Goal: Task Accomplishment & Management: Manage account settings

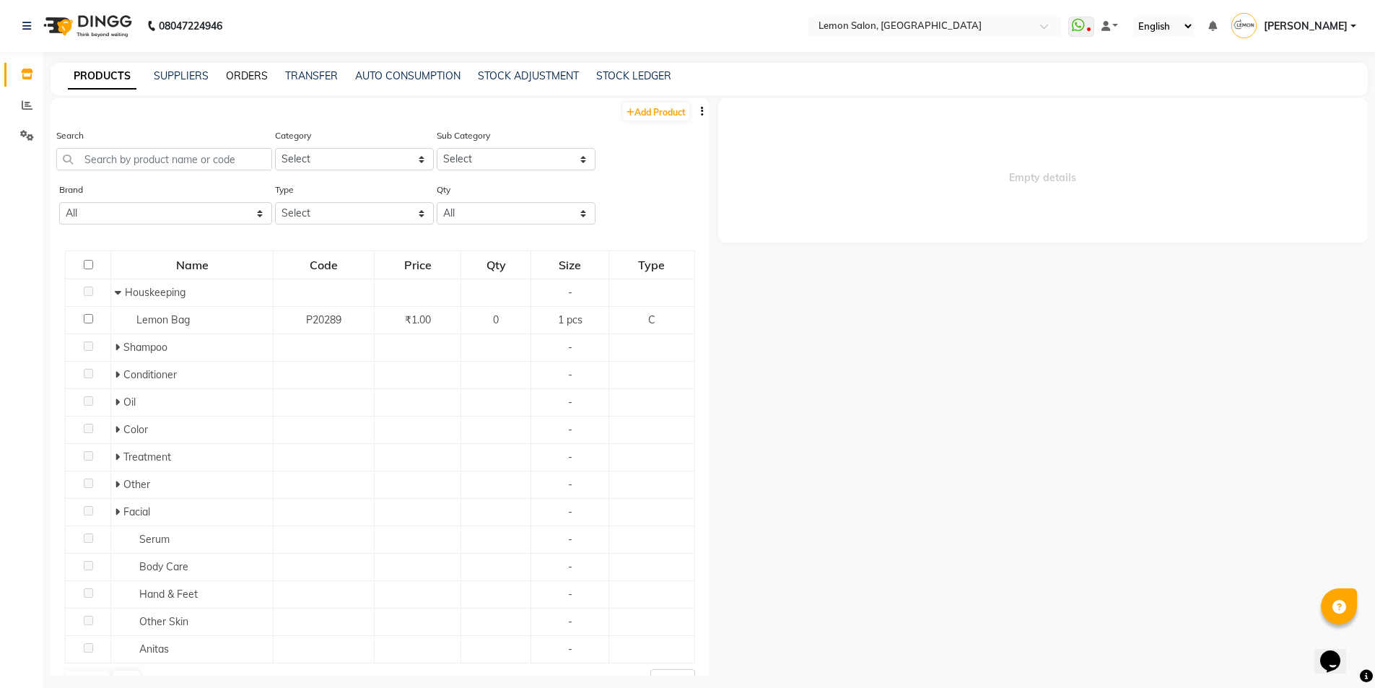
click at [237, 74] on link "ORDERS" at bounding box center [247, 75] width 42 height 13
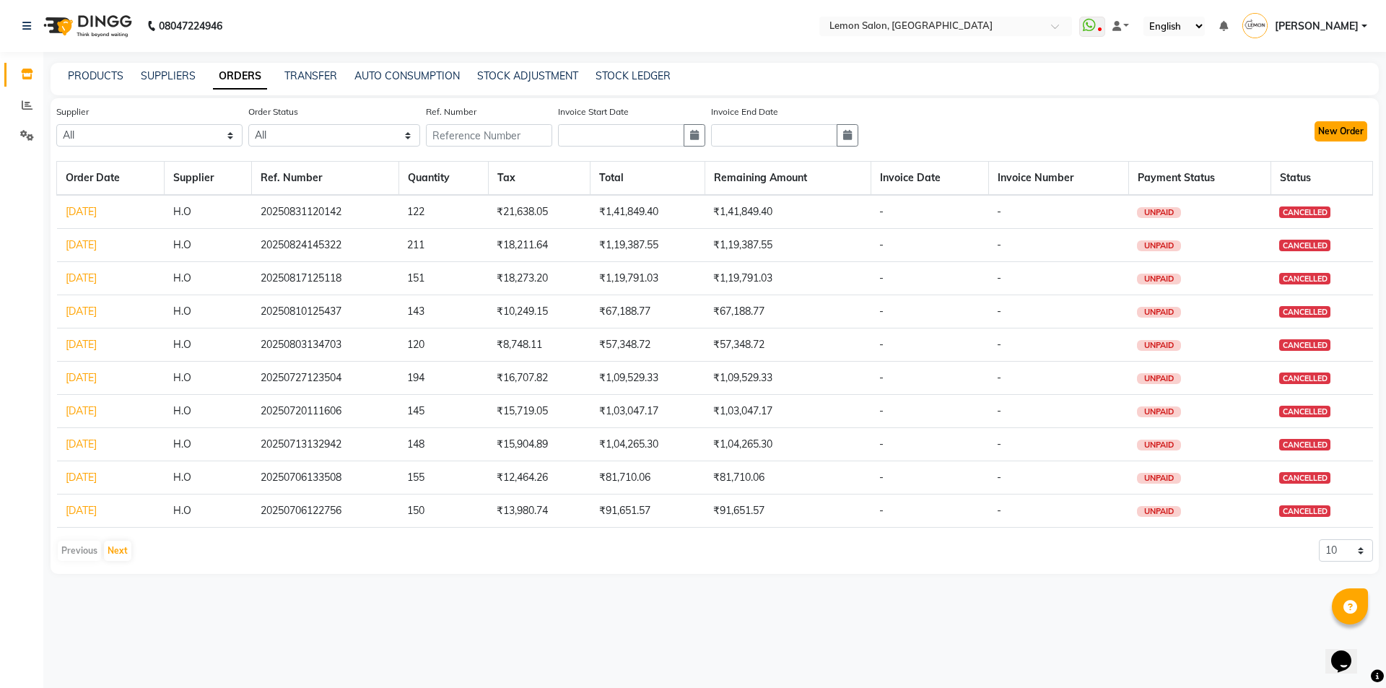
click at [1348, 136] on button "New Order" at bounding box center [1341, 131] width 53 height 20
select select "true"
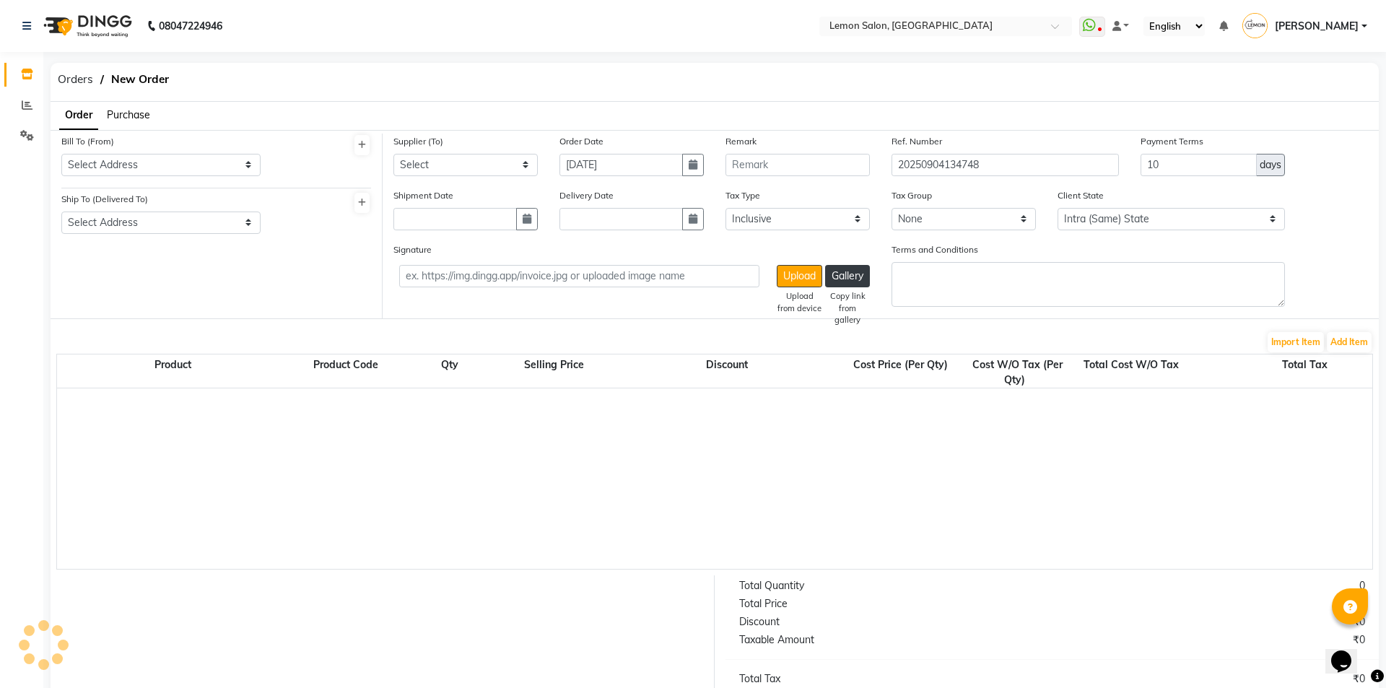
select select "762"
click at [131, 114] on span "Purchase" at bounding box center [128, 114] width 43 height 13
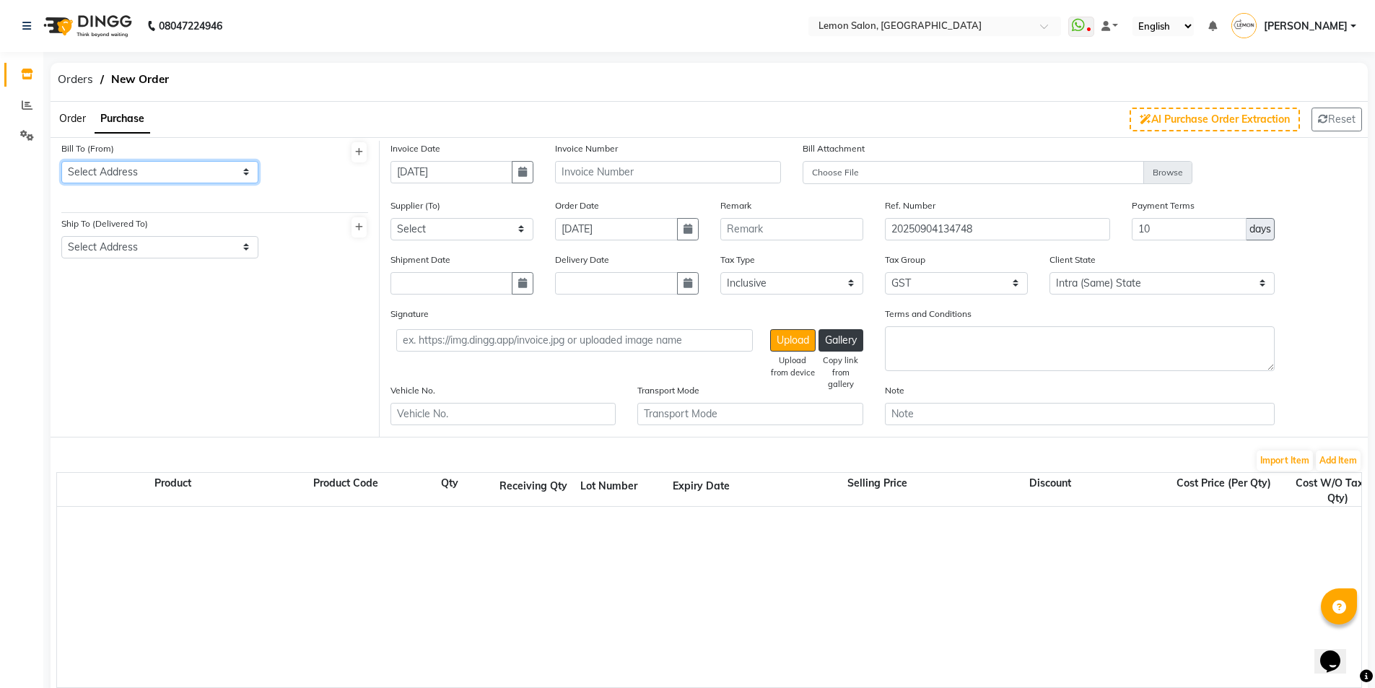
click at [149, 178] on select "Select Address Meera tower shop no-17 new link road oshiwara andheri.w" at bounding box center [159, 172] width 197 height 22
select select "64"
click at [61, 161] on select "Select Address Meera tower shop no-17 new link road oshiwara andheri.w" at bounding box center [159, 172] width 197 height 22
click at [165, 235] on div "Ship To (Delivered To) Select Address Malad" at bounding box center [159, 237] width 197 height 43
click at [173, 250] on select "Select Address Malad" at bounding box center [159, 247] width 197 height 22
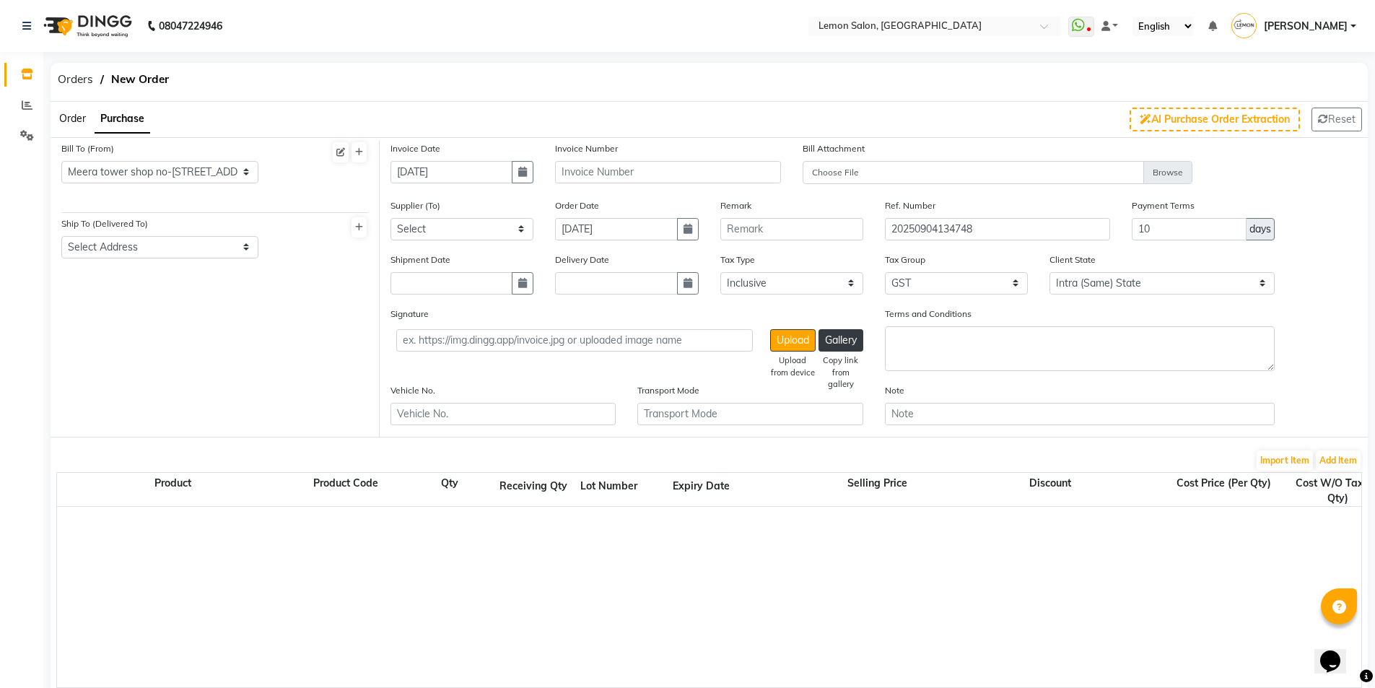
click at [318, 200] on div "Bill To (From) Select Address Meera tower shop no-17 new link road oshiwara and…" at bounding box center [214, 177] width 307 height 72
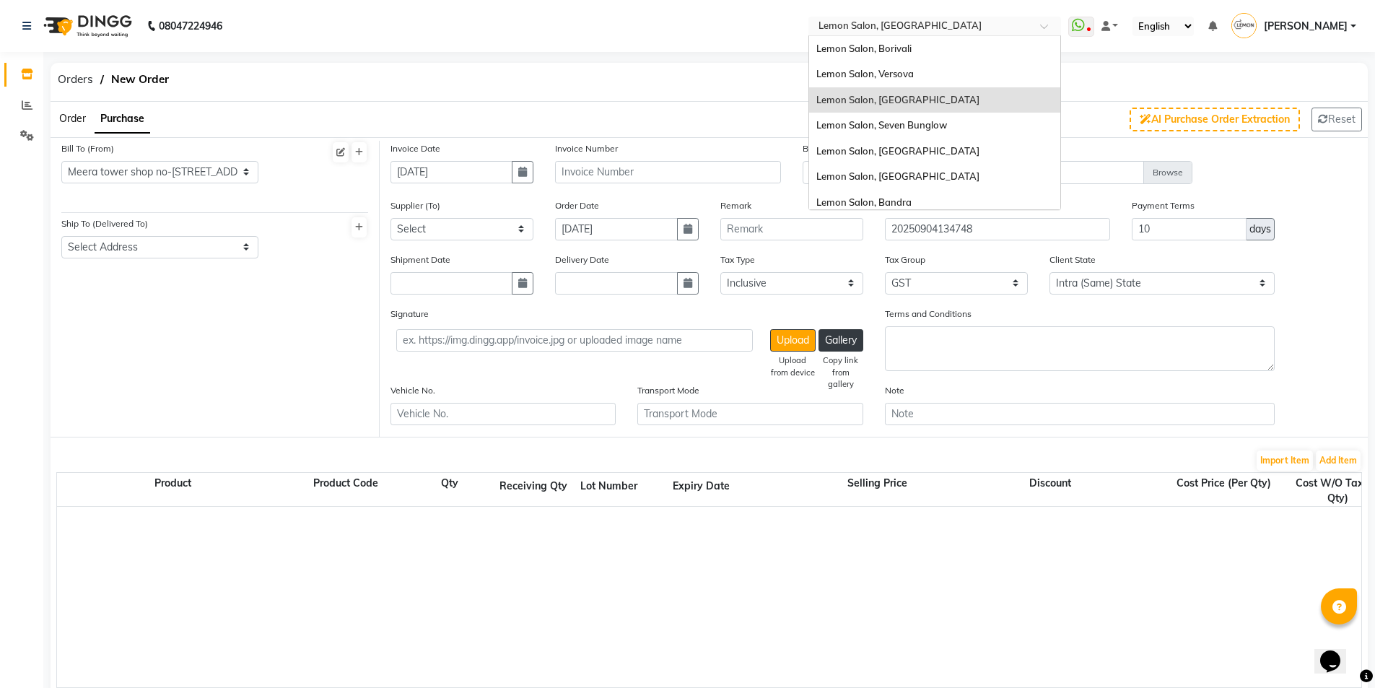
click at [892, 31] on input "text" at bounding box center [920, 27] width 209 height 14
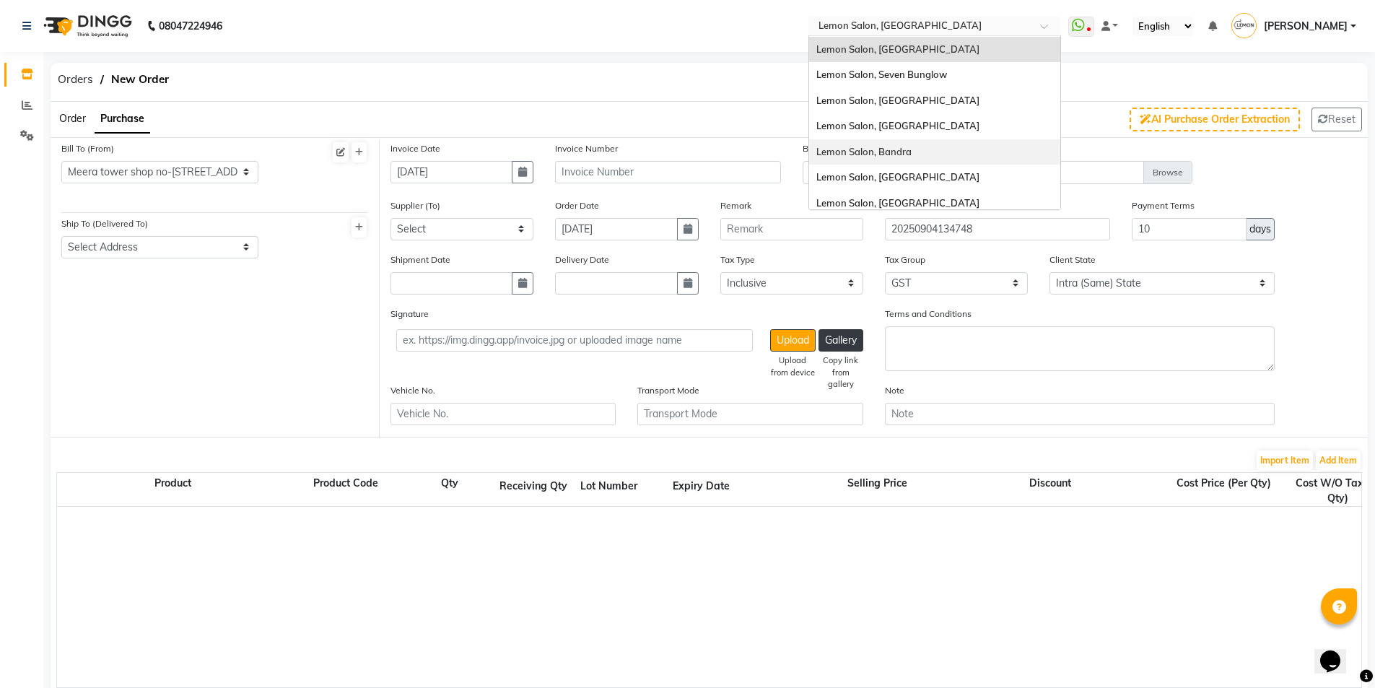
scroll to position [134, 0]
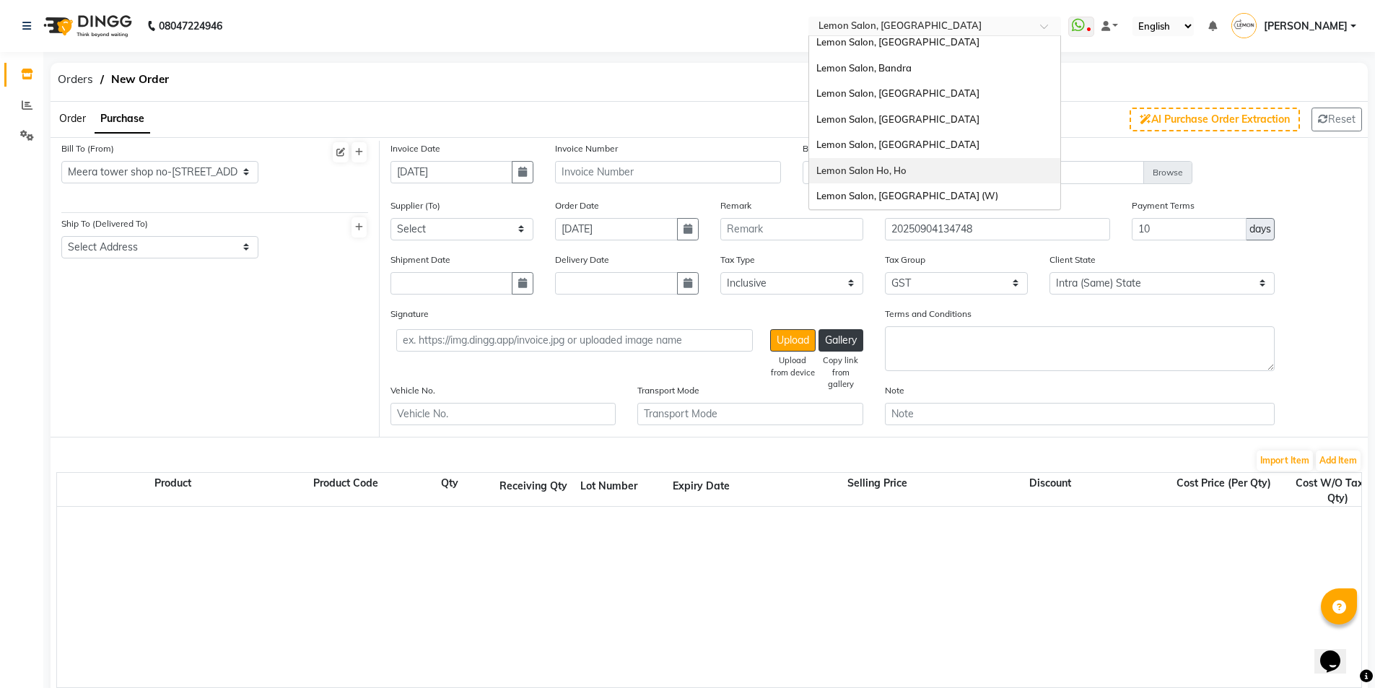
click at [918, 174] on div "Lemon Salon Ho, Ho" at bounding box center [934, 171] width 251 height 26
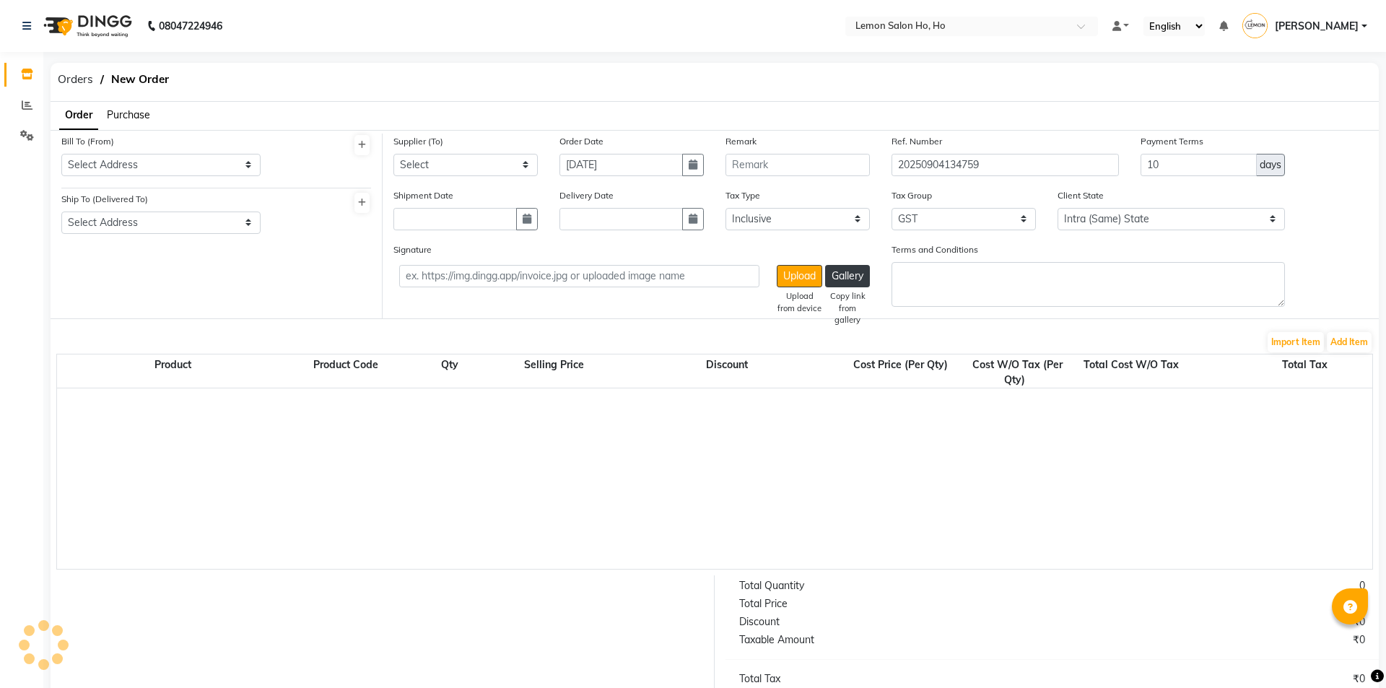
select select "true"
select select "2069"
click at [128, 113] on span "Purchase" at bounding box center [128, 114] width 43 height 13
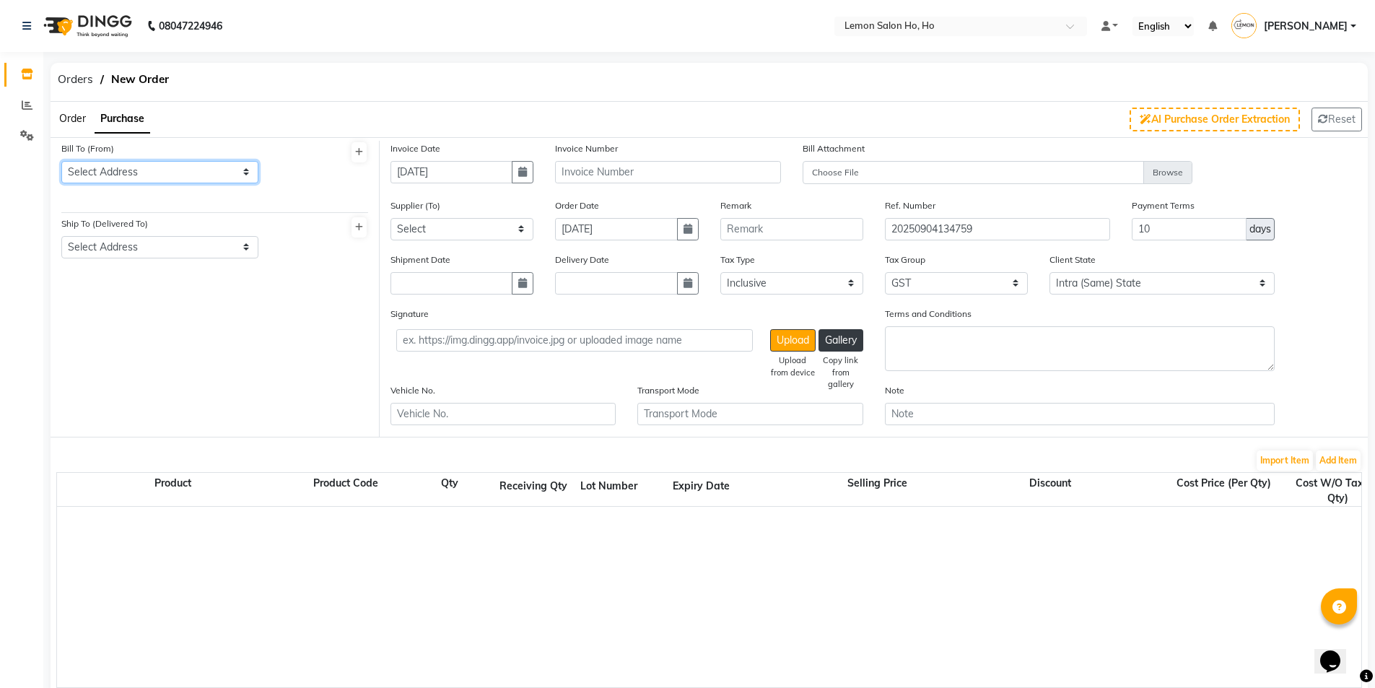
drag, startPoint x: 154, startPoint y: 167, endPoint x: 156, endPoint y: 179, distance: 11.8
click at [154, 167] on select "Select Address shop [GEOGRAPHIC_DATA] [GEOGRAPHIC_DATA][PERSON_NAME]" at bounding box center [159, 172] width 197 height 22
select select "7"
click at [61, 161] on select "Select Address shop [GEOGRAPHIC_DATA] [GEOGRAPHIC_DATA][PERSON_NAME]" at bounding box center [159, 172] width 197 height 22
click at [158, 248] on select "Select Address shop no-1 samarth siddhi near [GEOGRAPHIC_DATA] opp [GEOGRAPHIC_…" at bounding box center [159, 247] width 197 height 22
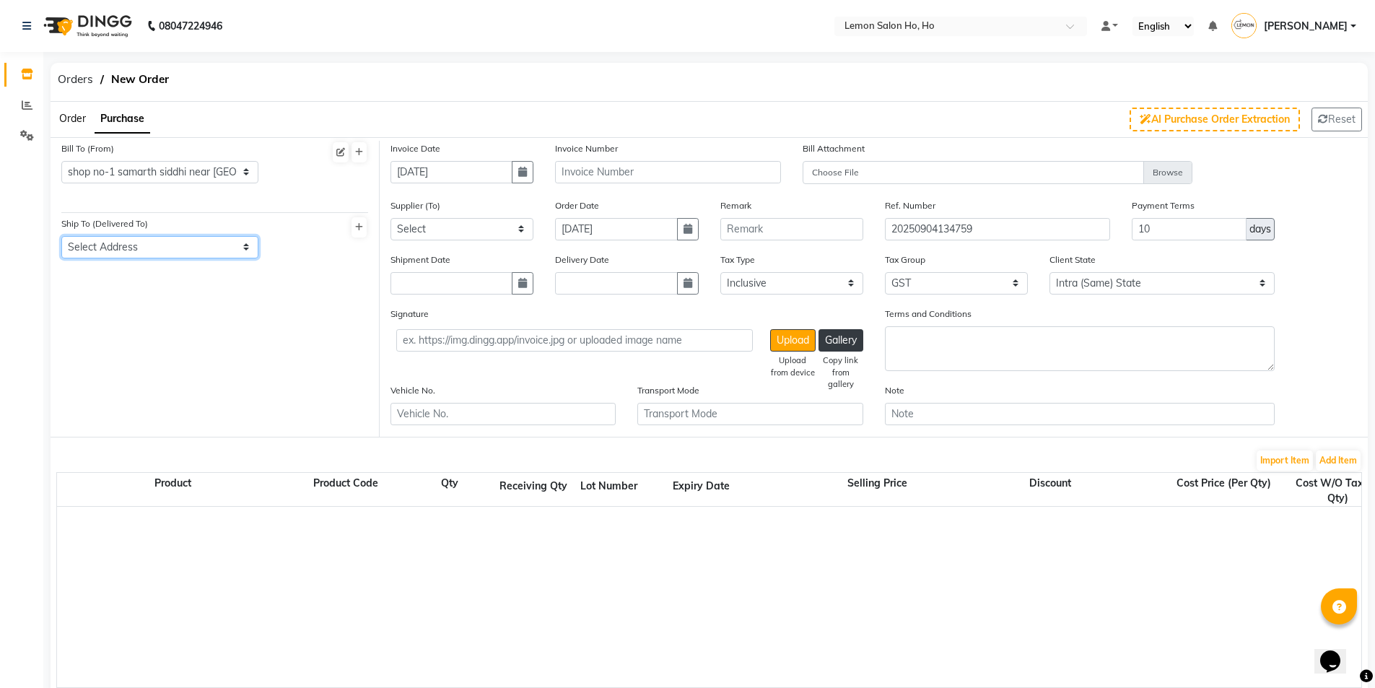
select select "8"
click at [61, 236] on select "Select Address shop no-1 samarth siddhi near [GEOGRAPHIC_DATA] opp [GEOGRAPHIC_…" at bounding box center [159, 247] width 197 height 22
click at [527, 177] on button "button" at bounding box center [523, 172] width 22 height 22
select select "9"
select select "2025"
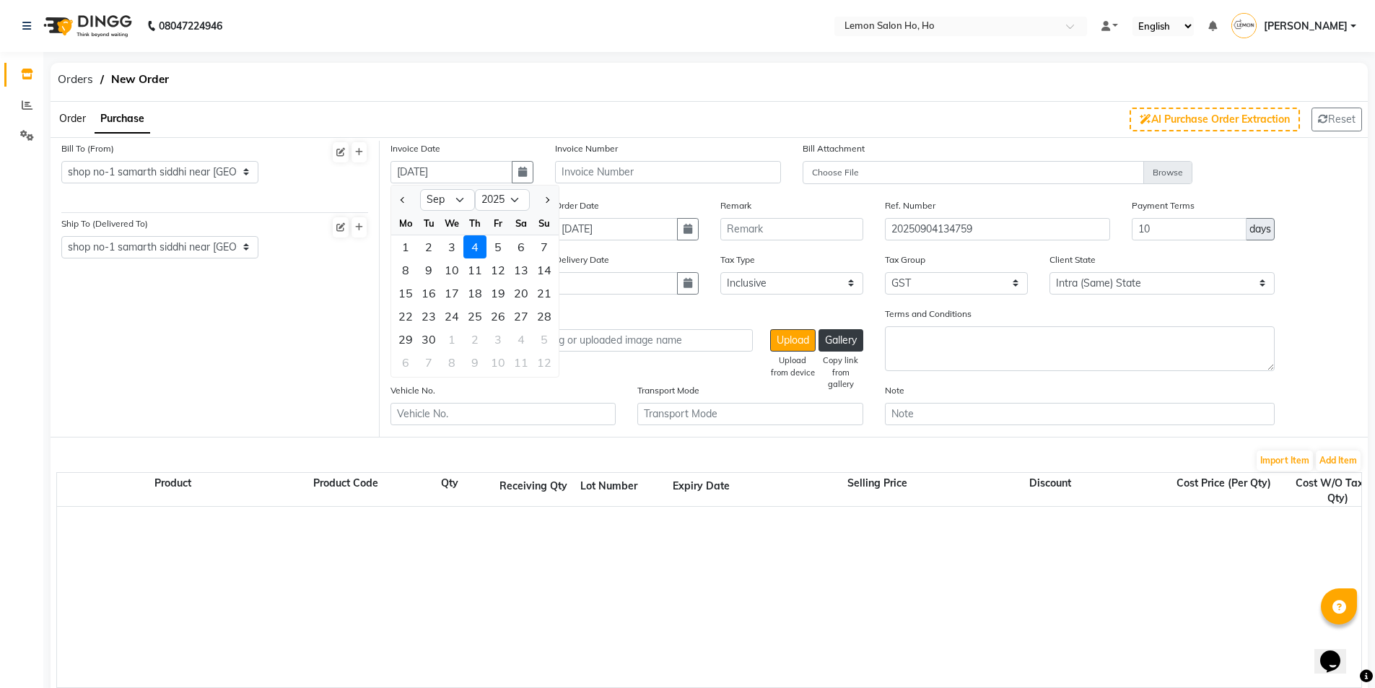
click at [474, 244] on div "4" at bounding box center [474, 246] width 23 height 23
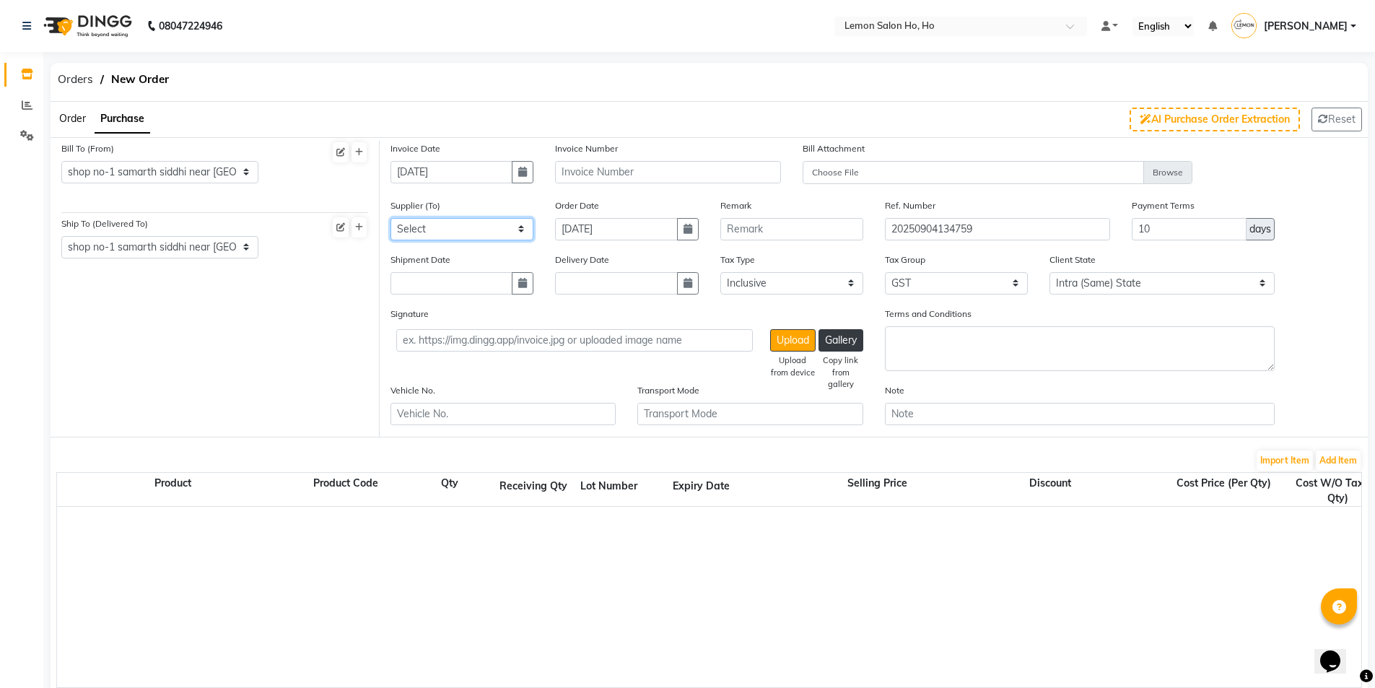
click at [471, 224] on select "Select [PERSON_NAME] Enterprises (Loreal) Narayan Sales Agency Osp Healthcare R…" at bounding box center [462, 229] width 143 height 22
select select "4513"
click at [391, 218] on select "Select [PERSON_NAME] Enterprises (Loreal) Narayan Sales Agency Osp Healthcare R…" at bounding box center [462, 229] width 143 height 22
click at [521, 285] on icon "button" at bounding box center [522, 283] width 9 height 10
select select "9"
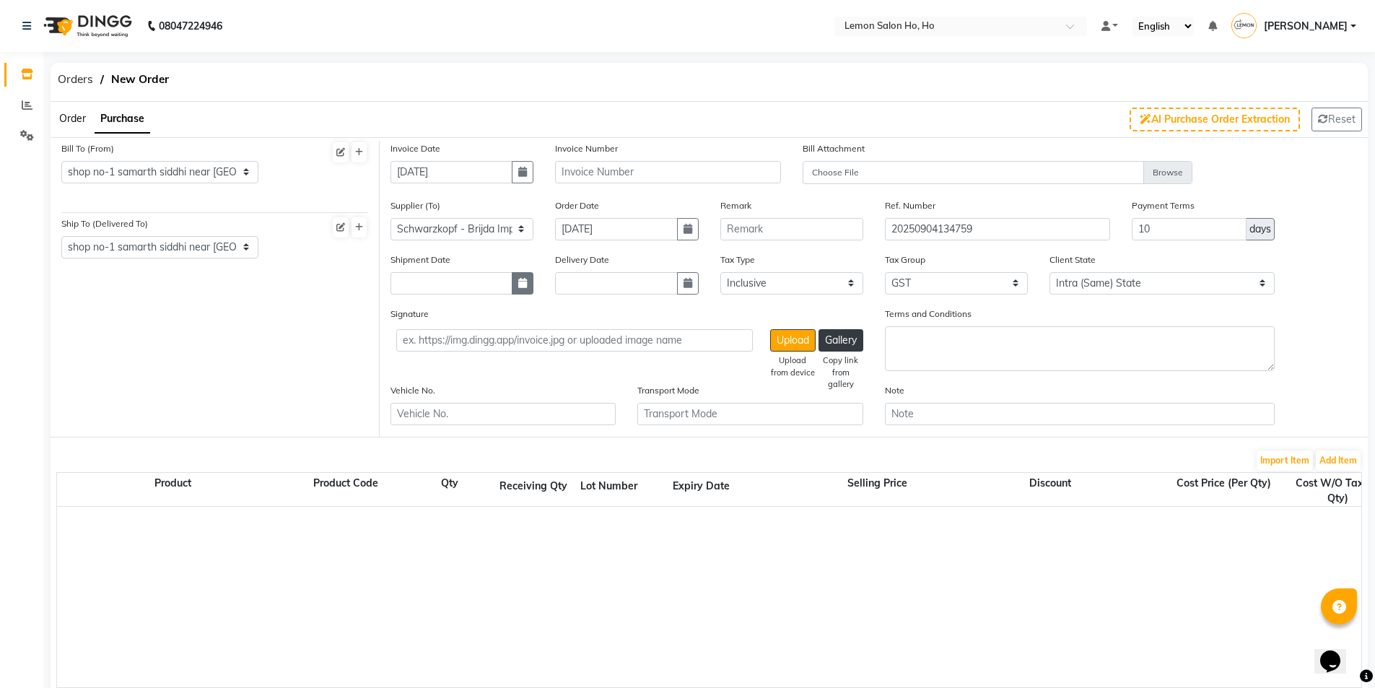
select select "2025"
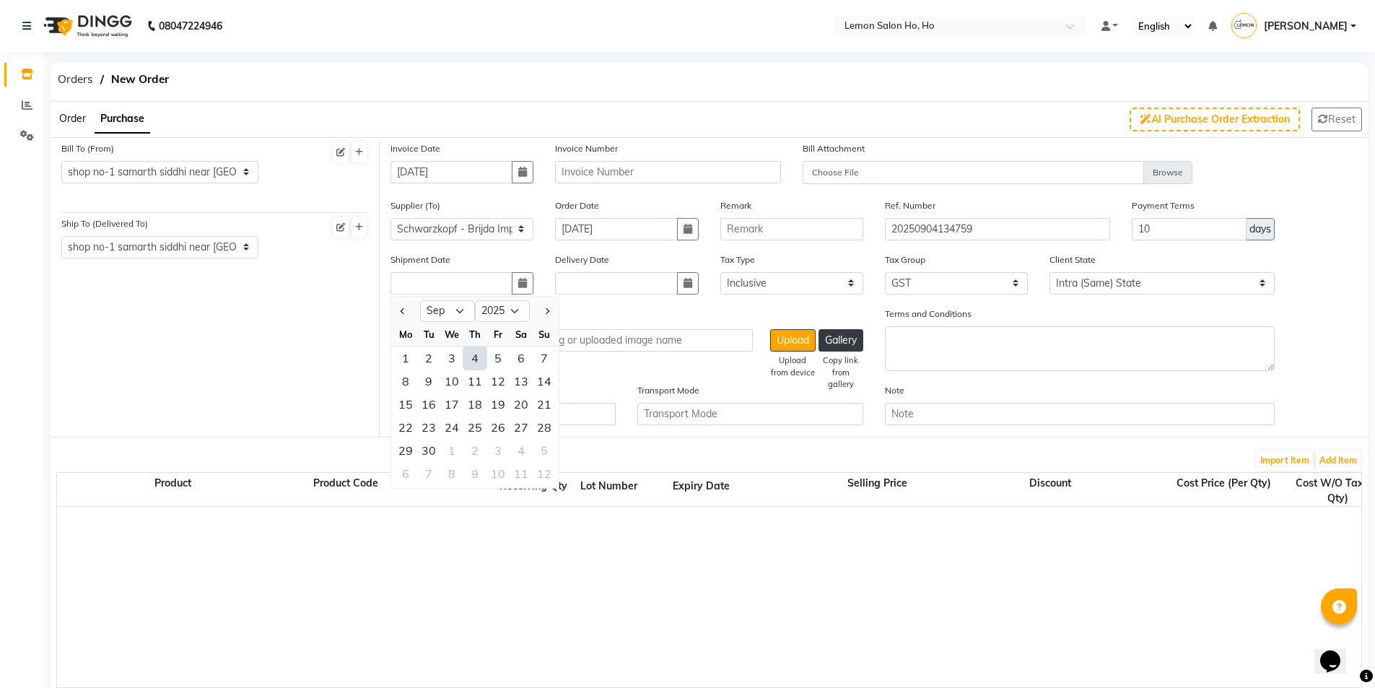
click at [476, 365] on div "4" at bounding box center [474, 357] width 23 height 23
type input "[DATE]"
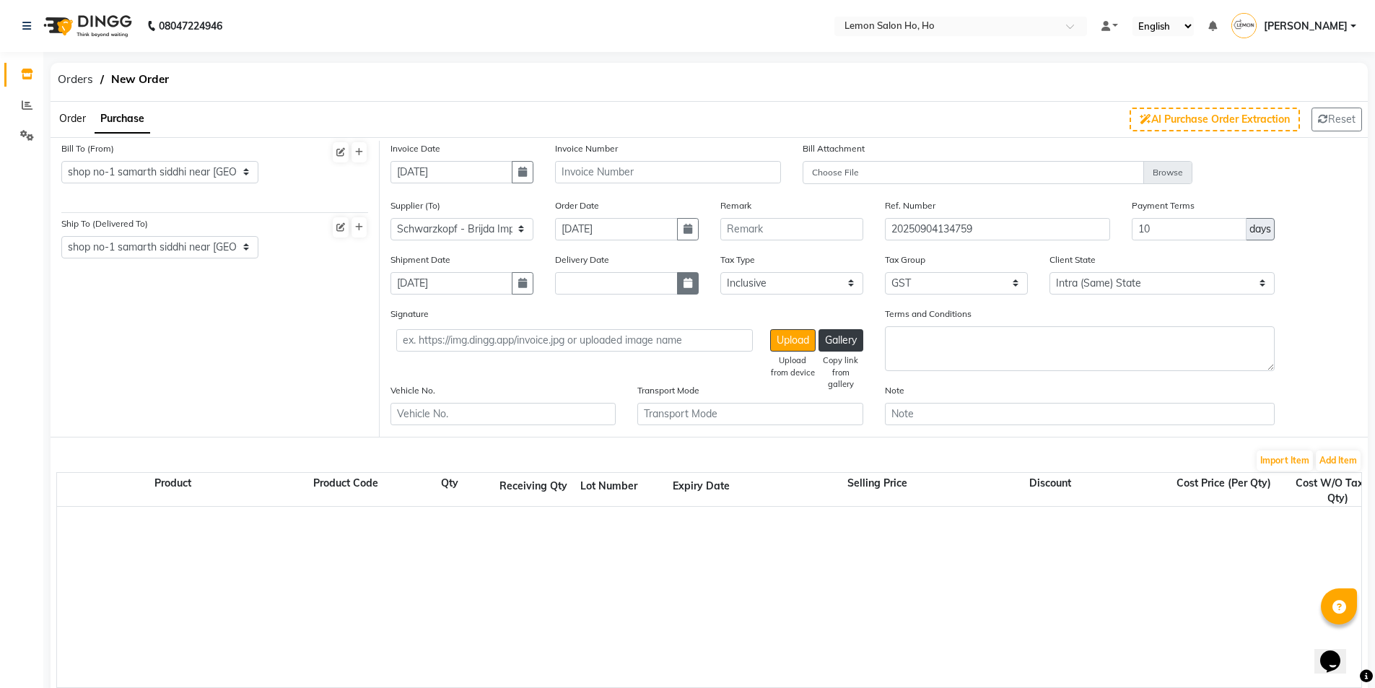
click at [689, 284] on icon "button" at bounding box center [688, 283] width 9 height 10
select select "9"
select select "2025"
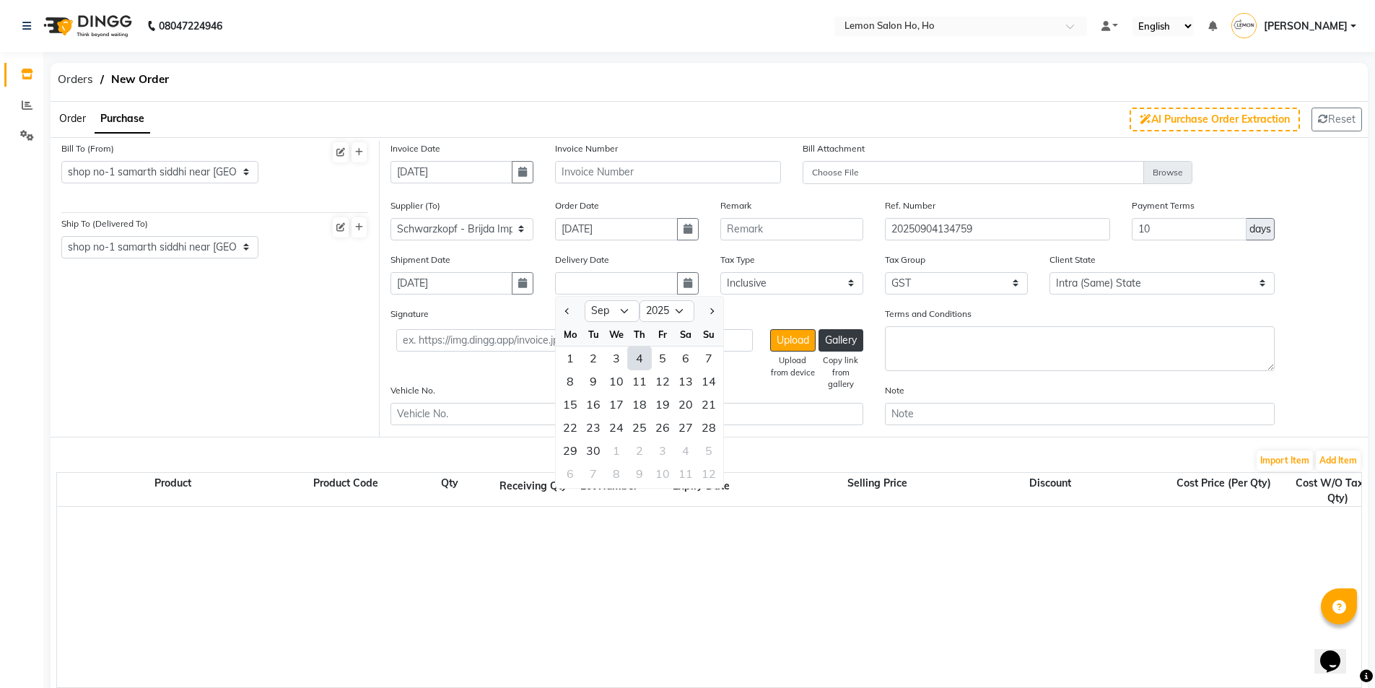
click at [640, 354] on div "4" at bounding box center [639, 357] width 23 height 23
type input "[DATE]"
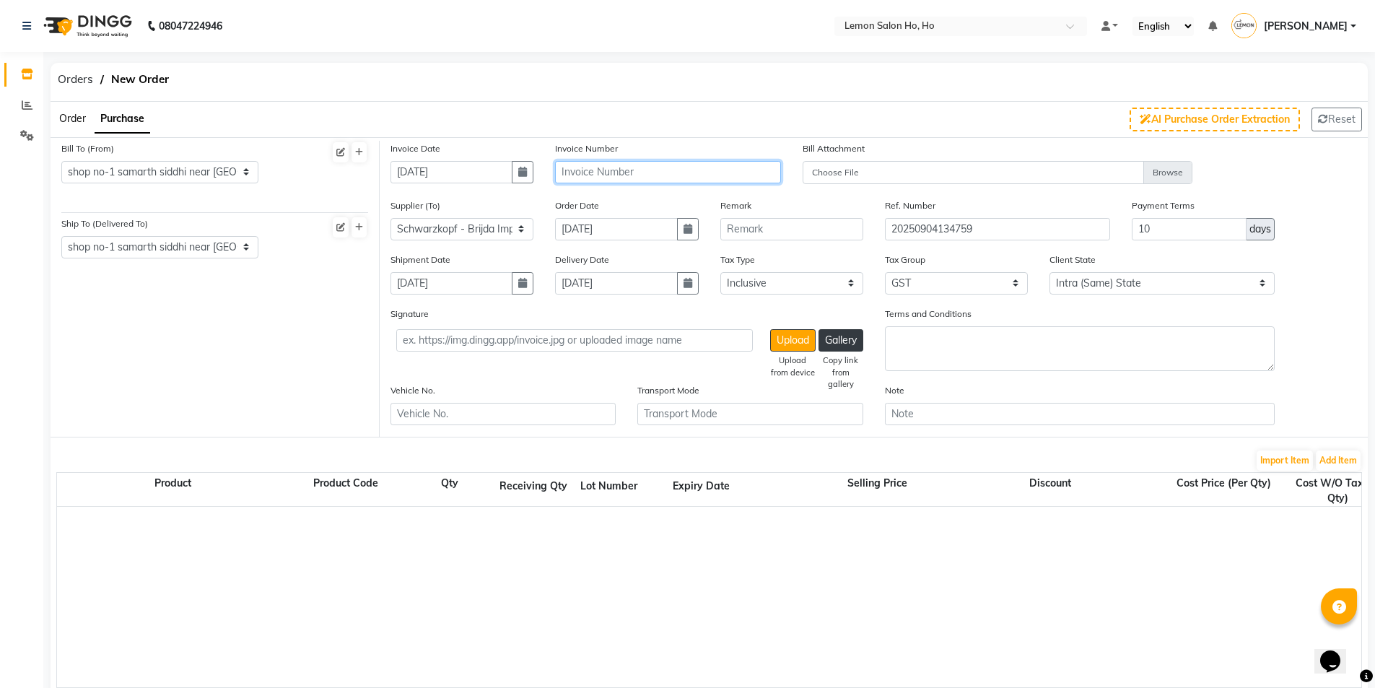
click at [619, 165] on input "text" at bounding box center [667, 172] width 225 height 22
type input "6"
type input "SKP/2025-26/905"
click at [1344, 461] on button "Add Item" at bounding box center [1338, 460] width 45 height 20
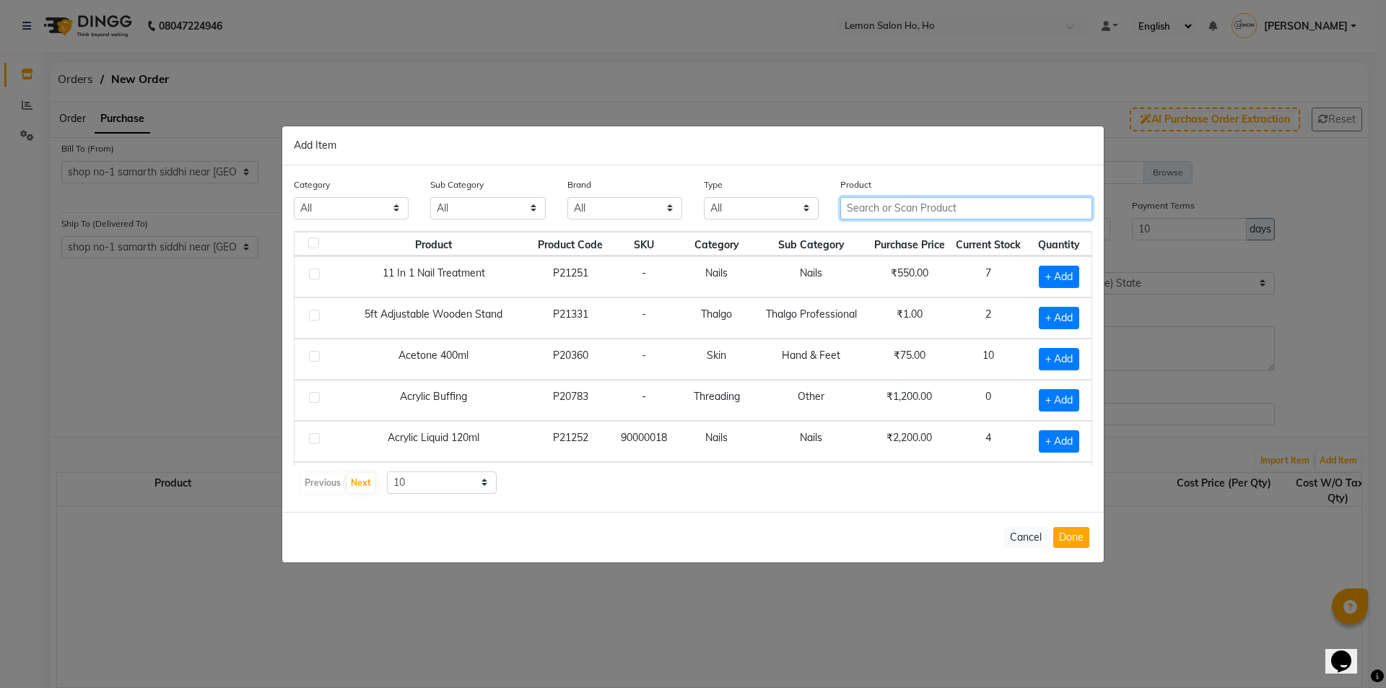
click at [892, 208] on input "text" at bounding box center [966, 208] width 252 height 22
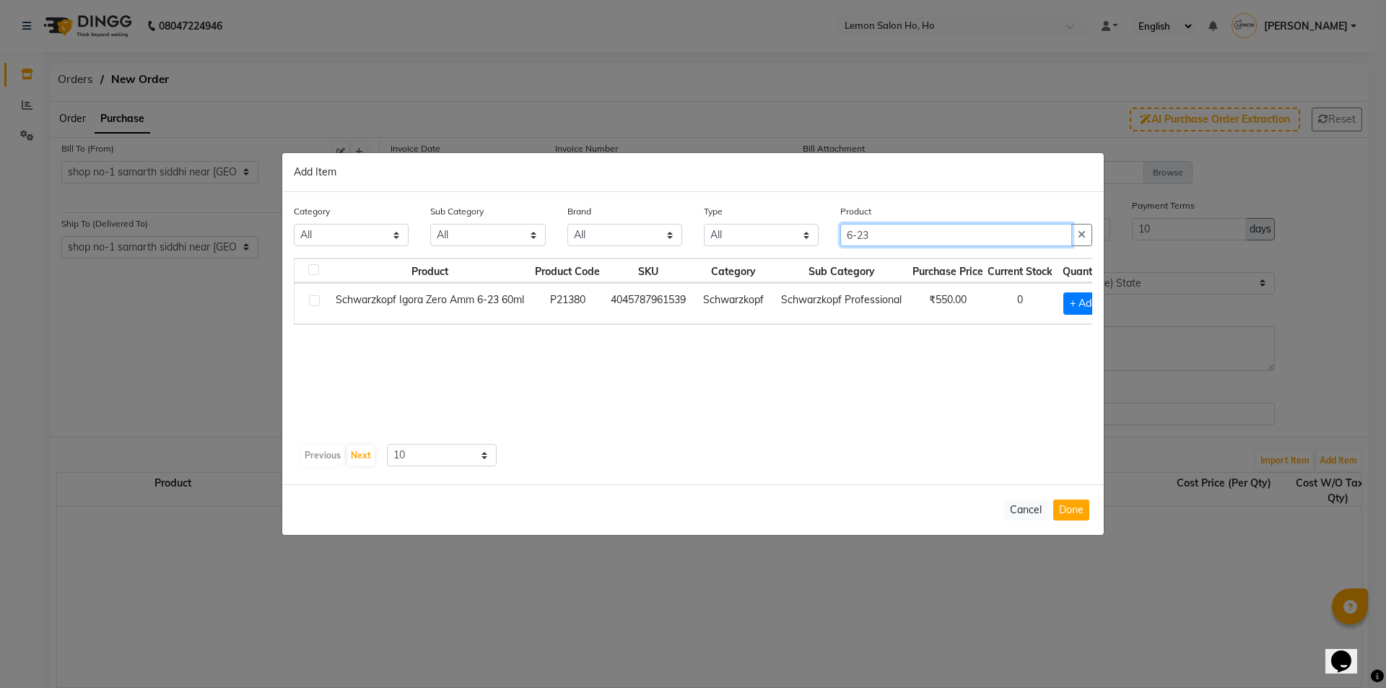
type input "6-23"
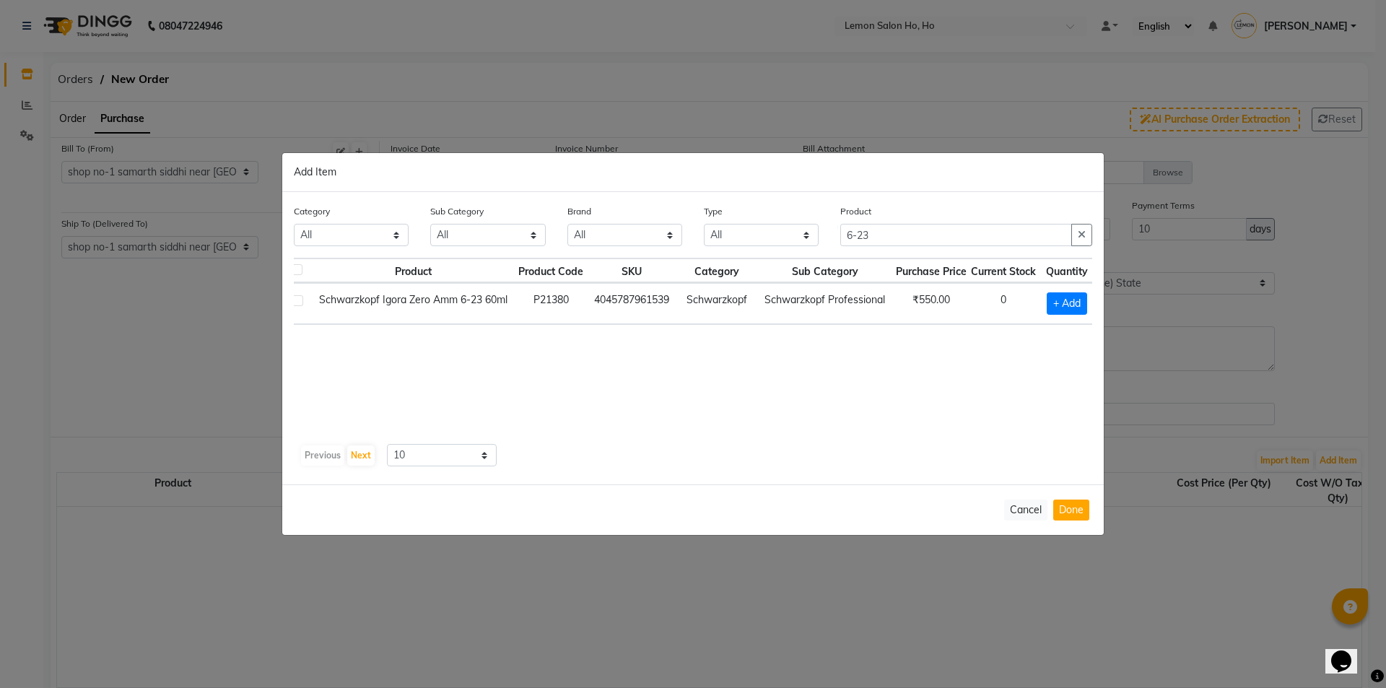
scroll to position [0, 30]
drag, startPoint x: 1049, startPoint y: 305, endPoint x: 1088, endPoint y: 300, distance: 39.3
click at [1058, 306] on span "+ Add" at bounding box center [1062, 303] width 40 height 22
checkbox input "true"
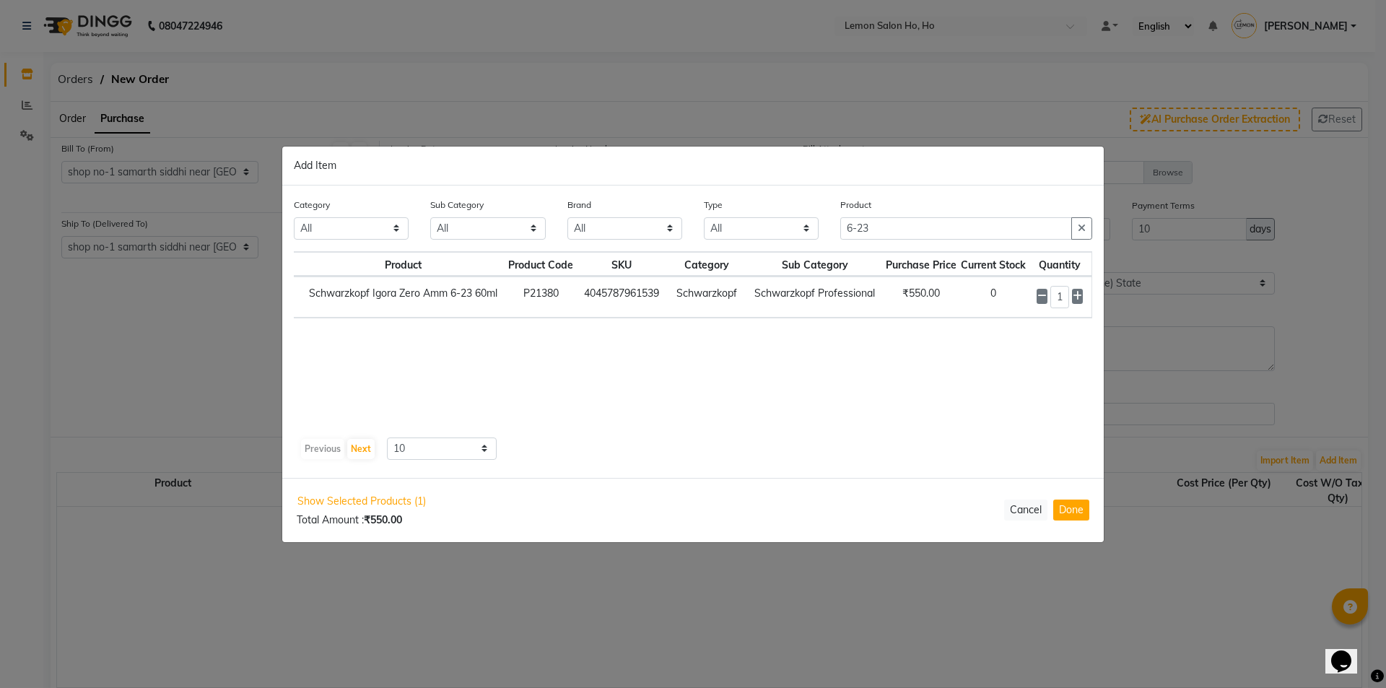
click at [1076, 297] on div "1" at bounding box center [1060, 297] width 46 height 22
click at [1080, 293] on icon at bounding box center [1077, 297] width 9 height 10
type input "2"
drag, startPoint x: 944, startPoint y: 230, endPoint x: 794, endPoint y: 237, distance: 150.3
click at [794, 237] on div "Category All Hair Skin Makeup Personal Care Appliances [PERSON_NAME] Waxing Dis…" at bounding box center [693, 225] width 820 height 54
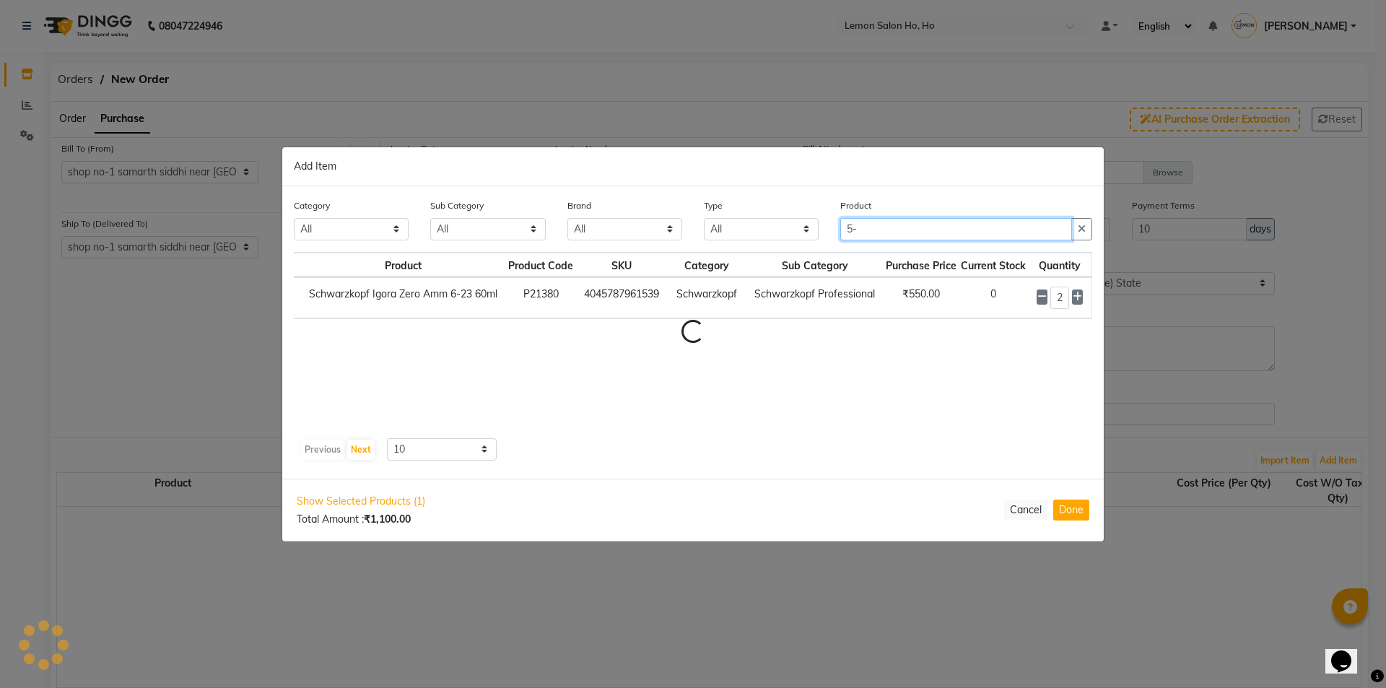
scroll to position [0, 0]
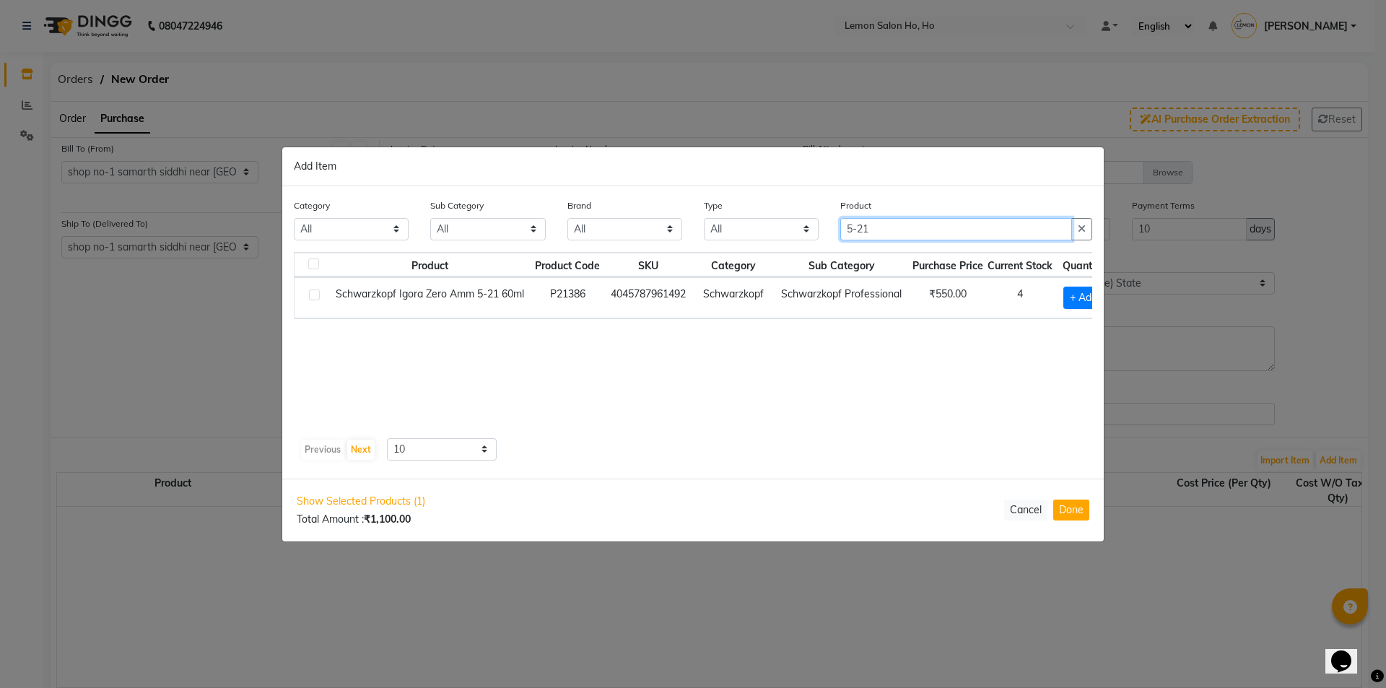
type input "5-21"
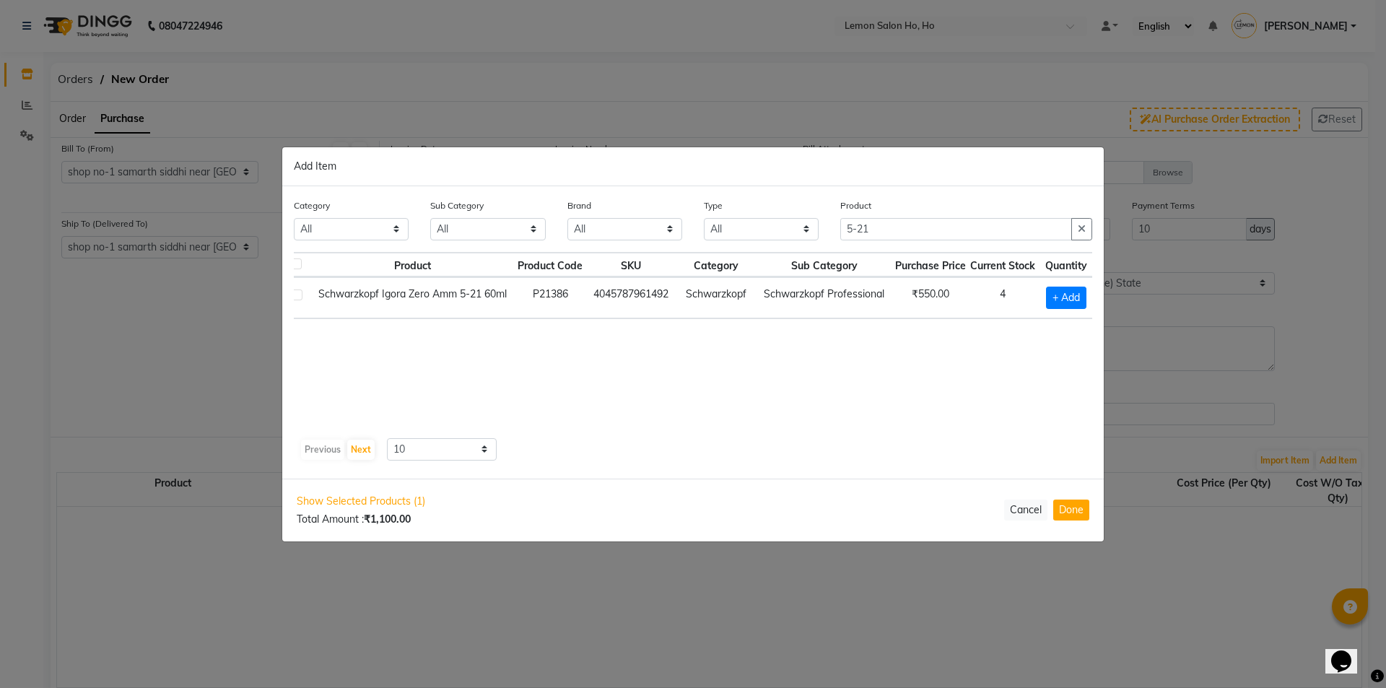
scroll to position [0, 30]
click at [1050, 293] on span "+ Add" at bounding box center [1062, 298] width 40 height 22
checkbox input "true"
click at [1082, 297] on icon at bounding box center [1077, 297] width 9 height 10
type input "2"
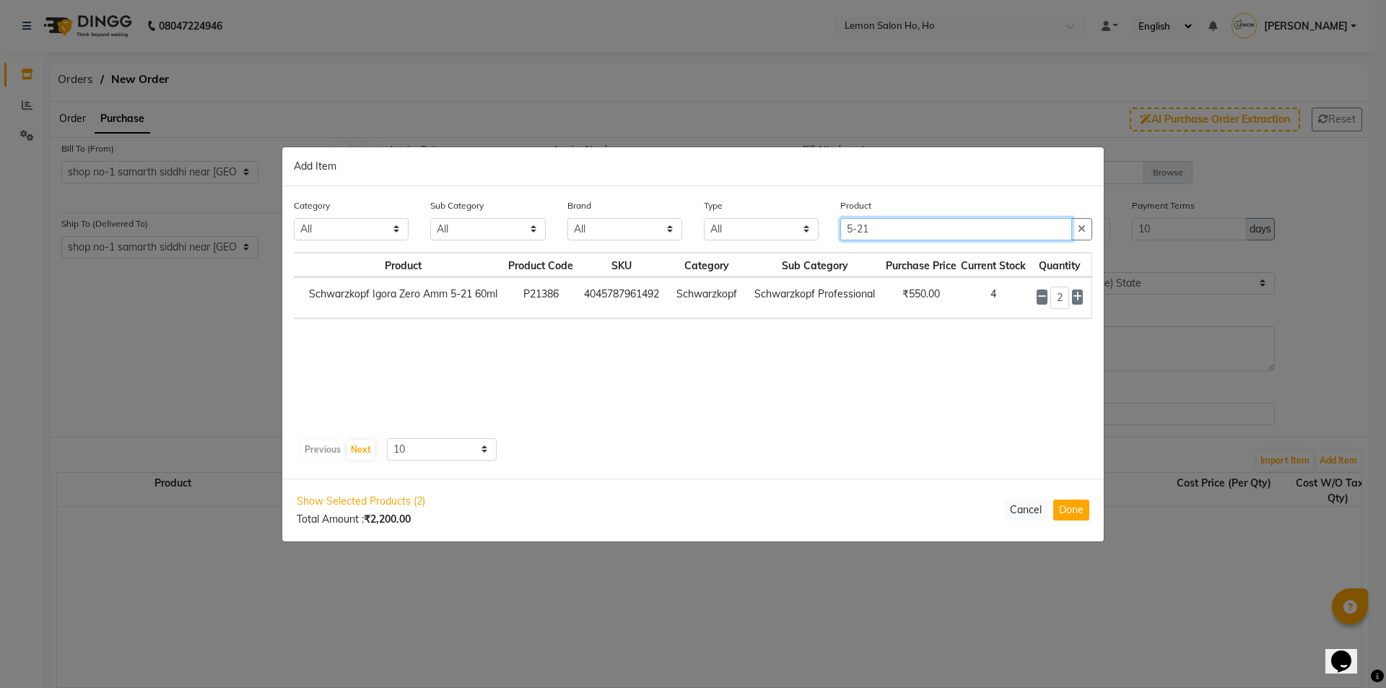
drag, startPoint x: 956, startPoint y: 226, endPoint x: 726, endPoint y: 250, distance: 230.9
click at [726, 250] on div "Category All Hair Skin Makeup Personal Care Appliances [PERSON_NAME] Waxing Dis…" at bounding box center [693, 225] width 820 height 54
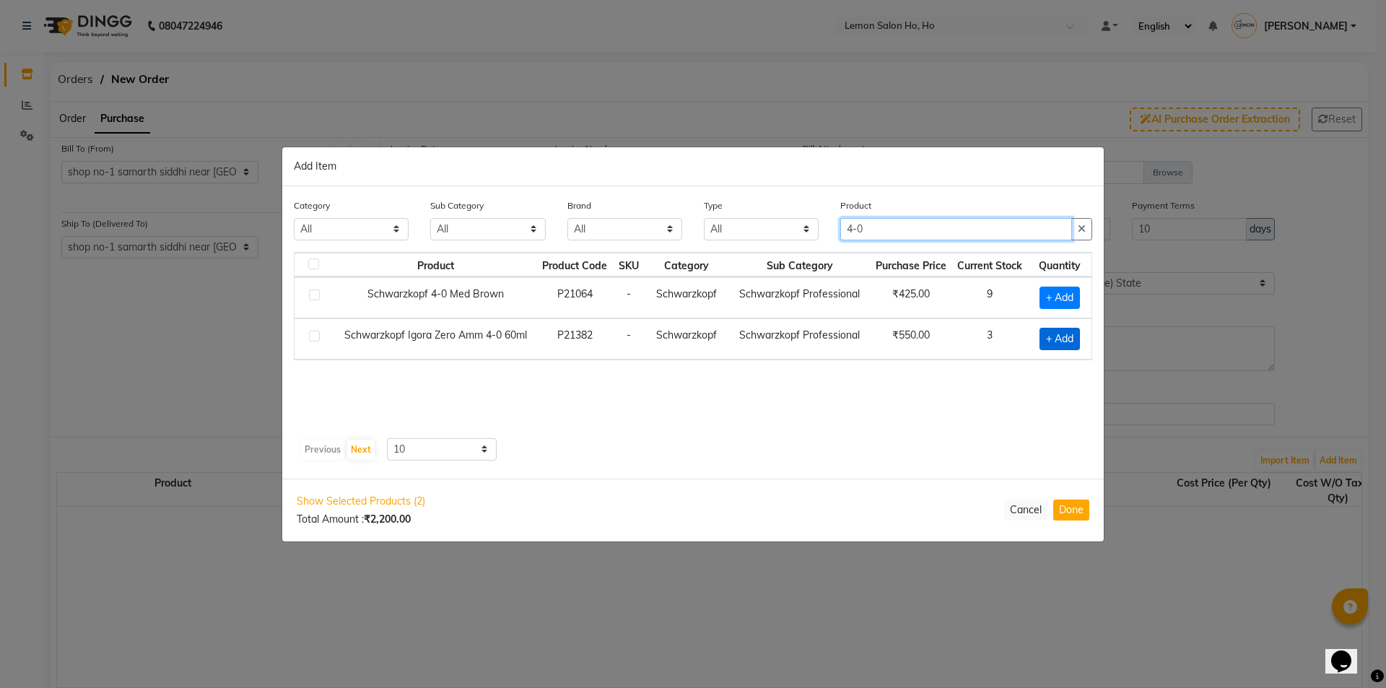
type input "4-0"
click at [1055, 339] on span "+ Add" at bounding box center [1059, 339] width 40 height 22
checkbox input "true"
click at [1079, 338] on icon at bounding box center [1076, 337] width 9 height 10
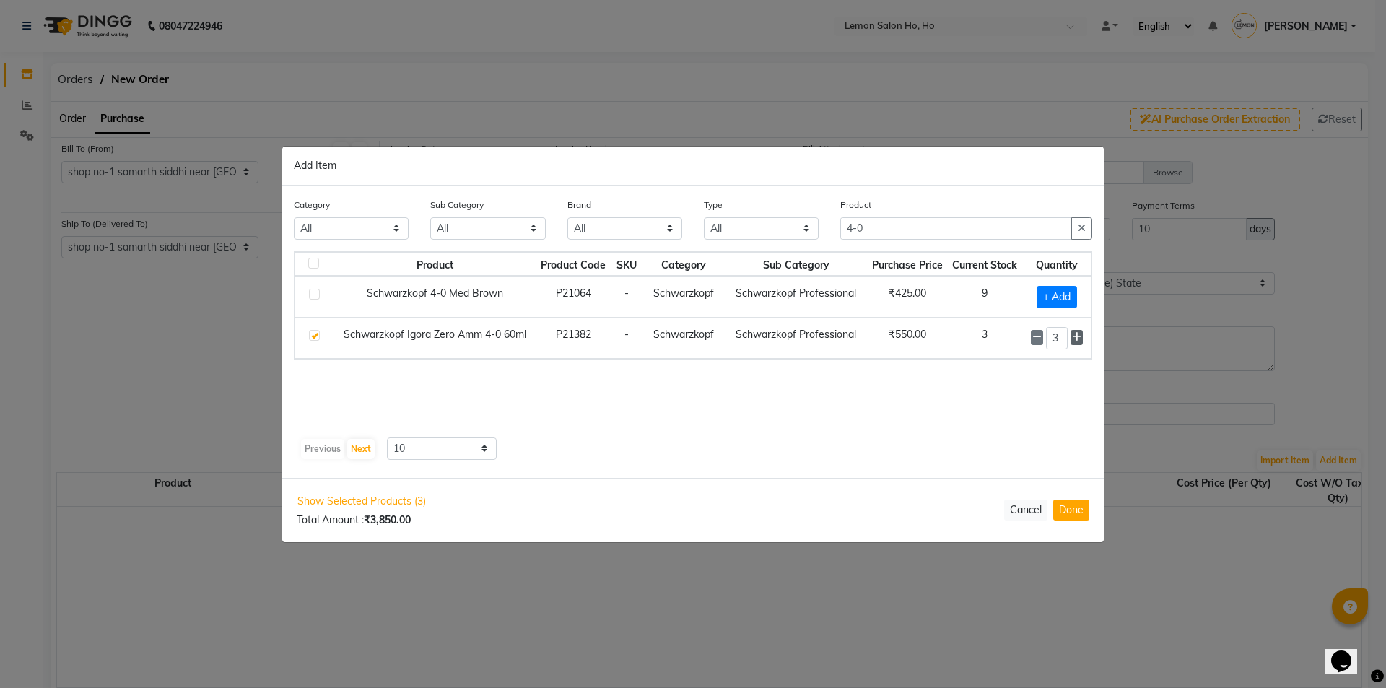
click at [1079, 338] on icon at bounding box center [1076, 337] width 9 height 10
type input "5"
drag, startPoint x: 943, startPoint y: 230, endPoint x: 808, endPoint y: 240, distance: 135.4
click at [808, 240] on div "Category All Hair Skin Makeup Personal Care Appliances [PERSON_NAME] Waxing Dis…" at bounding box center [693, 225] width 820 height 54
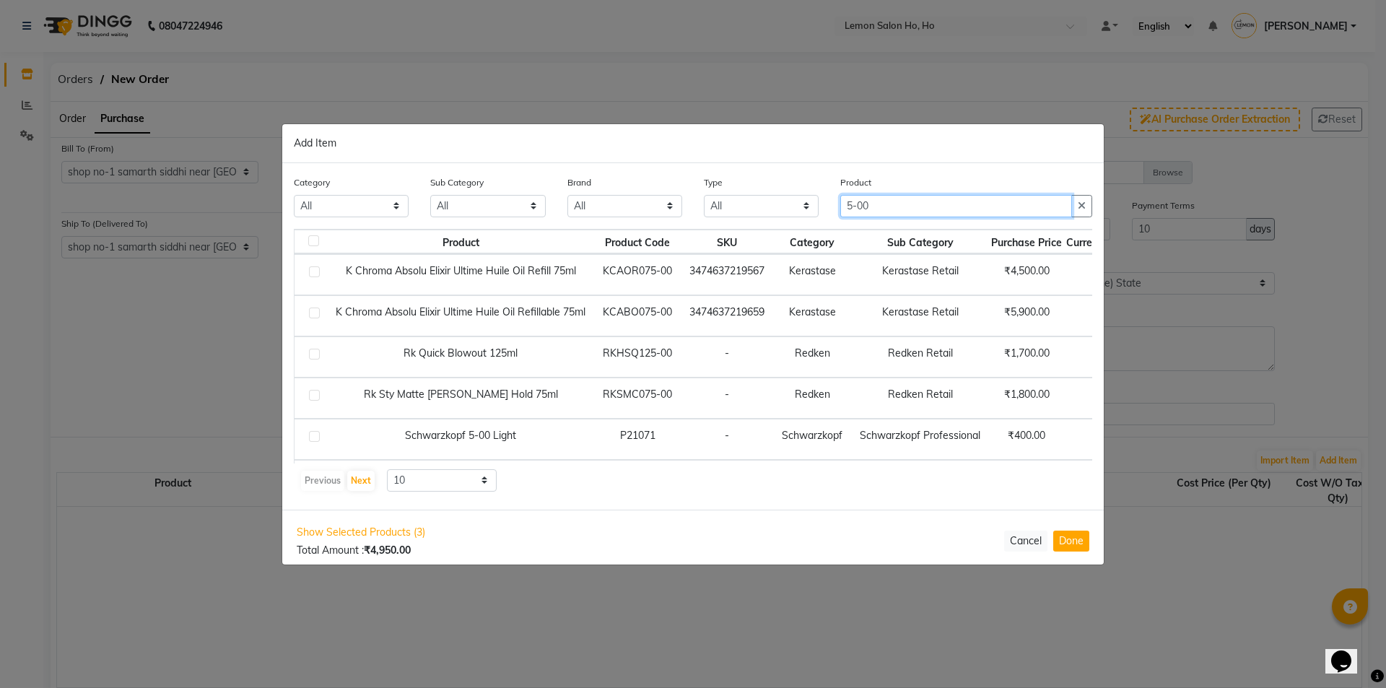
scroll to position [49, 0]
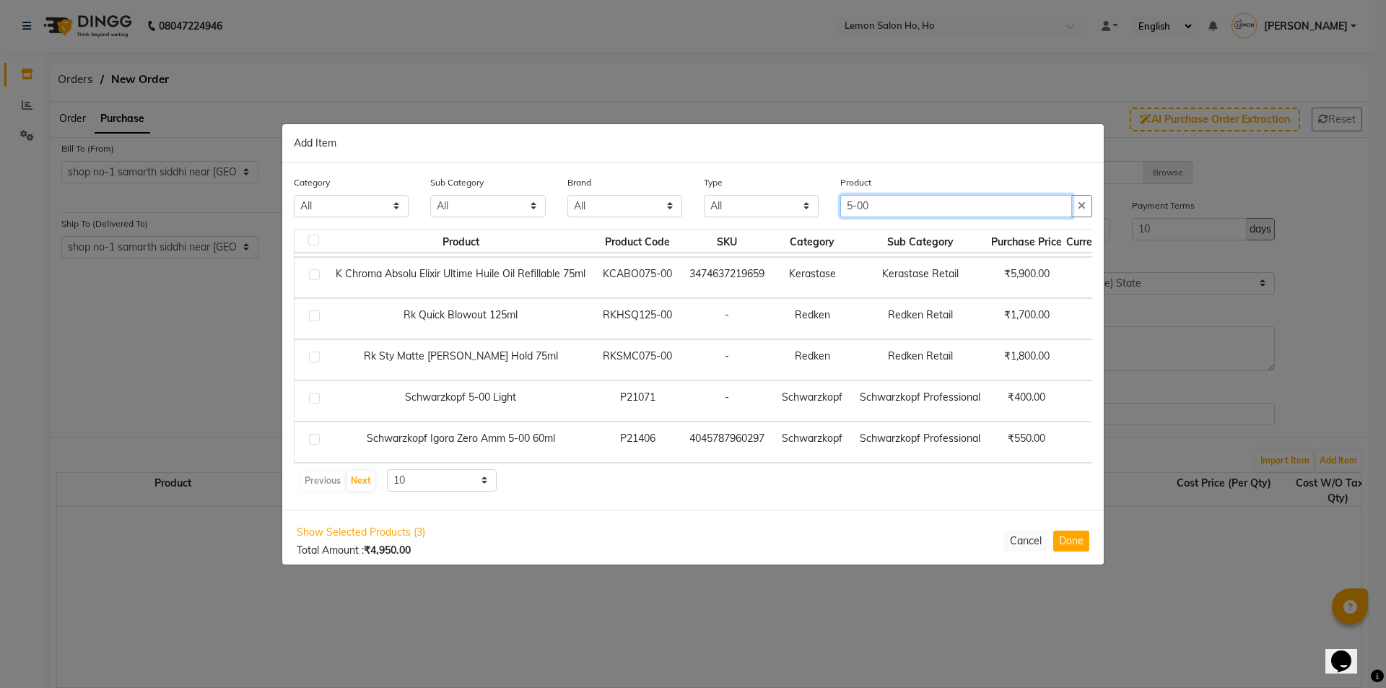
type input "5-00"
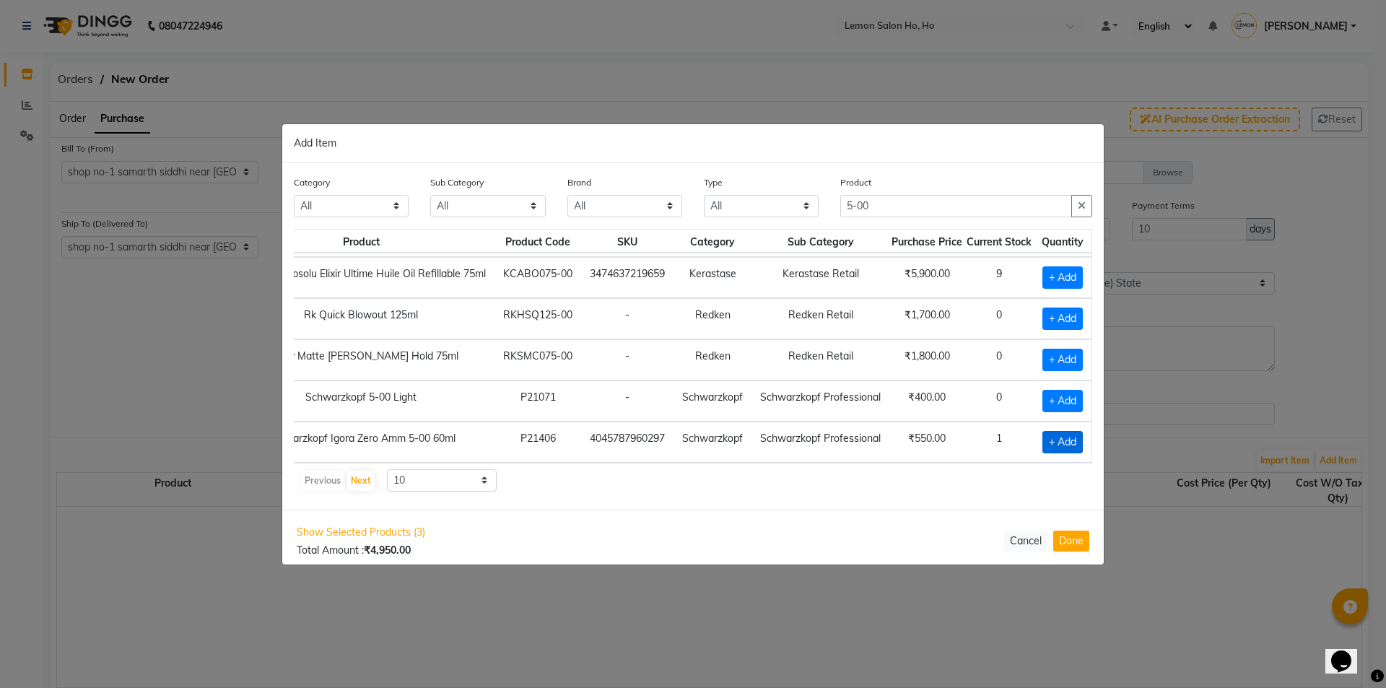
drag, startPoint x: 1045, startPoint y: 433, endPoint x: 1052, endPoint y: 433, distance: 7.9
click at [1052, 433] on span "+ Add" at bounding box center [1062, 442] width 40 height 22
checkbox input "true"
click at [1073, 436] on icon at bounding box center [1077, 441] width 9 height 10
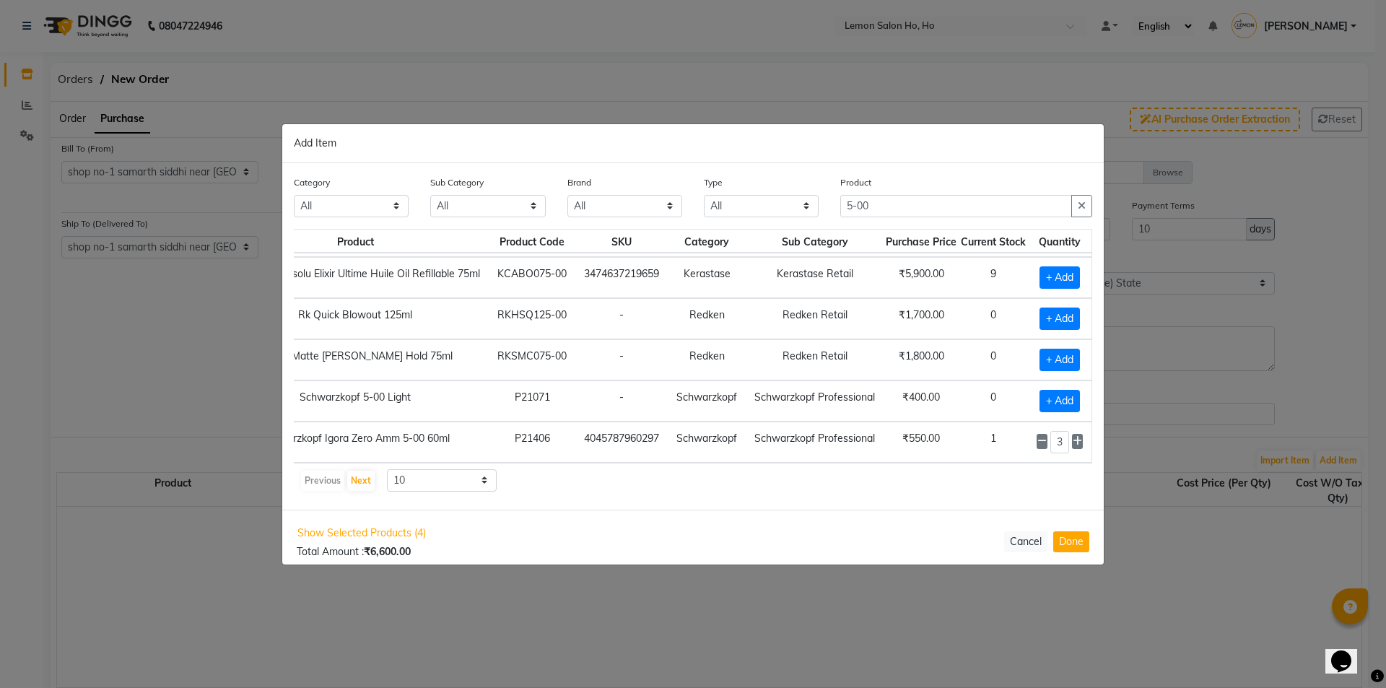
click at [1073, 436] on icon at bounding box center [1077, 441] width 9 height 10
type input "4"
drag, startPoint x: 876, startPoint y: 199, endPoint x: 746, endPoint y: 210, distance: 129.7
click at [746, 210] on div "Category All Hair Skin Makeup Personal Care Appliances [PERSON_NAME] Waxing Dis…" at bounding box center [693, 202] width 820 height 54
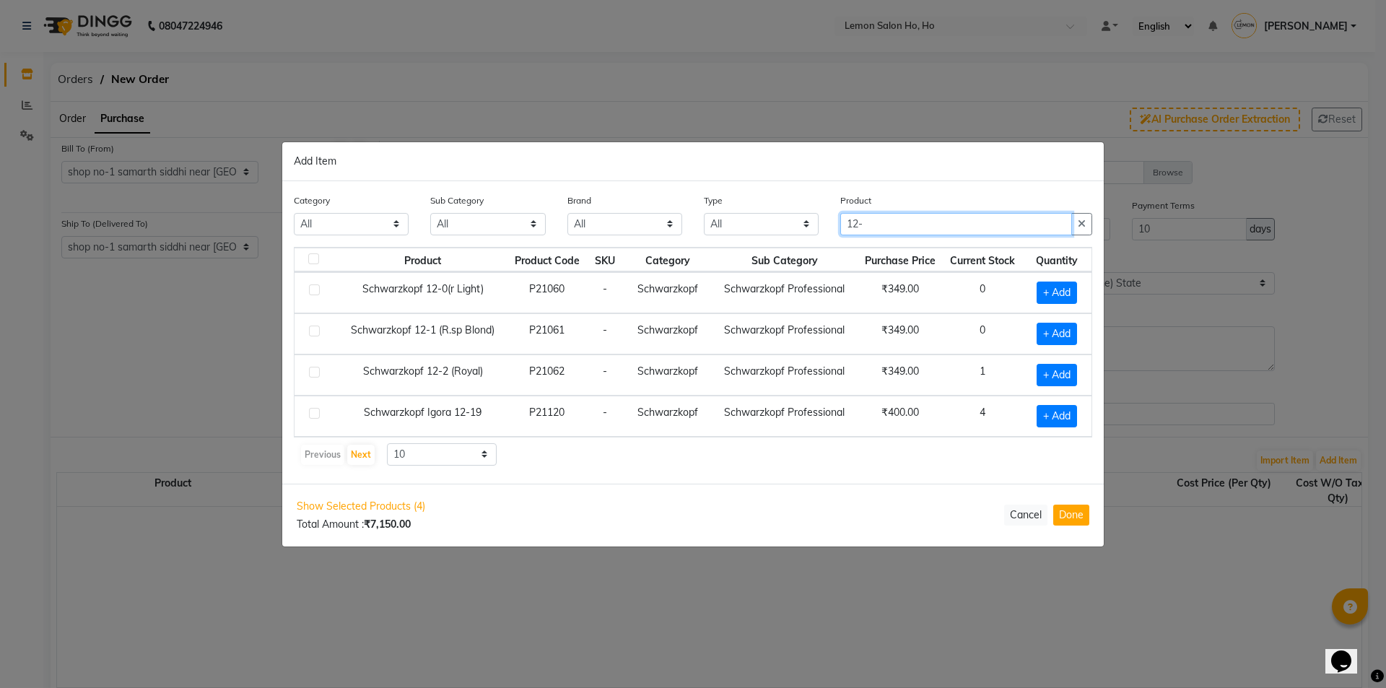
scroll to position [0, 0]
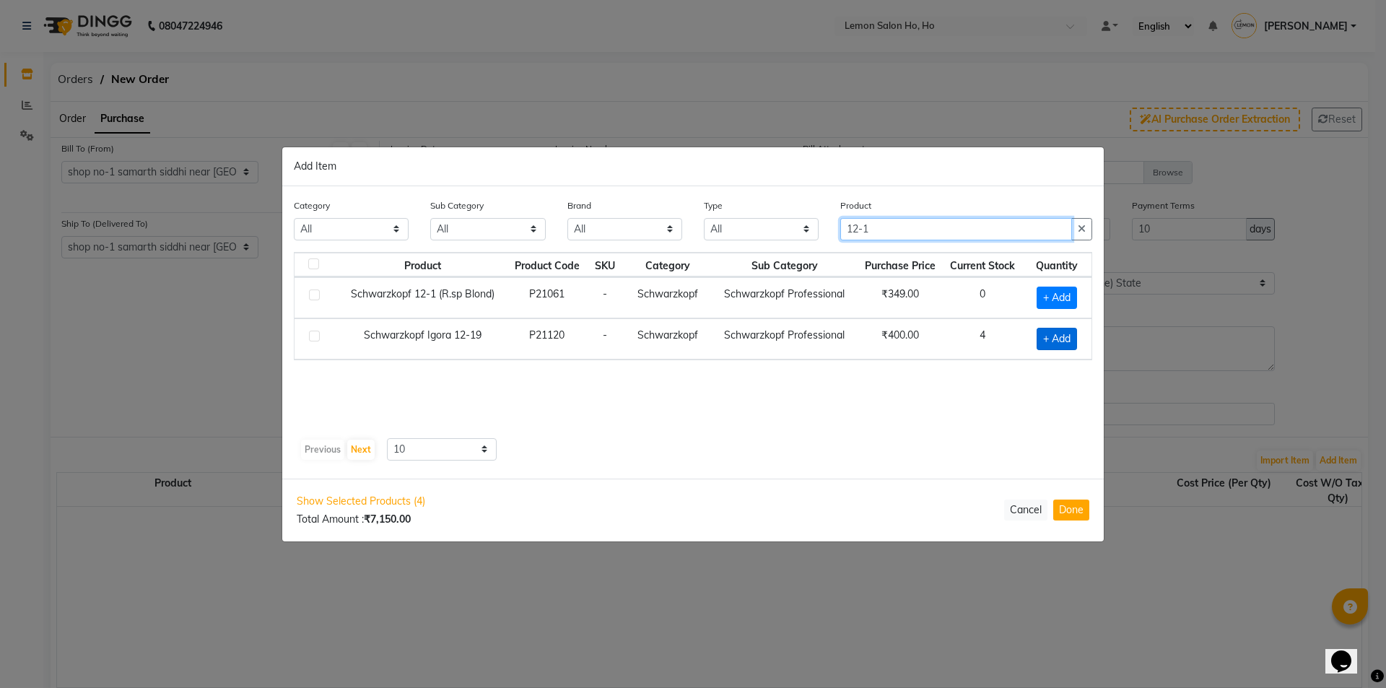
type input "12-1"
click at [1060, 340] on span "+ Add" at bounding box center [1057, 339] width 40 height 22
click at [1031, 339] on icon at bounding box center [1033, 338] width 9 height 10
checkbox input "false"
drag, startPoint x: 1050, startPoint y: 295, endPoint x: 1058, endPoint y: 302, distance: 10.7
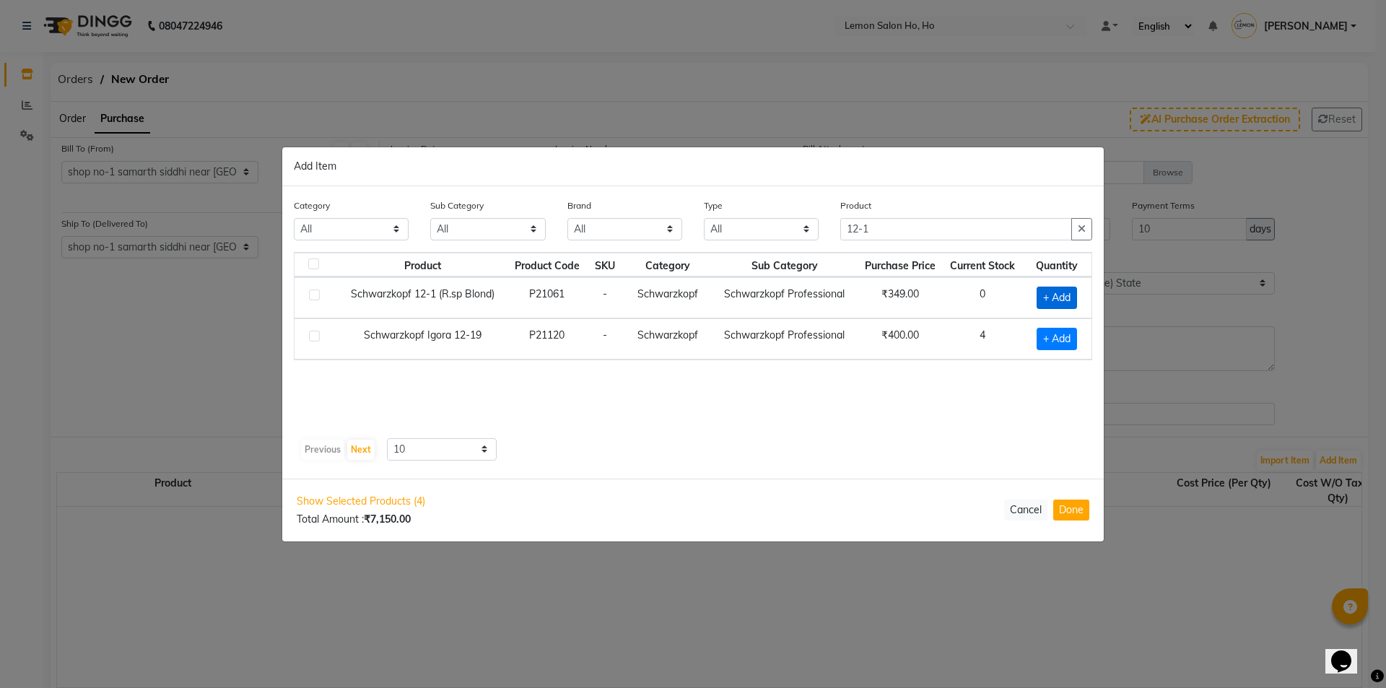
click at [1058, 302] on span "+ Add" at bounding box center [1057, 298] width 40 height 22
checkbox input "true"
click at [1077, 297] on icon at bounding box center [1075, 296] width 9 height 10
type input "2"
drag, startPoint x: 937, startPoint y: 227, endPoint x: 795, endPoint y: 238, distance: 142.6
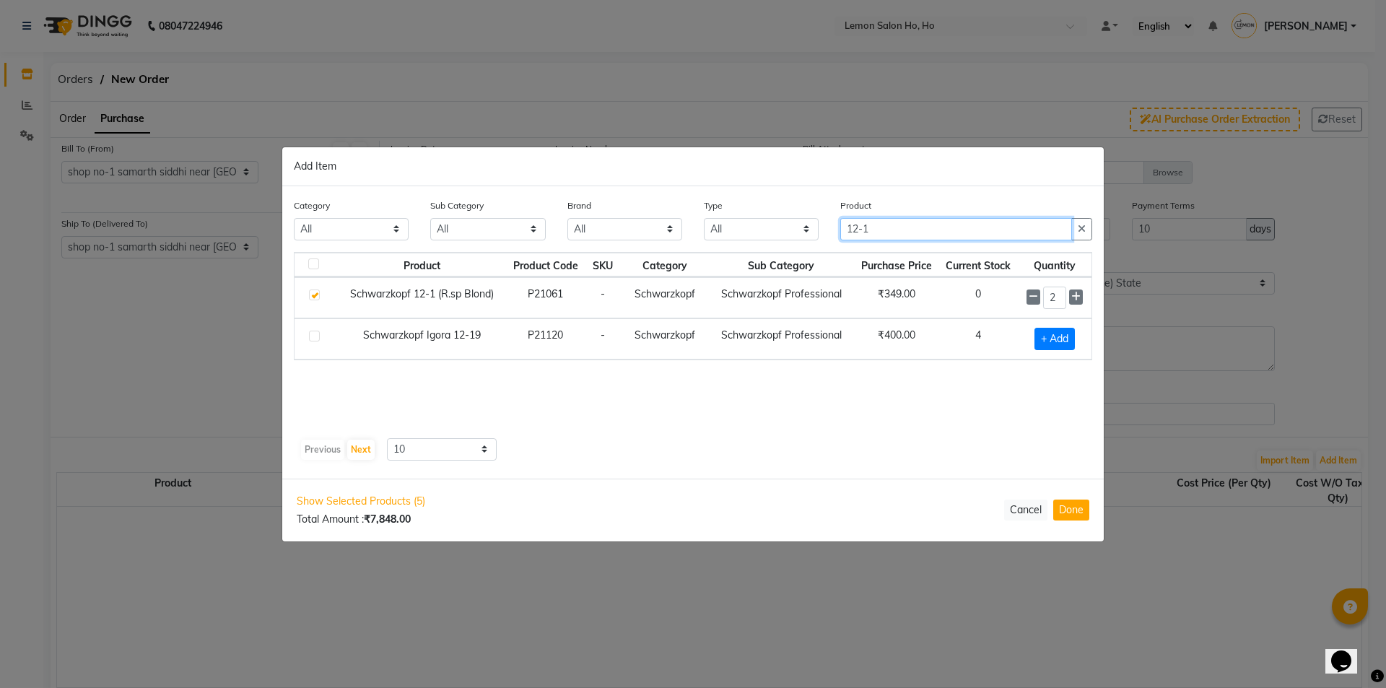
click at [795, 238] on div "Category All Hair Skin Makeup Personal Care Appliances [PERSON_NAME] Waxing Dis…" at bounding box center [693, 225] width 820 height 54
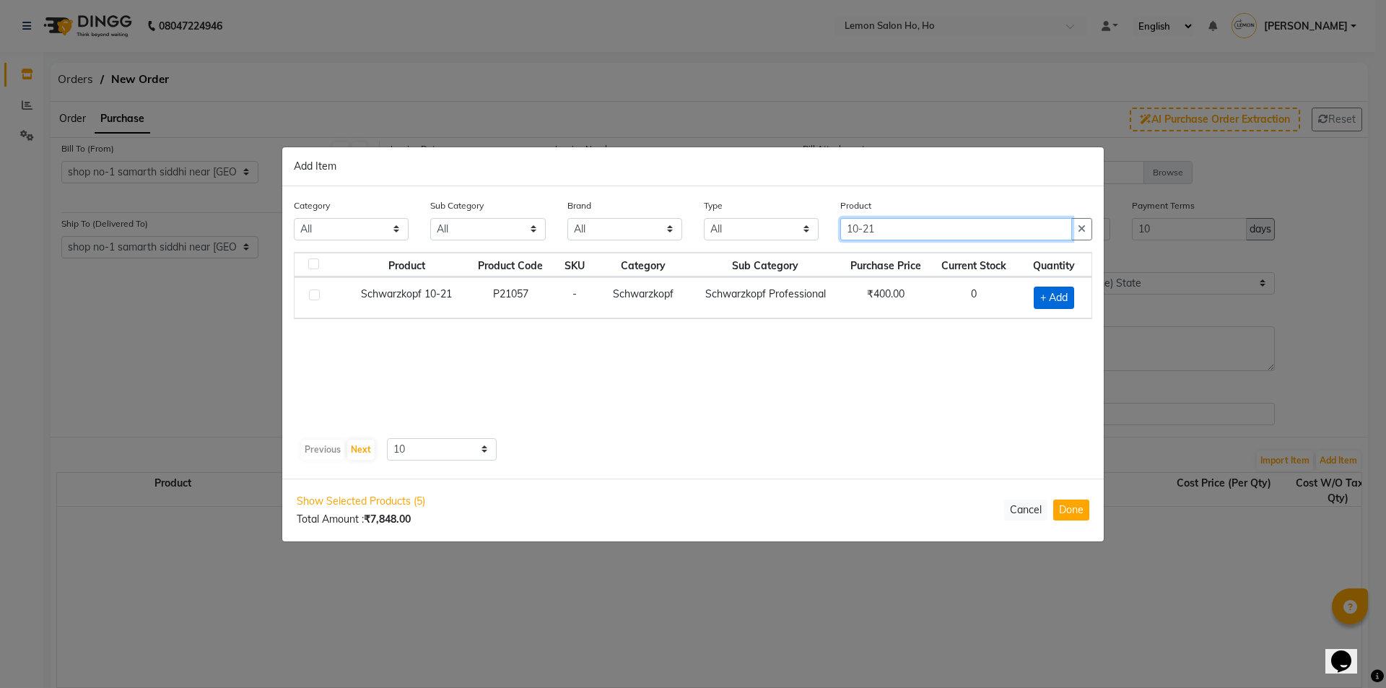
type input "10-21"
click at [1053, 300] on span "+ Add" at bounding box center [1054, 298] width 40 height 22
checkbox input "true"
click at [1069, 297] on icon at bounding box center [1072, 296] width 9 height 10
type input "2"
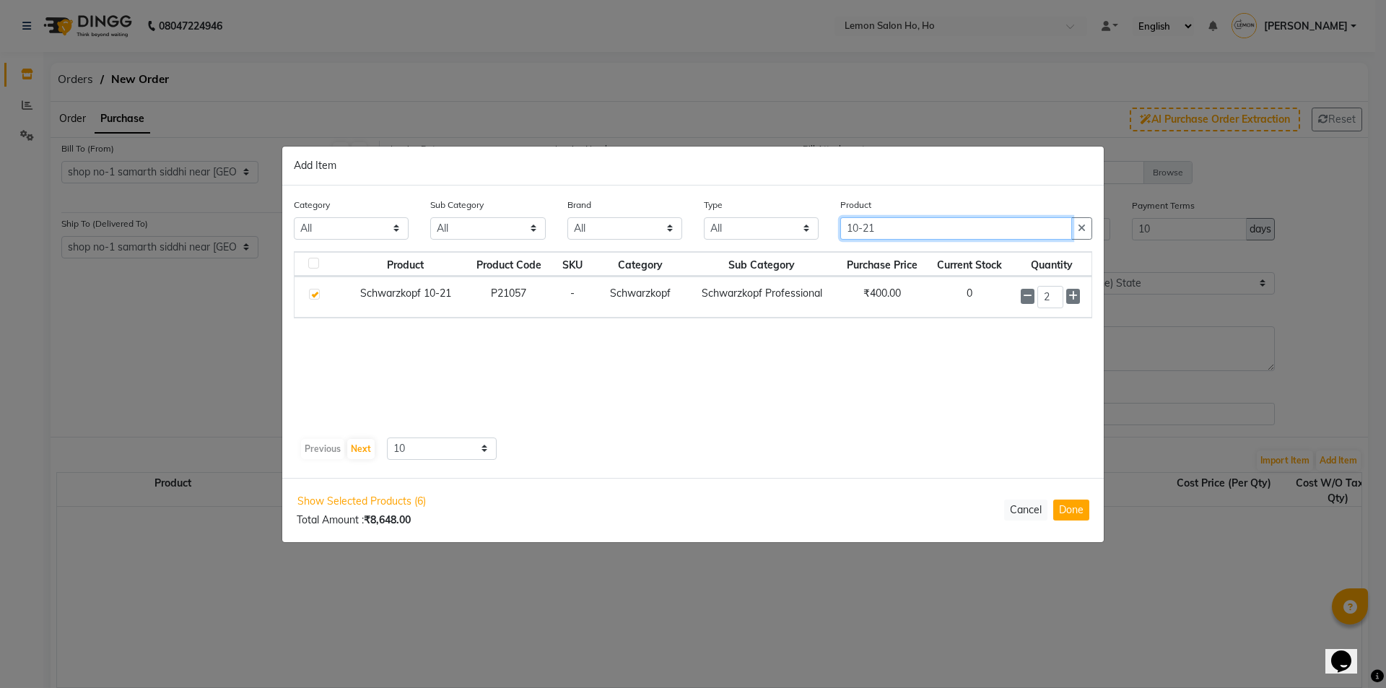
drag, startPoint x: 966, startPoint y: 237, endPoint x: 772, endPoint y: 250, distance: 193.9
click at [772, 250] on div "Category All Hair Skin Makeup Personal Care Appliances [PERSON_NAME] Waxing Dis…" at bounding box center [693, 224] width 820 height 54
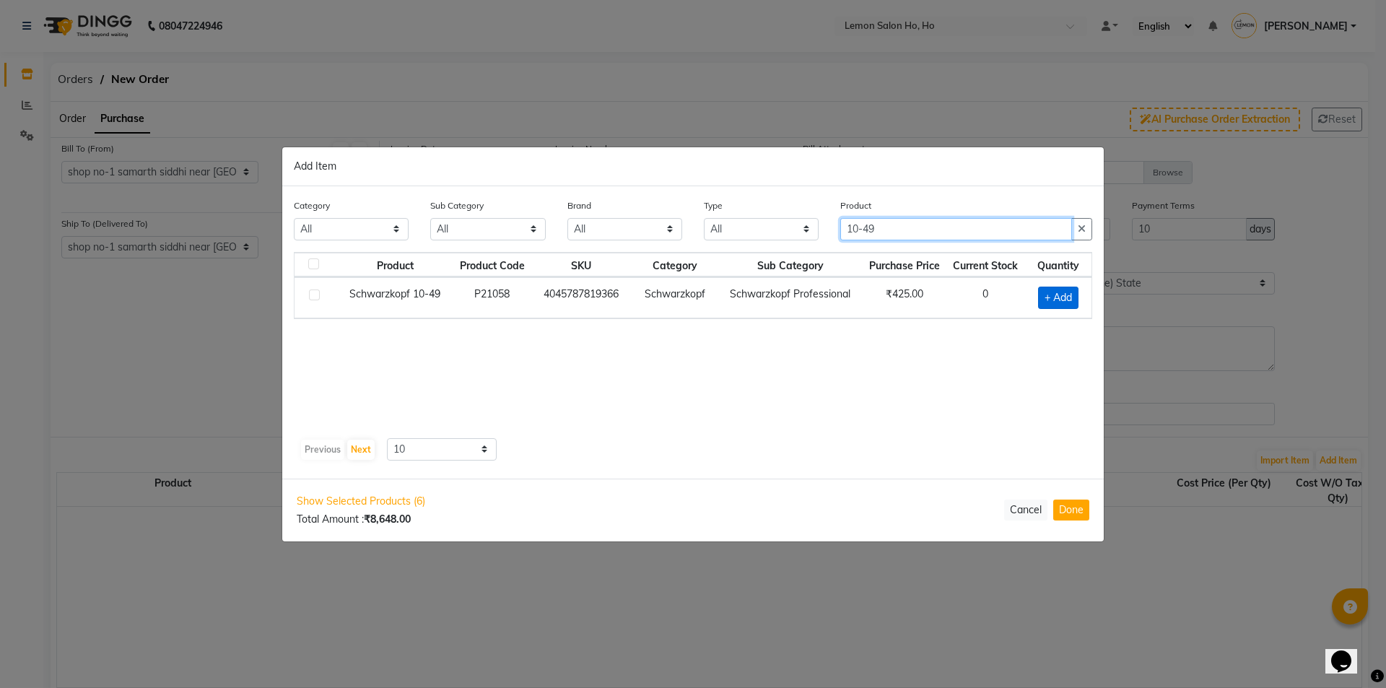
type input "10-49"
click at [1060, 295] on span "+ Add" at bounding box center [1058, 298] width 40 height 22
checkbox input "true"
click at [1076, 297] on icon at bounding box center [1075, 297] width 9 height 10
type input "2"
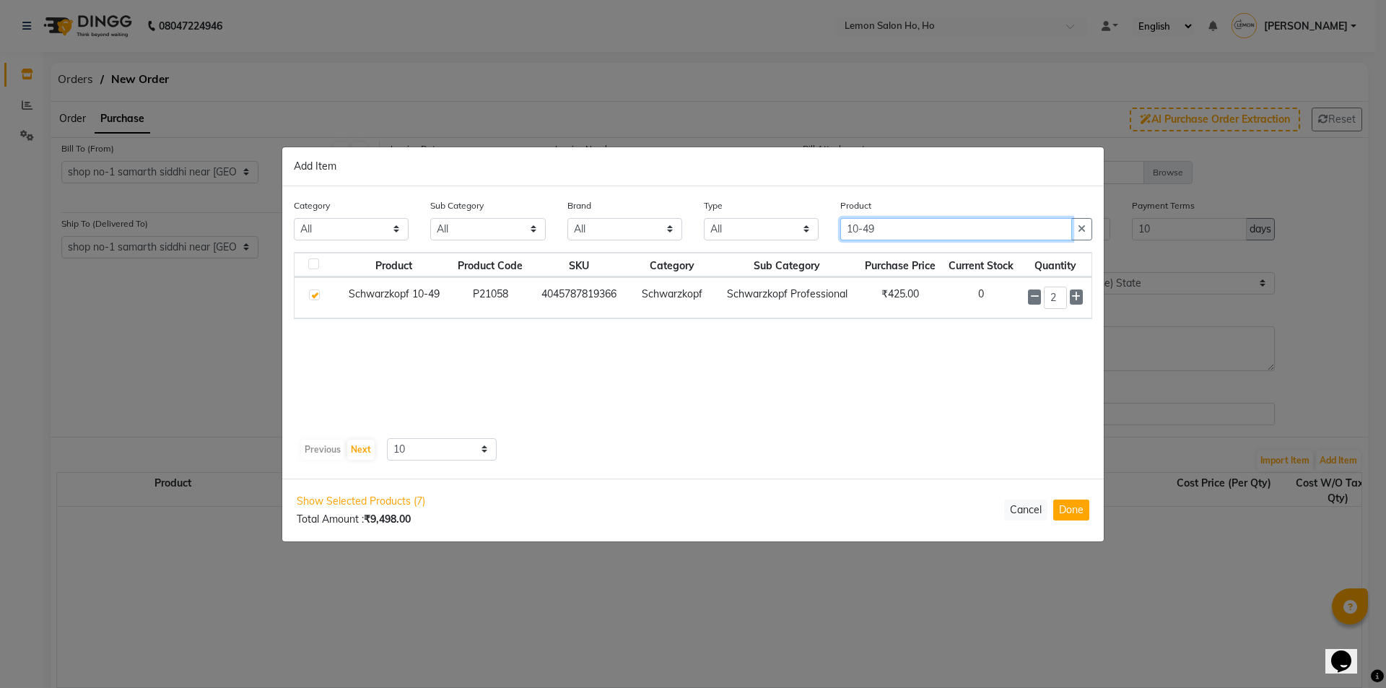
drag, startPoint x: 888, startPoint y: 227, endPoint x: 737, endPoint y: 256, distance: 153.5
click at [737, 256] on div "Category All Hair Skin Makeup Personal Care Appliances [PERSON_NAME] Waxing Dis…" at bounding box center [692, 332] width 821 height 292
type input "L-89"
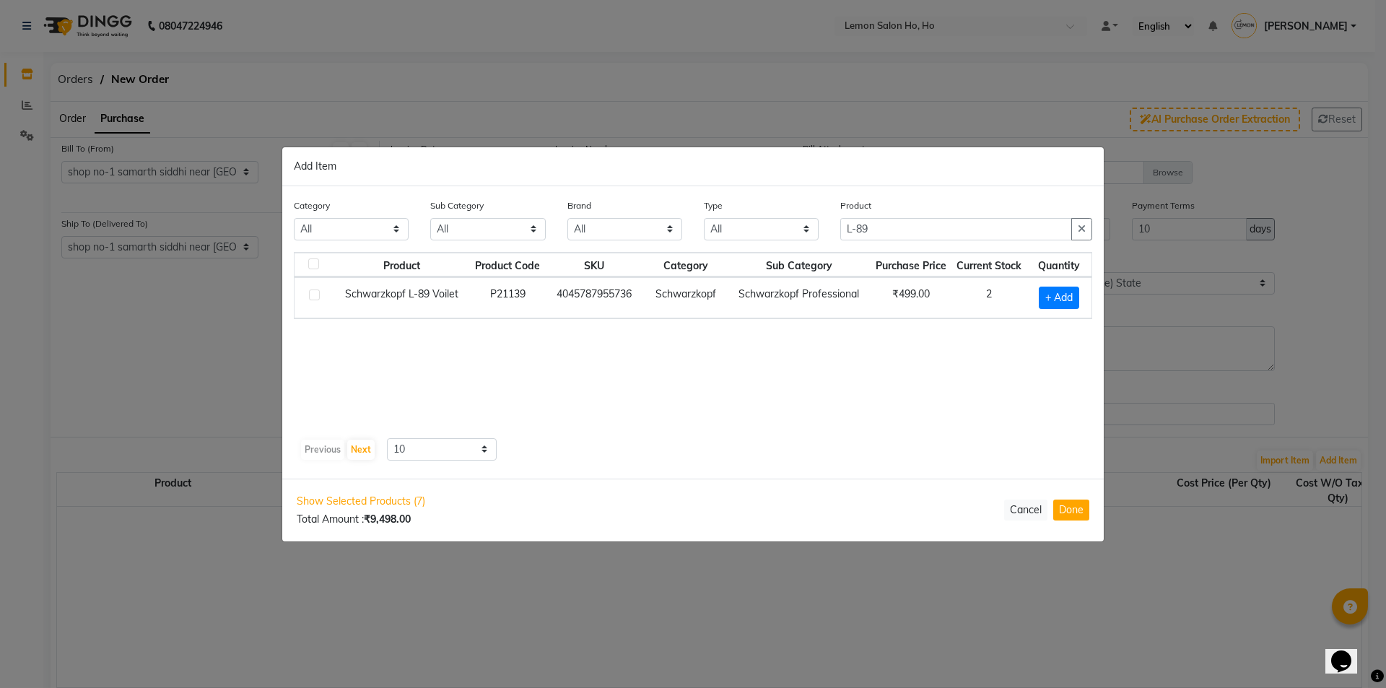
drag, startPoint x: 1065, startPoint y: 298, endPoint x: 1083, endPoint y: 300, distance: 18.1
click at [1067, 301] on span "+ Add" at bounding box center [1059, 298] width 40 height 22
checkbox input "true"
click at [1076, 300] on icon at bounding box center [1076, 296] width 9 height 10
type input "2"
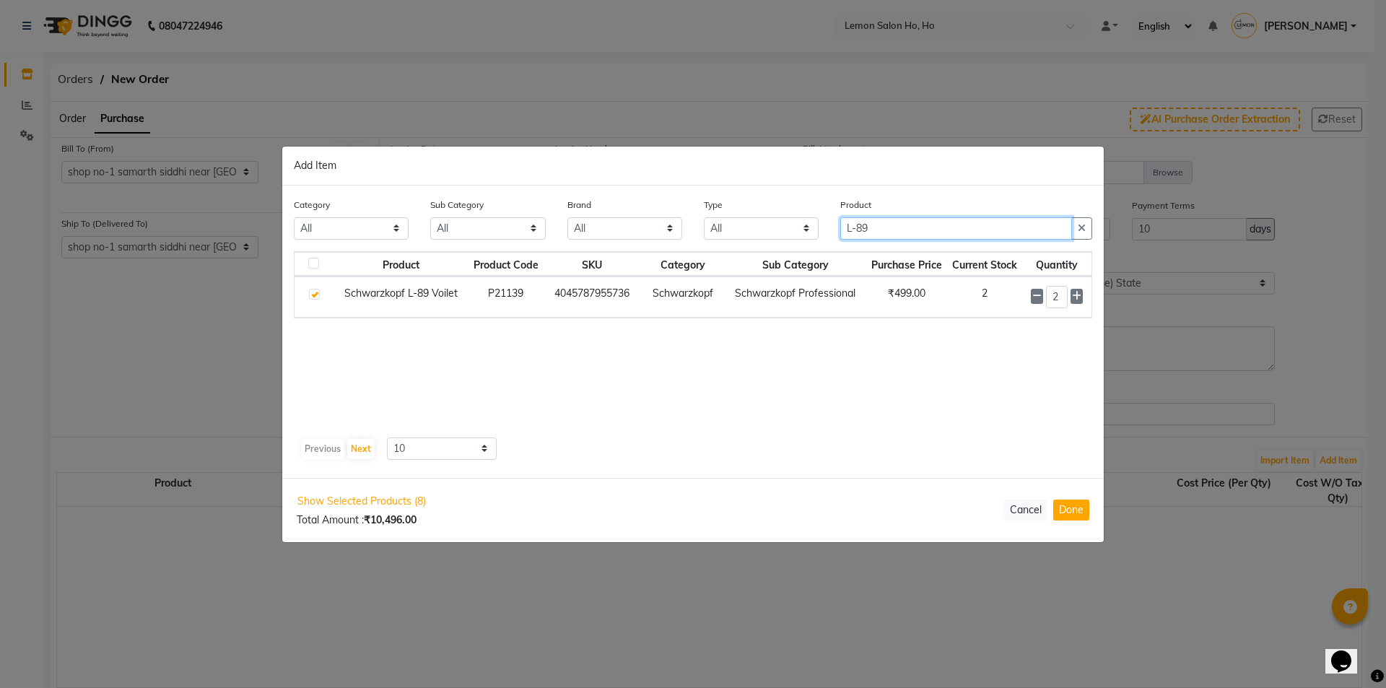
drag, startPoint x: 902, startPoint y: 222, endPoint x: 745, endPoint y: 250, distance: 159.9
click at [745, 250] on div "Category All Hair Skin Makeup Personal Care Appliances [PERSON_NAME] Waxing Dis…" at bounding box center [693, 224] width 820 height 54
type input "L-44"
drag, startPoint x: 1063, startPoint y: 294, endPoint x: 1091, endPoint y: 311, distance: 33.1
click at [1068, 302] on span "+ Add" at bounding box center [1059, 298] width 40 height 22
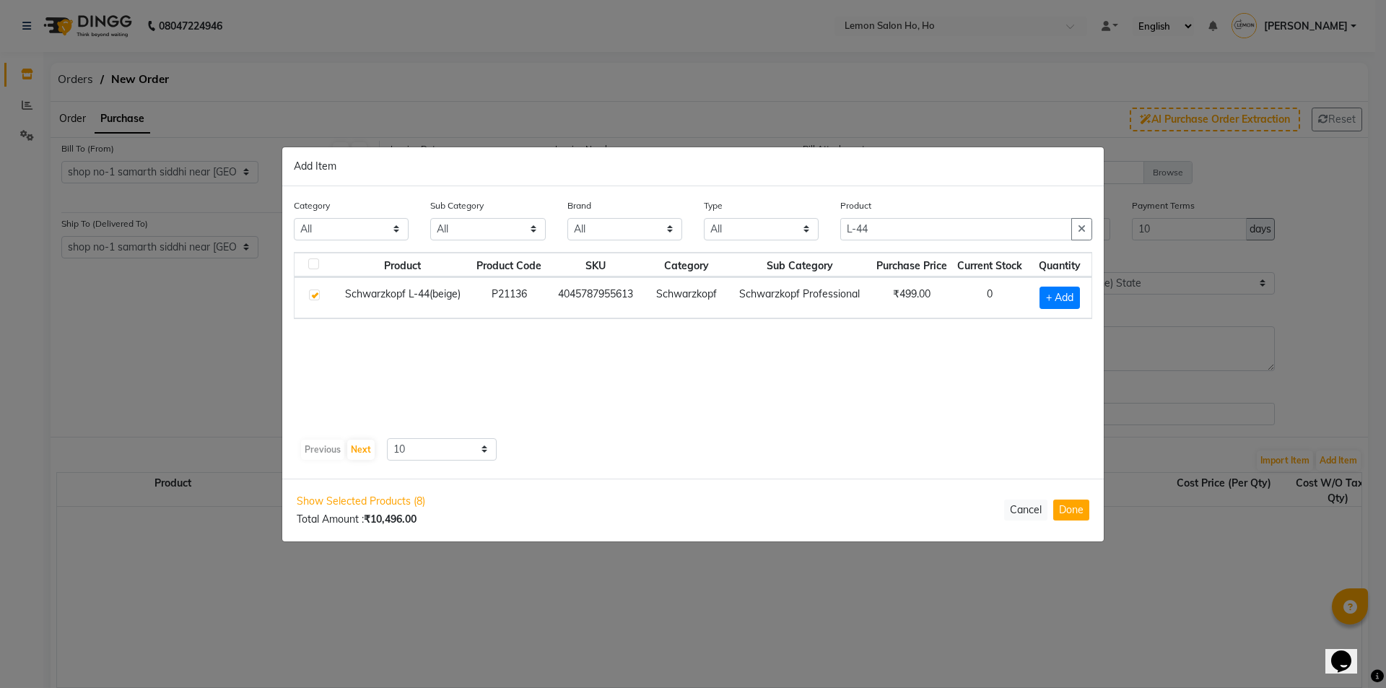
checkbox input "true"
click at [1072, 297] on icon at bounding box center [1076, 296] width 9 height 10
type input "4"
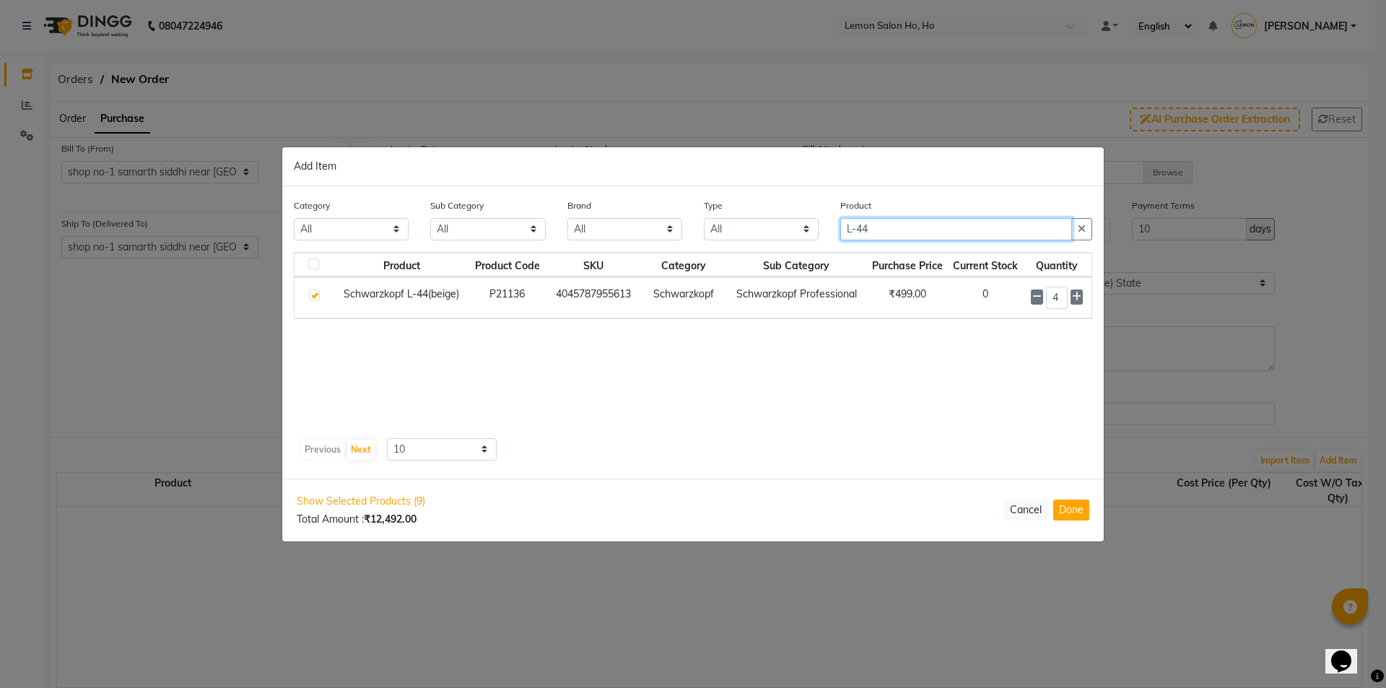
drag, startPoint x: 921, startPoint y: 235, endPoint x: 646, endPoint y: 259, distance: 276.1
click at [646, 259] on div "Category All Hair Skin Makeup Personal Care Appliances [PERSON_NAME] Waxing Dis…" at bounding box center [692, 332] width 821 height 292
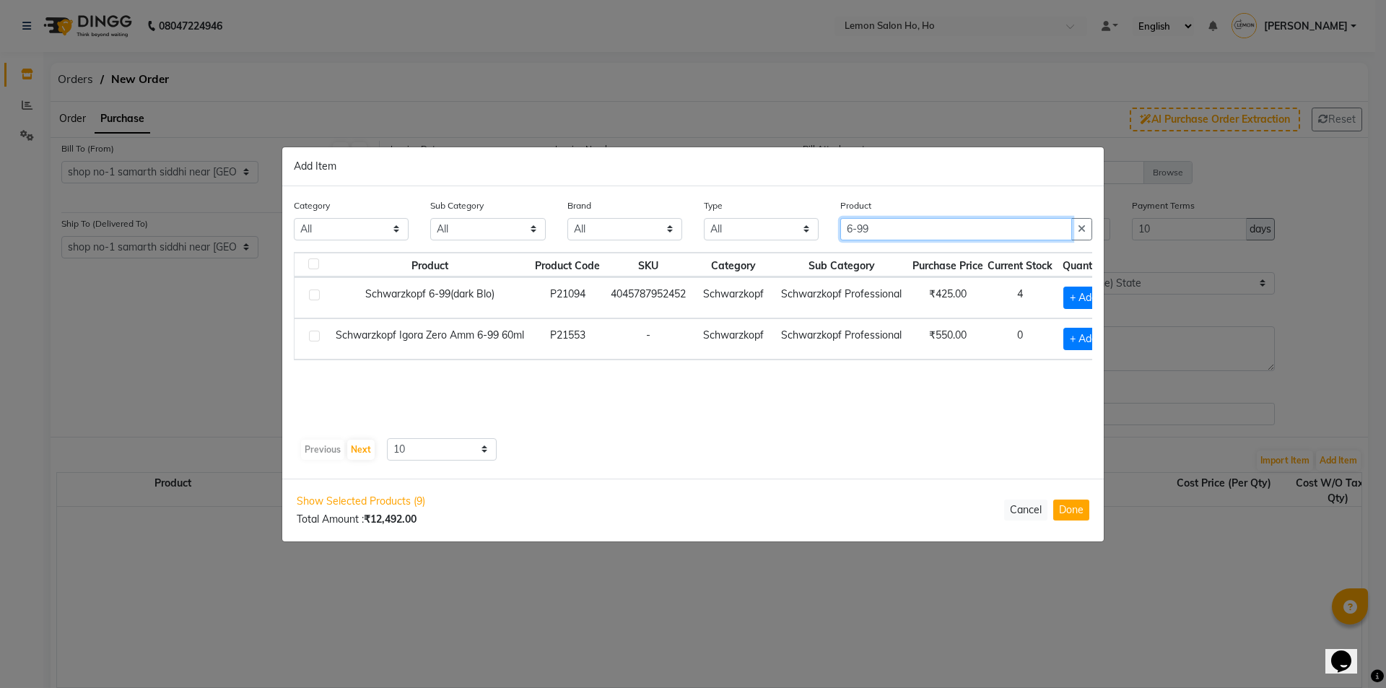
type input "6-99"
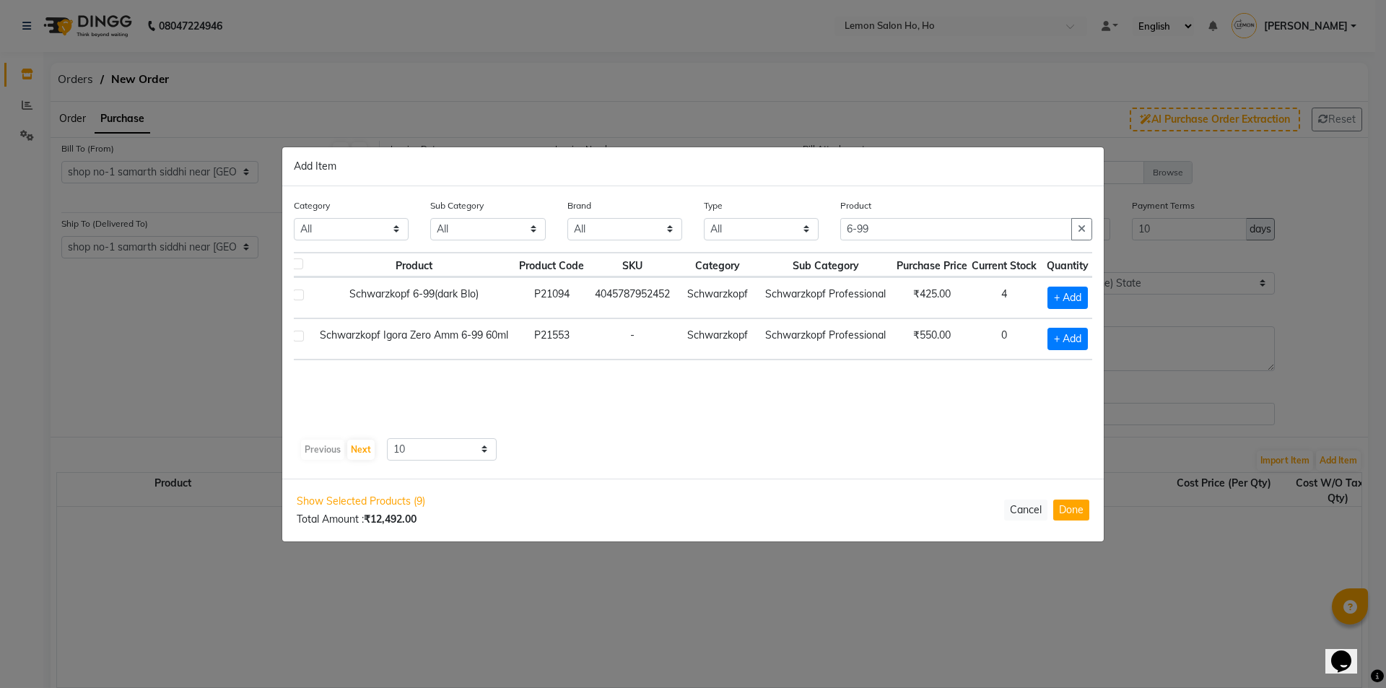
scroll to position [0, 30]
click at [1056, 274] on th "Quantity" at bounding box center [1063, 265] width 58 height 25
click at [1058, 294] on span "+ Add" at bounding box center [1062, 298] width 40 height 22
checkbox input "true"
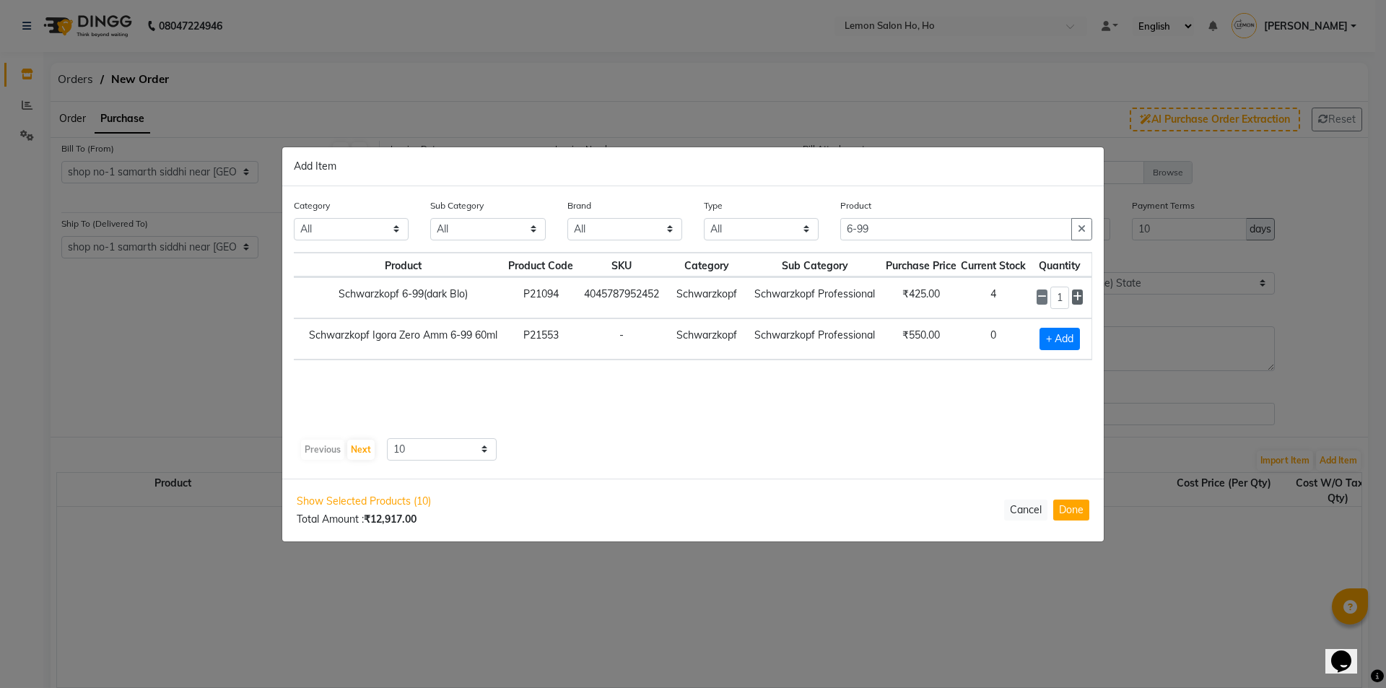
click at [1082, 296] on icon at bounding box center [1077, 297] width 9 height 10
type input "3"
drag, startPoint x: 879, startPoint y: 230, endPoint x: 818, endPoint y: 235, distance: 61.5
click at [818, 235] on div "Category All Hair Skin Makeup Personal Care Appliances [PERSON_NAME] Waxing Dis…" at bounding box center [693, 225] width 820 height 54
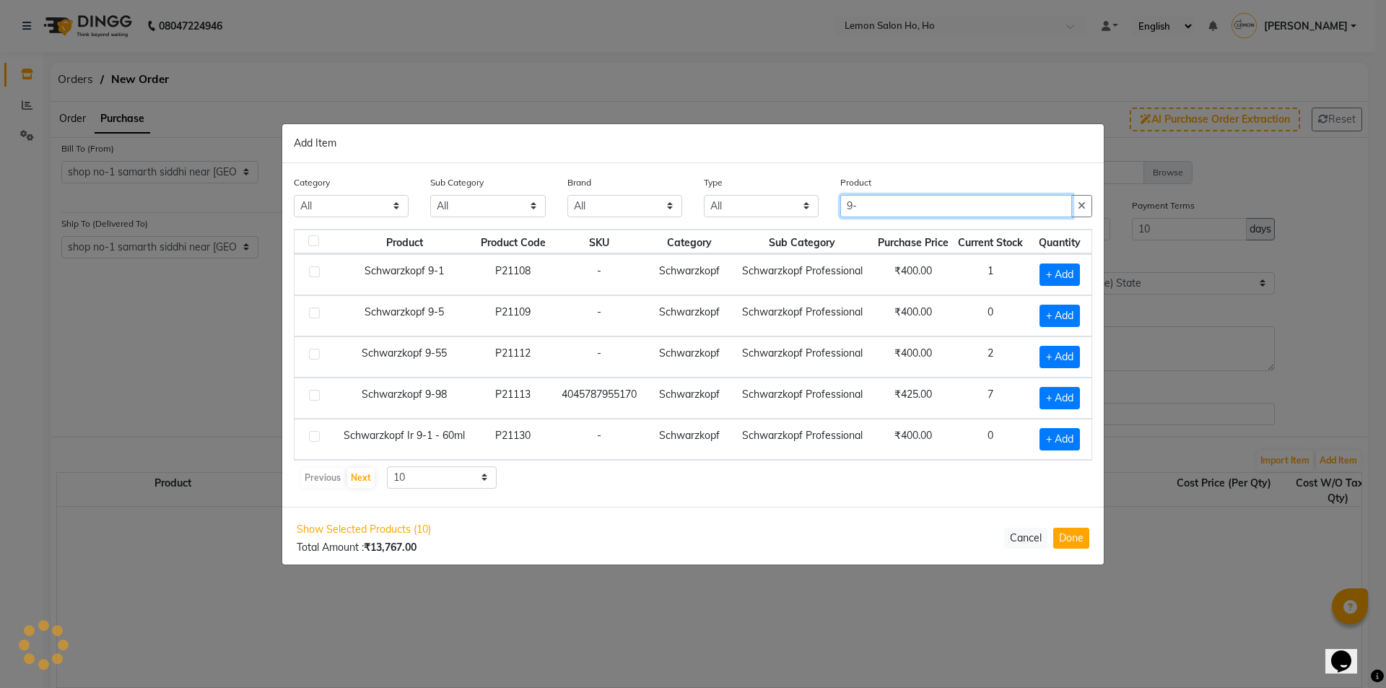
scroll to position [0, 0]
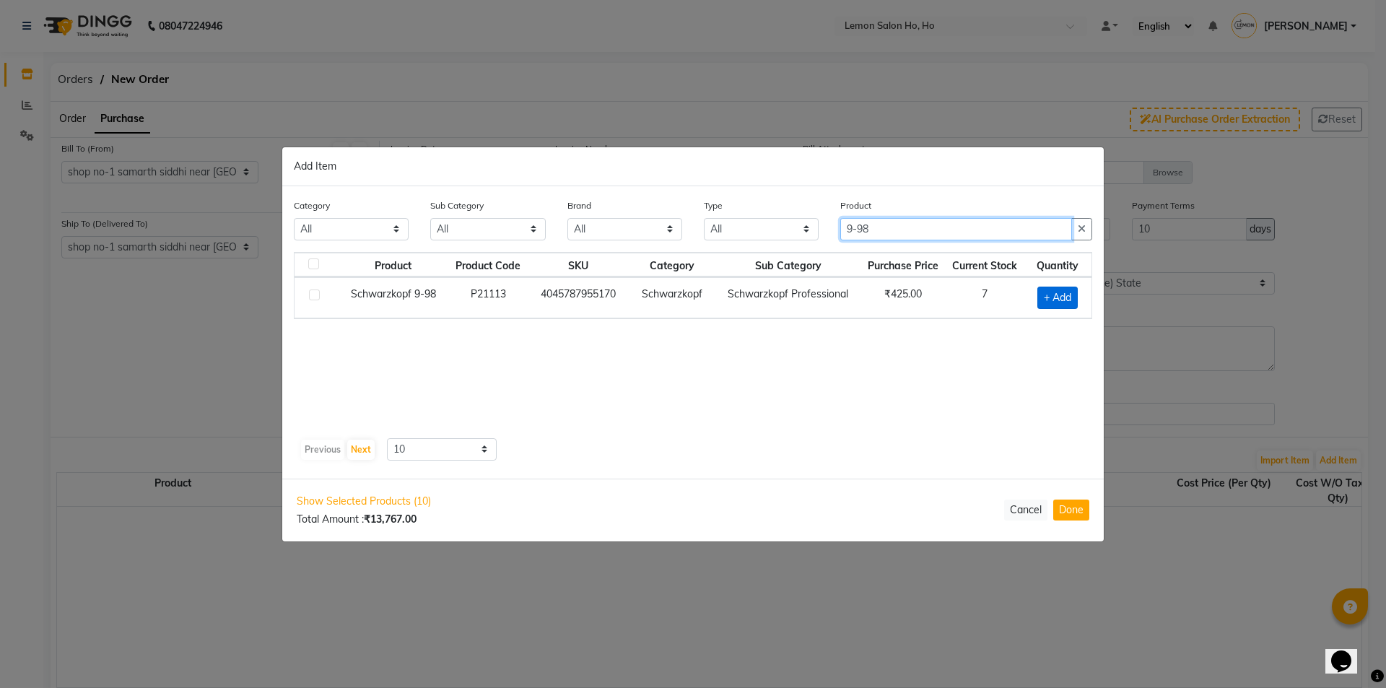
type input "9-98"
click at [1051, 289] on span "+ Add" at bounding box center [1057, 298] width 40 height 22
checkbox input "true"
click at [1076, 295] on icon at bounding box center [1075, 297] width 9 height 10
type input "2"
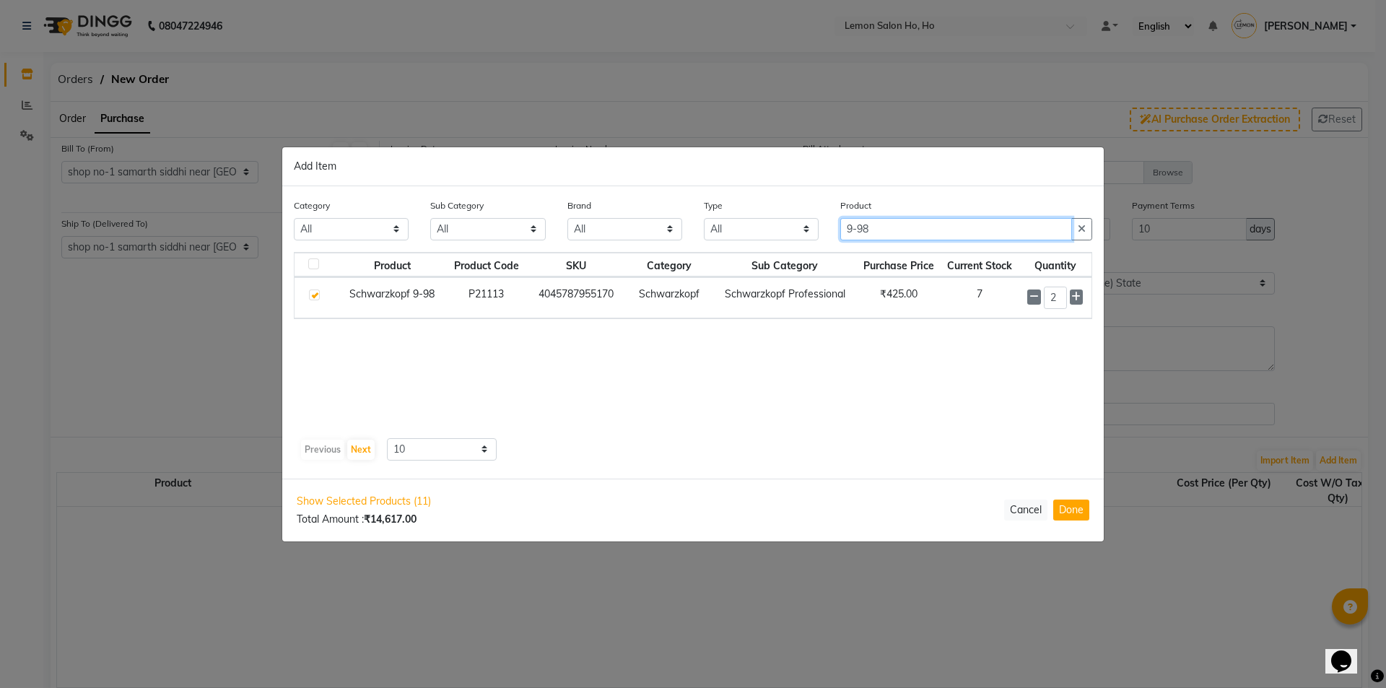
drag, startPoint x: 910, startPoint y: 236, endPoint x: 783, endPoint y: 253, distance: 127.4
click at [783, 253] on div "Category All Hair Skin Makeup Personal Care Appliances [PERSON_NAME] Waxing Dis…" at bounding box center [692, 332] width 821 height 292
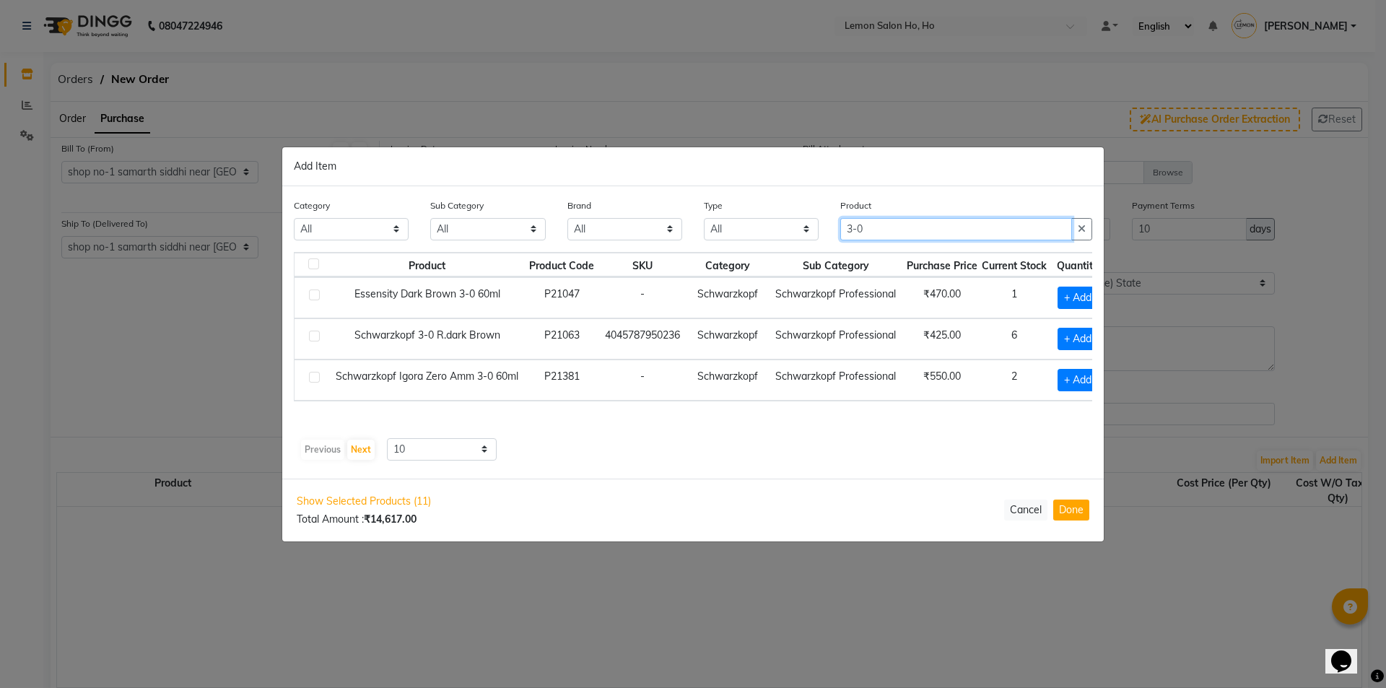
type input "3-0"
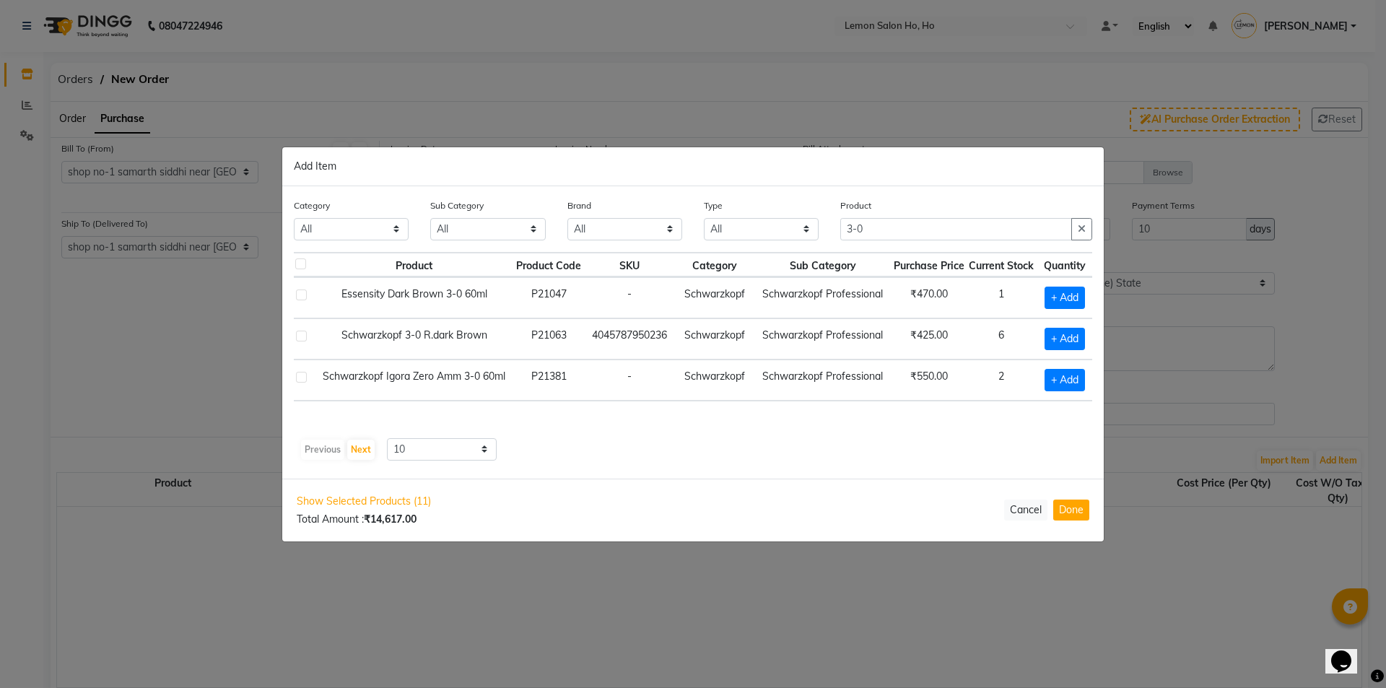
scroll to position [0, 24]
click at [1044, 335] on span "+ Add" at bounding box center [1062, 339] width 40 height 22
checkbox input "true"
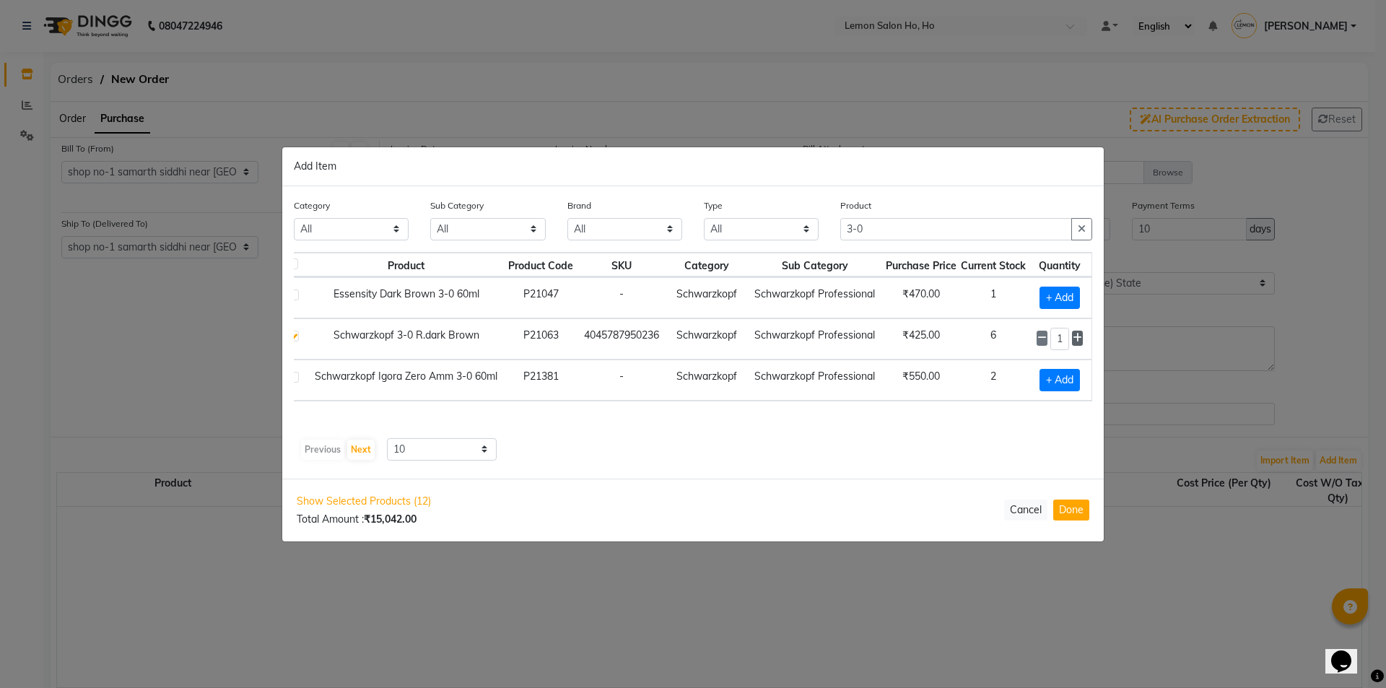
click at [1081, 337] on icon at bounding box center [1077, 338] width 9 height 10
type input "2"
drag, startPoint x: 899, startPoint y: 234, endPoint x: 790, endPoint y: 253, distance: 110.7
click at [790, 253] on div "Category All Hair Skin Makeup Personal Care Appliances [PERSON_NAME] Waxing Dis…" at bounding box center [692, 332] width 821 height 292
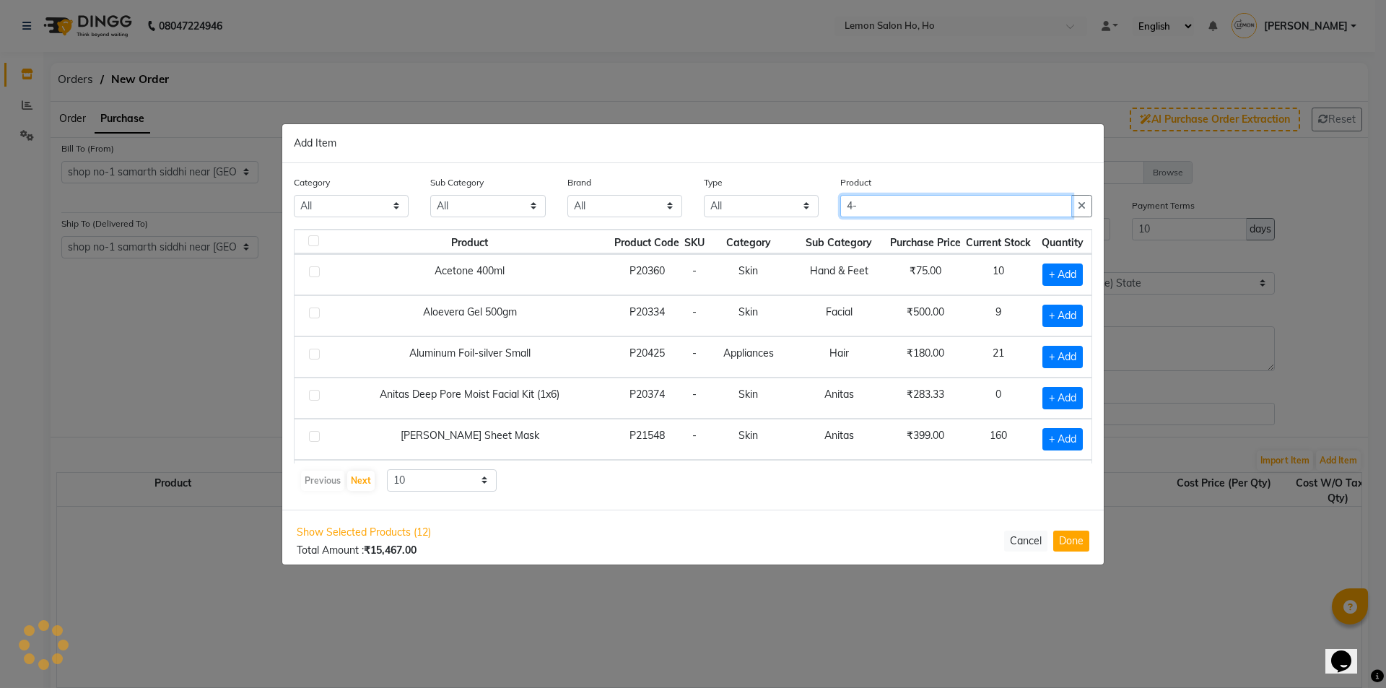
scroll to position [0, 0]
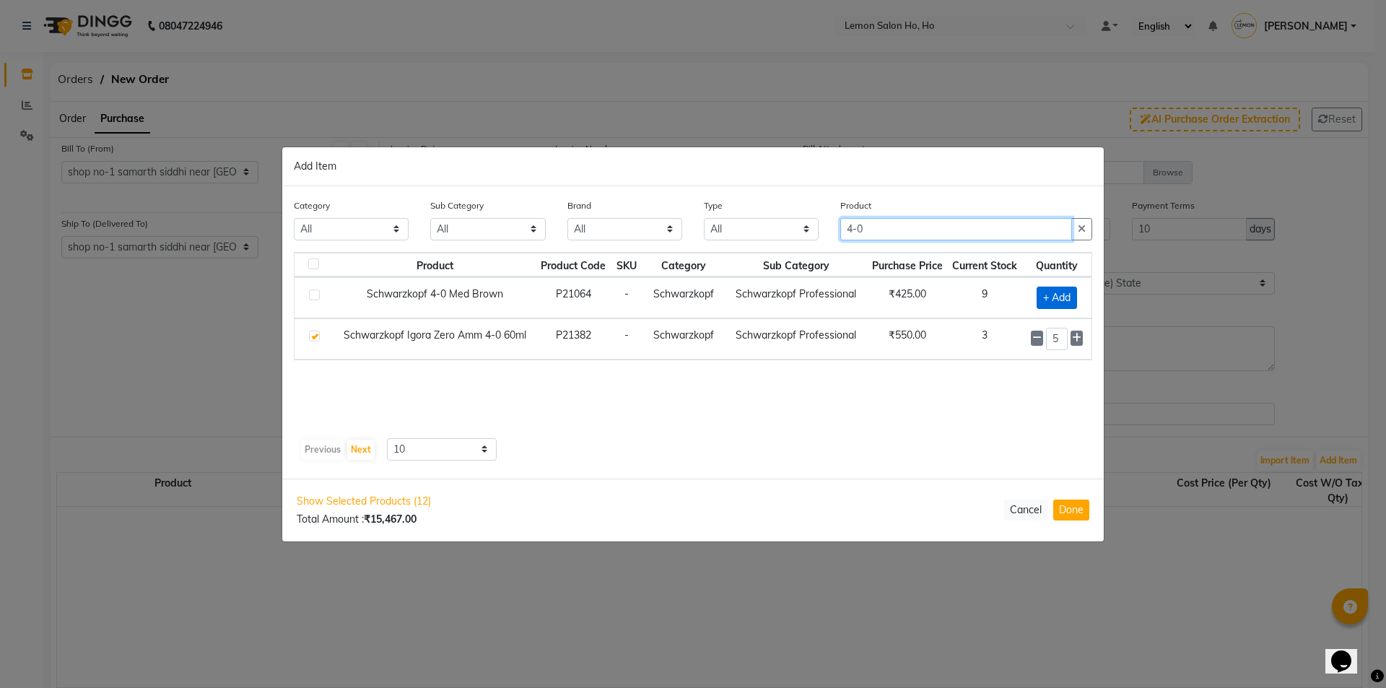
type input "4-0"
click at [1050, 295] on span "+ Add" at bounding box center [1057, 298] width 40 height 22
checkbox input "true"
click at [1075, 295] on icon at bounding box center [1076, 296] width 9 height 10
type input "2"
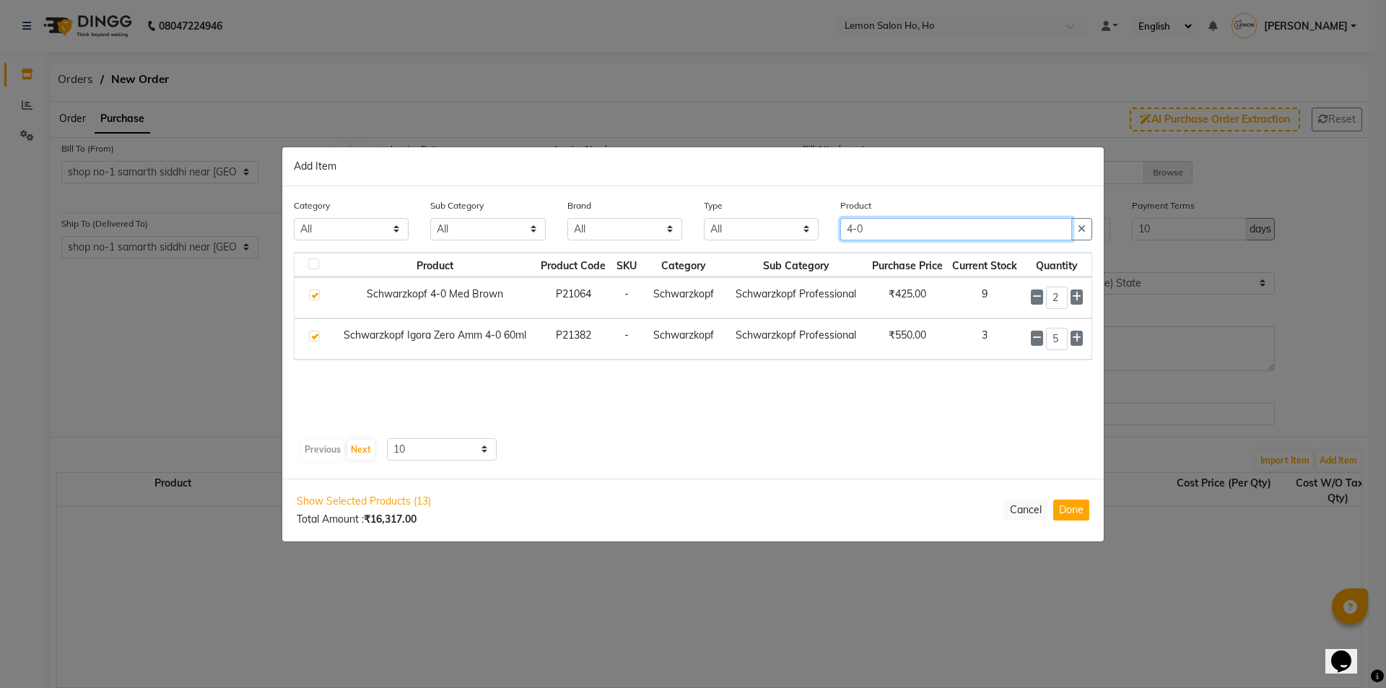
drag, startPoint x: 904, startPoint y: 228, endPoint x: 825, endPoint y: 233, distance: 78.8
click at [825, 233] on div "Category All Hair Skin Makeup Personal Care Appliances [PERSON_NAME] Waxing Dis…" at bounding box center [693, 225] width 820 height 54
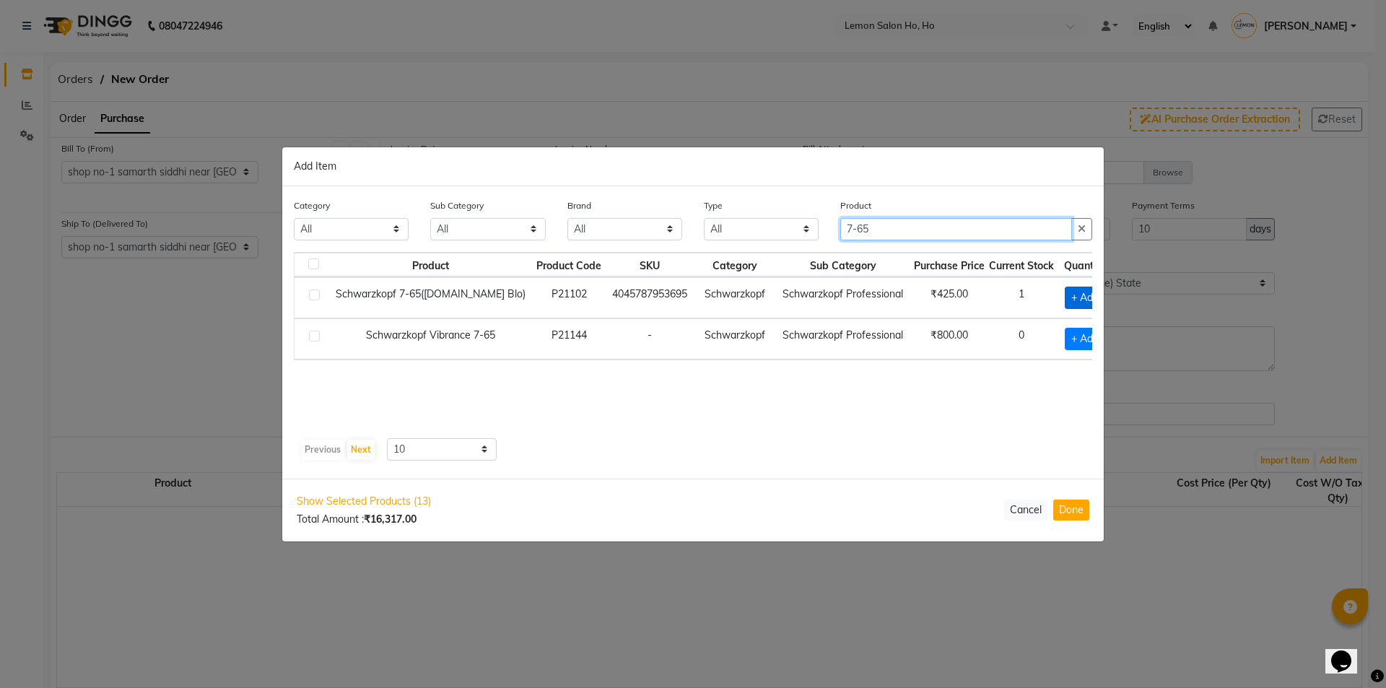
type input "7-65"
click at [1065, 297] on span "+ Add" at bounding box center [1085, 298] width 40 height 22
checkbox input "true"
click at [1101, 297] on icon at bounding box center [1105, 297] width 9 height 10
type input "2"
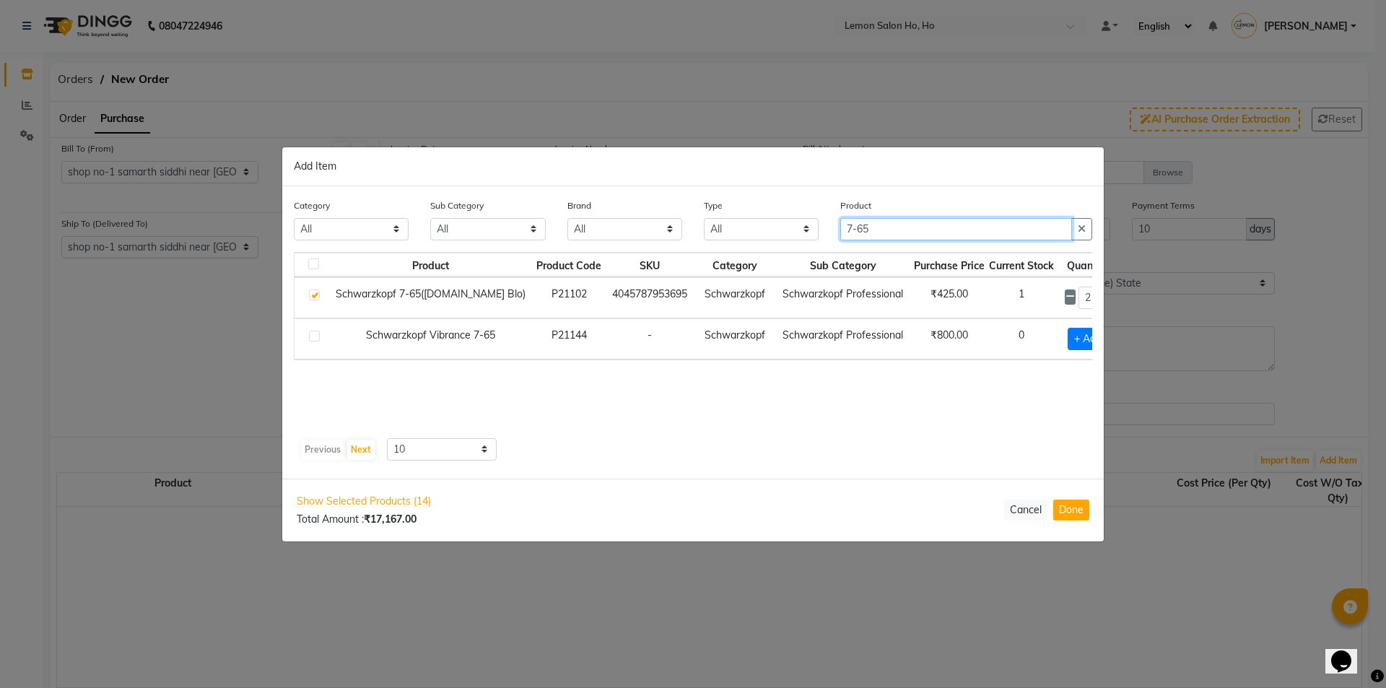
drag, startPoint x: 888, startPoint y: 228, endPoint x: 829, endPoint y: 241, distance: 59.9
click at [829, 241] on div "Product 7-65" at bounding box center [966, 225] width 274 height 54
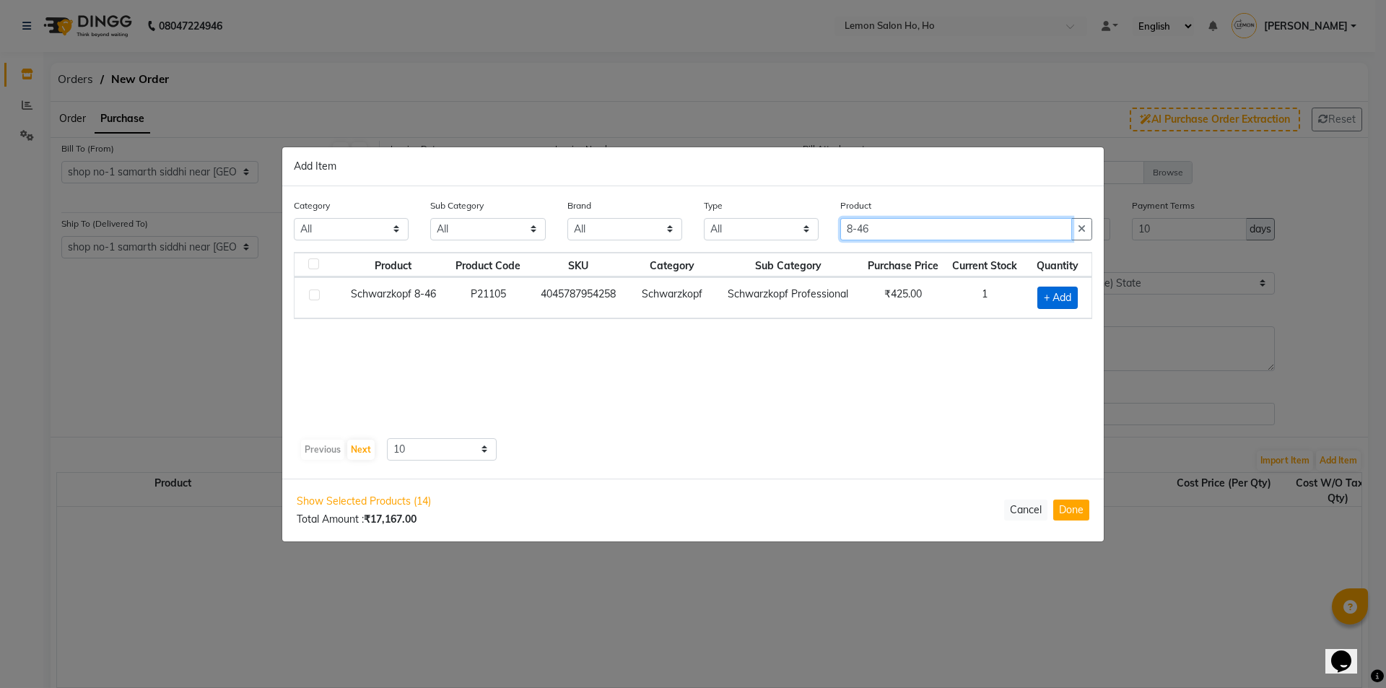
type input "8-46"
click at [1064, 293] on span "+ Add" at bounding box center [1057, 298] width 40 height 22
checkbox input "true"
click at [1072, 296] on icon at bounding box center [1075, 296] width 9 height 10
type input "2"
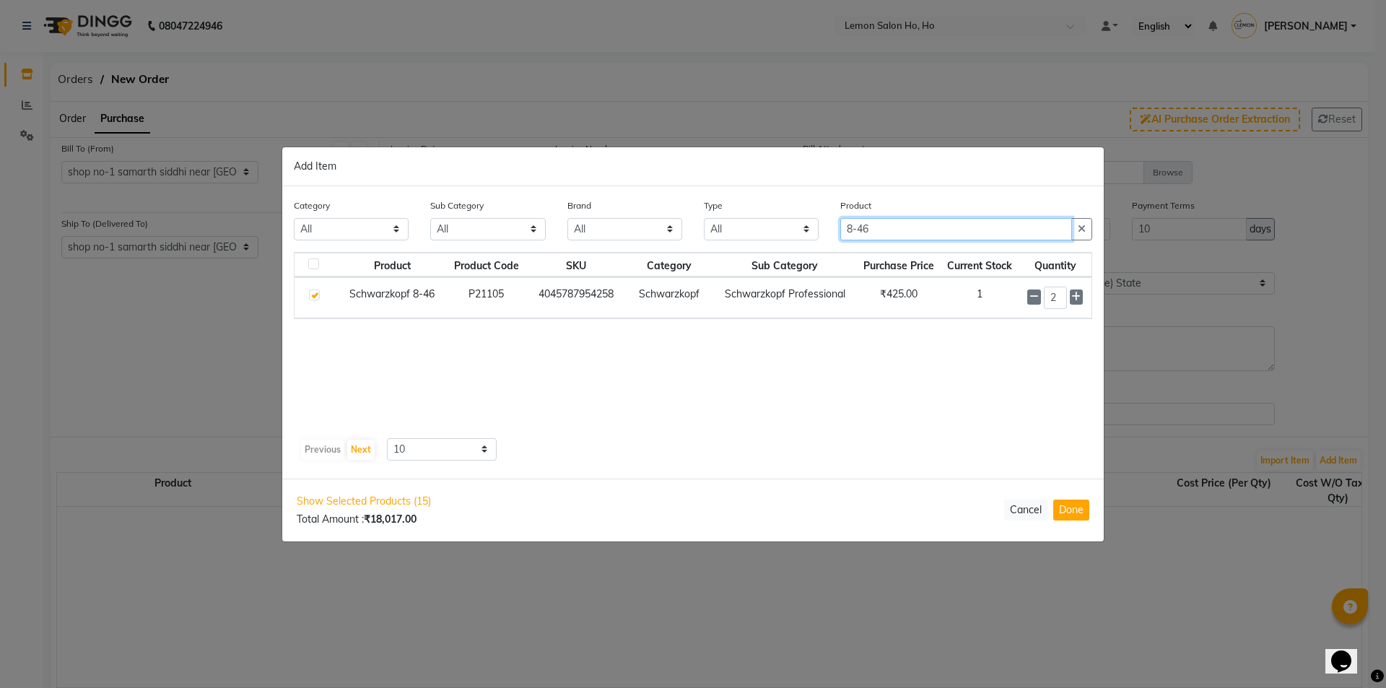
drag, startPoint x: 878, startPoint y: 226, endPoint x: 777, endPoint y: 258, distance: 105.9
click at [777, 258] on div "Category All Hair Skin Makeup Personal Care Appliances [PERSON_NAME] Waxing Dis…" at bounding box center [692, 332] width 821 height 292
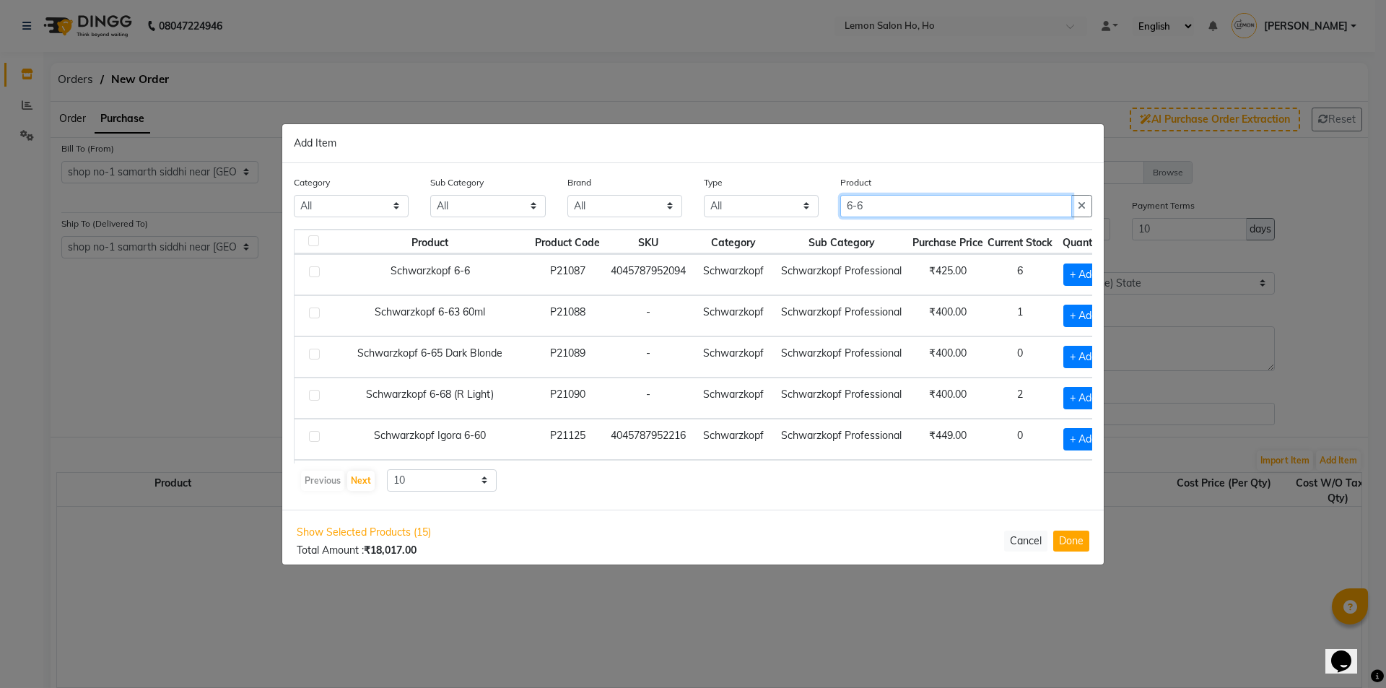
type input "6-6"
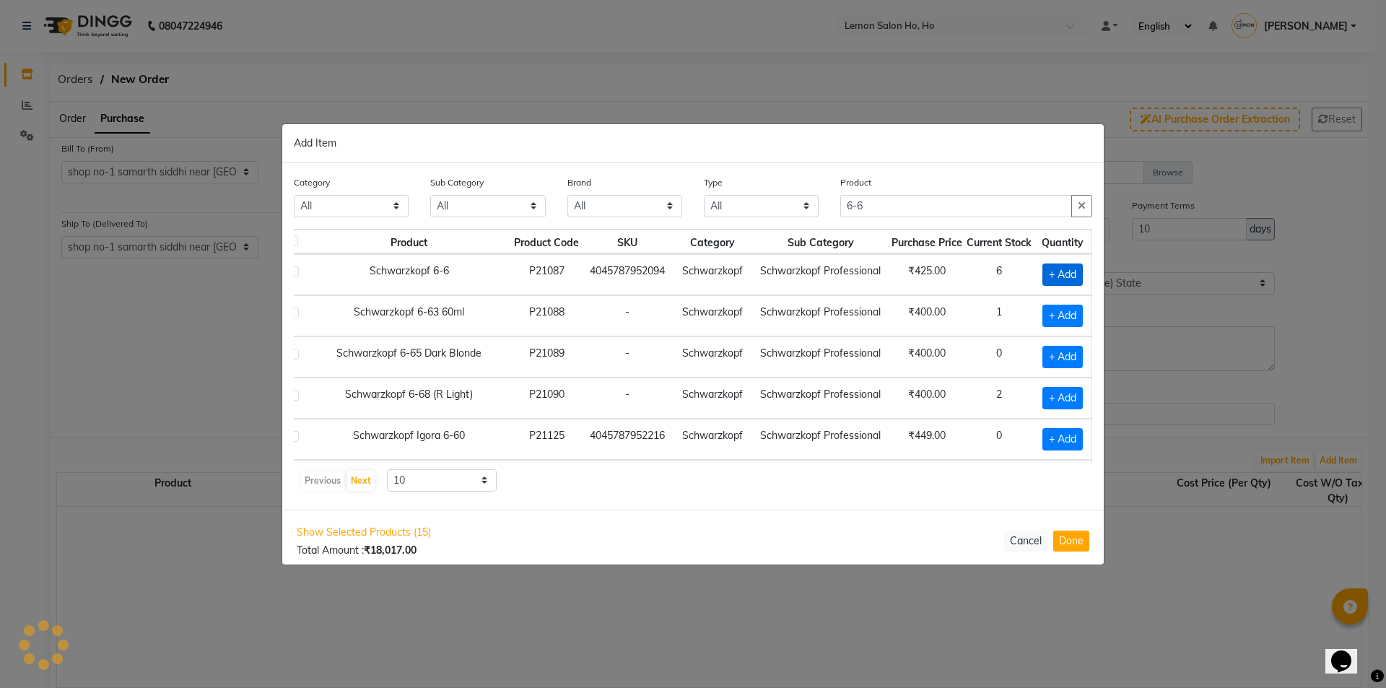
click at [1043, 271] on span "+ Add" at bounding box center [1062, 274] width 40 height 22
checkbox input "true"
click at [1073, 275] on icon at bounding box center [1077, 274] width 9 height 10
type input "3"
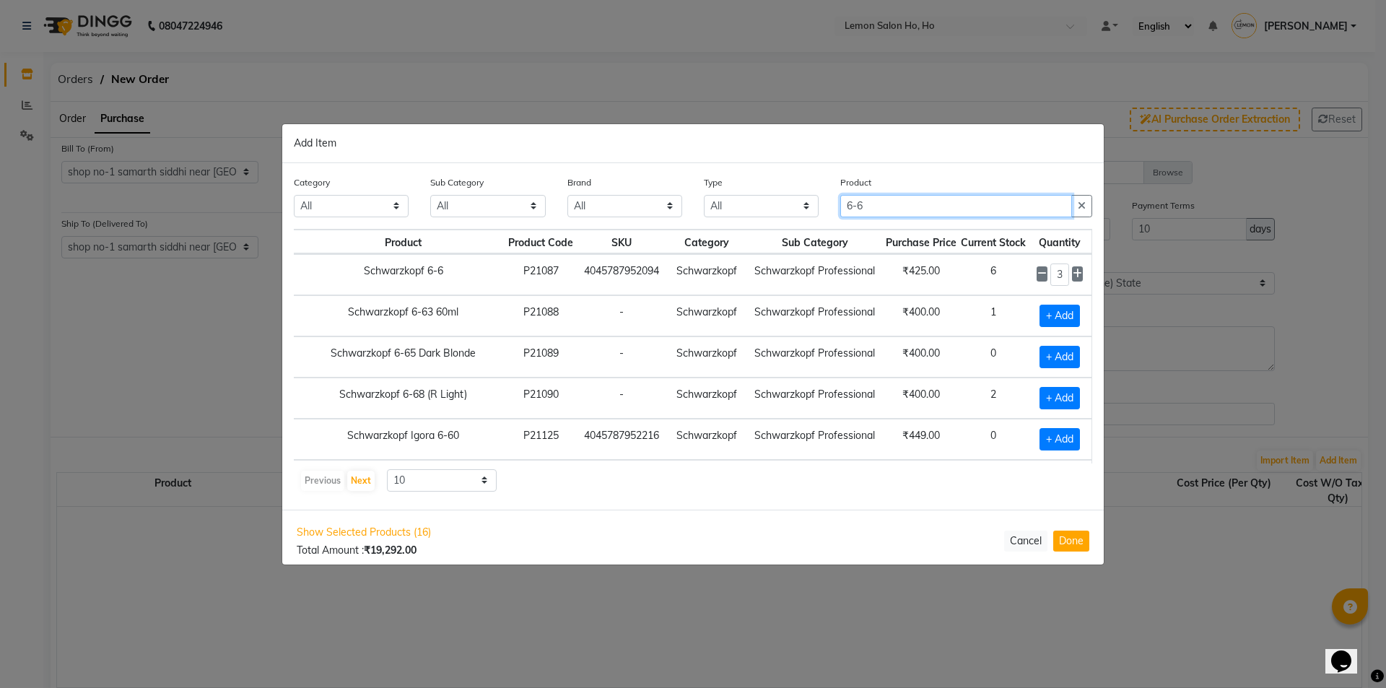
drag, startPoint x: 898, startPoint y: 206, endPoint x: 756, endPoint y: 211, distance: 142.3
click at [756, 211] on div "Category All Hair Skin Makeup Personal Care Appliances [PERSON_NAME] Waxing Dis…" at bounding box center [693, 202] width 820 height 54
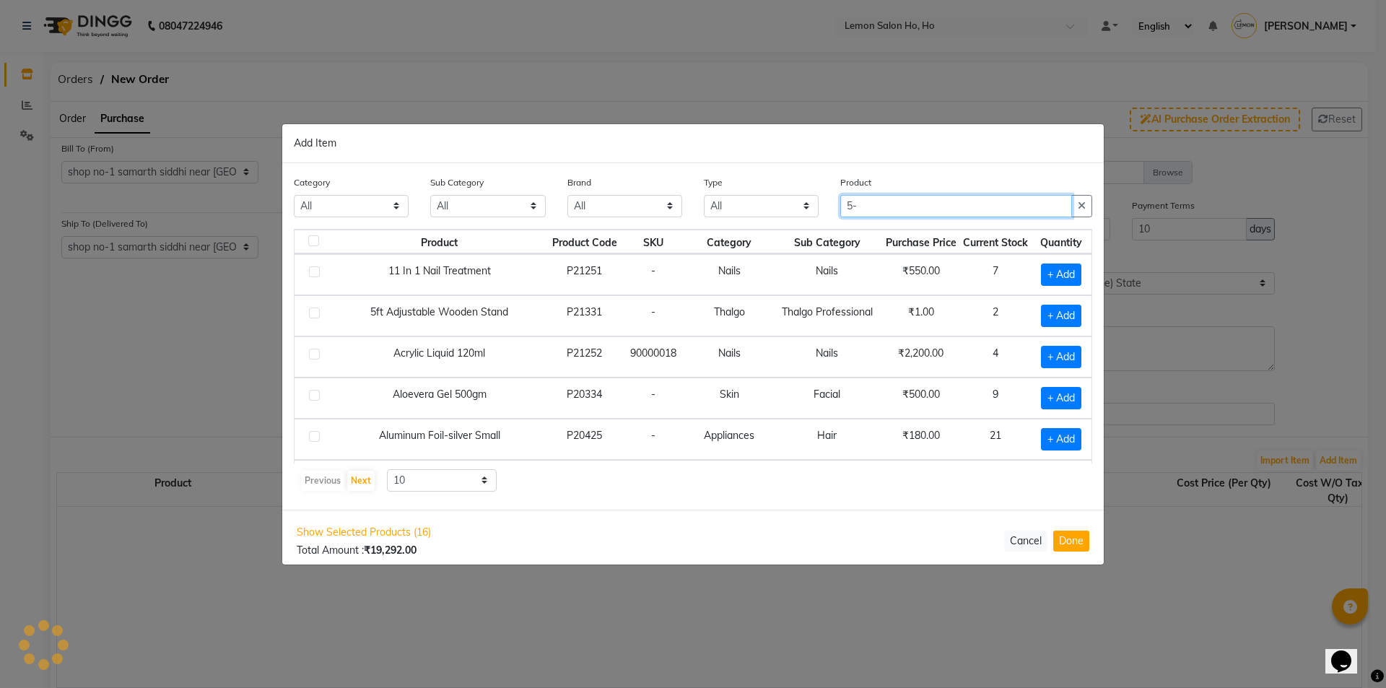
scroll to position [0, 0]
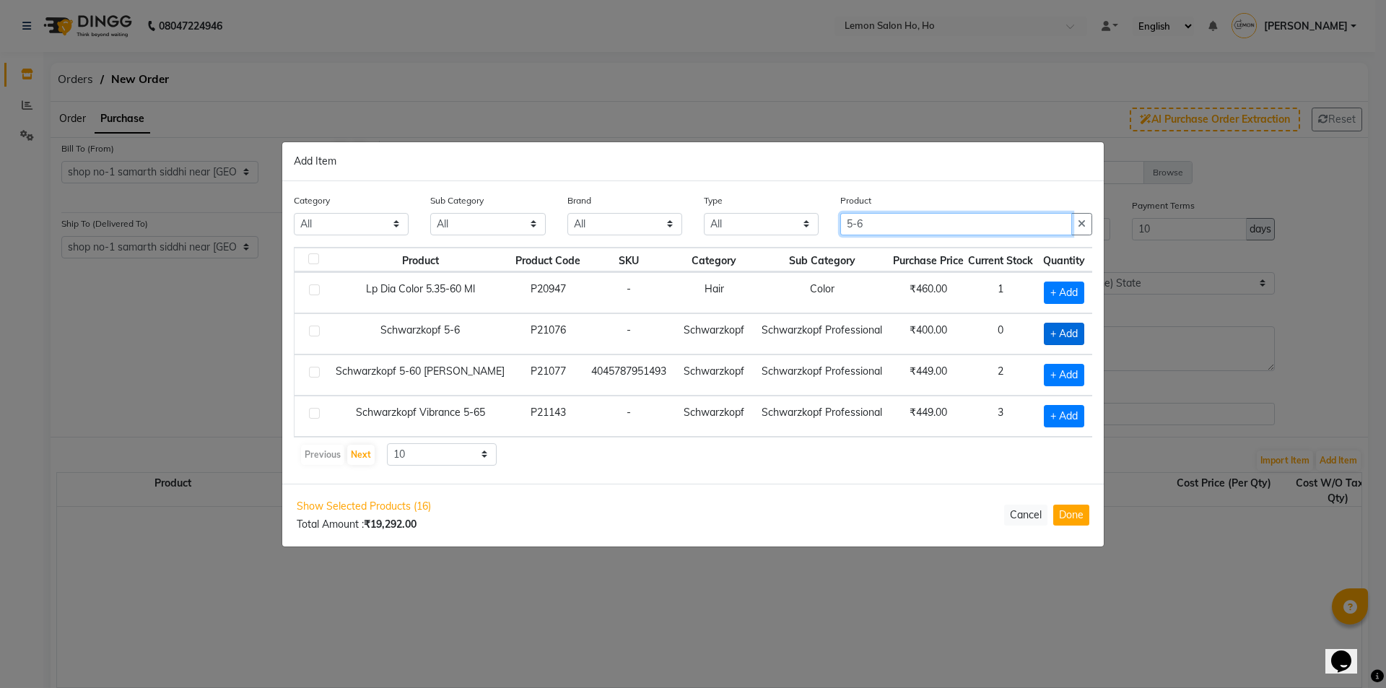
type input "5-6"
drag, startPoint x: 1050, startPoint y: 336, endPoint x: 1055, endPoint y: 341, distance: 8.2
click at [1055, 341] on span "+ Add" at bounding box center [1064, 334] width 40 height 22
checkbox input "true"
click at [1080, 333] on icon at bounding box center [1084, 333] width 9 height 10
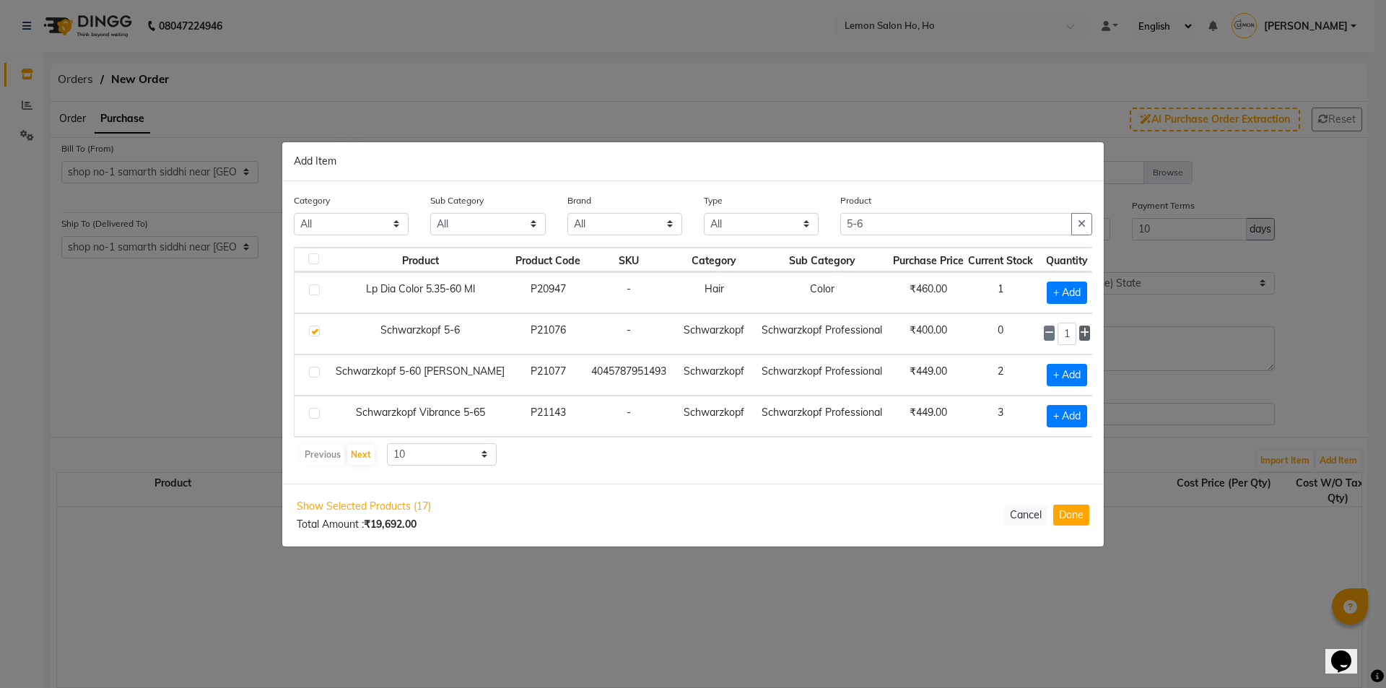
type input "2"
drag, startPoint x: 860, startPoint y: 226, endPoint x: 814, endPoint y: 236, distance: 48.0
click at [818, 237] on div "Category All Hair Skin Makeup Personal Care Appliances [PERSON_NAME] Waxing Dis…" at bounding box center [693, 220] width 820 height 54
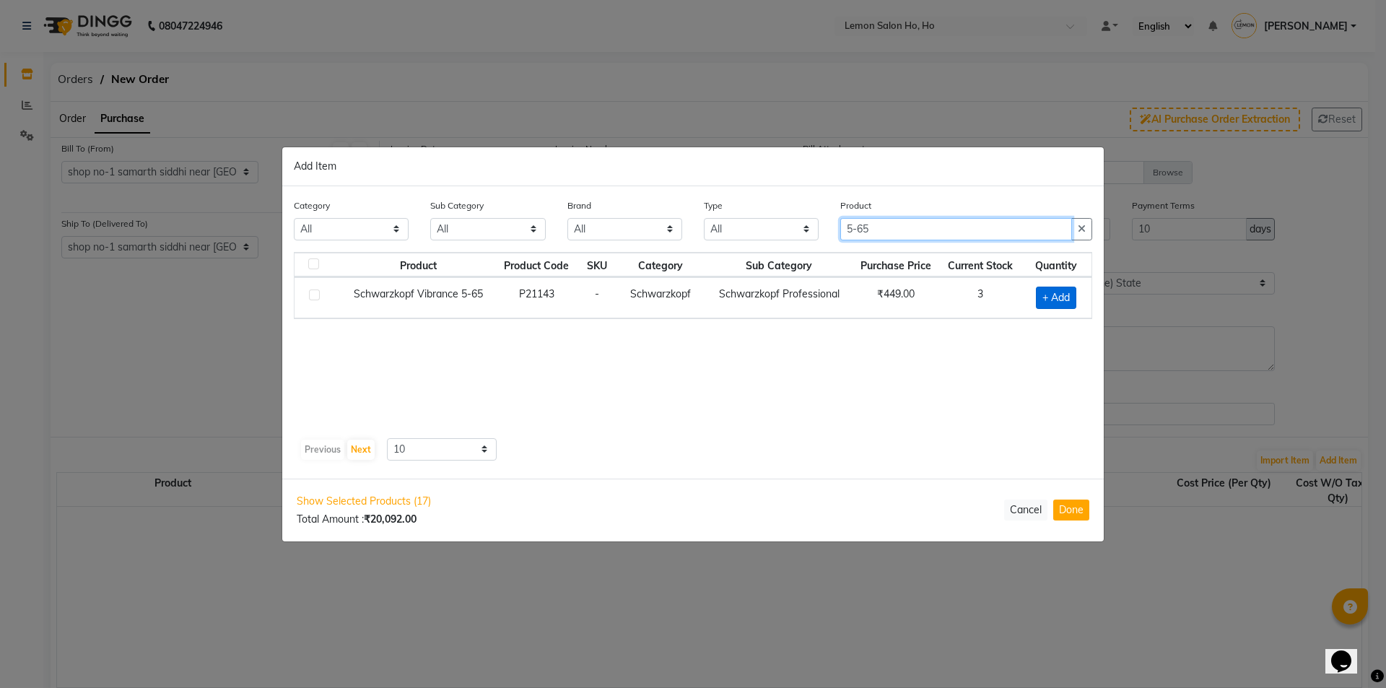
type input "5-65"
click at [1047, 297] on span "+ Add" at bounding box center [1056, 298] width 40 height 22
checkbox input "true"
click at [1076, 295] on icon at bounding box center [1075, 296] width 9 height 10
click at [1076, 295] on icon at bounding box center [1075, 297] width 9 height 10
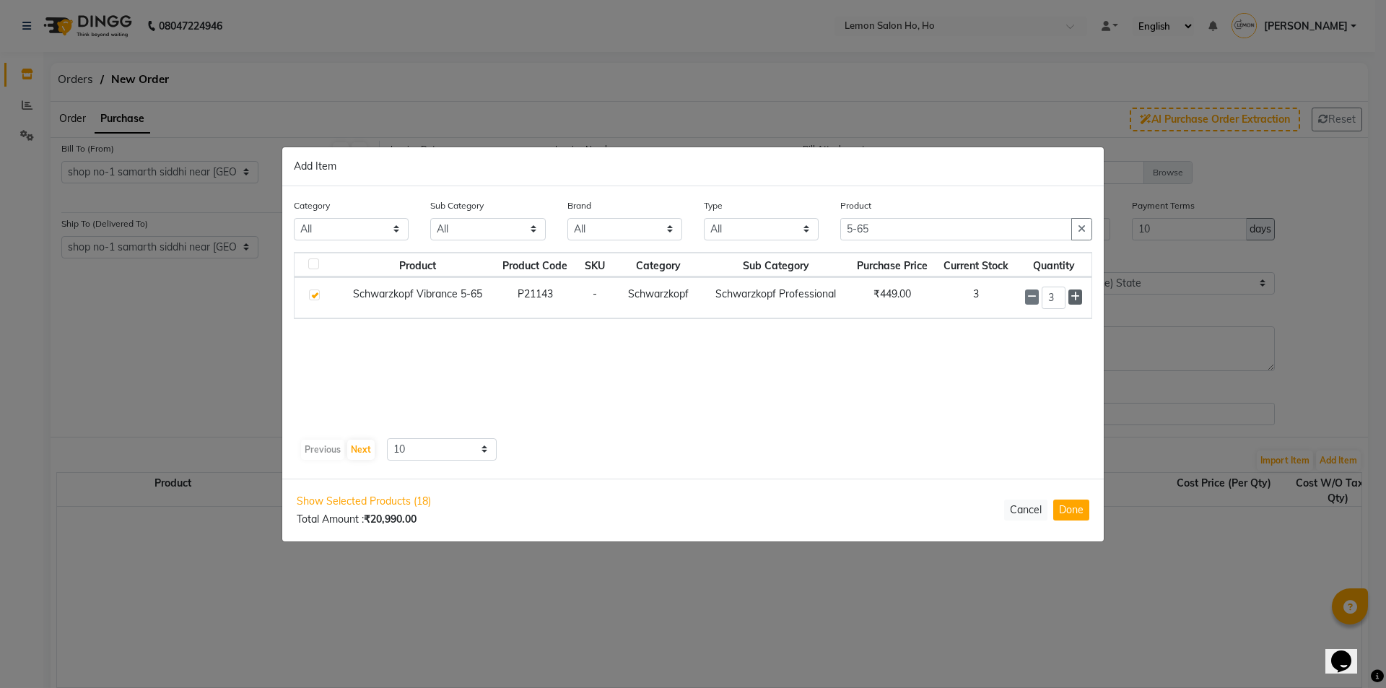
click at [1076, 295] on icon at bounding box center [1075, 297] width 9 height 10
type input "4"
drag, startPoint x: 869, startPoint y: 227, endPoint x: 827, endPoint y: 239, distance: 44.3
click at [827, 239] on div "Category All Hair Skin Makeup Personal Care Appliances [PERSON_NAME] Waxing Dis…" at bounding box center [693, 225] width 820 height 54
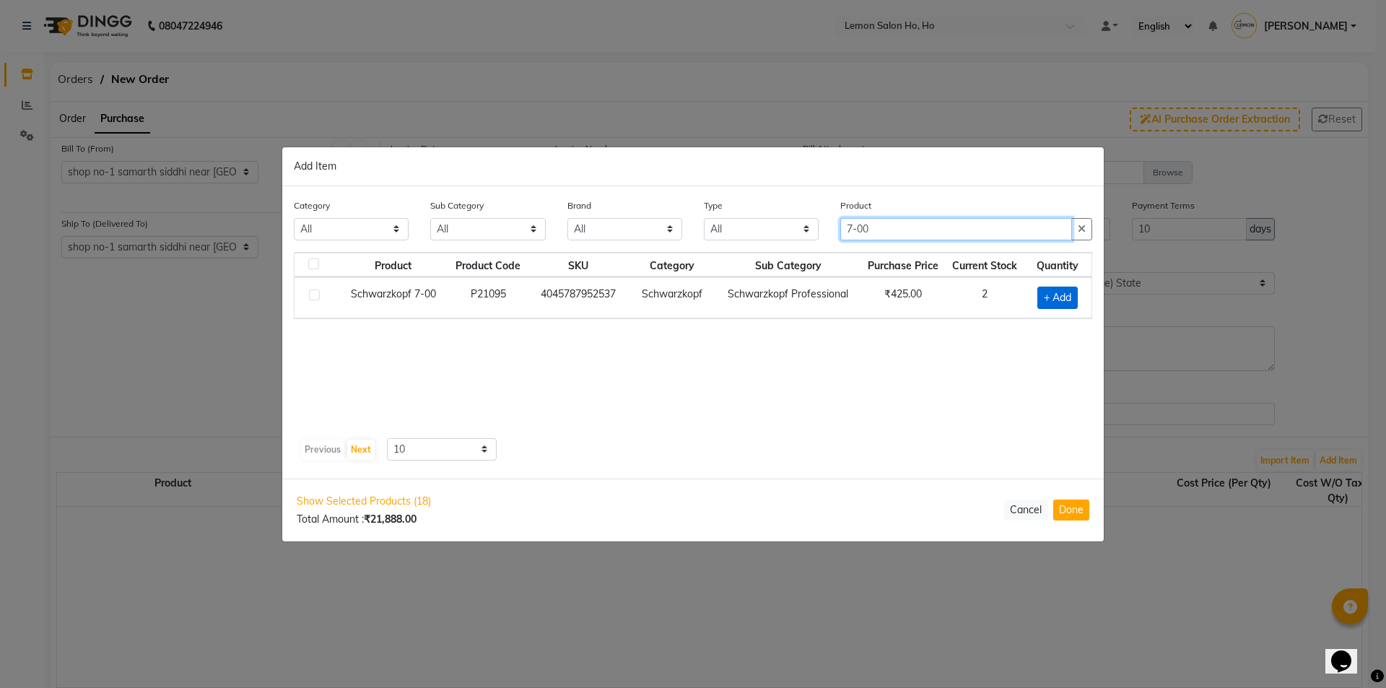
type input "7-00"
click at [1048, 304] on span "+ Add" at bounding box center [1057, 298] width 40 height 22
checkbox input "true"
click at [1075, 295] on icon at bounding box center [1075, 297] width 9 height 10
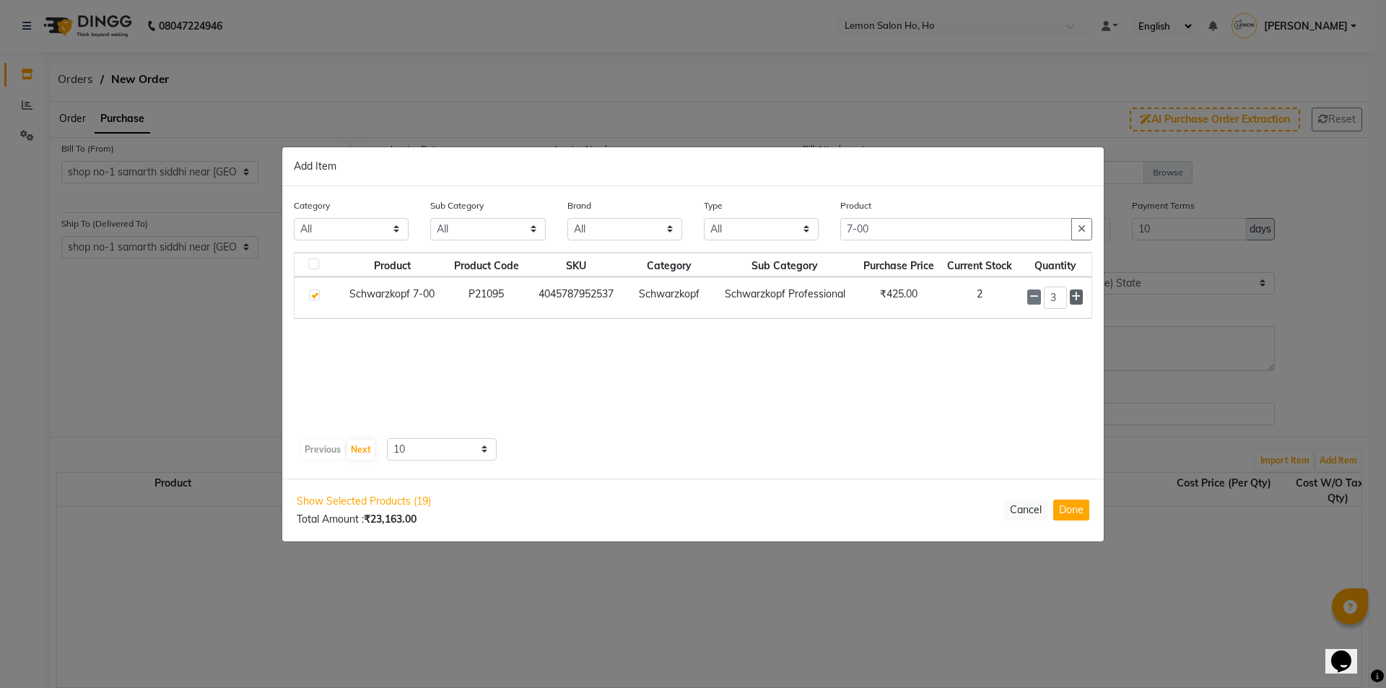
click at [1075, 295] on icon at bounding box center [1075, 297] width 9 height 10
type input "4"
drag, startPoint x: 878, startPoint y: 230, endPoint x: 831, endPoint y: 230, distance: 46.9
click at [831, 230] on div "Product 7-00" at bounding box center [966, 225] width 274 height 54
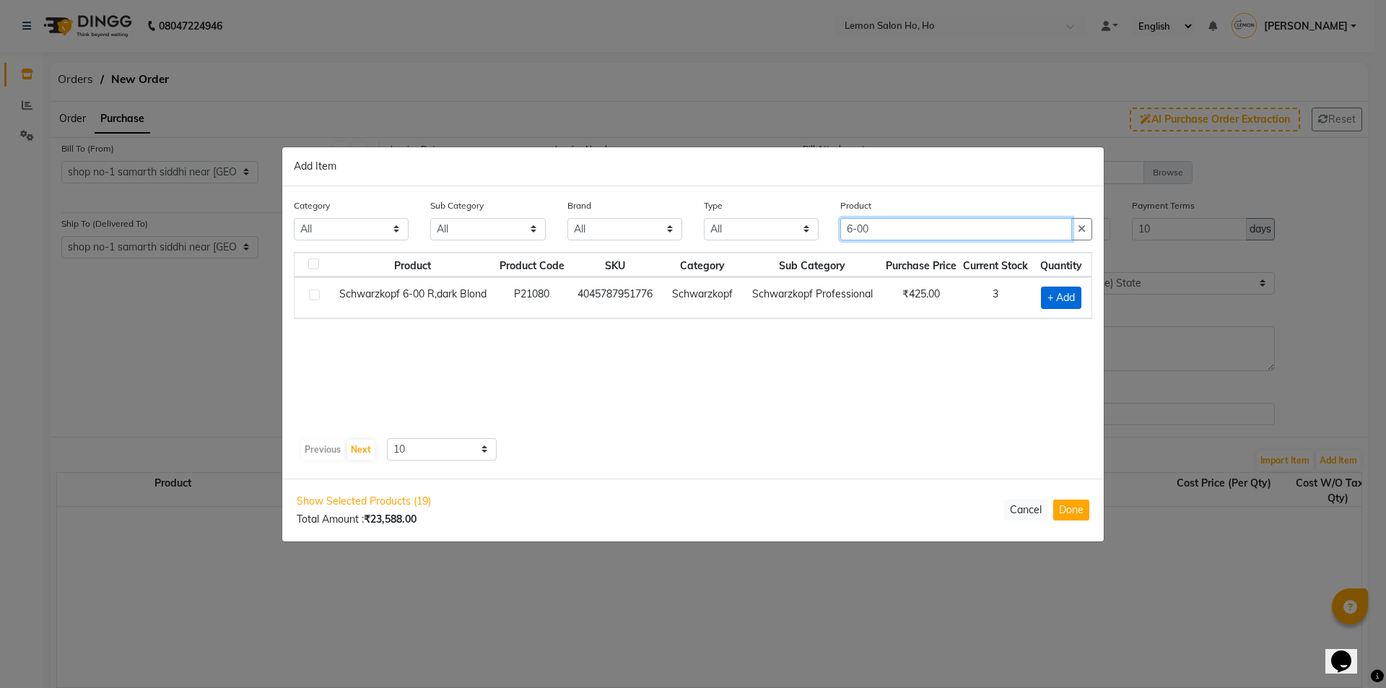
type input "6-00"
click at [1058, 294] on span "+ Add" at bounding box center [1061, 298] width 40 height 22
checkbox input "true"
click at [1073, 297] on icon at bounding box center [1077, 297] width 9 height 10
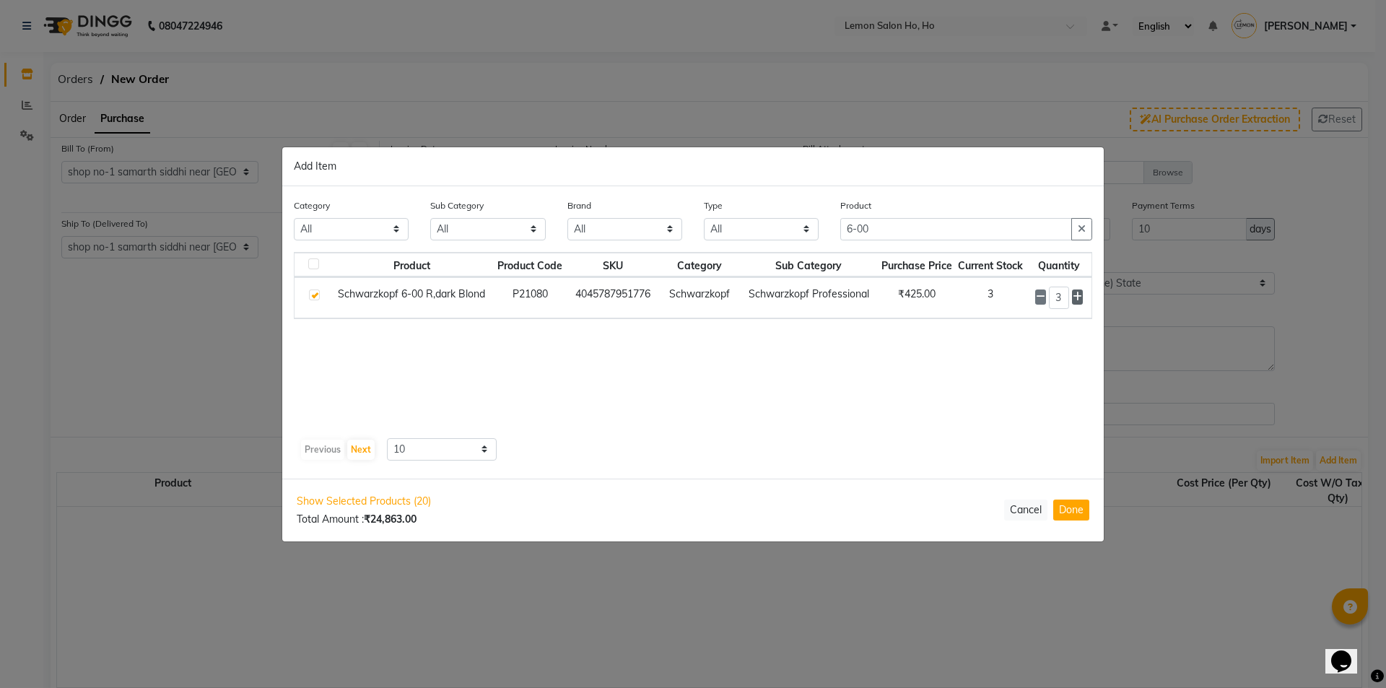
click at [1073, 297] on icon at bounding box center [1077, 297] width 9 height 10
type input "4"
drag, startPoint x: 930, startPoint y: 227, endPoint x: 804, endPoint y: 250, distance: 128.4
click at [804, 250] on div "Category All Hair Skin Makeup Personal Care Appliances [PERSON_NAME] Waxing Dis…" at bounding box center [693, 225] width 820 height 54
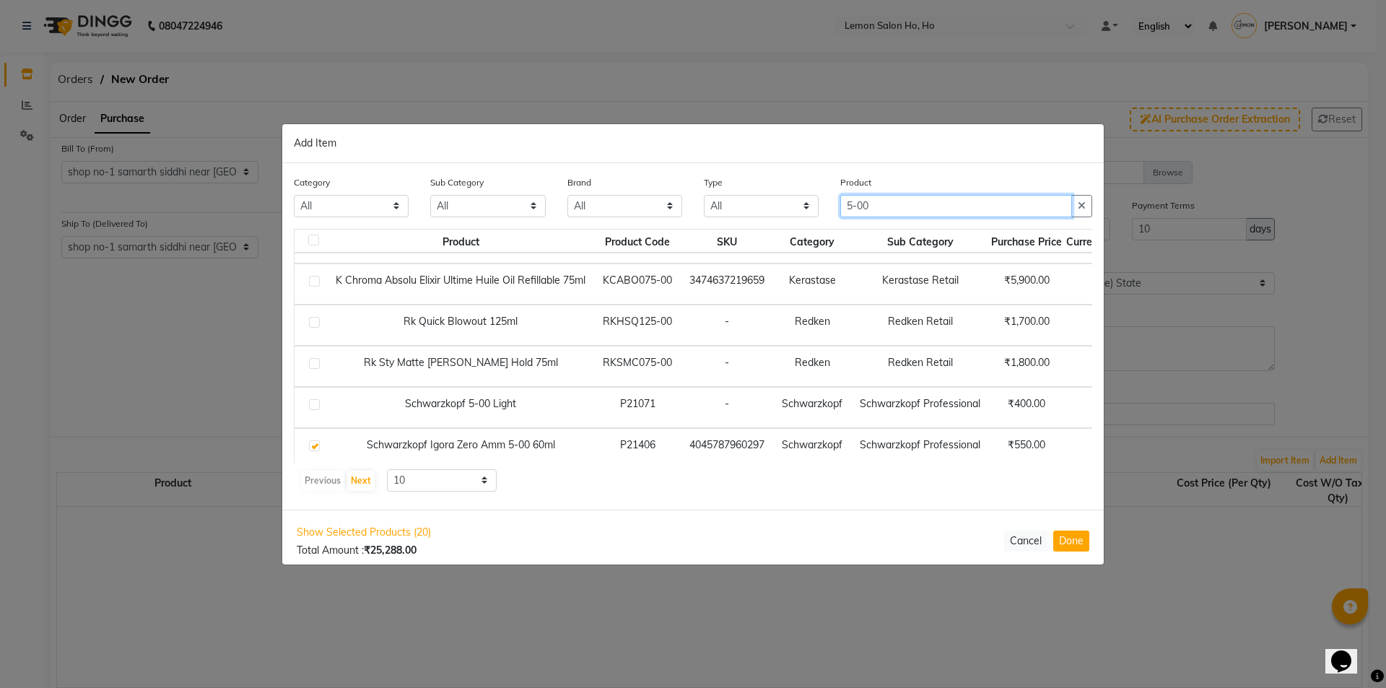
scroll to position [49, 0]
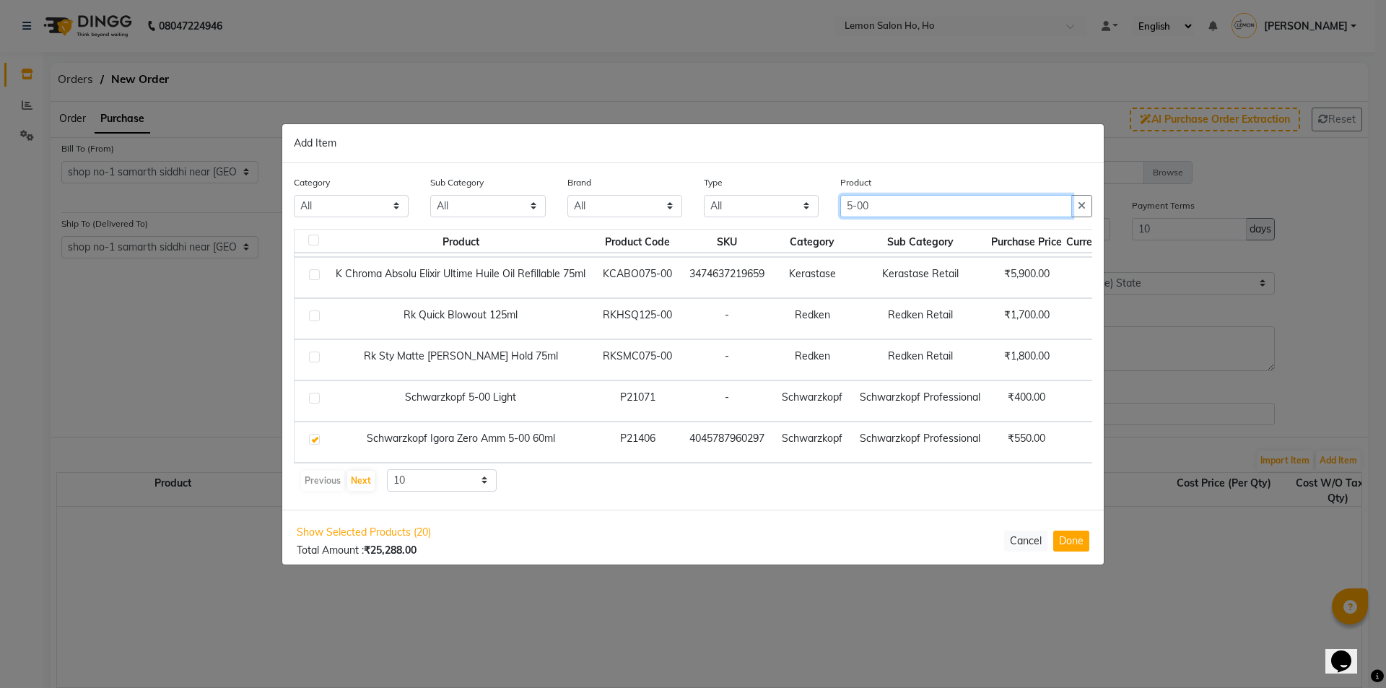
type input "5-00"
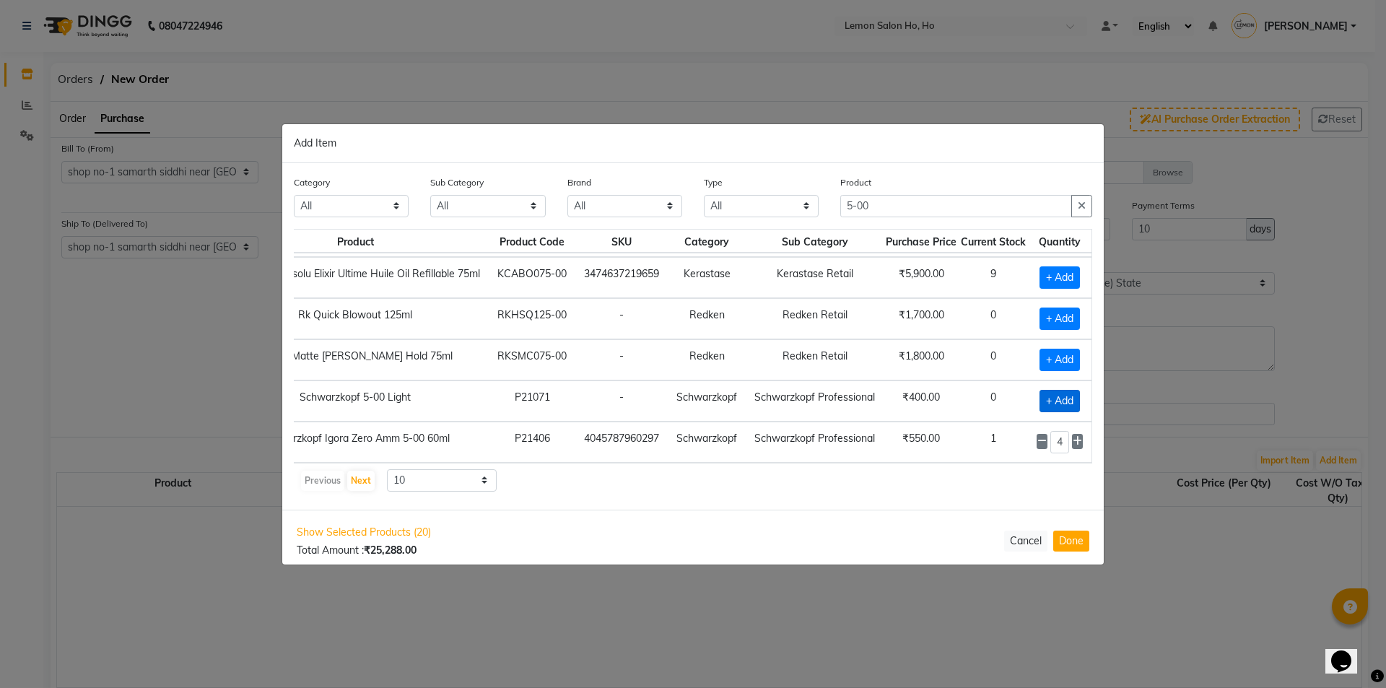
click at [1040, 393] on span "+ Add" at bounding box center [1059, 401] width 40 height 22
checkbox input "true"
click at [1073, 395] on icon at bounding box center [1077, 400] width 9 height 10
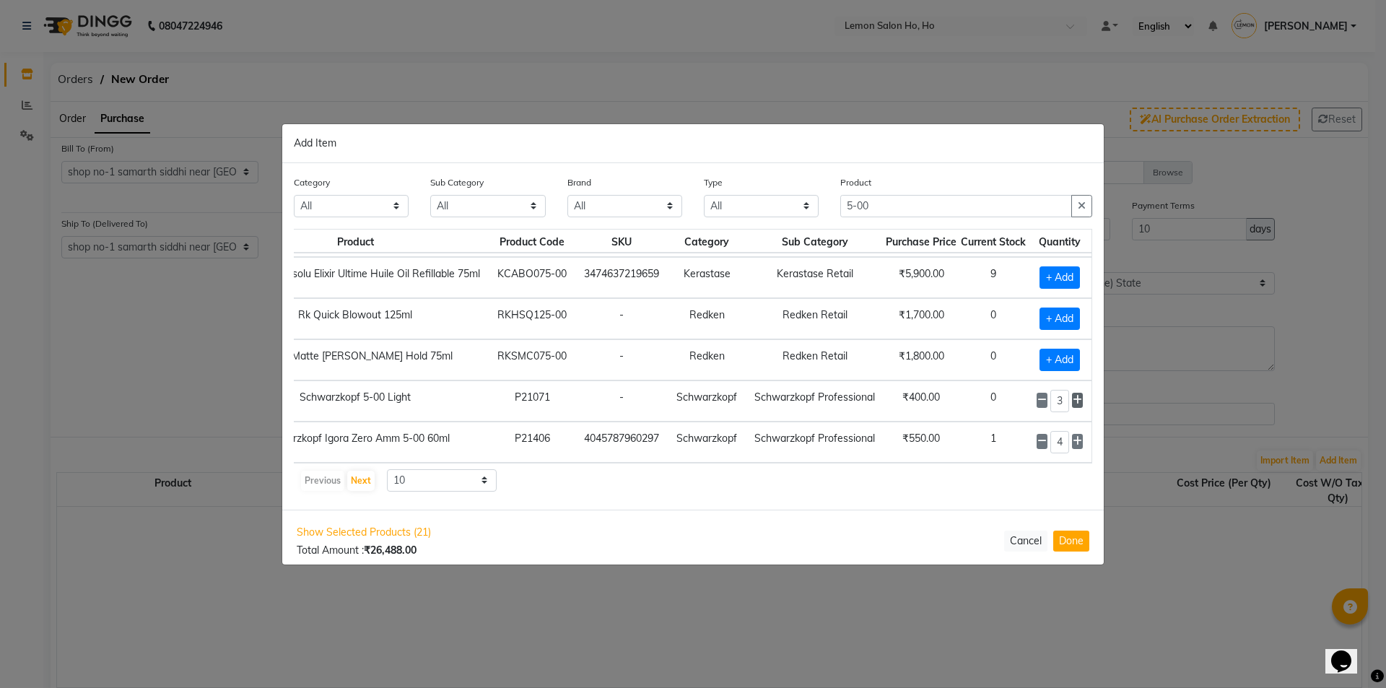
type input "4"
drag, startPoint x: 891, startPoint y: 210, endPoint x: 833, endPoint y: 216, distance: 58.8
click at [833, 216] on div "Product 5-00" at bounding box center [966, 202] width 274 height 54
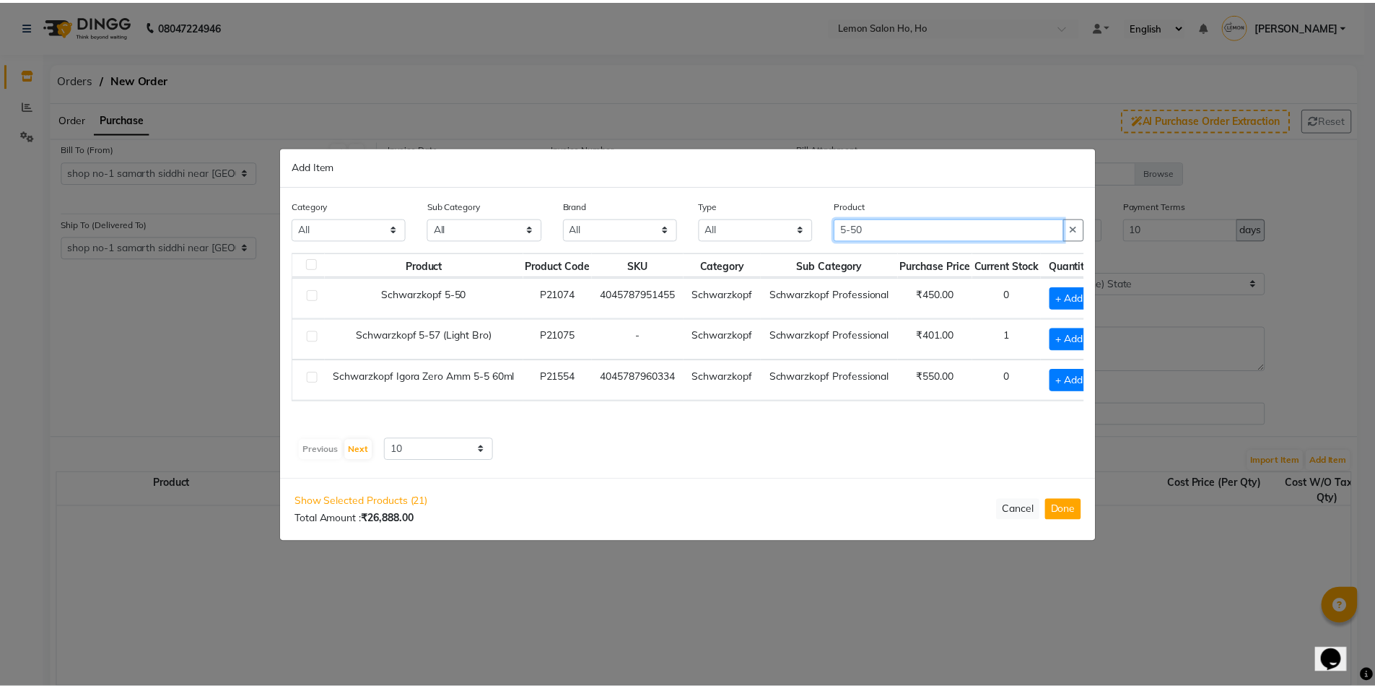
scroll to position [0, 0]
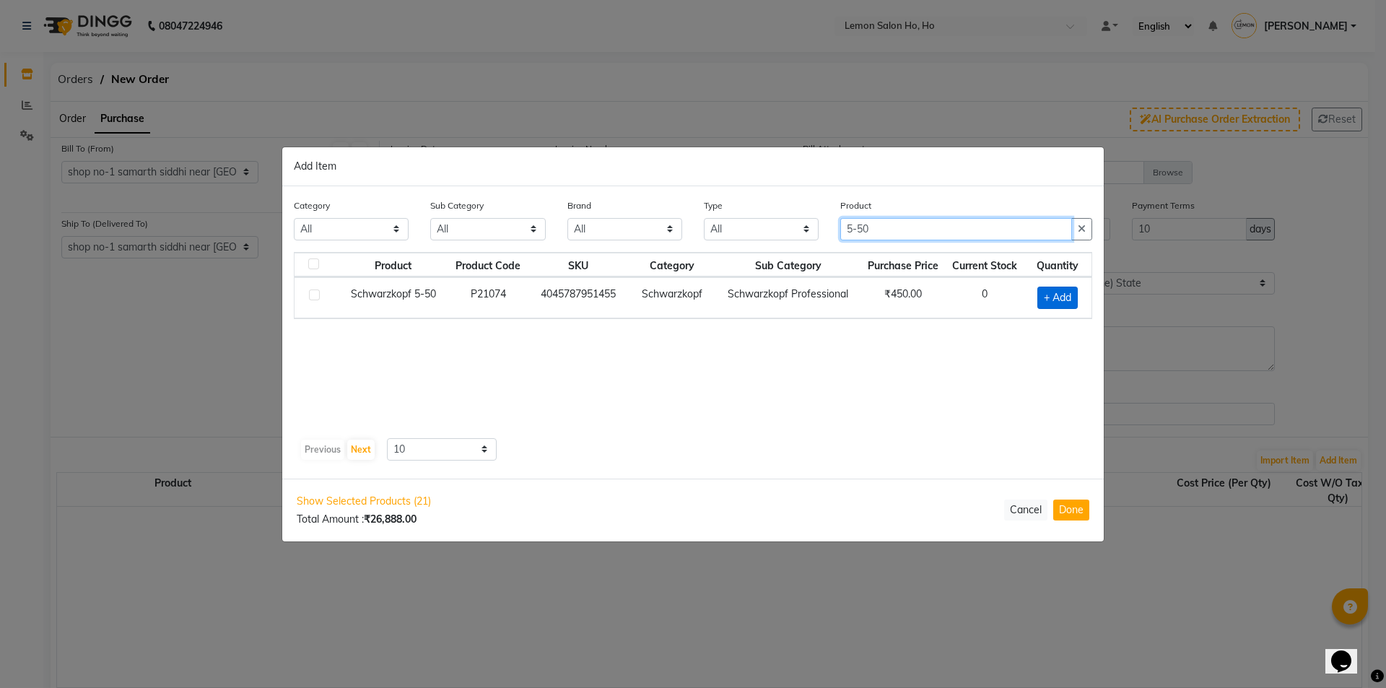
type input "5-50"
click at [1042, 302] on span "+ Add" at bounding box center [1057, 298] width 40 height 22
checkbox input "true"
click at [1076, 295] on icon at bounding box center [1075, 297] width 9 height 10
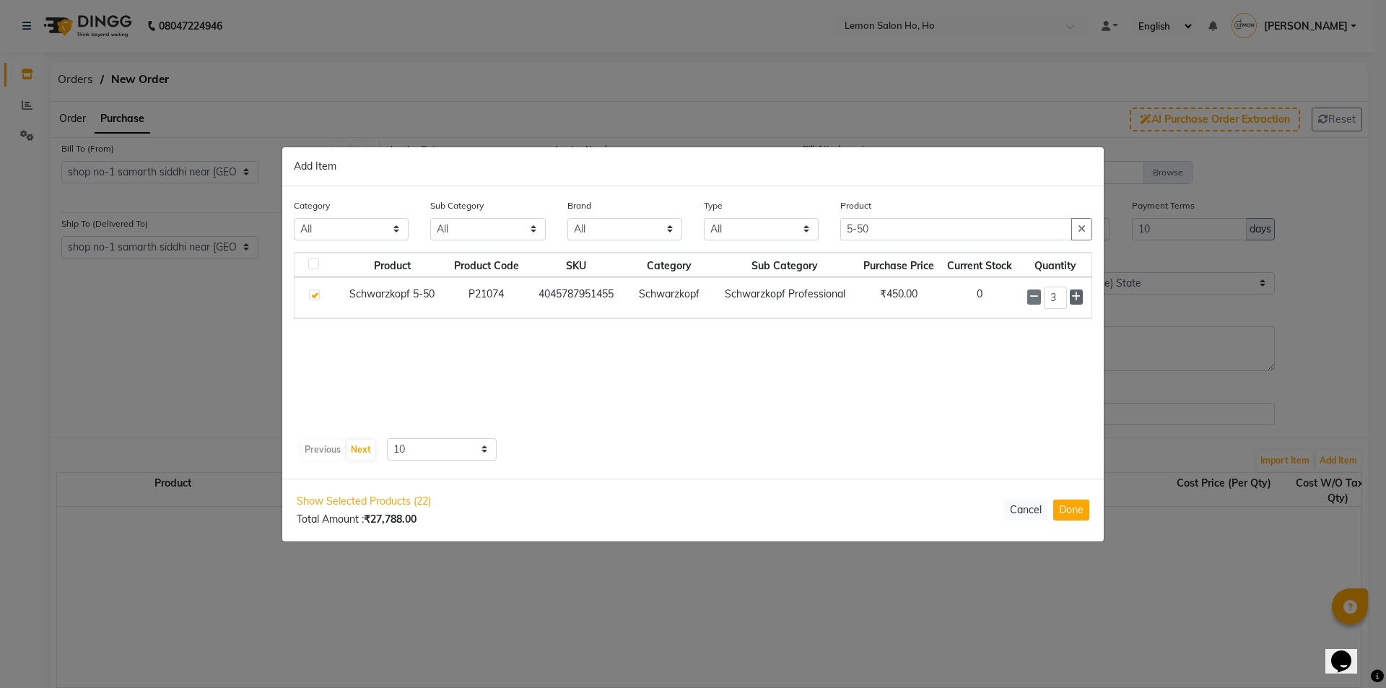
click at [1076, 295] on icon at bounding box center [1075, 297] width 9 height 10
type input "4"
drag, startPoint x: 897, startPoint y: 231, endPoint x: 778, endPoint y: 233, distance: 119.1
click at [779, 233] on div "Category All Hair Skin Makeup Personal Care Appliances [PERSON_NAME] Waxing Dis…" at bounding box center [693, 225] width 820 height 54
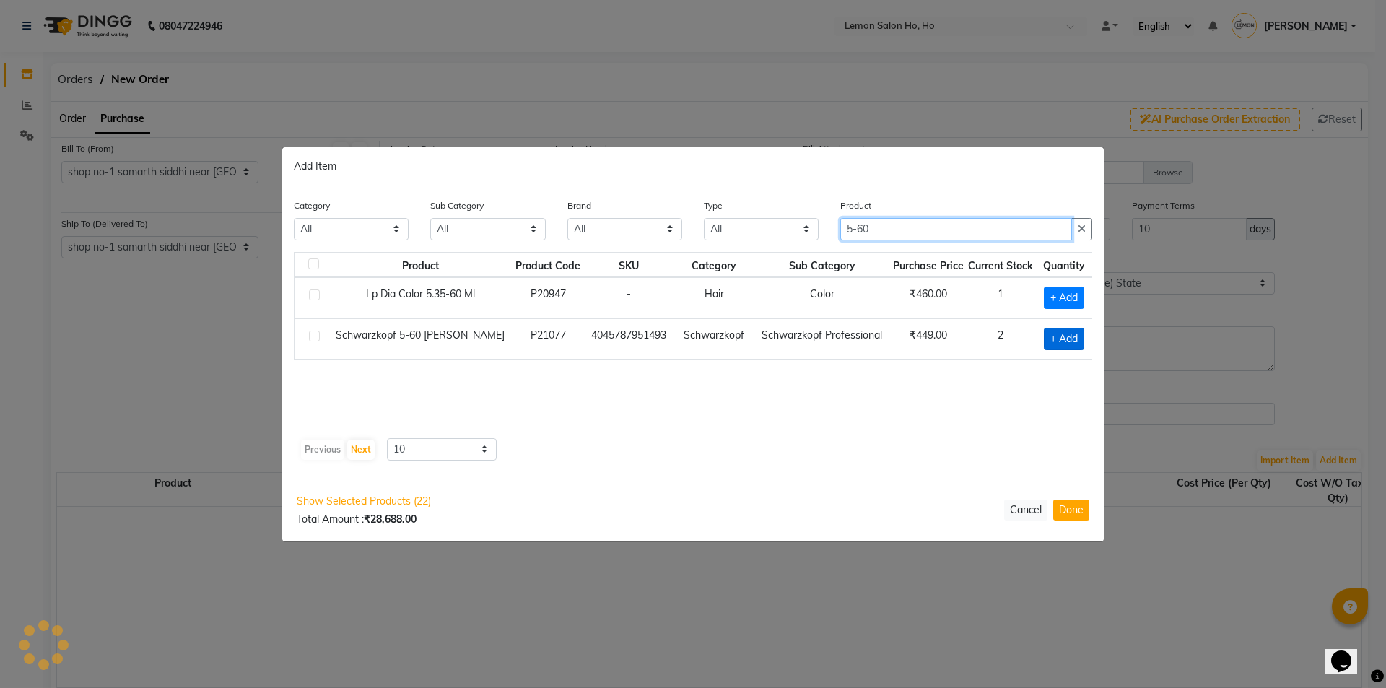
type input "5-60"
click at [1063, 335] on span "+ Add" at bounding box center [1064, 339] width 40 height 22
checkbox input "true"
click at [1080, 334] on icon at bounding box center [1084, 338] width 9 height 10
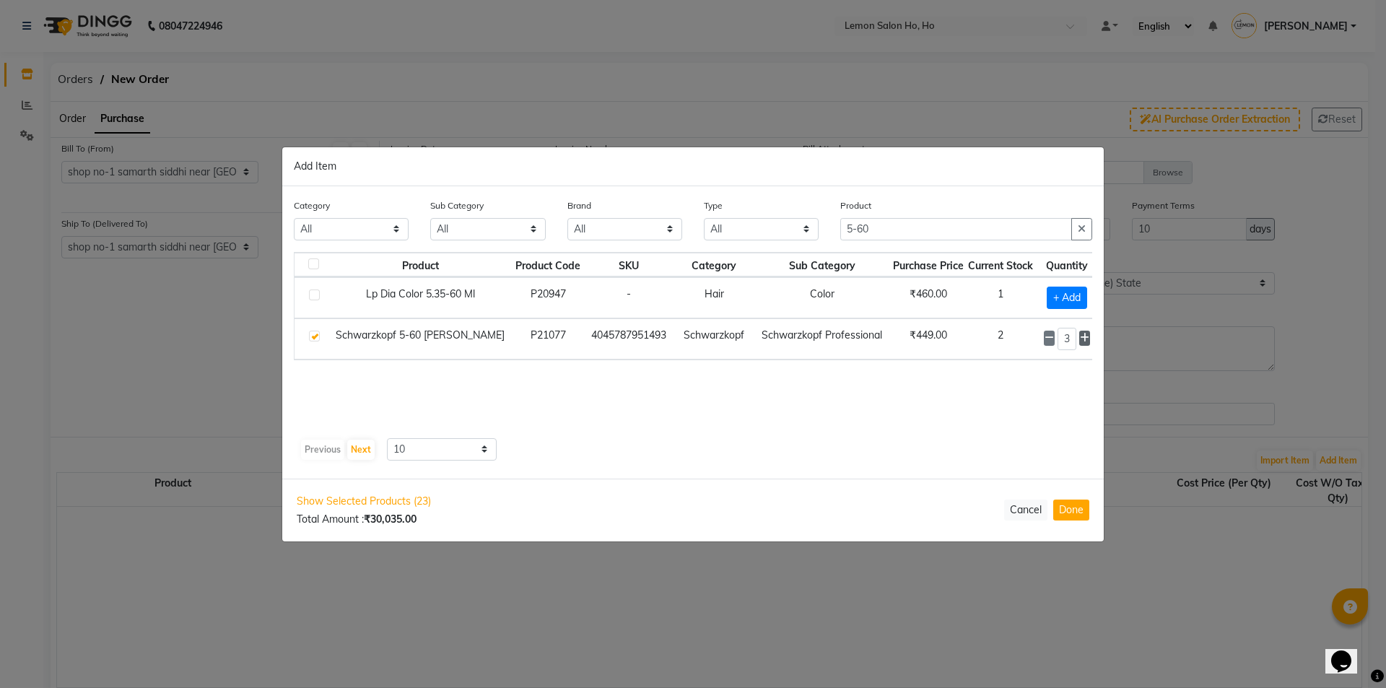
click at [1080, 334] on icon at bounding box center [1084, 338] width 9 height 10
type input "4"
drag, startPoint x: 884, startPoint y: 235, endPoint x: 784, endPoint y: 244, distance: 100.7
click at [785, 244] on div "Category All Hair Skin Makeup Personal Care Appliances [PERSON_NAME] Waxing Dis…" at bounding box center [693, 225] width 820 height 54
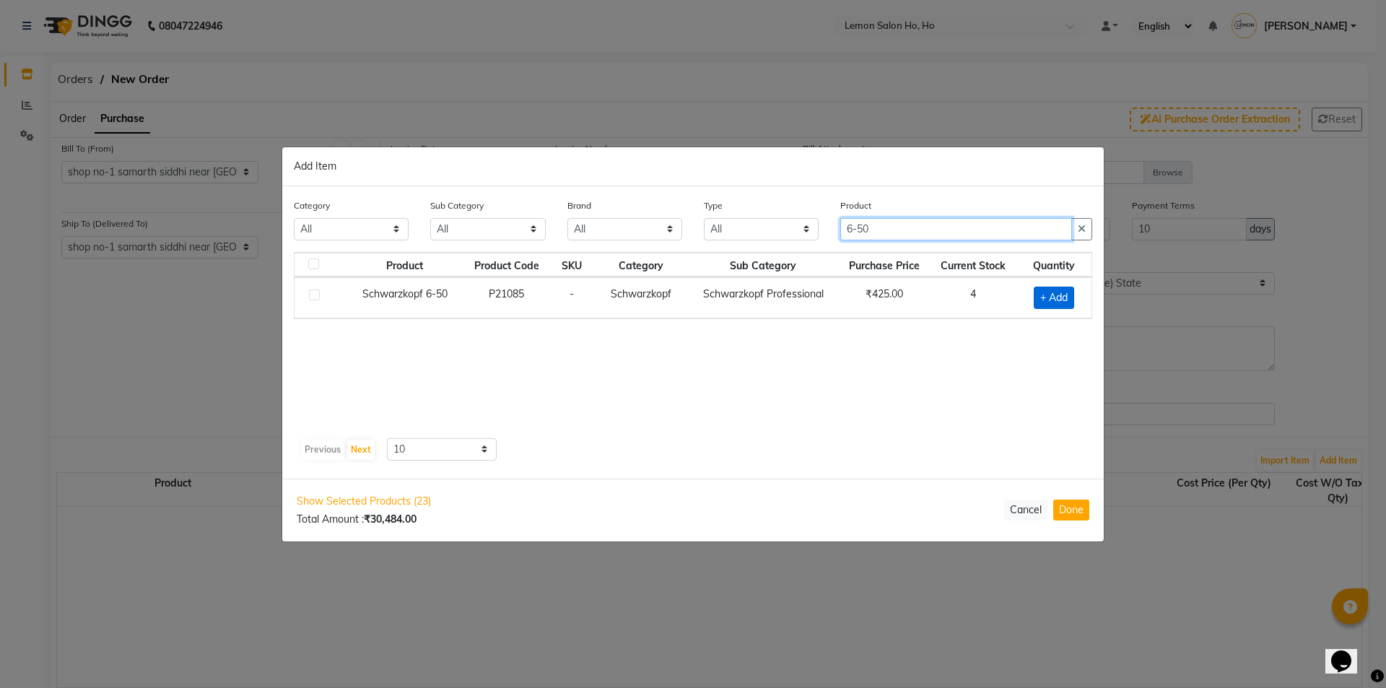
type input "6-50"
click at [1046, 307] on span "+ Add" at bounding box center [1054, 298] width 40 height 22
checkbox input "true"
click at [1073, 296] on icon at bounding box center [1072, 296] width 9 height 10
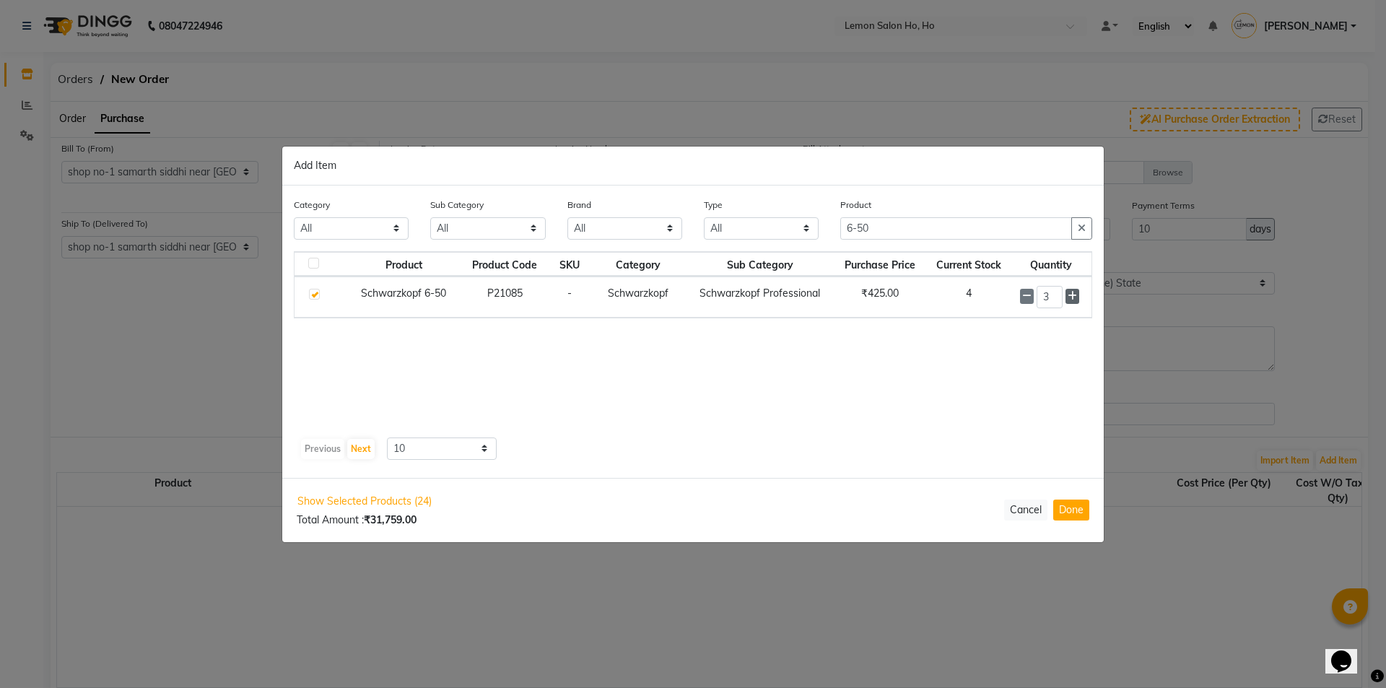
click at [1073, 296] on icon at bounding box center [1072, 296] width 9 height 10
type input "4"
drag, startPoint x: 902, startPoint y: 224, endPoint x: 797, endPoint y: 235, distance: 105.9
click at [797, 235] on div "Category All Hair Skin Makeup Personal Care Appliances [PERSON_NAME] Waxing Dis…" at bounding box center [693, 225] width 820 height 54
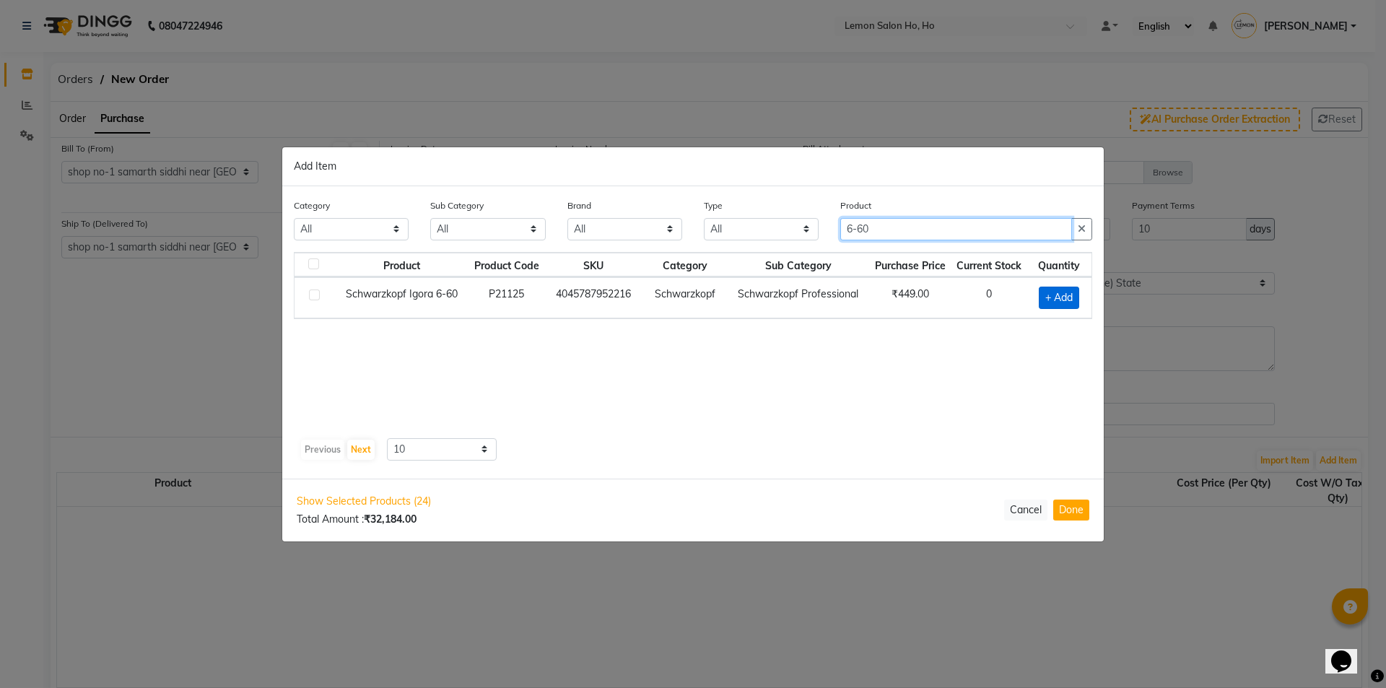
type input "6-60"
click at [1059, 300] on span "+ Add" at bounding box center [1059, 298] width 40 height 22
checkbox input "true"
click at [1078, 297] on icon at bounding box center [1076, 296] width 9 height 10
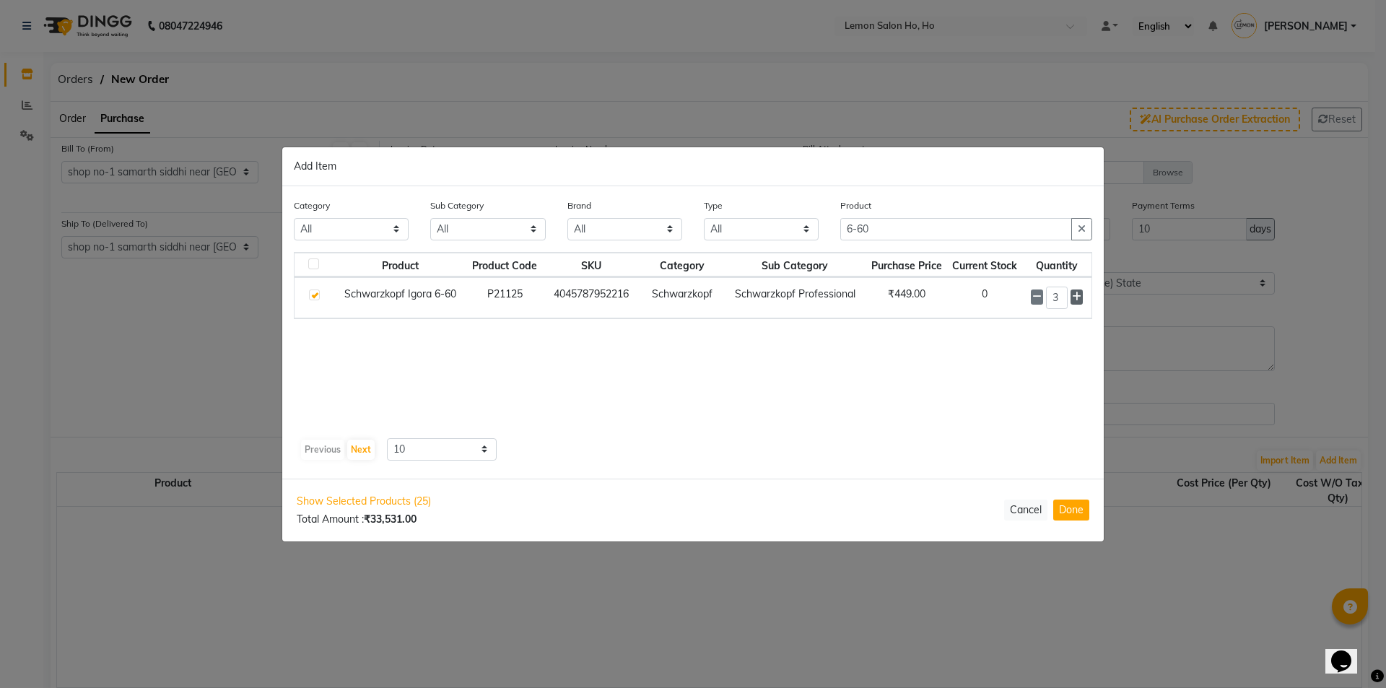
click at [1078, 297] on icon at bounding box center [1076, 297] width 9 height 10
type input "4"
click at [1076, 504] on button "Done" at bounding box center [1071, 510] width 36 height 21
select select "2069"
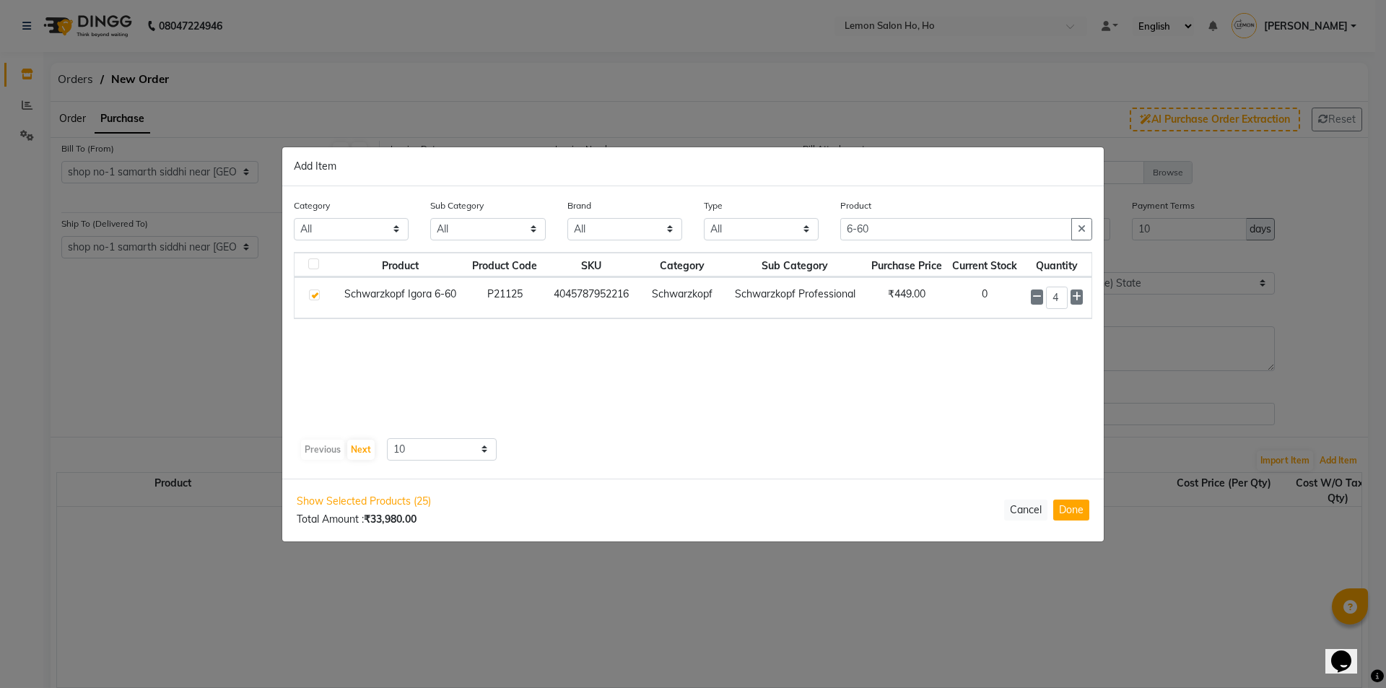
select select "2069"
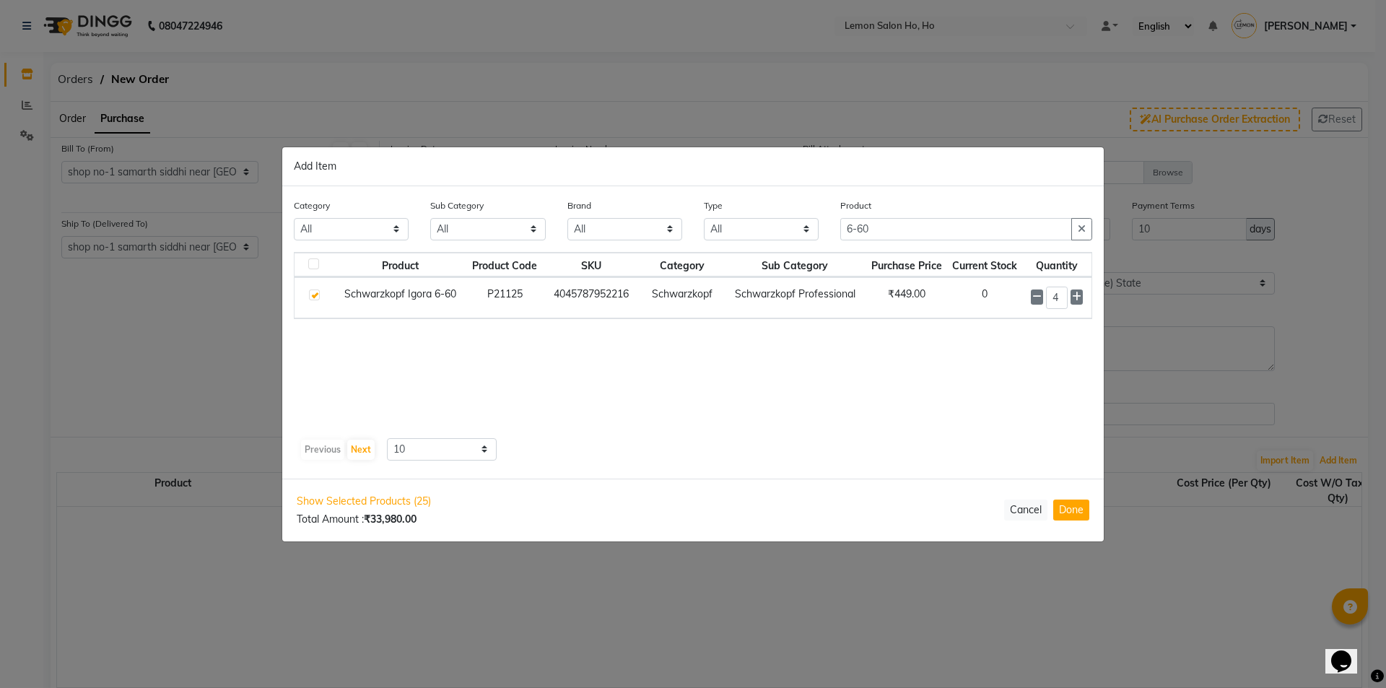
select select "2069"
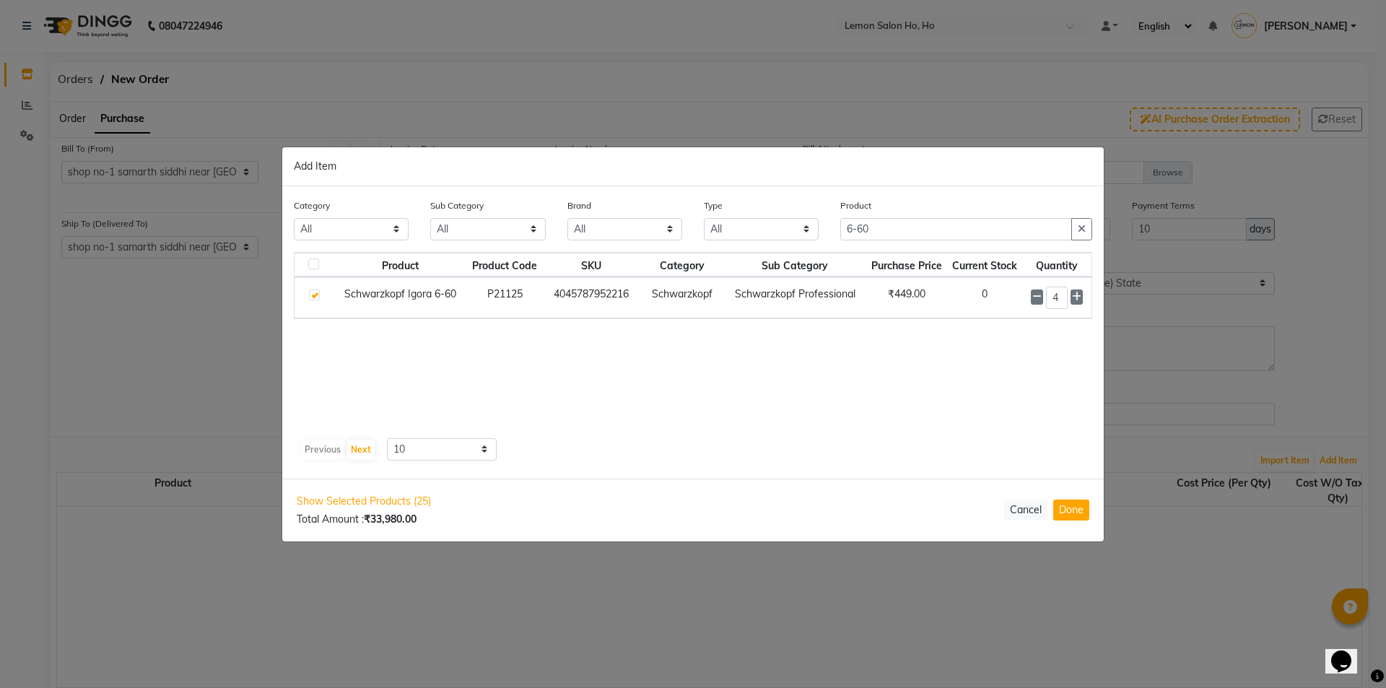
select select "2069"
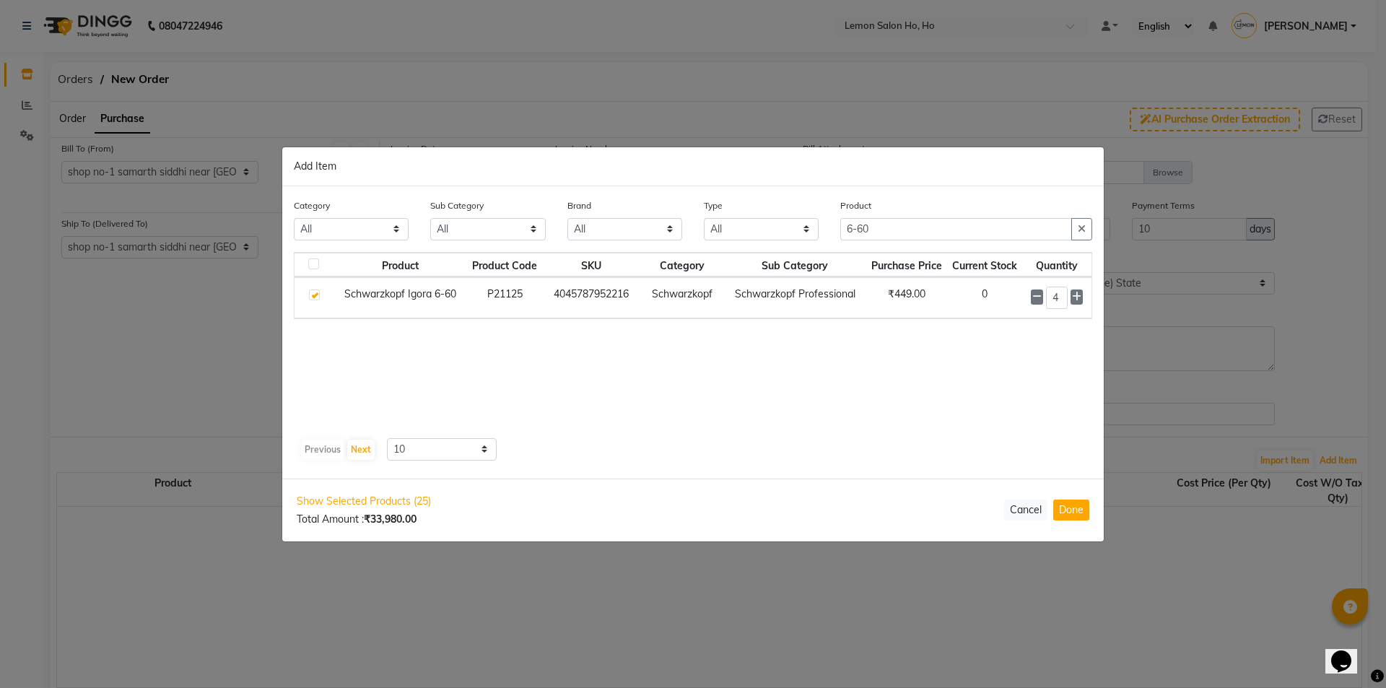
select select "2069"
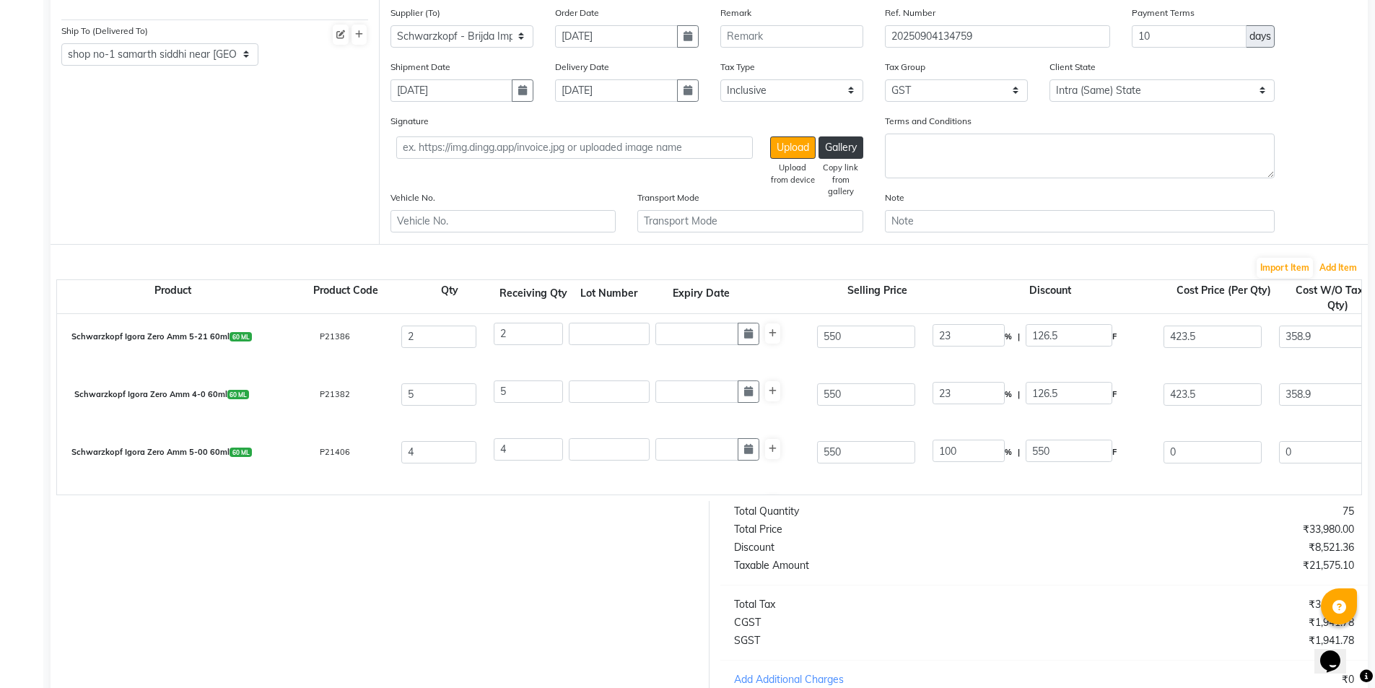
scroll to position [96, 0]
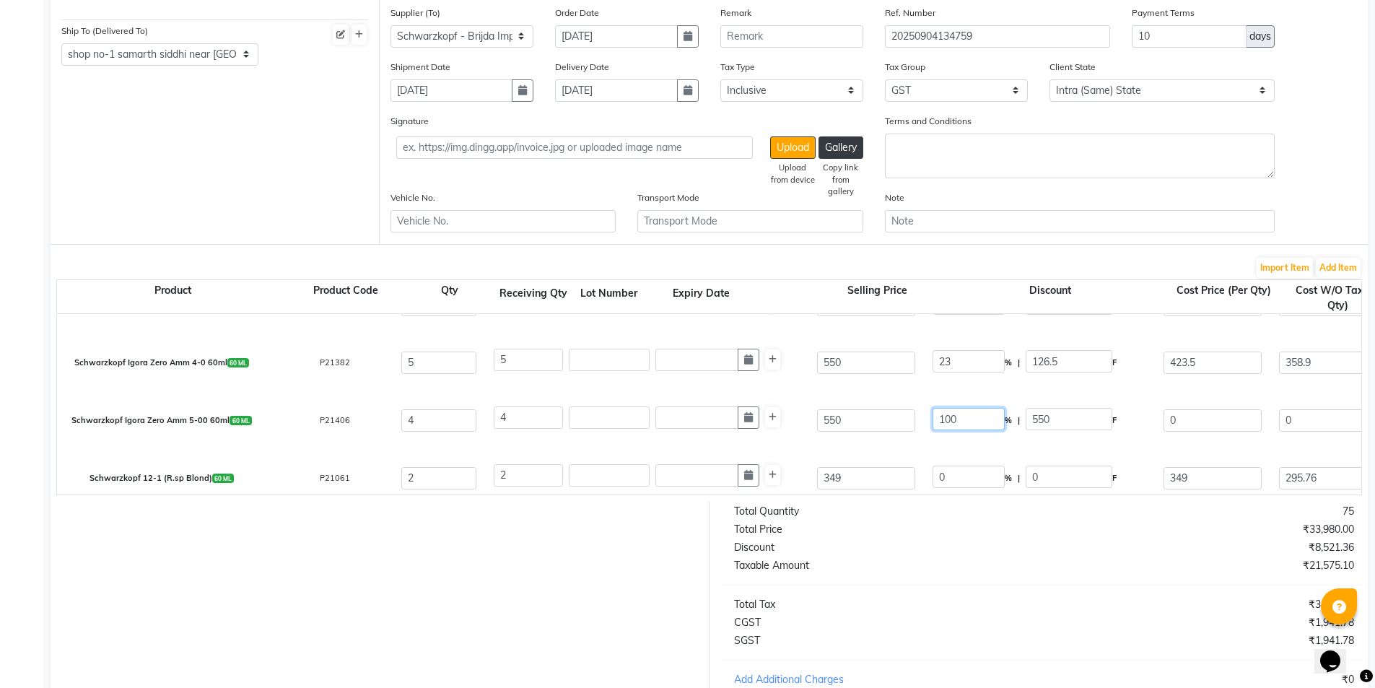
click at [943, 417] on input "100" at bounding box center [969, 419] width 72 height 22
type input "23"
type input "126.5"
type input "423.5"
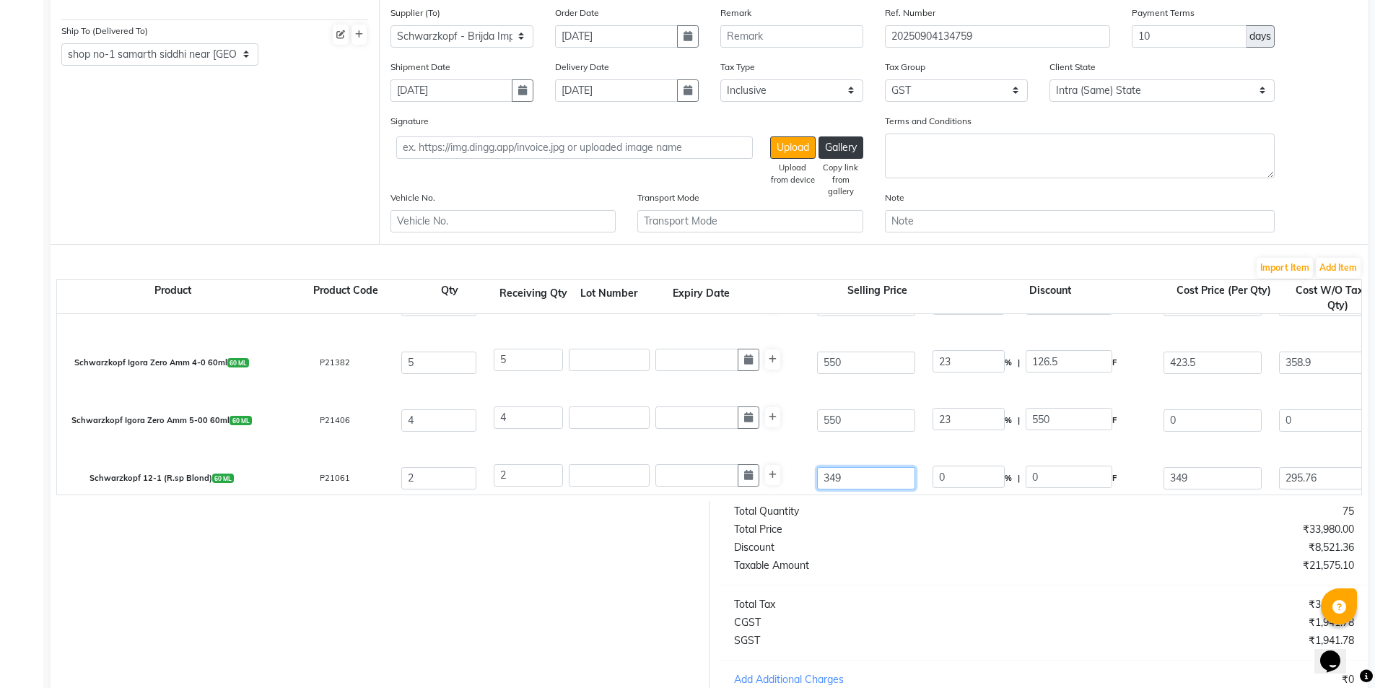
type input "358.9"
type input "1435.6"
type input "258.41"
type input "1694.01"
click at [832, 476] on input "349" at bounding box center [866, 477] width 98 height 22
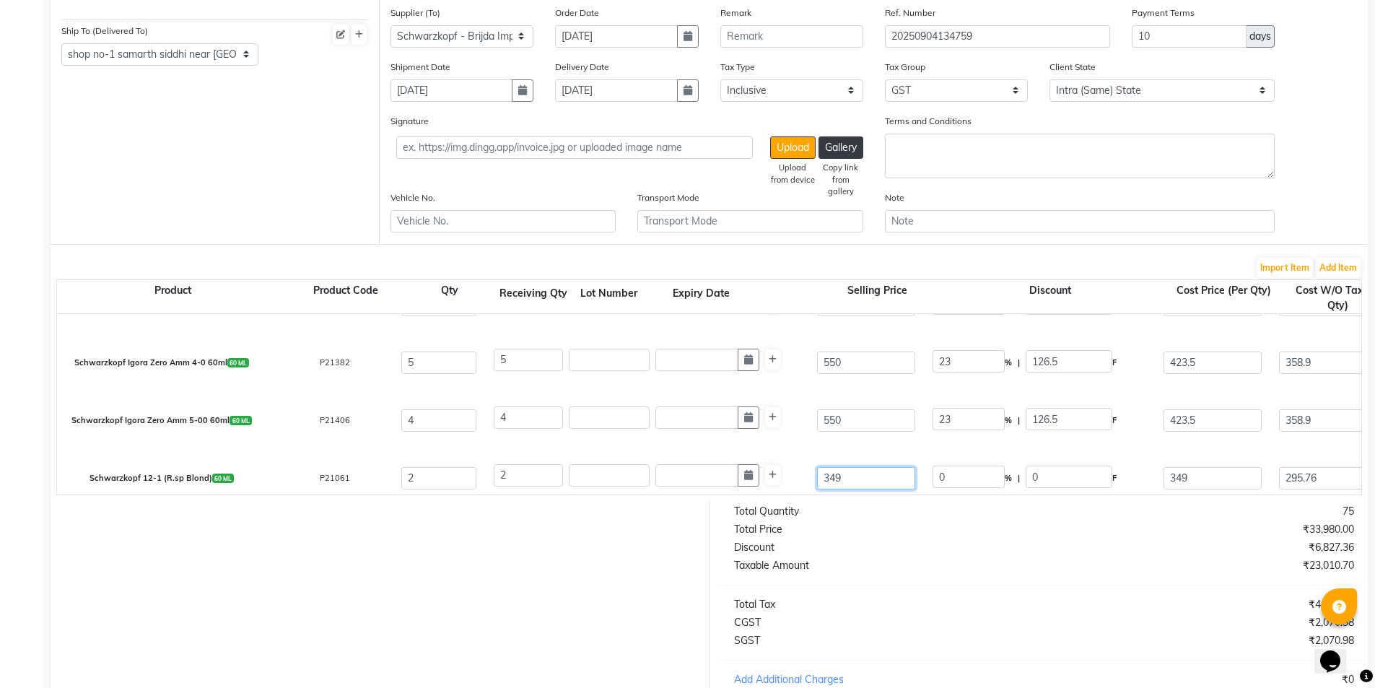
click at [832, 476] on input "349" at bounding box center [866, 477] width 98 height 22
type input "425"
type input "17.88"
type input "76"
type input "23"
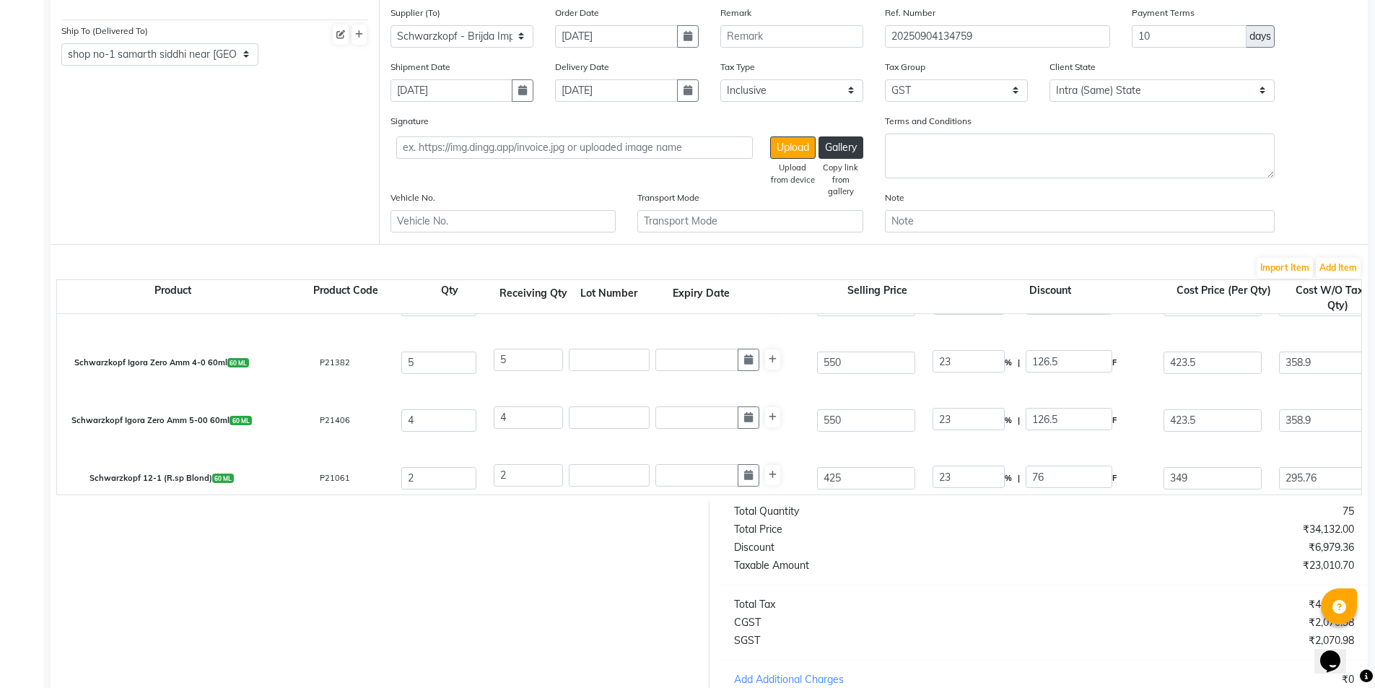
type input "97.75"
type input "327.25"
type input "277.33"
type input "554.66"
type input "99.84"
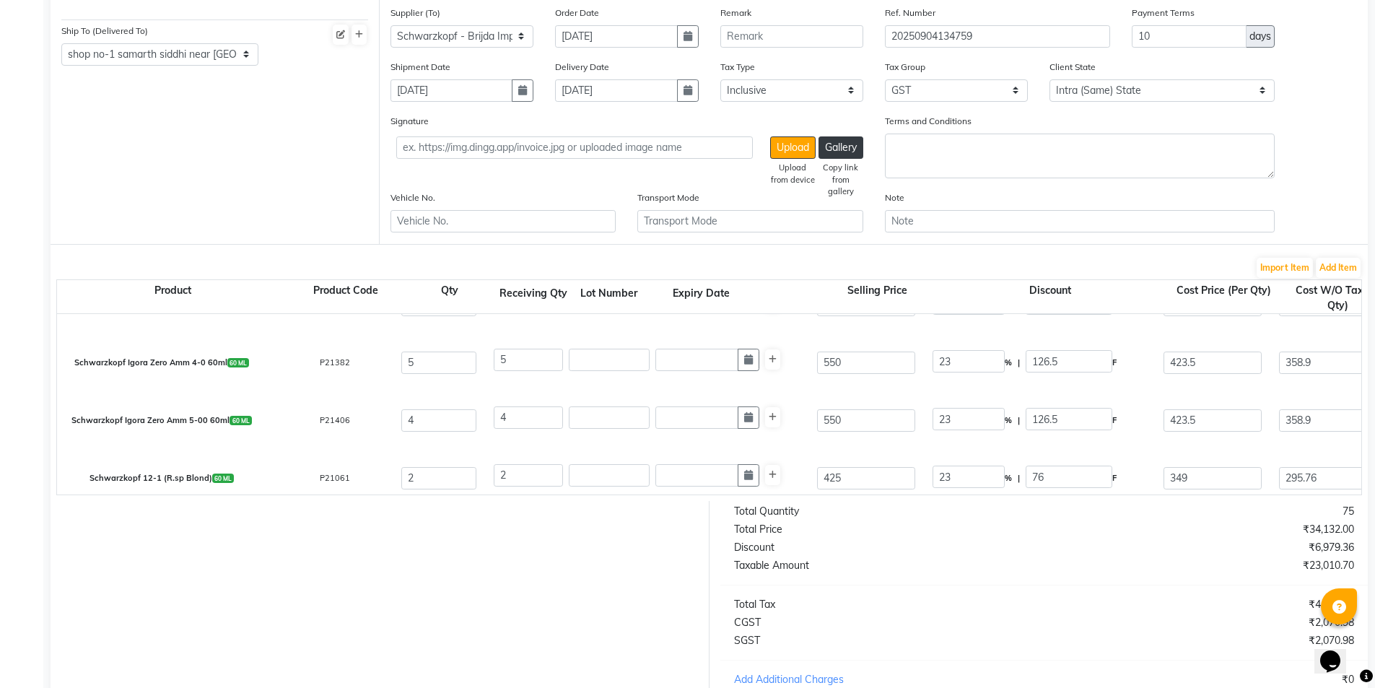
type input "654.5"
click at [876, 449] on div "Schwarzkopf 12-1 (R.sp Blond) 60 ML P21061 2 2 425 23 % | 97.75 F 327.25 277.33…" at bounding box center [1361, 478] width 2630 height 58
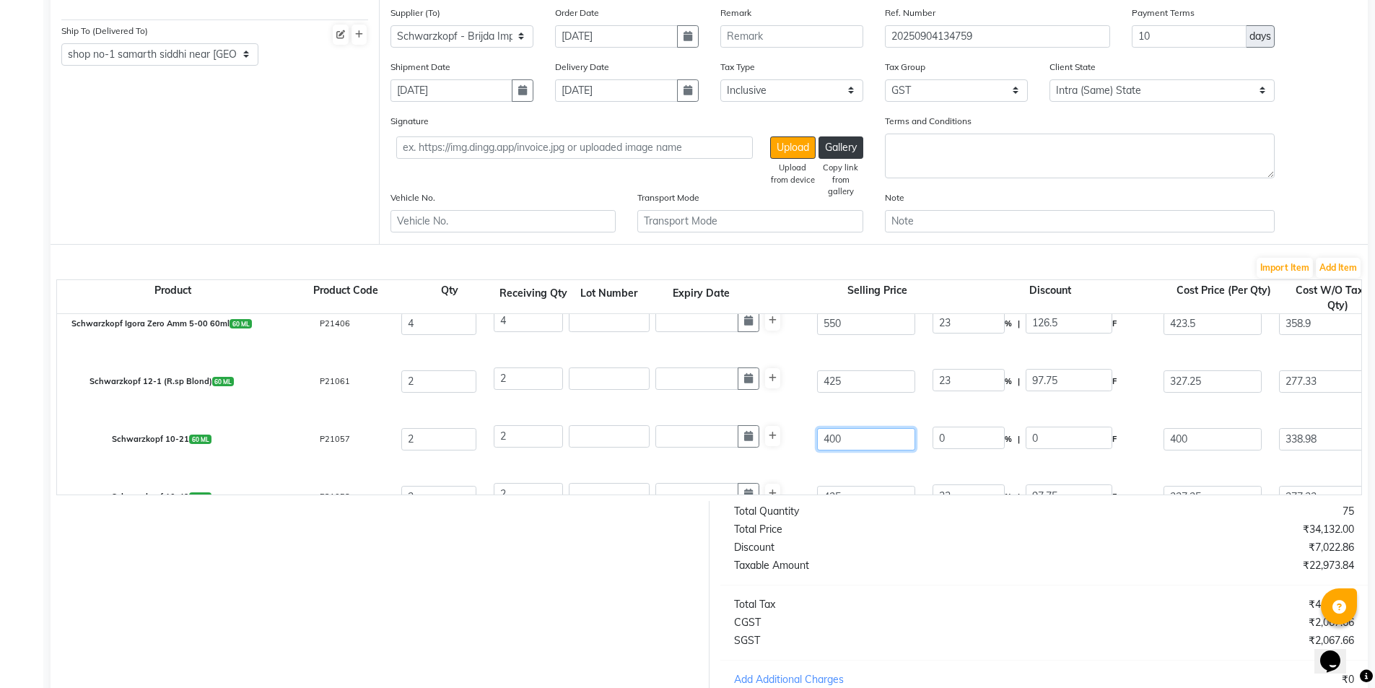
click at [828, 441] on input "400" at bounding box center [866, 438] width 98 height 22
type input "425"
type input "5.88"
type input "25"
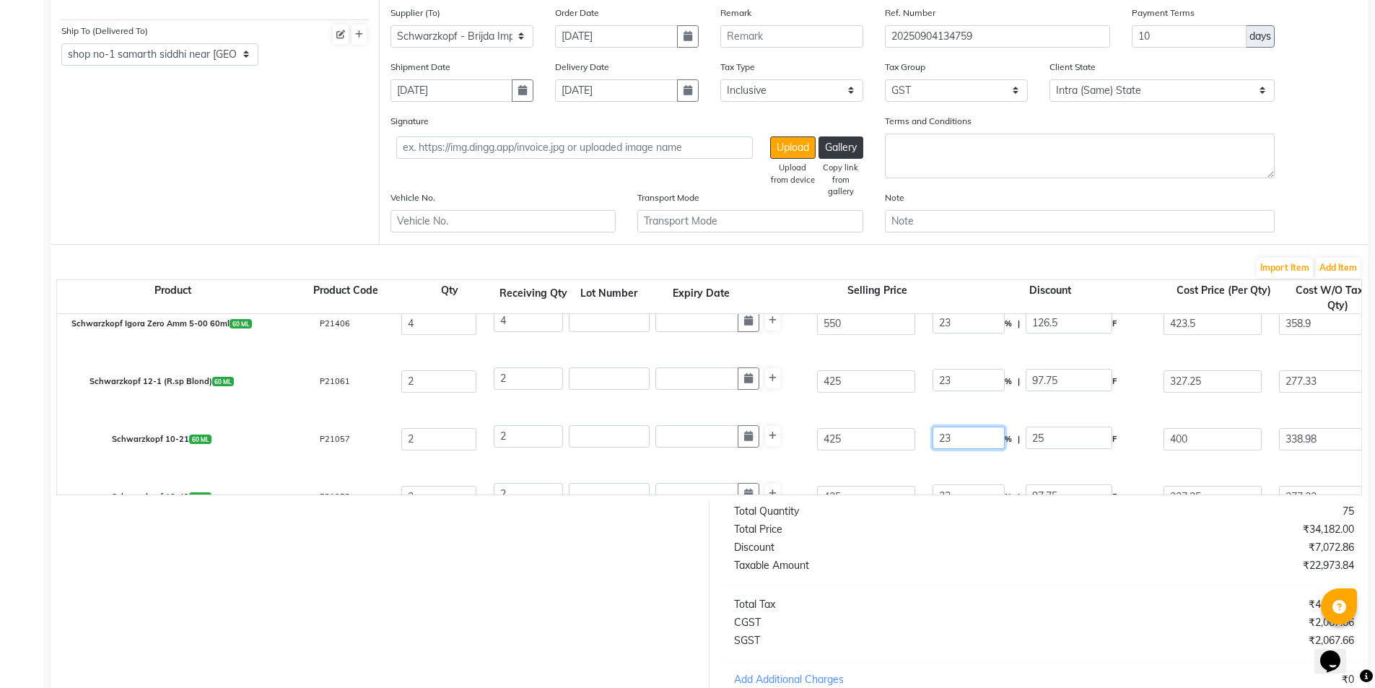
type input "23"
type input "97.75"
type input "327.25"
type input "277.33"
type input "554.66"
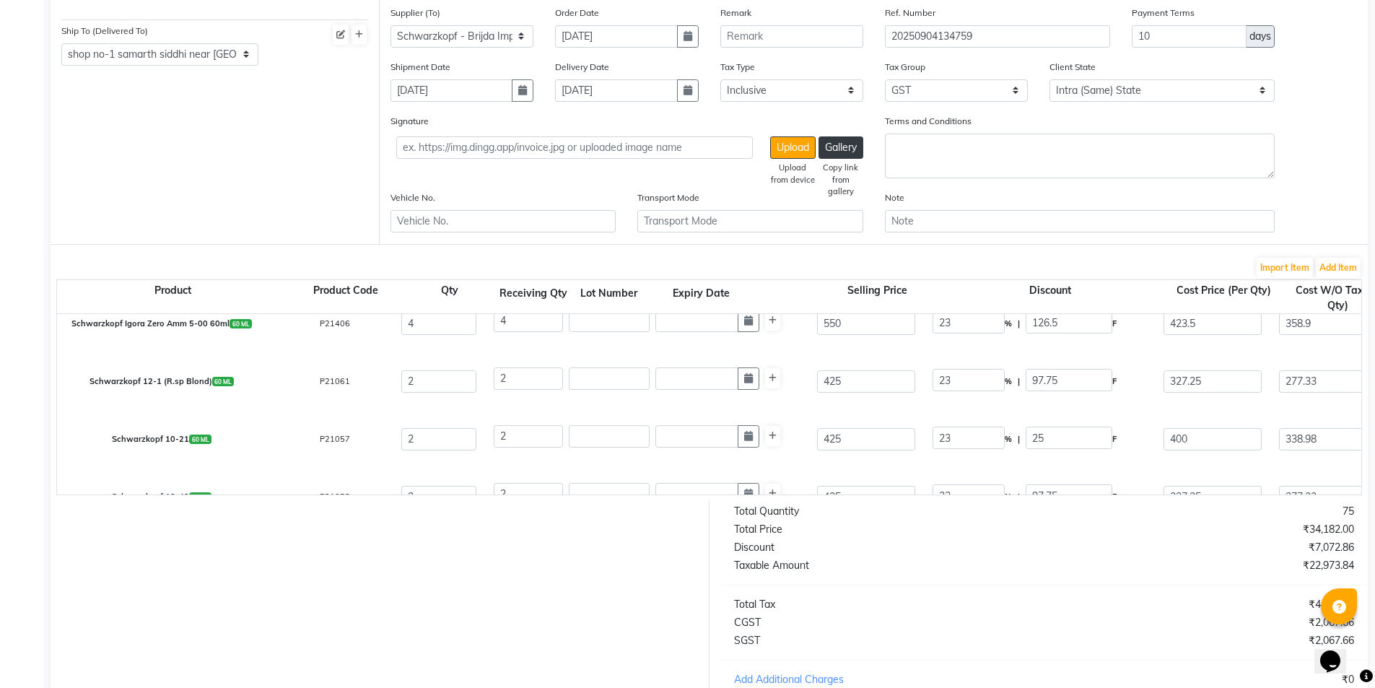
type input "99.84"
type input "654.5"
click at [785, 470] on div "Schwarzkopf 10-49 60 ML P21058 2 2 425 23 % | 97.75 F 327.25 277.33 554.66 None…" at bounding box center [1361, 497] width 2630 height 58
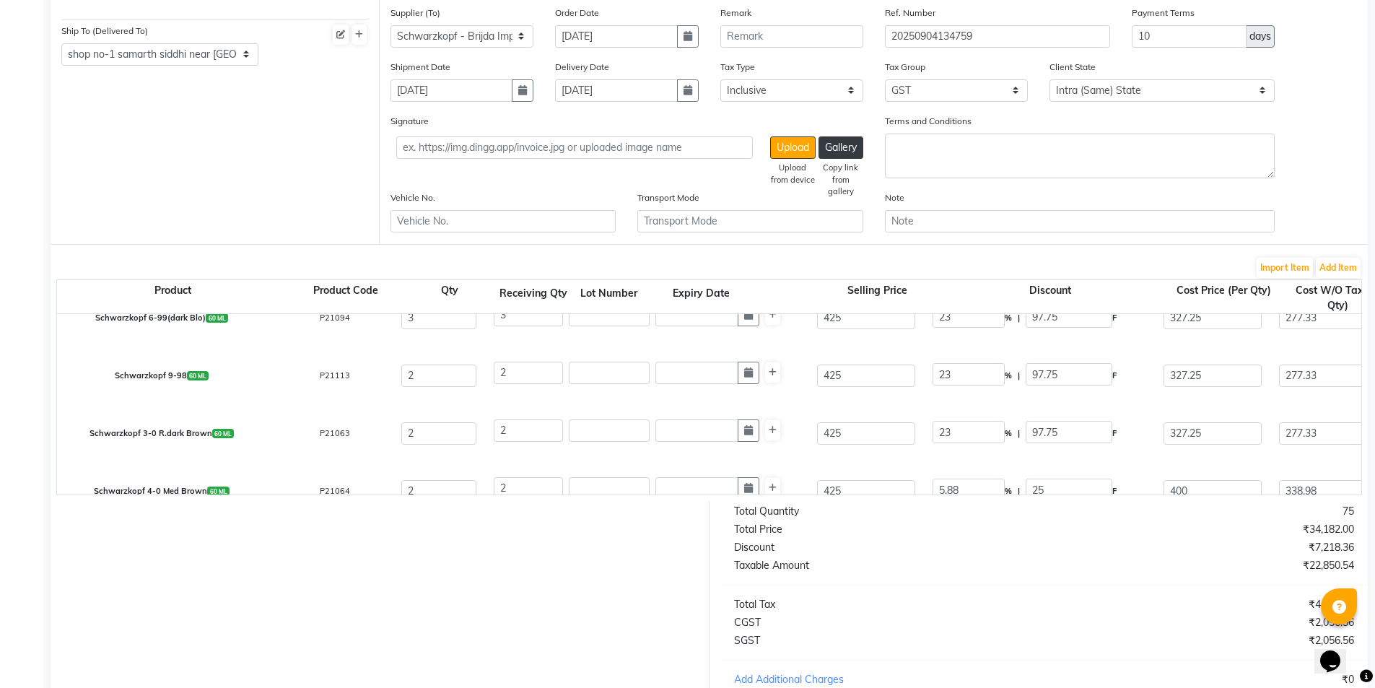
scroll to position [577, 0]
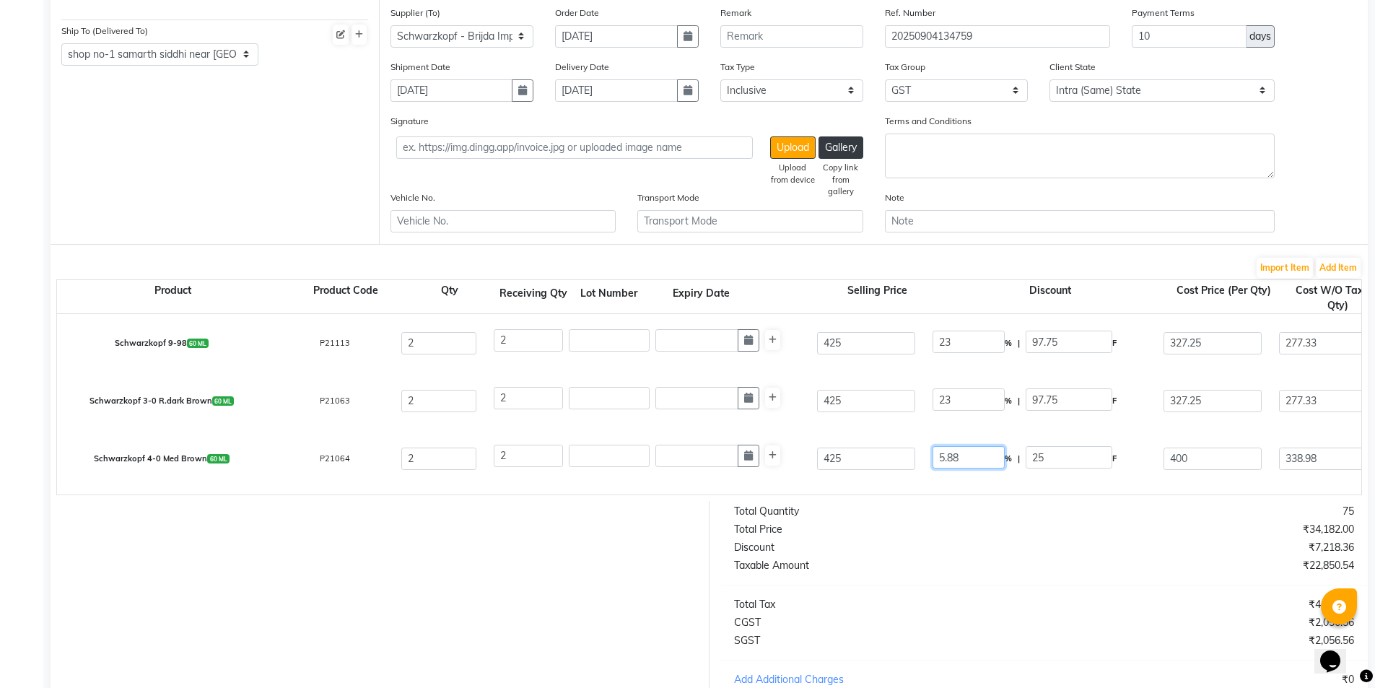
click at [954, 458] on input "5.88" at bounding box center [969, 457] width 72 height 22
type input "23"
type input "97.75"
type input "327.25"
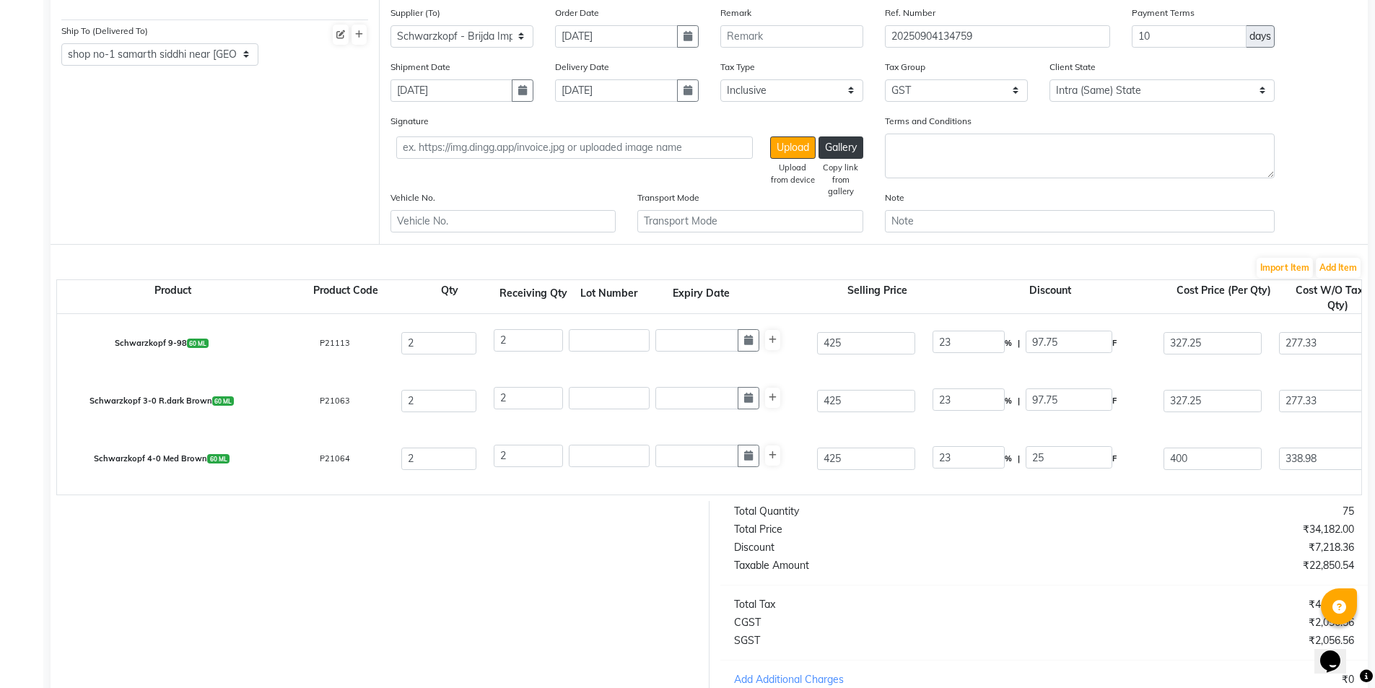
type input "277.33"
type input "554.66"
type input "99.84"
type input "654.5"
click at [902, 429] on div "Schwarzkopf 3-0 R.dark Brown 60 ML P21063 2 2 425 23 % | 97.75 F 327.25 277.33 …" at bounding box center [1361, 401] width 2630 height 58
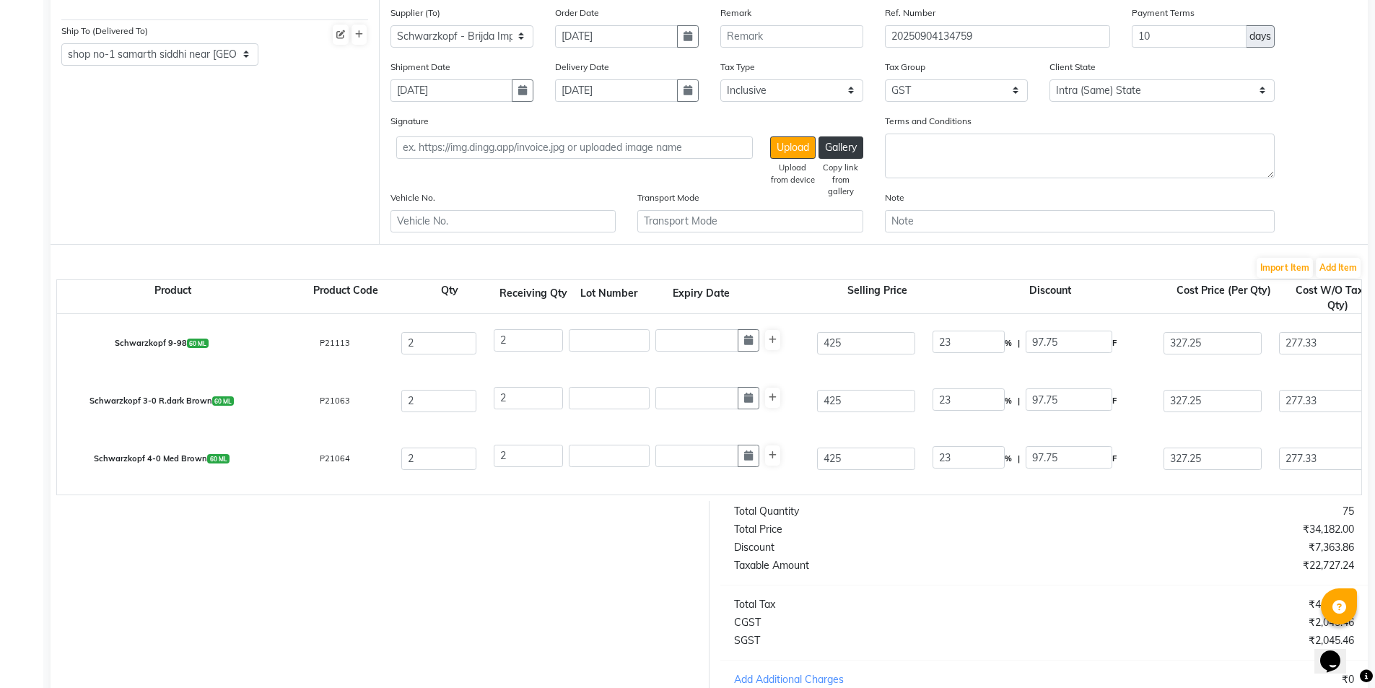
scroll to position [673, 0]
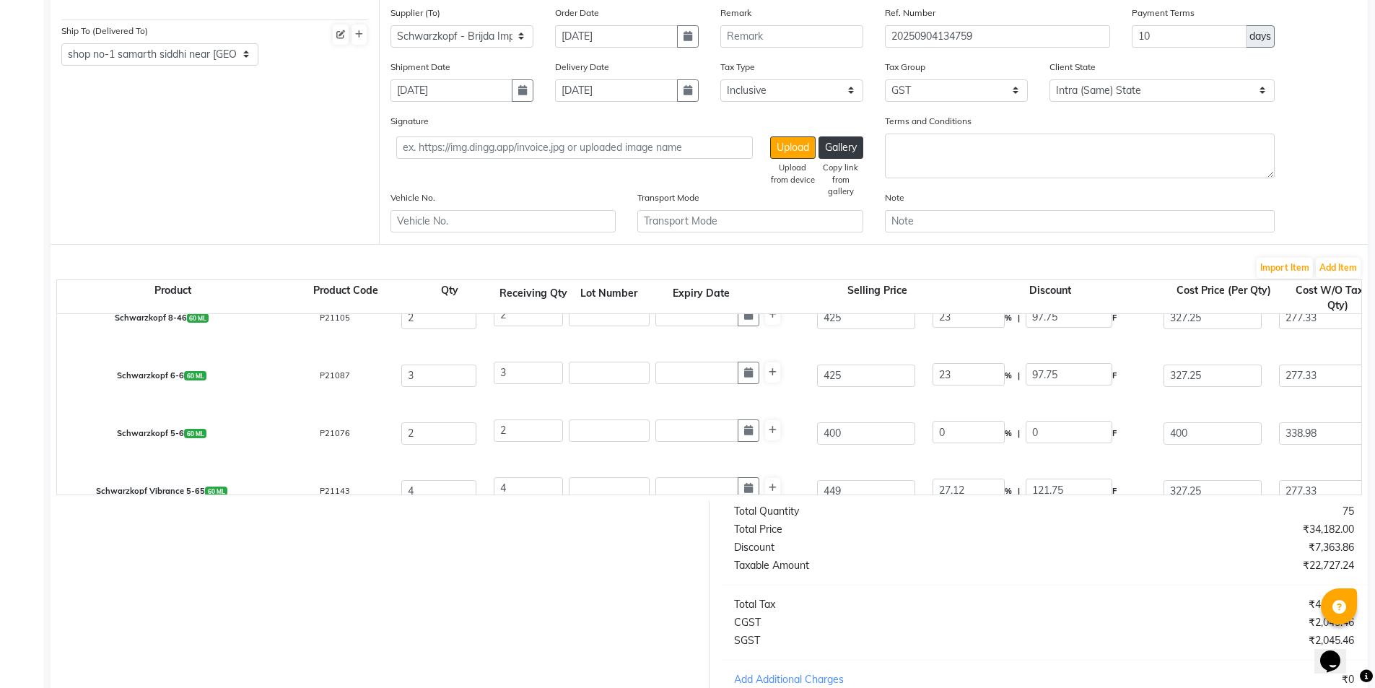
select select "2069"
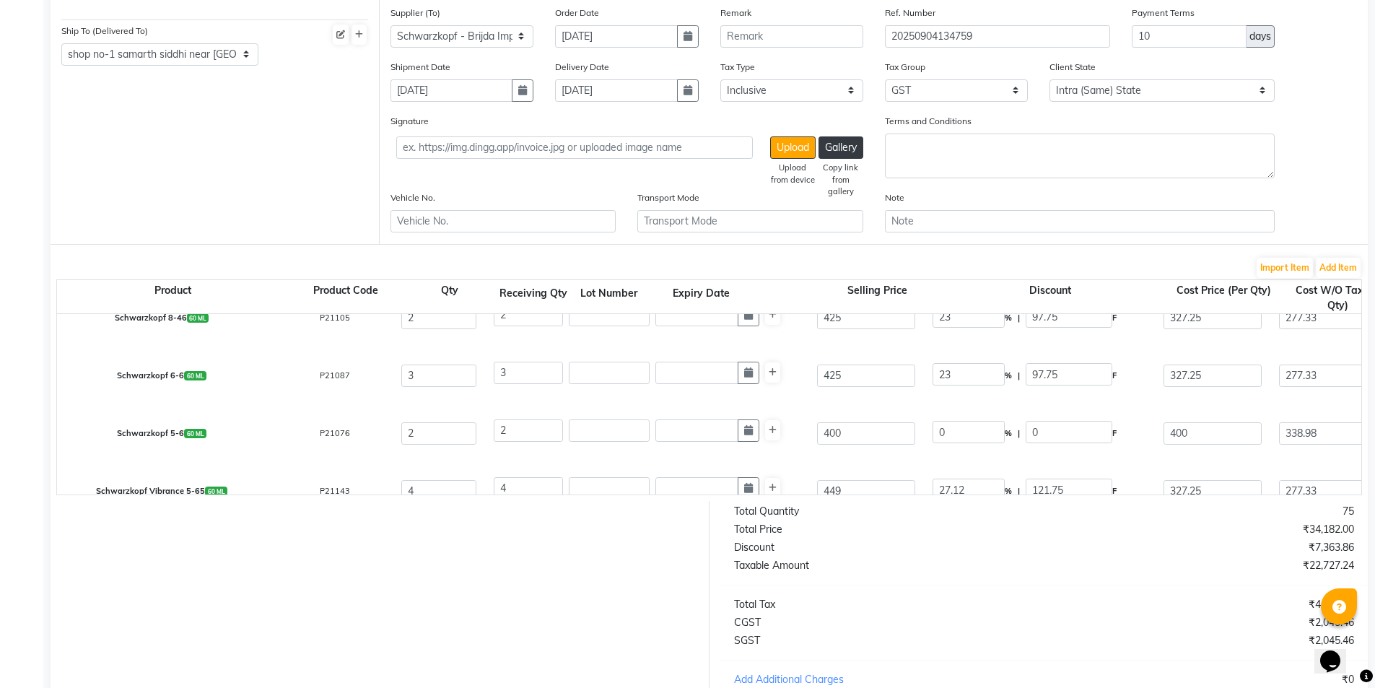
select select "2069"
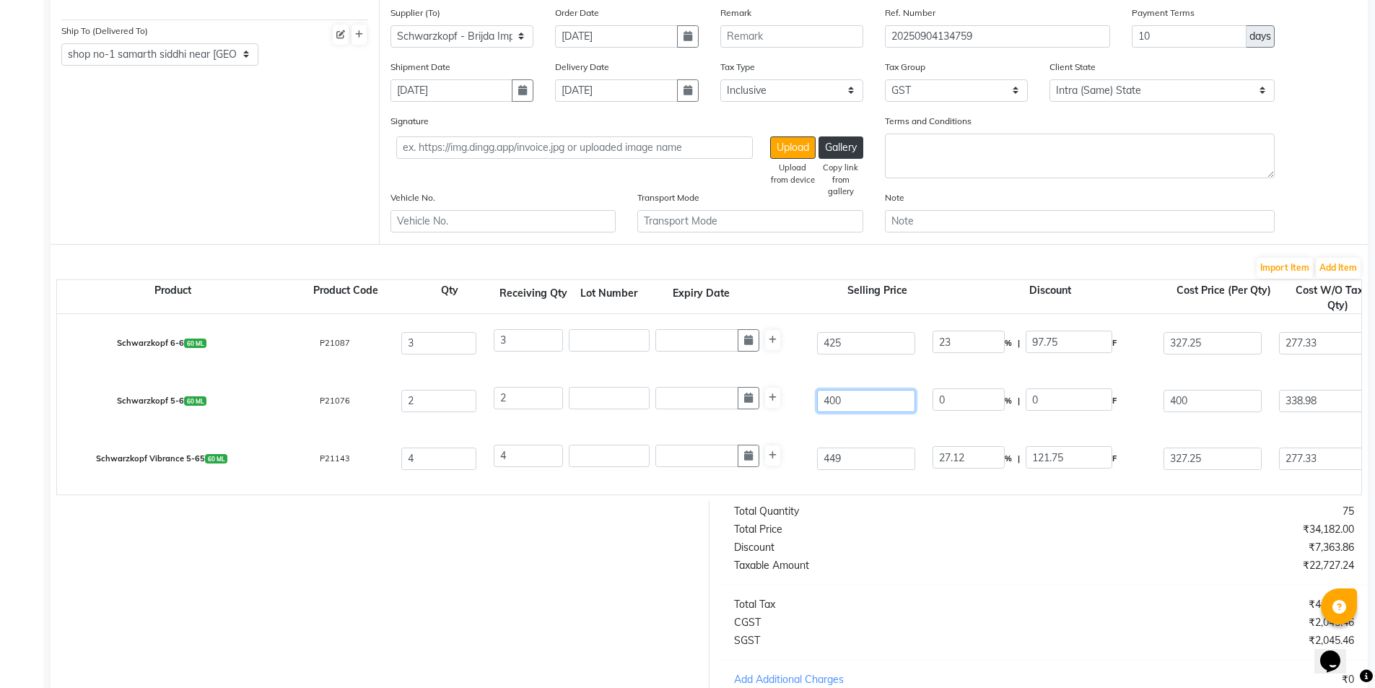
click at [835, 403] on input "400" at bounding box center [866, 400] width 98 height 22
type input "425"
type input "5.88"
type input "25"
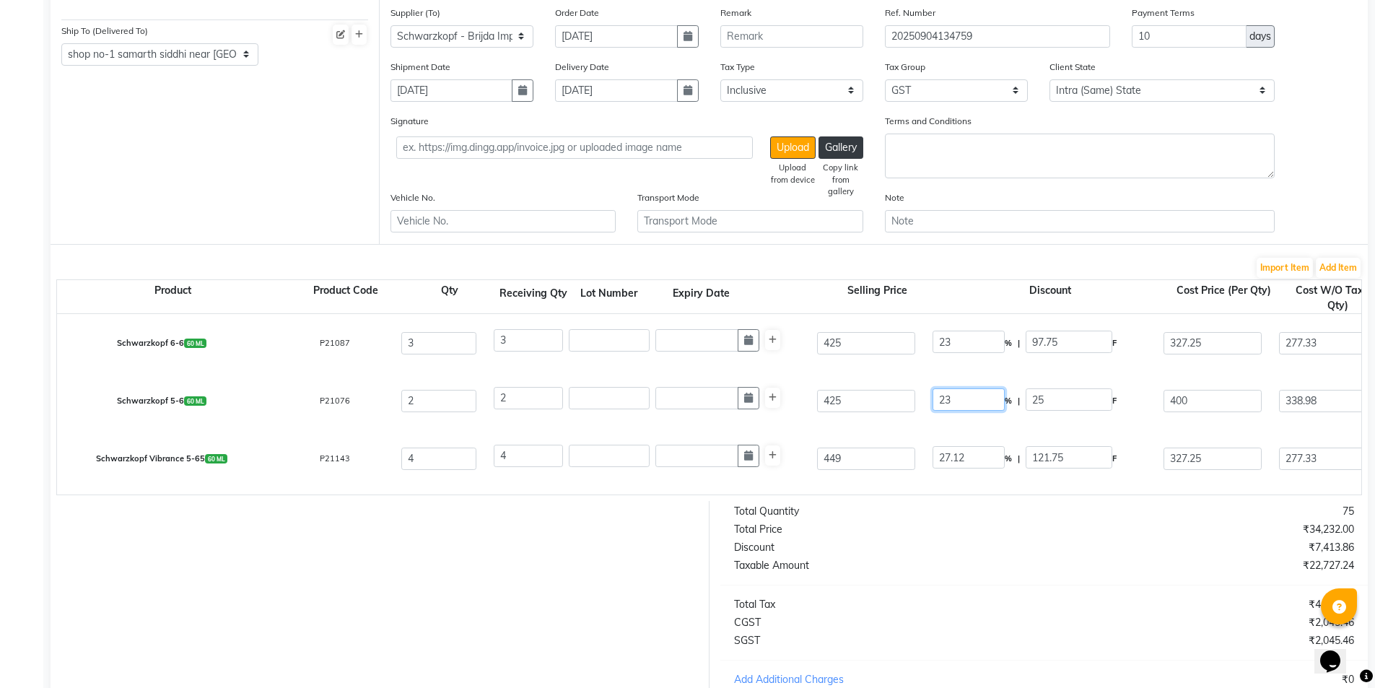
type input "23"
type input "97.75"
type input "327.25"
type input "277.33"
type input "554.66"
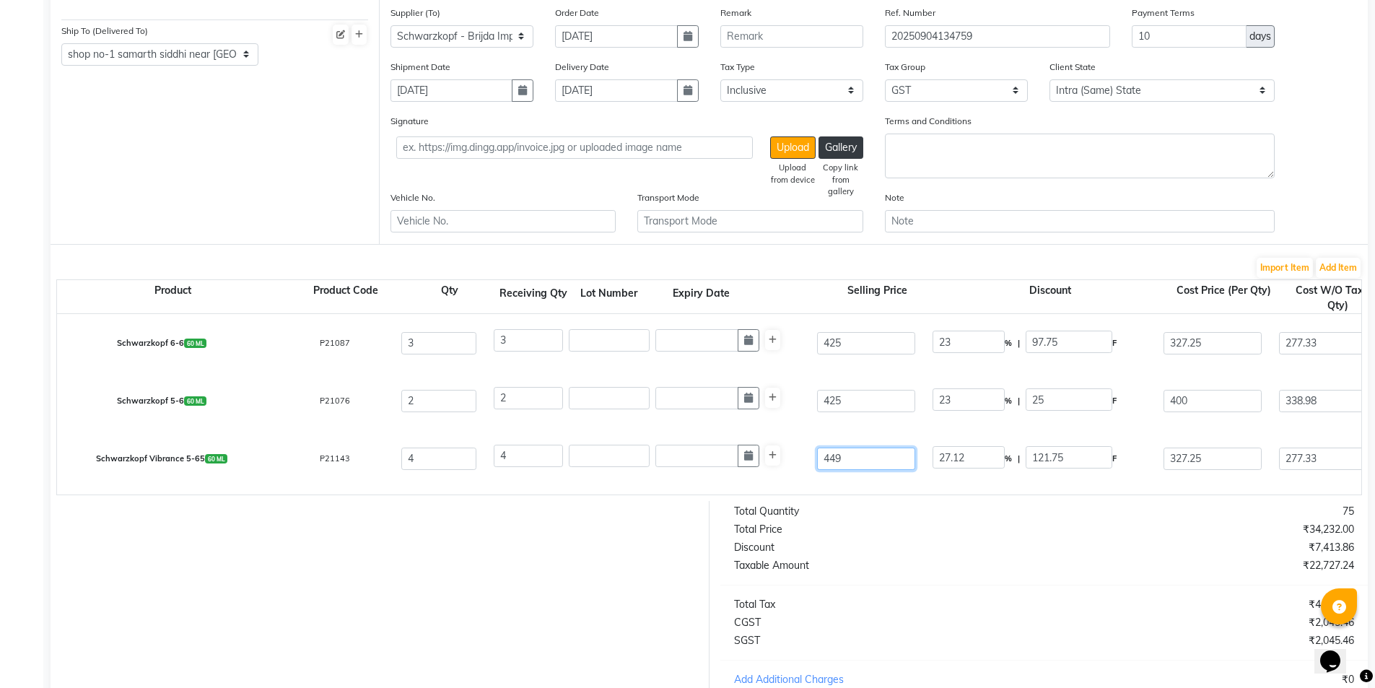
type input "99.84"
type input "654.5"
click at [833, 463] on input "449" at bounding box center [866, 458] width 98 height 22
type input "4"
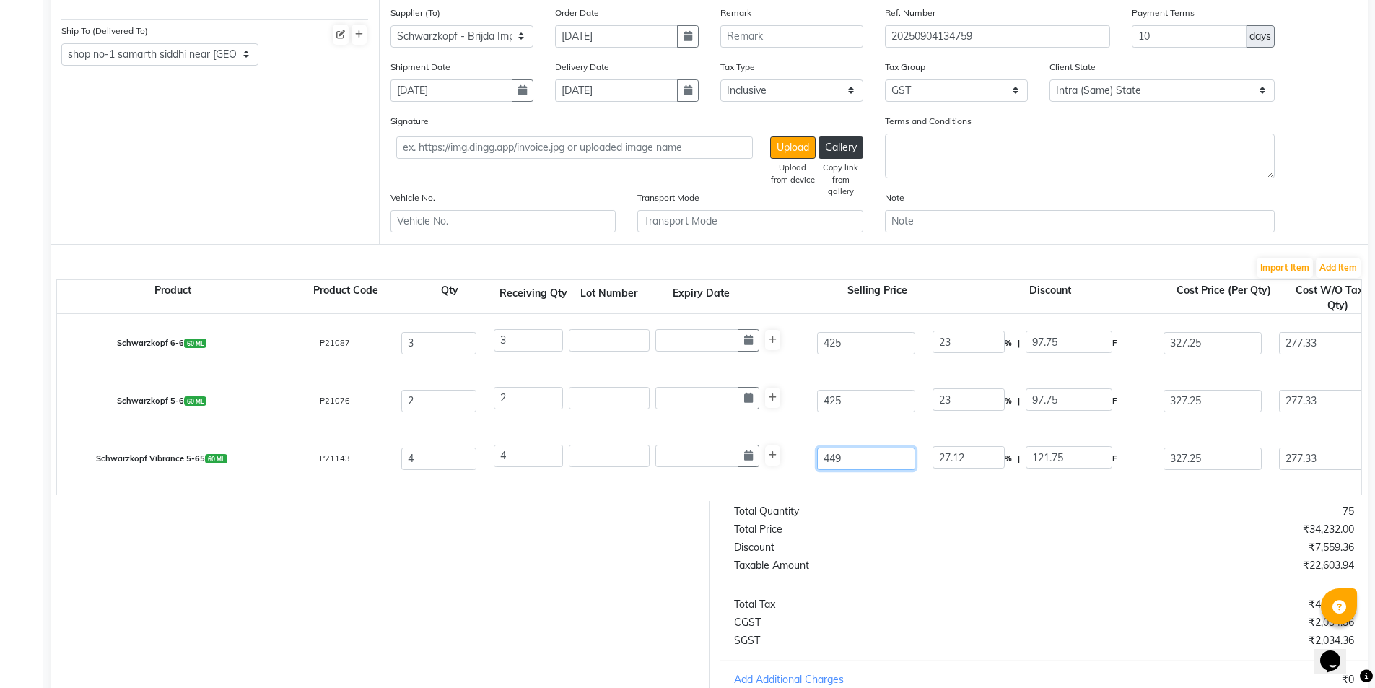
type input "3043.75"
type input "42"
type input "289.88"
type input "425"
type input "28.65"
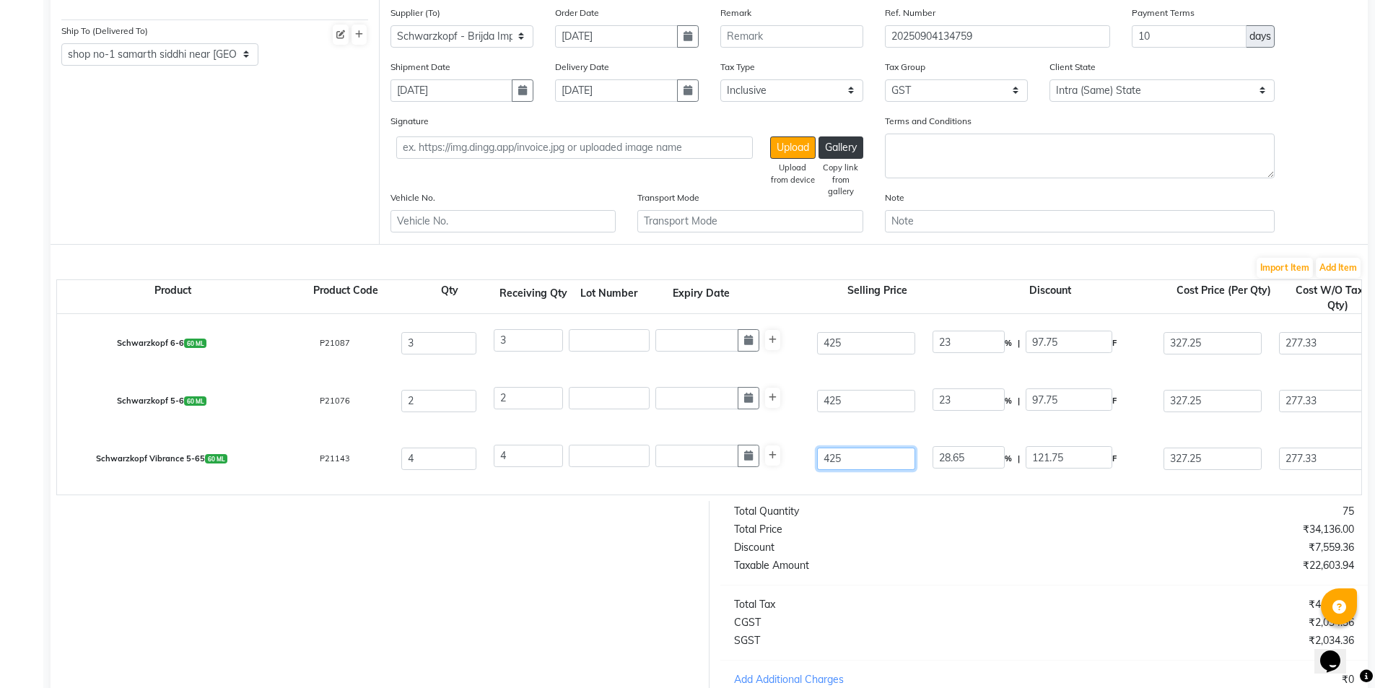
type input "425"
type input "23"
type input "97.75"
click at [811, 434] on div "Schwarzkopf Vibrance 5-65 60 ML P21143 4 4 425 23 % | 97.75 F 327.25 277.33 110…" at bounding box center [1361, 459] width 2630 height 58
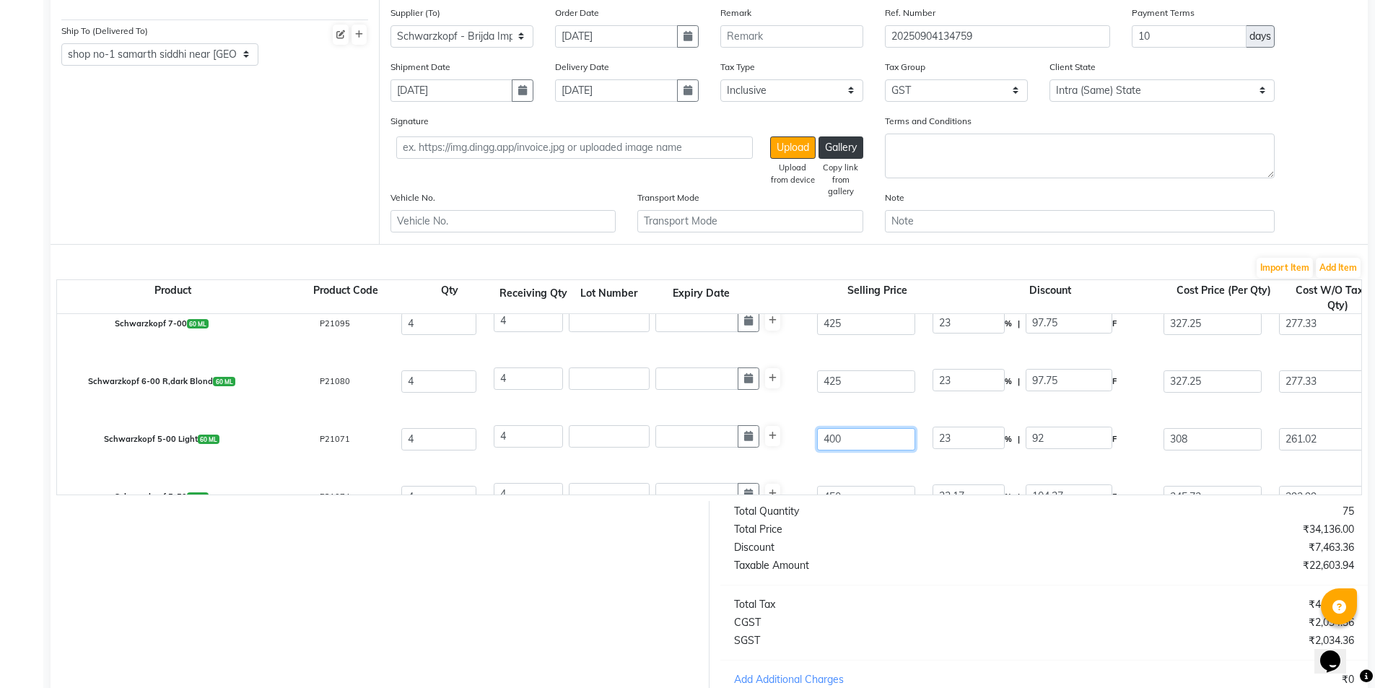
click at [832, 436] on input "400" at bounding box center [866, 438] width 98 height 22
type input "4"
type input "2300"
type input "42"
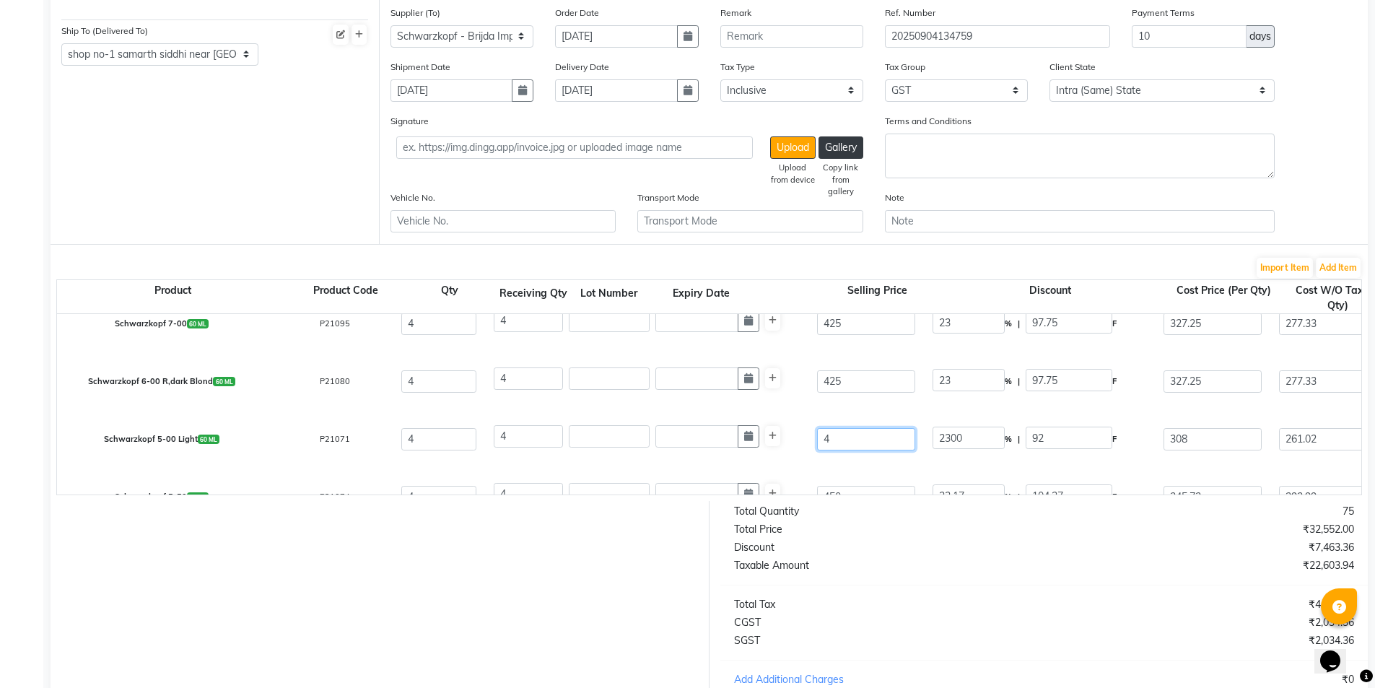
type input "219.05"
type input "425"
type input "21.65"
type input "425"
type input "27.53"
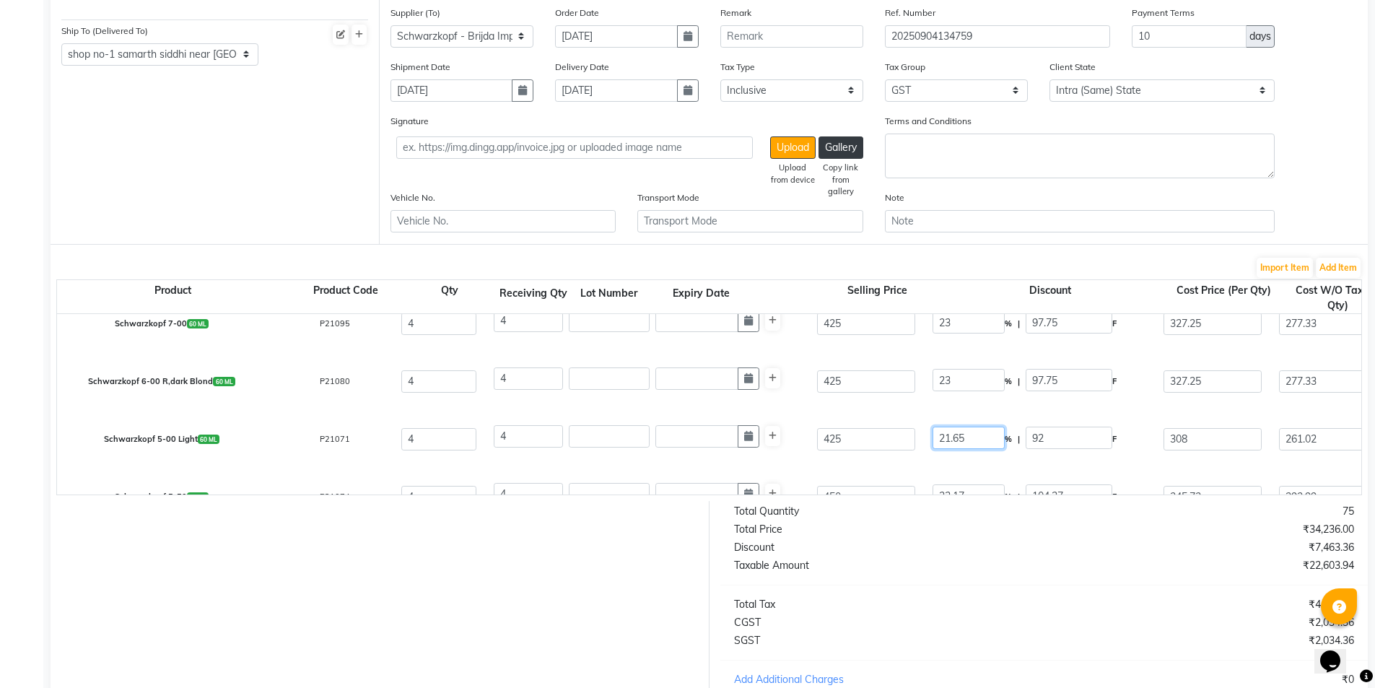
type input "117"
type input "23"
type input "97.75"
type input "327.25"
type input "277.33"
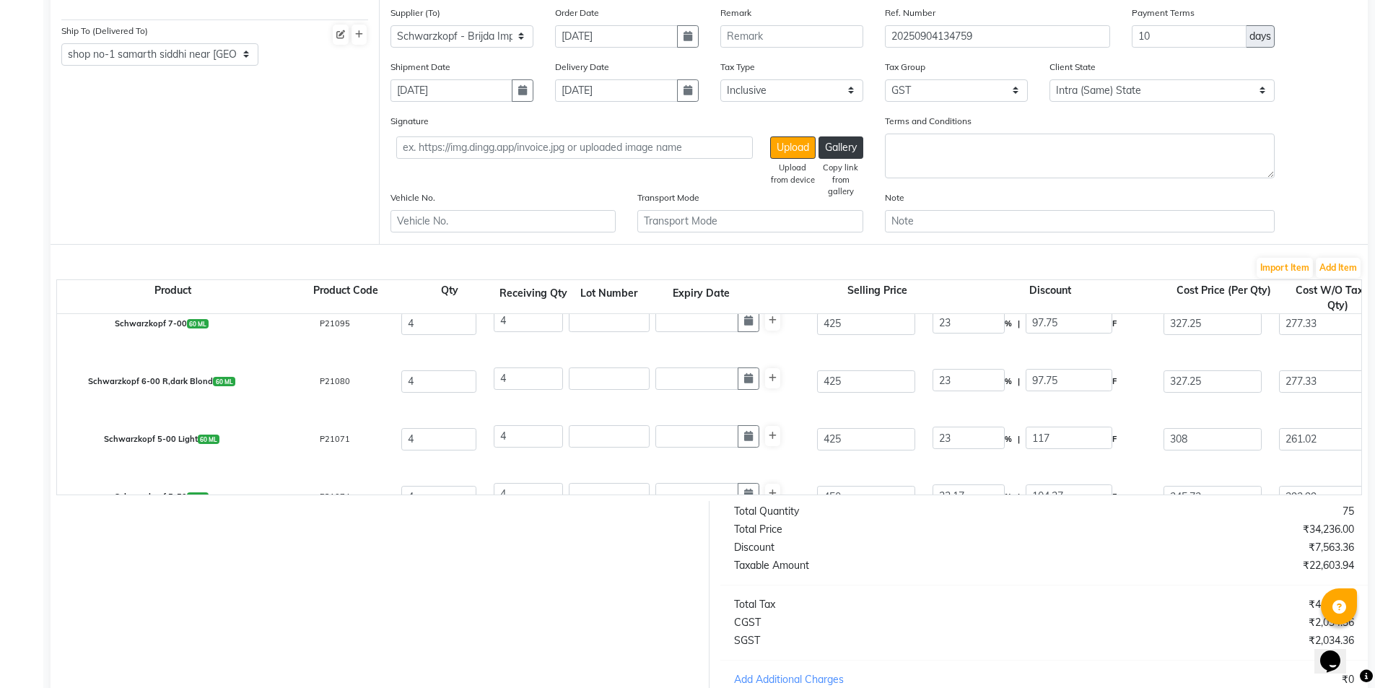
type input "1109.32"
type input "199.68"
type input "1309"
click at [839, 457] on div "Schwarzkopf 5-00 Light 60 ML P21071 4 4 425 23 % | 97.75 F 327.25 277.33 1109.3…" at bounding box center [1361, 439] width 2630 height 58
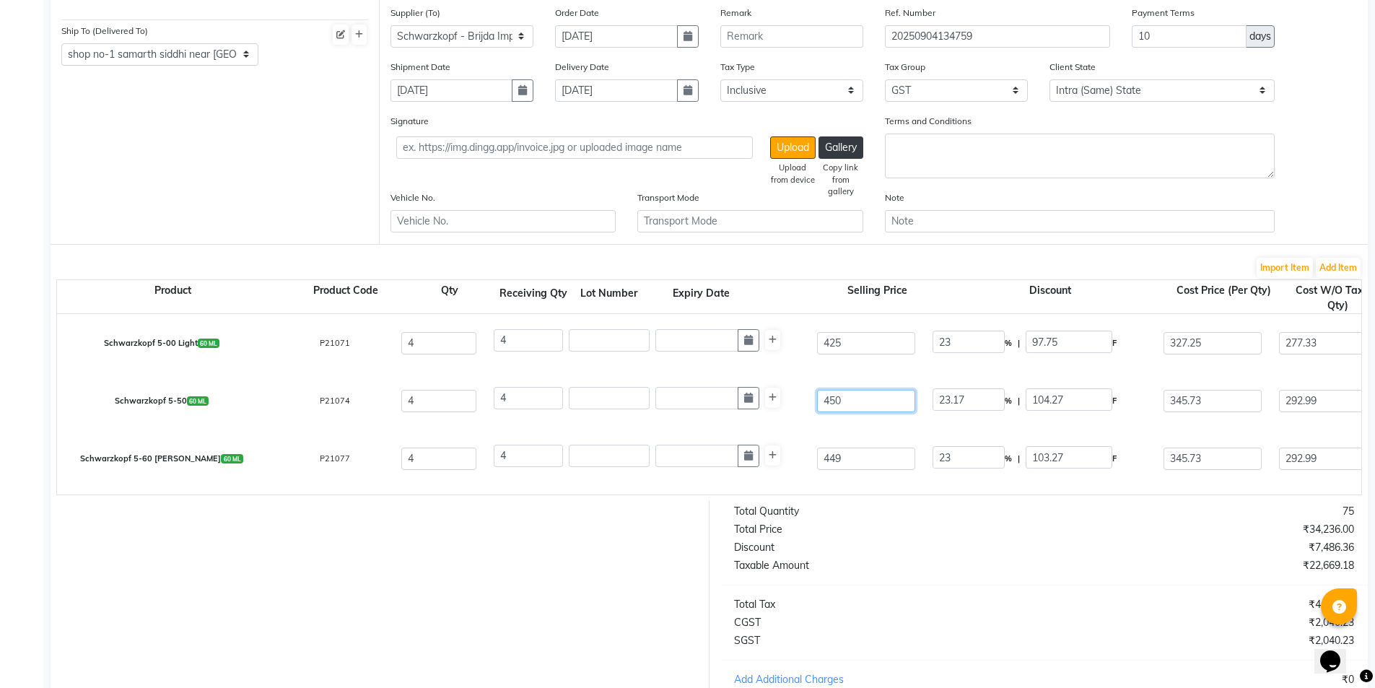
click at [834, 402] on input "450" at bounding box center [866, 400] width 98 height 22
type input "4"
type input "2606.75"
type input "44"
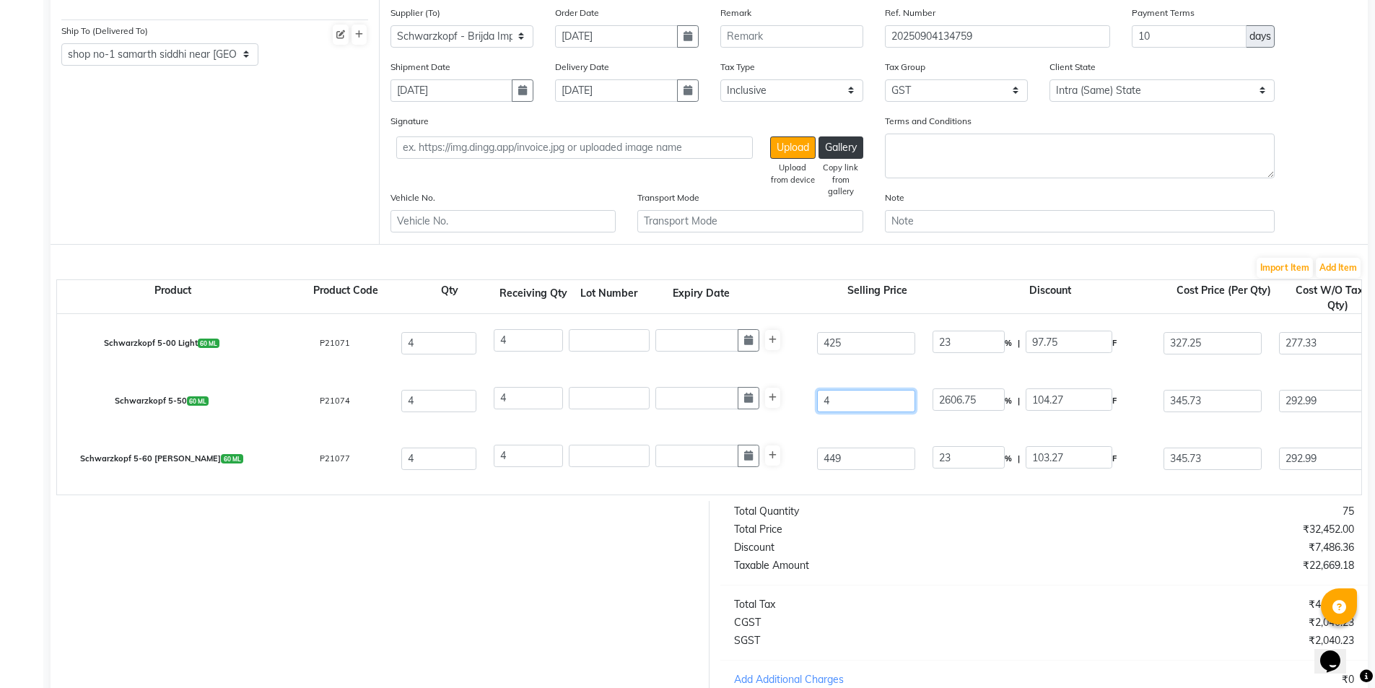
type input "236.98"
type input "449"
type input "23.22"
type input "449"
type input "23"
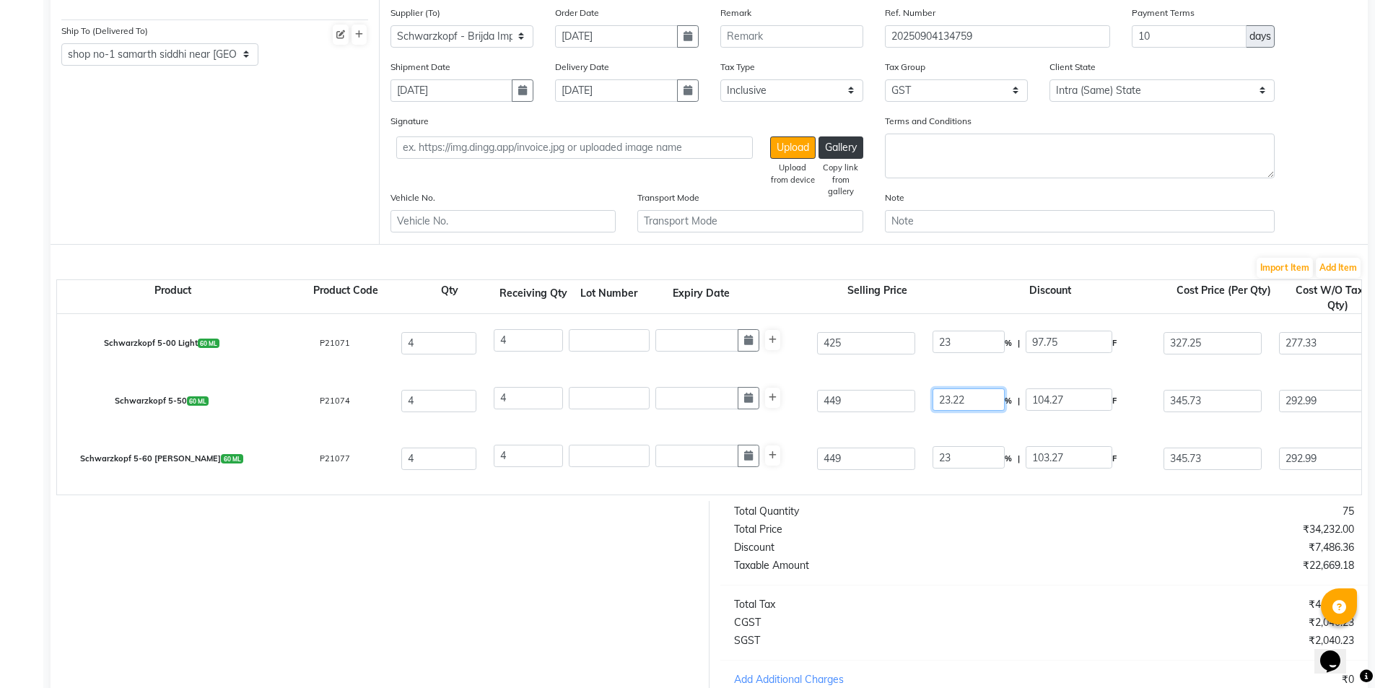
type input "103.27"
click at [844, 424] on div "Schwarzkopf 5-50 60 ML P21074 4 4 449 23 % | 103.27 F 345.73 292.99 1171.96 Non…" at bounding box center [1361, 401] width 2630 height 58
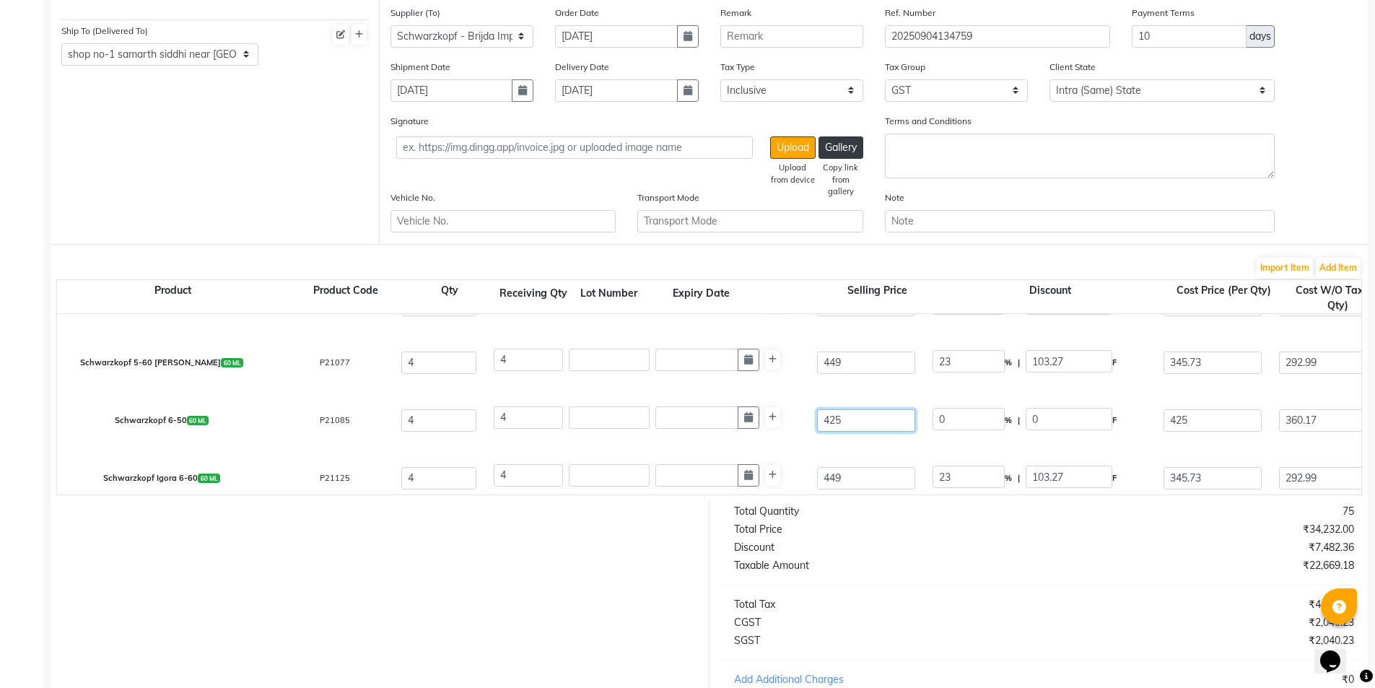
click at [831, 419] on input "425" at bounding box center [866, 420] width 98 height 22
type input "449"
type input "5.35"
type input "24"
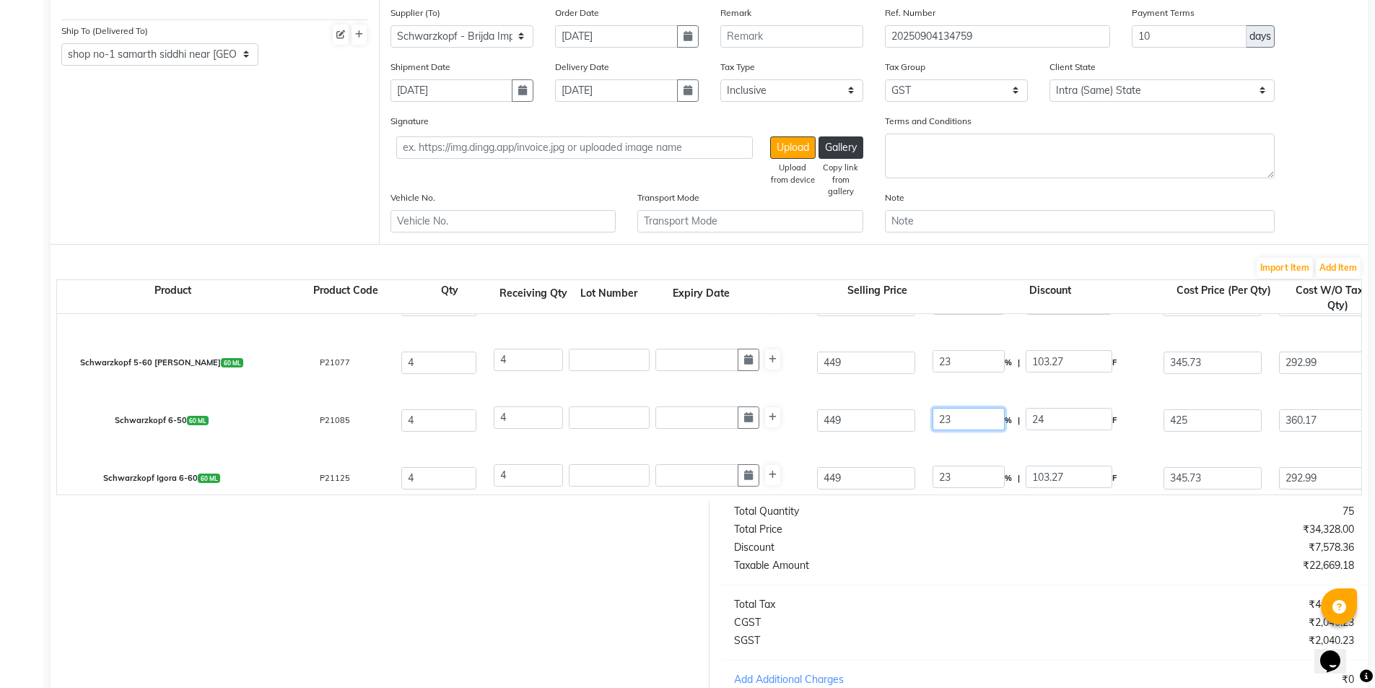
type input "23"
type input "103.27"
type input "345.73"
click at [840, 439] on div "Schwarzkopf 6-50 60 ML P21085 4 4 449 23 % | 103.27 F 345.73 292.99 1171.96 Non…" at bounding box center [1361, 420] width 2630 height 58
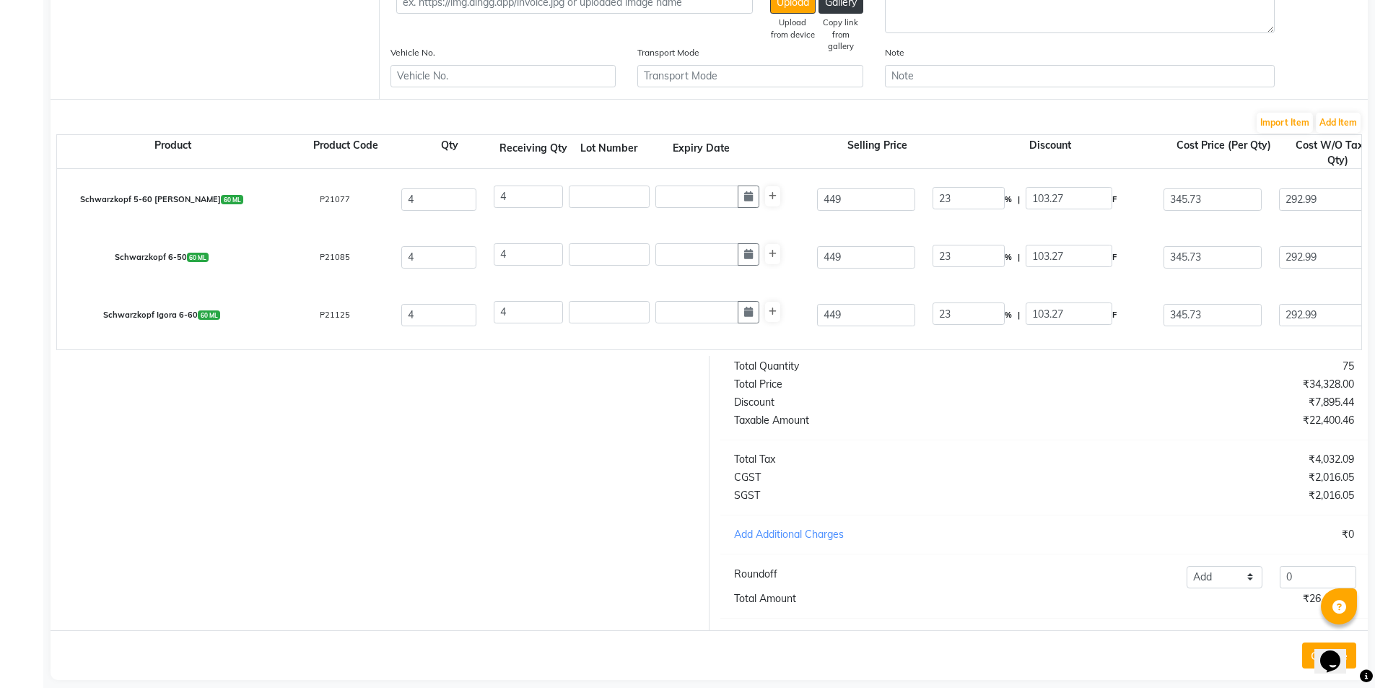
scroll to position [365, 0]
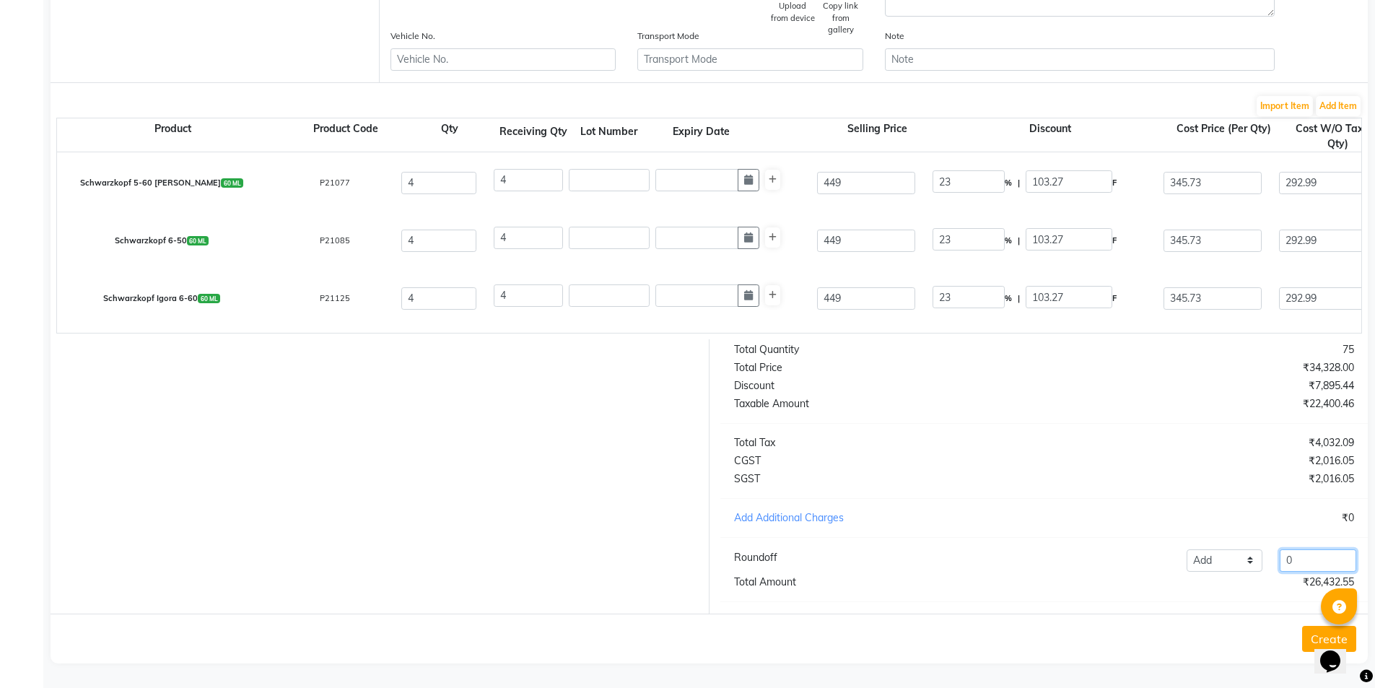
click at [1298, 556] on input "0" at bounding box center [1318, 560] width 77 height 22
click at [1307, 637] on button "Create" at bounding box center [1329, 639] width 54 height 26
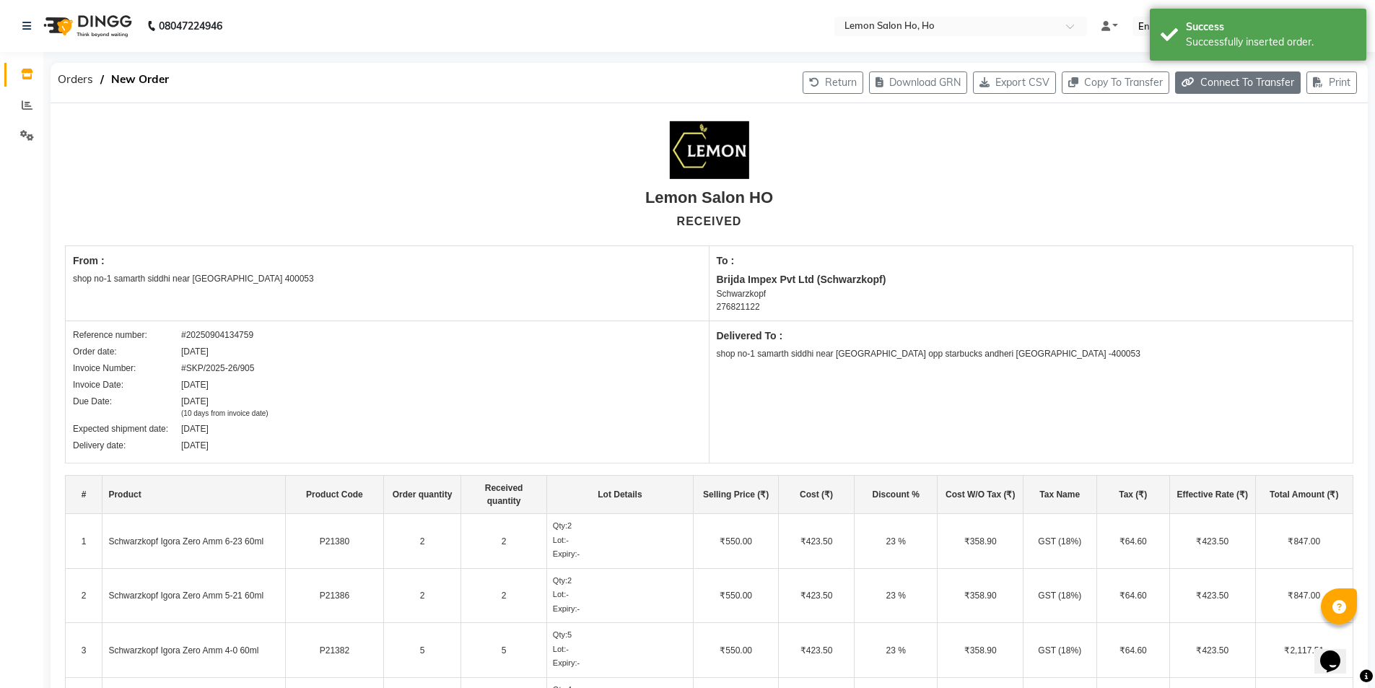
click at [1206, 91] on button "Connect To Transfer" at bounding box center [1238, 82] width 126 height 22
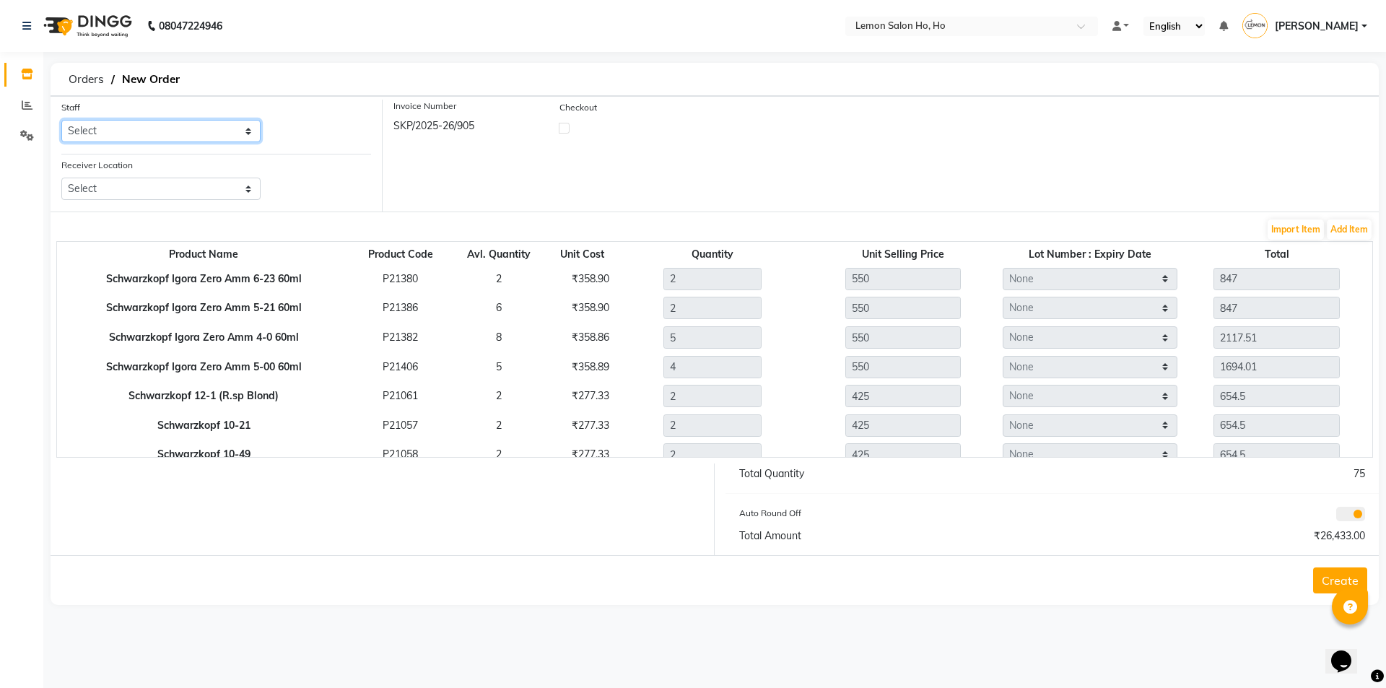
click at [169, 136] on select "Select [PERSON_NAME] [PERSON_NAME] DC DINGG Support [PERSON_NAME] [PERSON_NAME]…" at bounding box center [160, 131] width 199 height 22
click at [61, 120] on select "Select [PERSON_NAME] [PERSON_NAME] DC DINGG Support [PERSON_NAME] [PERSON_NAME]…" at bounding box center [160, 131] width 199 height 22
click at [201, 199] on select "Select Lemon Salon, Lokhandwala [GEOGRAPHIC_DATA], [GEOGRAPHIC_DATA], Seven Bun…" at bounding box center [160, 189] width 199 height 22
click at [61, 178] on select "Select Lemon Salon, Lokhandwala [GEOGRAPHIC_DATA], [GEOGRAPHIC_DATA], Seven Bun…" at bounding box center [160, 189] width 199 height 22
click at [569, 125] on label at bounding box center [564, 128] width 11 height 11
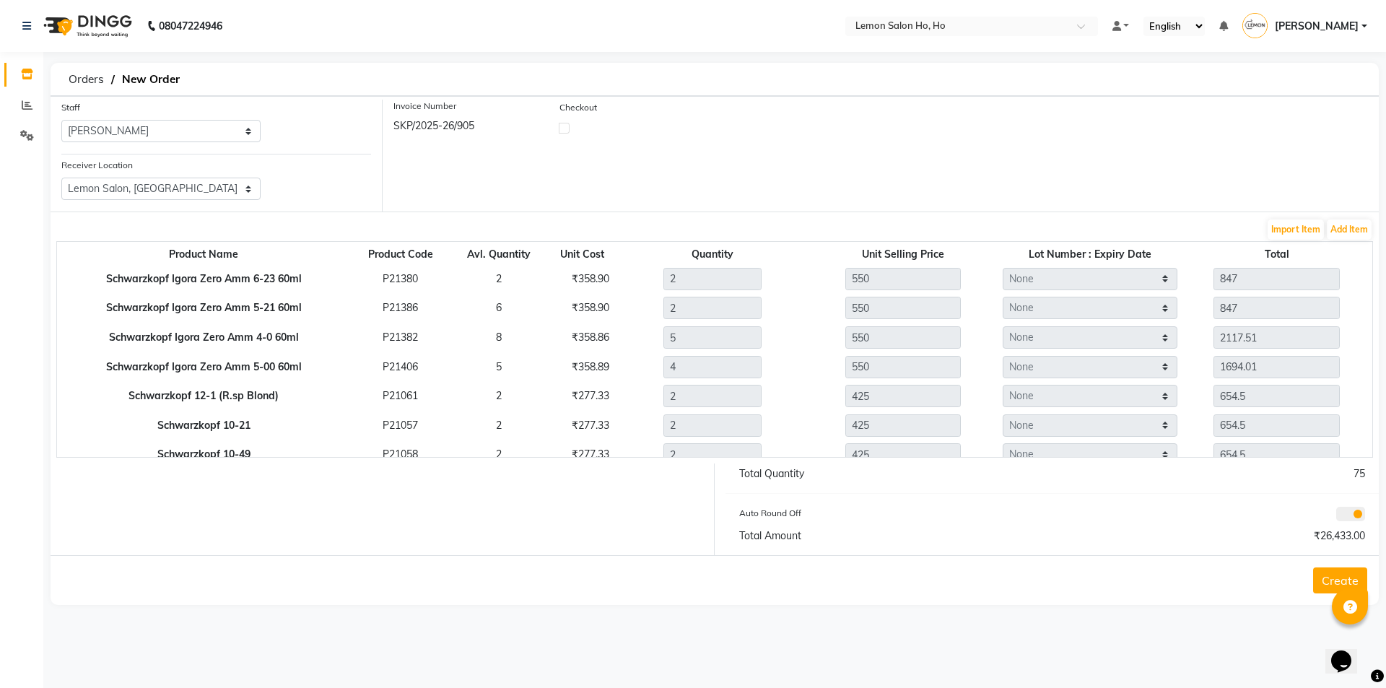
click at [569, 125] on input "checkbox" at bounding box center [563, 127] width 9 height 9
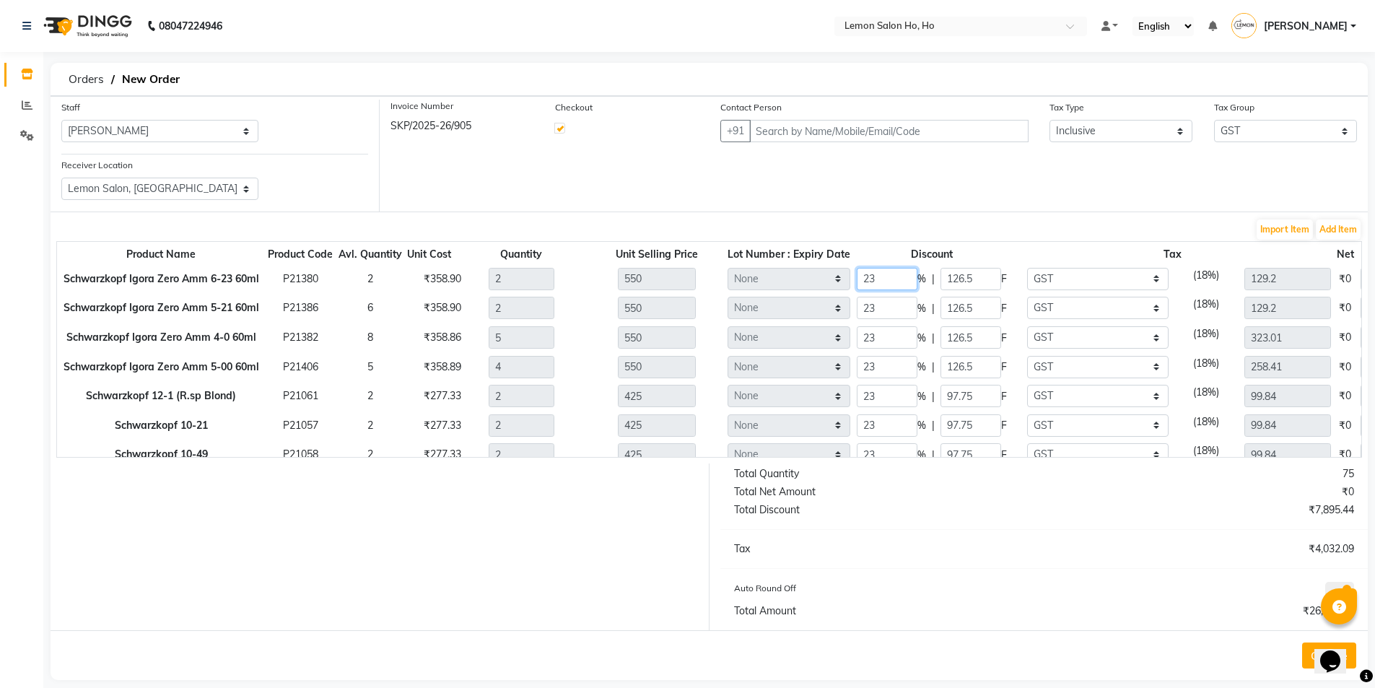
click at [895, 278] on input "23" at bounding box center [887, 279] width 61 height 22
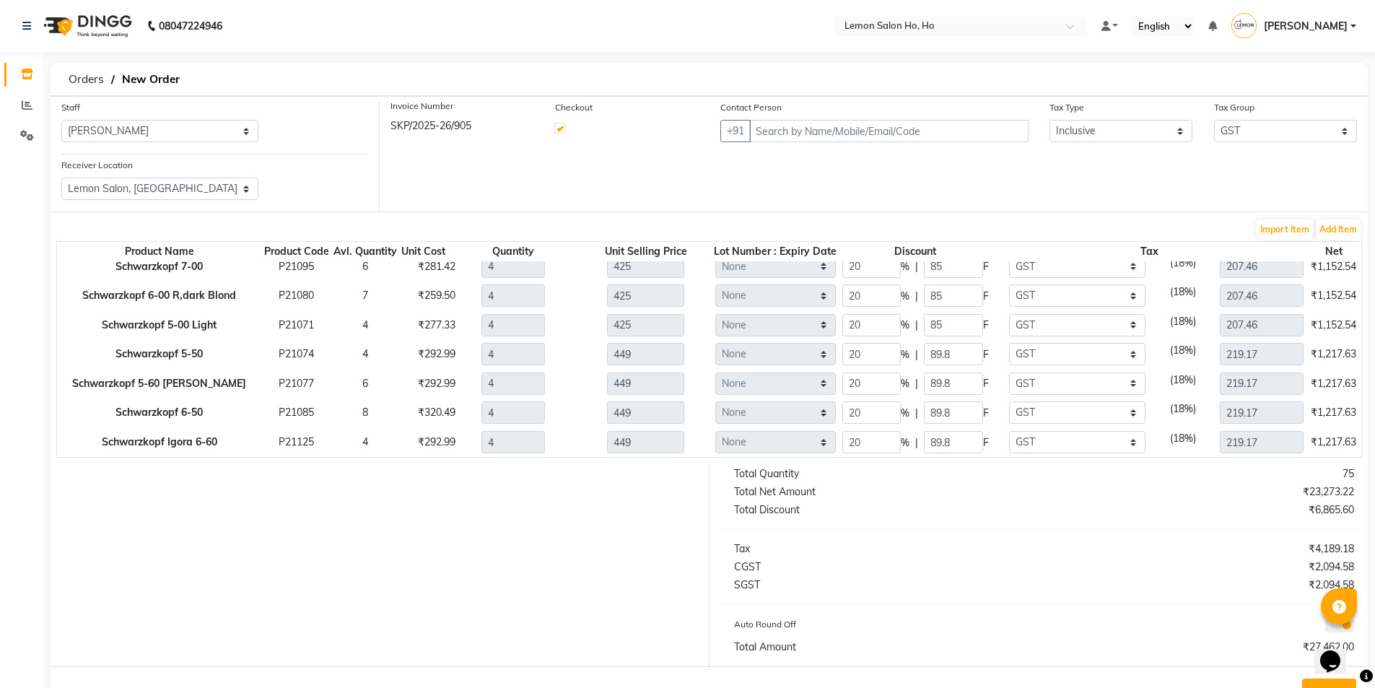
scroll to position [17, 0]
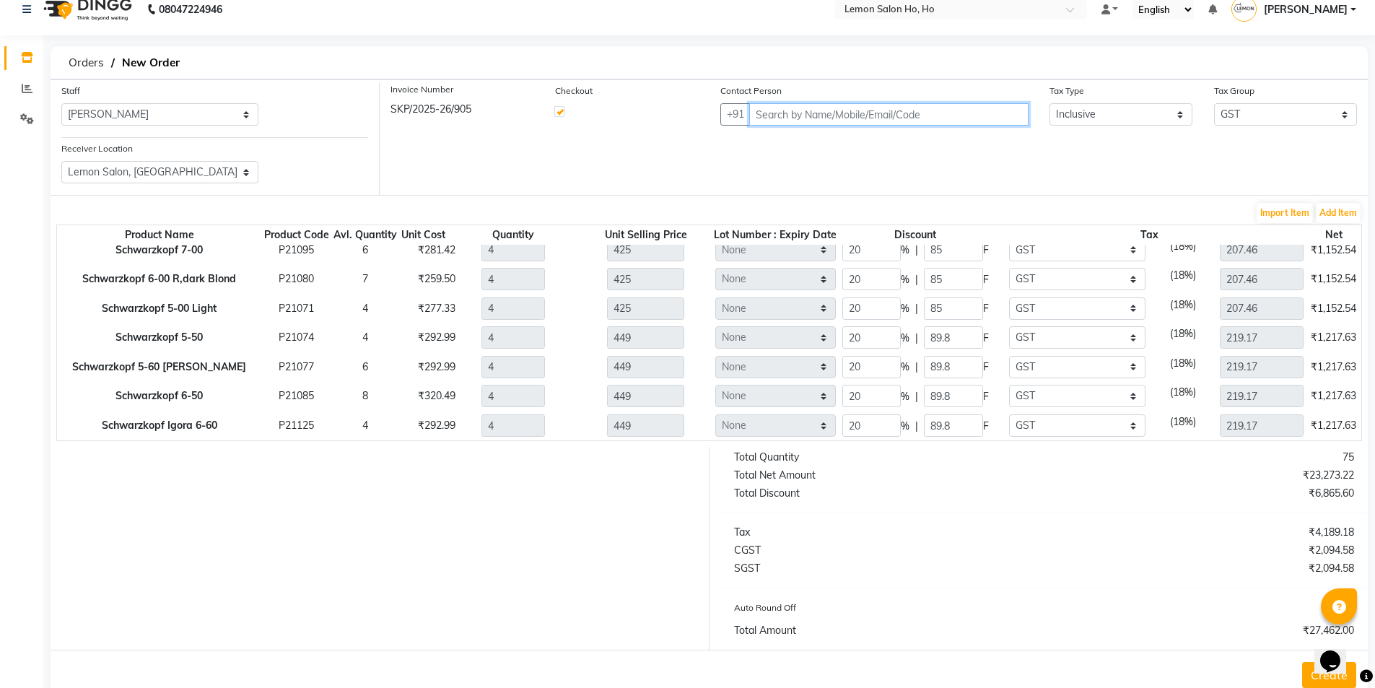
click at [858, 116] on input "text" at bounding box center [888, 114] width 279 height 22
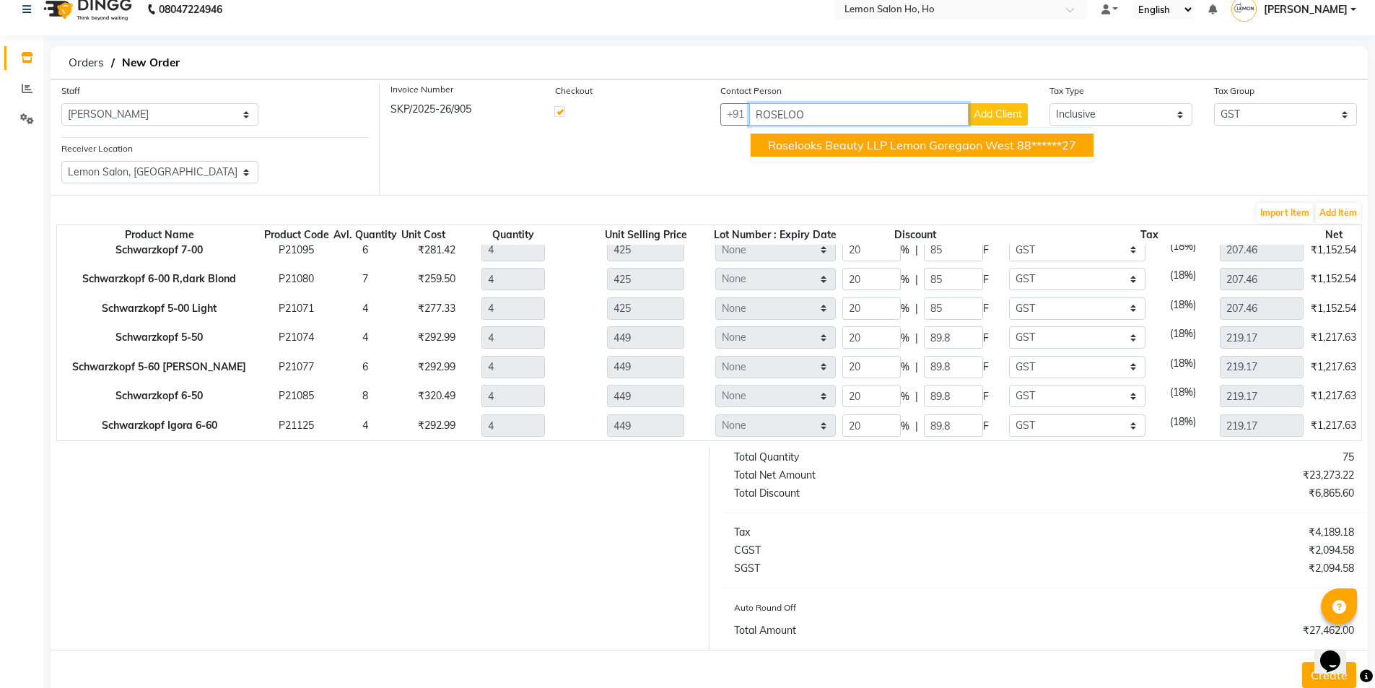
click at [858, 144] on span "Roselooks Beauty LLP Lemon Goregaon West" at bounding box center [891, 145] width 246 height 14
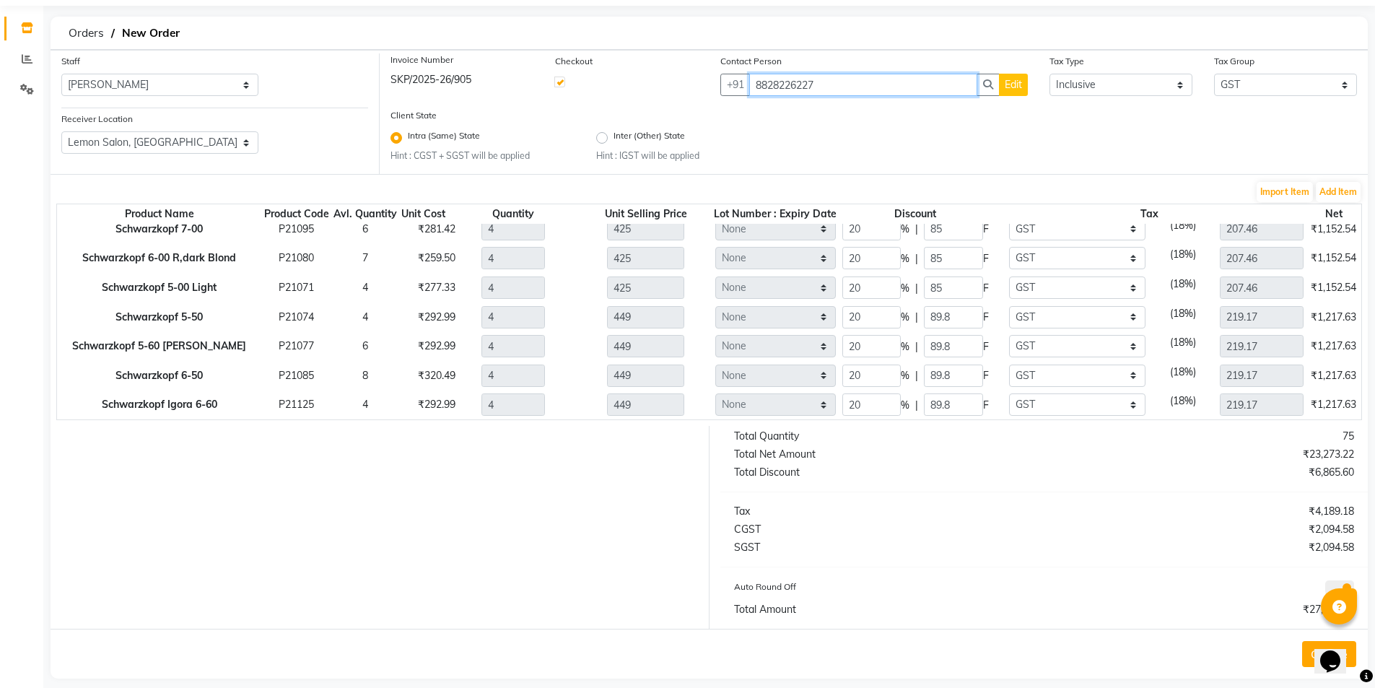
scroll to position [61, 0]
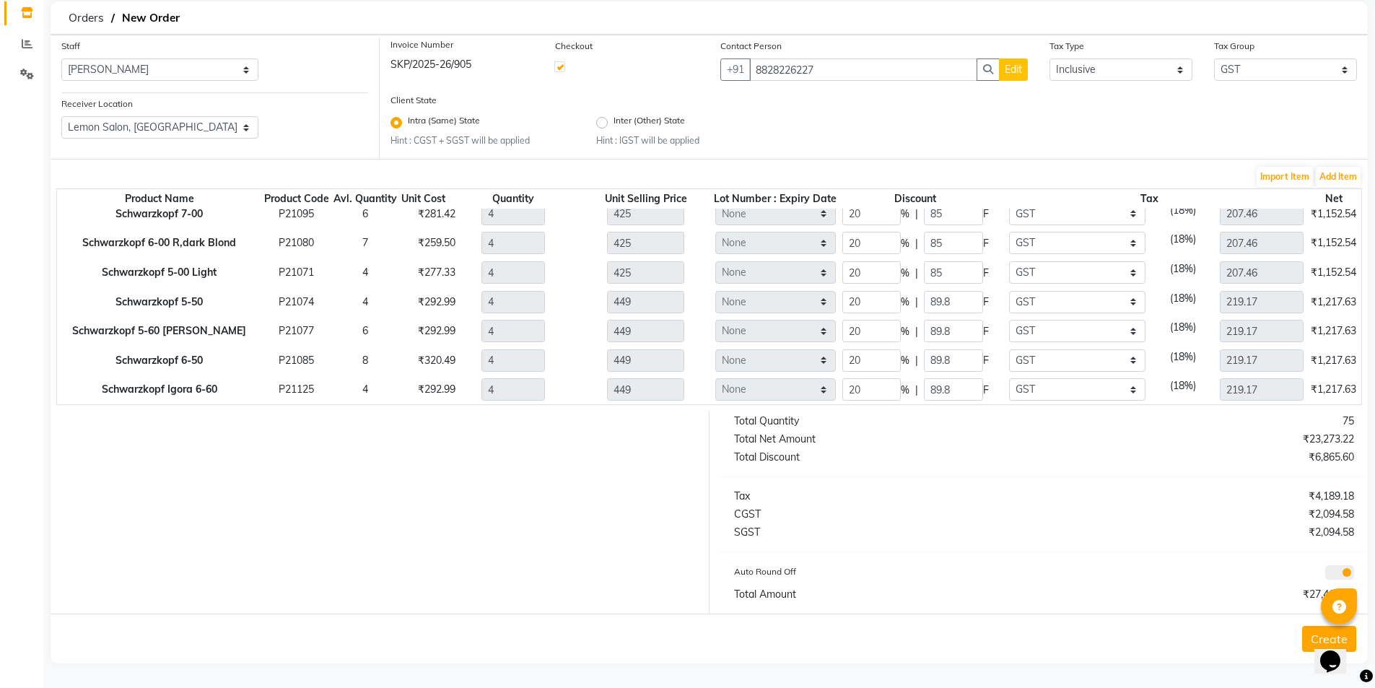
click at [1310, 638] on button "Create" at bounding box center [1329, 639] width 54 height 26
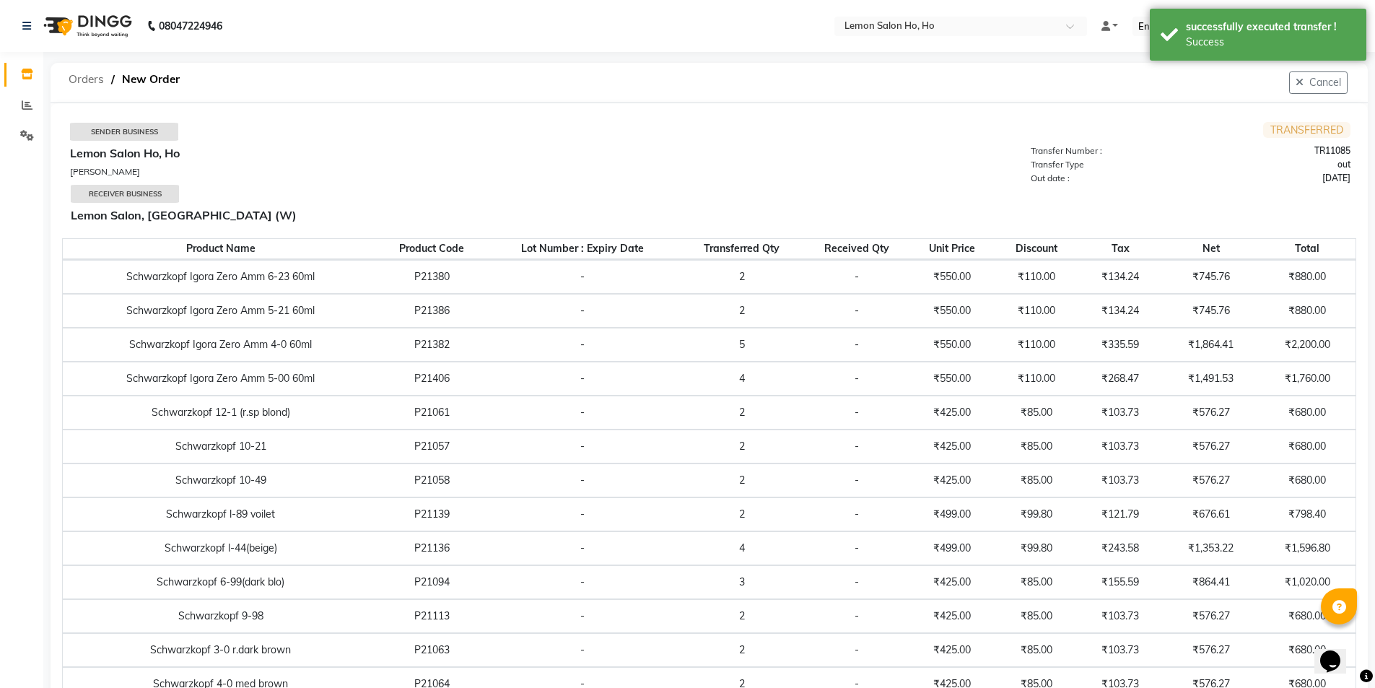
click at [92, 76] on span "Orders" at bounding box center [86, 79] width 50 height 26
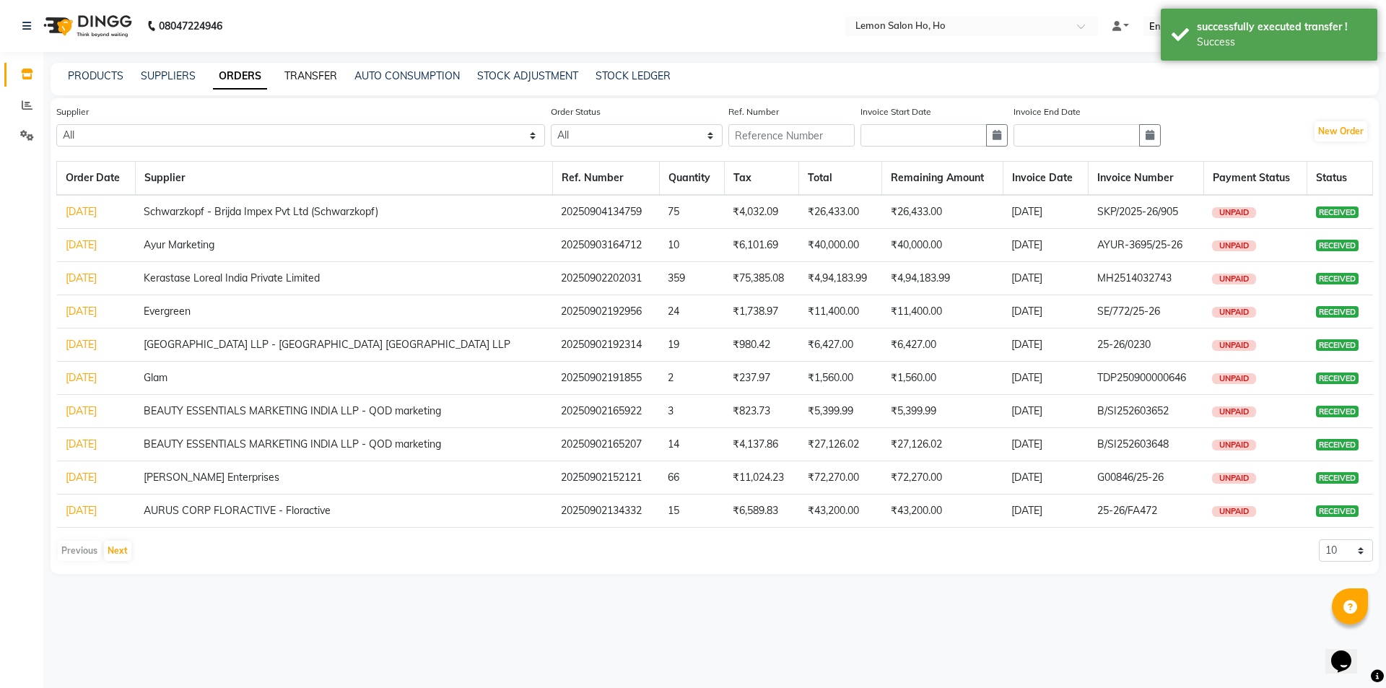
click at [301, 69] on link "TRANSFER" at bounding box center [310, 75] width 53 height 13
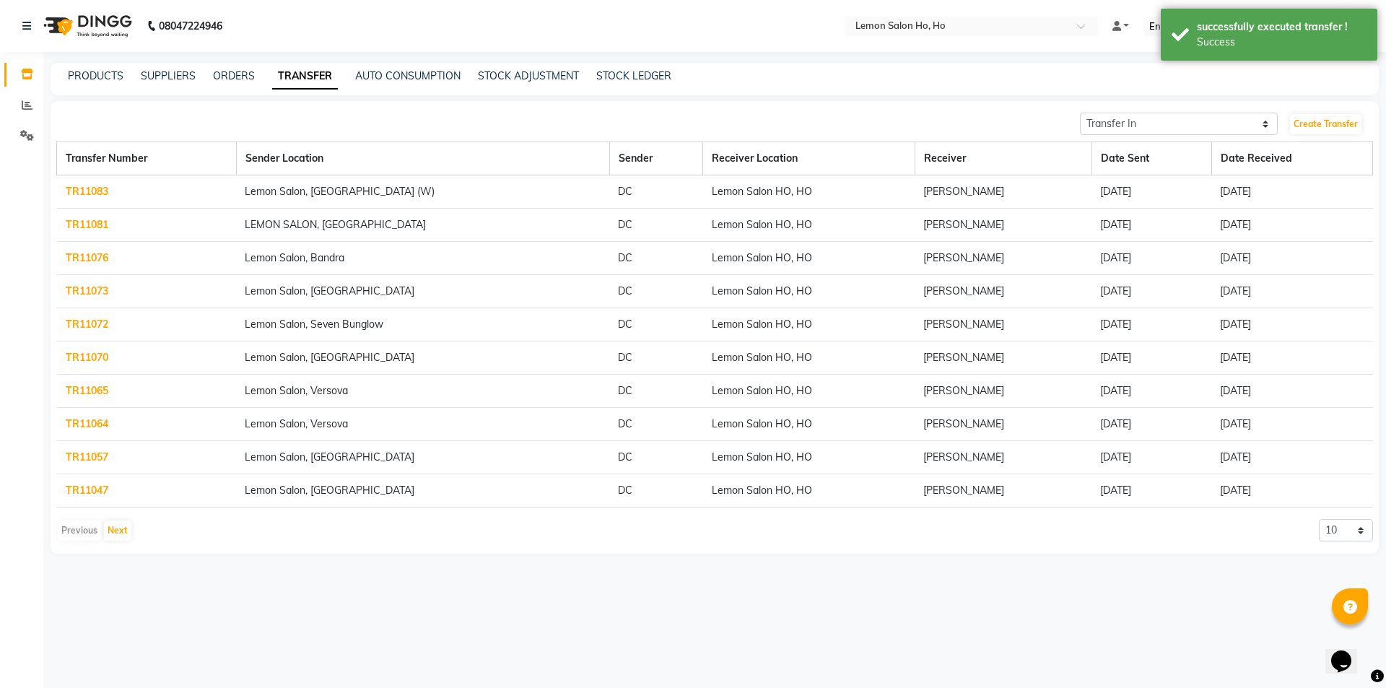
click at [102, 193] on link "TR11083" at bounding box center [87, 191] width 43 height 13
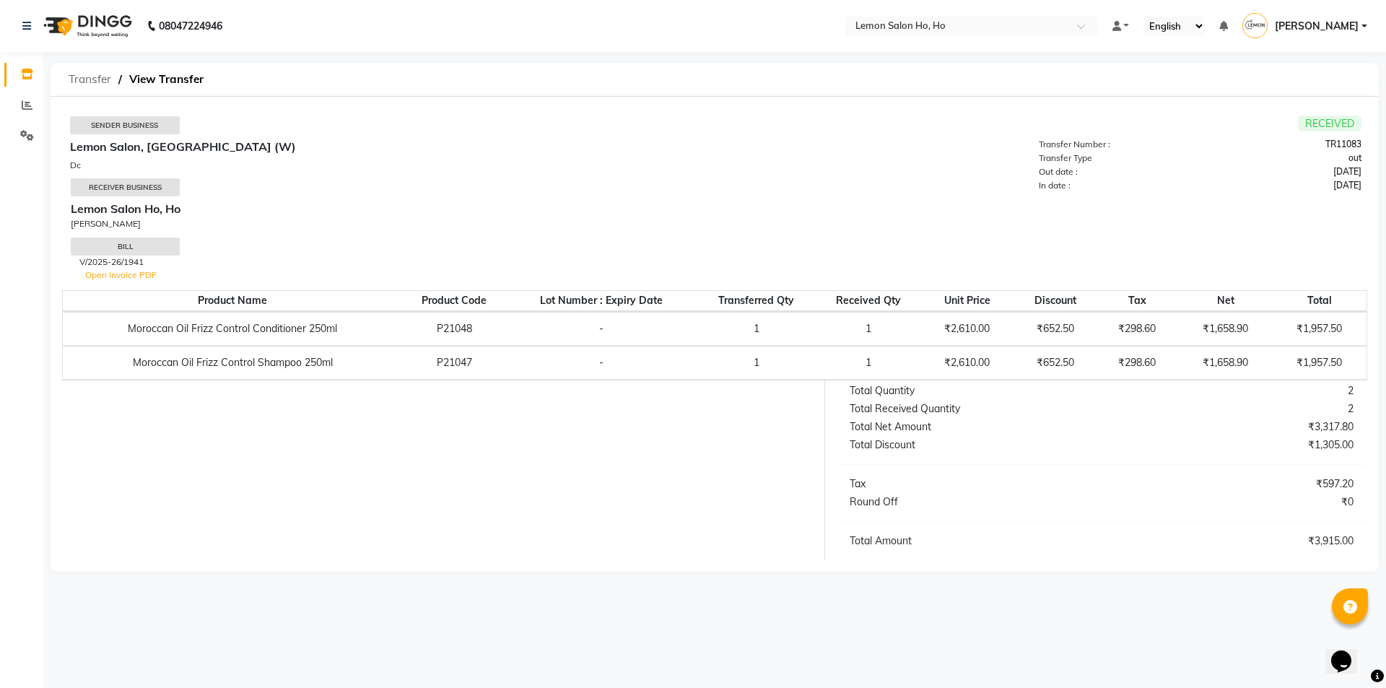
click at [96, 78] on span "Transfer" at bounding box center [89, 79] width 57 height 26
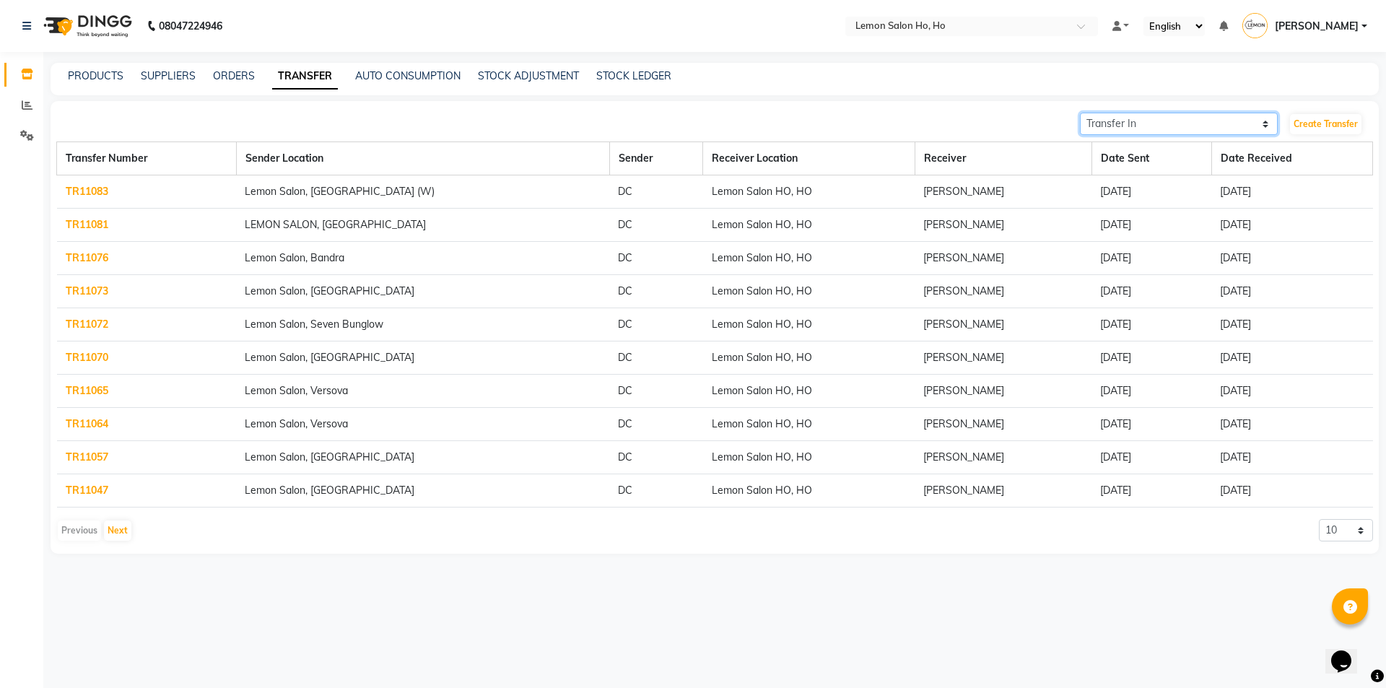
click at [1141, 127] on select "Transfer In Transfer Out" at bounding box center [1179, 124] width 198 height 22
click at [1080, 113] on select "Transfer In Transfer Out" at bounding box center [1179, 124] width 198 height 22
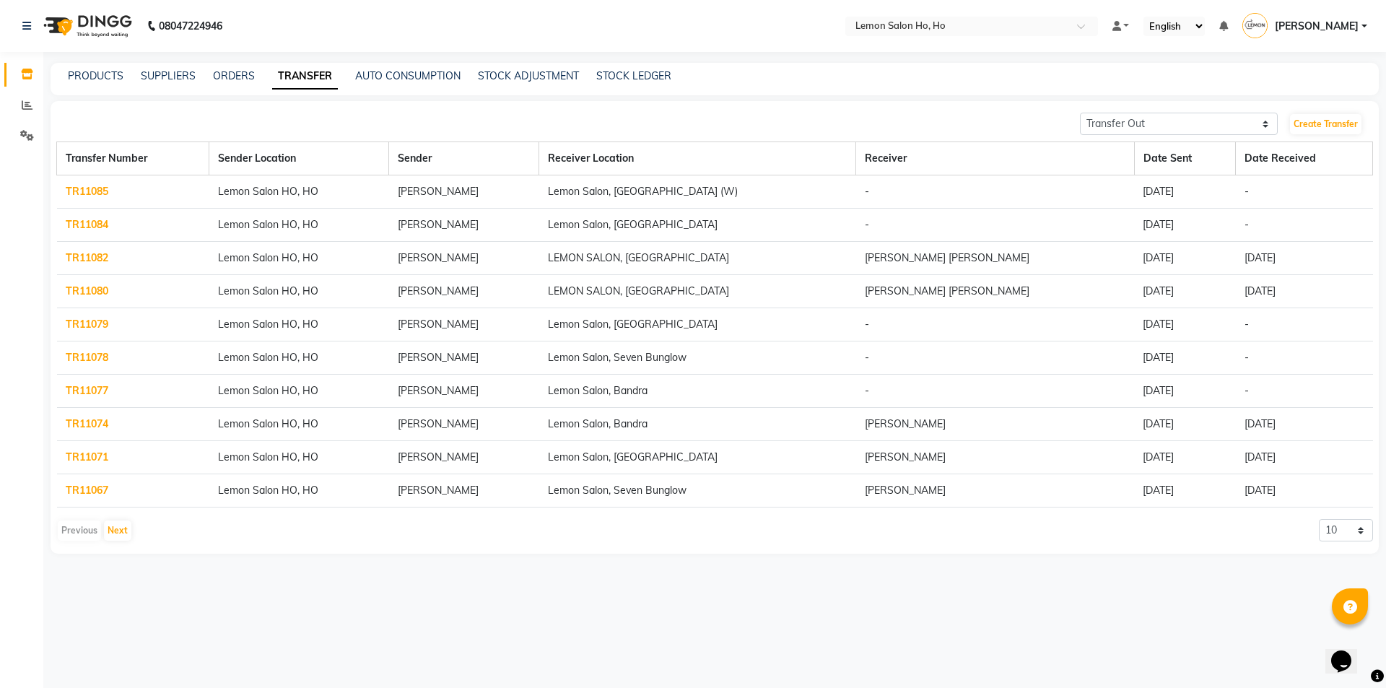
click at [104, 188] on link "TR11085" at bounding box center [87, 191] width 43 height 13
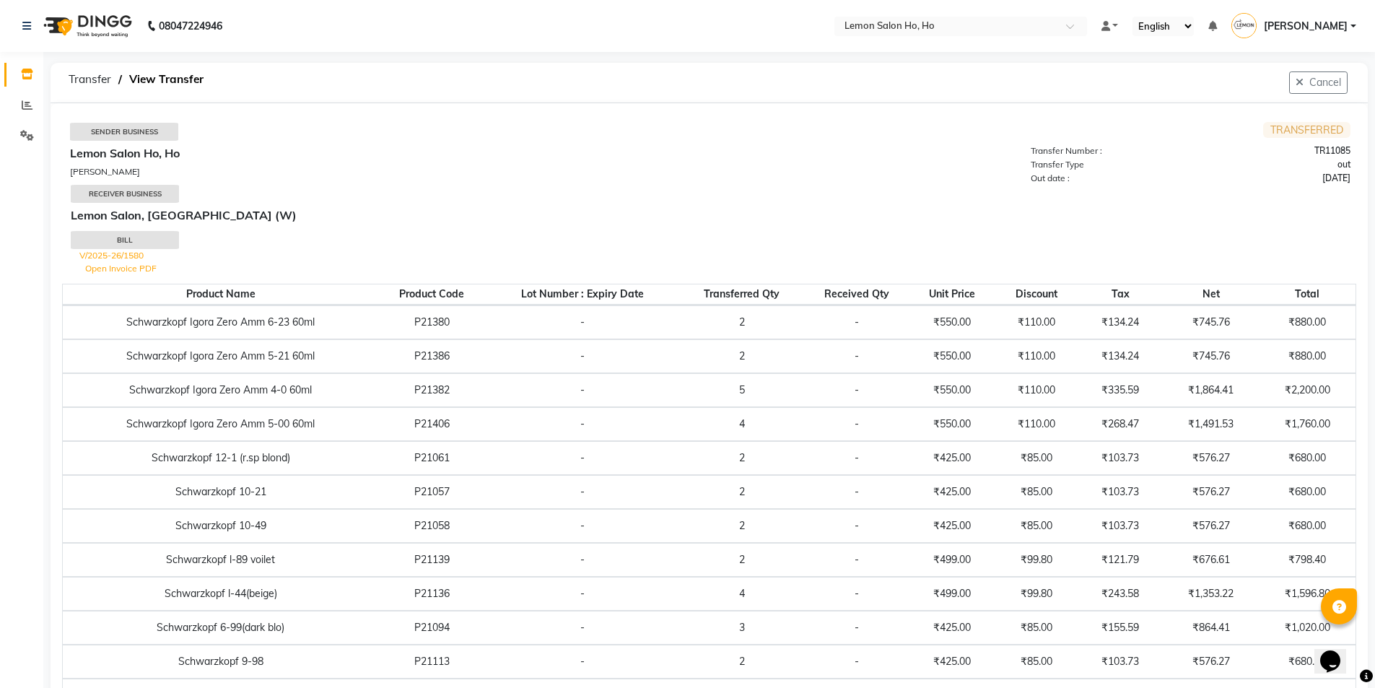
click at [123, 265] on link "Open Invoice PDF" at bounding box center [120, 268] width 71 height 11
click at [115, 77] on span "Transfer" at bounding box center [89, 79] width 57 height 26
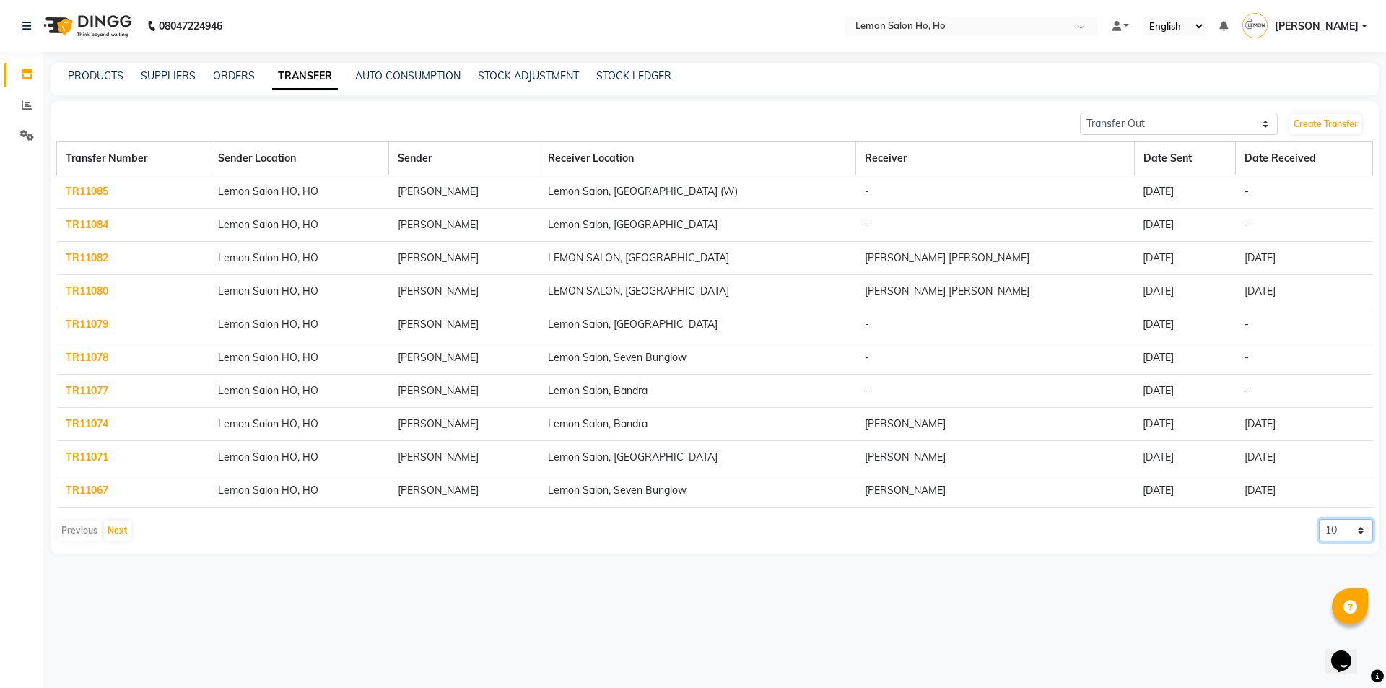
click at [1345, 537] on select "10 20 50 100" at bounding box center [1346, 530] width 54 height 22
click at [1319, 519] on select "10 20 50 100" at bounding box center [1346, 530] width 54 height 22
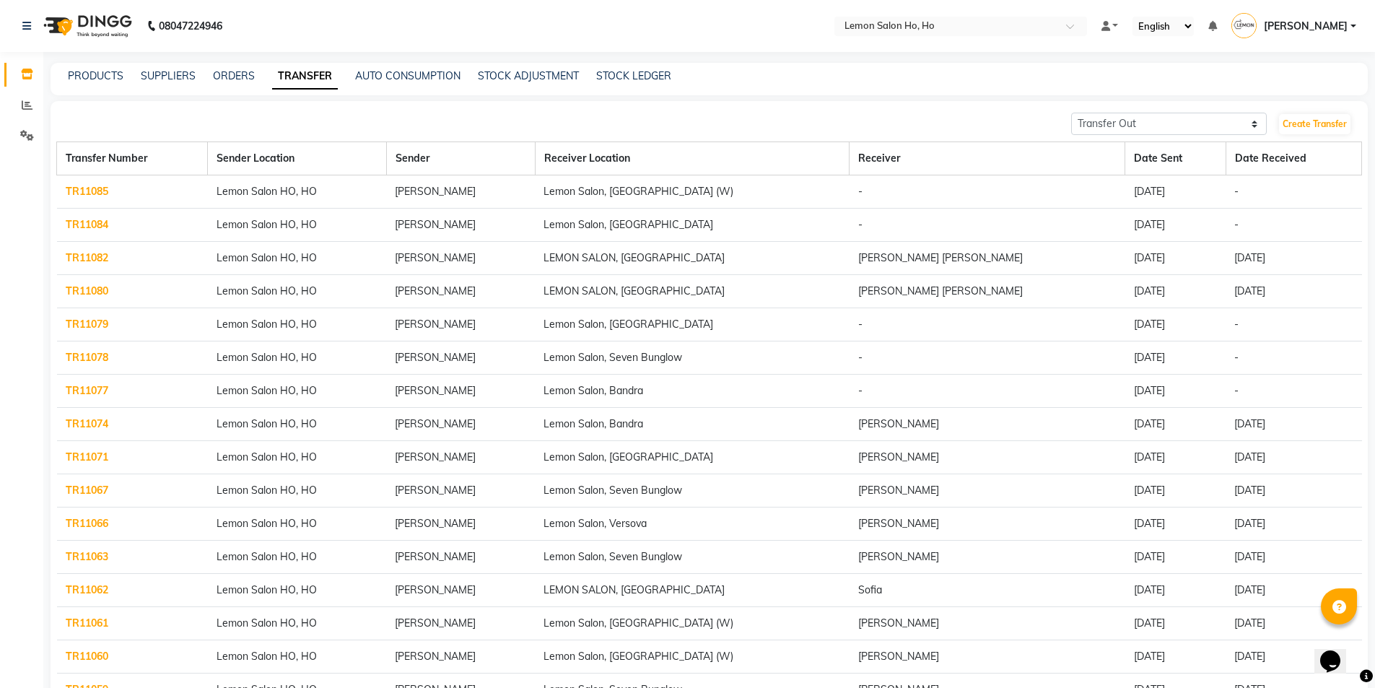
click at [100, 191] on link "TR11085" at bounding box center [87, 191] width 43 height 13
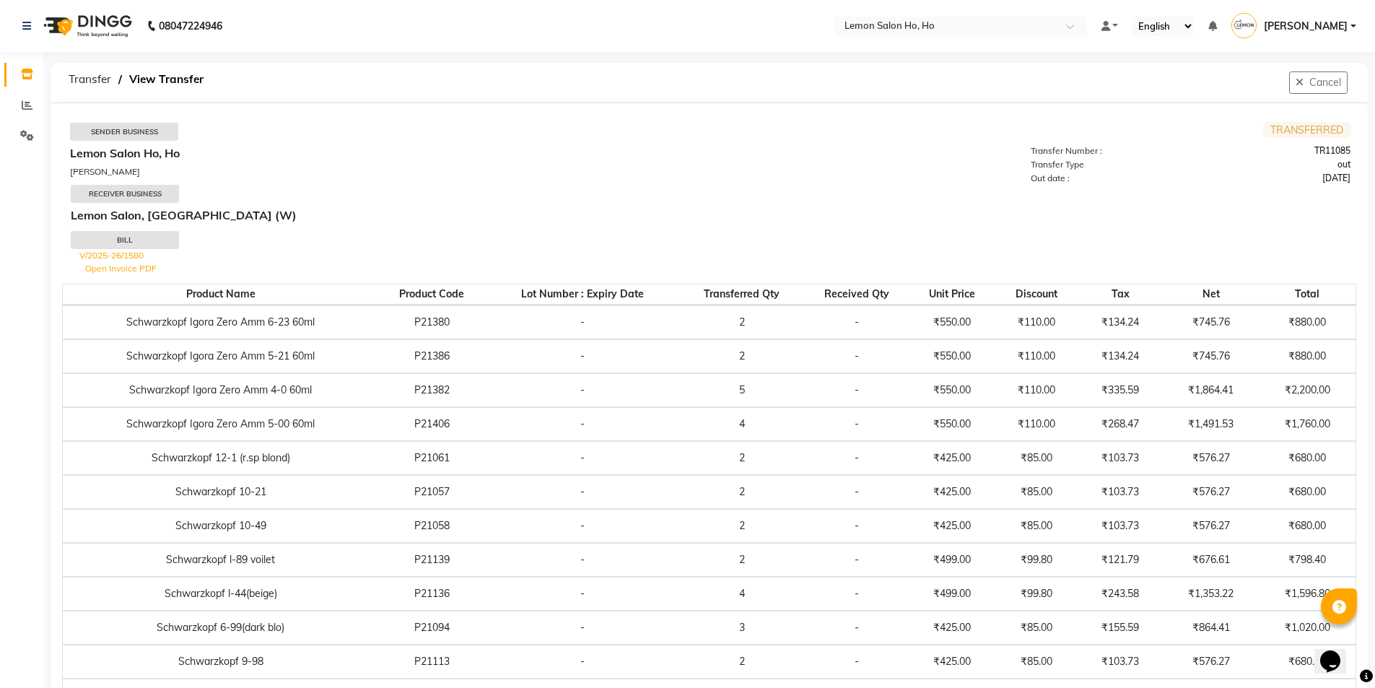
click at [117, 268] on link "Open Invoice PDF" at bounding box center [120, 268] width 71 height 11
click at [80, 83] on span "Transfer" at bounding box center [89, 79] width 57 height 26
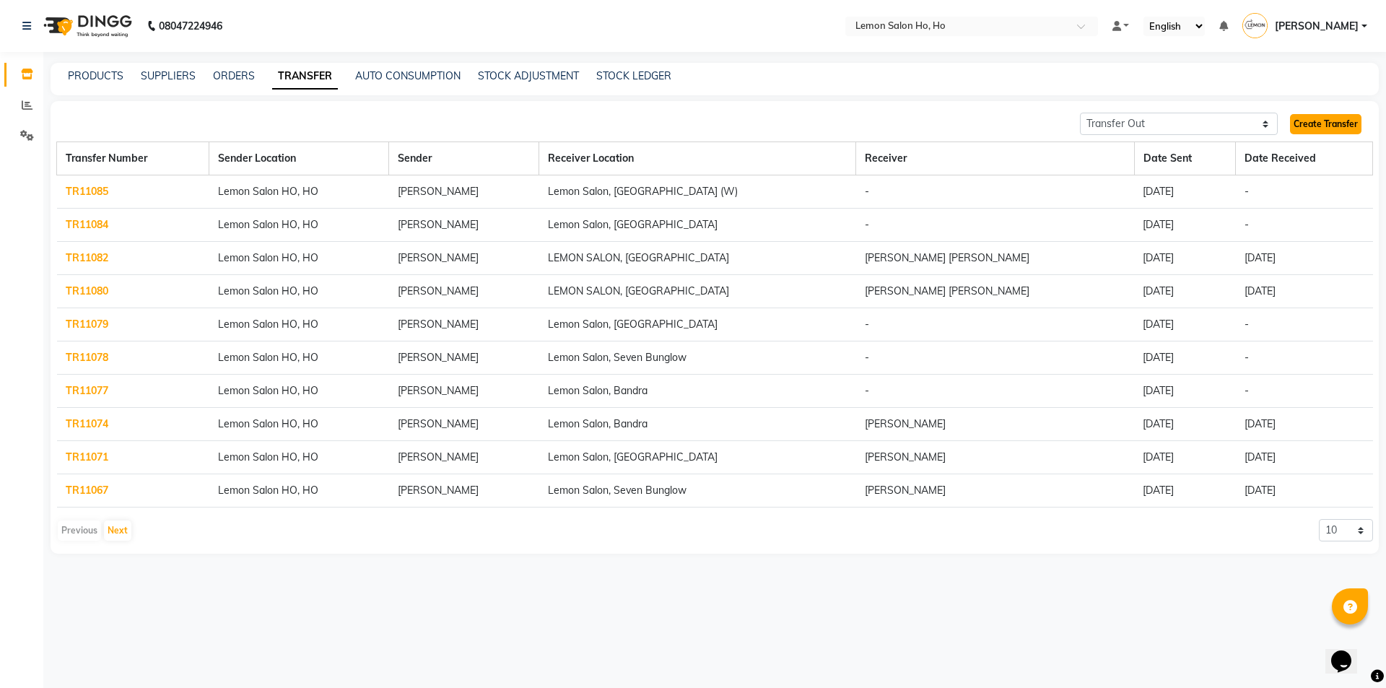
click at [1346, 121] on link "Create Transfer" at bounding box center [1325, 124] width 71 height 20
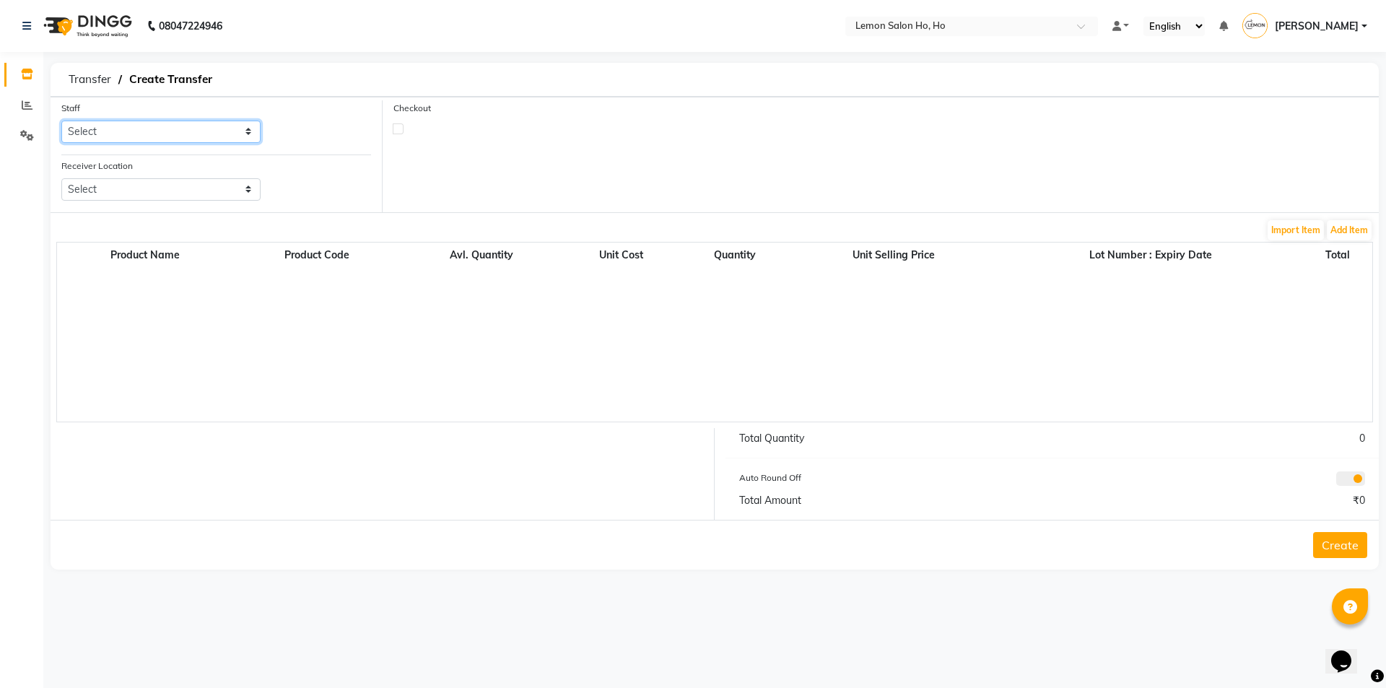
click at [168, 133] on select "Select [PERSON_NAME] [PERSON_NAME] DC DINGG Support [PERSON_NAME] [PERSON_NAME]…" at bounding box center [160, 132] width 199 height 22
click at [398, 129] on label at bounding box center [398, 128] width 11 height 11
click at [398, 129] on input "checkbox" at bounding box center [397, 127] width 9 height 9
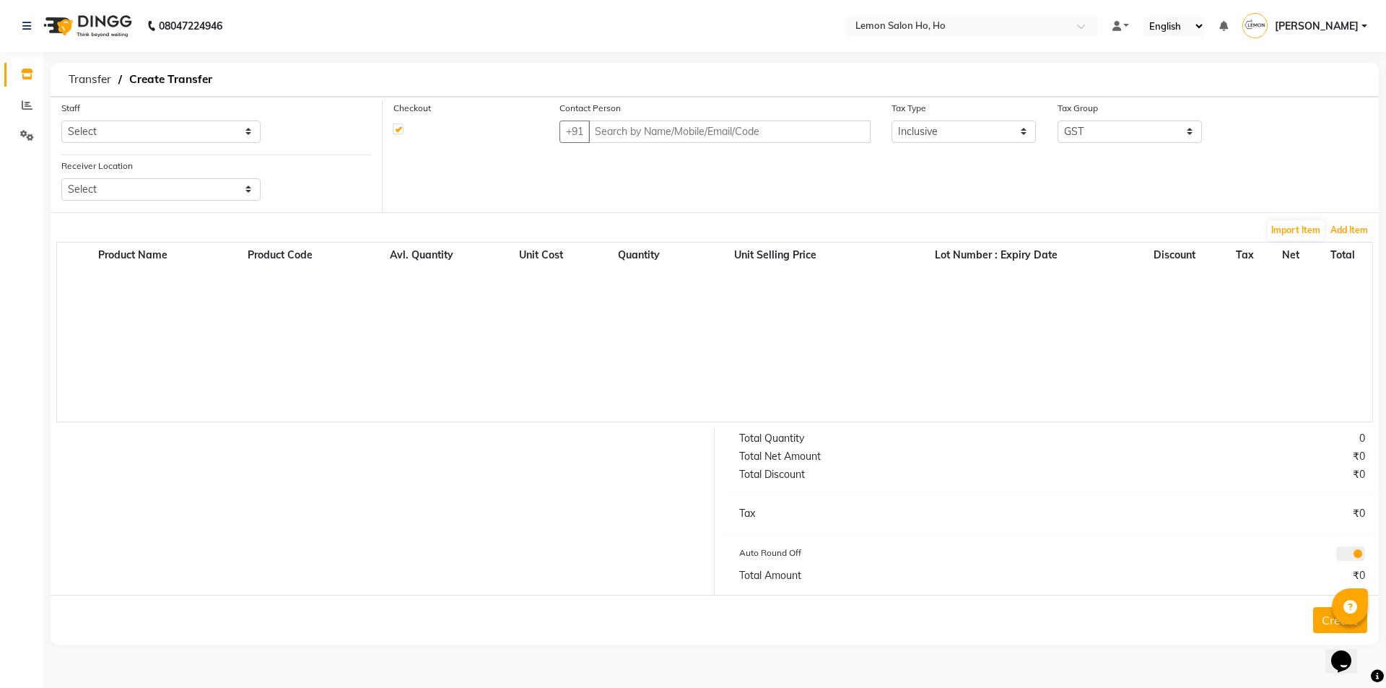
drag, startPoint x: 1338, startPoint y: 236, endPoint x: 1253, endPoint y: 240, distance: 84.5
click at [1325, 240] on div "Import Item Add Item" at bounding box center [714, 230] width 1317 height 23
click at [1346, 234] on button "Add Item" at bounding box center [1349, 230] width 45 height 20
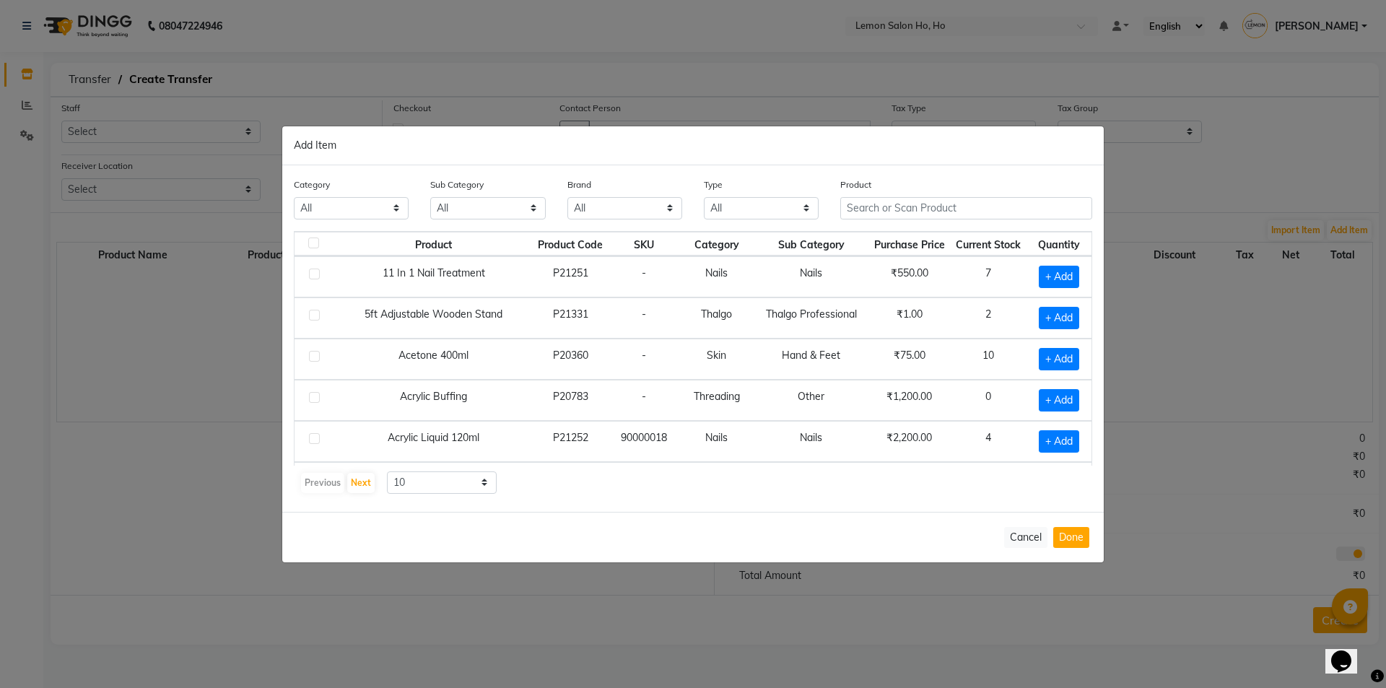
click at [405, 276] on td "11 In 1 Nail Treatment" at bounding box center [433, 276] width 197 height 41
drag, startPoint x: 1042, startPoint y: 273, endPoint x: 1072, endPoint y: 336, distance: 69.4
click at [1043, 276] on span "+ Add" at bounding box center [1059, 277] width 40 height 22
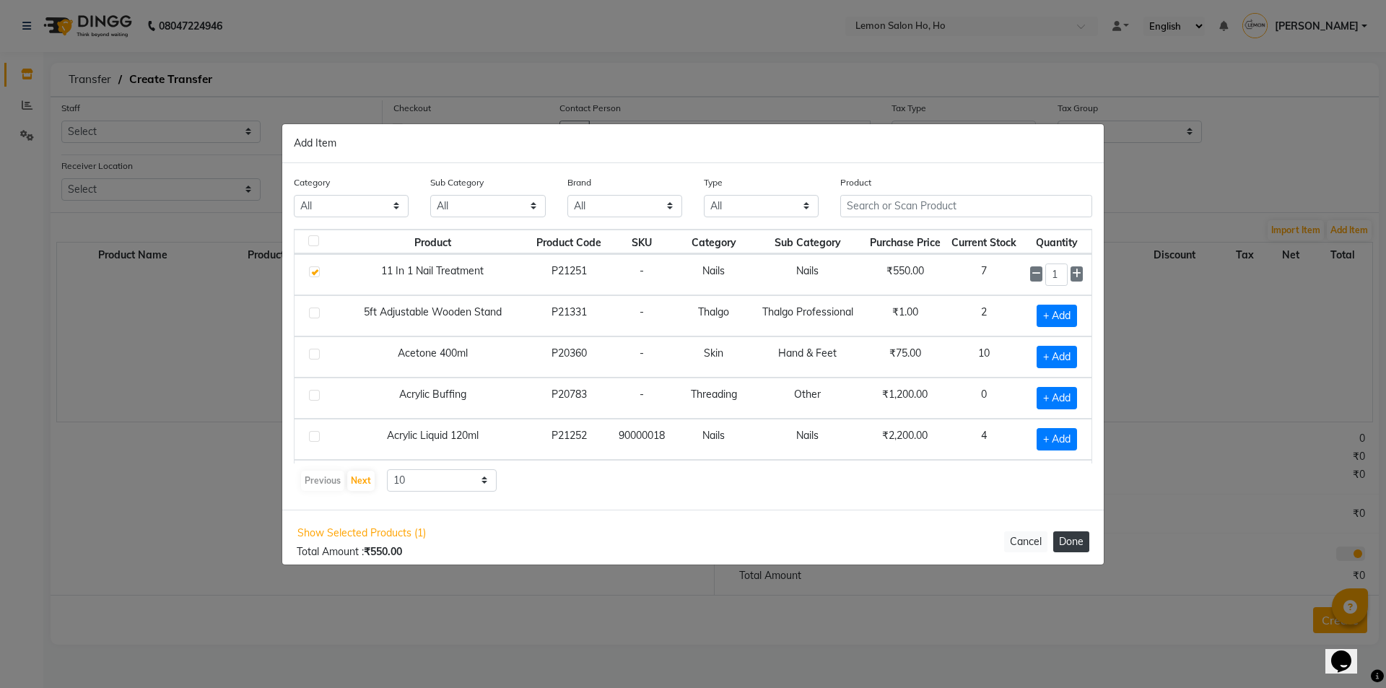
click at [1078, 543] on button "Done" at bounding box center [1071, 541] width 36 height 21
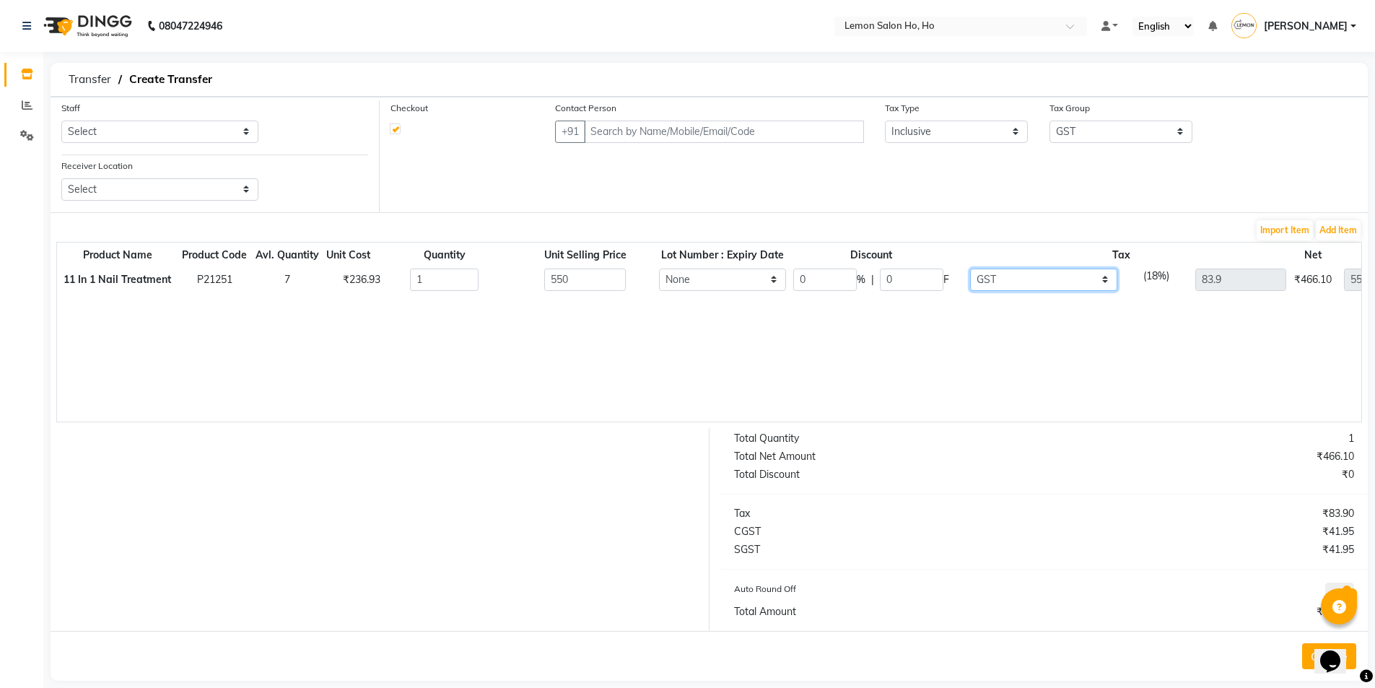
click at [1000, 279] on select "None GST (12%) (Any) SGST GST" at bounding box center [1043, 280] width 147 height 22
click at [970, 269] on select "None GST (12%) (Any) SGST GST" at bounding box center [1043, 280] width 147 height 22
click at [1019, 276] on select "None GST (12%) (Any) SGST GST" at bounding box center [1054, 280] width 147 height 22
click at [981, 269] on select "None GST (12%) (Any) SGST GST" at bounding box center [1054, 280] width 147 height 22
click at [1036, 279] on select "None GST (12%) (Any) SGST GST" at bounding box center [1043, 280] width 147 height 22
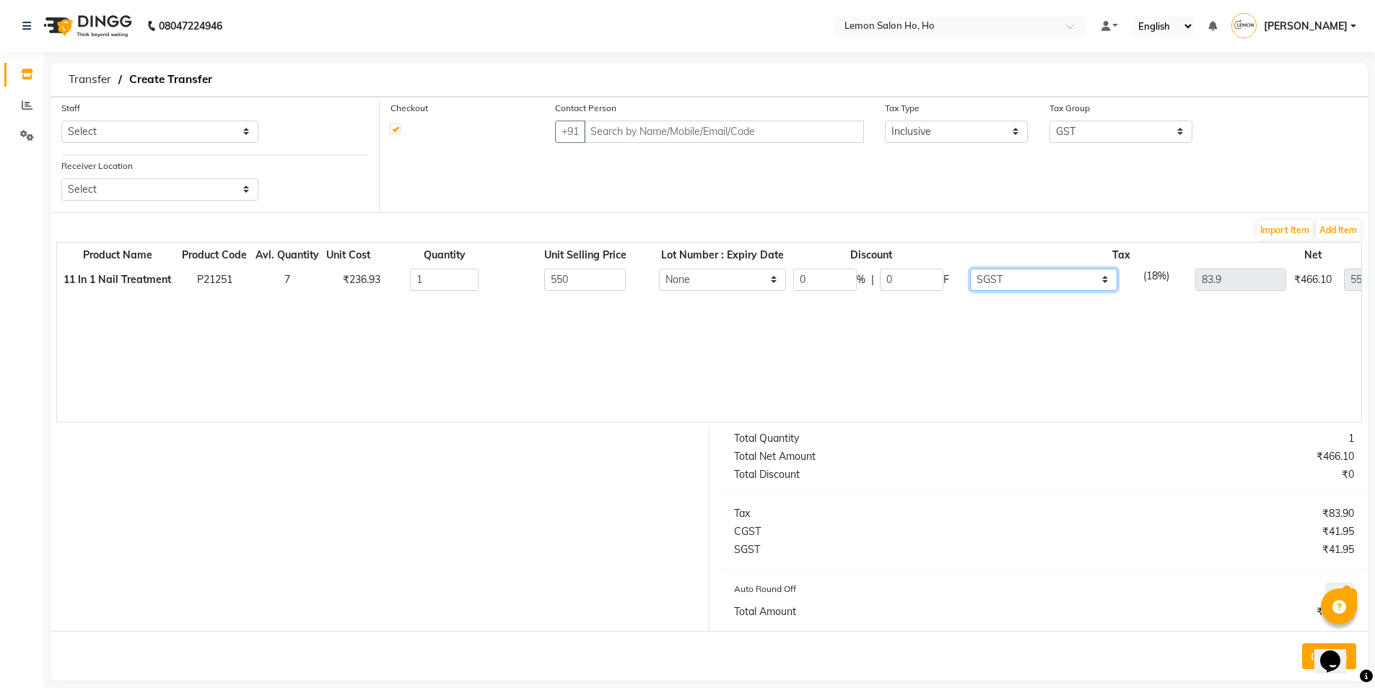
click at [970, 269] on select "None GST (12%) (Any) SGST GST" at bounding box center [1043, 280] width 147 height 22
click at [1042, 284] on select "None GST (12%) (Any) SGST GST" at bounding box center [1054, 280] width 147 height 22
click at [981, 269] on select "None GST (12%) (Any) SGST GST" at bounding box center [1054, 280] width 147 height 22
click at [1045, 282] on select "None GST (12%) (Any) SGST GST" at bounding box center [1051, 280] width 149 height 22
click at [977, 269] on select "None GST (12%) (Any) SGST GST" at bounding box center [1051, 280] width 149 height 22
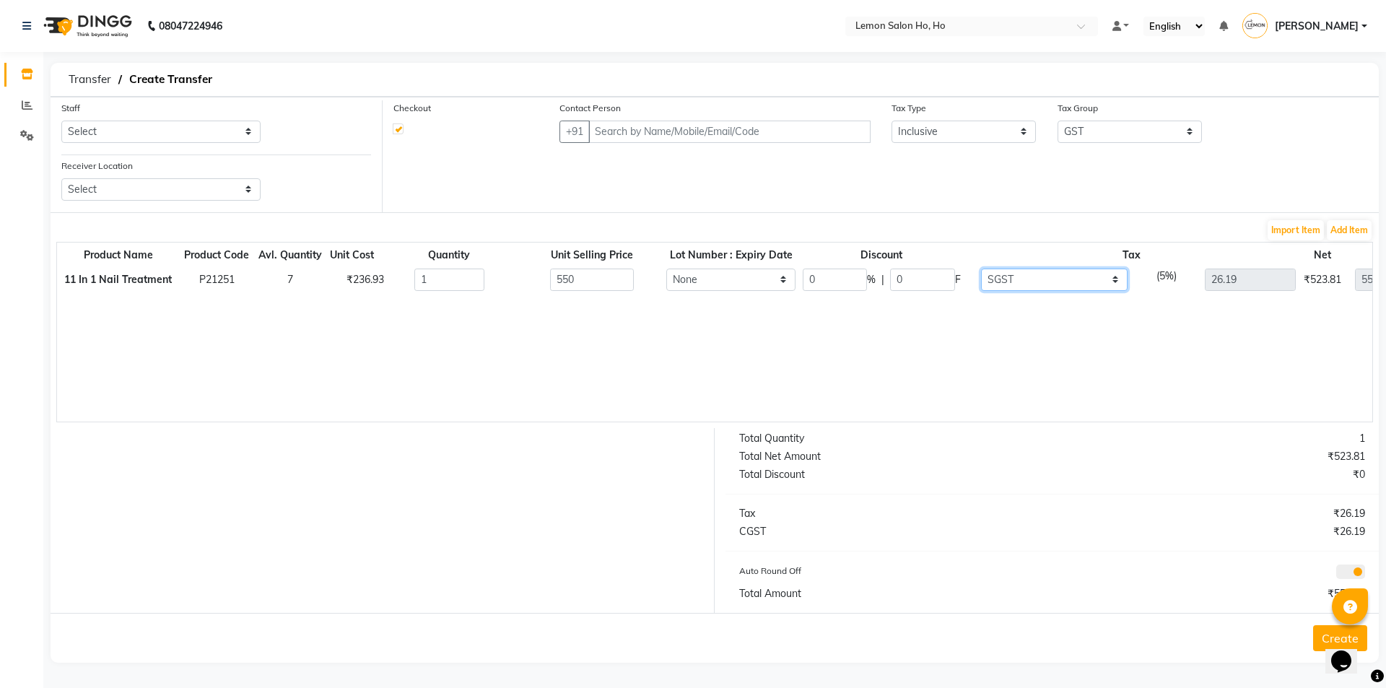
click at [1031, 279] on select "None GST (12%) (Any) SGST GST" at bounding box center [1054, 280] width 147 height 22
click at [981, 269] on select "None GST (12%) (Any) SGST GST" at bounding box center [1054, 280] width 147 height 22
click at [1018, 275] on select "None GST (12%) (Any) SGST GST" at bounding box center [1043, 280] width 147 height 22
click at [970, 269] on select "None GST (12%) (Any) SGST GST" at bounding box center [1043, 280] width 147 height 22
click at [1047, 279] on select "None GST (12%) (Any) SGST GST" at bounding box center [1051, 280] width 149 height 22
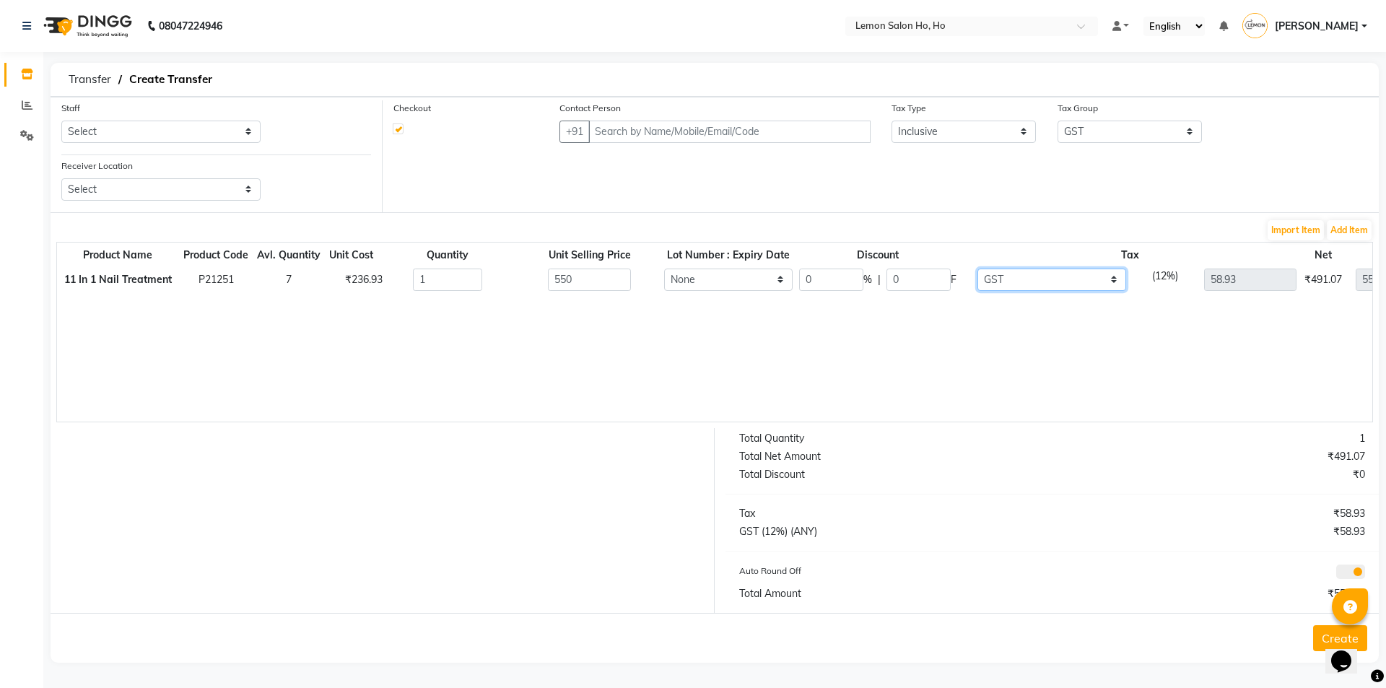
click at [977, 269] on select "None GST (12%) (Any) SGST GST" at bounding box center [1051, 280] width 149 height 22
click at [1023, 282] on select "None GST (12%) (Any) SGST GST" at bounding box center [1043, 280] width 147 height 22
click at [970, 269] on select "None GST (12%) (Any) SGST GST" at bounding box center [1043, 280] width 147 height 22
click at [1021, 284] on select "None GST (12%) (Any) SGST GST" at bounding box center [1051, 280] width 149 height 22
click at [977, 269] on select "None GST (12%) (Any) SGST GST" at bounding box center [1051, 280] width 149 height 22
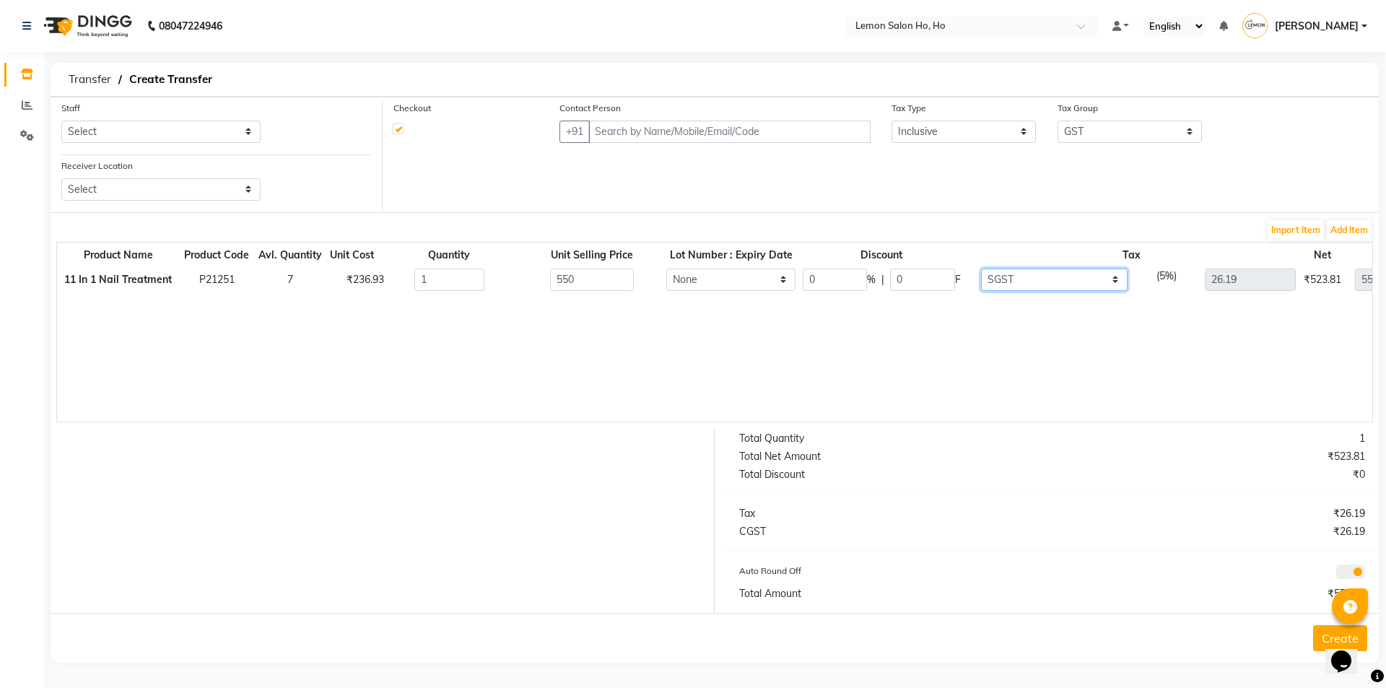
click at [1024, 284] on select "None GST (12%) (Any) SGST GST" at bounding box center [1054, 280] width 147 height 22
click at [1005, 271] on select "None GST (12%) (Any) SGST GST" at bounding box center [1054, 280] width 147 height 22
click at [79, 84] on span "Transfer" at bounding box center [89, 79] width 57 height 26
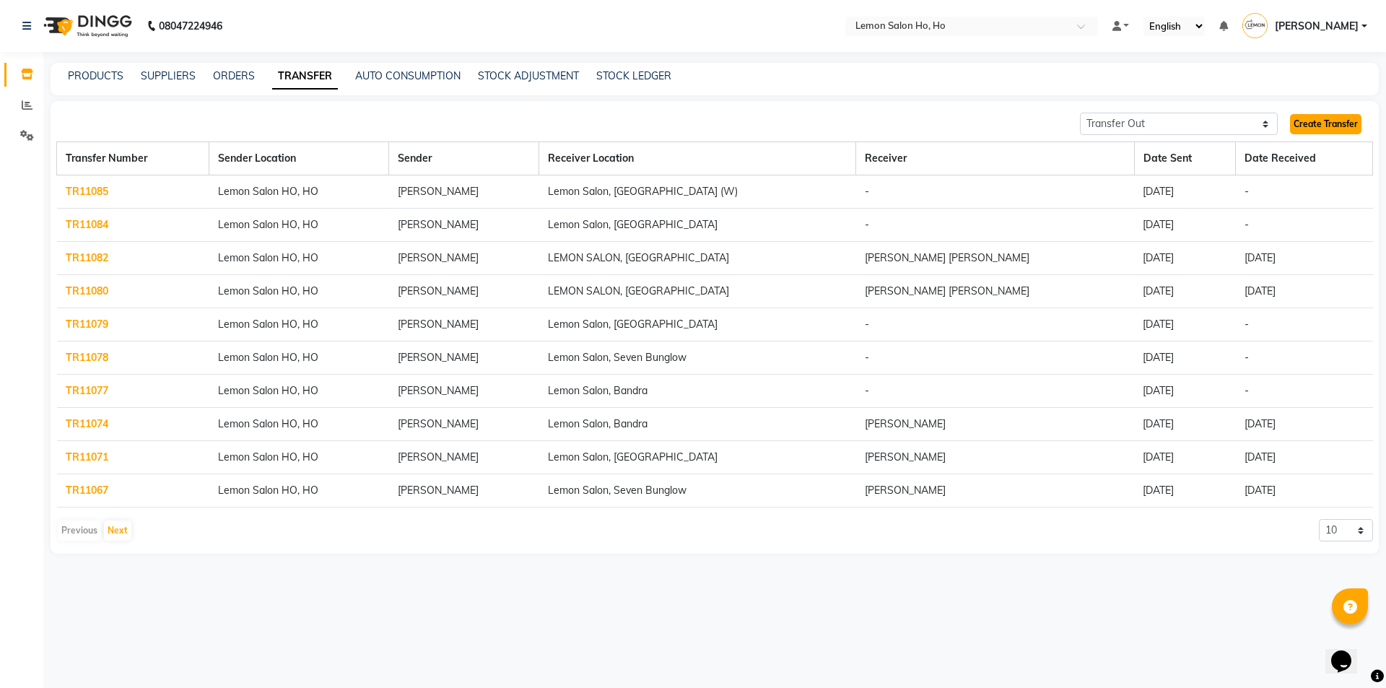
click at [1345, 125] on link "Create Transfer" at bounding box center [1325, 124] width 71 height 20
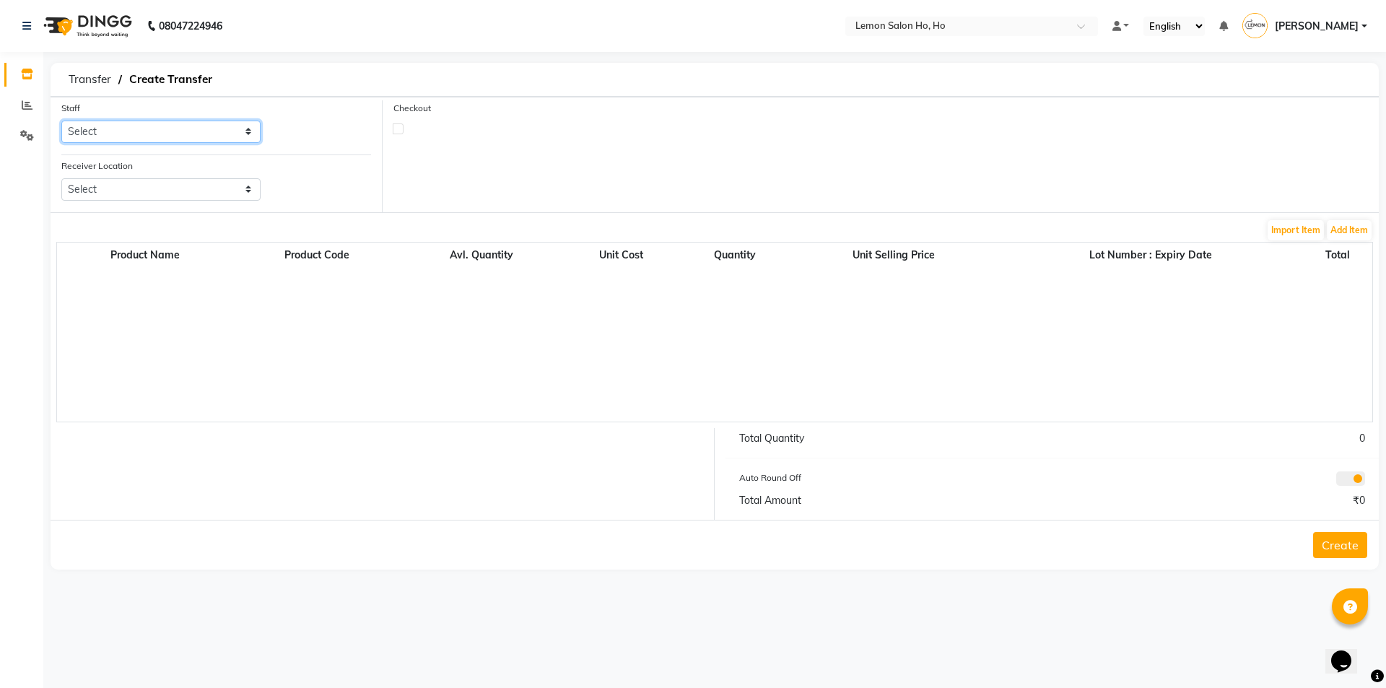
click at [112, 141] on select "Select [PERSON_NAME] [PERSON_NAME] DC DINGG Support [PERSON_NAME] [PERSON_NAME]…" at bounding box center [160, 132] width 199 height 22
click at [61, 121] on select "Select [PERSON_NAME] [PERSON_NAME] DC DINGG Support [PERSON_NAME] [PERSON_NAME]…" at bounding box center [160, 132] width 199 height 22
click at [183, 187] on select "Select Lemon Salon, Lokhandwala [GEOGRAPHIC_DATA], [GEOGRAPHIC_DATA], Seven Bun…" at bounding box center [160, 189] width 199 height 22
click at [61, 178] on select "Select Lemon Salon, Lokhandwala [GEOGRAPHIC_DATA], [GEOGRAPHIC_DATA], Seven Bun…" at bounding box center [160, 189] width 199 height 22
click at [398, 133] on label at bounding box center [398, 128] width 11 height 11
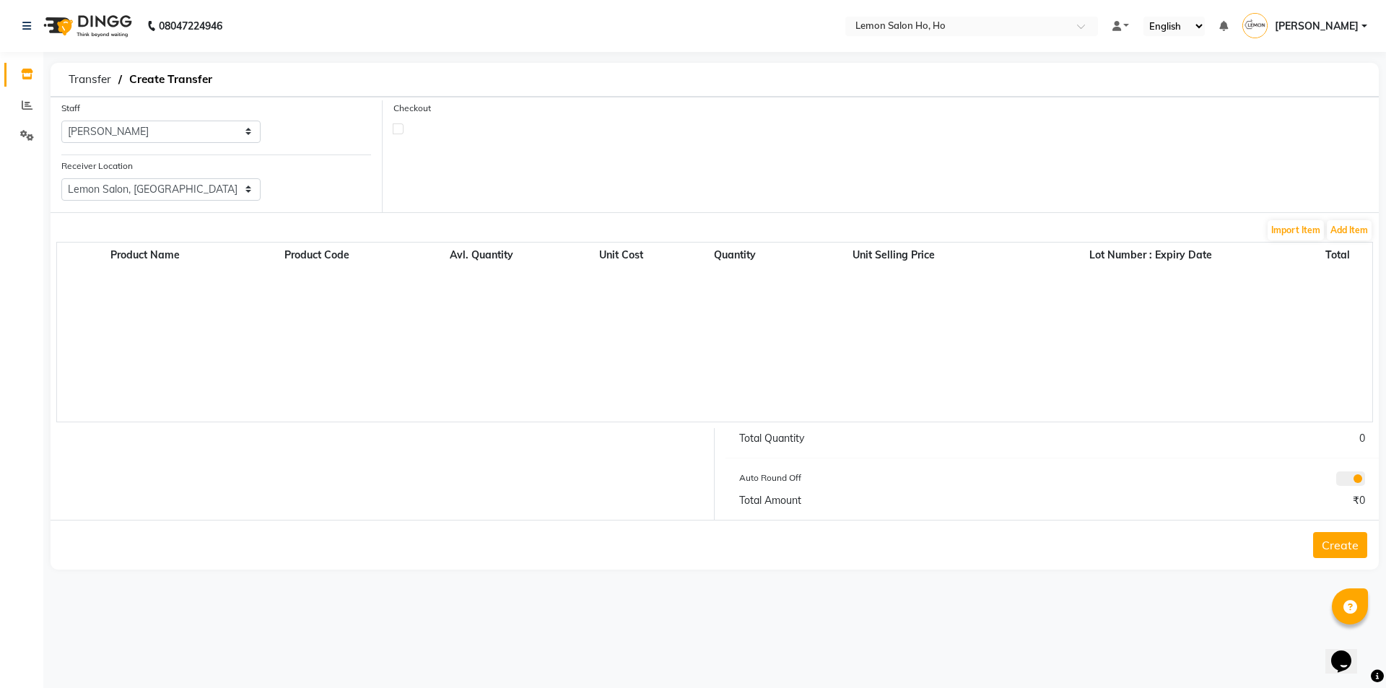
click at [398, 133] on input "checkbox" at bounding box center [397, 127] width 9 height 9
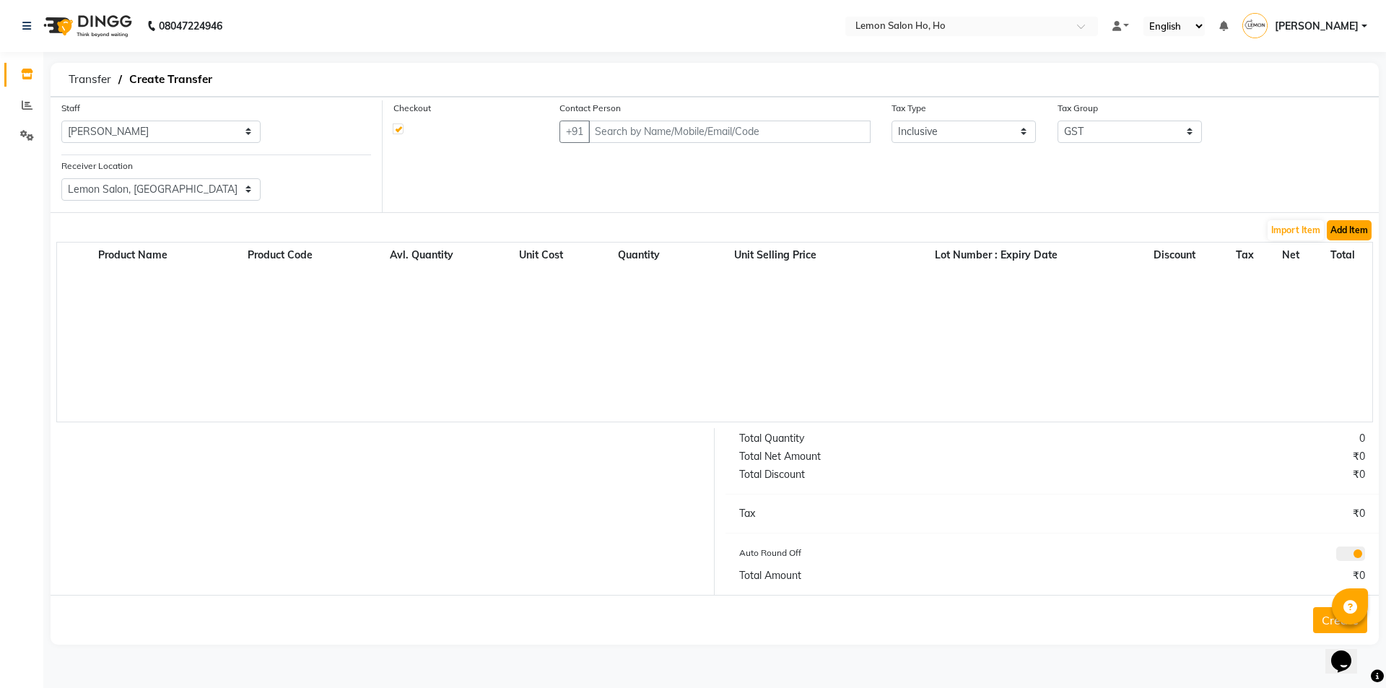
click at [1339, 227] on button "Add Item" at bounding box center [1349, 230] width 45 height 20
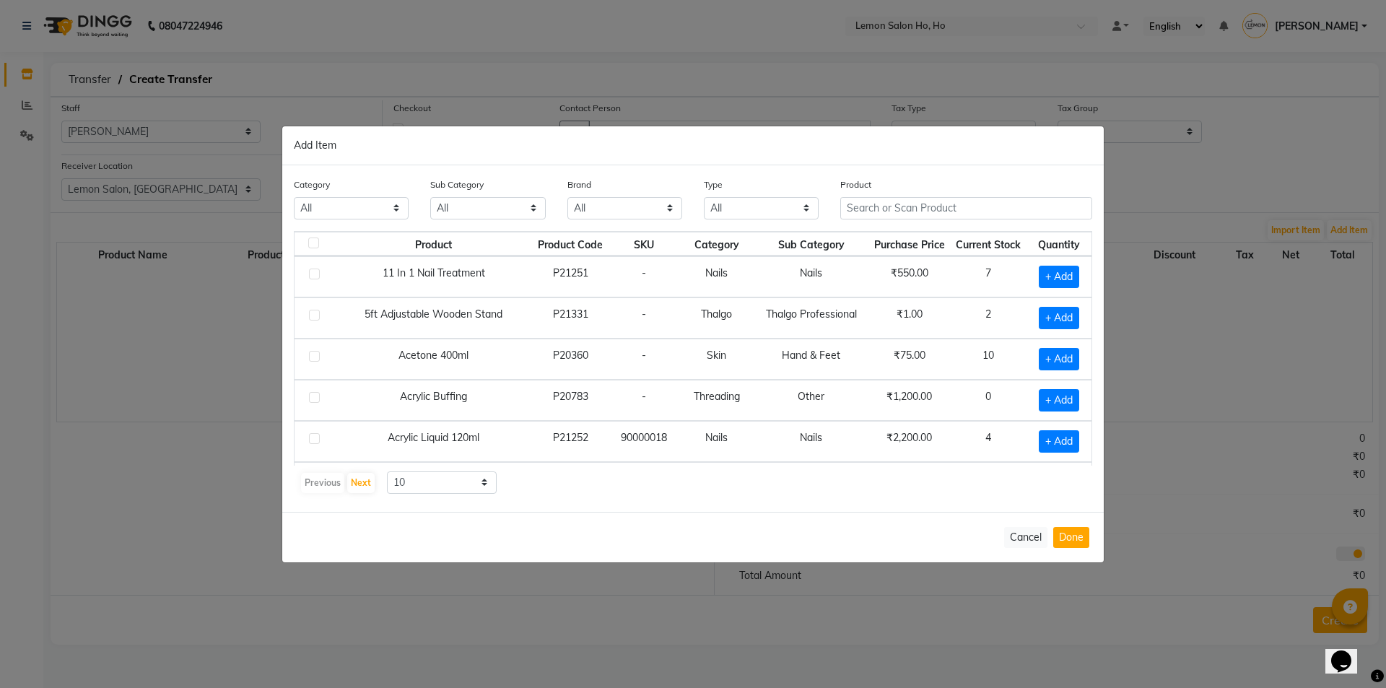
click at [455, 276] on td "11 In 1 Nail Treatment" at bounding box center [433, 276] width 197 height 41
click at [1045, 279] on span "+ Add" at bounding box center [1059, 277] width 40 height 22
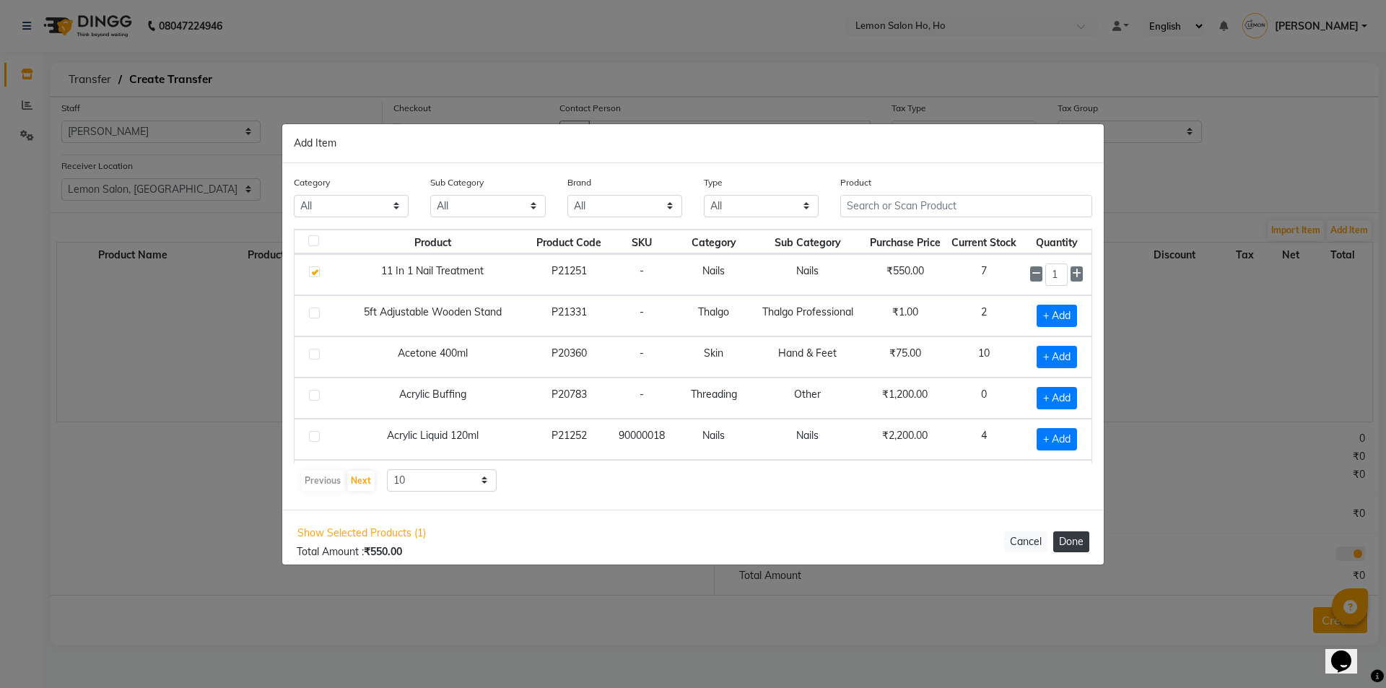
click at [1076, 547] on button "Done" at bounding box center [1071, 541] width 36 height 21
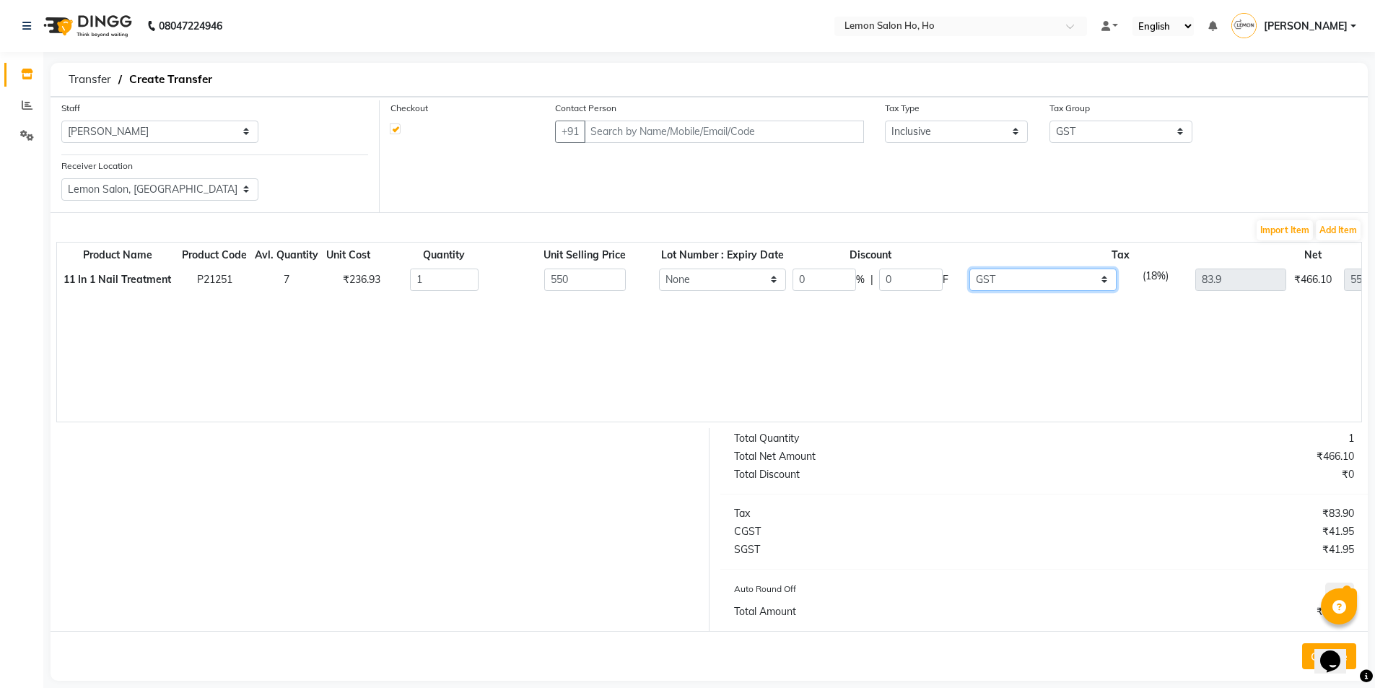
click at [1000, 271] on select "None SGST (6%) (Any) SGST GST" at bounding box center [1042, 280] width 147 height 22
click at [969, 269] on select "None SGST (6%) (Any) SGST GST" at bounding box center [1042, 280] width 147 height 22
click at [1042, 271] on select "None SGST (6%) (Any) SGST GST" at bounding box center [1054, 280] width 147 height 22
click at [981, 269] on select "None SGST (6%) (Any) SGST GST" at bounding box center [1054, 280] width 147 height 22
click at [1040, 284] on select "None SGST (6%) (Any) SGST GST" at bounding box center [1050, 280] width 150 height 22
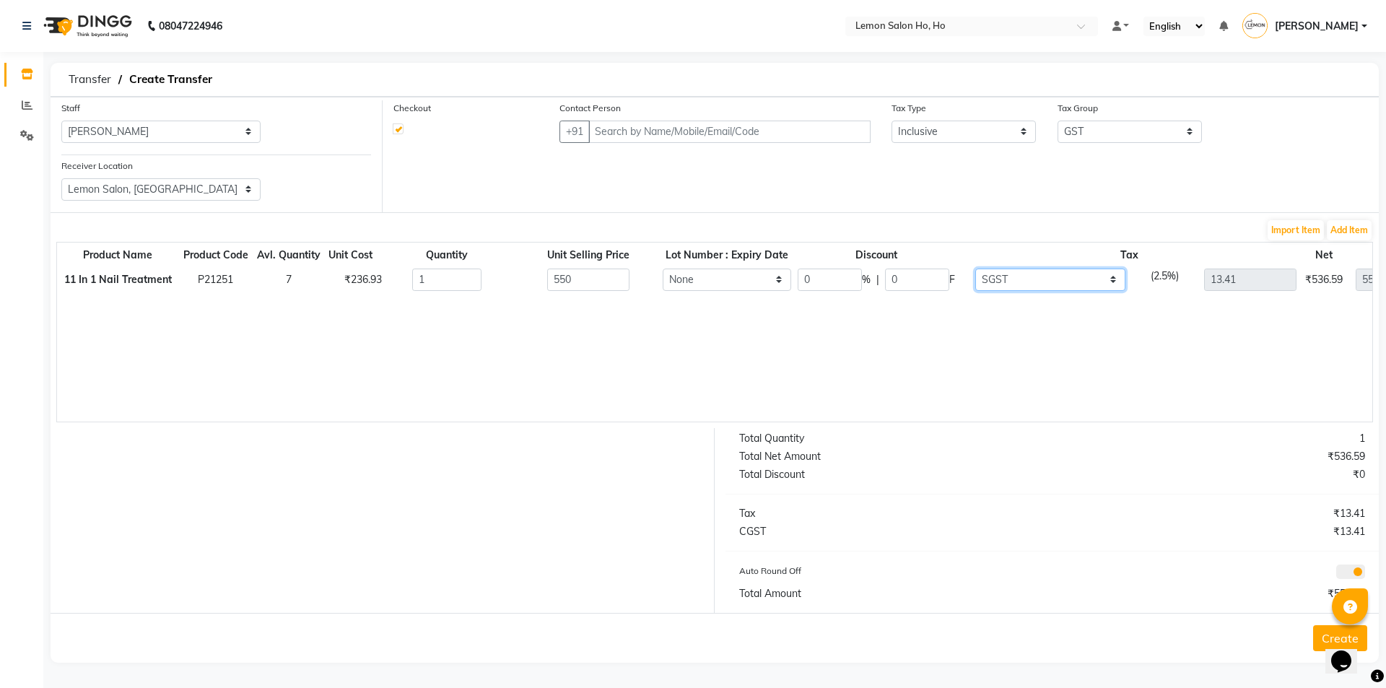
click at [975, 269] on select "None SGST (6%) (Any) SGST GST" at bounding box center [1050, 280] width 150 height 22
click at [1022, 276] on select "None SGST (6%) (Any) SGST GST" at bounding box center [1050, 280] width 150 height 22
click at [975, 269] on select "None SGST (6%) (Any) SGST GST" at bounding box center [1050, 280] width 150 height 22
click at [1033, 279] on select "None SGST (6%) (Any) SGST GST" at bounding box center [1054, 280] width 147 height 22
click at [981, 269] on select "None SGST (6%) (Any) SGST GST" at bounding box center [1054, 280] width 147 height 22
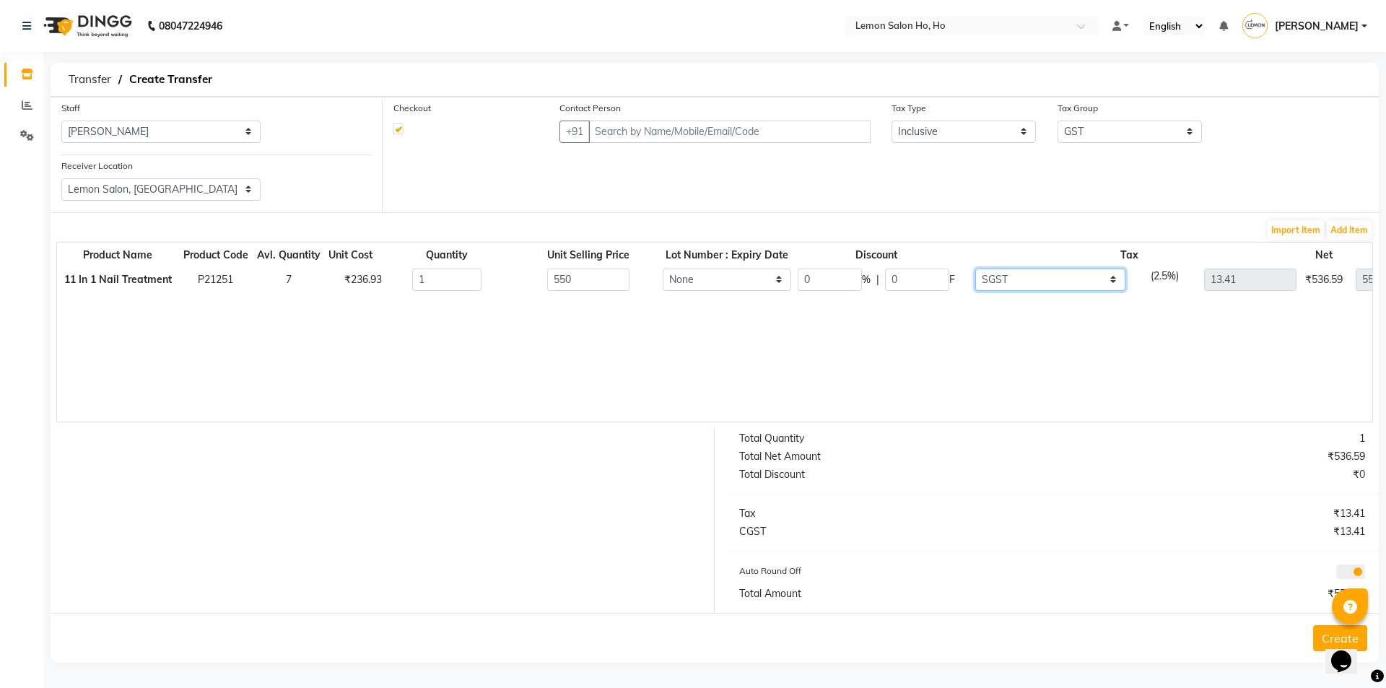
click at [1069, 274] on select "None SGST (6%) (Any) SGST GST" at bounding box center [1050, 280] width 150 height 22
click at [87, 78] on span "Transfer" at bounding box center [89, 79] width 57 height 26
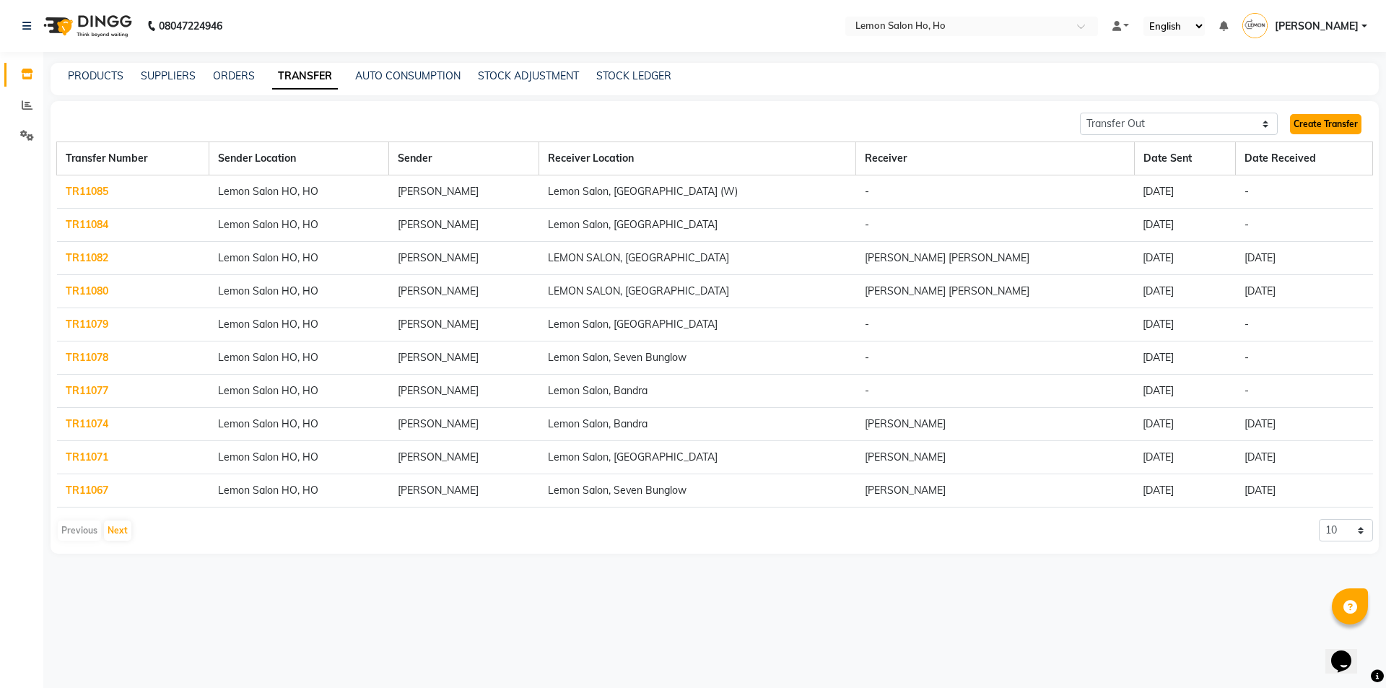
click at [1317, 121] on link "Create Transfer" at bounding box center [1325, 124] width 71 height 20
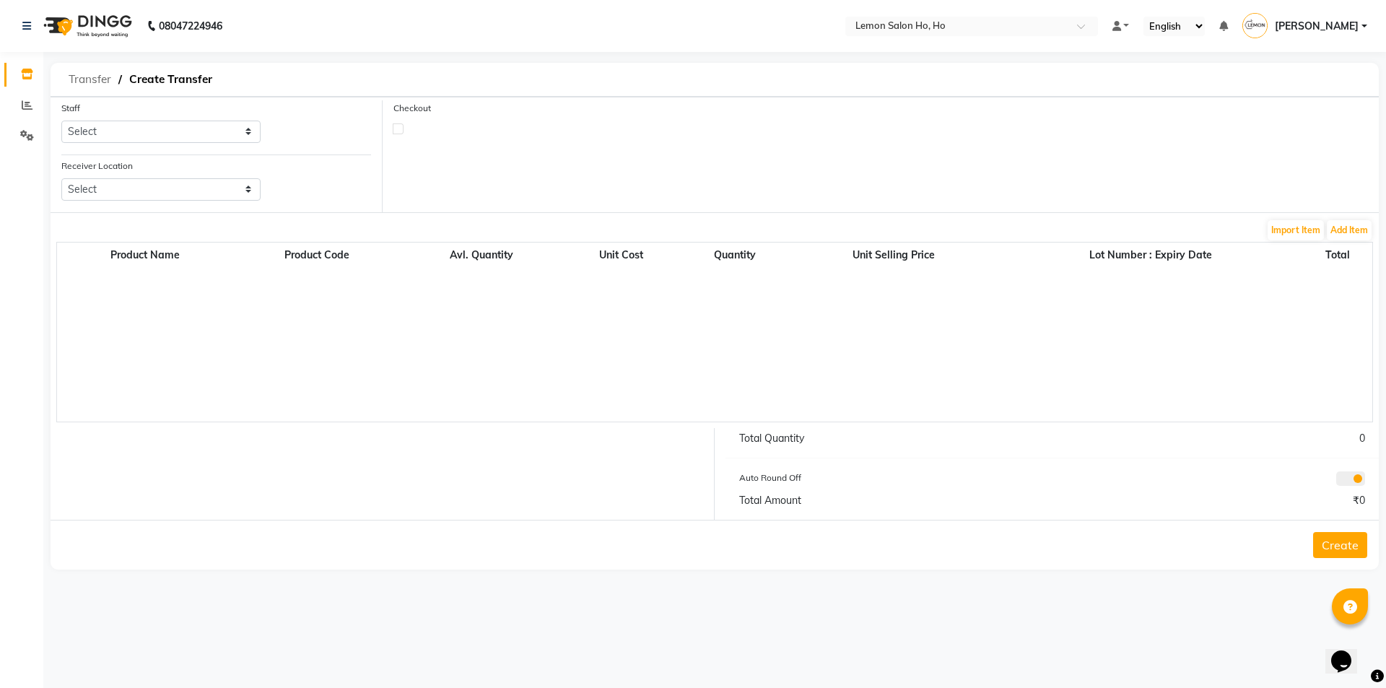
click at [95, 78] on span "Transfer" at bounding box center [89, 79] width 57 height 26
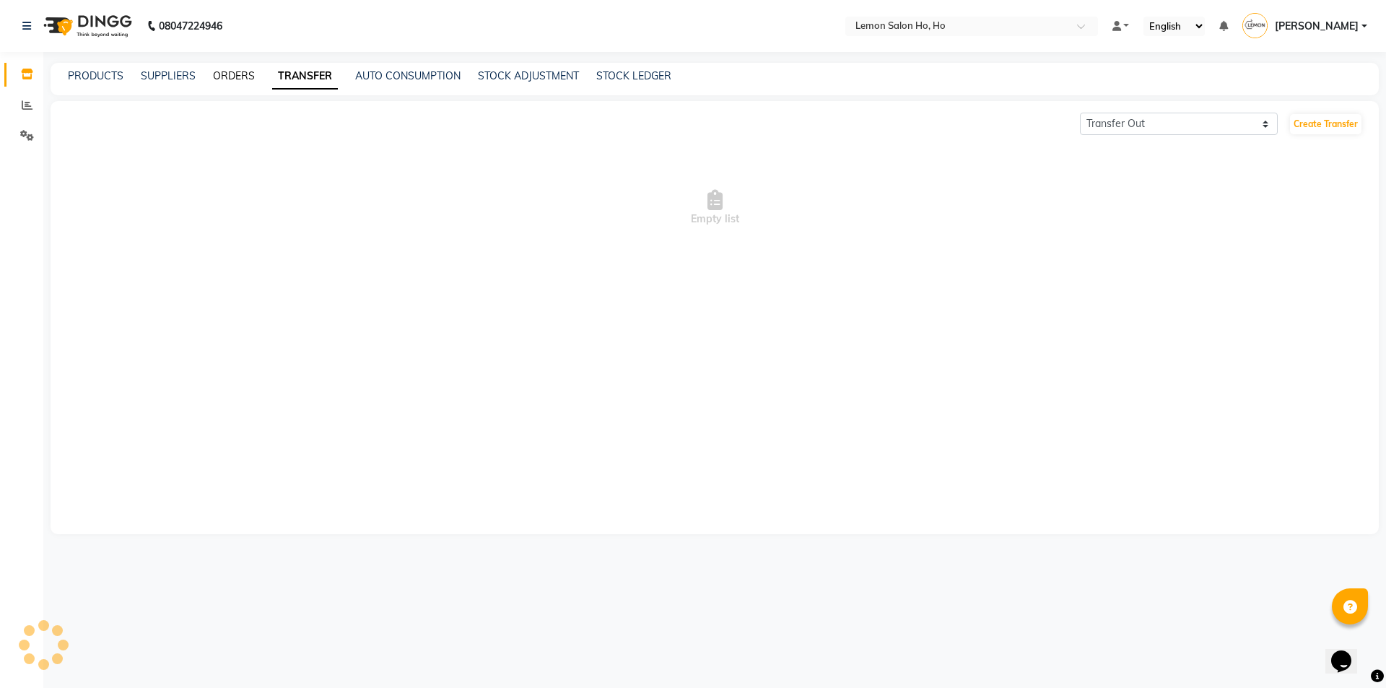
click at [231, 73] on link "ORDERS" at bounding box center [234, 75] width 42 height 13
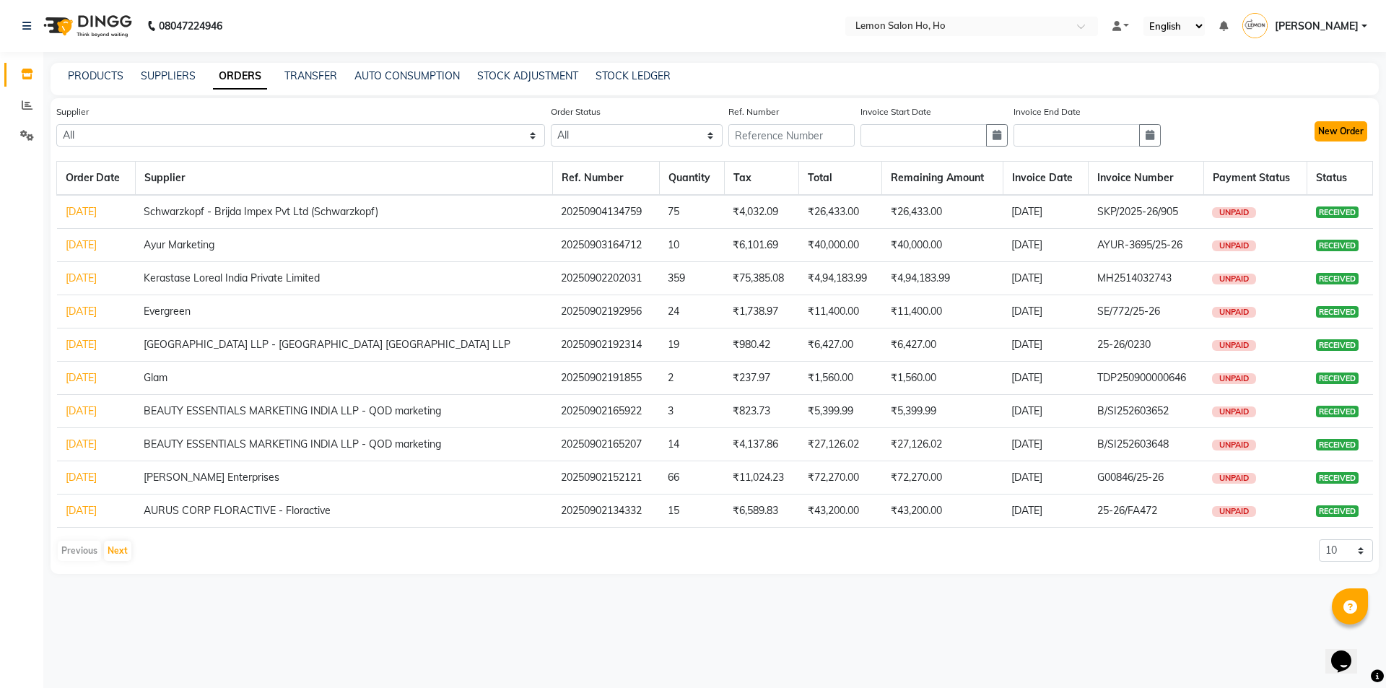
click at [1356, 132] on button "New Order" at bounding box center [1341, 131] width 53 height 20
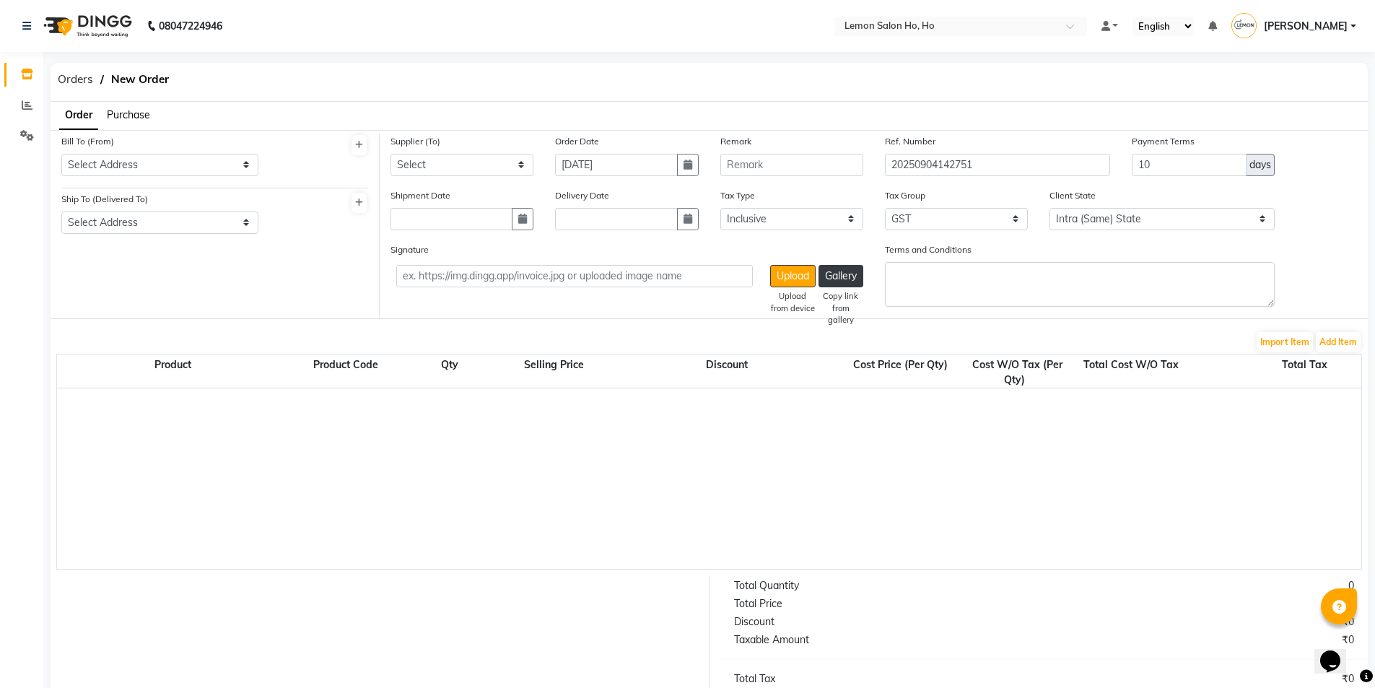
click at [134, 116] on span "Purchase" at bounding box center [128, 114] width 43 height 13
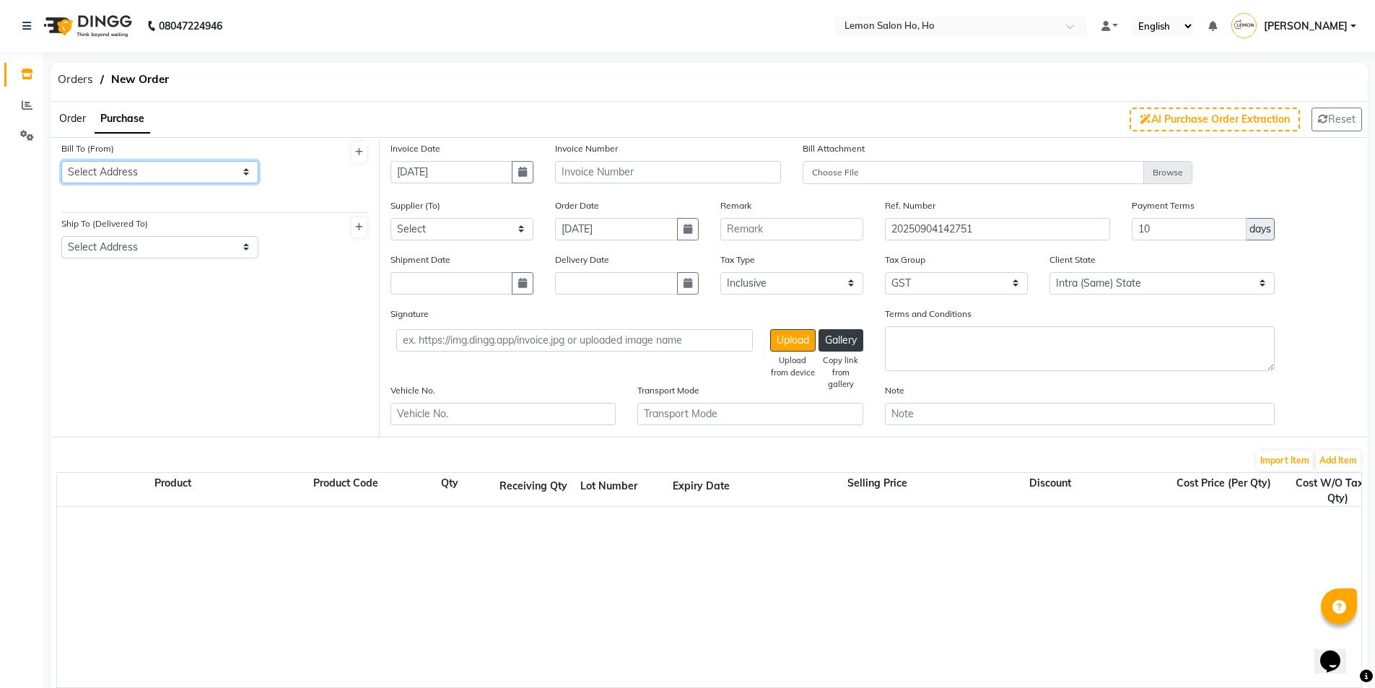
click at [154, 170] on select "Select Address shop [GEOGRAPHIC_DATA] [GEOGRAPHIC_DATA][PERSON_NAME]" at bounding box center [159, 172] width 197 height 22
click at [61, 161] on select "Select Address shop [GEOGRAPHIC_DATA] [GEOGRAPHIC_DATA][PERSON_NAME]" at bounding box center [159, 172] width 197 height 22
click at [167, 253] on select "Select Address shop no-1 samarth siddhi near [GEOGRAPHIC_DATA] opp [GEOGRAPHIC_…" at bounding box center [159, 247] width 197 height 22
click at [61, 236] on select "Select Address shop no-1 samarth siddhi near [GEOGRAPHIC_DATA] opp [GEOGRAPHIC_…" at bounding box center [159, 247] width 197 height 22
click at [524, 171] on icon "button" at bounding box center [522, 172] width 9 height 10
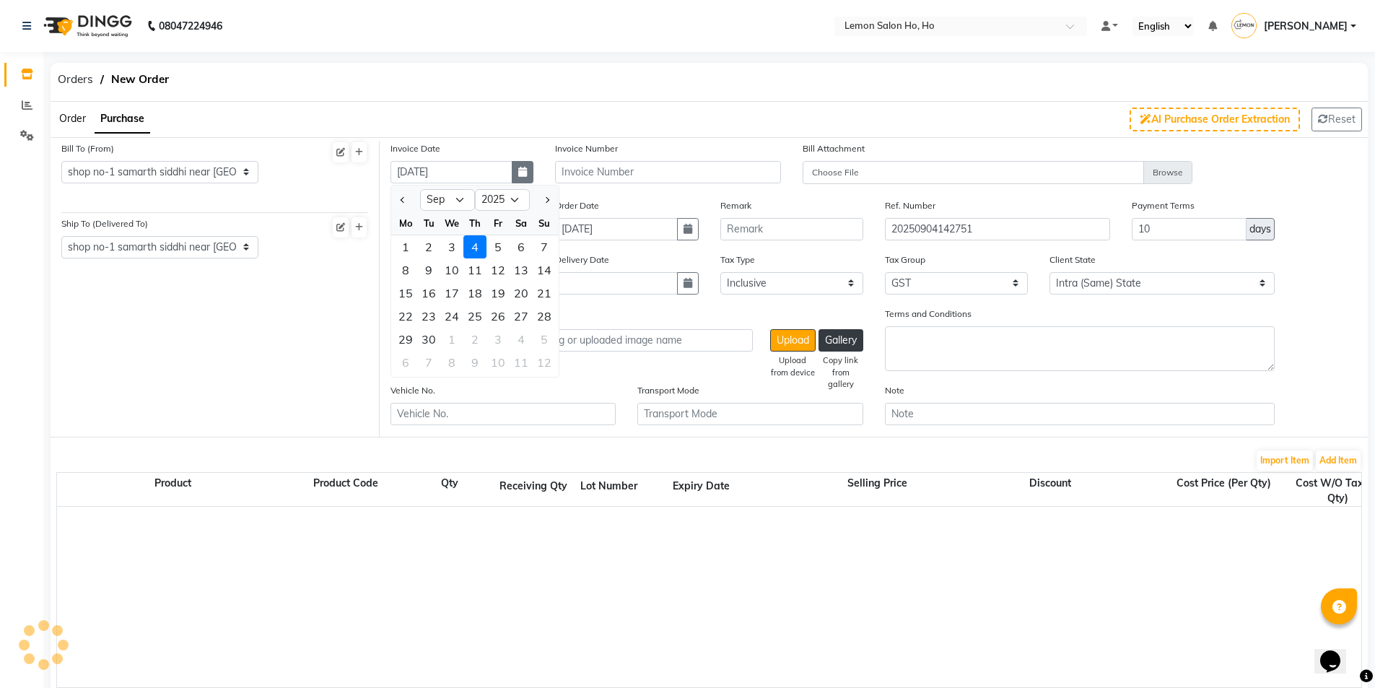
click at [524, 171] on icon "button" at bounding box center [522, 172] width 9 height 10
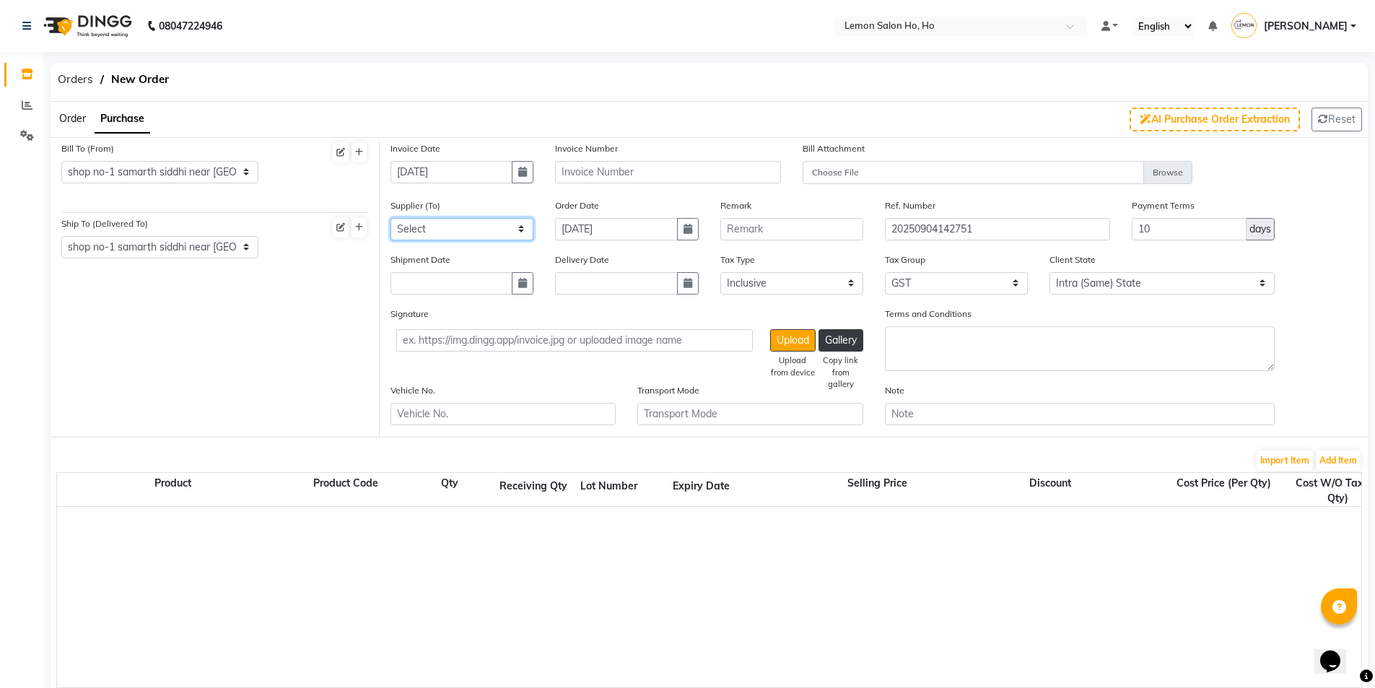
click at [490, 227] on select "Select [PERSON_NAME] Enterprises (Loreal) Narayan Sales Agency Osp Healthcare R…" at bounding box center [462, 229] width 143 height 22
click at [391, 218] on select "Select [PERSON_NAME] Enterprises (Loreal) Narayan Sales Agency Osp Healthcare R…" at bounding box center [462, 229] width 143 height 22
click at [523, 284] on icon "button" at bounding box center [522, 283] width 9 height 10
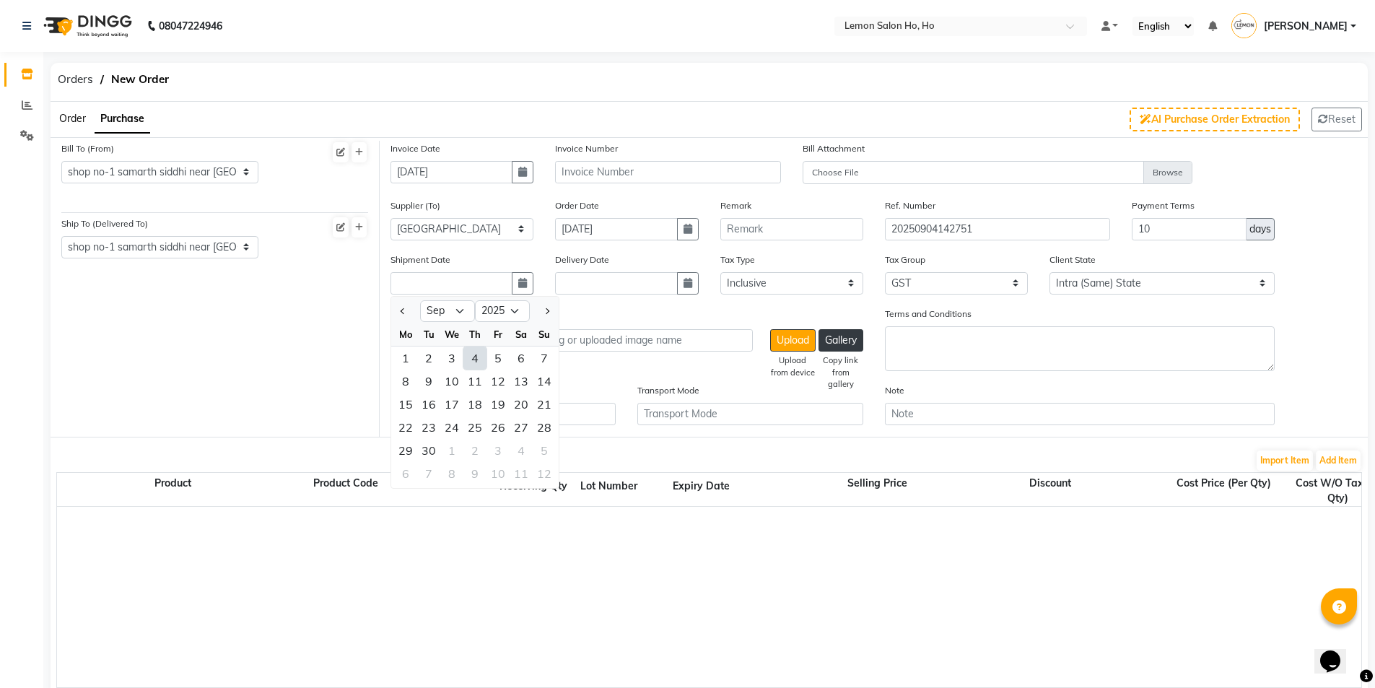
click at [473, 362] on div "4" at bounding box center [474, 357] width 23 height 23
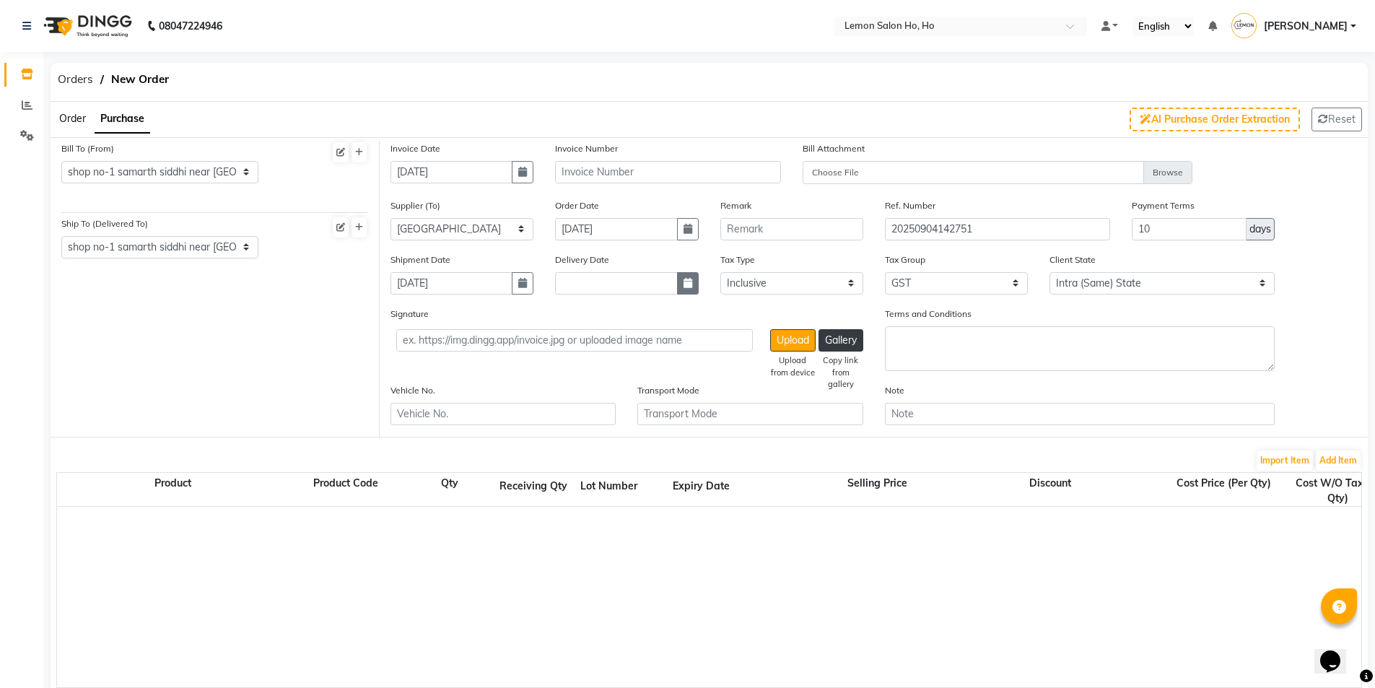
click at [684, 283] on icon "button" at bounding box center [688, 283] width 9 height 10
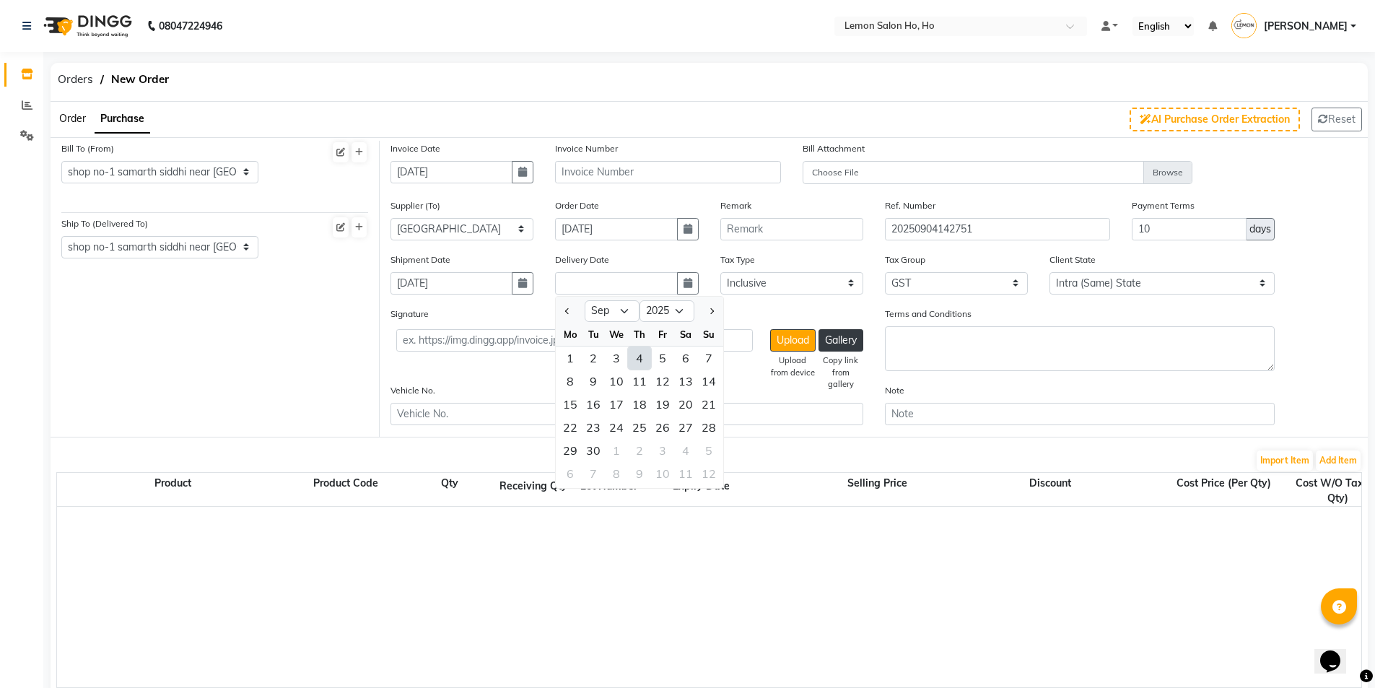
click at [640, 359] on div "4" at bounding box center [639, 357] width 23 height 23
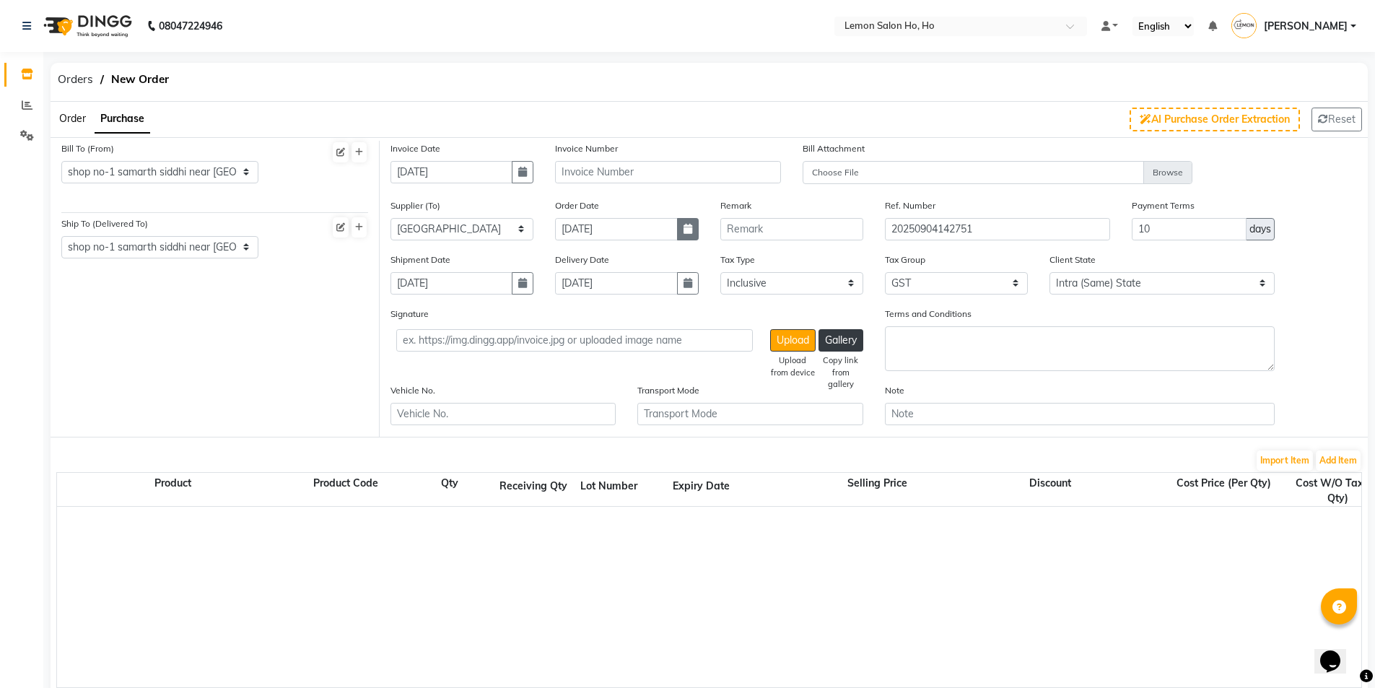
click at [683, 237] on button "button" at bounding box center [688, 229] width 22 height 22
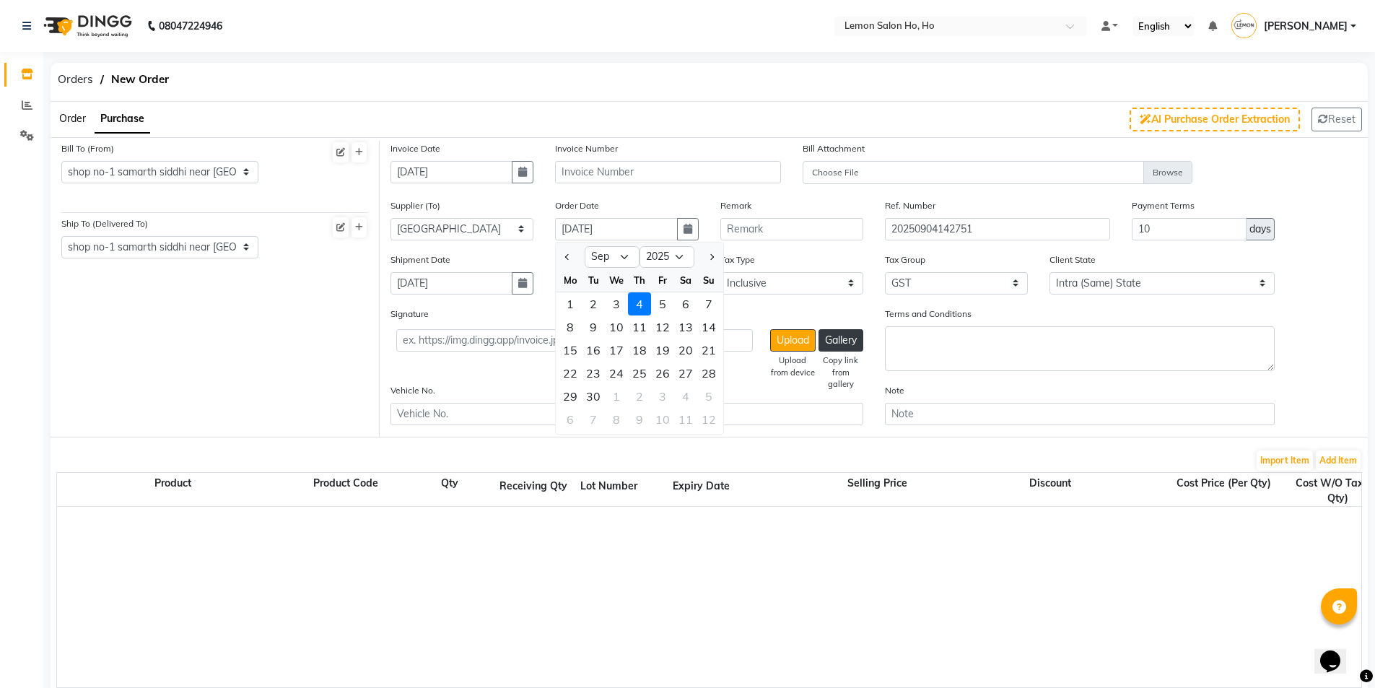
click at [681, 243] on div "Jan Feb Mar Apr May Jun [DATE] Aug Sep Oct Nov [DATE] 2016 2017 2018 2019 2020 …" at bounding box center [639, 256] width 167 height 26
click at [680, 233] on button "button" at bounding box center [688, 229] width 22 height 22
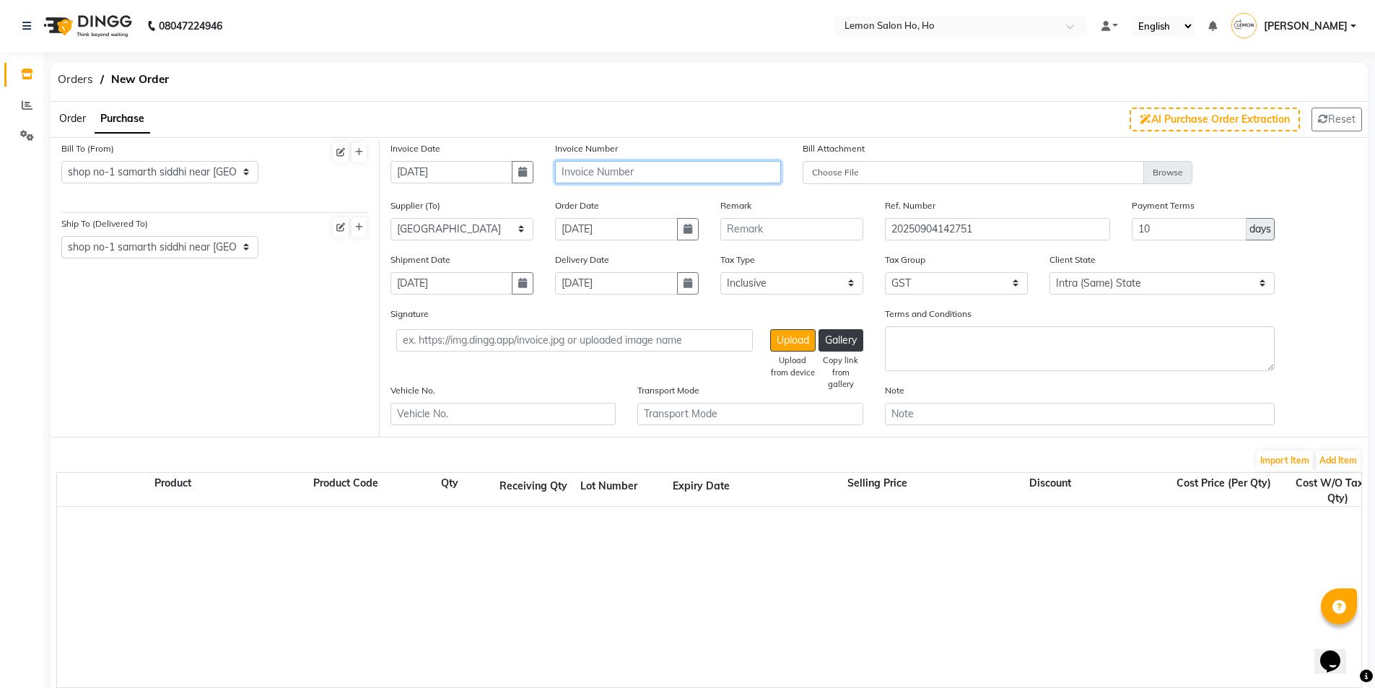
click at [613, 162] on input "text" at bounding box center [667, 172] width 225 height 22
click at [1335, 461] on button "Add Item" at bounding box center [1338, 460] width 45 height 20
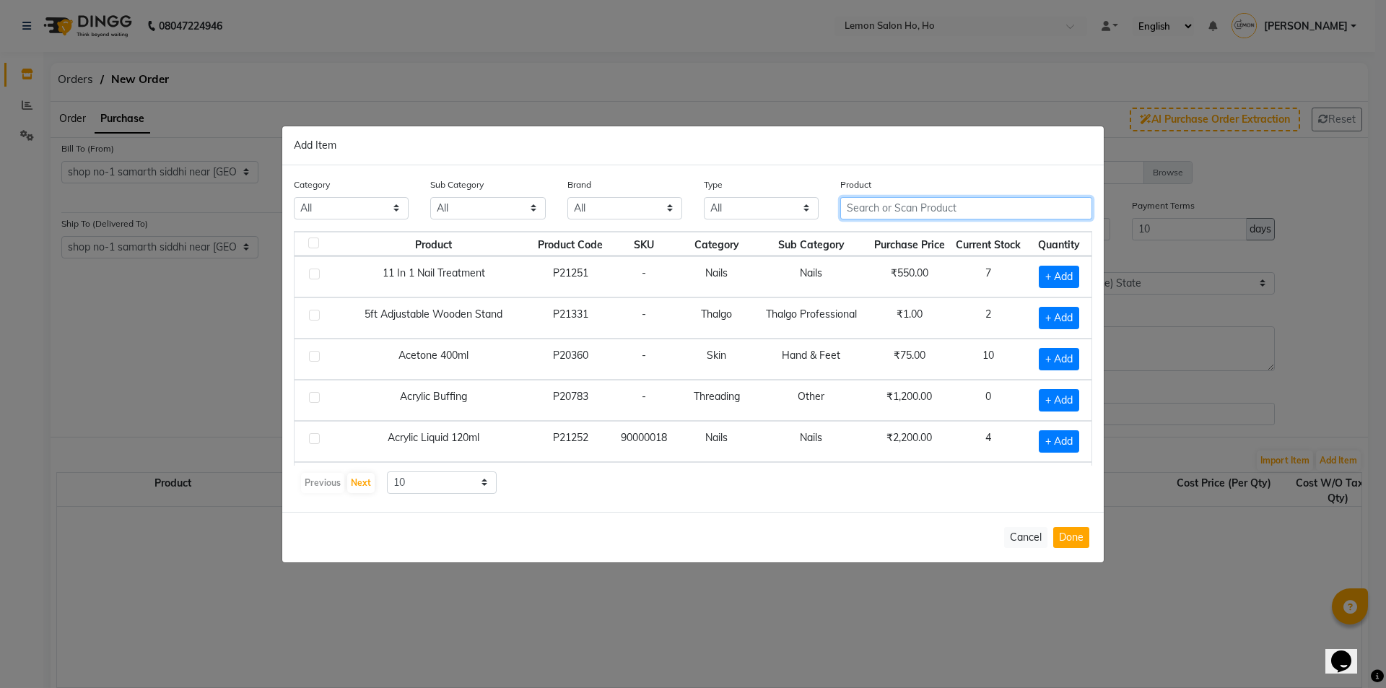
click at [900, 212] on input "text" at bounding box center [966, 208] width 252 height 22
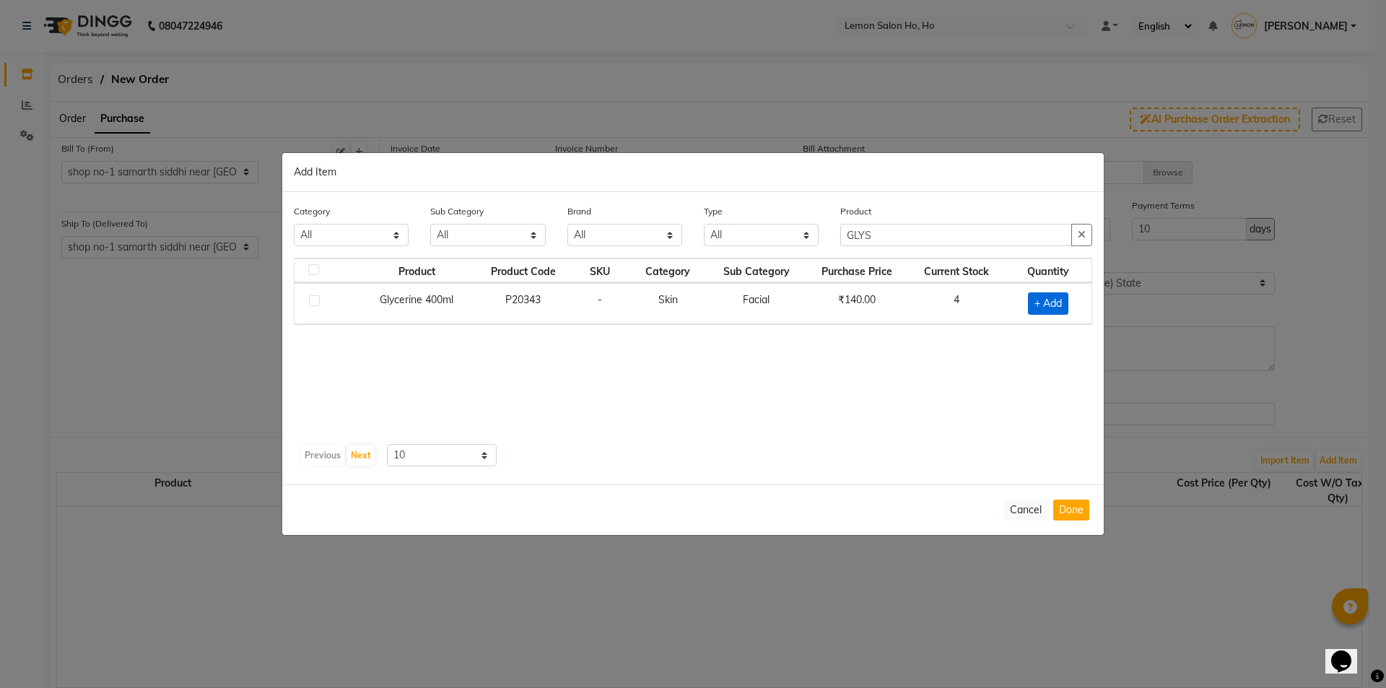
click at [1056, 301] on span "+ Add" at bounding box center [1048, 303] width 40 height 22
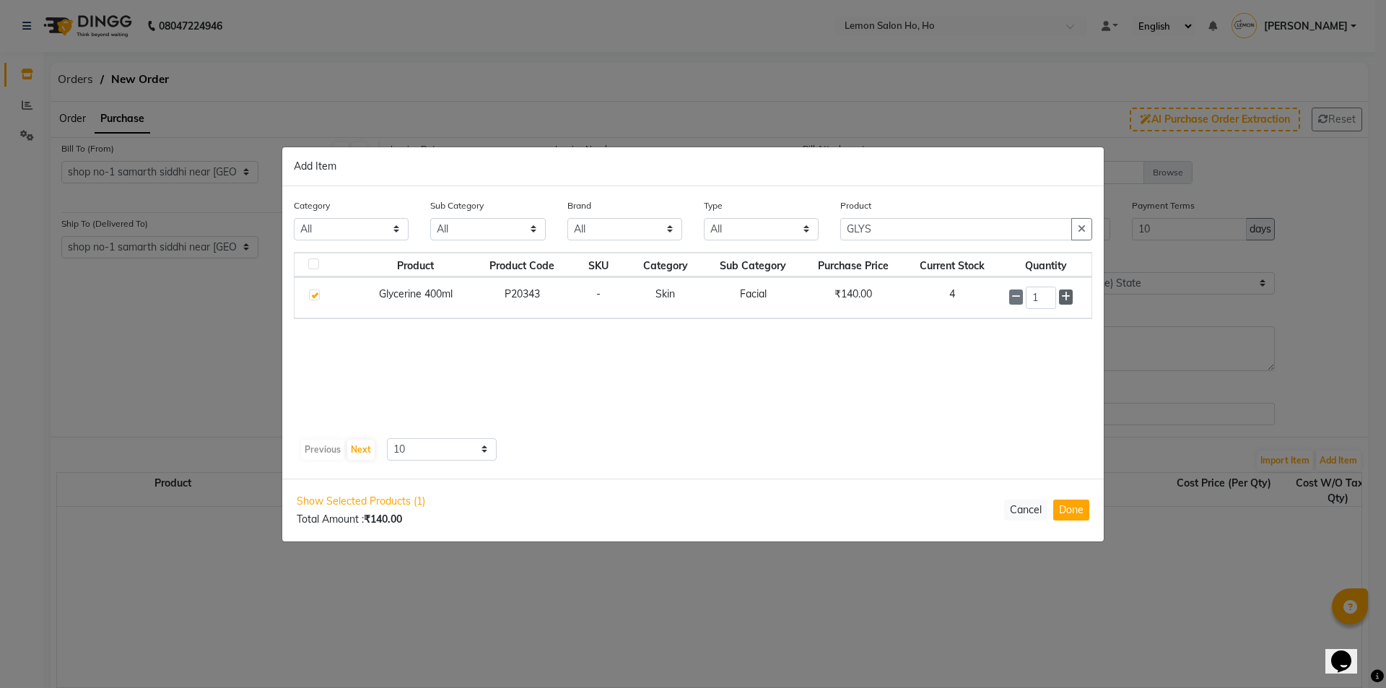
click at [1065, 299] on icon at bounding box center [1065, 297] width 9 height 10
drag, startPoint x: 895, startPoint y: 229, endPoint x: 749, endPoint y: 231, distance: 146.6
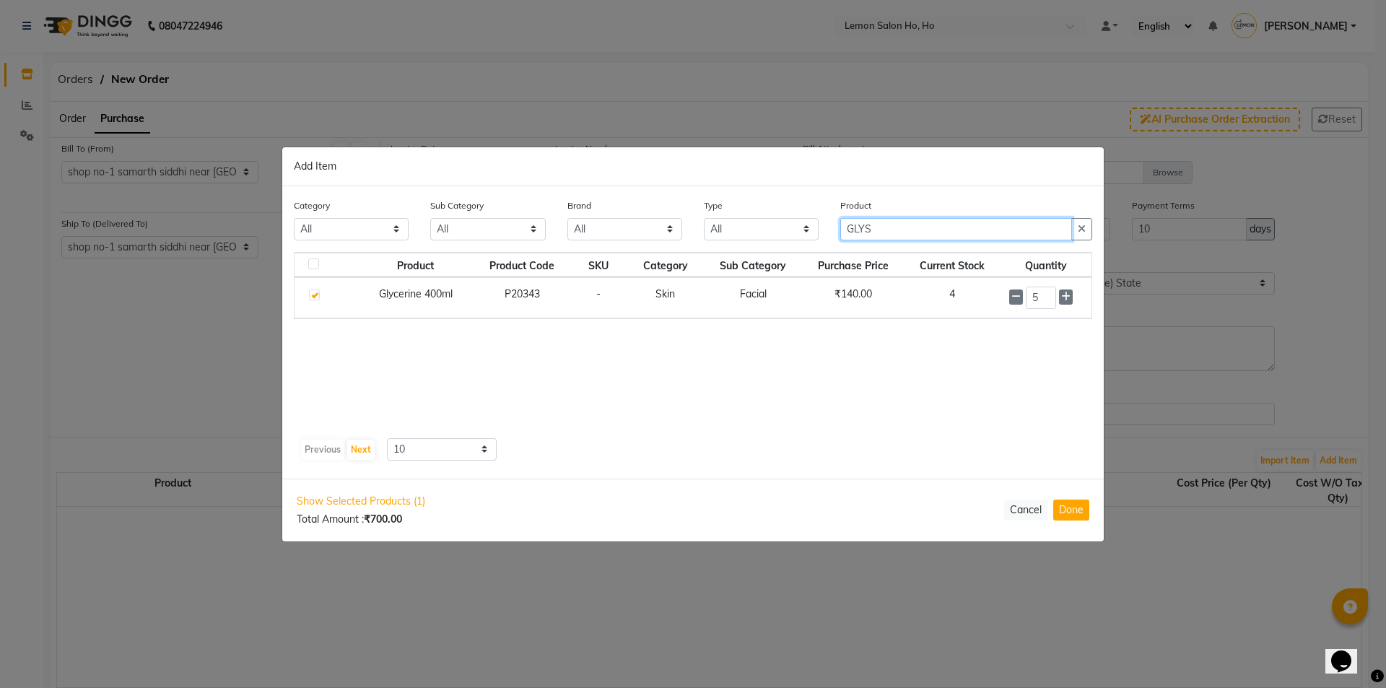
click at [749, 231] on div "Category All Hair Skin Makeup Personal Care Appliances [PERSON_NAME] Waxing Dis…" at bounding box center [693, 225] width 820 height 54
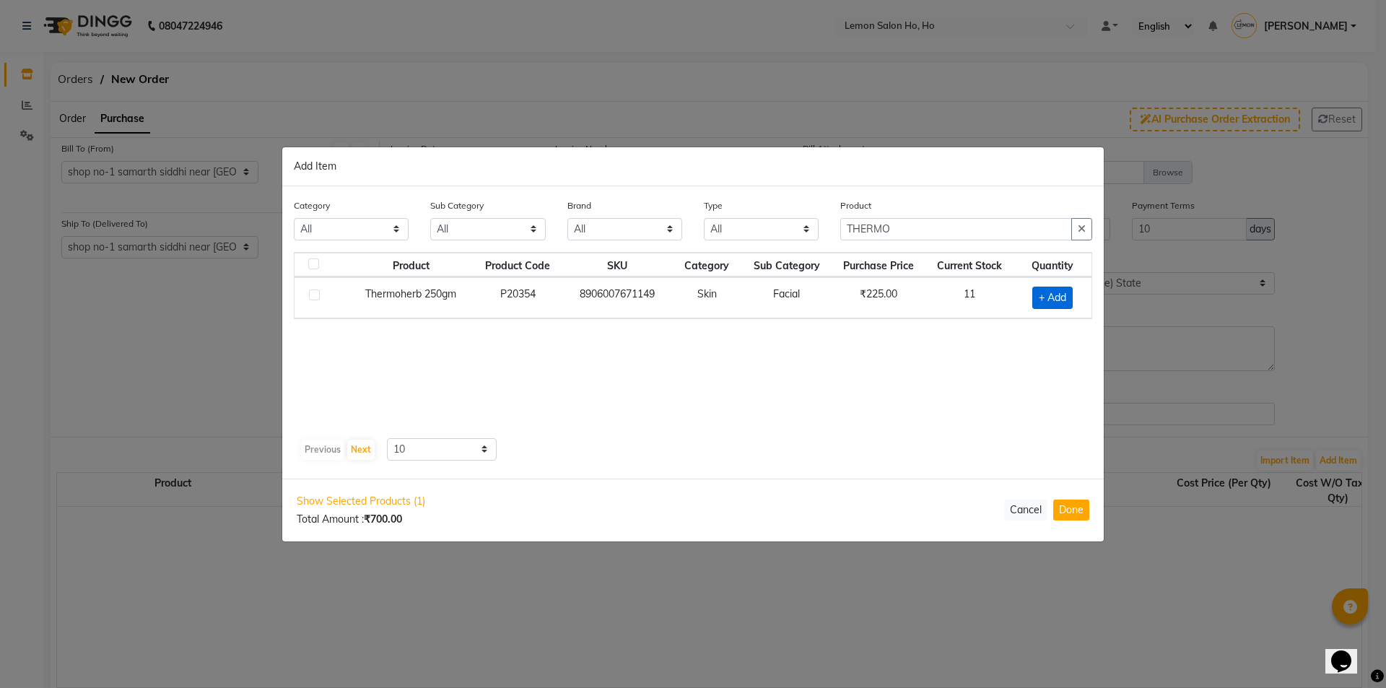
click at [1045, 290] on span "+ Add" at bounding box center [1052, 298] width 40 height 22
click at [1052, 292] on input "1" at bounding box center [1047, 297] width 27 height 22
drag, startPoint x: 904, startPoint y: 228, endPoint x: 684, endPoint y: 240, distance: 220.5
click at [684, 240] on div "Category All Hair Skin Makeup Personal Care Appliances [PERSON_NAME] Waxing Dis…" at bounding box center [693, 225] width 820 height 54
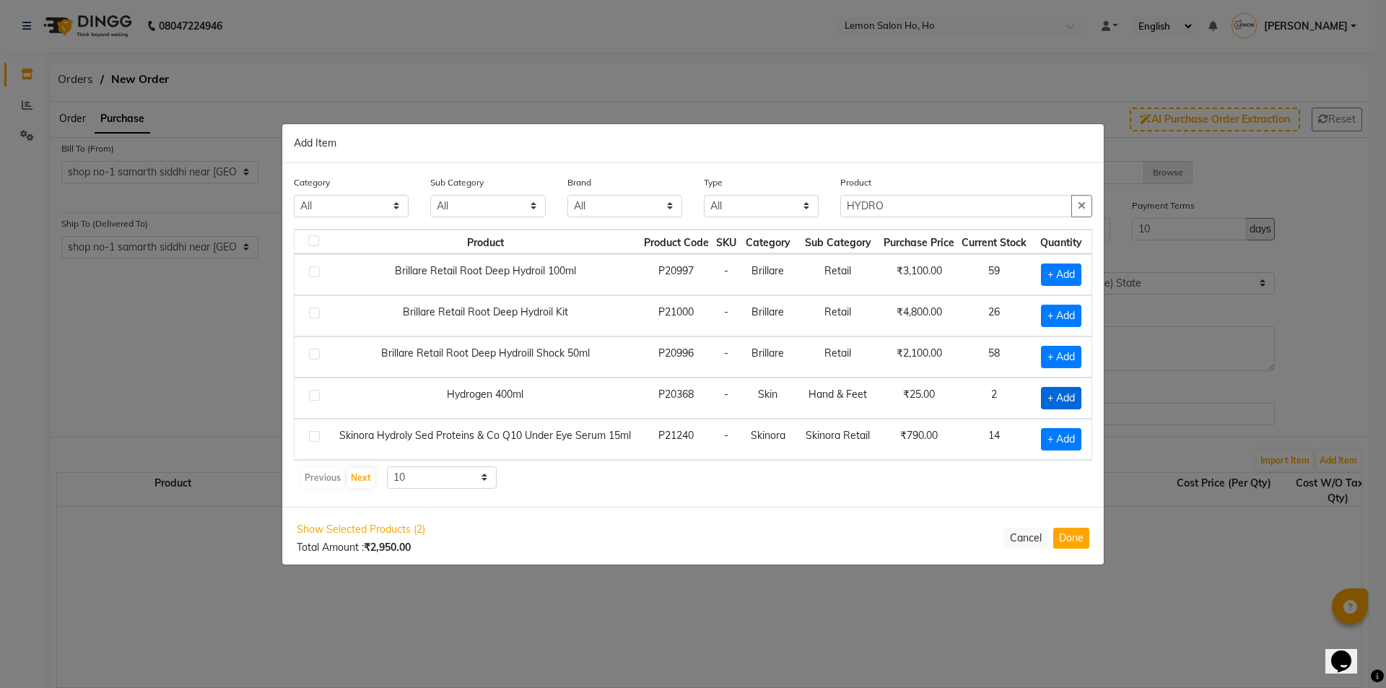
click at [1065, 399] on span "+ Add" at bounding box center [1061, 398] width 40 height 22
click at [1074, 394] on icon at bounding box center [1077, 397] width 9 height 10
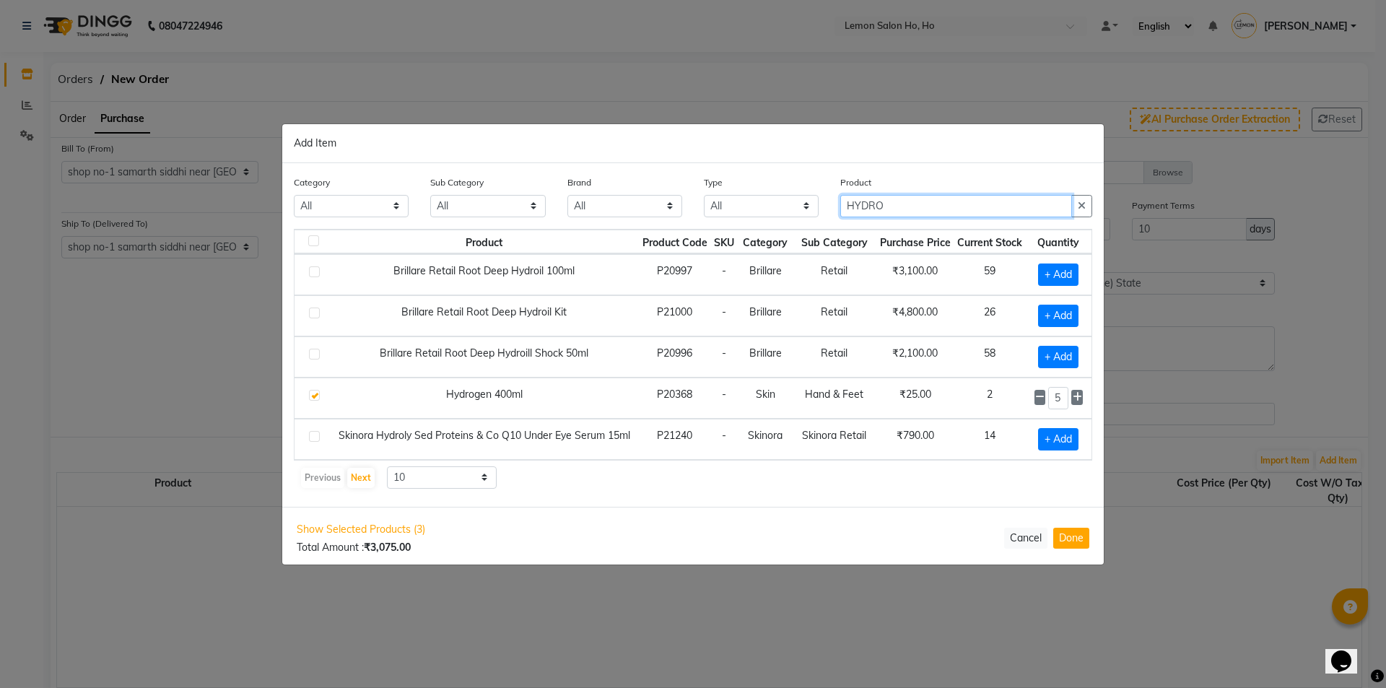
drag, startPoint x: 923, startPoint y: 200, endPoint x: 792, endPoint y: 217, distance: 131.8
click at [792, 217] on div "Category All Hair Skin Makeup Personal Care Appliances [PERSON_NAME] Waxing Dis…" at bounding box center [693, 202] width 820 height 54
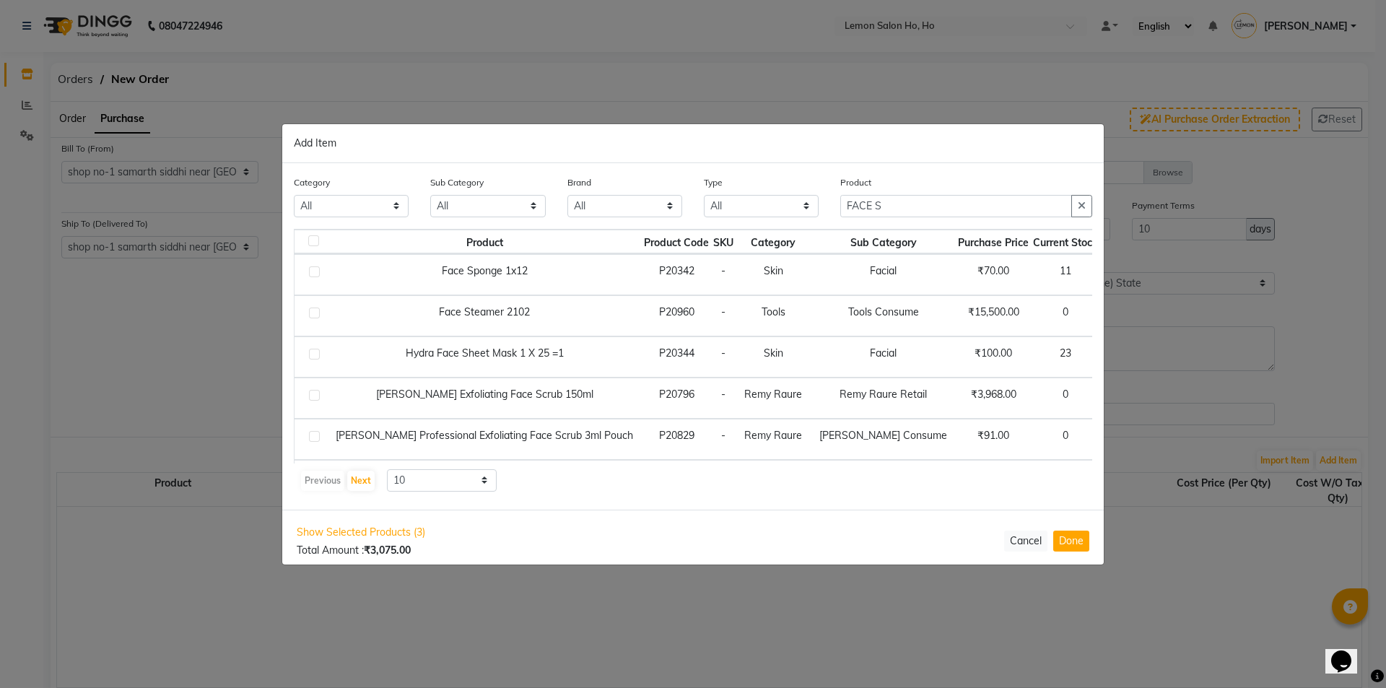
scroll to position [0, 30]
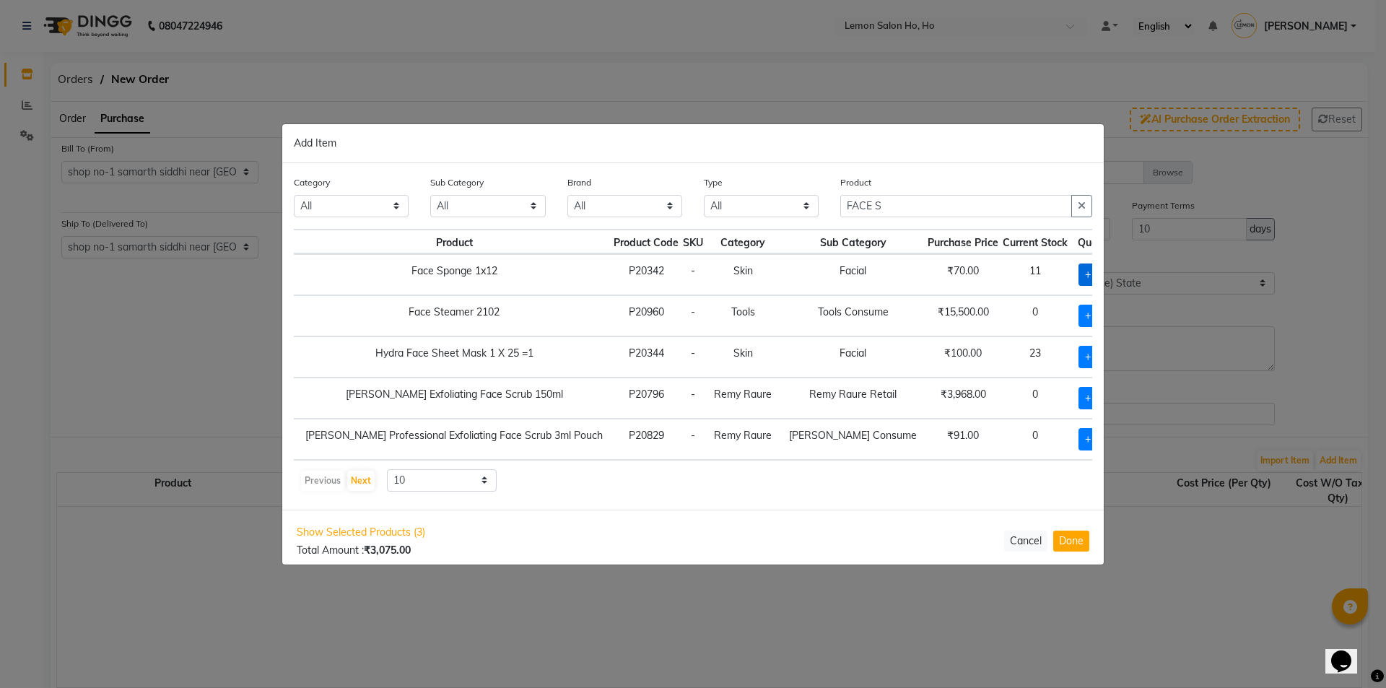
drag, startPoint x: 1055, startPoint y: 256, endPoint x: 1051, endPoint y: 269, distance: 13.7
click at [1070, 266] on td "+ Add" at bounding box center [1099, 274] width 58 height 41
click at [1078, 271] on span "+ Add" at bounding box center [1098, 274] width 40 height 22
click at [1092, 272] on input "1" at bounding box center [1101, 274] width 19 height 22
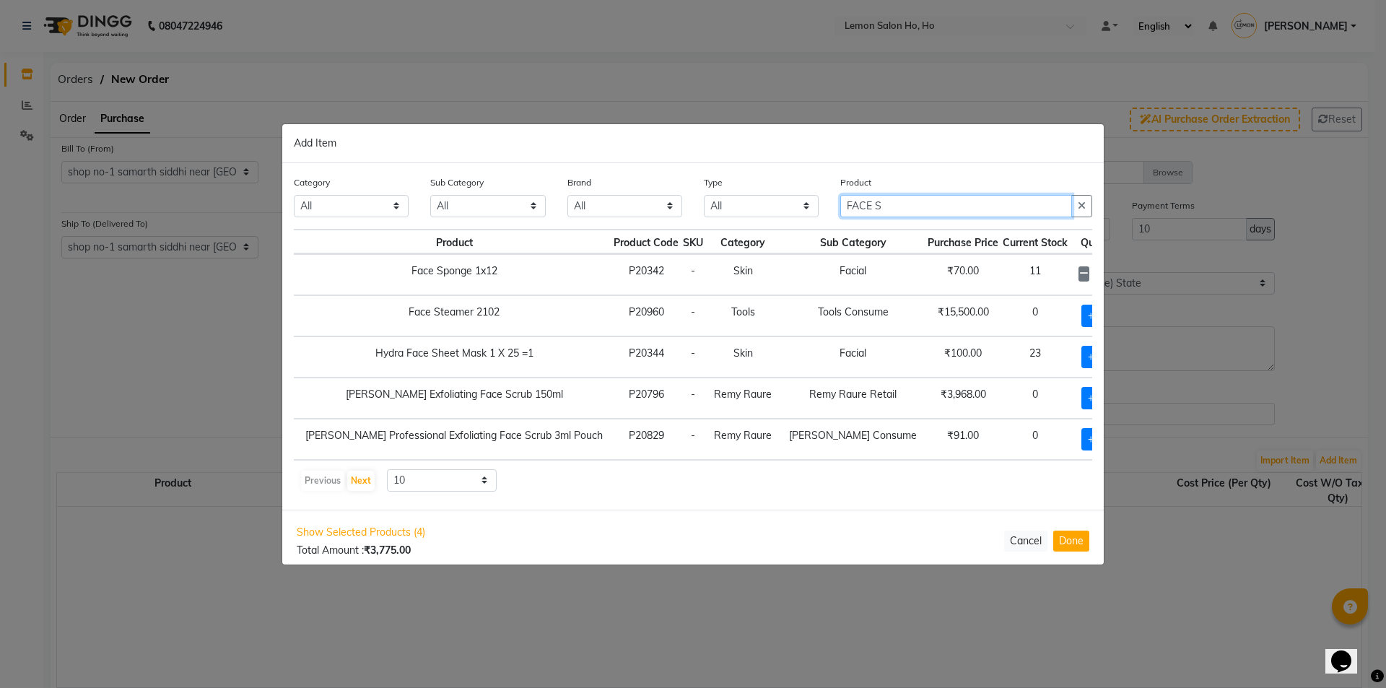
drag, startPoint x: 892, startPoint y: 205, endPoint x: 783, endPoint y: 227, distance: 111.3
click at [783, 227] on div "Category All Hair Skin Makeup Personal Care Appliances [PERSON_NAME] Waxing Dis…" at bounding box center [693, 202] width 820 height 54
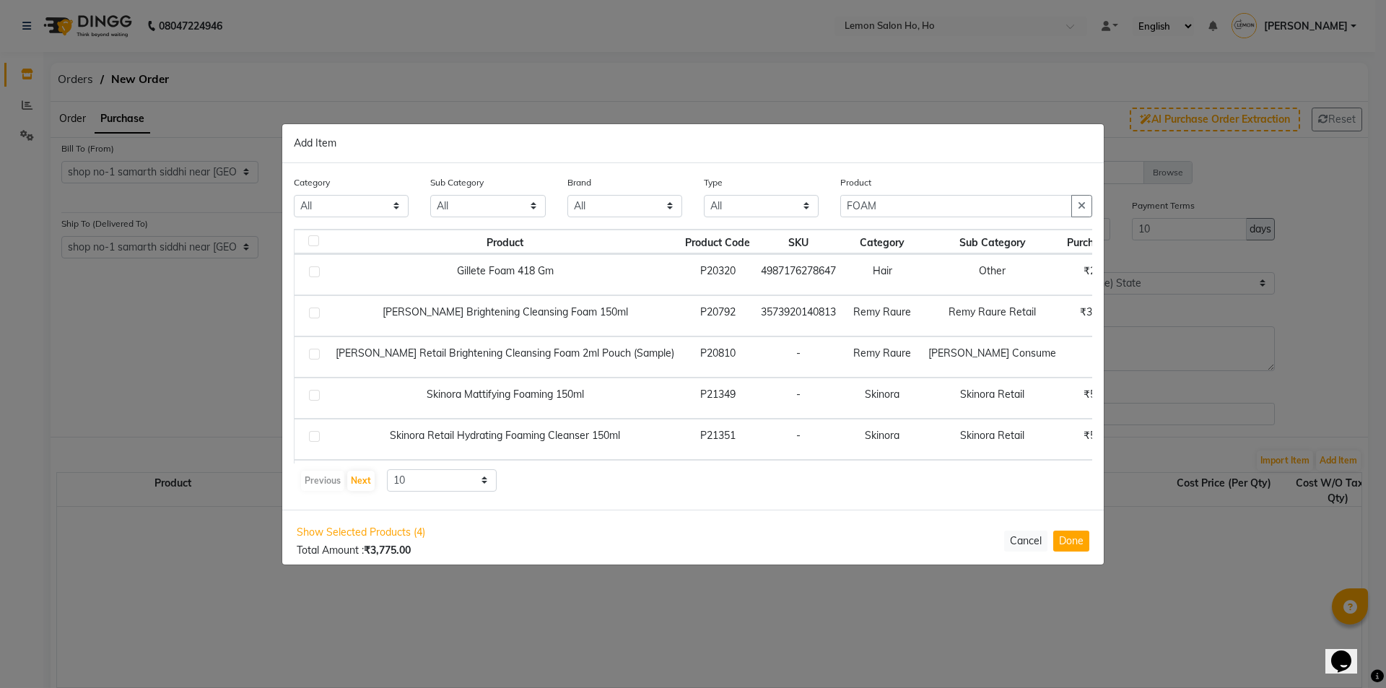
scroll to position [0, 144]
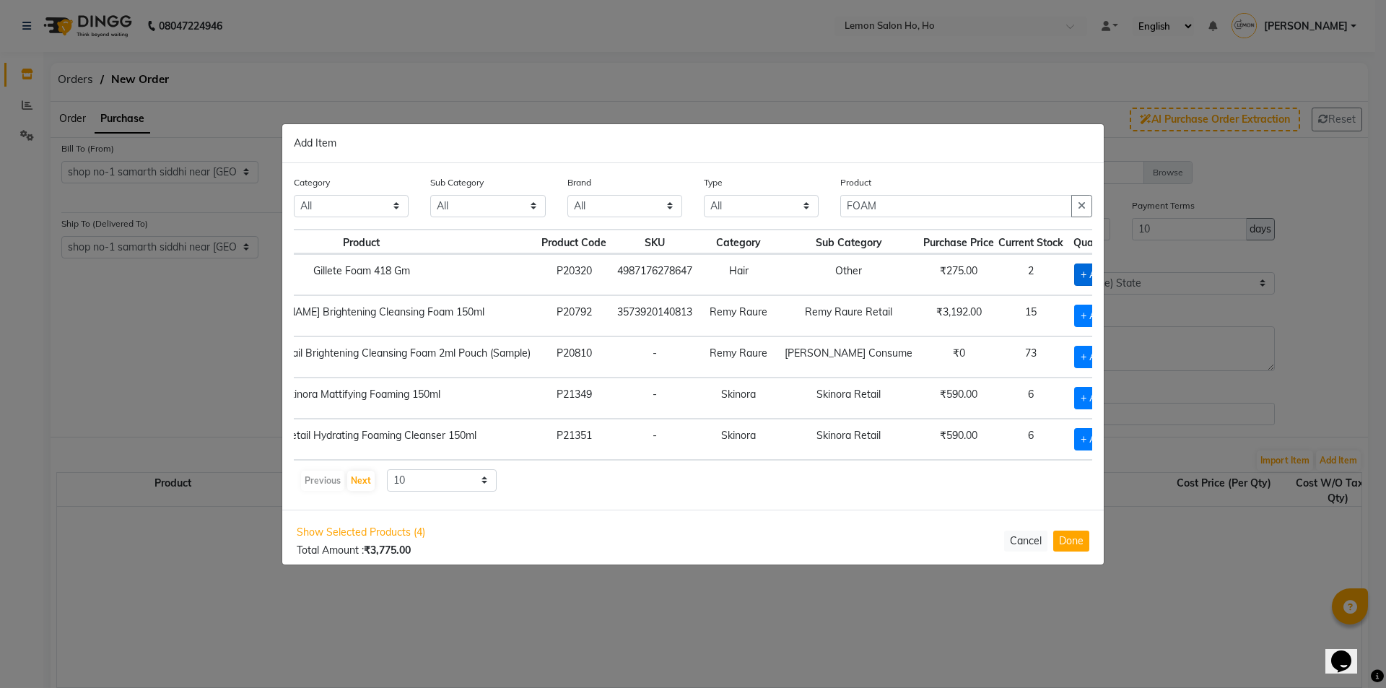
drag, startPoint x: 1043, startPoint y: 269, endPoint x: 1052, endPoint y: 279, distance: 12.8
click at [1074, 279] on span "+ Add" at bounding box center [1094, 274] width 40 height 22
click at [1110, 277] on icon at bounding box center [1114, 274] width 9 height 10
drag, startPoint x: 934, startPoint y: 202, endPoint x: 749, endPoint y: 204, distance: 185.5
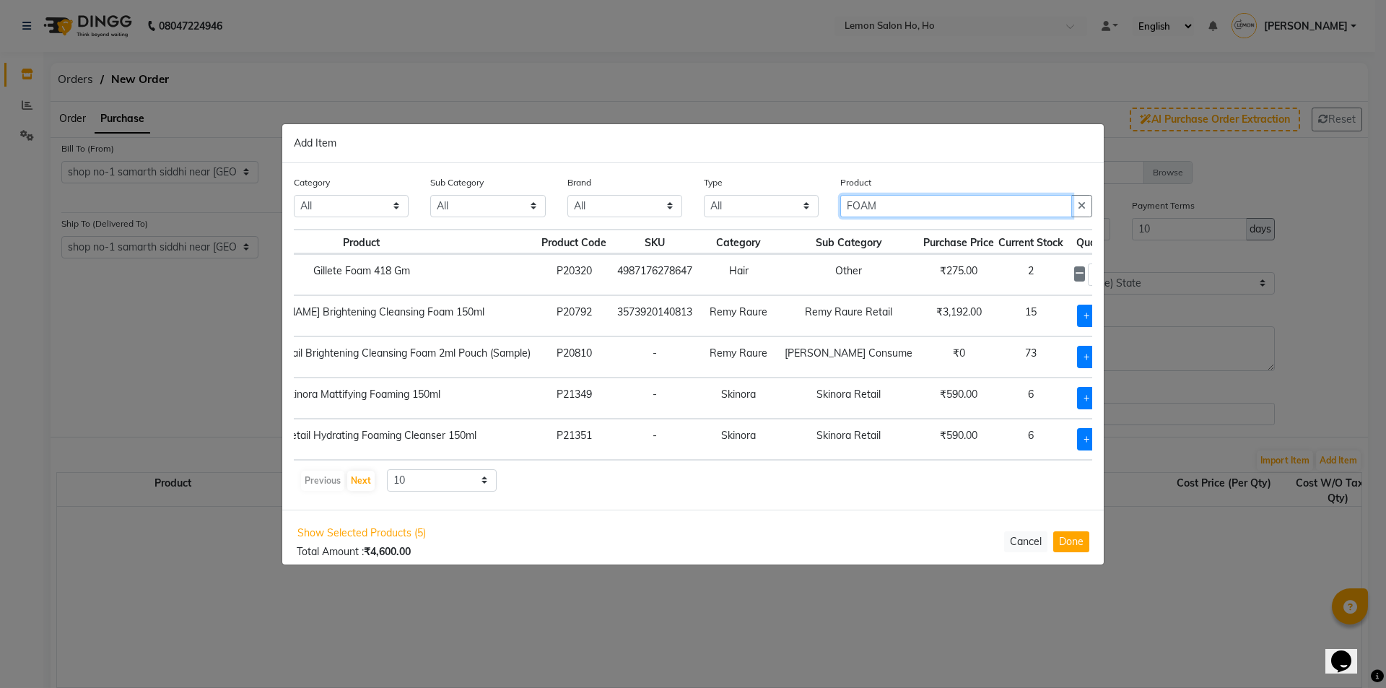
click at [749, 204] on div "Category All Hair Skin Makeup Personal Care Appliances [PERSON_NAME] Waxing Dis…" at bounding box center [693, 202] width 820 height 54
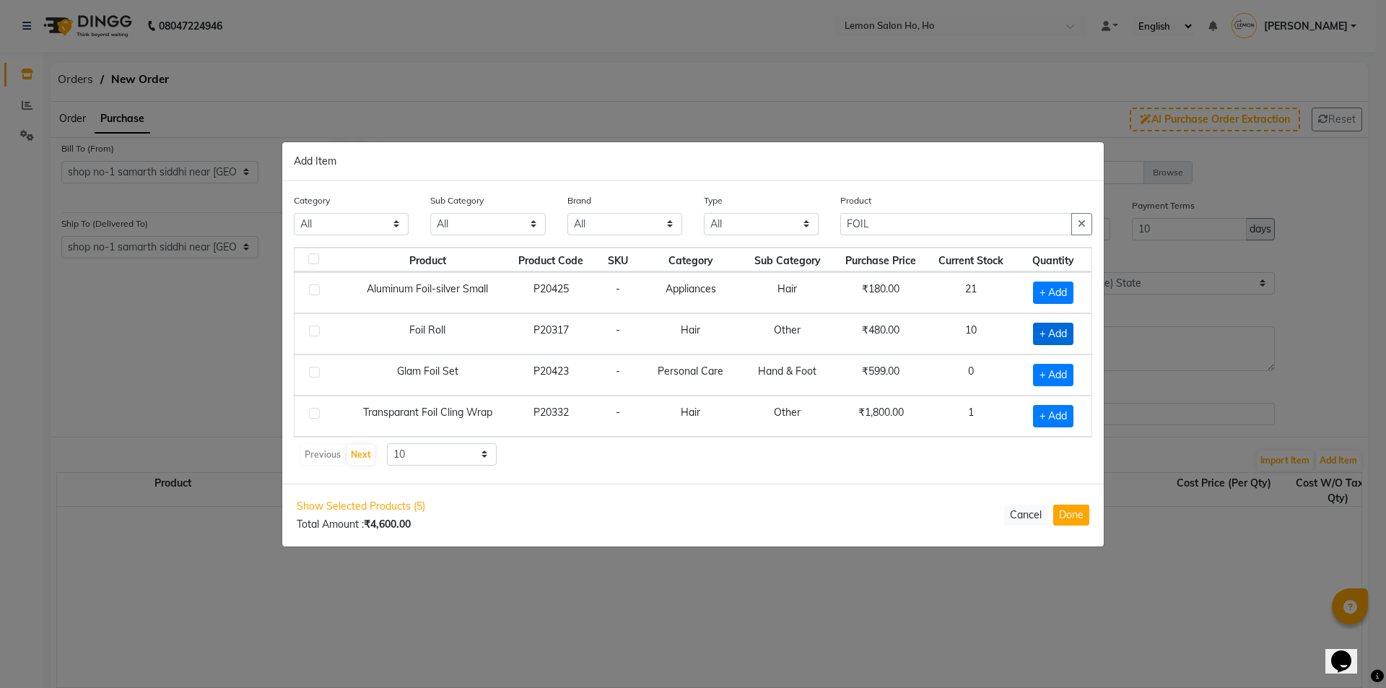
click at [1045, 331] on span "+ Add" at bounding box center [1053, 334] width 40 height 22
click at [1071, 331] on icon at bounding box center [1071, 332] width 9 height 10
drag, startPoint x: 1041, startPoint y: 282, endPoint x: 1052, endPoint y: 287, distance: 12.3
click at [1052, 287] on span "+ Add" at bounding box center [1051, 293] width 40 height 22
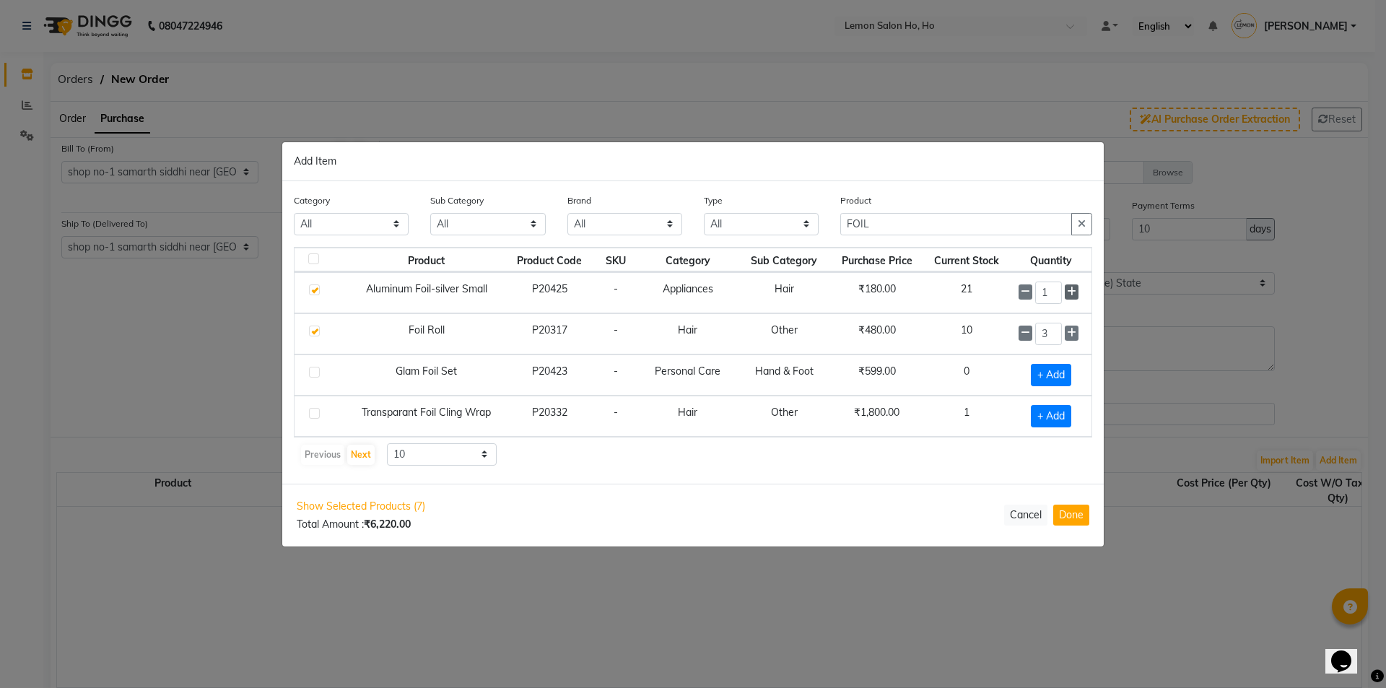
click at [1075, 288] on icon at bounding box center [1071, 292] width 9 height 10
drag, startPoint x: 894, startPoint y: 222, endPoint x: 782, endPoint y: 235, distance: 111.9
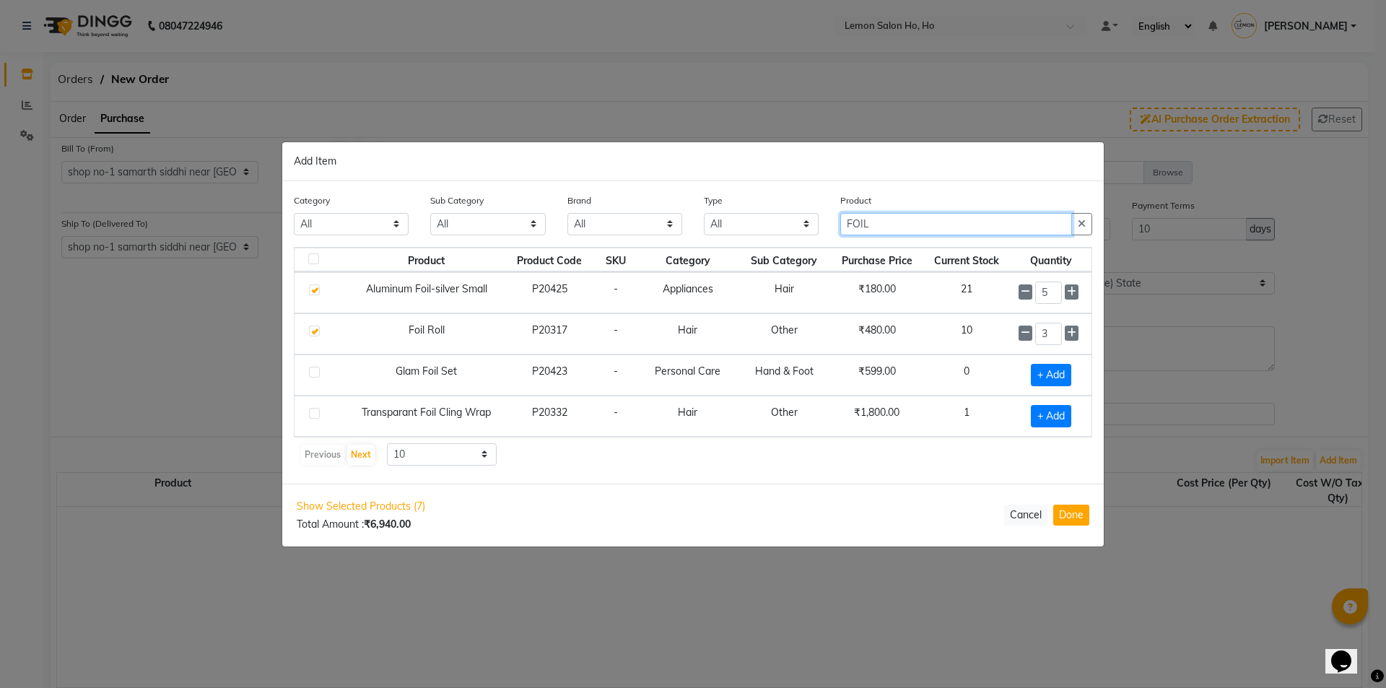
click at [782, 235] on div "Category All Hair Skin Makeup Personal Care Appliances [PERSON_NAME] Waxing Dis…" at bounding box center [693, 220] width 820 height 54
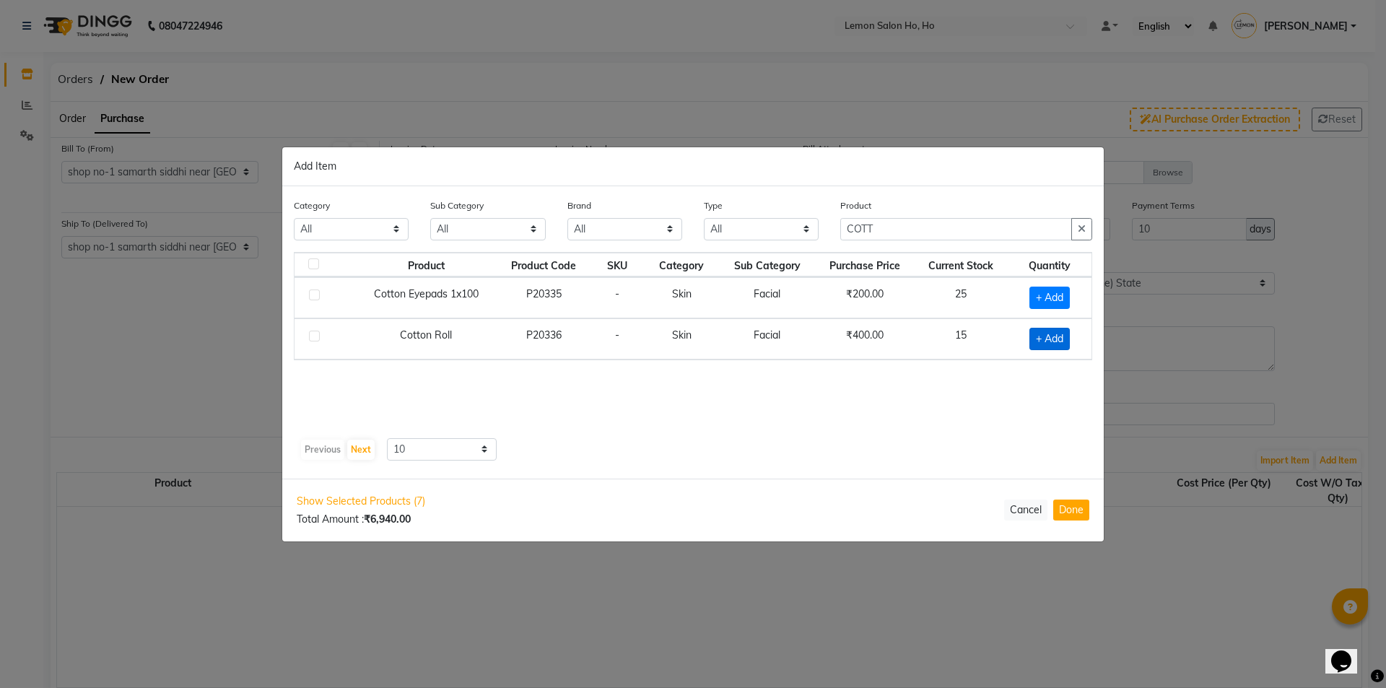
click at [1043, 333] on span "+ Add" at bounding box center [1049, 339] width 40 height 22
click at [1065, 336] on icon at bounding box center [1067, 337] width 9 height 10
drag, startPoint x: 902, startPoint y: 221, endPoint x: 777, endPoint y: 242, distance: 125.9
click at [777, 242] on div "Category All Hair Skin Makeup Personal Care Appliances [PERSON_NAME] Waxing Dis…" at bounding box center [693, 225] width 820 height 54
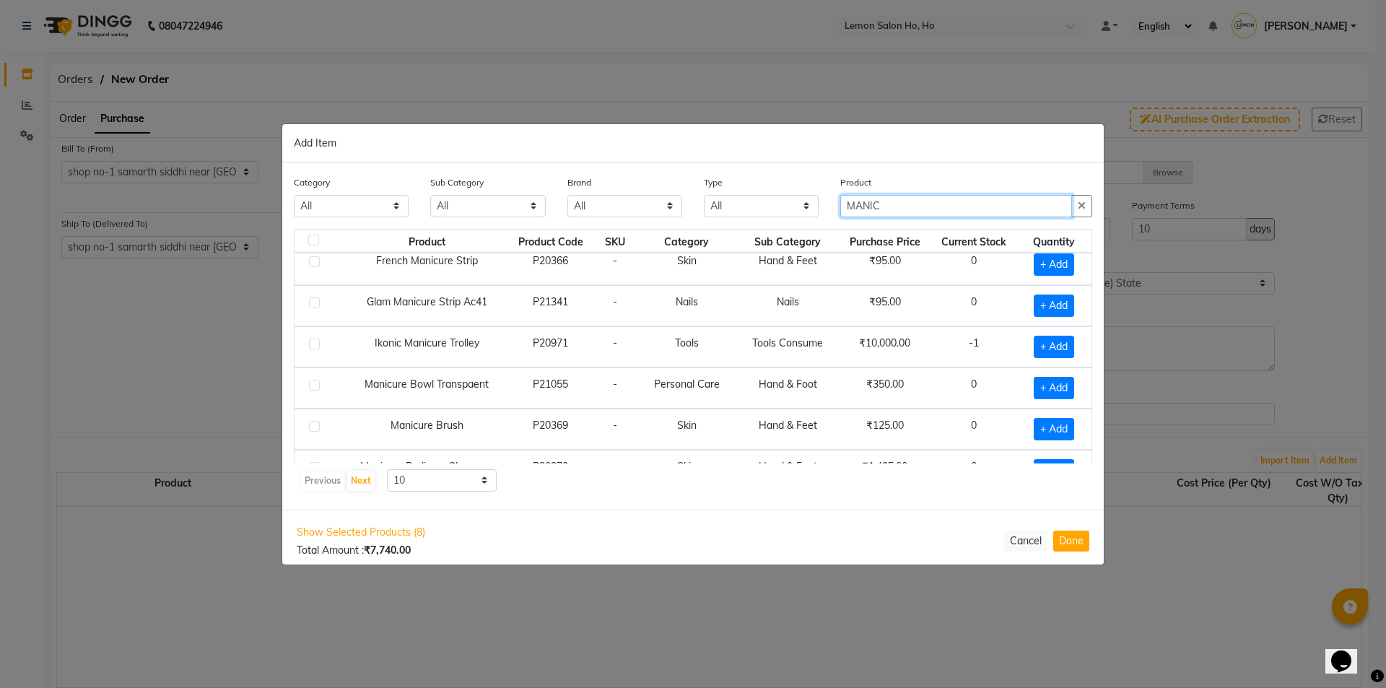
scroll to position [79, 0]
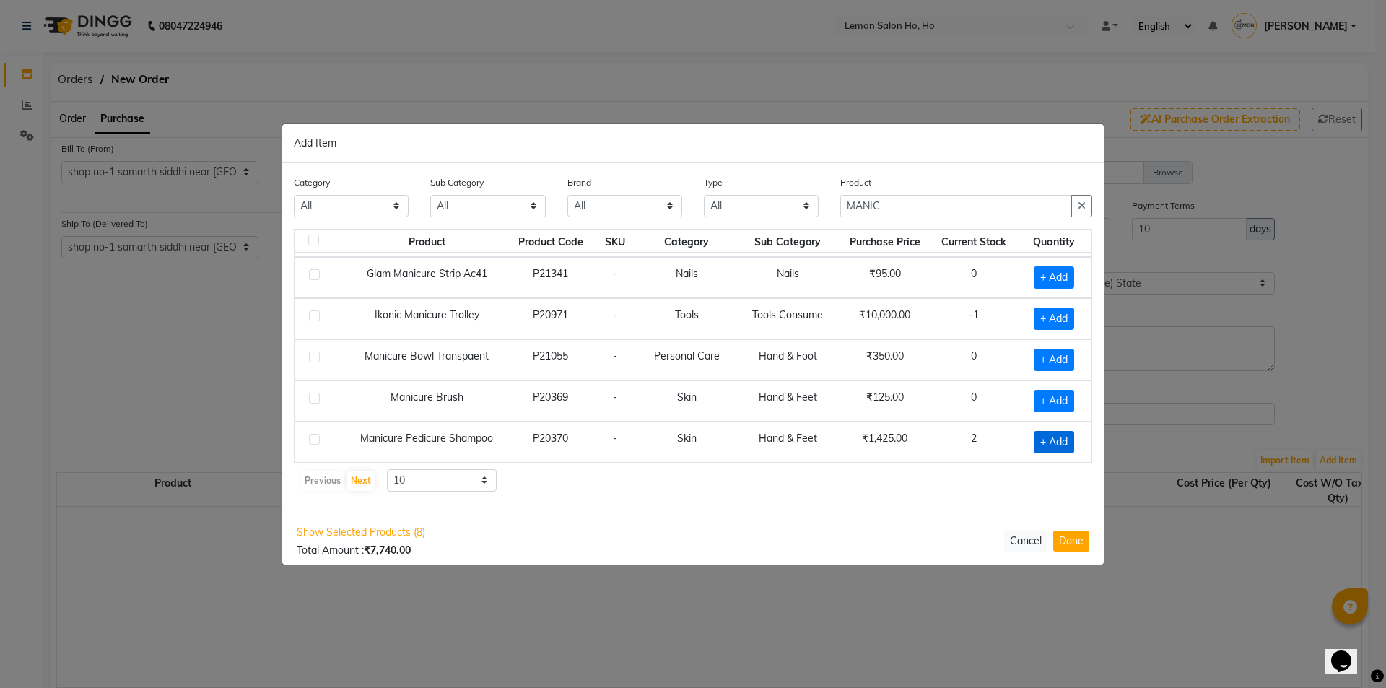
click at [1050, 445] on span "+ Add" at bounding box center [1054, 442] width 40 height 22
click at [1068, 441] on icon at bounding box center [1072, 441] width 9 height 10
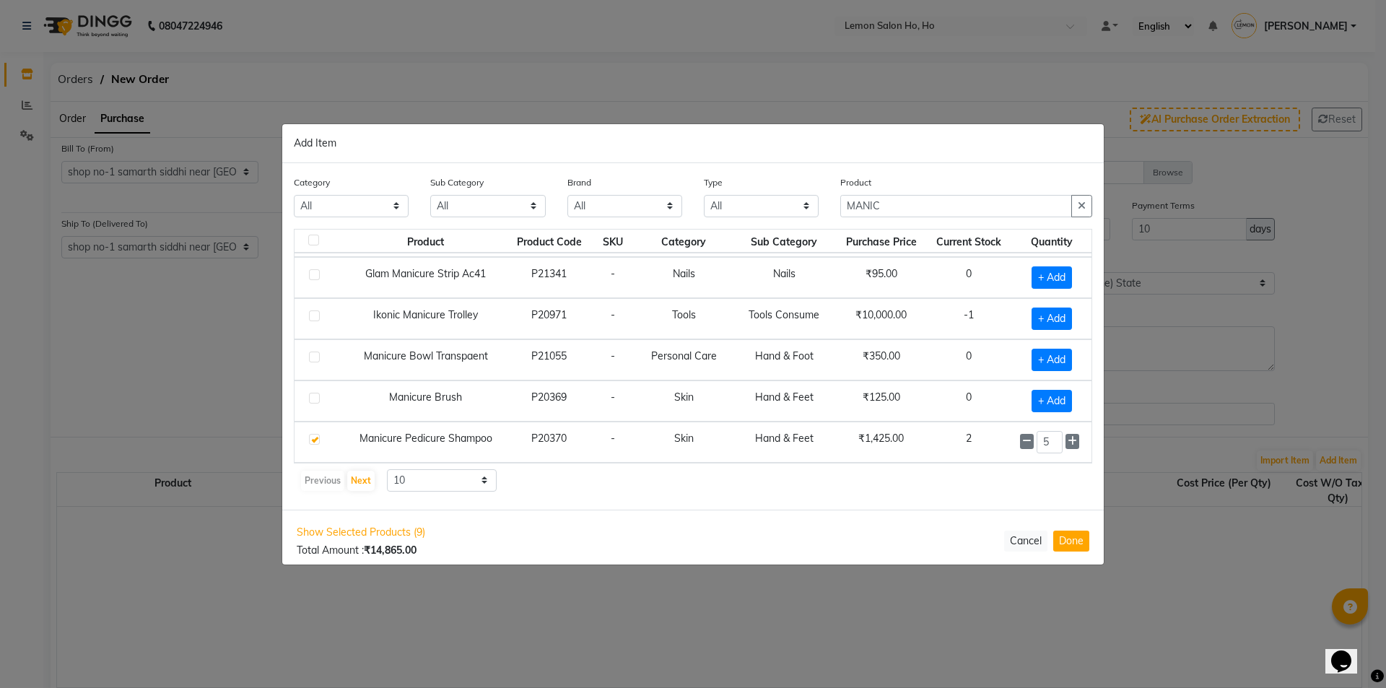
click at [889, 195] on div "Product MANIC" at bounding box center [966, 196] width 252 height 43
drag, startPoint x: 889, startPoint y: 206, endPoint x: 837, endPoint y: 213, distance: 52.5
click at [837, 213] on div "Product MANIC" at bounding box center [966, 202] width 274 height 54
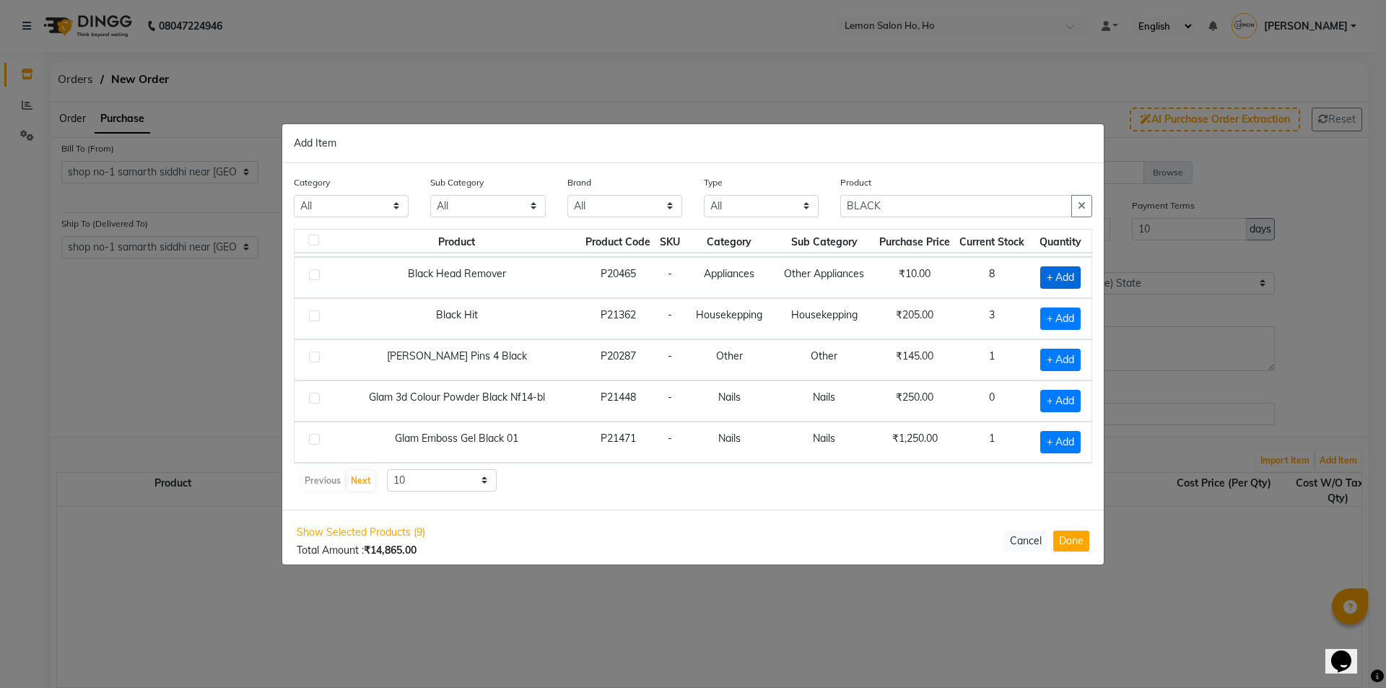
click at [1042, 284] on span "+ Add" at bounding box center [1060, 277] width 40 height 22
click at [1050, 279] on input "1" at bounding box center [1057, 277] width 21 height 22
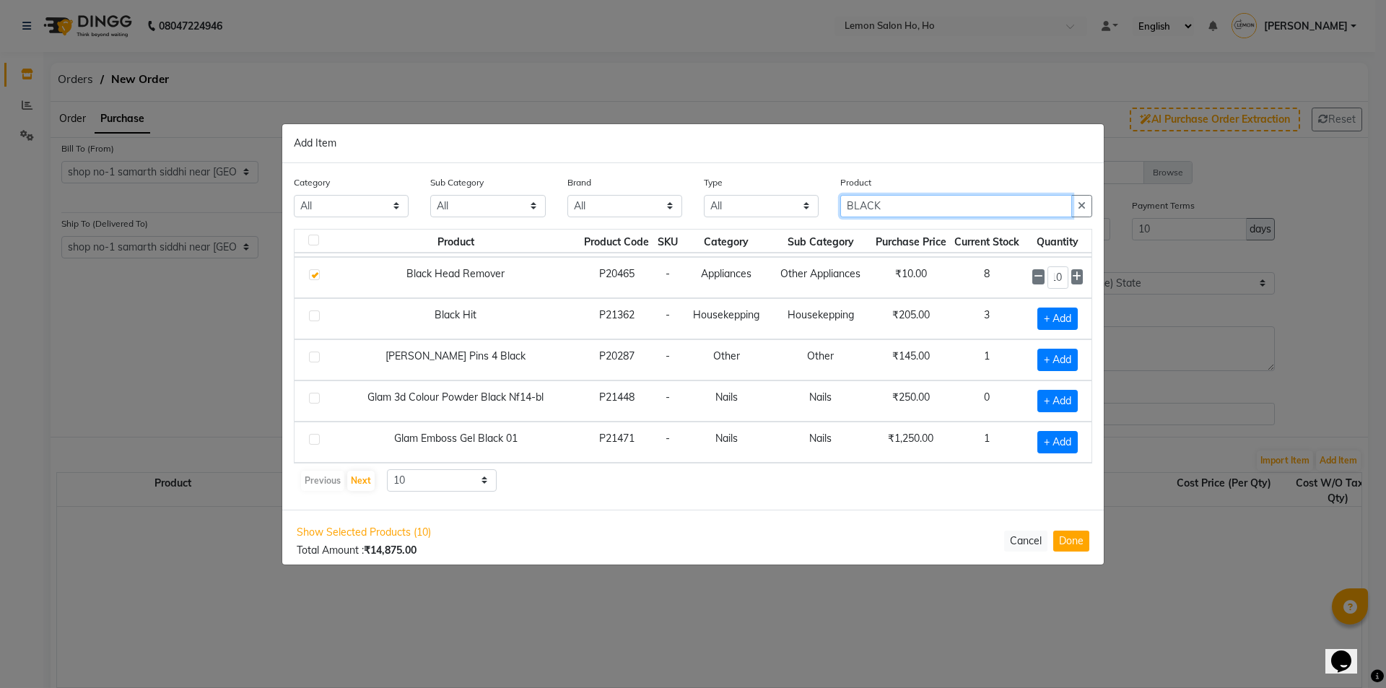
scroll to position [0, 0]
drag, startPoint x: 919, startPoint y: 207, endPoint x: 806, endPoint y: 224, distance: 114.6
click at [806, 224] on div "Category All Hair Skin Makeup Personal Care Appliances [PERSON_NAME] Waxing Dis…" at bounding box center [693, 202] width 820 height 54
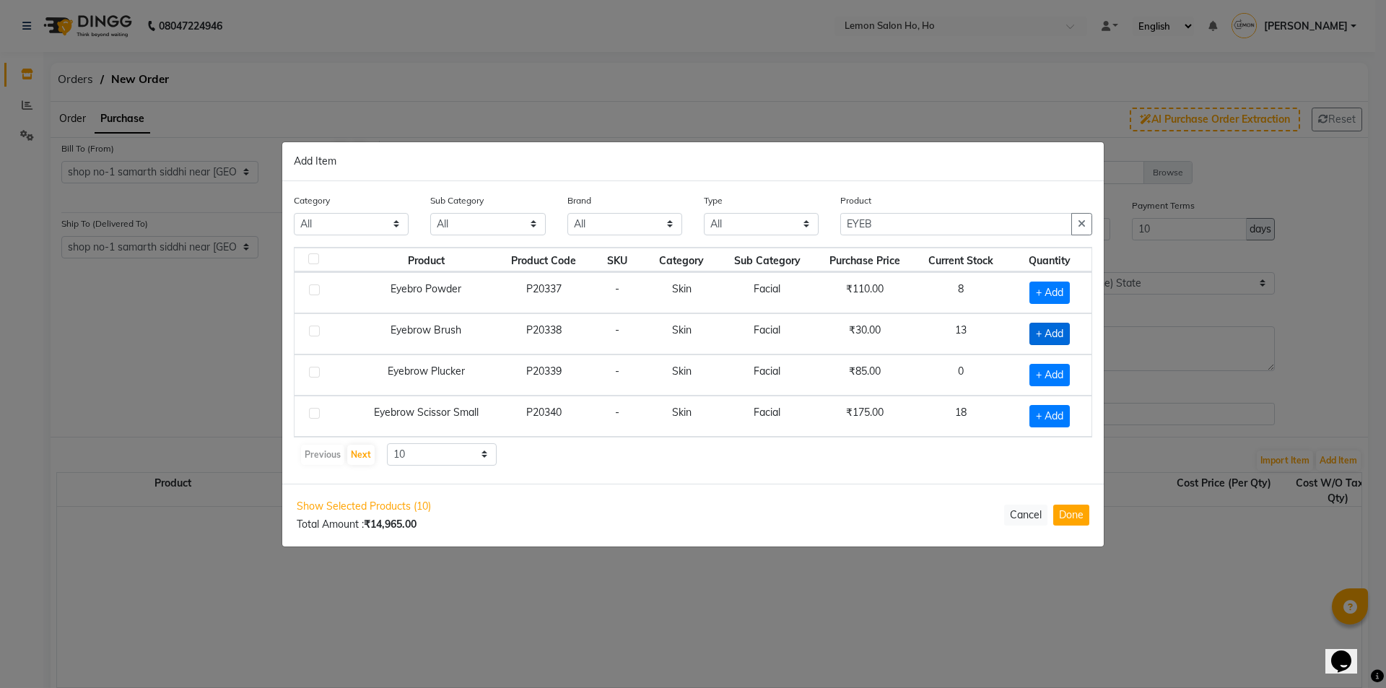
click at [1049, 335] on span "+ Add" at bounding box center [1049, 334] width 40 height 22
click at [1049, 334] on input "1" at bounding box center [1044, 333] width 30 height 22
drag, startPoint x: 892, startPoint y: 226, endPoint x: 785, endPoint y: 244, distance: 108.3
click at [785, 244] on div "Category All Hair Skin Makeup Personal Care Appliances [PERSON_NAME] Waxing Dis…" at bounding box center [693, 220] width 820 height 54
click at [1060, 374] on span "+ Add" at bounding box center [1047, 375] width 40 height 22
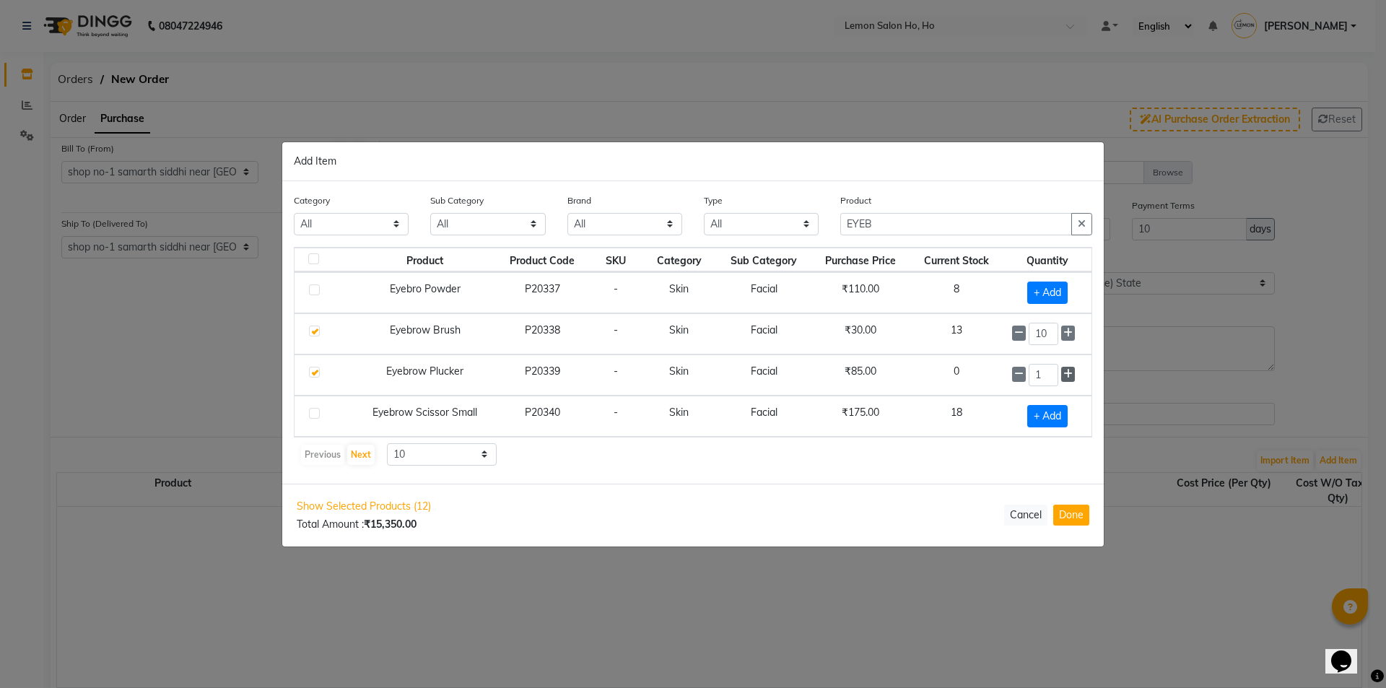
click at [1068, 371] on icon at bounding box center [1067, 374] width 9 height 10
drag, startPoint x: 891, startPoint y: 214, endPoint x: 741, endPoint y: 253, distance: 155.8
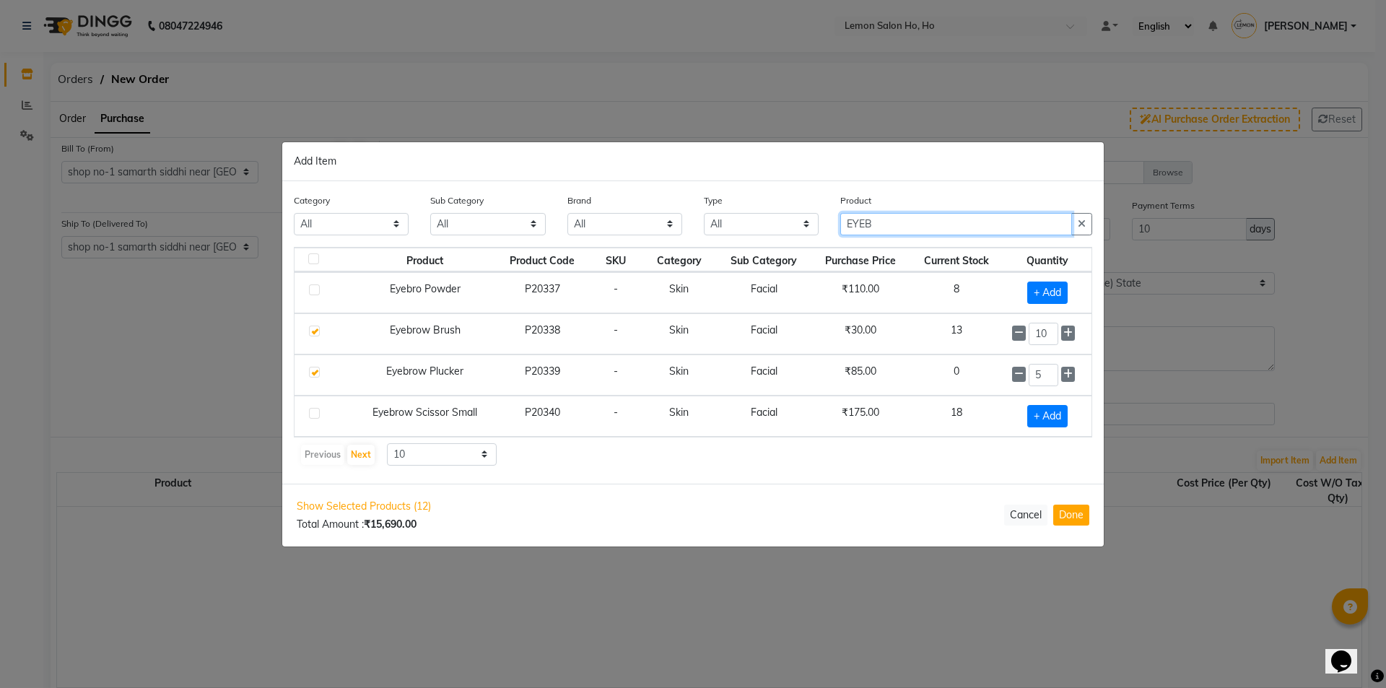
click at [741, 253] on div "Category All Hair Skin Makeup Personal Care Appliances [PERSON_NAME] Waxing Dis…" at bounding box center [692, 332] width 821 height 302
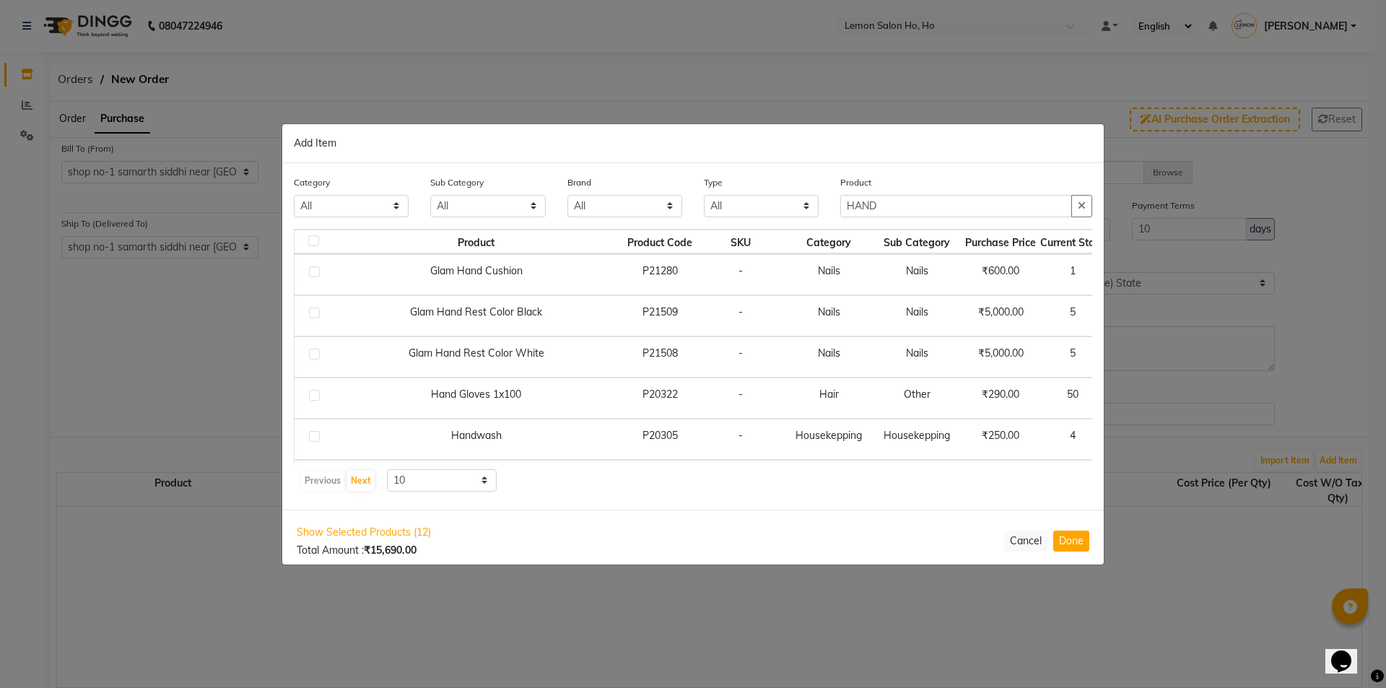
click at [1049, 451] on td "4" at bounding box center [1072, 439] width 69 height 41
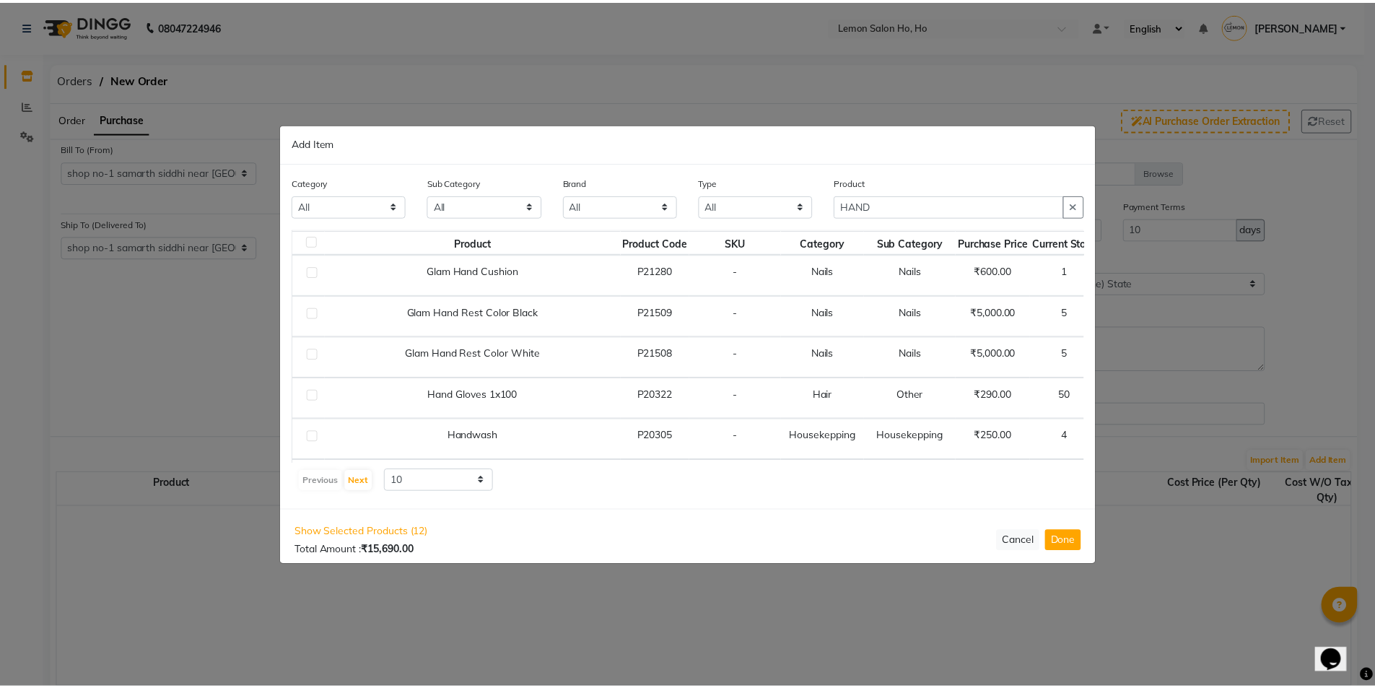
scroll to position [0, 65]
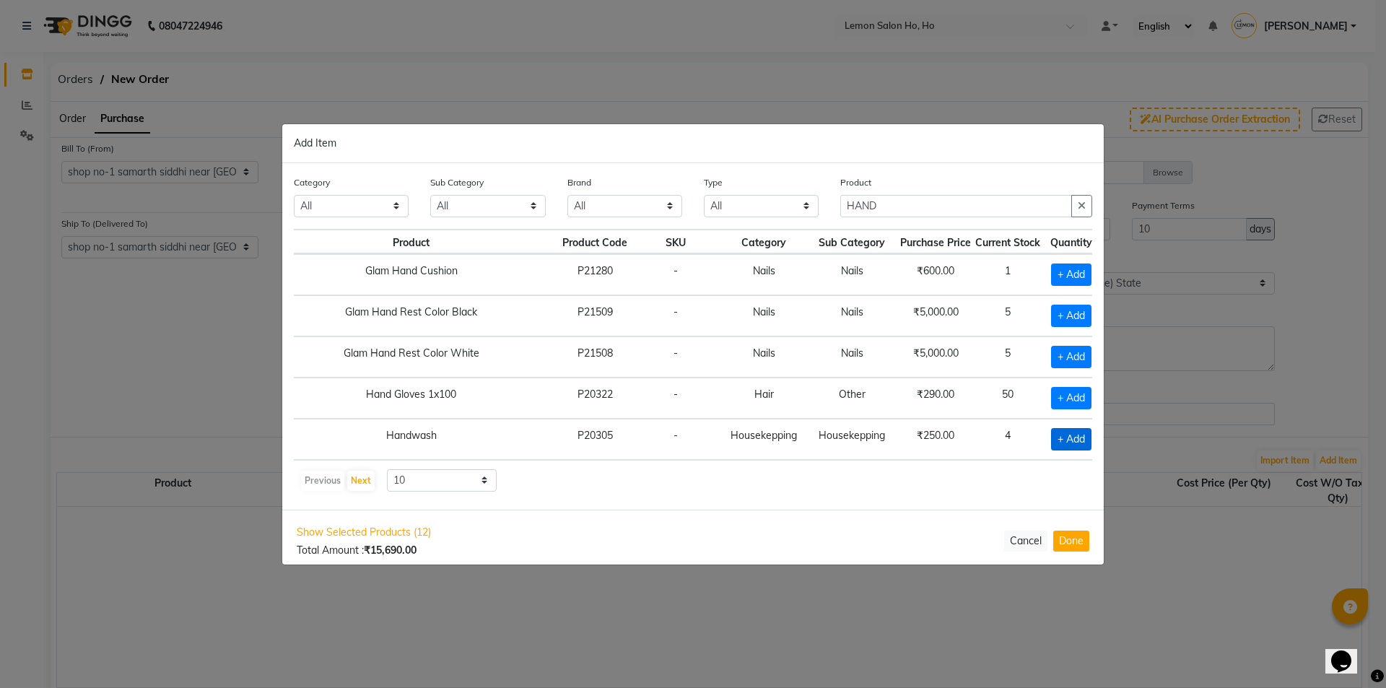
click at [1051, 434] on span "+ Add" at bounding box center [1071, 439] width 40 height 22
click at [1087, 437] on icon at bounding box center [1091, 438] width 9 height 10
click at [1069, 542] on button "Done" at bounding box center [1071, 541] width 36 height 21
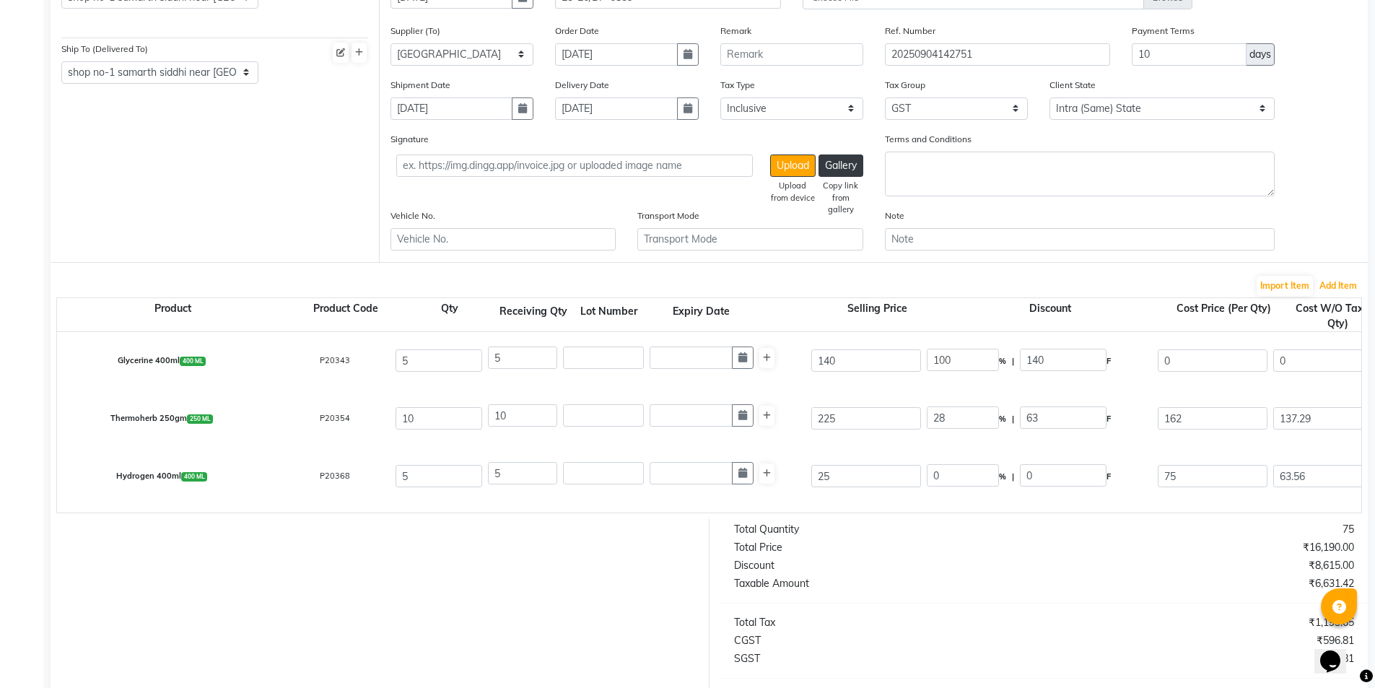
scroll to position [193, 0]
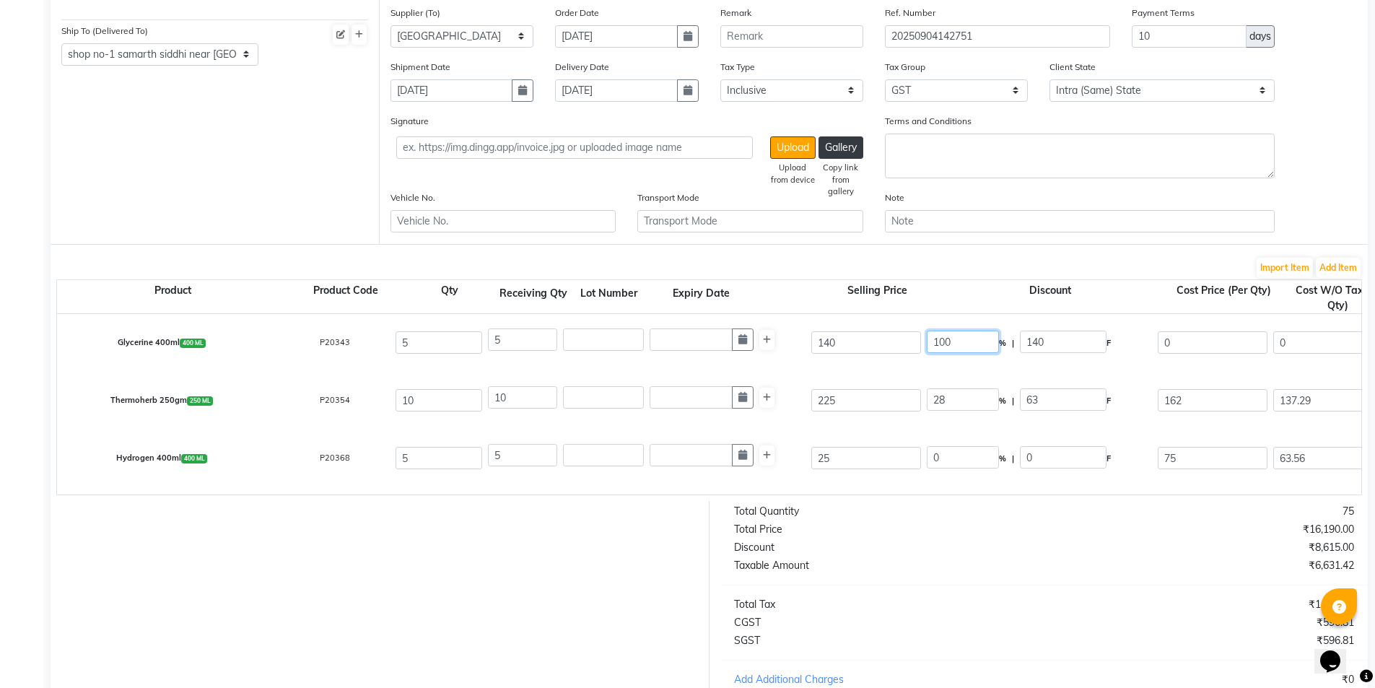
click at [944, 339] on input "100" at bounding box center [963, 342] width 72 height 22
click at [917, 435] on div "Hydrogen 400ml 400 ML P20368 5 5 25 0 % | 0 F 75 63.56 317.8 None SGST (6%) (An…" at bounding box center [1361, 459] width 2630 height 58
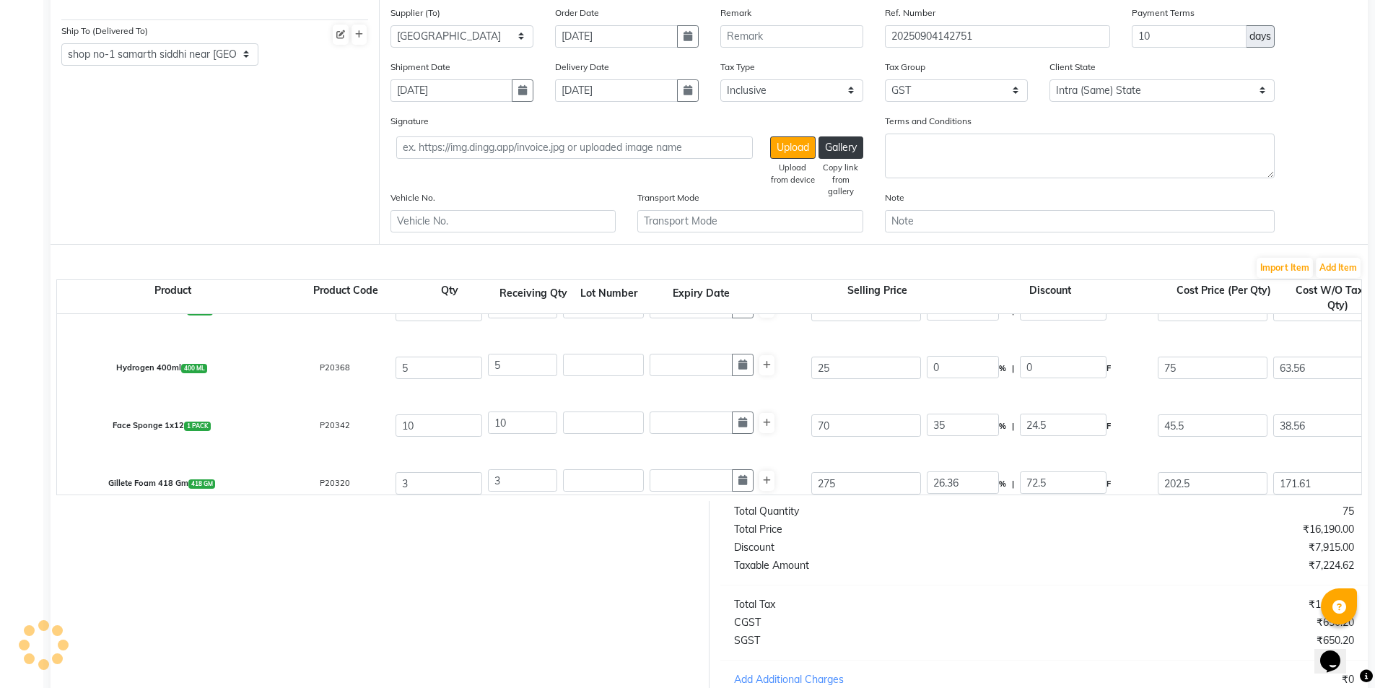
scroll to position [96, 0]
drag, startPoint x: 853, startPoint y: 424, endPoint x: 840, endPoint y: 424, distance: 13.7
click at [850, 424] on input "70" at bounding box center [866, 420] width 110 height 22
click at [841, 449] on div "Gillete Foam 418 Gm 418 GM P20320 3 3 275 26.36 % | 72.5 F 202.5 171.61 514.83 …" at bounding box center [1361, 478] width 2630 height 58
click at [824, 417] on input "75" at bounding box center [866, 420] width 110 height 22
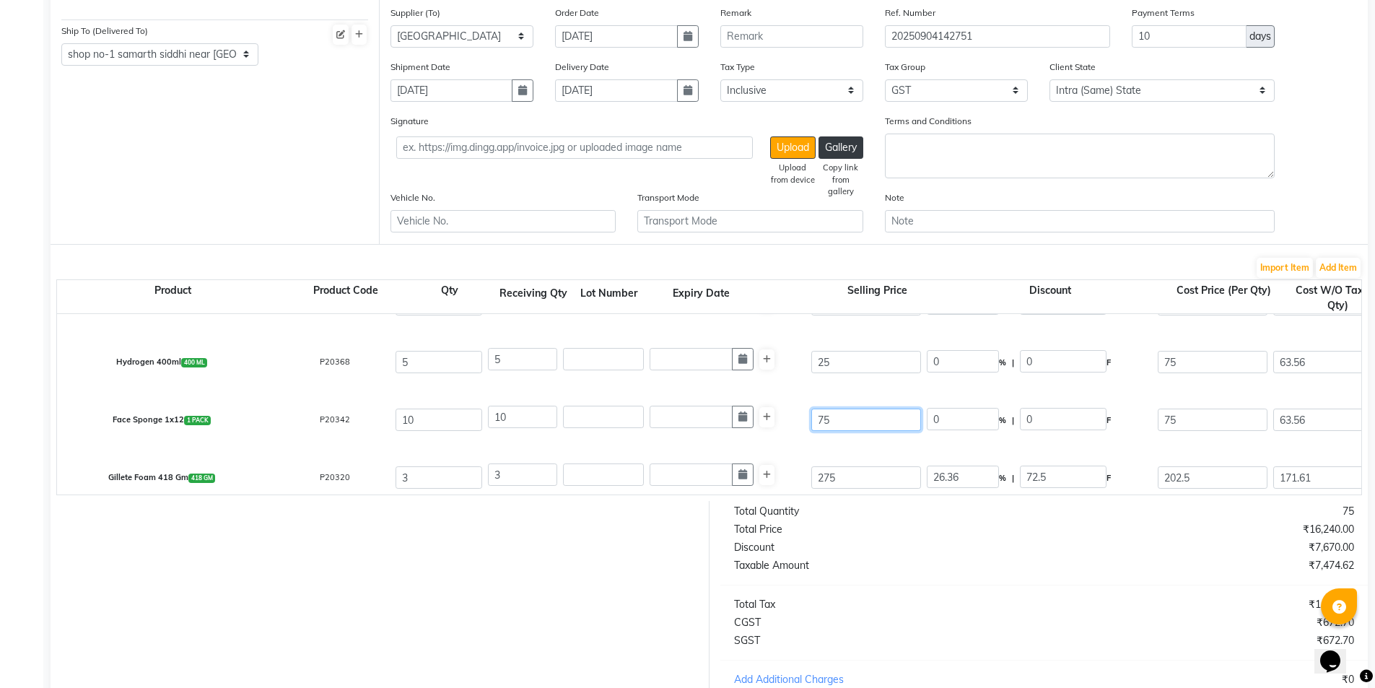
click at [824, 417] on input "75" at bounding box center [866, 420] width 110 height 22
click at [821, 382] on div "Hydrogen 400ml 400 ML P20368 5 5 25 0 % | 0 F 75 63.56 317.8 None SGST (6%) (An…" at bounding box center [1361, 362] width 2630 height 58
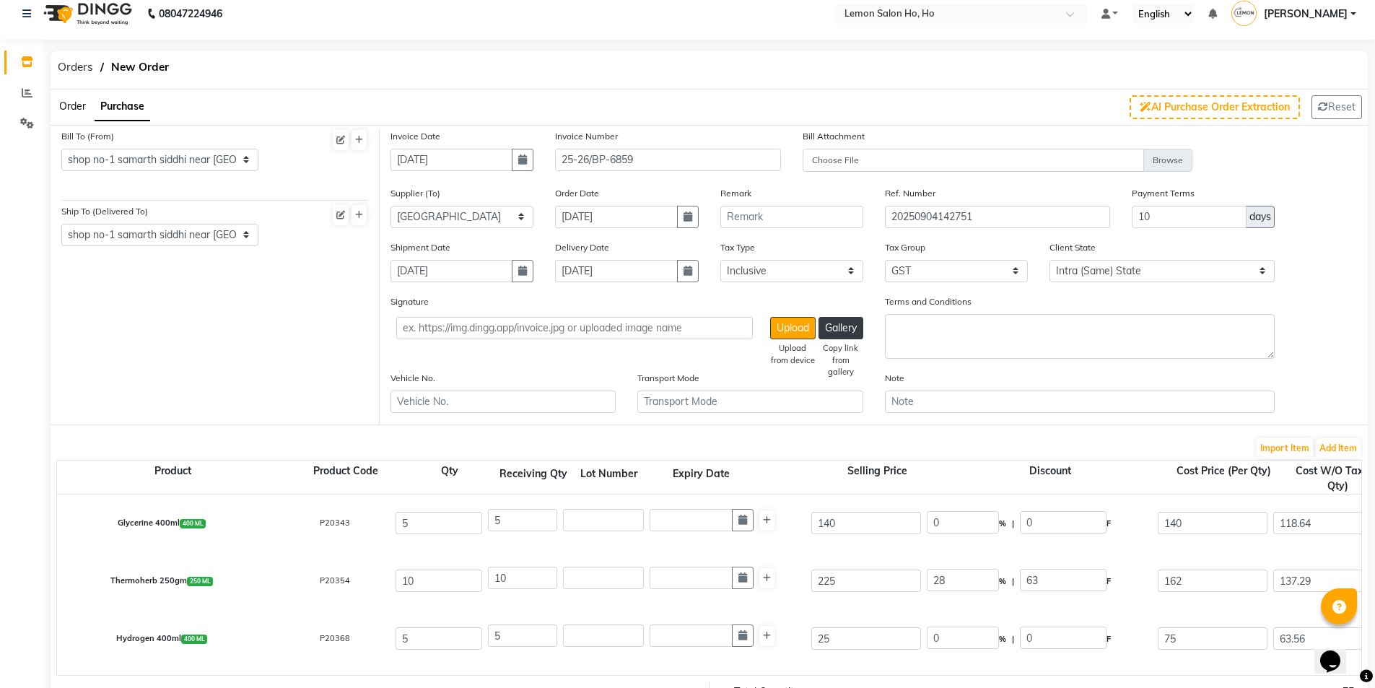
scroll to position [0, 0]
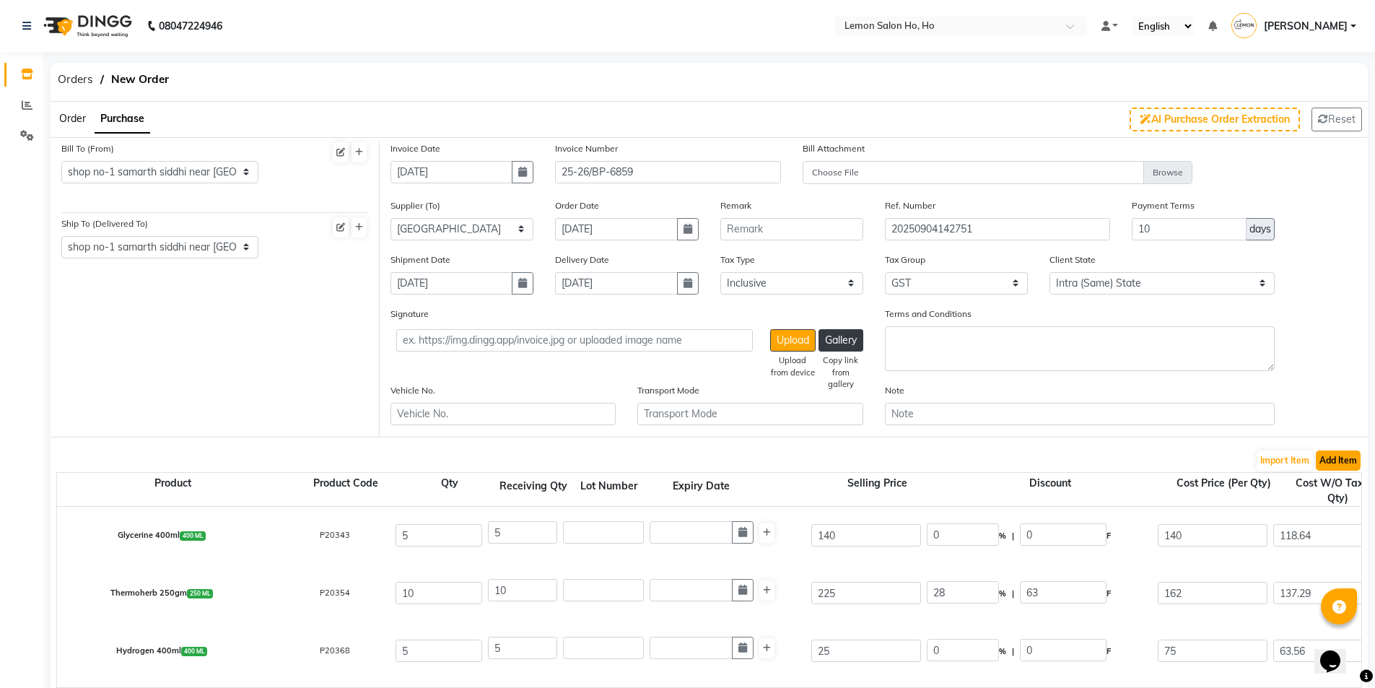
click at [1344, 461] on button "Add Item" at bounding box center [1338, 460] width 45 height 20
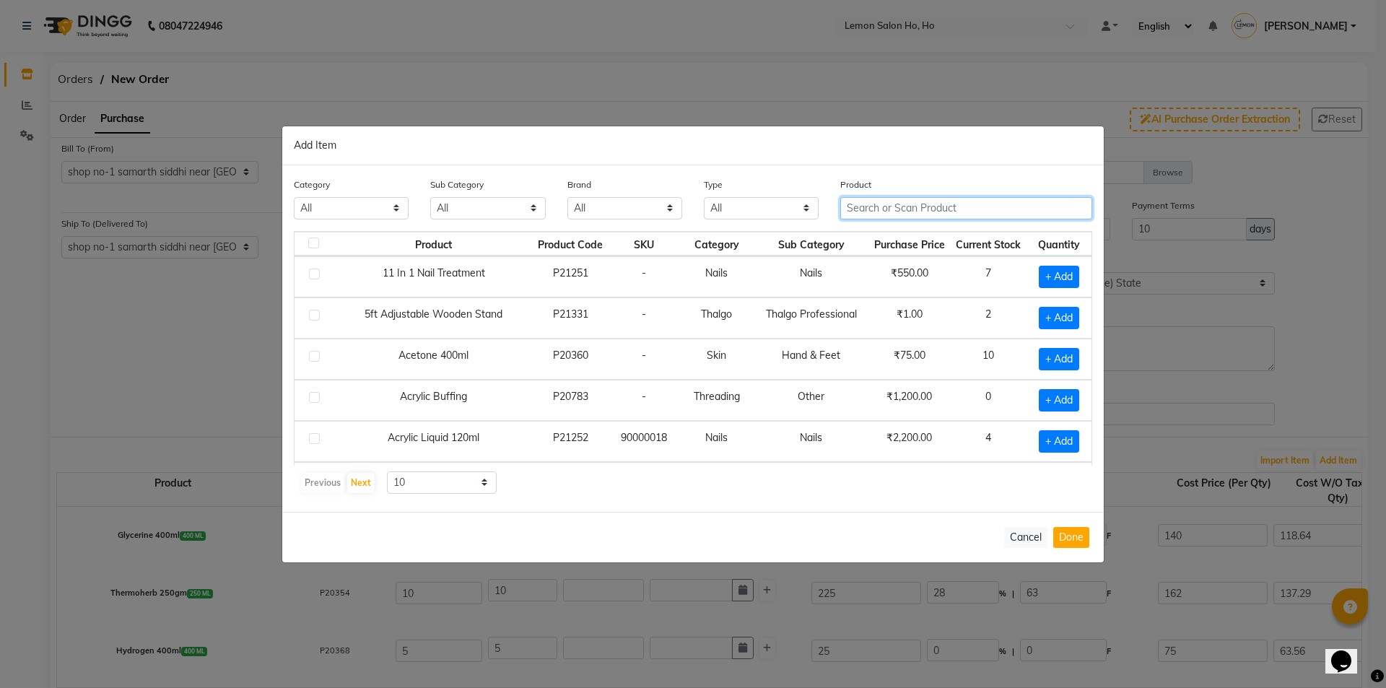
click at [901, 212] on input "text" at bounding box center [966, 208] width 252 height 22
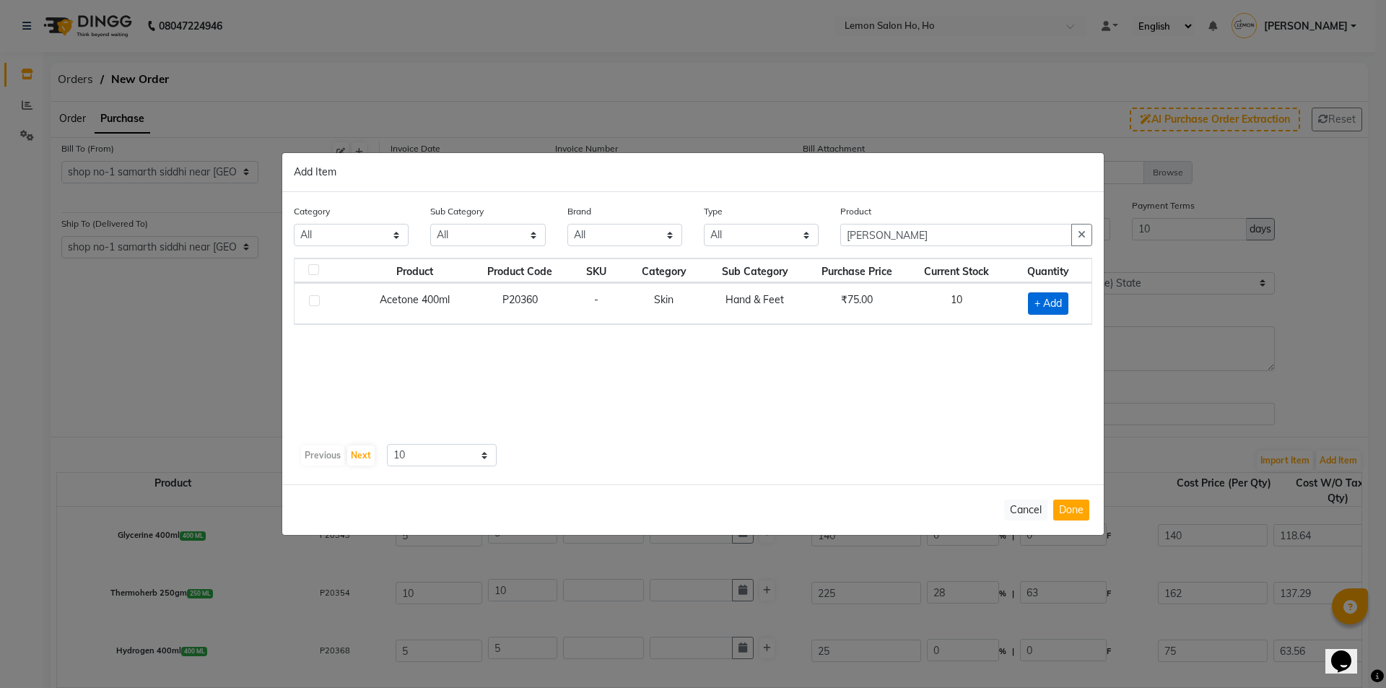
click at [1047, 300] on span "+ Add" at bounding box center [1048, 303] width 40 height 22
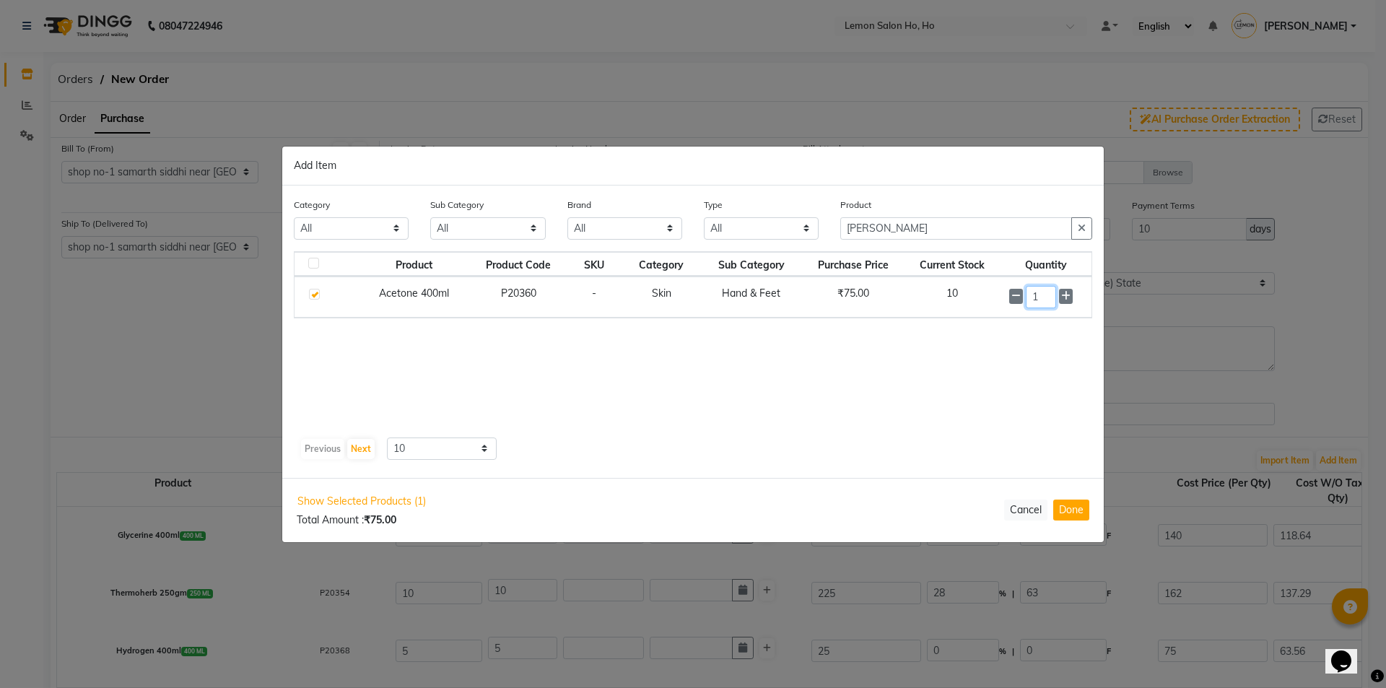
click at [1049, 301] on input "1" at bounding box center [1041, 297] width 31 height 22
click at [1067, 502] on button "Done" at bounding box center [1071, 510] width 36 height 21
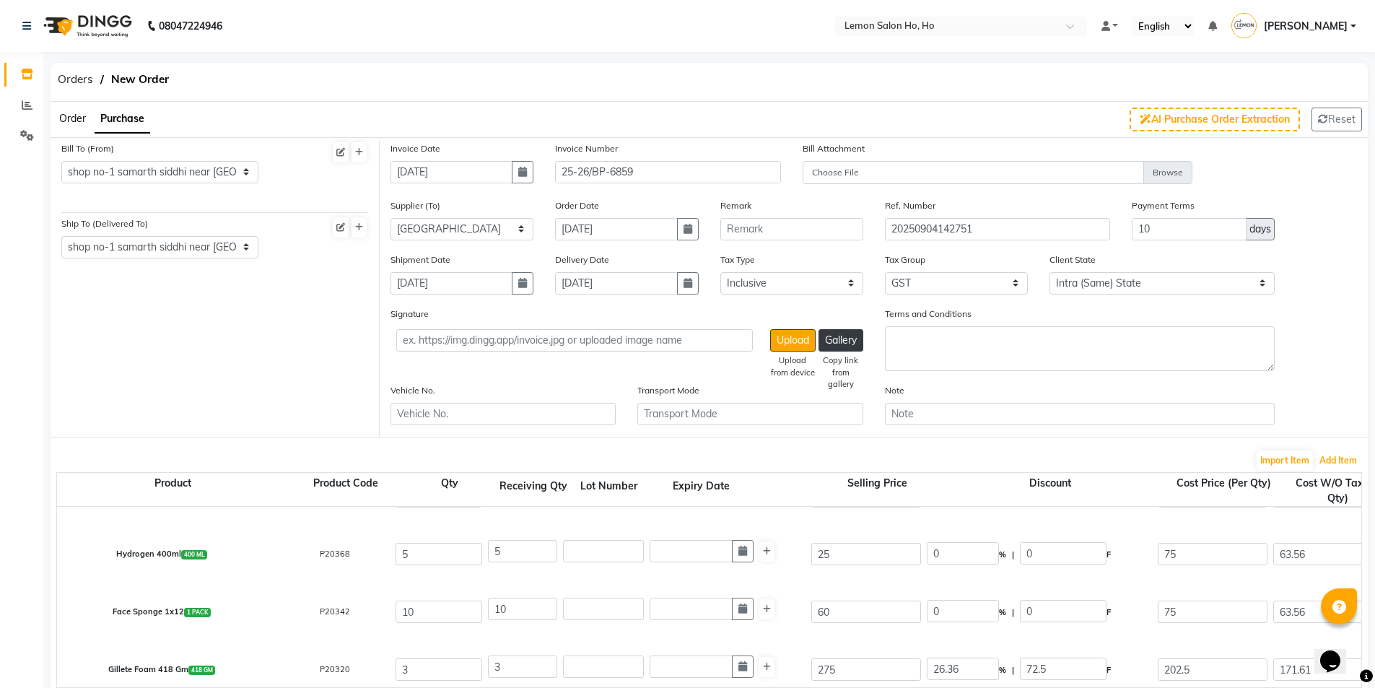
scroll to position [96, 0]
click at [976, 614] on input "0" at bounding box center [963, 612] width 72 height 22
click at [908, 647] on div "Gillete Foam 418 Gm 418 GM P20320 3 3 275 26.36 % | 72.5 F 202.5 171.61 514.83 …" at bounding box center [1361, 671] width 2630 height 58
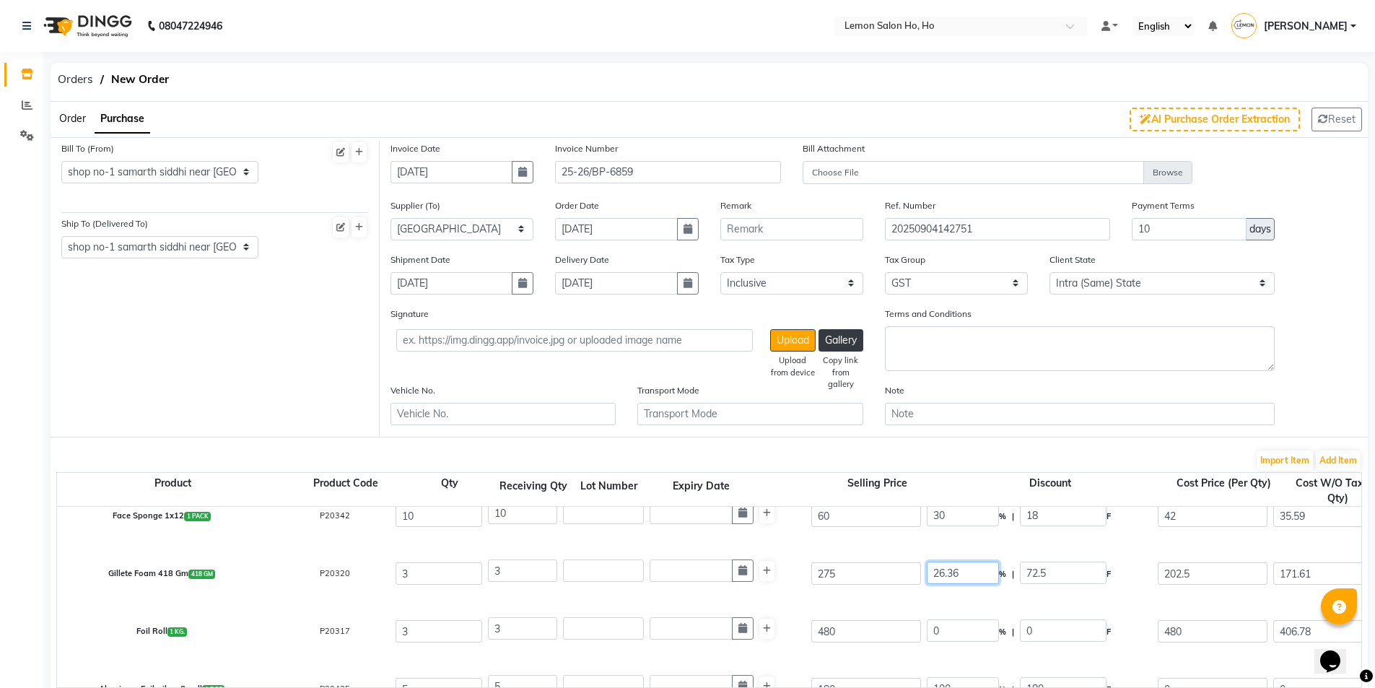
click at [946, 571] on input "26.36" at bounding box center [963, 573] width 72 height 22
click at [954, 601] on div "Gillete Foam 418 Gm 418 GM P20320 3 3 275 10 % | 27.5 F 247.5 209.75 629.25 Non…" at bounding box center [1361, 574] width 2630 height 58
click at [831, 633] on input "480" at bounding box center [866, 631] width 110 height 22
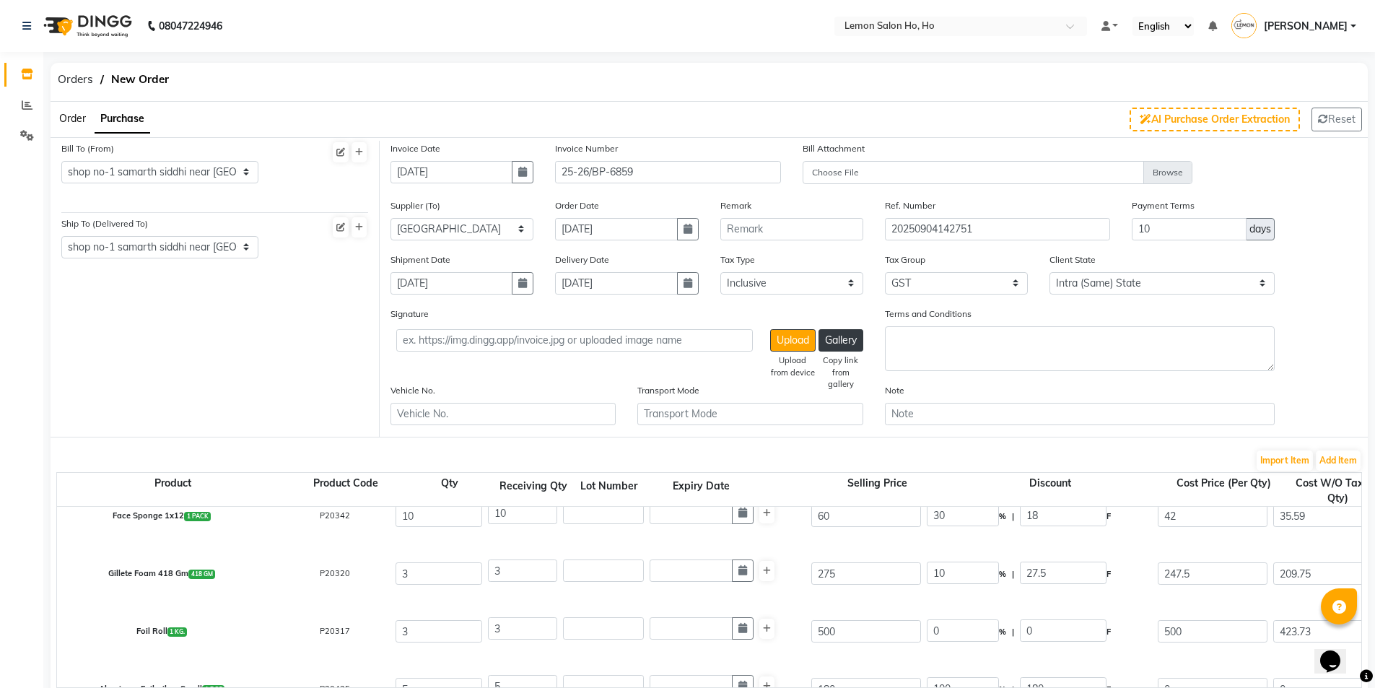
click at [852, 600] on div "Gillete Foam 418 Gm 418 GM P20320 3 3 275 10 % | 27.5 F 247.5 209.75 629.25 Non…" at bounding box center [1361, 574] width 2630 height 58
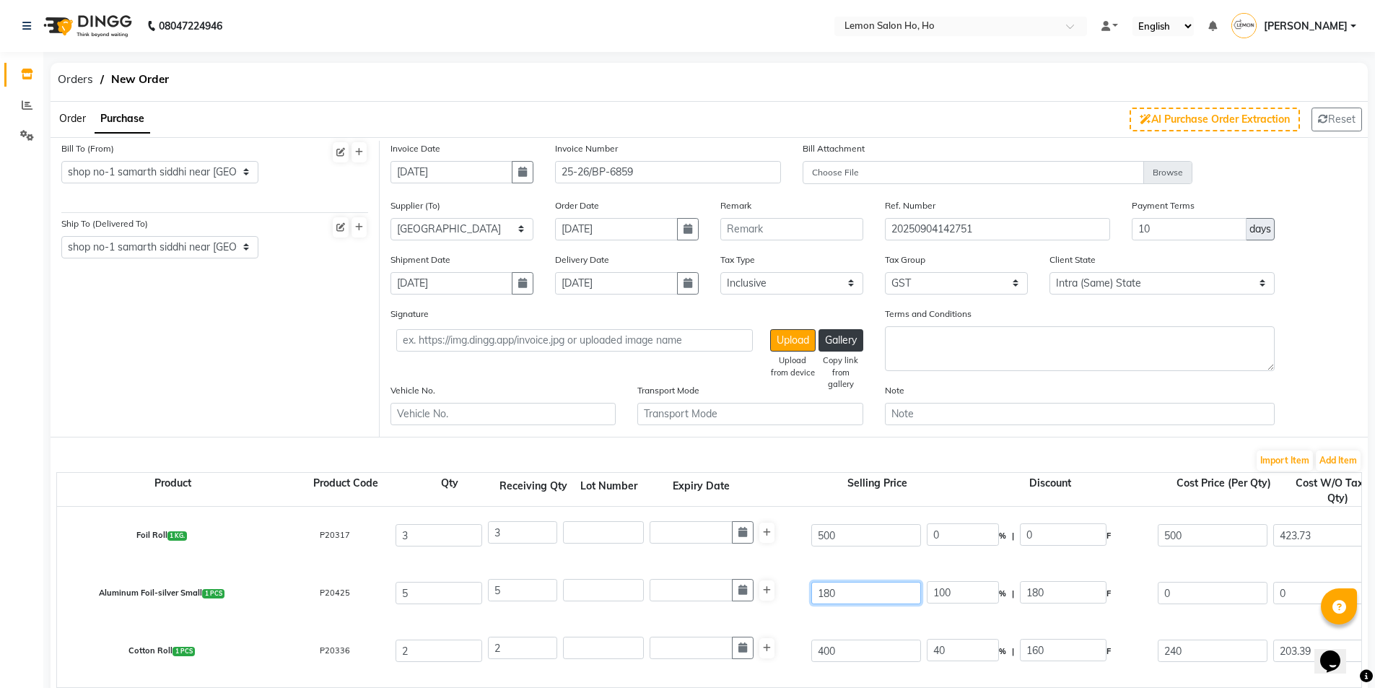
click at [834, 594] on input "180" at bounding box center [866, 593] width 110 height 22
click at [829, 594] on input "180" at bounding box center [866, 593] width 110 height 22
click at [938, 655] on input "40" at bounding box center [963, 650] width 72 height 22
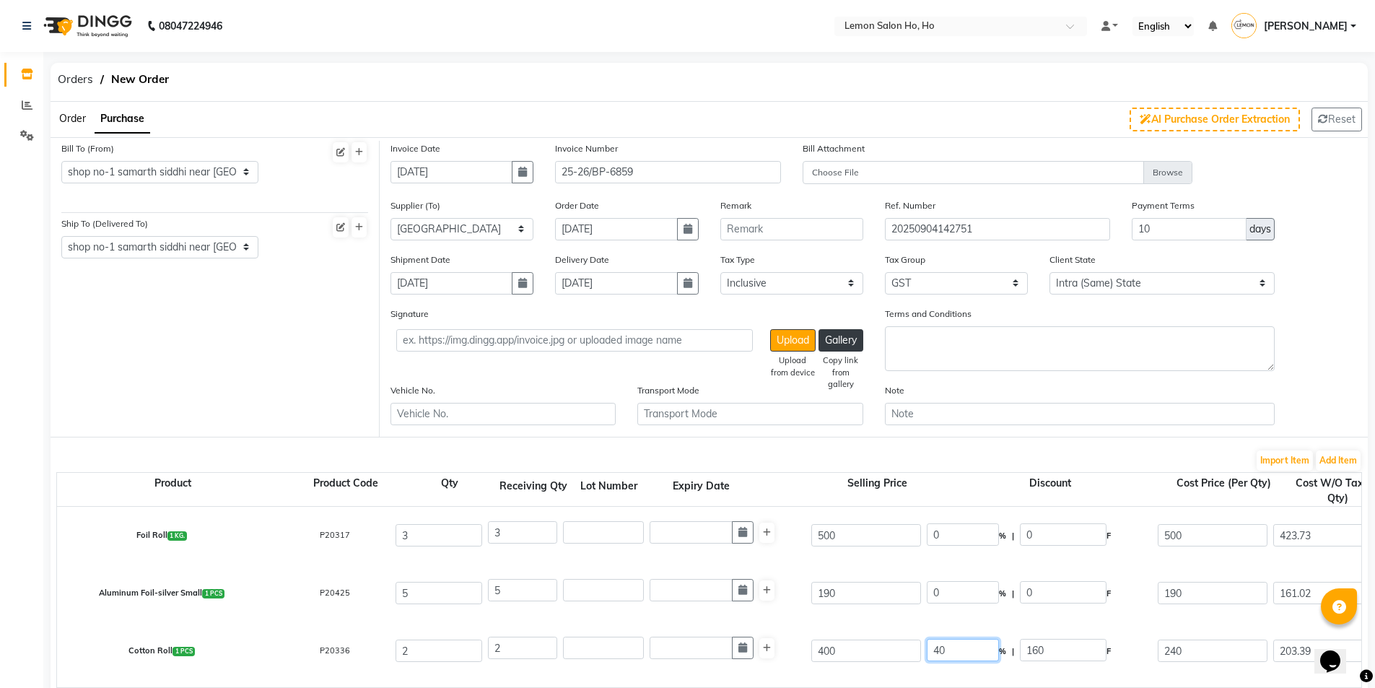
click at [938, 655] on input "40" at bounding box center [963, 650] width 72 height 22
click at [902, 617] on div "Aluminum Foil-silver Small 1 PCS P20425 5 5 190 0 % | 0 F 190 161.02 805.1 None…" at bounding box center [1361, 593] width 2630 height 58
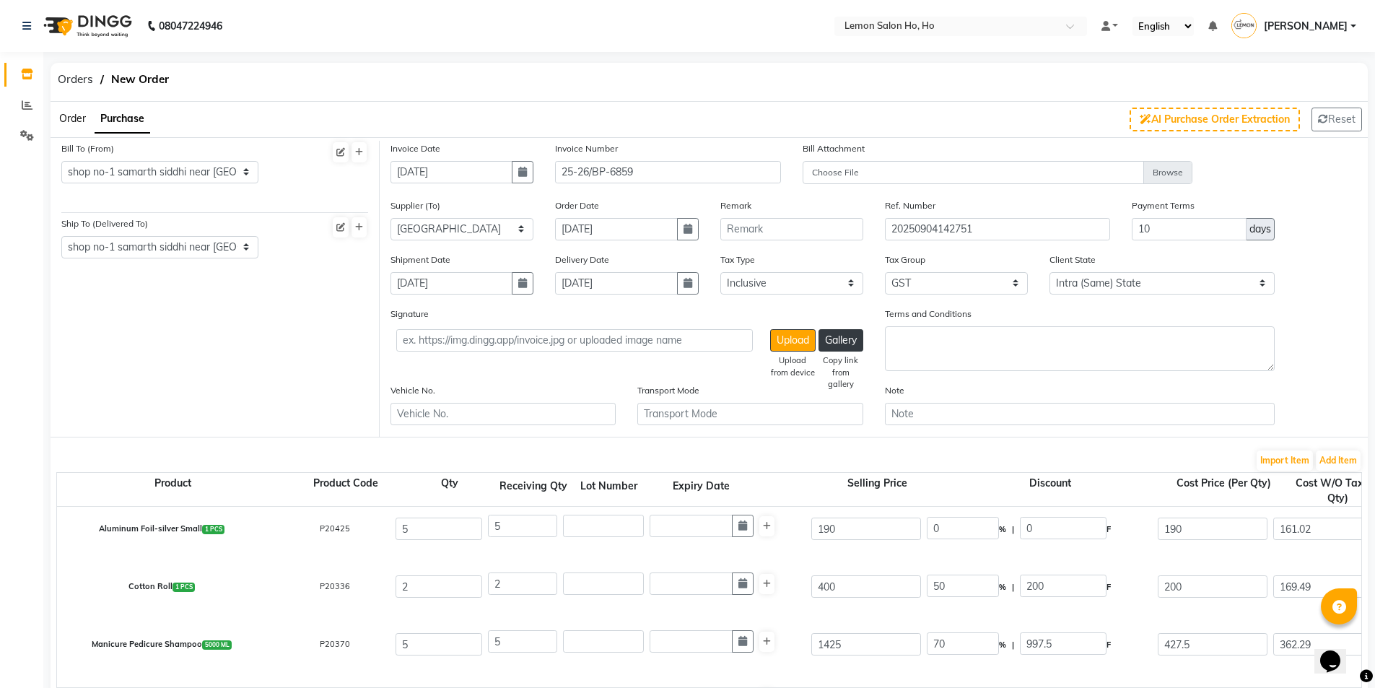
scroll to position [385, 0]
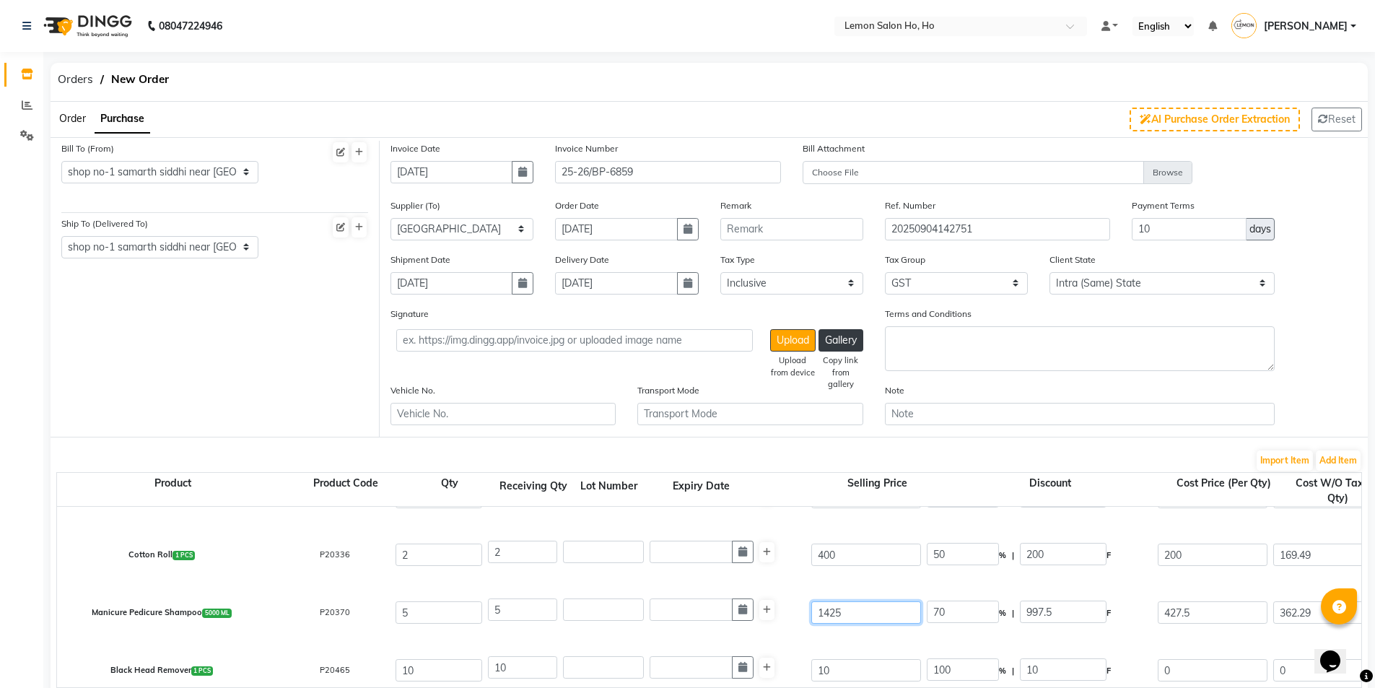
click at [829, 618] on input "1425" at bounding box center [866, 612] width 110 height 22
click at [853, 642] on div "Black Head Remover 1 PCS P20465 10 10 10 100 % | 10 F 0 0 0 None SGST (6%) (Any…" at bounding box center [1361, 671] width 2630 height 58
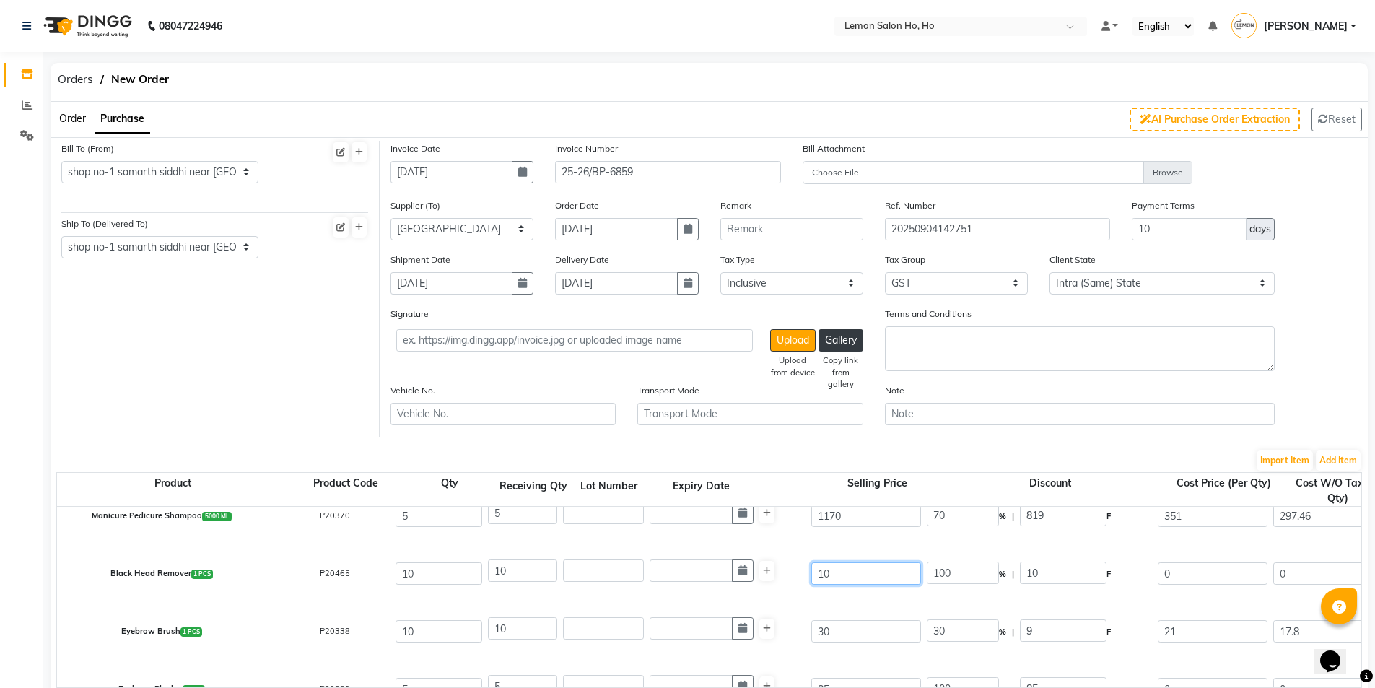
click at [845, 575] on input "10" at bounding box center [866, 573] width 110 height 22
click at [849, 609] on div "Eyebrow Brush 1 PCS P20338 10 10 30 30 % | 9 F 21 17.8 178 None SGST (6%) (Any)…" at bounding box center [1361, 632] width 2630 height 58
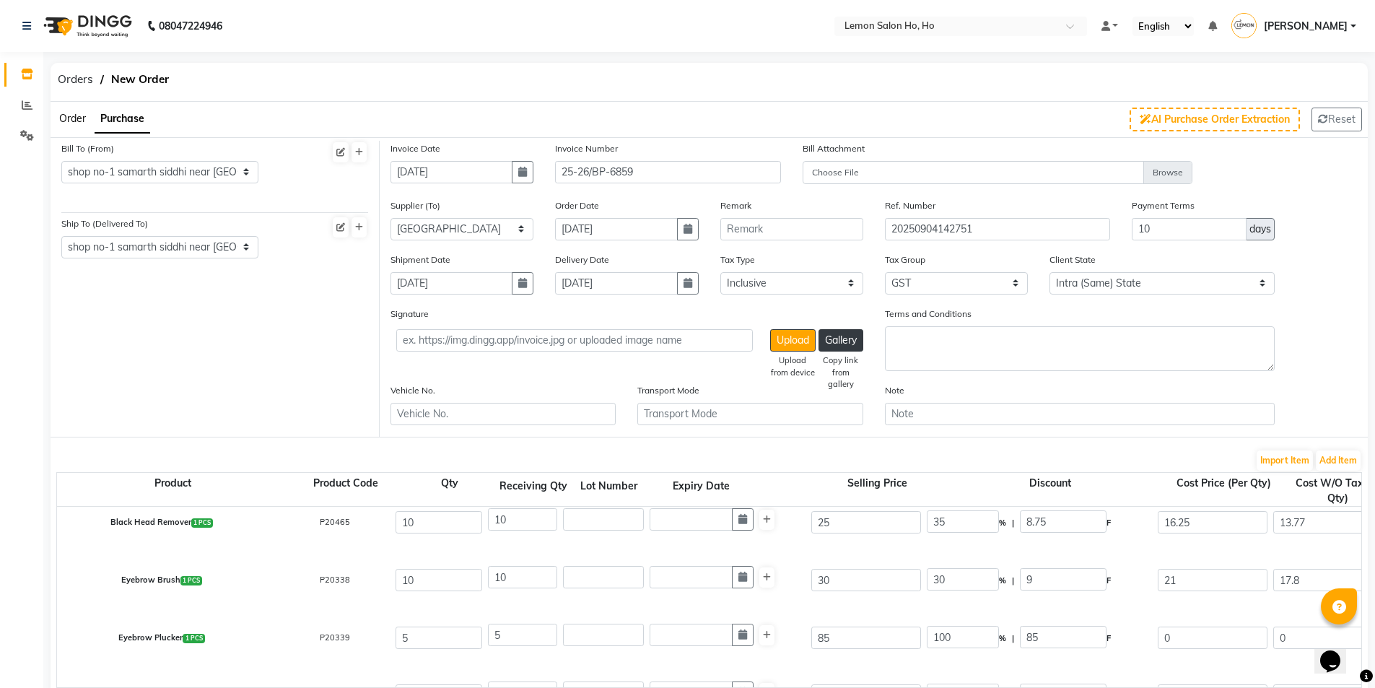
scroll to position [577, 0]
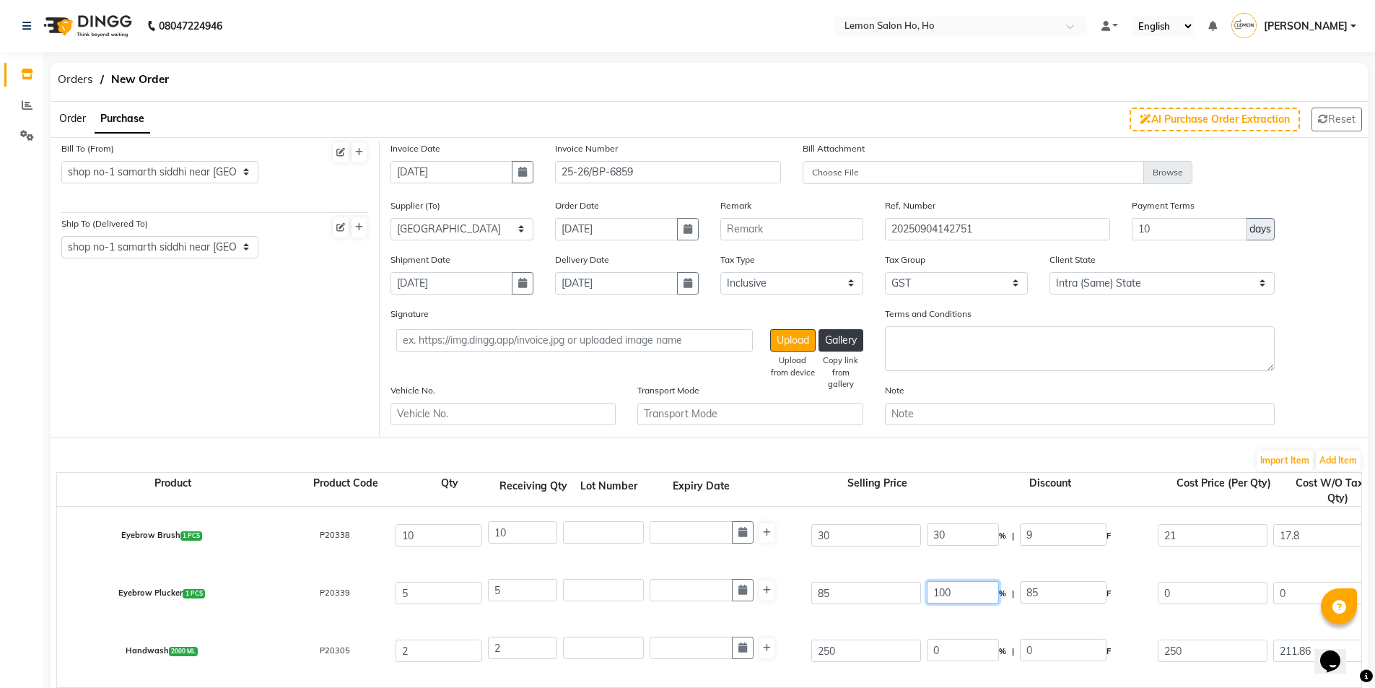
click at [941, 595] on input "100" at bounding box center [963, 592] width 72 height 22
click at [882, 619] on div "Eyebrow Plucker 1 PCS P20339 5 5 85 40 % | 34 F 51 43.22 216.1 None SGST (6%) (…" at bounding box center [1361, 593] width 2630 height 58
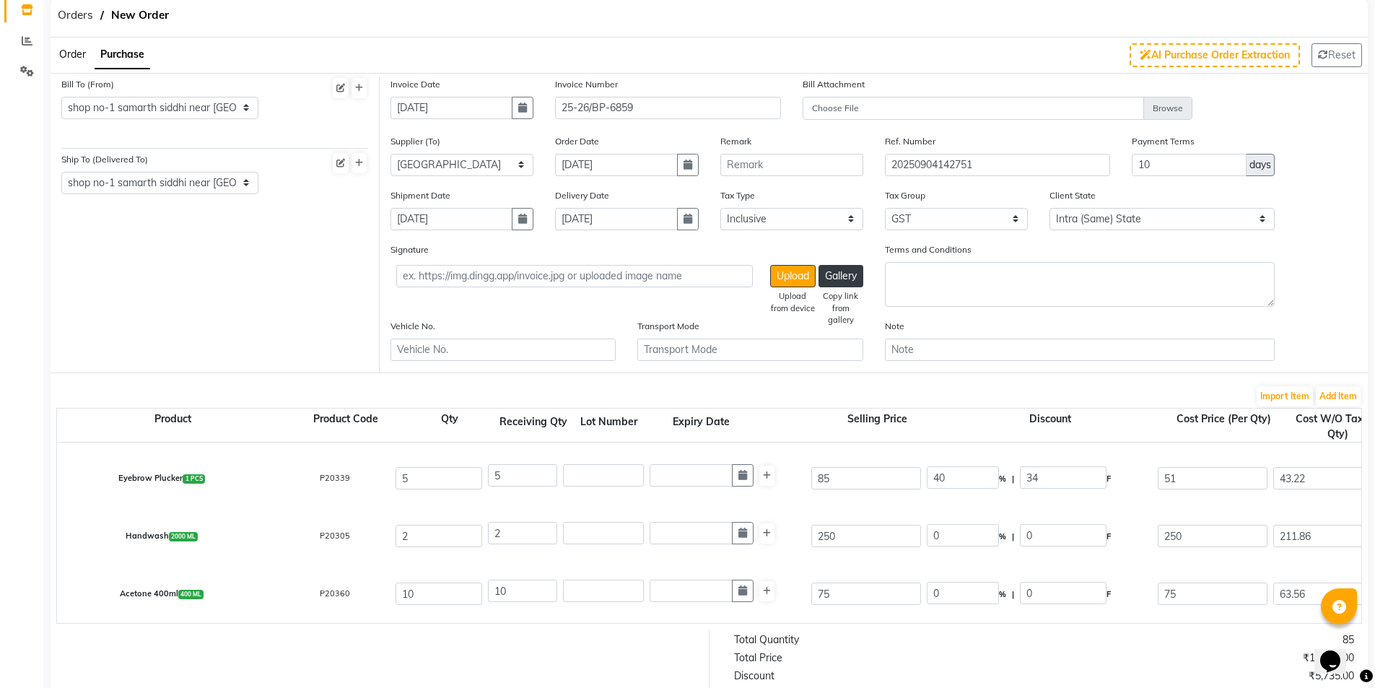
scroll to position [96, 0]
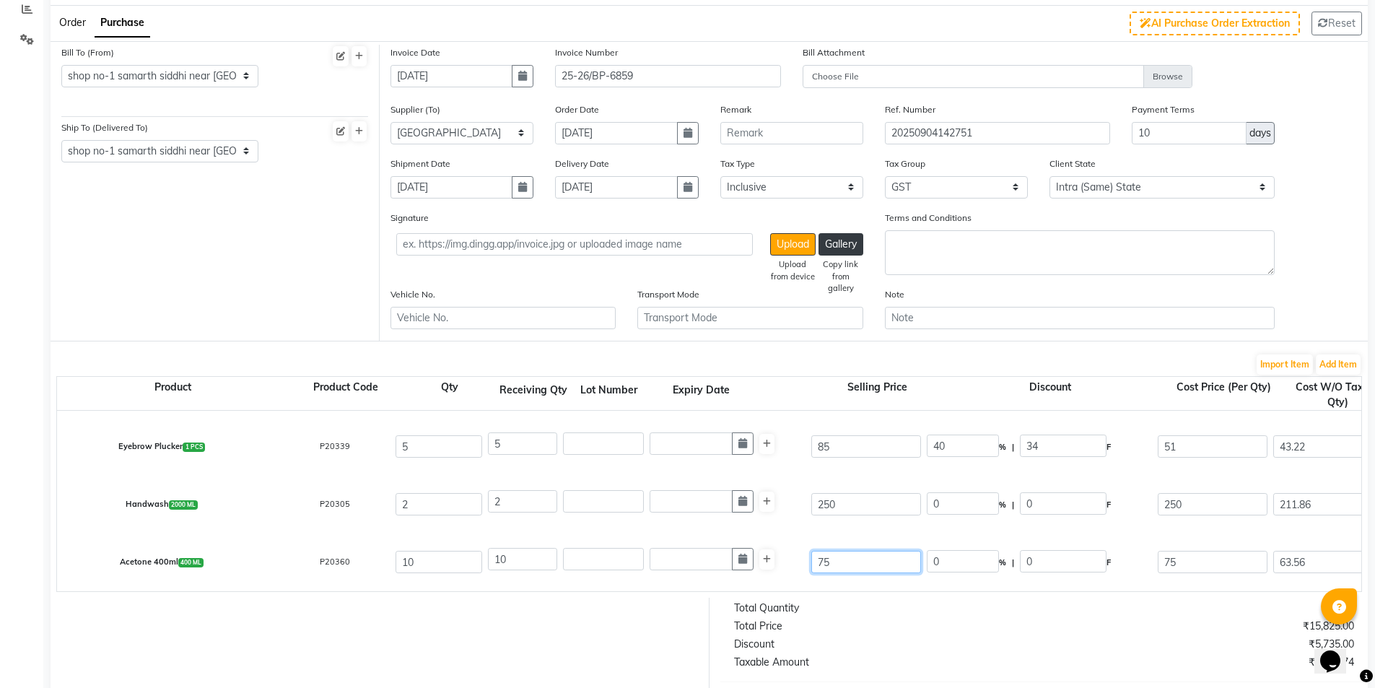
click at [837, 559] on input "75" at bounding box center [866, 562] width 110 height 22
drag, startPoint x: 873, startPoint y: 515, endPoint x: 1159, endPoint y: 511, distance: 285.9
click at [873, 515] on input "250" at bounding box center [866, 504] width 110 height 22
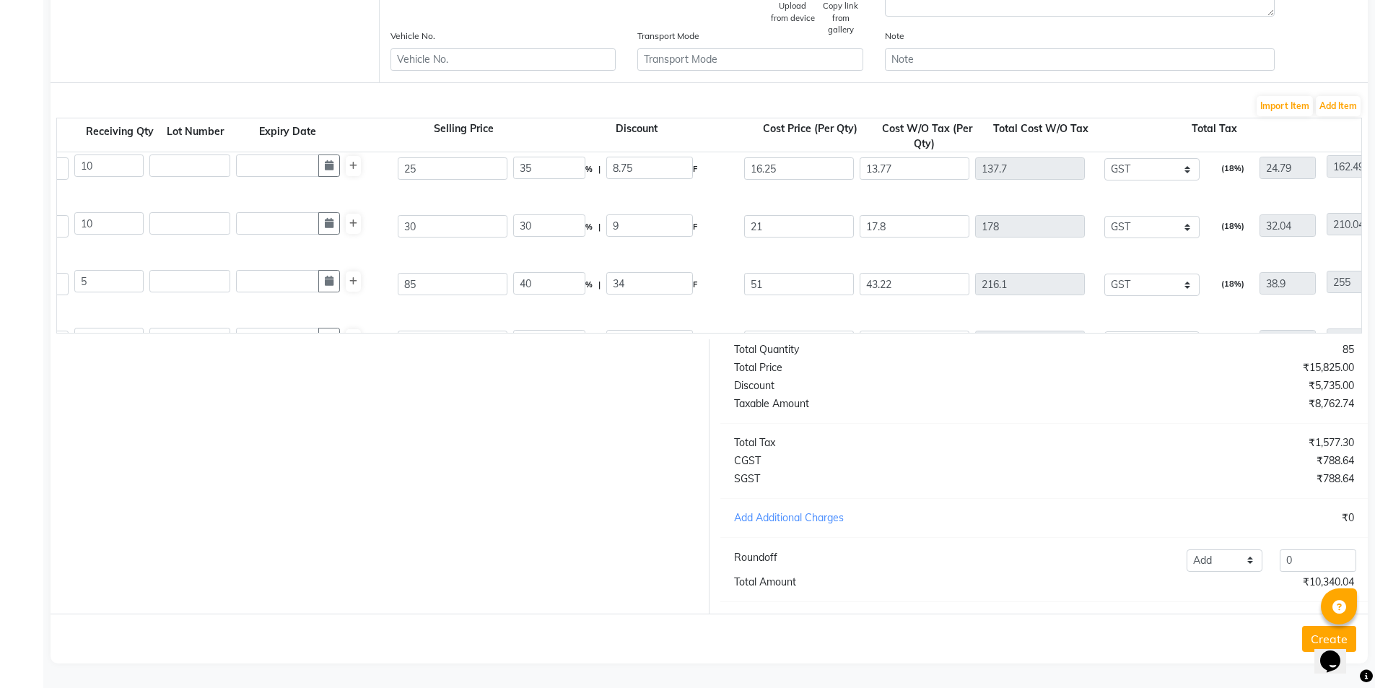
scroll to position [0, 416]
click at [1105, 218] on select "None SGST (6%) (Any) SGST GST" at bounding box center [1149, 227] width 95 height 22
click at [1102, 216] on select "None SGST (6%) (Any) SGST GST" at bounding box center [1149, 227] width 95 height 22
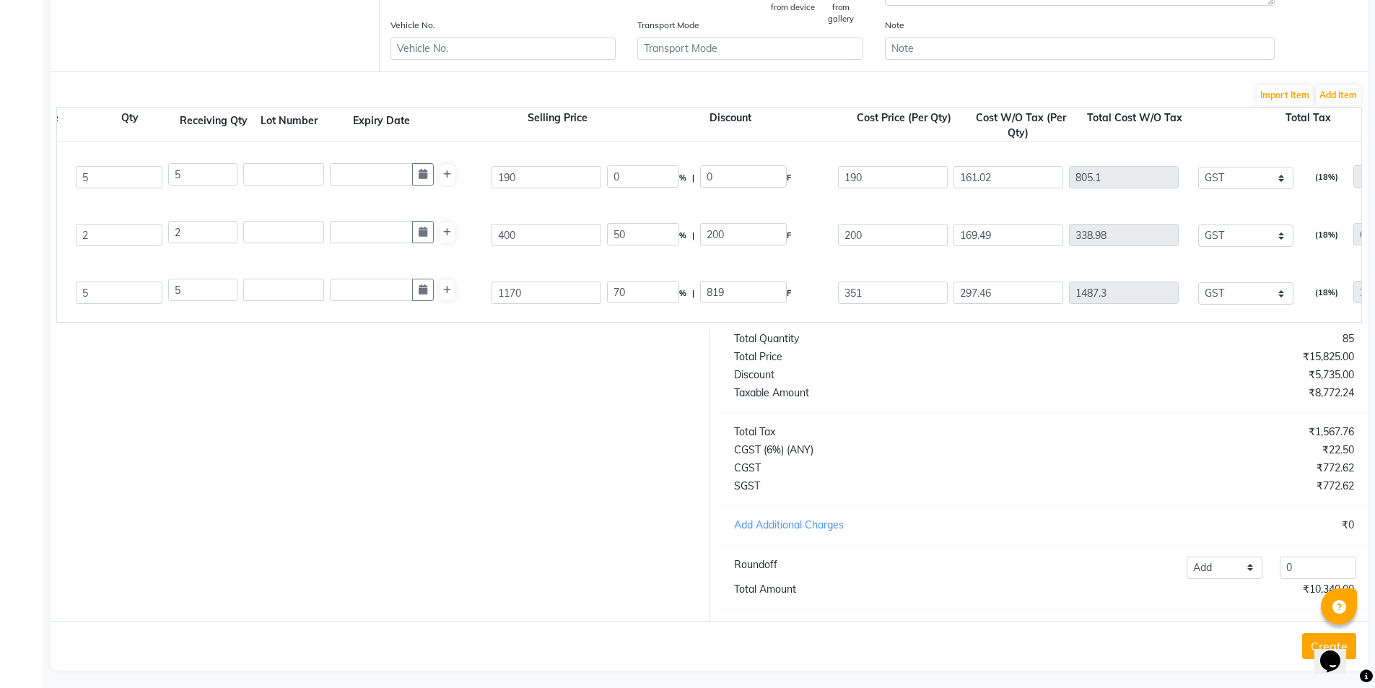
scroll to position [0, 323]
click at [1226, 231] on select "None SGST (6%) (Any) SGST GST" at bounding box center [1242, 235] width 95 height 22
click at [1195, 224] on select "None SGST (6%) (Any) SGST GST" at bounding box center [1242, 235] width 95 height 22
click at [1224, 233] on select "None SGST (6%) (Any) SGST GST" at bounding box center [1242, 235] width 95 height 22
click at [1129, 256] on div "Cotton Roll 1 PCS P20336 2 2 400 50 % | 200 F 200 178.57 357.14 None SGST (6%) …" at bounding box center [1039, 235] width 2630 height 58
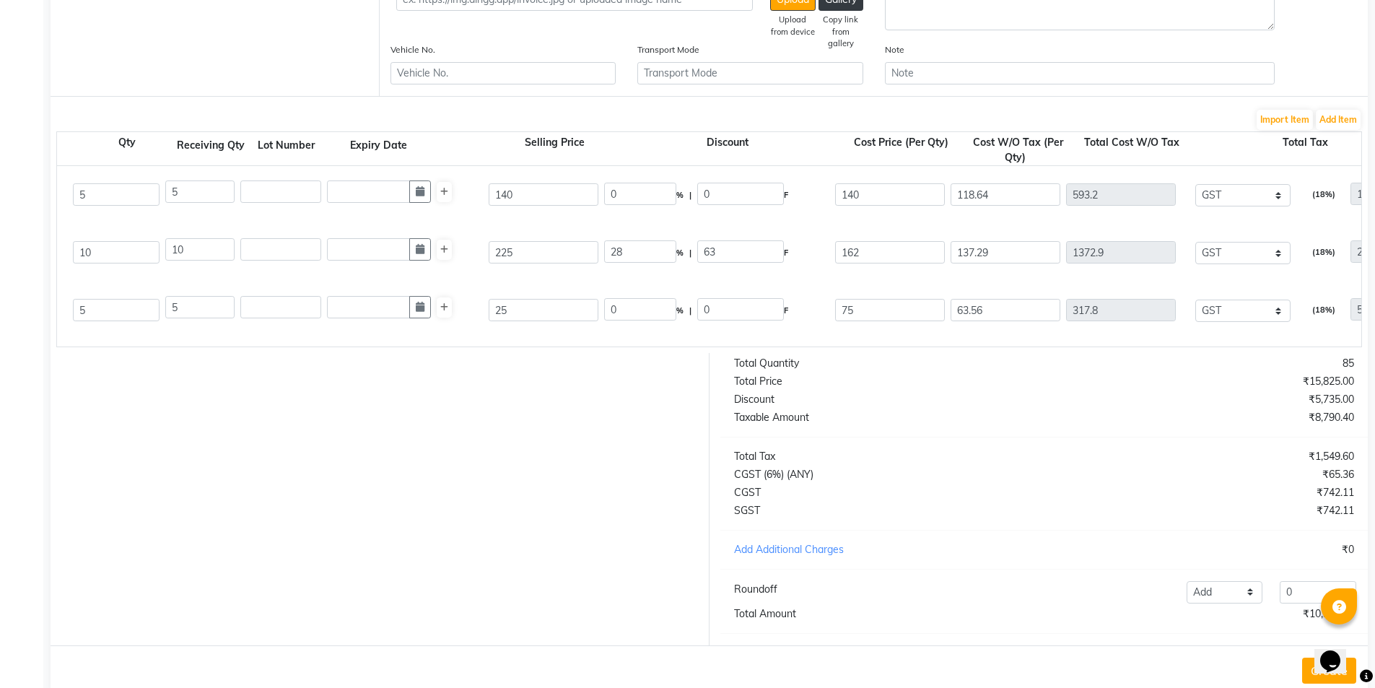
scroll to position [383, 0]
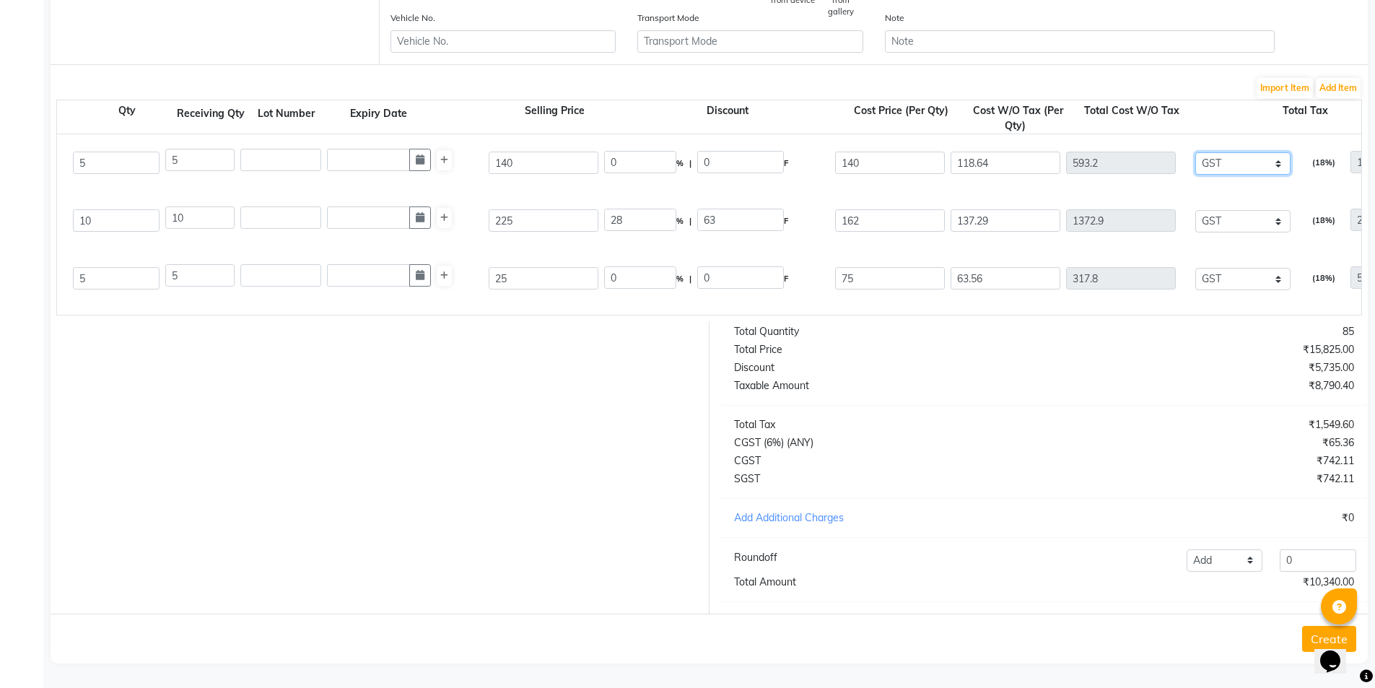
click at [1233, 155] on select "None SGST (6%) (Any) SGST GST" at bounding box center [1242, 163] width 95 height 22
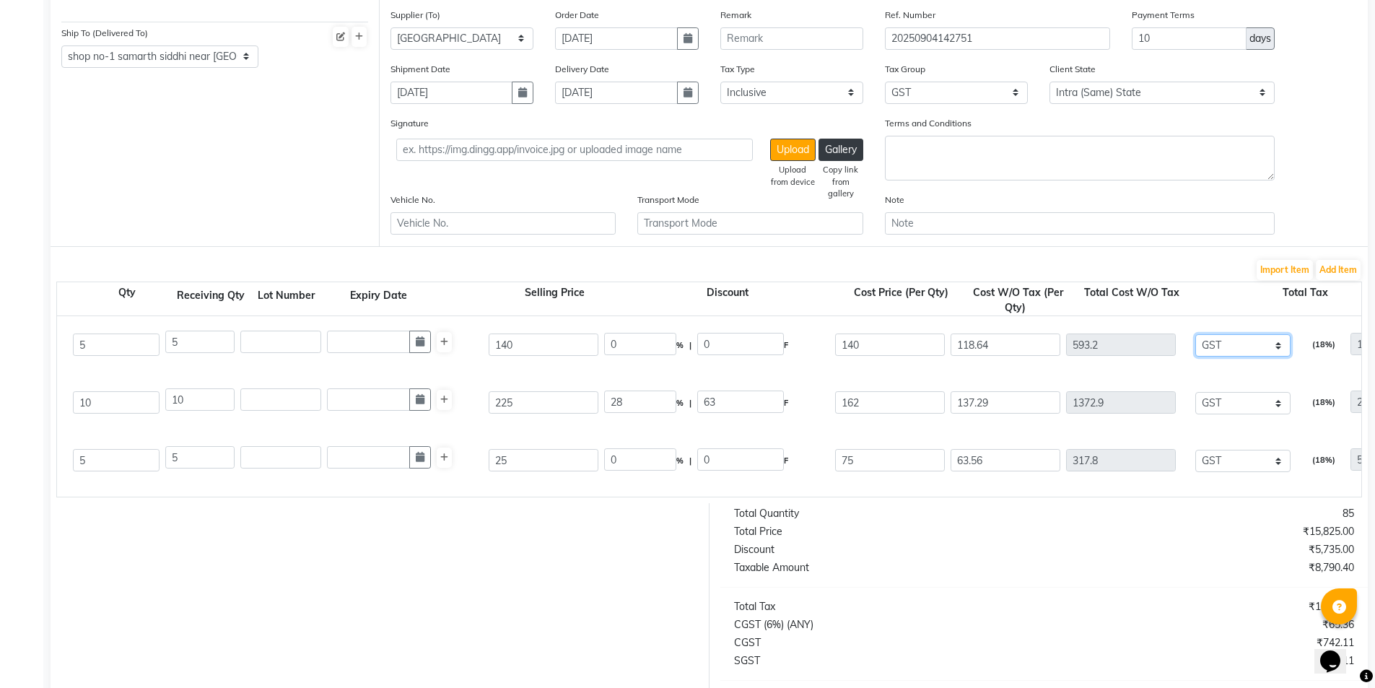
click at [1257, 352] on select "None SGST (6%) (Any) SGST GST" at bounding box center [1242, 345] width 95 height 22
click at [1195, 334] on select "None SGST (6%) (Any) SGST GST" at bounding box center [1242, 345] width 95 height 22
click at [1234, 341] on select "None SGST (6%) (Any) SGST GST" at bounding box center [1242, 345] width 95 height 22
click at [1195, 334] on select "None SGST (6%) (Any) SGST GST" at bounding box center [1242, 345] width 95 height 22
click at [1233, 348] on select "None SGST (6%) (Any) SGST GST" at bounding box center [1242, 345] width 95 height 22
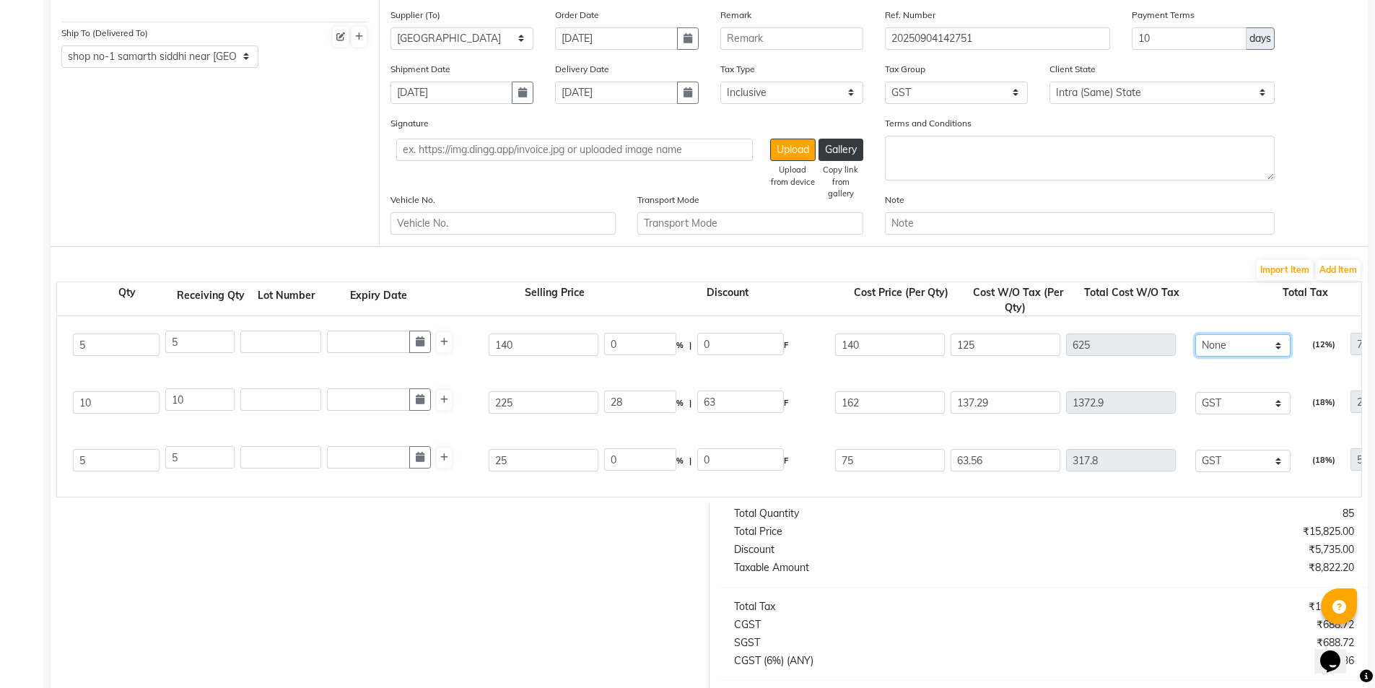
click at [1195, 334] on select "None SGST (6%) (Any) SGST GST" at bounding box center [1242, 345] width 95 height 22
click at [1217, 349] on select "None SGST (6%) (Any) SGST GST" at bounding box center [1242, 345] width 95 height 22
click at [1195, 334] on select "None SGST (6%) (Any) SGST GST" at bounding box center [1242, 345] width 95 height 22
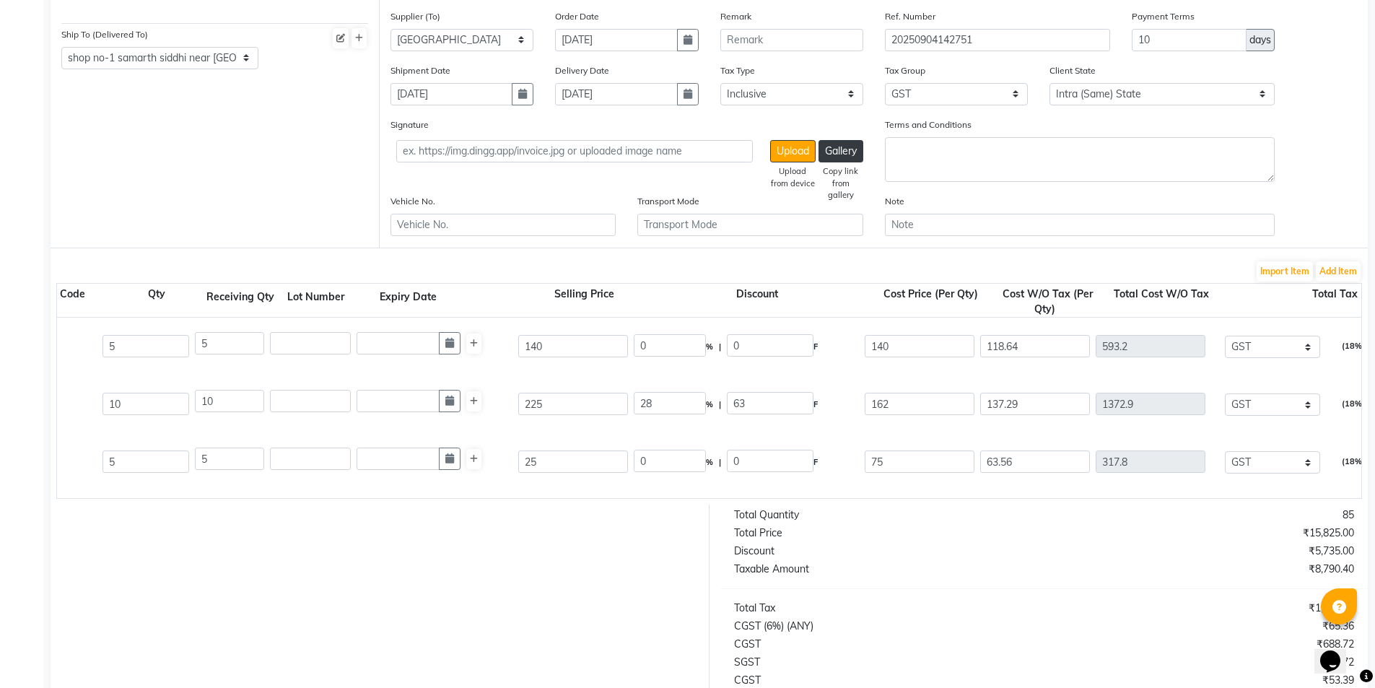
scroll to position [193, 0]
click at [1266, 354] on div "None SGST (6%) (Any) SGST GST" at bounding box center [1272, 343] width 117 height 24
click at [1271, 349] on select "None SGST (6%) (Any) SGST GST" at bounding box center [1272, 343] width 95 height 22
click at [1225, 332] on select "None SGST (6%) (Any) SGST GST" at bounding box center [1272, 343] width 95 height 22
click at [1270, 405] on select "None SGST (6%) (Any) SGST GST" at bounding box center [1272, 401] width 95 height 22
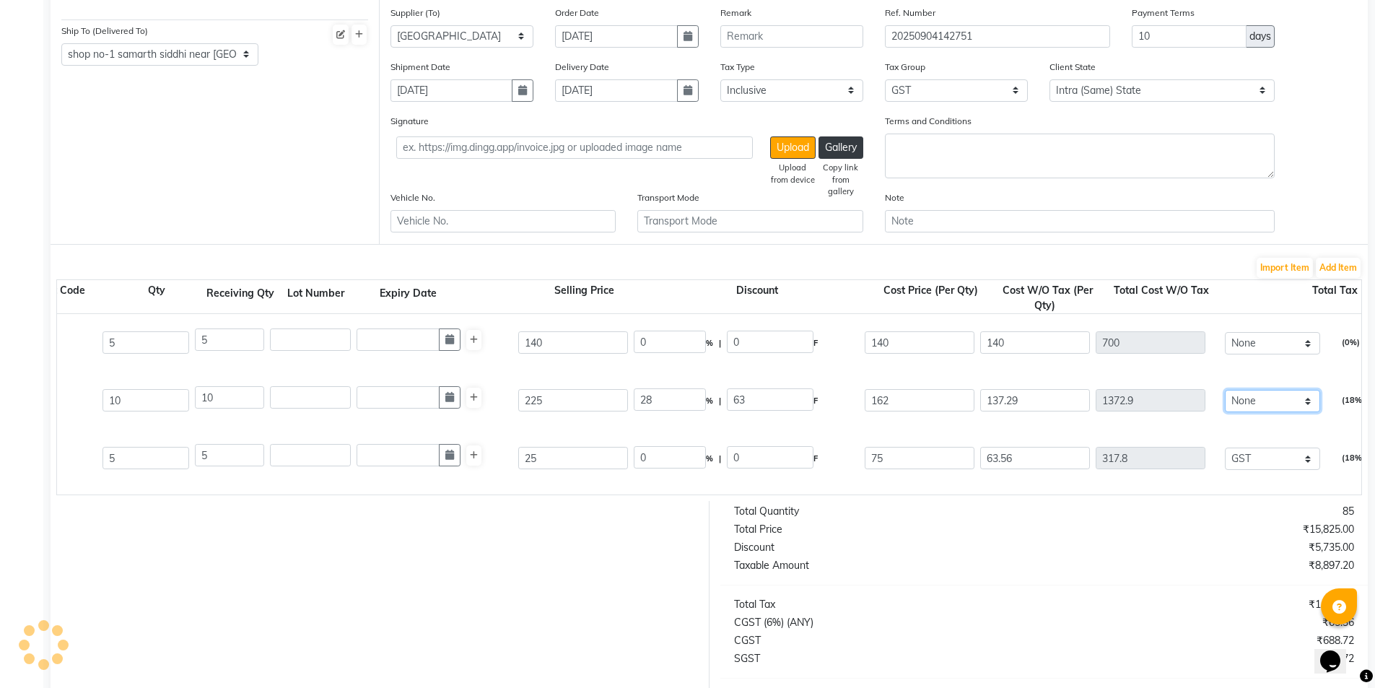
click at [1225, 390] on select "None SGST (6%) (Any) SGST GST" at bounding box center [1272, 401] width 95 height 22
click at [1262, 463] on select "None SGST (6%) (Any) SGST GST" at bounding box center [1272, 459] width 95 height 22
click at [1225, 448] on select "None SGST (6%) (Any) SGST GST" at bounding box center [1272, 459] width 95 height 22
click at [1264, 458] on select "None SGST (6%) (Any) SGST GST" at bounding box center [1272, 459] width 95 height 22
click at [1225, 448] on select "None SGST (6%) (Any) SGST GST" at bounding box center [1272, 459] width 95 height 22
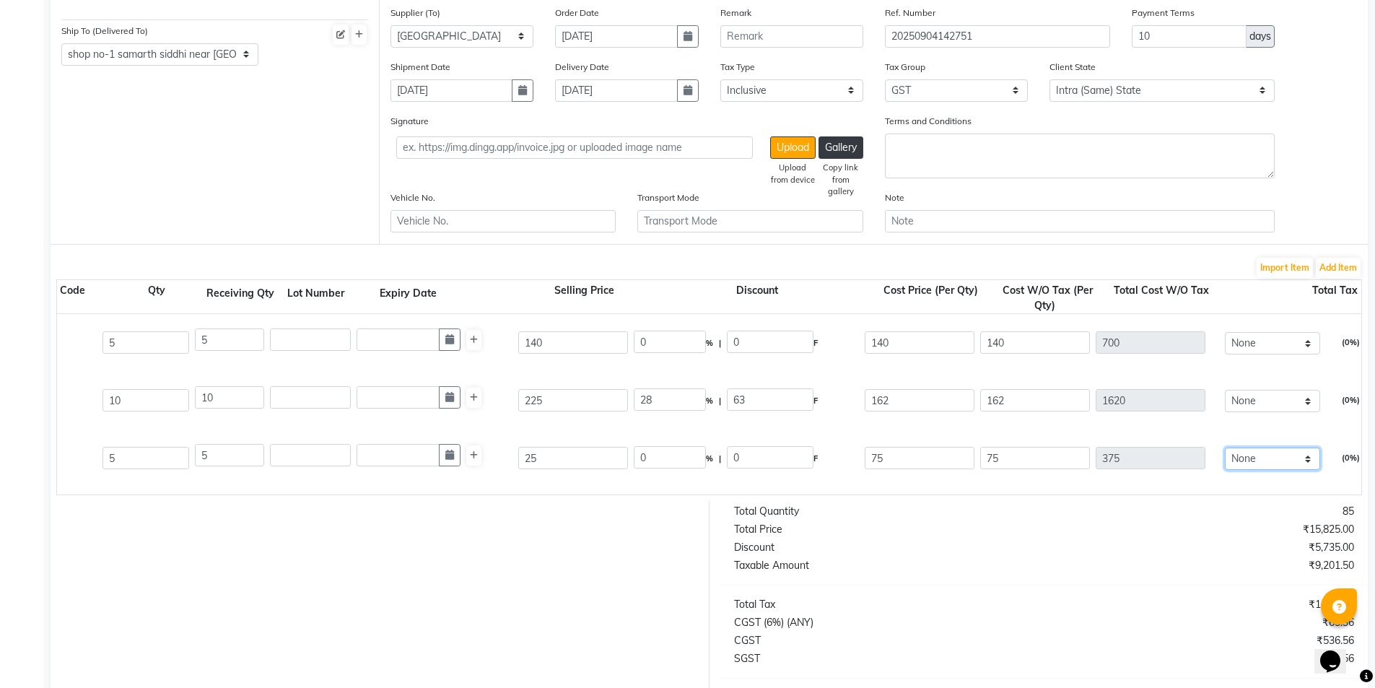
scroll to position [96, 0]
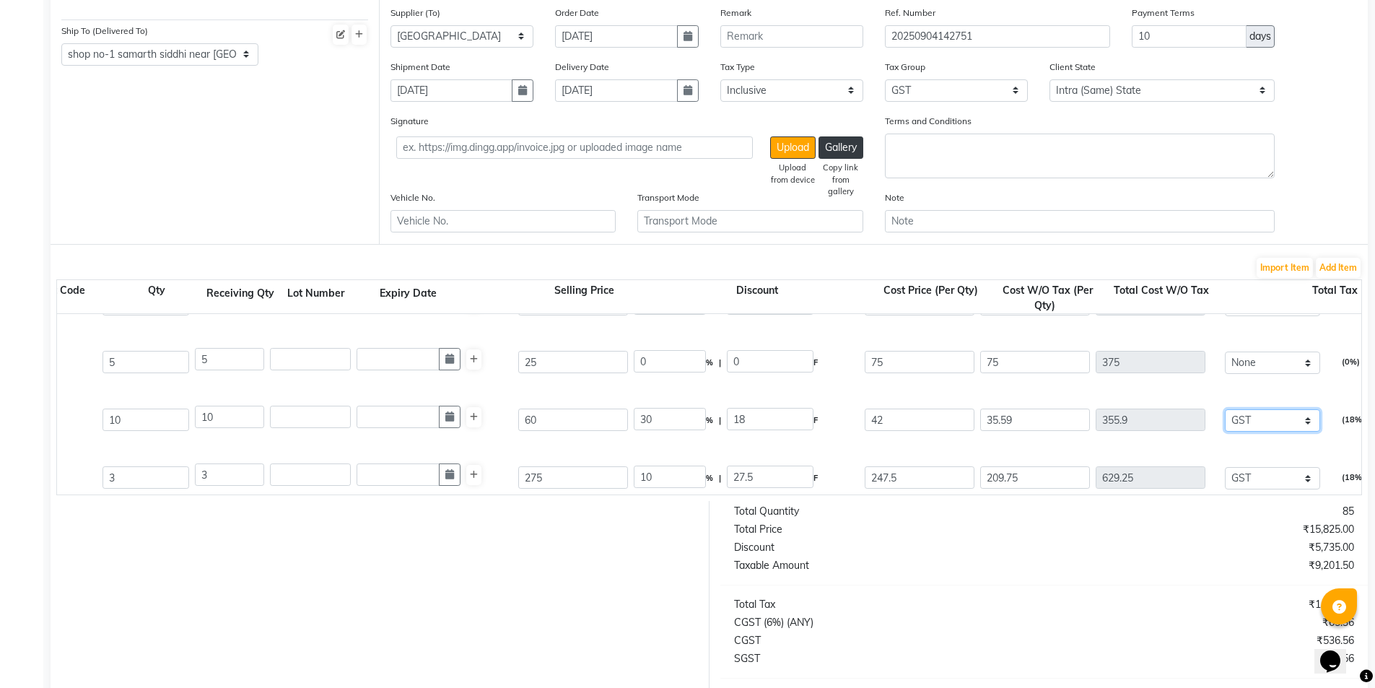
click at [1260, 426] on select "None SGST (6%) (Any) SGST GST" at bounding box center [1272, 420] width 95 height 22
click at [1225, 409] on select "None SGST (6%) (Any) SGST GST" at bounding box center [1272, 420] width 95 height 22
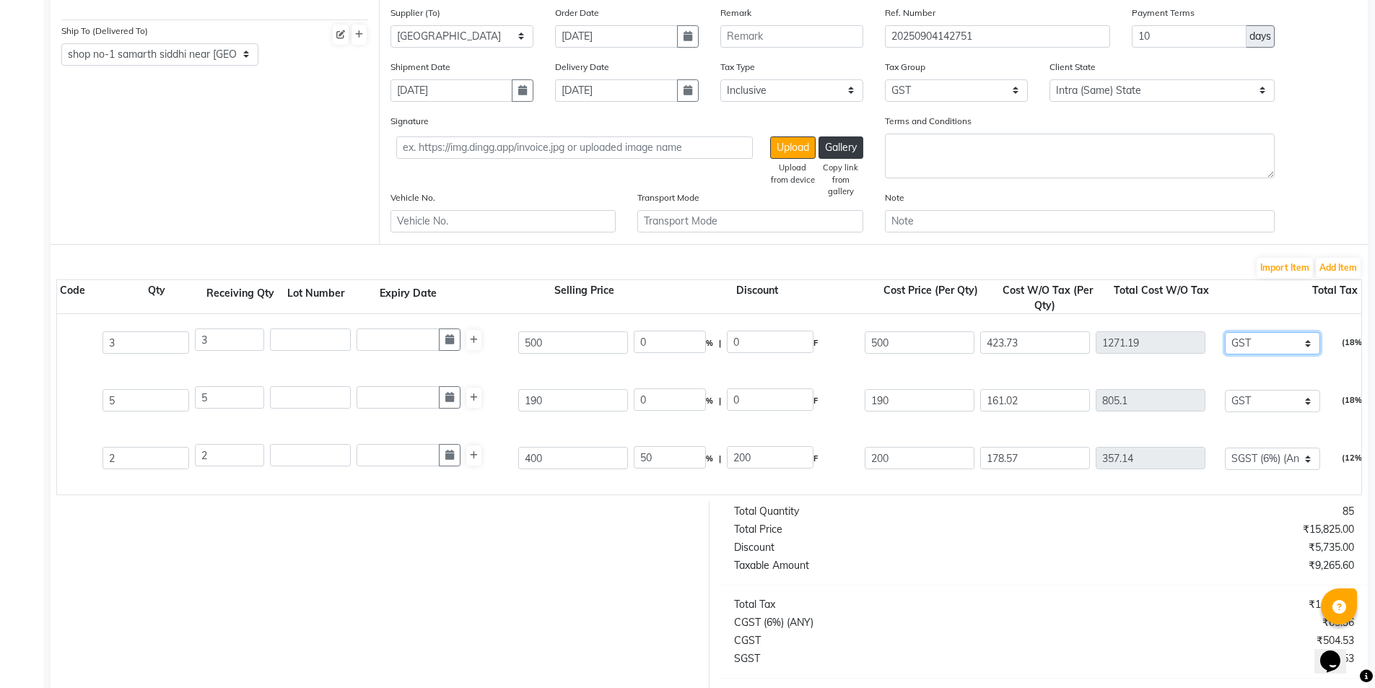
click at [1262, 343] on select "None SGST (6%) (Any) SGST GST" at bounding box center [1272, 343] width 95 height 22
click at [1225, 332] on select "None SGST (6%) (Any) SGST GST" at bounding box center [1272, 343] width 95 height 22
click at [1260, 402] on select "None SGST (6%) (Any) SGST GST" at bounding box center [1272, 401] width 95 height 22
click at [1225, 390] on select "None SGST (6%) (Any) SGST GST" at bounding box center [1272, 401] width 95 height 22
click at [1256, 461] on select "None SGST (6%) (Any) SGST GST" at bounding box center [1272, 459] width 95 height 22
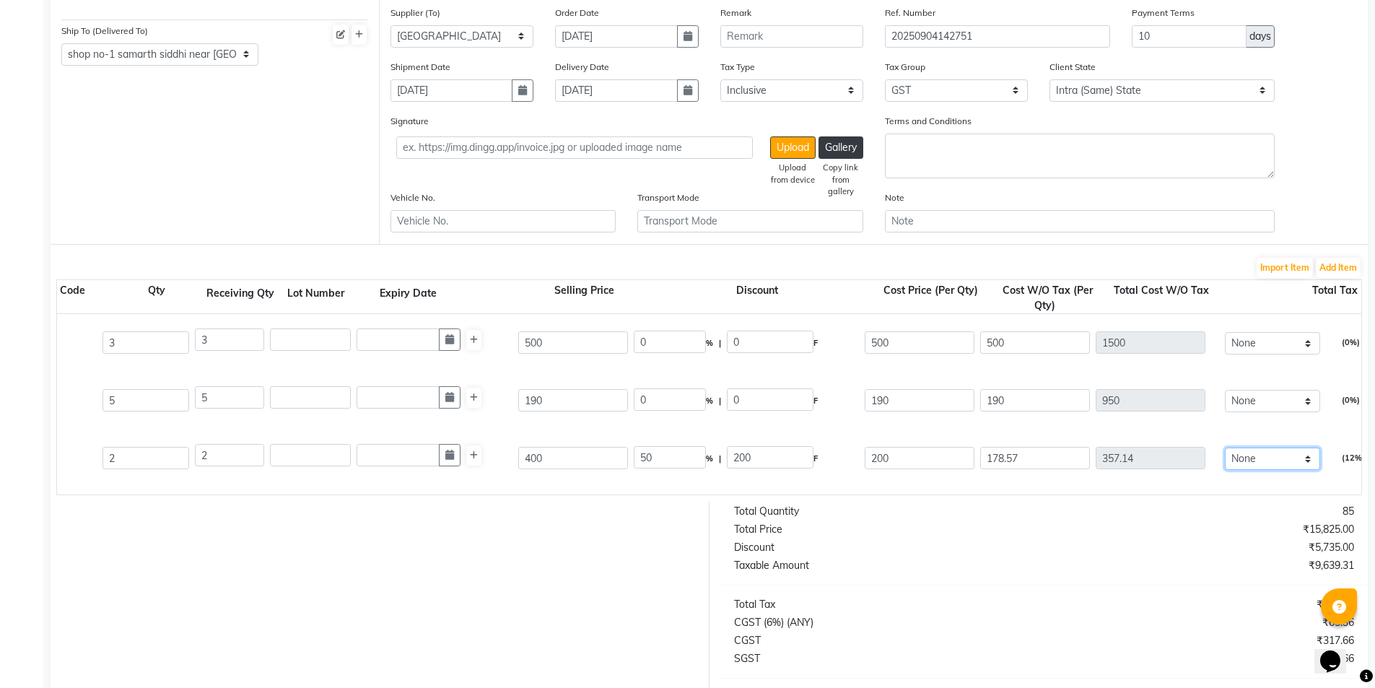
click at [1225, 448] on select "None SGST (6%) (Any) SGST GST" at bounding box center [1272, 459] width 95 height 22
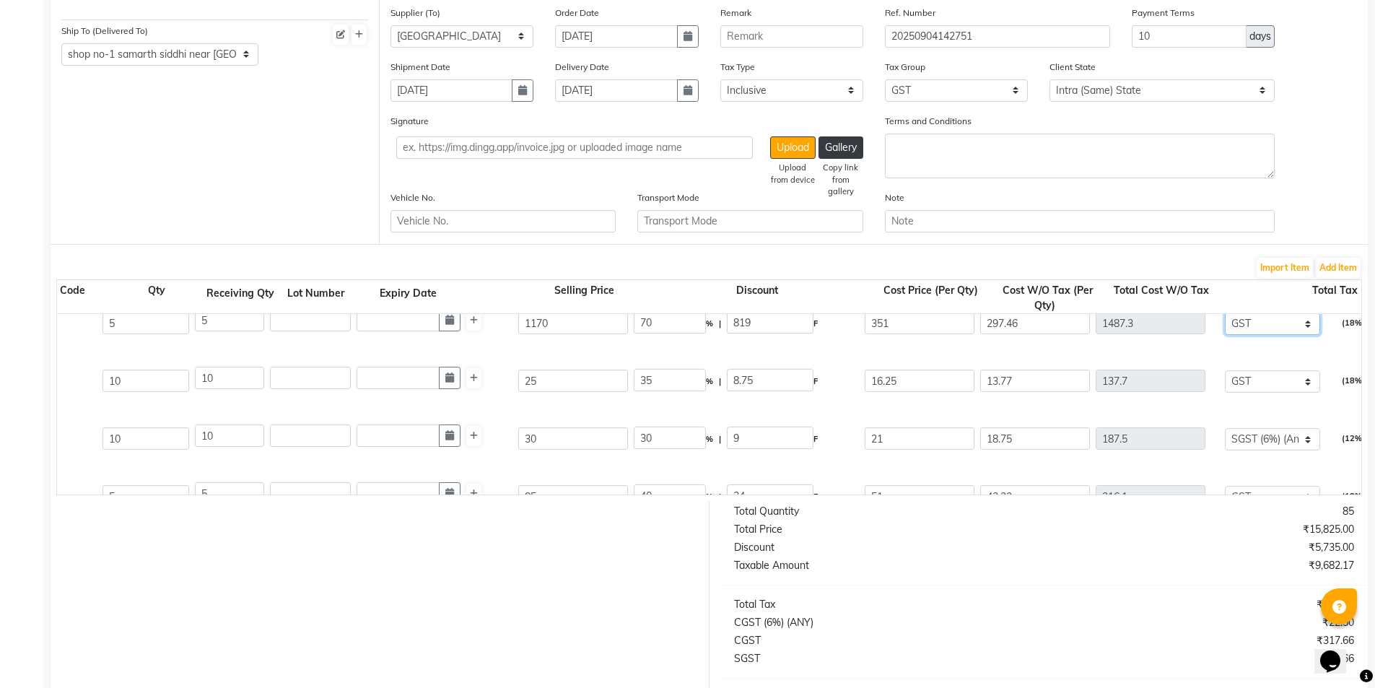
scroll to position [480, 0]
click at [1268, 326] on select "None SGST (6%) (Any) SGST GST" at bounding box center [1272, 325] width 95 height 22
click at [1225, 314] on select "None SGST (6%) (Any) SGST GST" at bounding box center [1272, 325] width 95 height 22
click at [1270, 377] on select "None SGST (6%) (Any) SGST GST" at bounding box center [1272, 383] width 95 height 22
click at [1225, 372] on select "None SGST (6%) (Any) SGST GST" at bounding box center [1272, 383] width 95 height 22
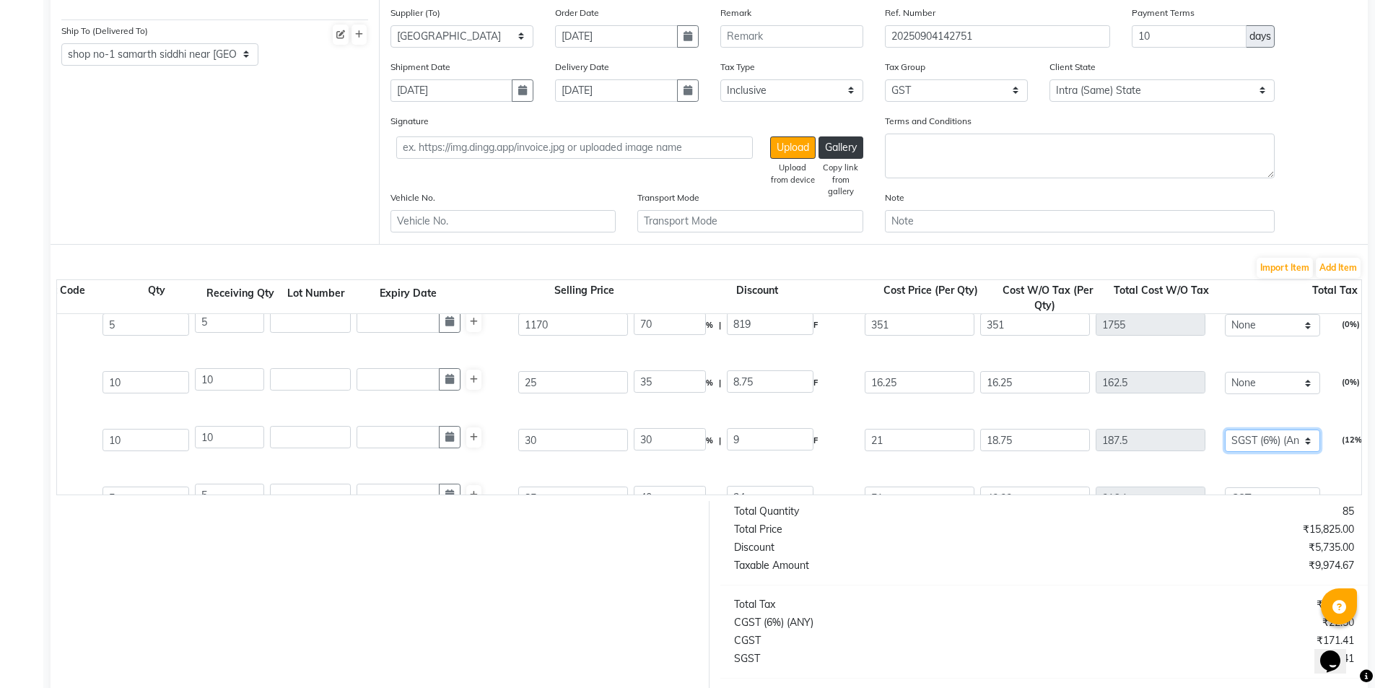
click at [1265, 437] on select "None SGST (6%) (Any) SGST GST" at bounding box center [1272, 441] width 95 height 22
click at [1225, 430] on select "None SGST (6%) (Any) SGST GST" at bounding box center [1272, 441] width 95 height 22
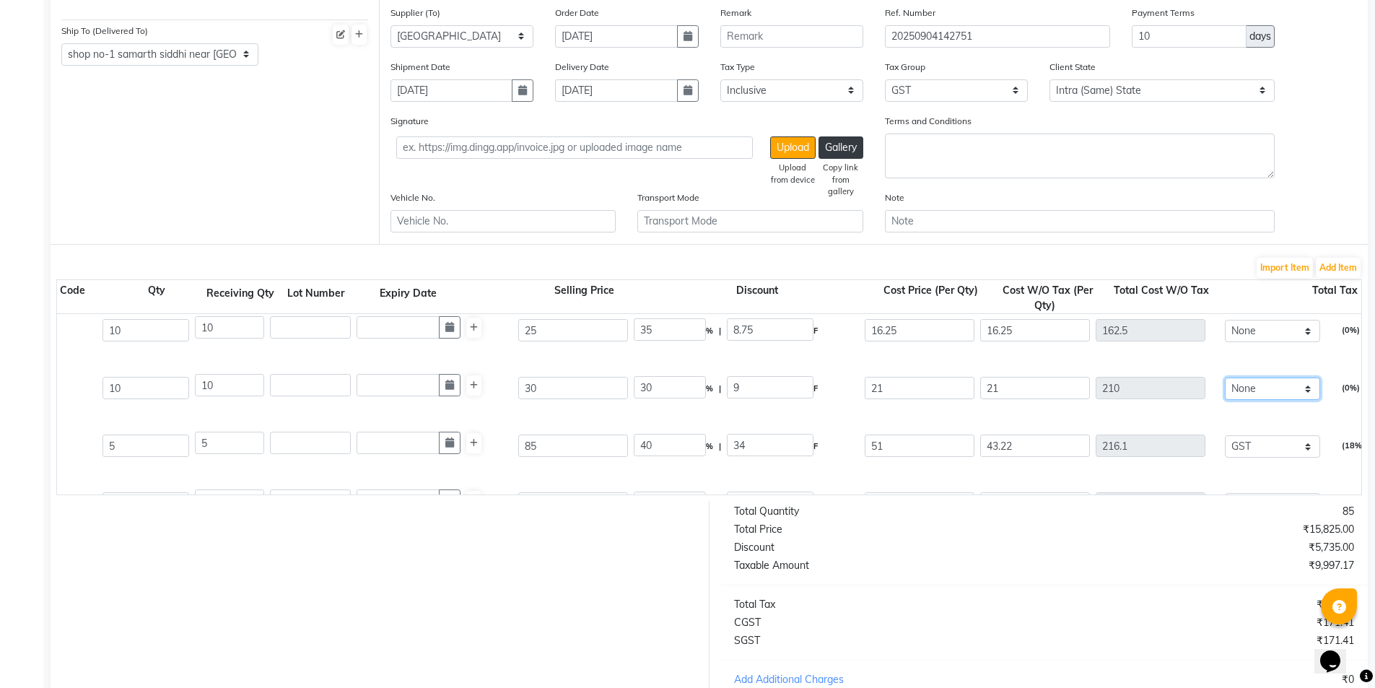
scroll to position [576, 0]
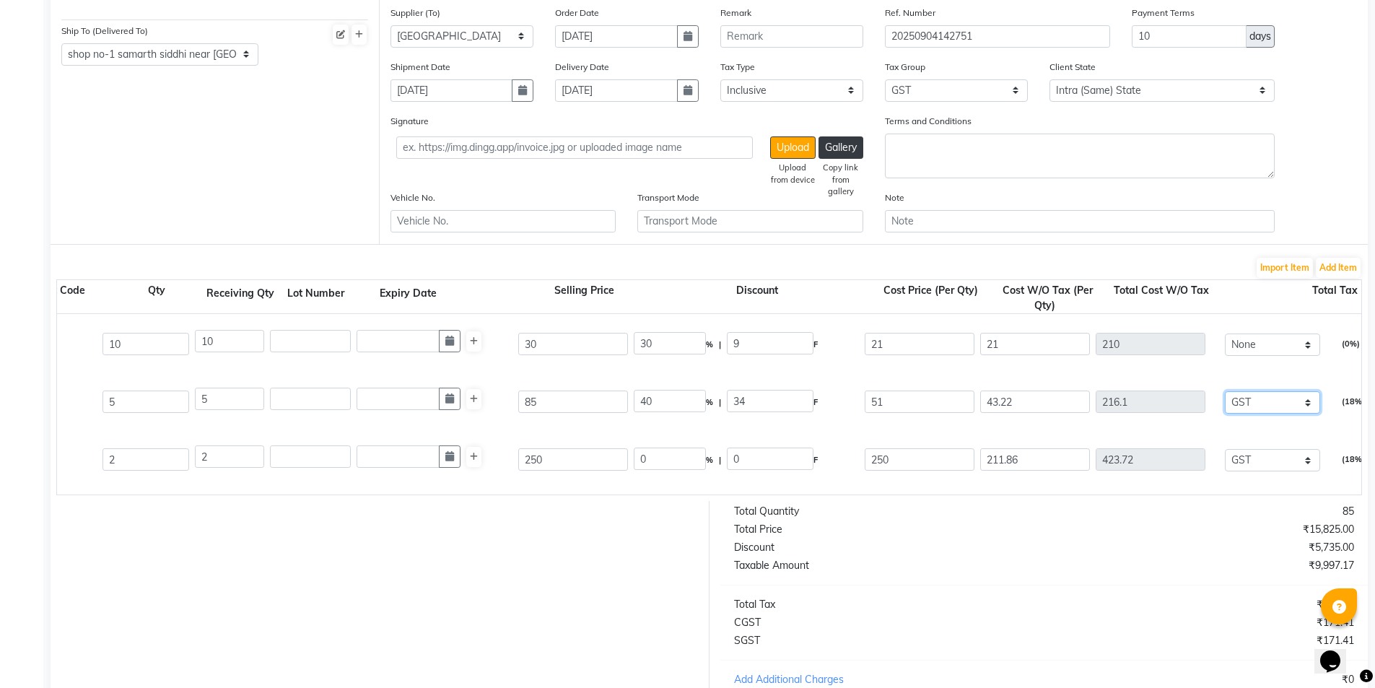
click at [1264, 401] on select "None SGST (6%) (Any) SGST GST" at bounding box center [1272, 402] width 95 height 22
click at [1225, 391] on select "None SGST (6%) (Any) SGST GST" at bounding box center [1272, 402] width 95 height 22
click at [1270, 461] on select "None SGST (6%) (Any) SGST GST" at bounding box center [1272, 460] width 95 height 22
click at [1225, 449] on select "None SGST (6%) (Any) SGST GST" at bounding box center [1272, 460] width 95 height 22
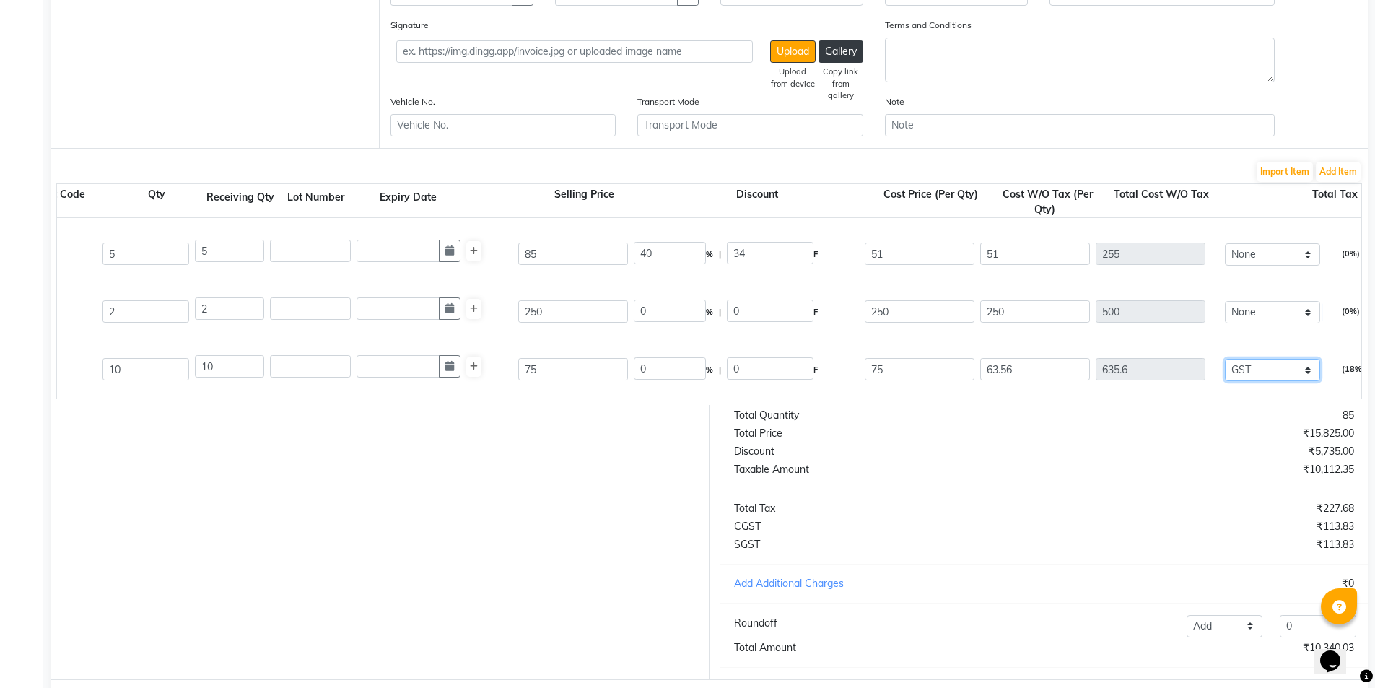
drag, startPoint x: 1260, startPoint y: 371, endPoint x: 1260, endPoint y: 379, distance: 7.9
click at [1260, 375] on select "None SGST (6%) (Any) SGST GST" at bounding box center [1272, 370] width 95 height 22
click at [1225, 359] on select "None SGST (6%) (Any) SGST GST" at bounding box center [1272, 370] width 95 height 22
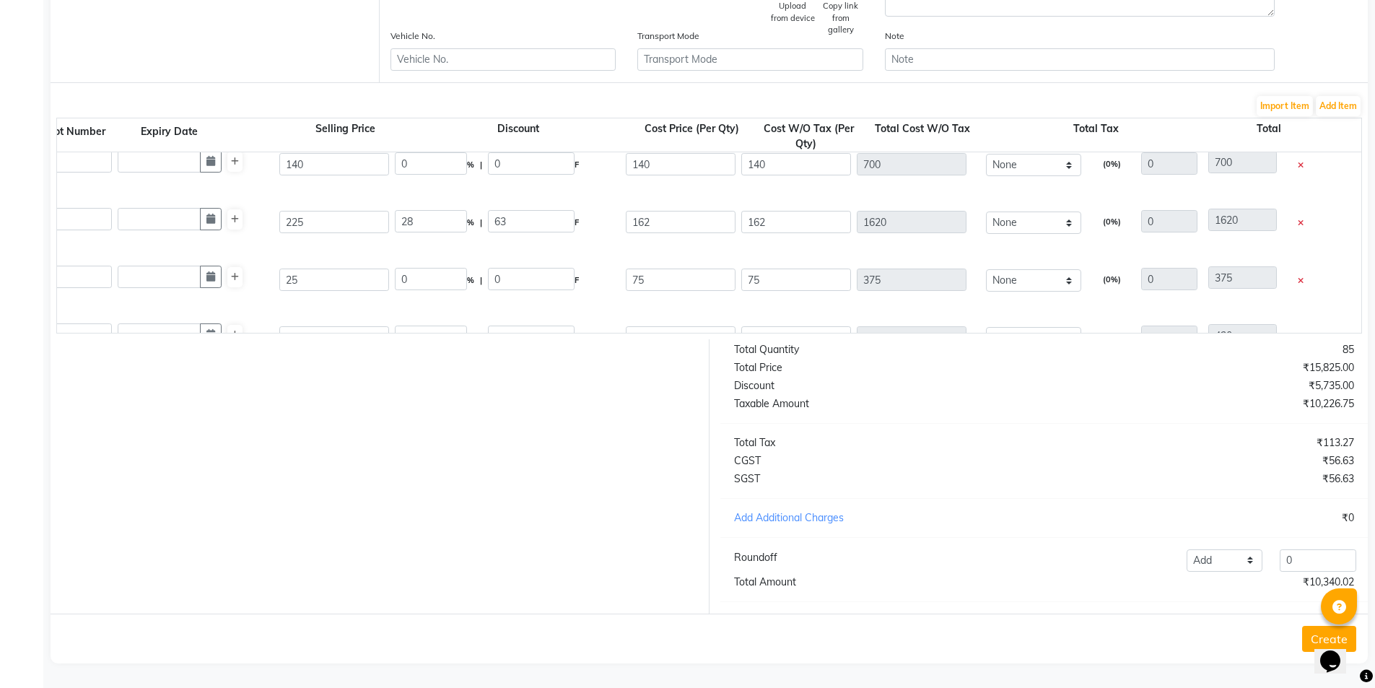
scroll to position [0, 0]
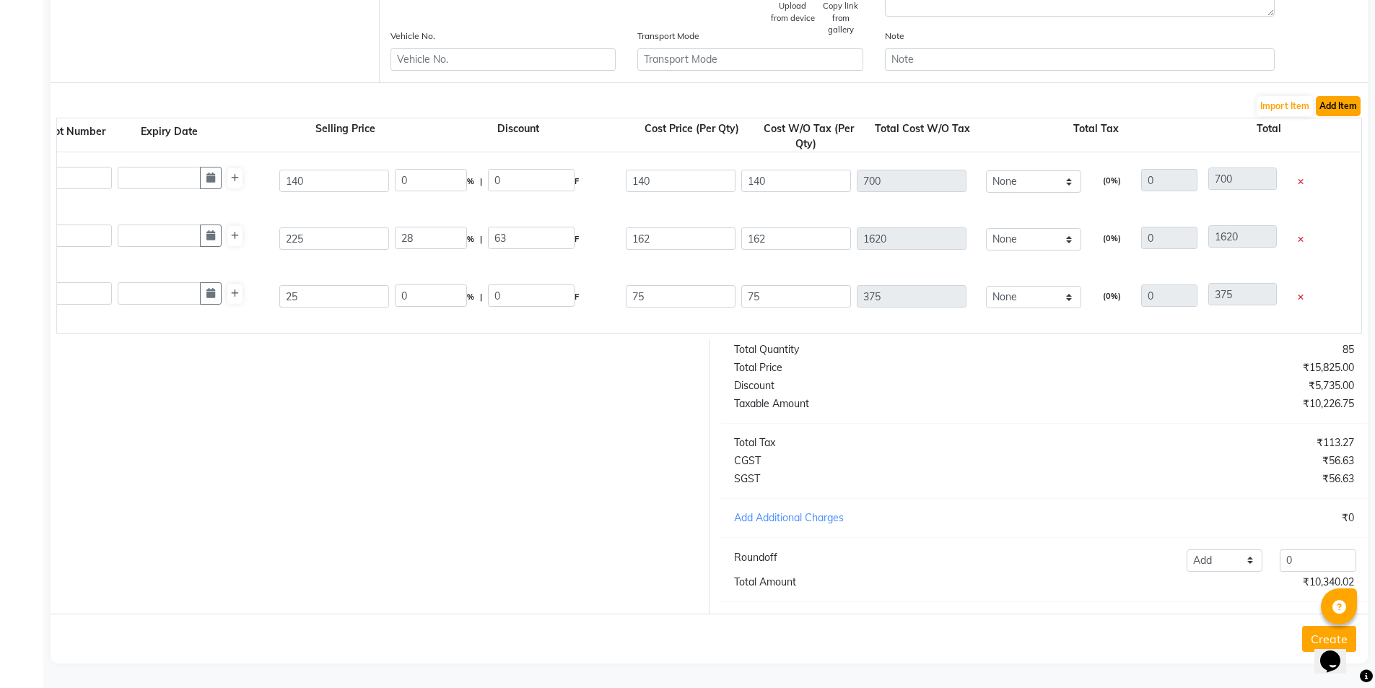
click at [1335, 97] on button "Add Item" at bounding box center [1338, 106] width 45 height 20
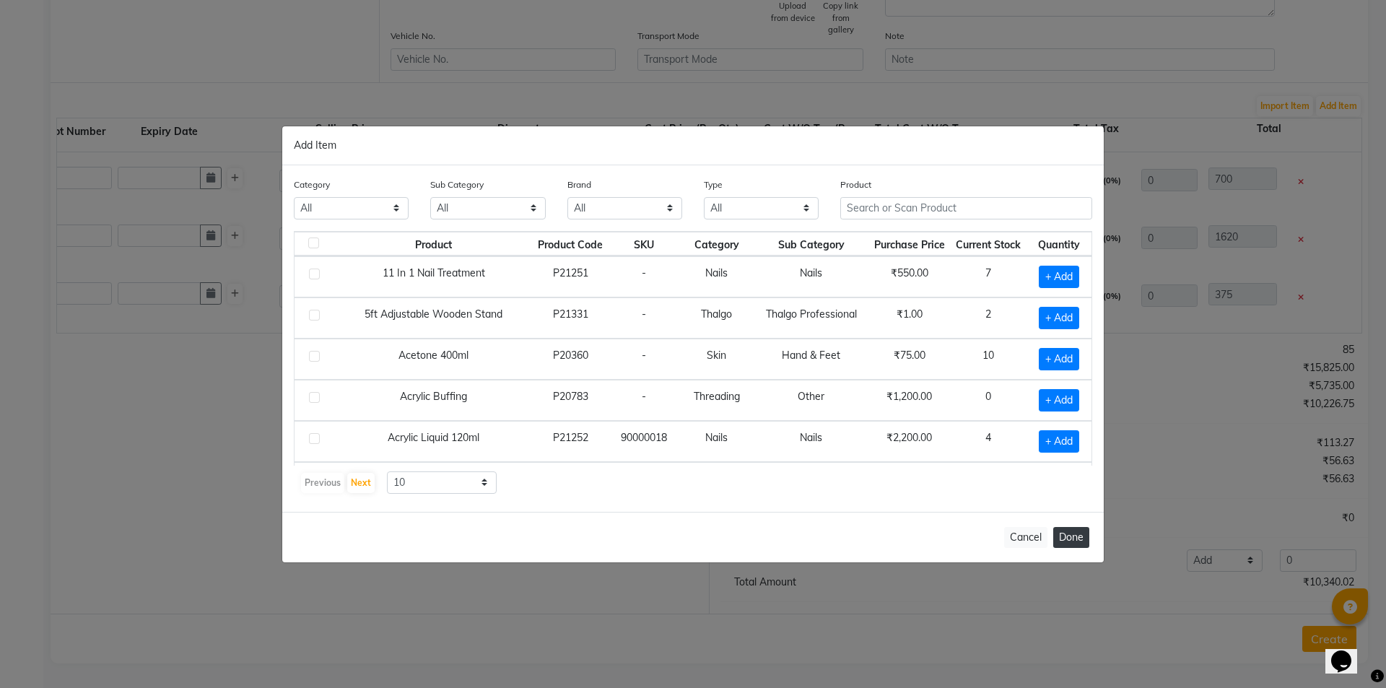
click at [1079, 538] on button "Done" at bounding box center [1071, 537] width 36 height 21
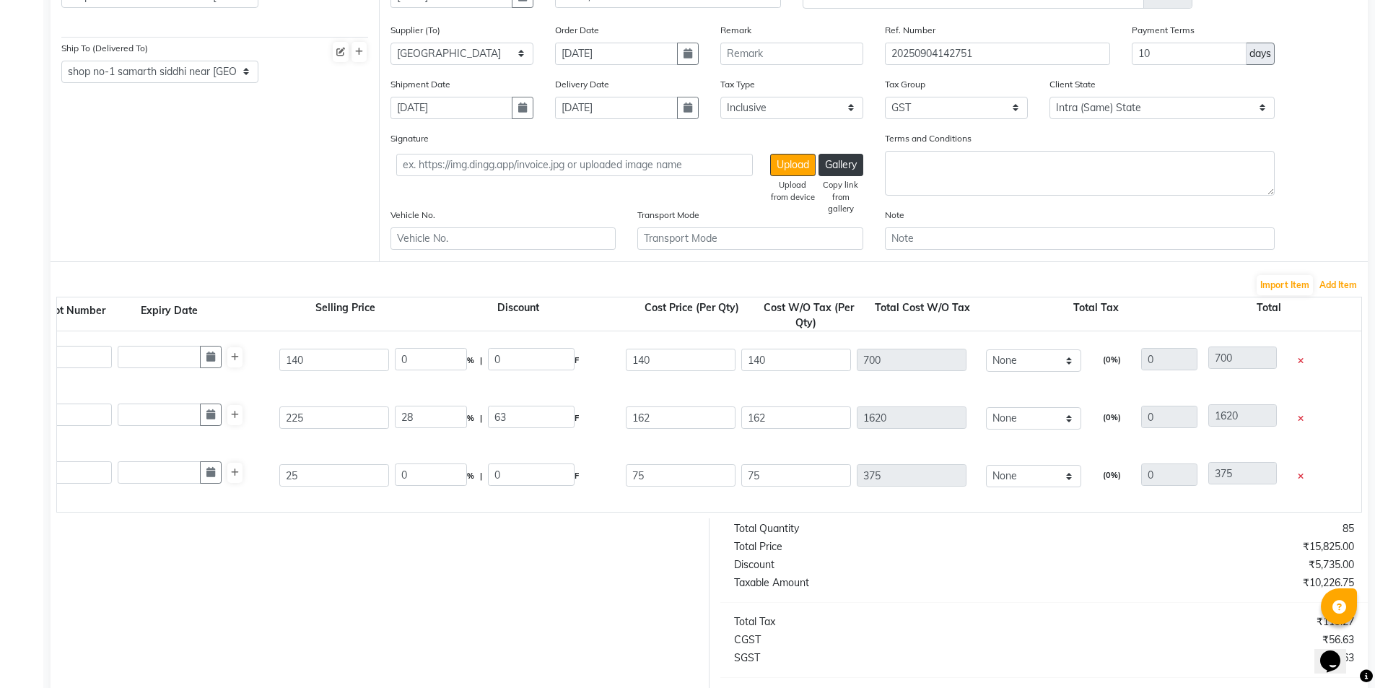
scroll to position [173, 0]
click at [1033, 374] on select "None SGST (6%) (Any) SGST GST" at bounding box center [1033, 363] width 95 height 22
click at [986, 352] on select "None SGST (6%) (Any) SGST GST" at bounding box center [1033, 363] width 95 height 22
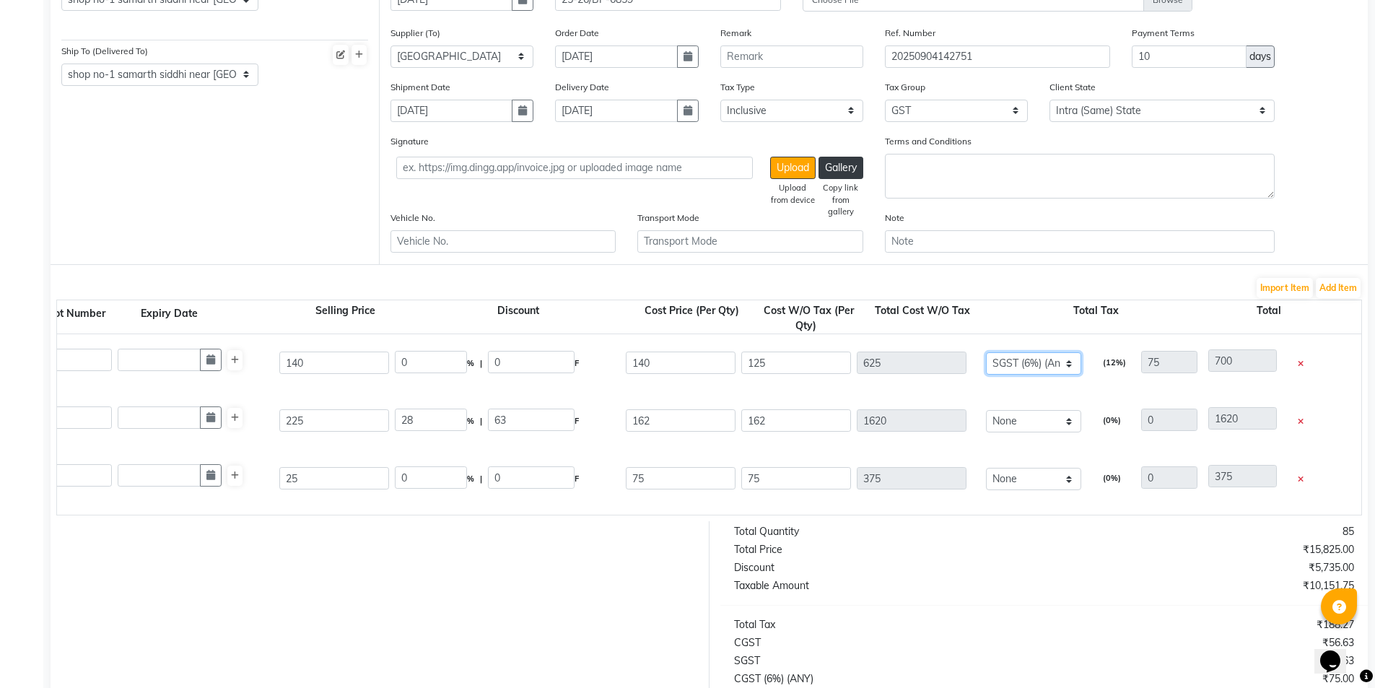
click at [1036, 364] on select "None SGST (6%) (Any) SGST GST" at bounding box center [1033, 363] width 95 height 22
click at [1099, 388] on div "Glycerine 400ml 400 ML P20343 5 5 140 0 % | 0 F 140 125 625 None SGST (6%) (Any…" at bounding box center [829, 363] width 2630 height 58
click at [1029, 417] on select "None SGST (6%) (Any) SGST GST" at bounding box center [1033, 421] width 95 height 22
click at [986, 410] on select "None SGST (6%) (Any) SGST GST" at bounding box center [1033, 421] width 95 height 22
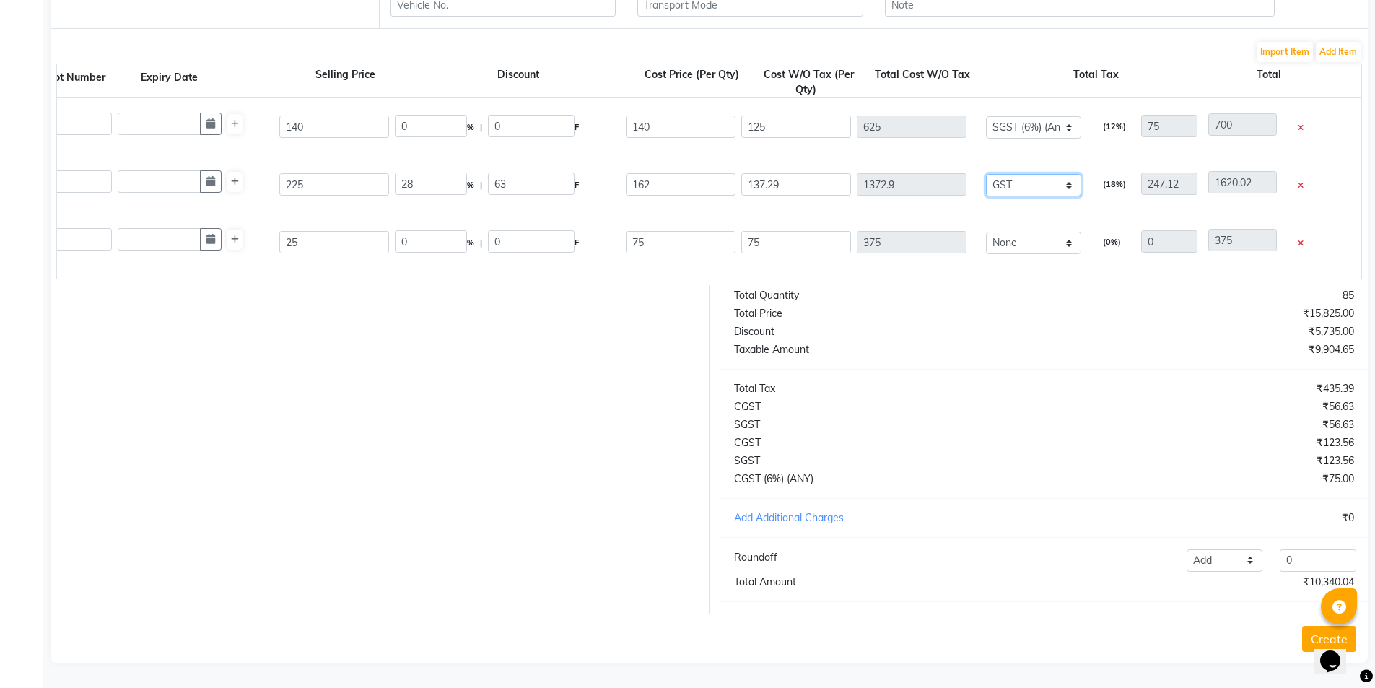
scroll to position [419, 0]
click at [1032, 233] on select "None SGST (6%) (Any) SGST GST" at bounding box center [1033, 243] width 95 height 22
click at [986, 232] on select "None SGST (6%) (Any) SGST GST" at bounding box center [1033, 243] width 95 height 22
click at [1025, 232] on select "None SGST (6%) (Any) SGST GST" at bounding box center [1033, 243] width 95 height 22
click at [986, 232] on select "None SGST (6%) (Any) SGST GST" at bounding box center [1033, 243] width 95 height 22
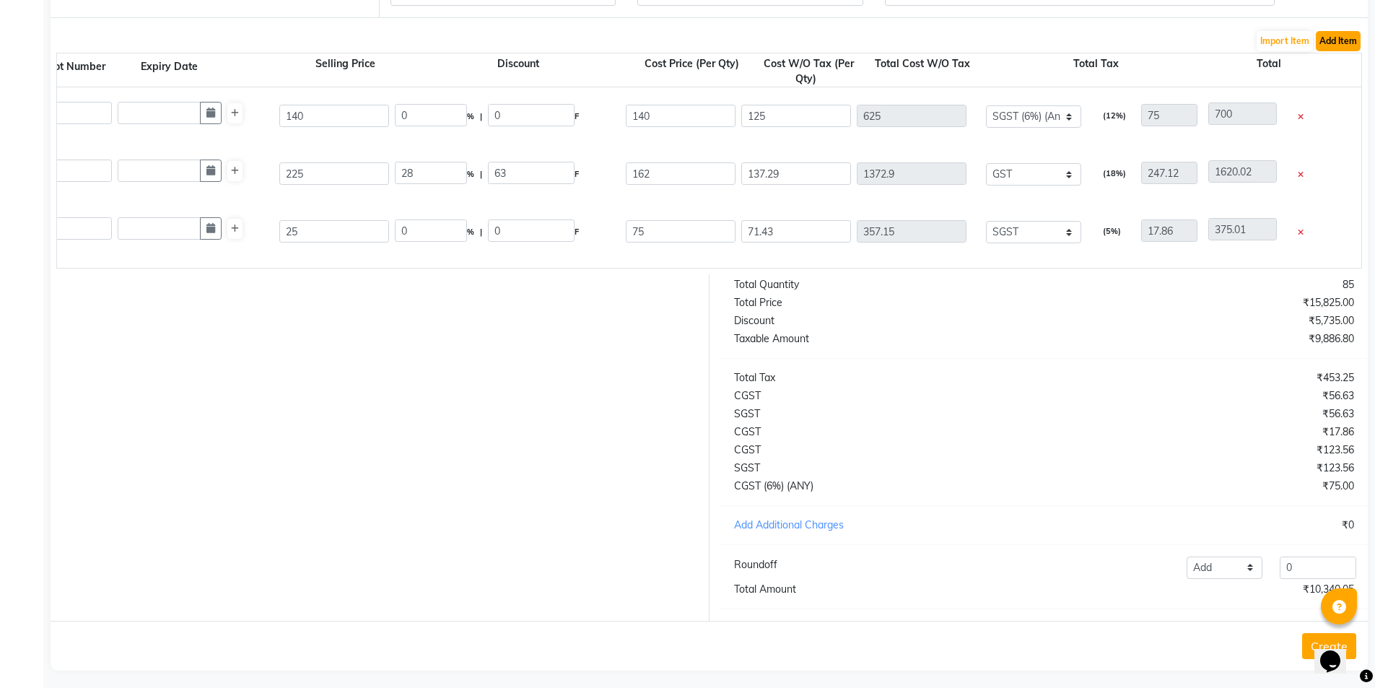
click at [1333, 36] on button "Add Item" at bounding box center [1338, 41] width 45 height 20
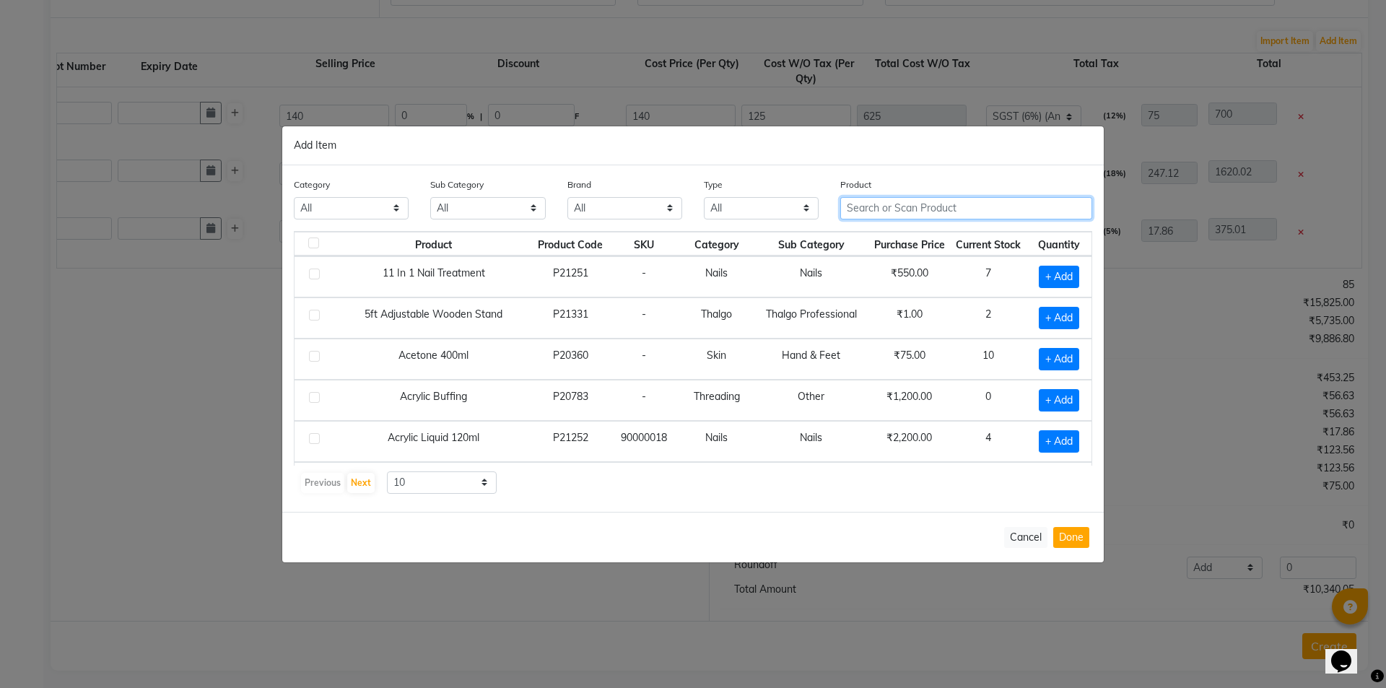
click at [889, 206] on input "text" at bounding box center [966, 208] width 252 height 22
click at [1058, 536] on button "Done" at bounding box center [1071, 537] width 36 height 21
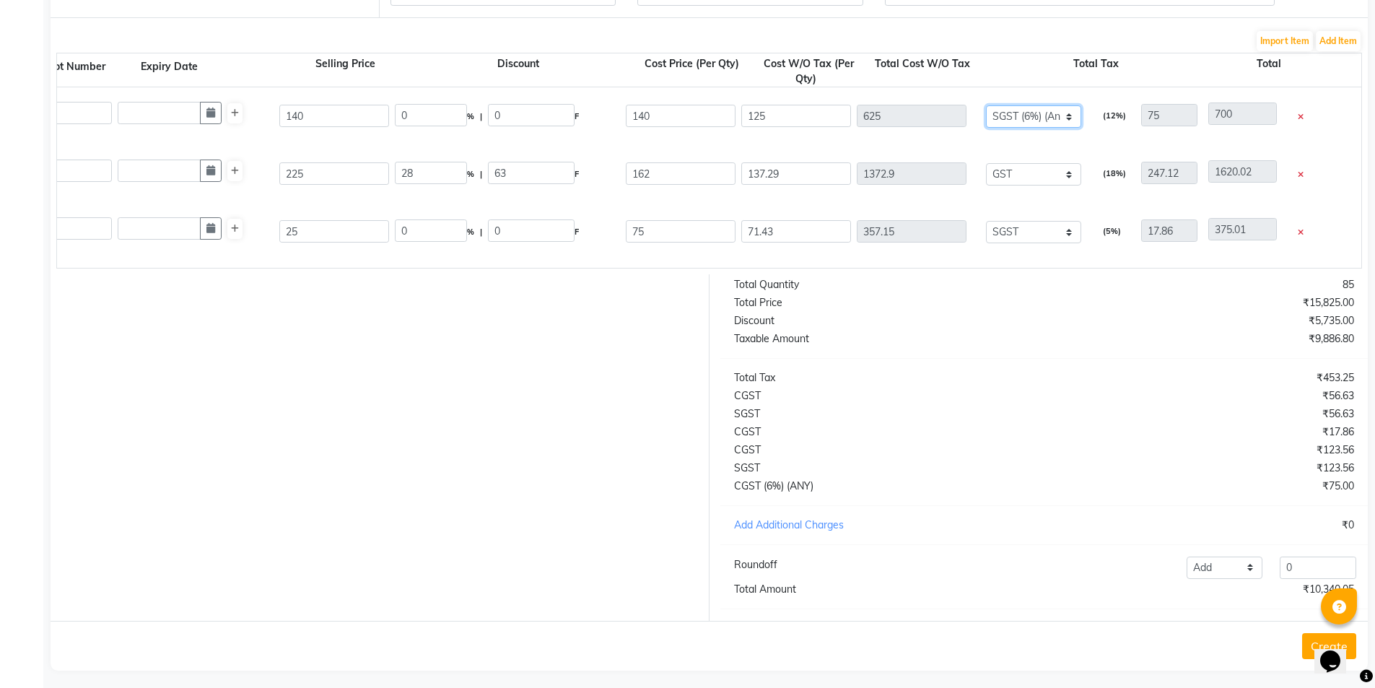
click at [1006, 113] on select "None SGST (6%) (Any) SGST GST" at bounding box center [1033, 116] width 95 height 22
click at [986, 105] on select "None SGST (6%) (Any) SGST GST" at bounding box center [1033, 116] width 95 height 22
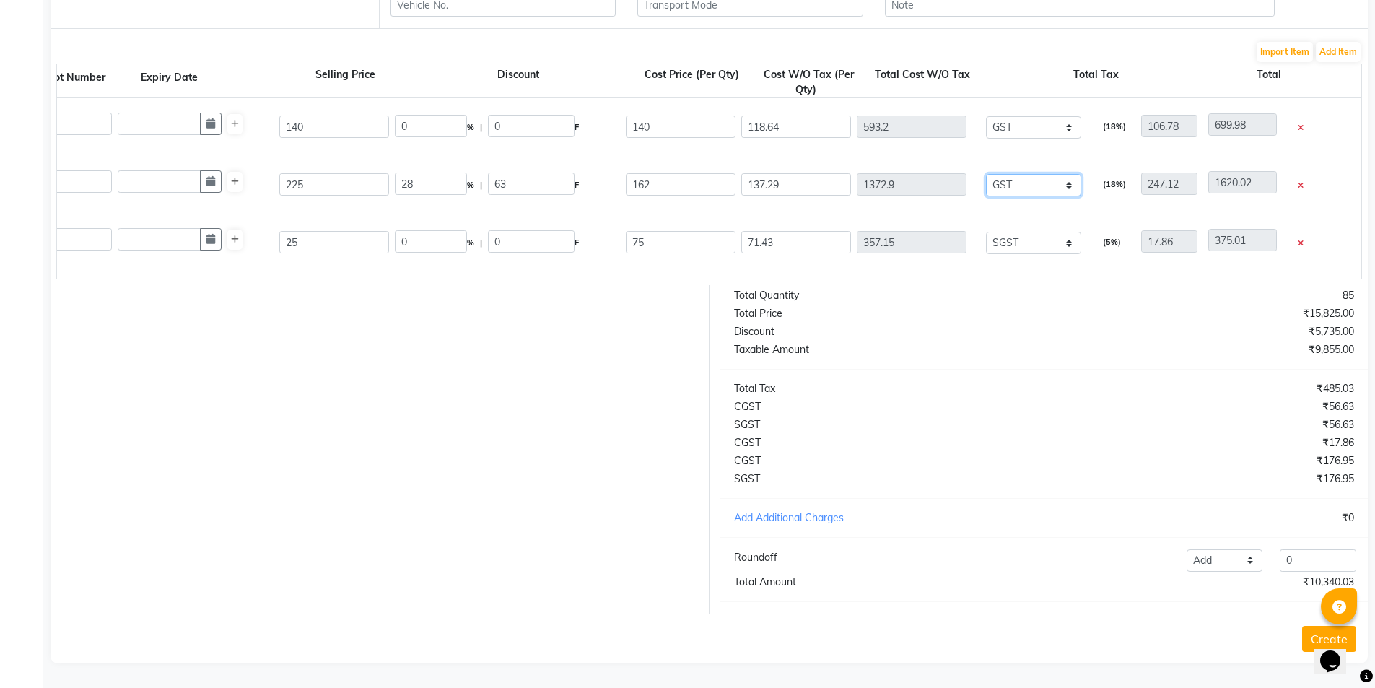
click at [1008, 174] on select "None SGST (6%) (Any) SGST GST" at bounding box center [1033, 185] width 95 height 22
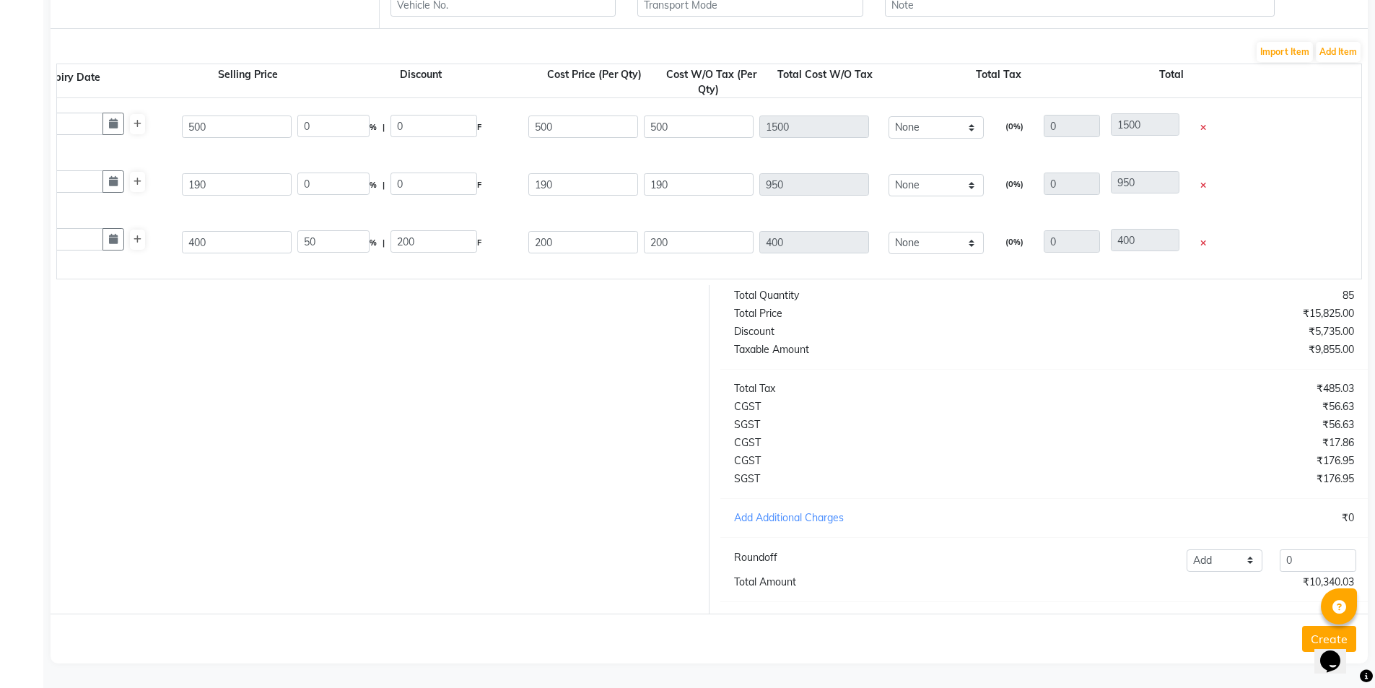
scroll to position [0, 640]
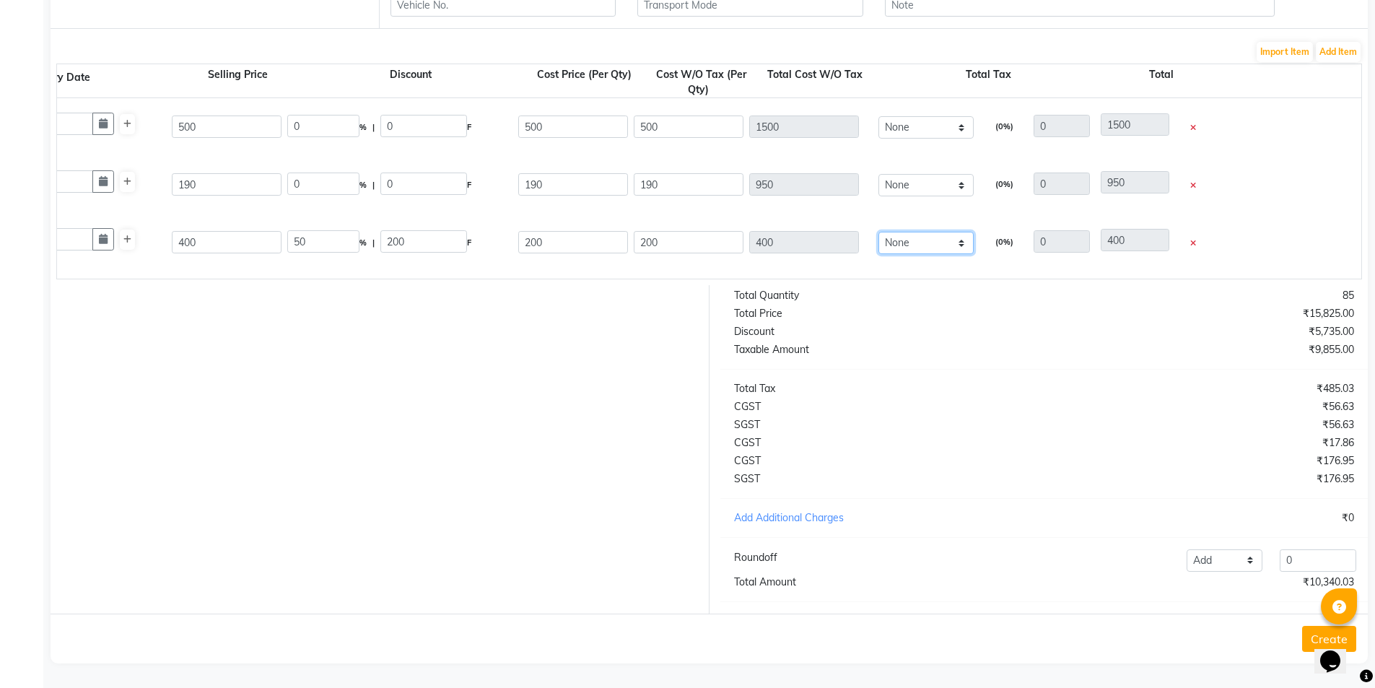
click at [943, 232] on select "None SGST (6%) (Any) SGST GST" at bounding box center [925, 243] width 95 height 22
click at [878, 232] on select "None SGST (6%) (Any) SGST GST" at bounding box center [925, 243] width 95 height 22
click at [929, 232] on select "None SGST (6%) (Any) SGST GST" at bounding box center [925, 243] width 95 height 22
click at [878, 232] on select "None SGST (6%) (Any) SGST GST" at bounding box center [925, 243] width 95 height 22
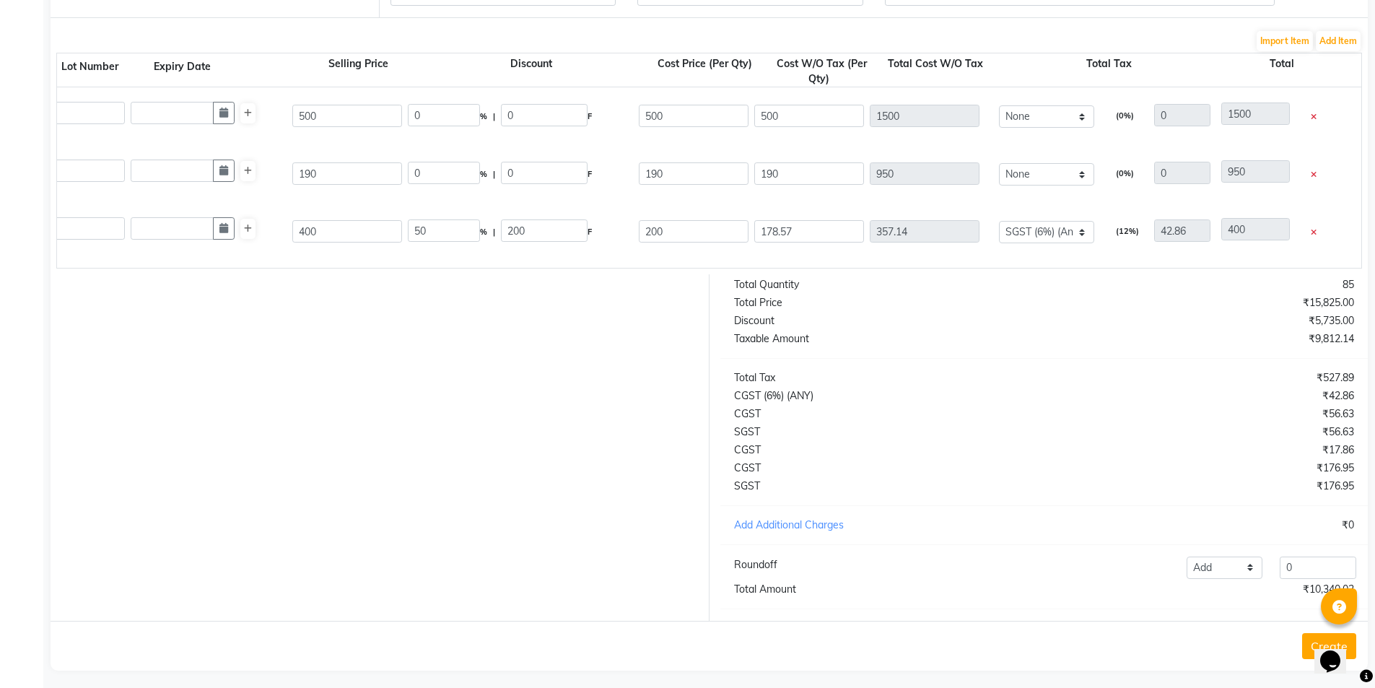
scroll to position [0, 481]
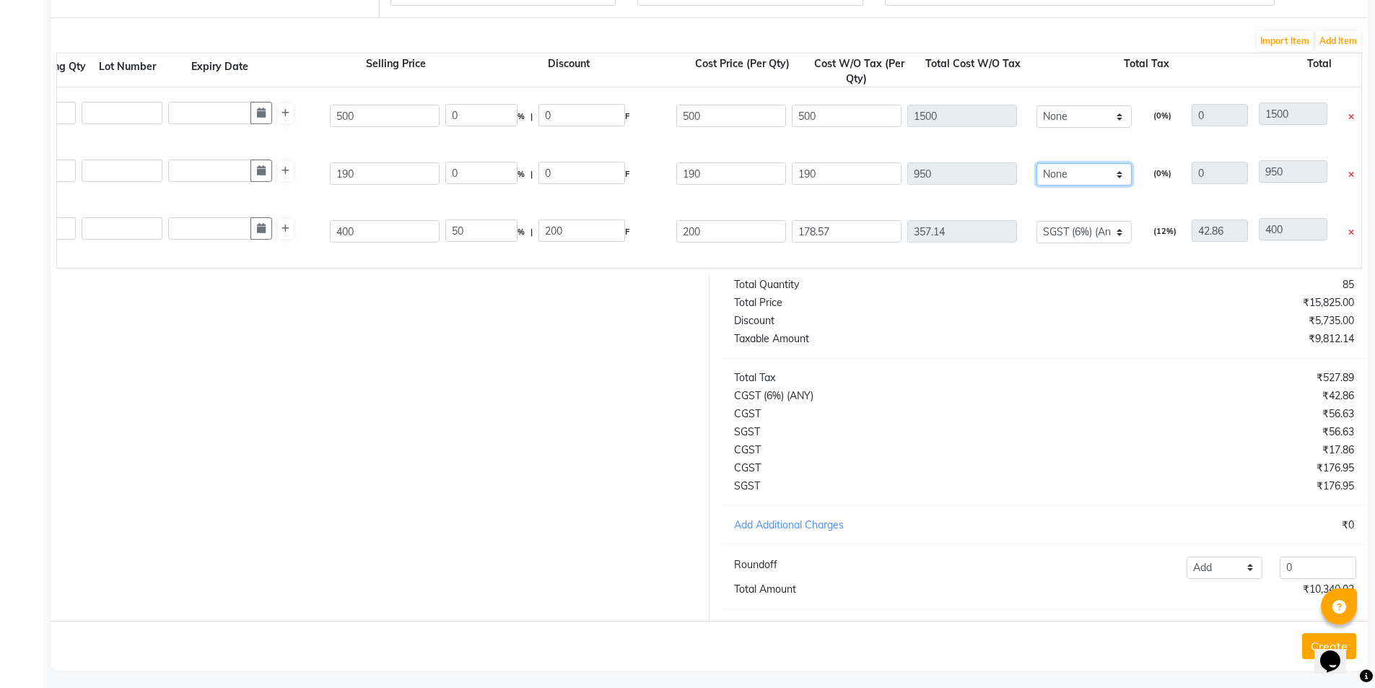
click at [1097, 176] on select "None SGST (6%) (Any) SGST GST" at bounding box center [1084, 174] width 95 height 22
click at [1037, 163] on select "None SGST (6%) (Any) SGST GST" at bounding box center [1084, 174] width 95 height 22
click at [1071, 113] on select "None SGST (6%) (Any) SGST GST" at bounding box center [1084, 116] width 95 height 22
click at [1037, 105] on select "None SGST (6%) (Any) SGST GST" at bounding box center [1084, 116] width 95 height 22
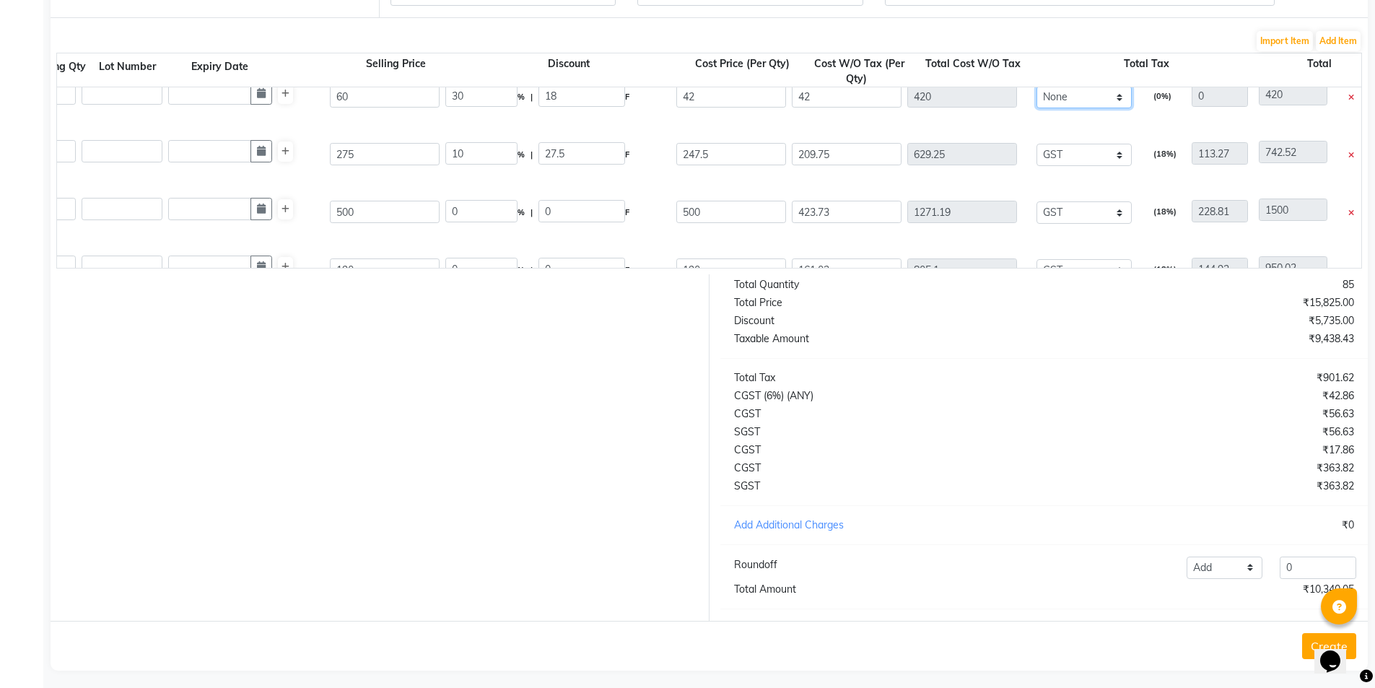
scroll to position [191, 0]
click at [1084, 95] on select "None SGST (6%) (Any) SGST GST" at bounding box center [1084, 98] width 95 height 22
click at [1037, 87] on select "None SGST (6%) (Any) SGST GST" at bounding box center [1084, 98] width 95 height 22
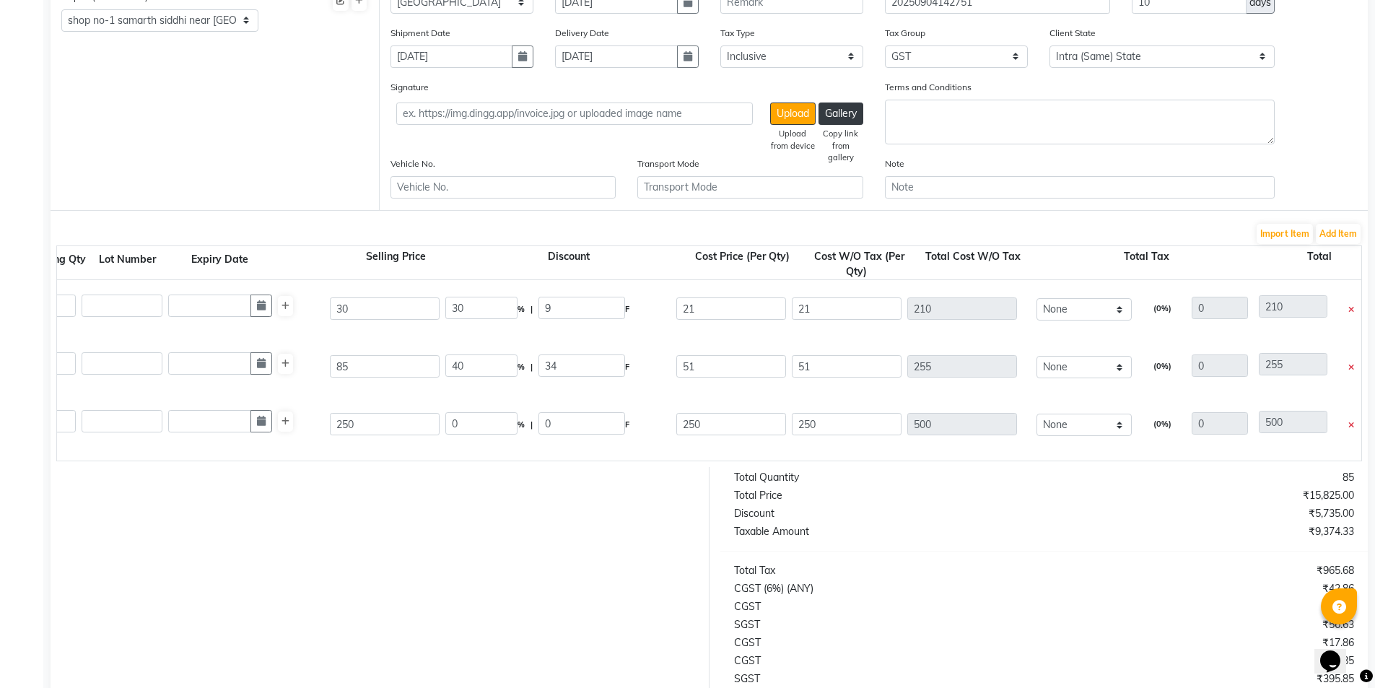
scroll to position [628, 0]
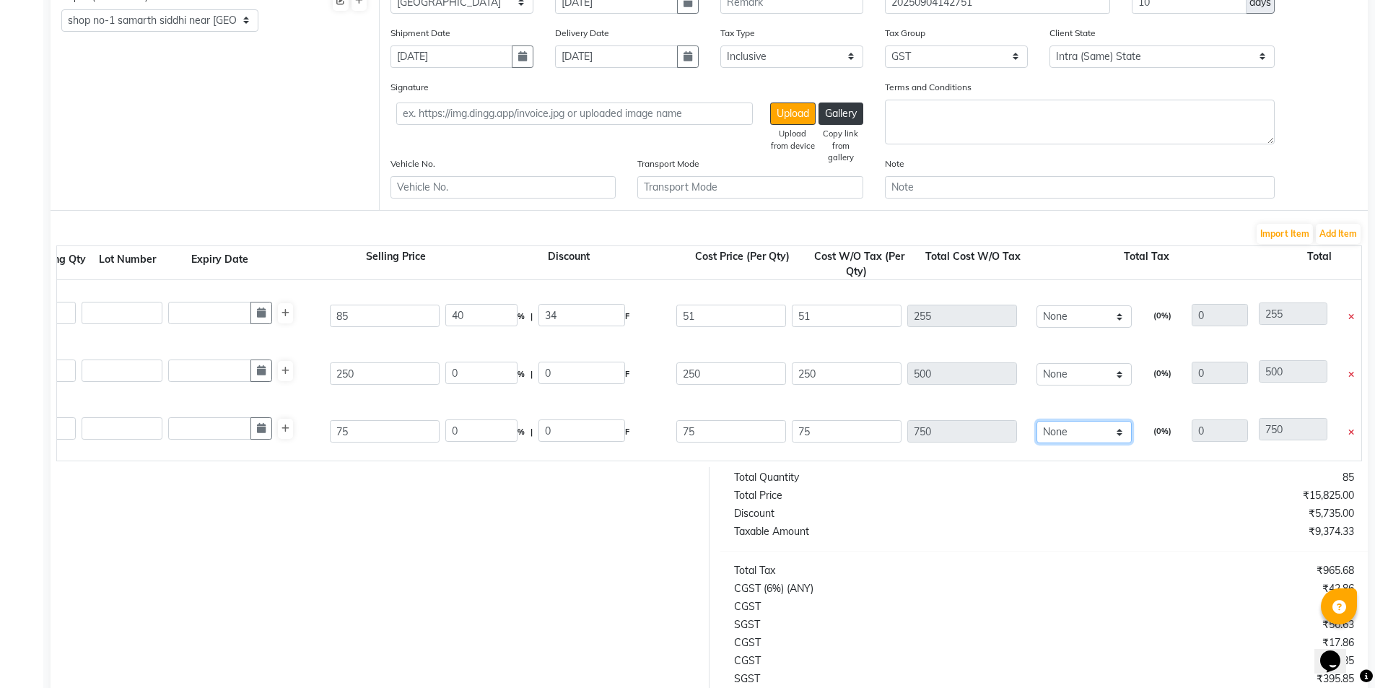
click at [1077, 433] on select "None SGST (6%) (Any) SGST GST" at bounding box center [1084, 432] width 95 height 22
click at [1037, 421] on select "None SGST (6%) (Any) SGST GST" at bounding box center [1084, 432] width 95 height 22
click at [1083, 370] on select "None SGST (6%) (Any) SGST GST" at bounding box center [1084, 374] width 95 height 22
click at [1037, 363] on select "None SGST (6%) (Any) SGST GST" at bounding box center [1084, 374] width 95 height 22
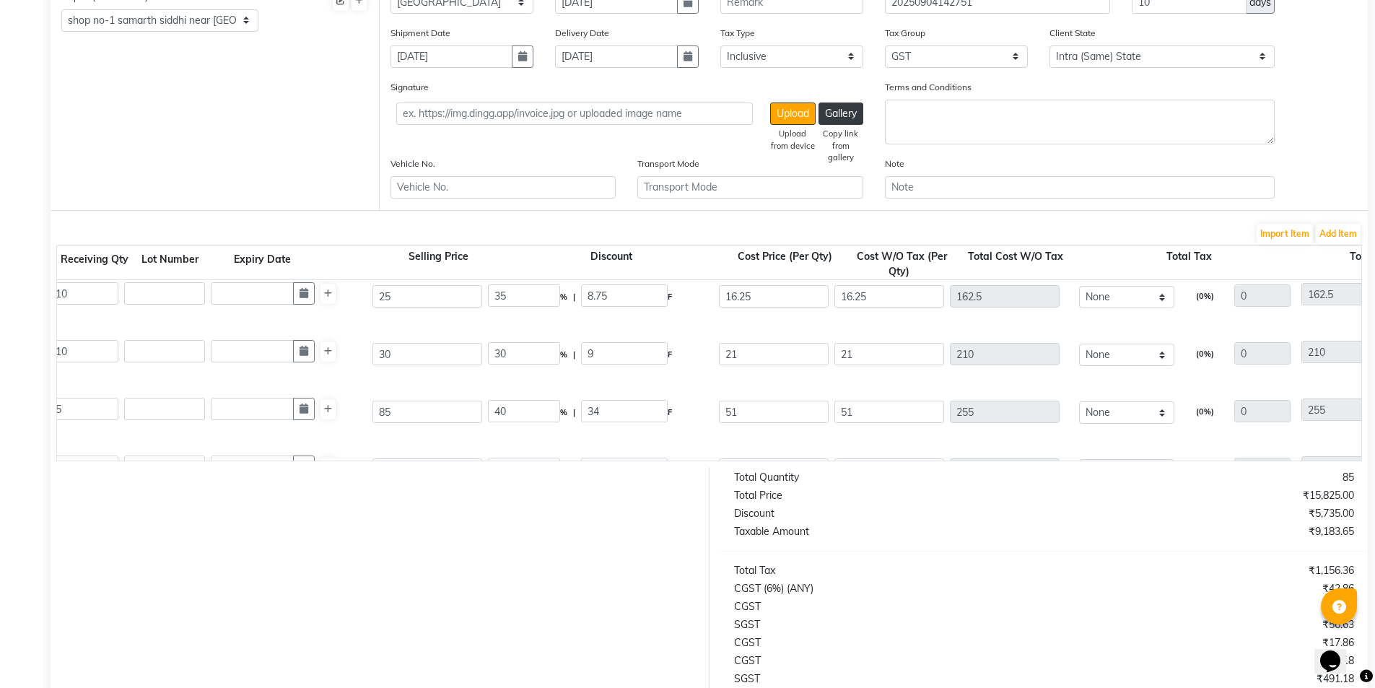
scroll to position [0, 466]
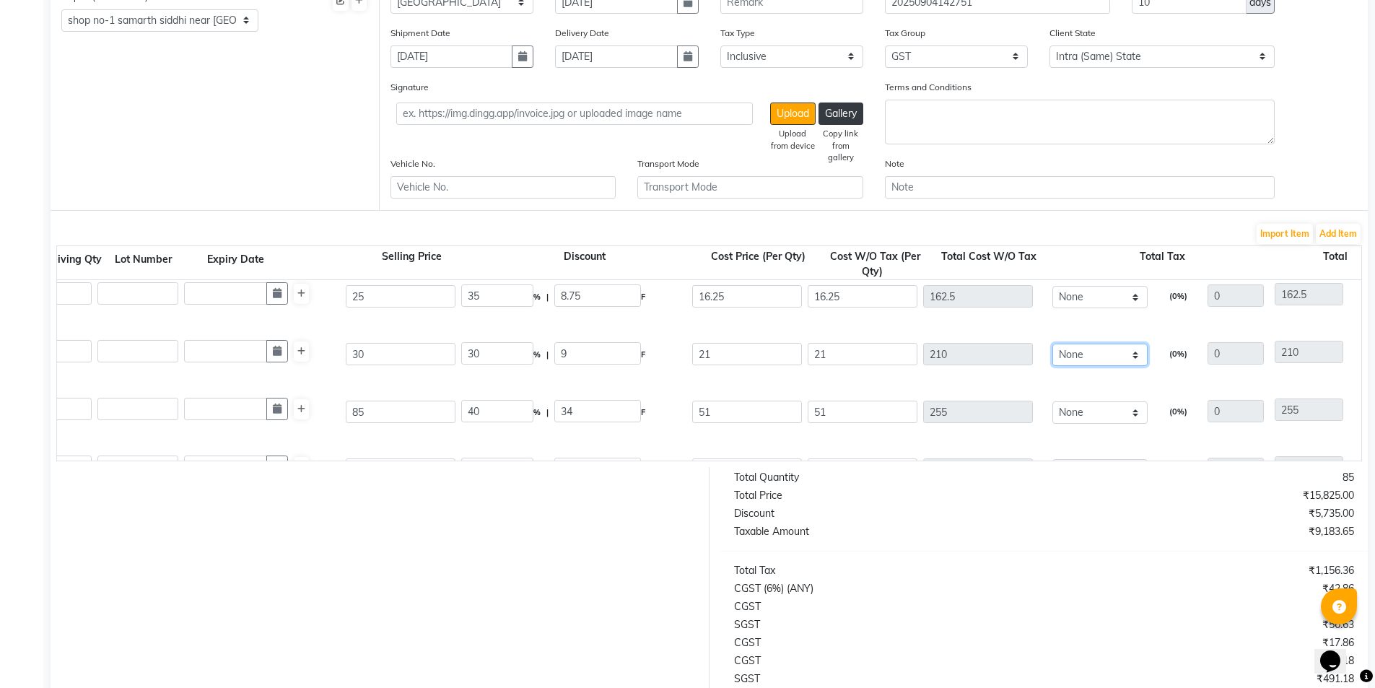
click at [1071, 356] on select "None SGST (6%) (Any) SGST GST" at bounding box center [1099, 355] width 95 height 22
click at [1052, 344] on select "None SGST (6%) (Any) SGST GST" at bounding box center [1099, 355] width 95 height 22
click at [1089, 411] on select "None SGST (6%) (Any) SGST GST" at bounding box center [1099, 412] width 95 height 22
click at [1052, 401] on select "None SGST (6%) (Any) SGST GST" at bounding box center [1099, 412] width 95 height 22
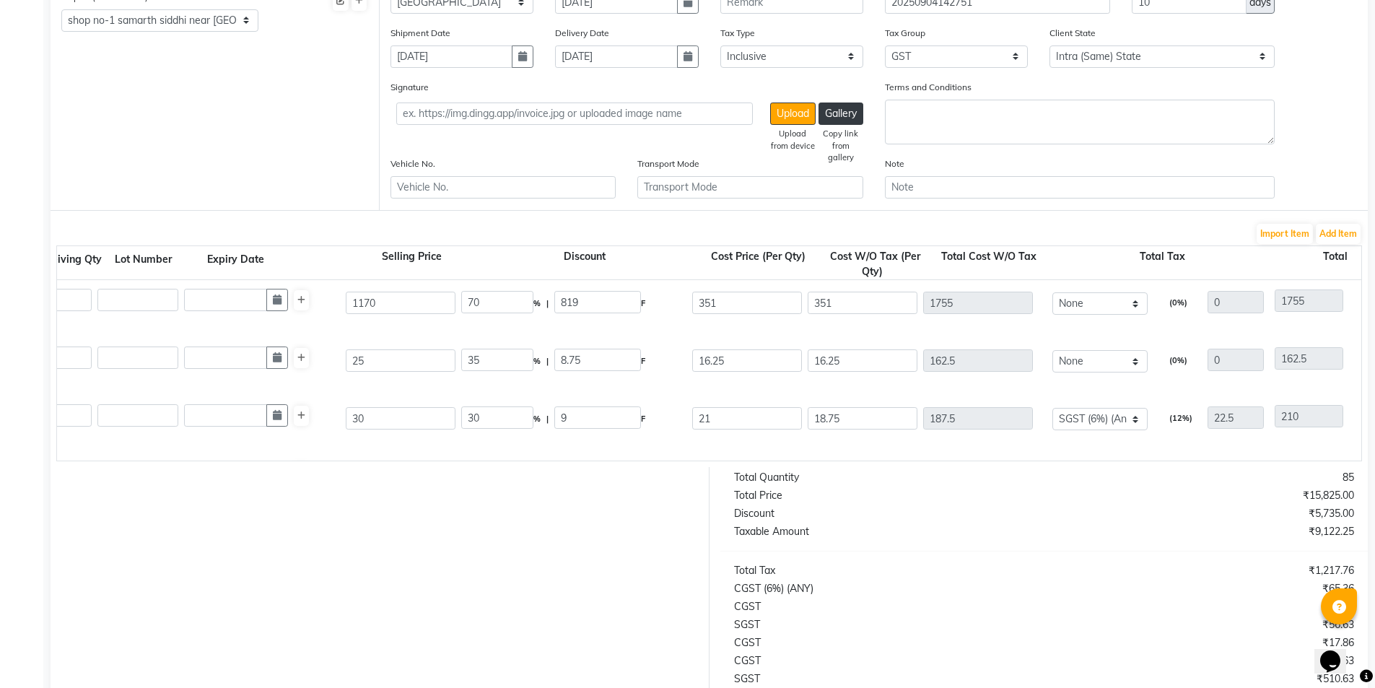
scroll to position [435, 0]
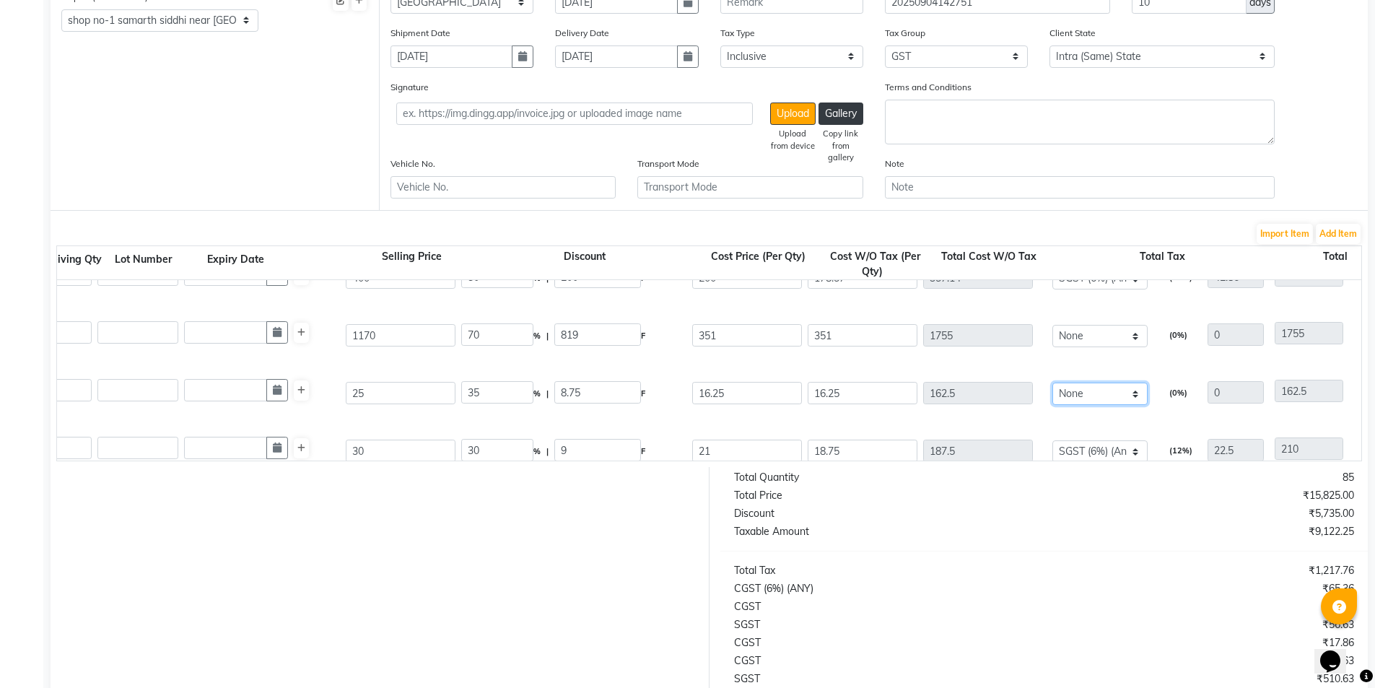
click at [1092, 393] on select "None SGST (6%) (Any) SGST GST" at bounding box center [1099, 394] width 95 height 22
click at [1052, 383] on select "None SGST (6%) (Any) SGST GST" at bounding box center [1099, 394] width 95 height 22
click at [1090, 337] on select "None SGST (6%) (Any) SGST GST" at bounding box center [1099, 336] width 95 height 22
click at [1052, 325] on select "None SGST (6%) (Any) SGST GST" at bounding box center [1099, 336] width 95 height 22
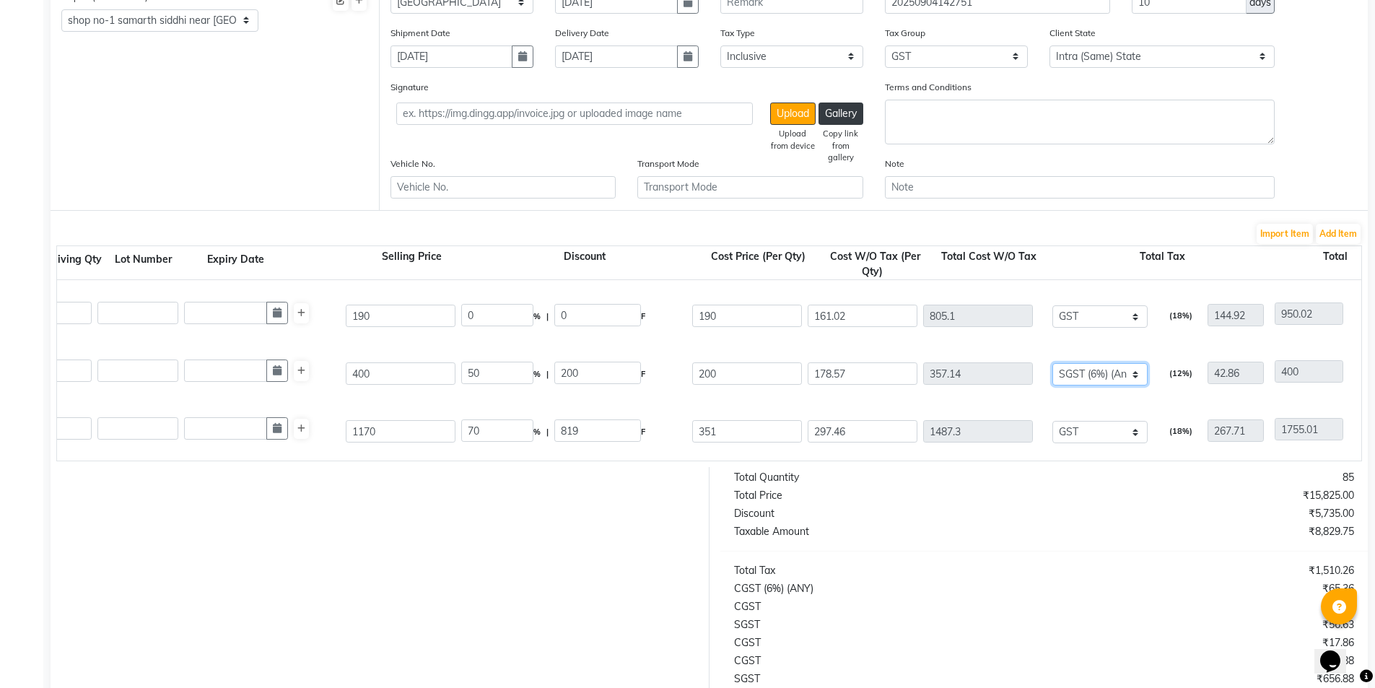
click at [1096, 370] on select "None SGST (6%) (Any) SGST GST" at bounding box center [1099, 374] width 95 height 22
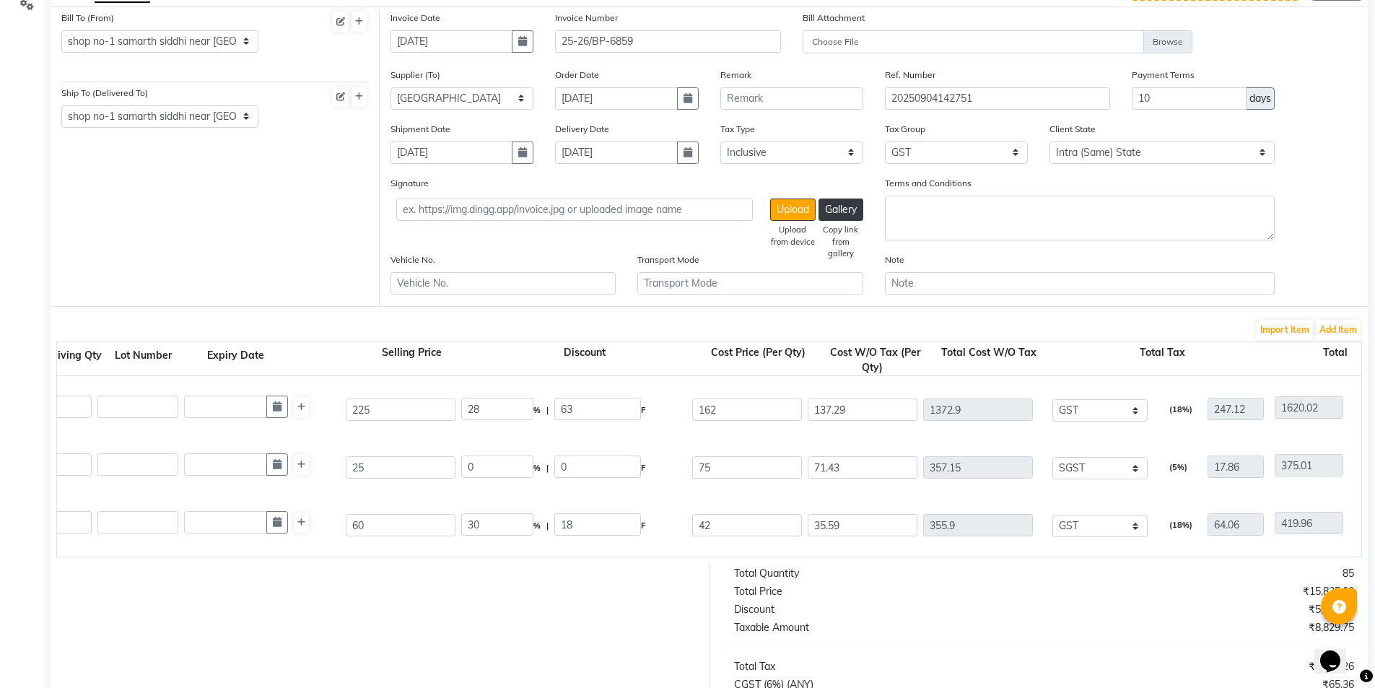
scroll to position [96, 0]
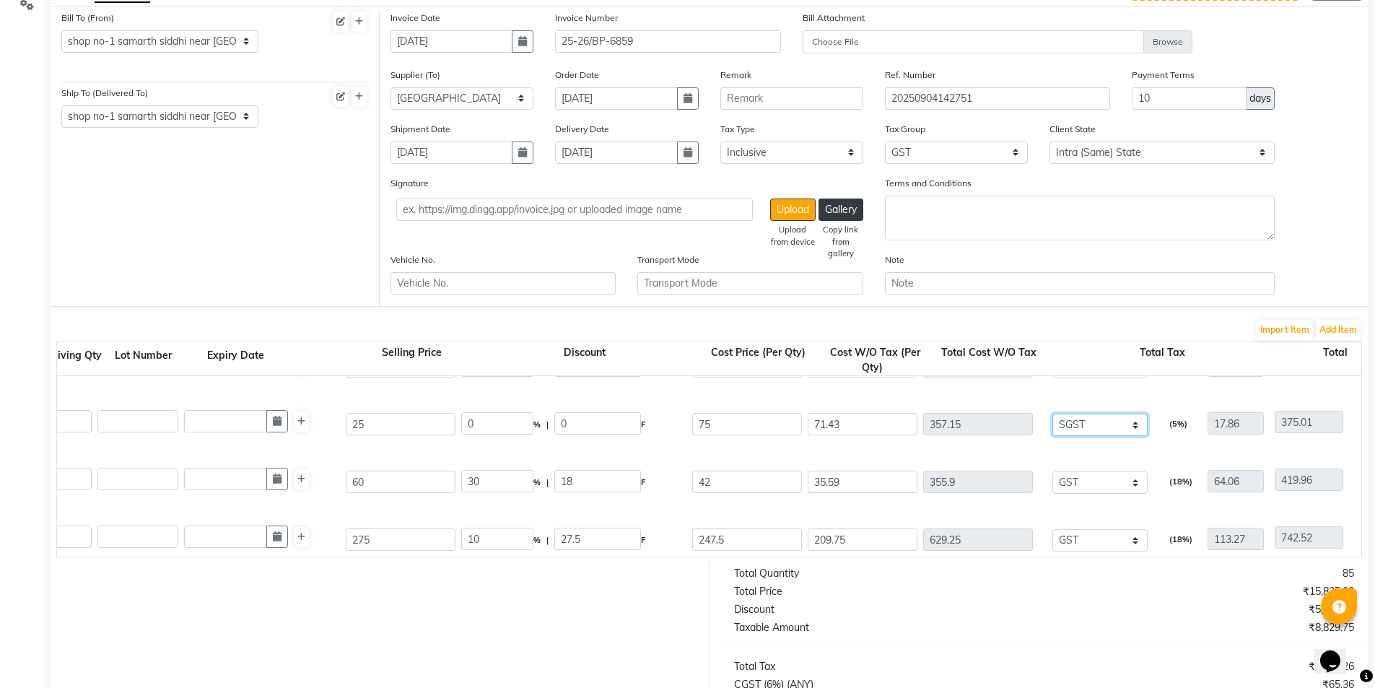
click at [1103, 426] on select "None SGST (6%) (Any) SGST GST" at bounding box center [1099, 425] width 95 height 22
click at [1052, 414] on select "None SGST (6%) (Any) SGST GST" at bounding box center [1099, 425] width 95 height 22
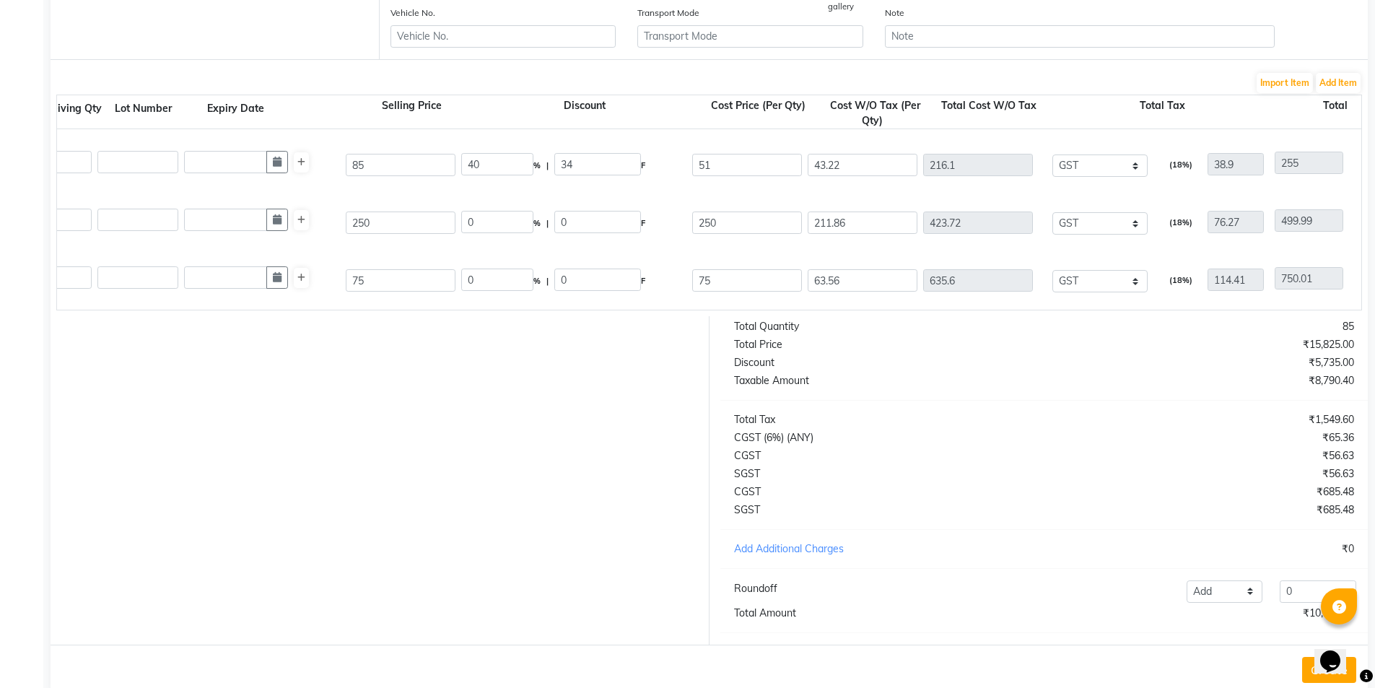
scroll to position [419, 0]
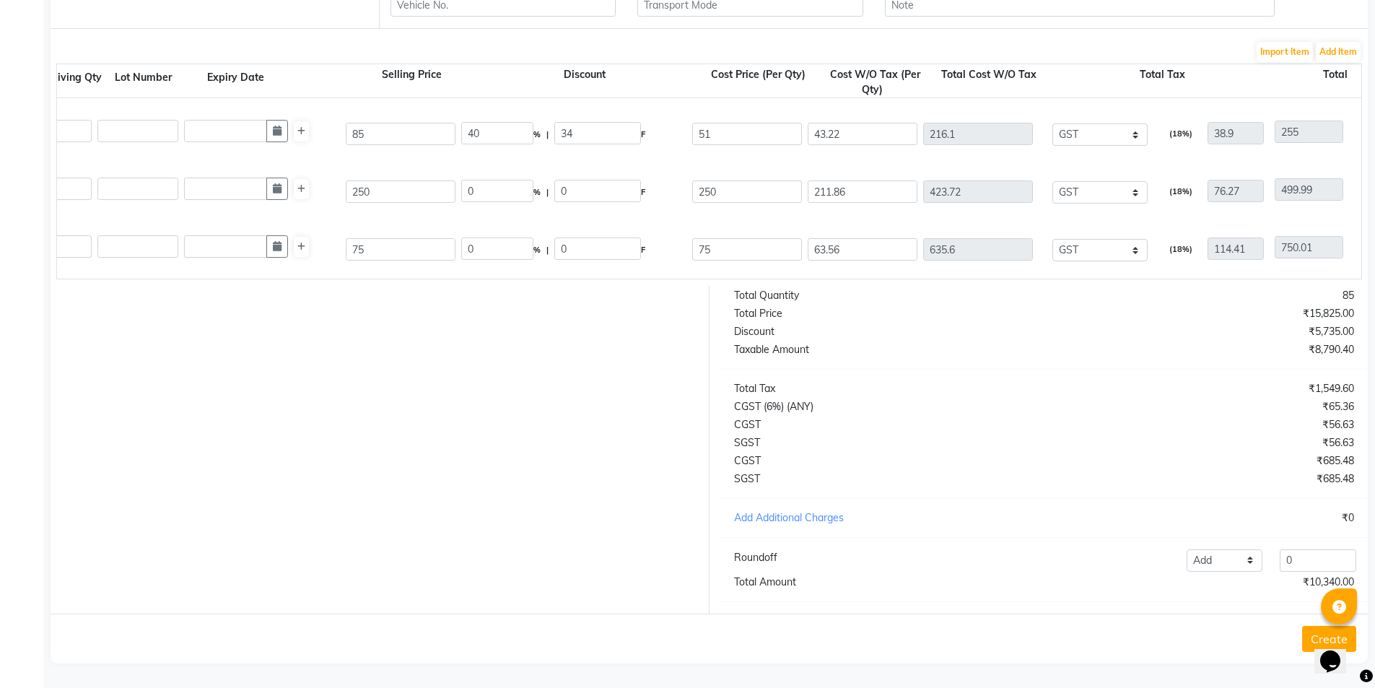
drag, startPoint x: 330, startPoint y: 260, endPoint x: 332, endPoint y: 250, distance: 9.6
click at [244, 262] on div "Acetone 400ml 400 ML P20360 10 10 75 0 % | 0 F 75 63.56 635.6 None SGST (6%) (A…" at bounding box center [896, 250] width 2630 height 58
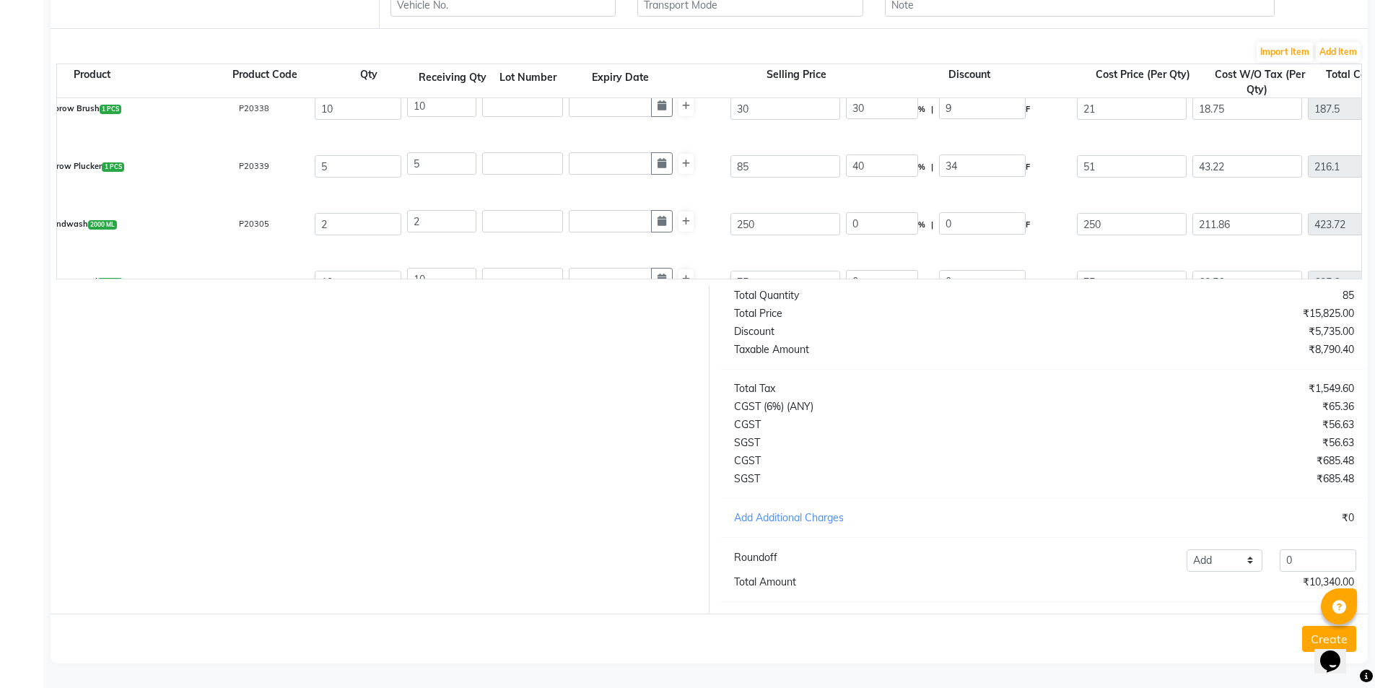
scroll to position [628, 0]
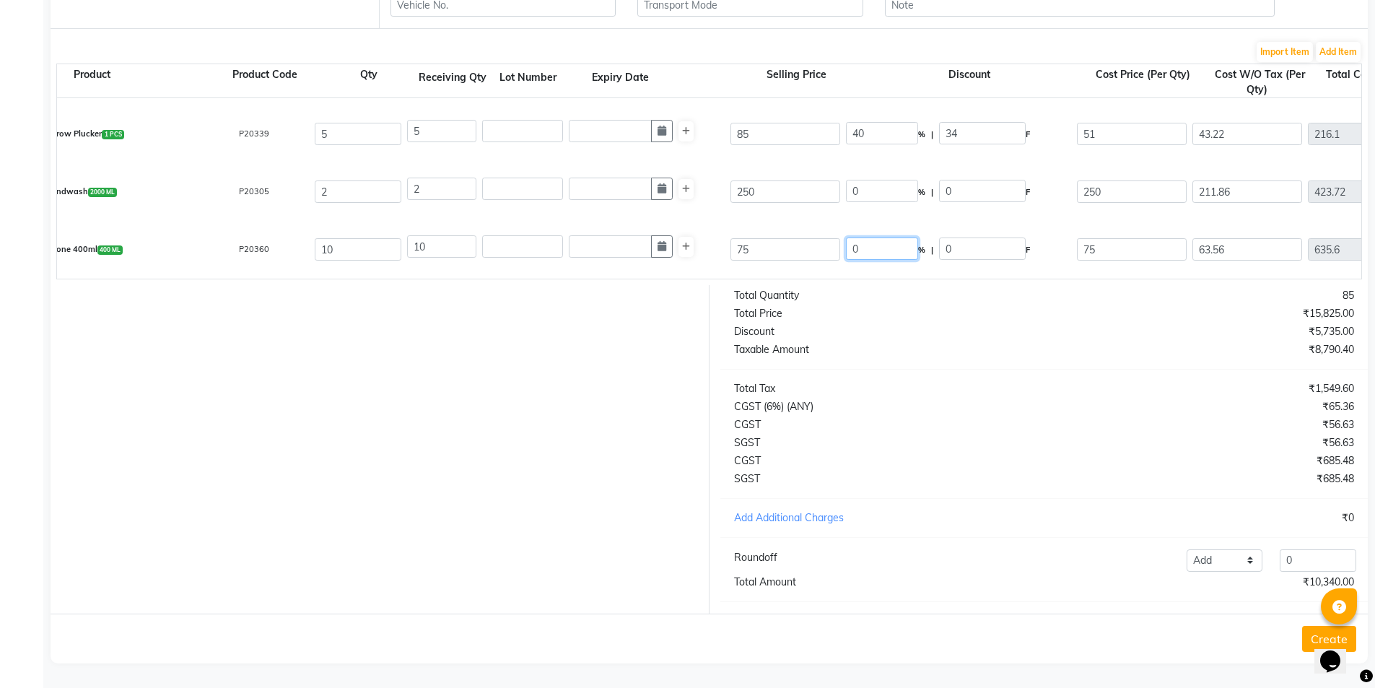
click at [886, 237] on input "0" at bounding box center [882, 248] width 72 height 22
click at [894, 181] on input "0" at bounding box center [882, 191] width 72 height 22
click at [865, 208] on div "Handwash 2000 ML P20305 2 2 250 0 % | 0 F 250 211.86 423.72 None SGST (6%) (Any…" at bounding box center [1280, 192] width 2630 height 58
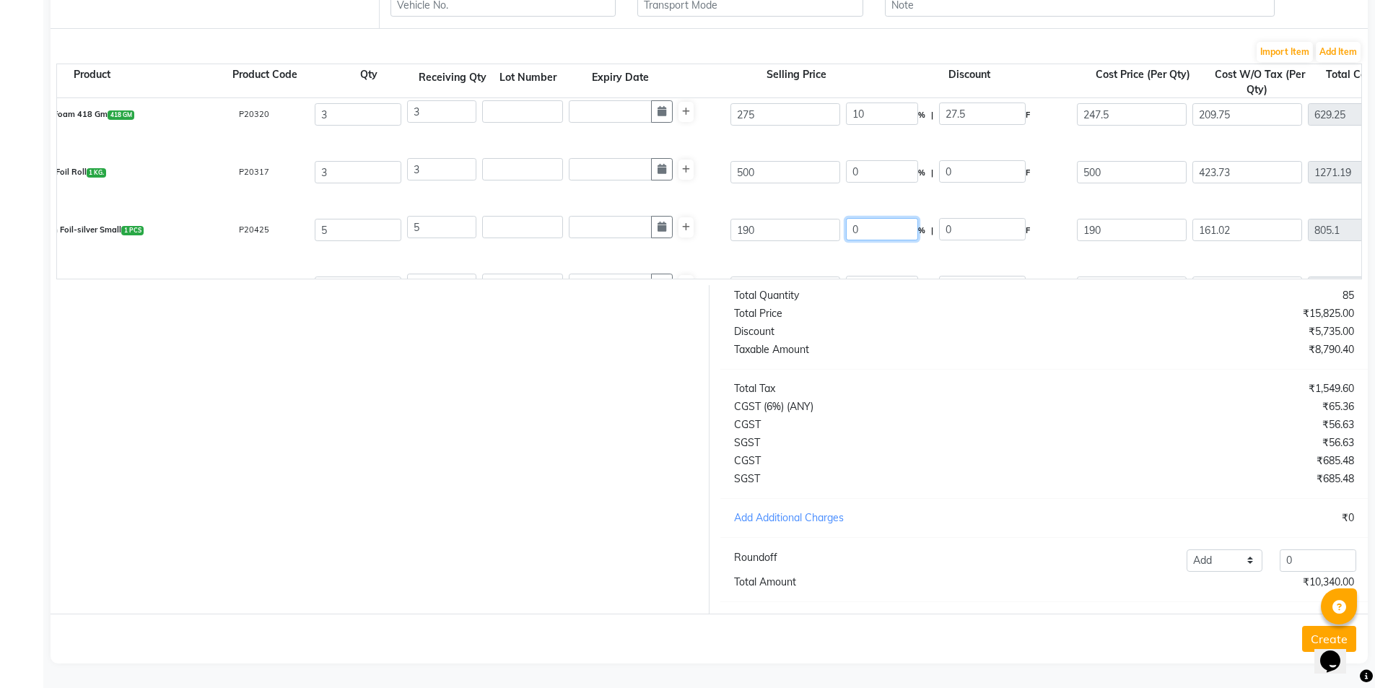
click at [870, 218] on input "0" at bounding box center [882, 229] width 72 height 22
click at [868, 161] on input "0" at bounding box center [882, 171] width 72 height 22
click at [878, 201] on div "Aluminum Foil-silver Small 1 PCS P20425 5 5 190 0 % | 0 F 190 161.02 805.1 None…" at bounding box center [1280, 230] width 2630 height 58
click at [868, 144] on div "Foil Roll 1 KG. P20317 3 3 500 0 % | 0 F 500 423.73 1271.19 None SGST (6%) (Any…" at bounding box center [1280, 173] width 2630 height 58
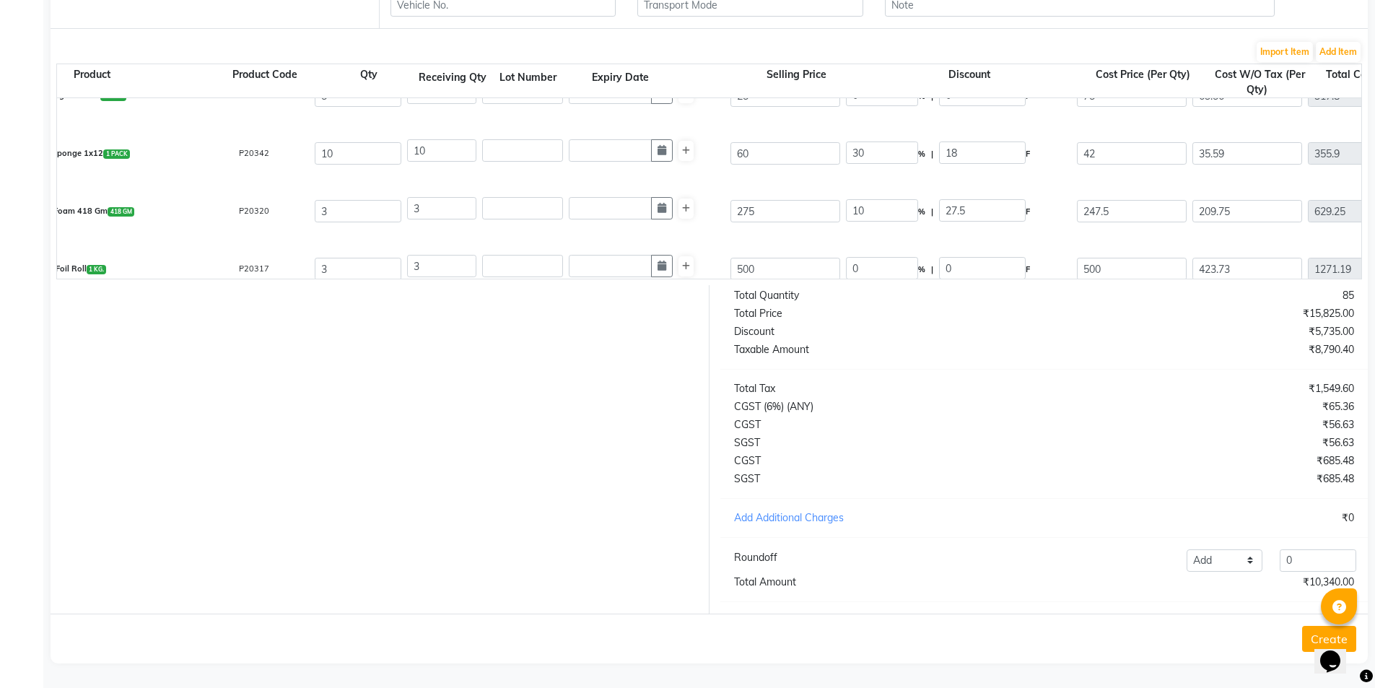
scroll to position [51, 0]
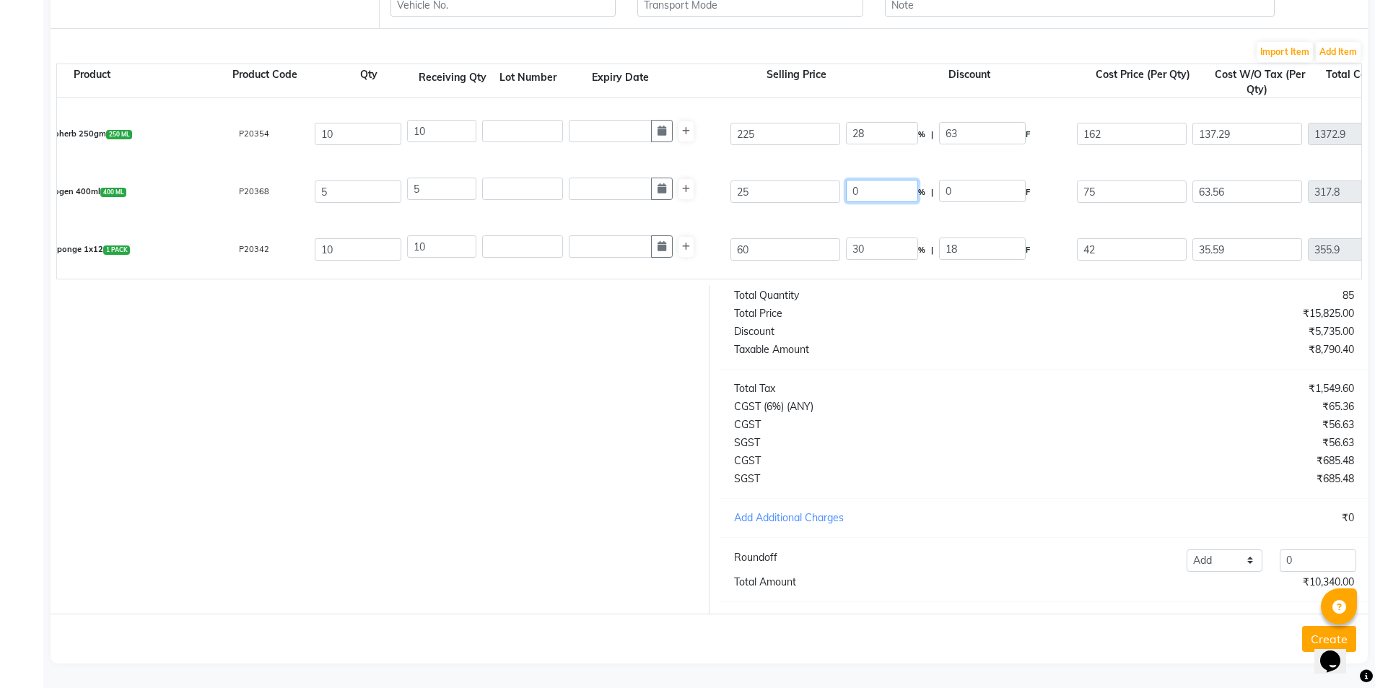
click at [860, 180] on input "0" at bounding box center [882, 191] width 72 height 22
click at [875, 163] on div "Hydrogen 400ml 400 ML P20368 5 5 25 0 % | 0 F 25 21.19 105.95 None SGST (6%) (A…" at bounding box center [1280, 192] width 2630 height 58
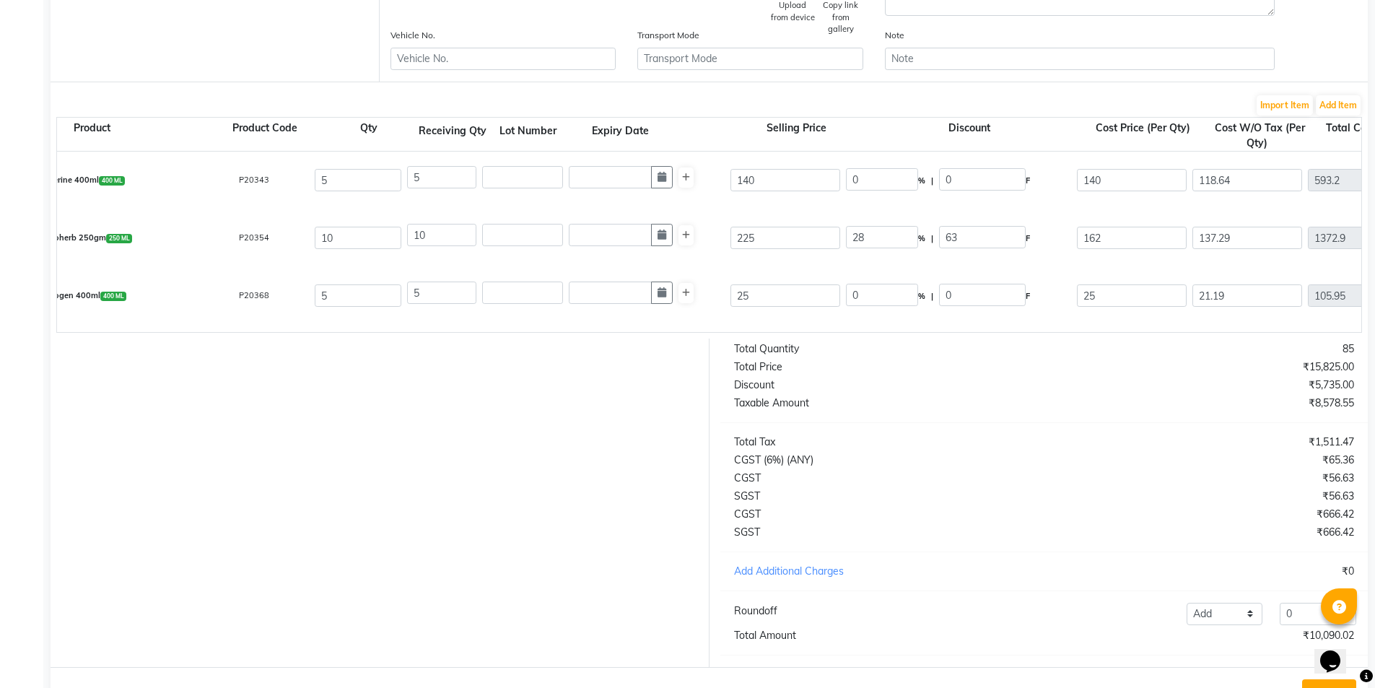
scroll to position [323, 0]
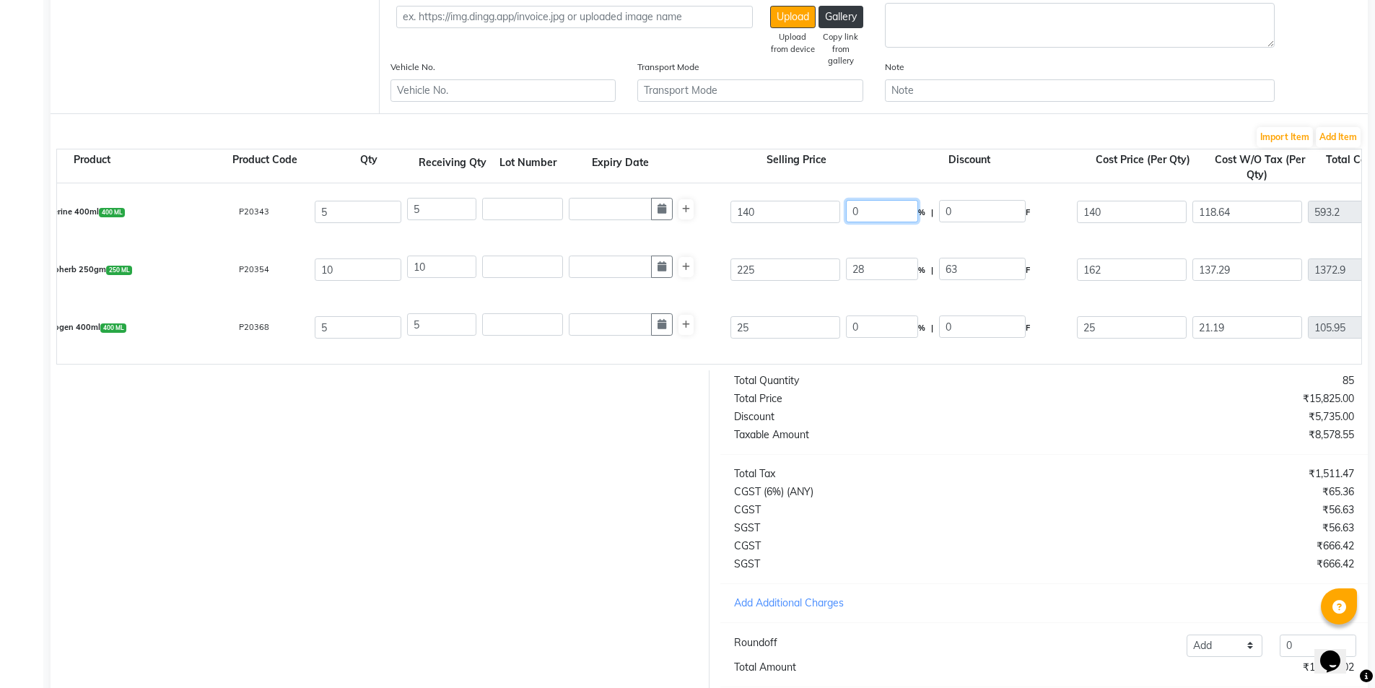
click at [878, 215] on input "0" at bounding box center [882, 211] width 72 height 22
click at [965, 437] on div "Taxable Amount" at bounding box center [883, 434] width 321 height 15
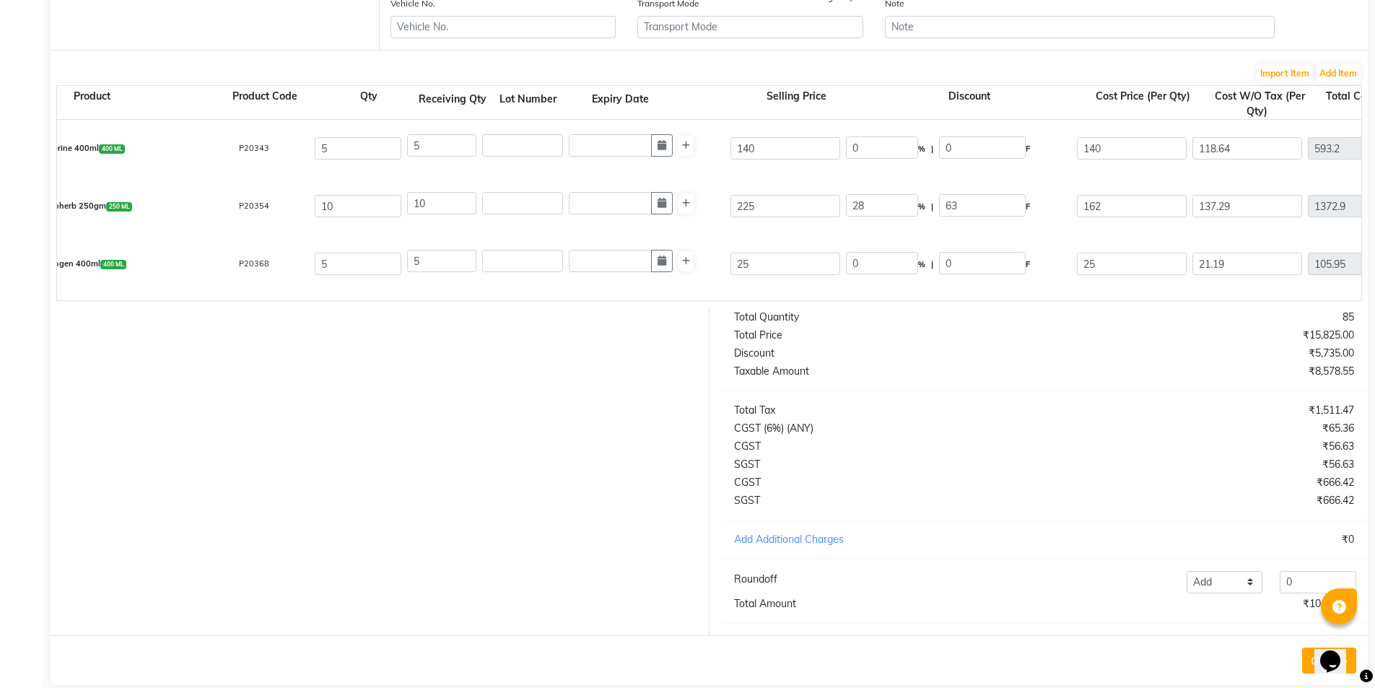
scroll to position [419, 0]
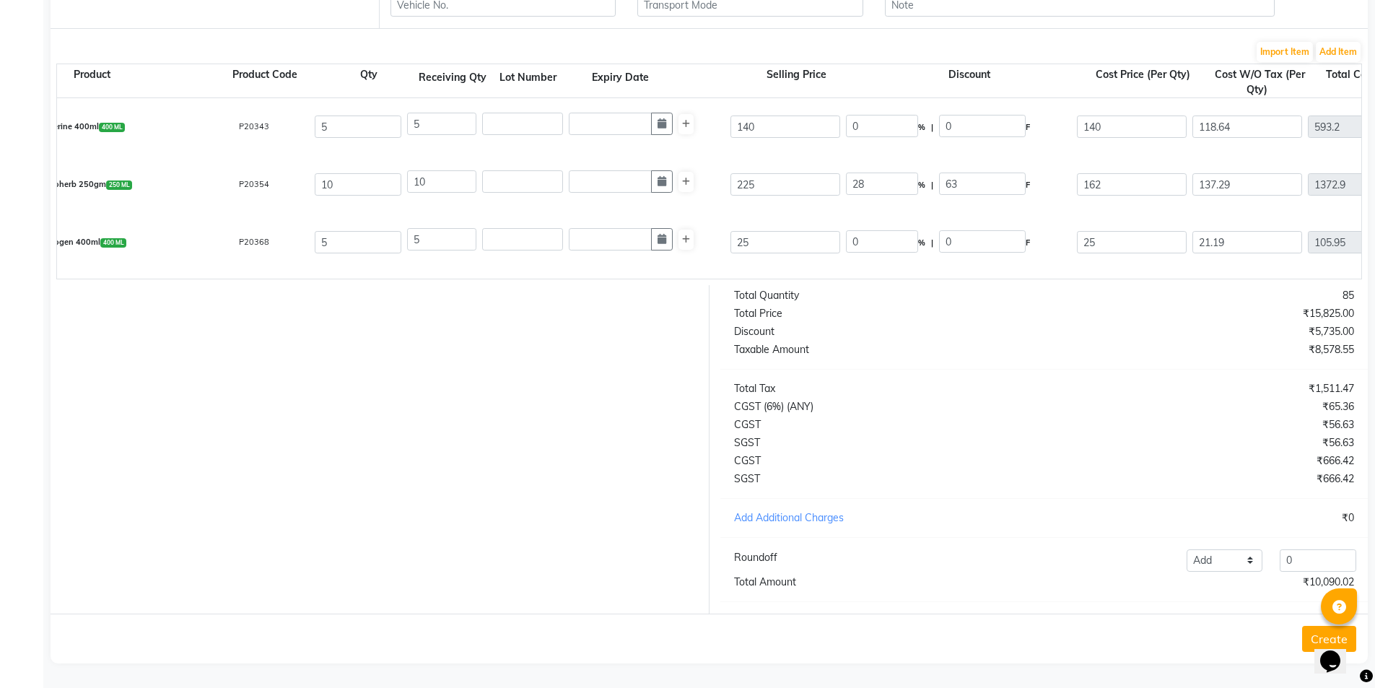
click at [1226, 572] on div "Total Quantity 85 Total Price ₹15,825.00 Discount ₹5,735.00 Taxable Amount ₹8,5…" at bounding box center [1045, 449] width 670 height 328
click at [1228, 567] on select "Add Reduce" at bounding box center [1225, 560] width 77 height 22
click at [1187, 549] on select "Add Reduce" at bounding box center [1225, 560] width 77 height 22
click at [1310, 557] on input "0" at bounding box center [1318, 560] width 77 height 22
click at [1306, 638] on button "Create" at bounding box center [1329, 639] width 54 height 26
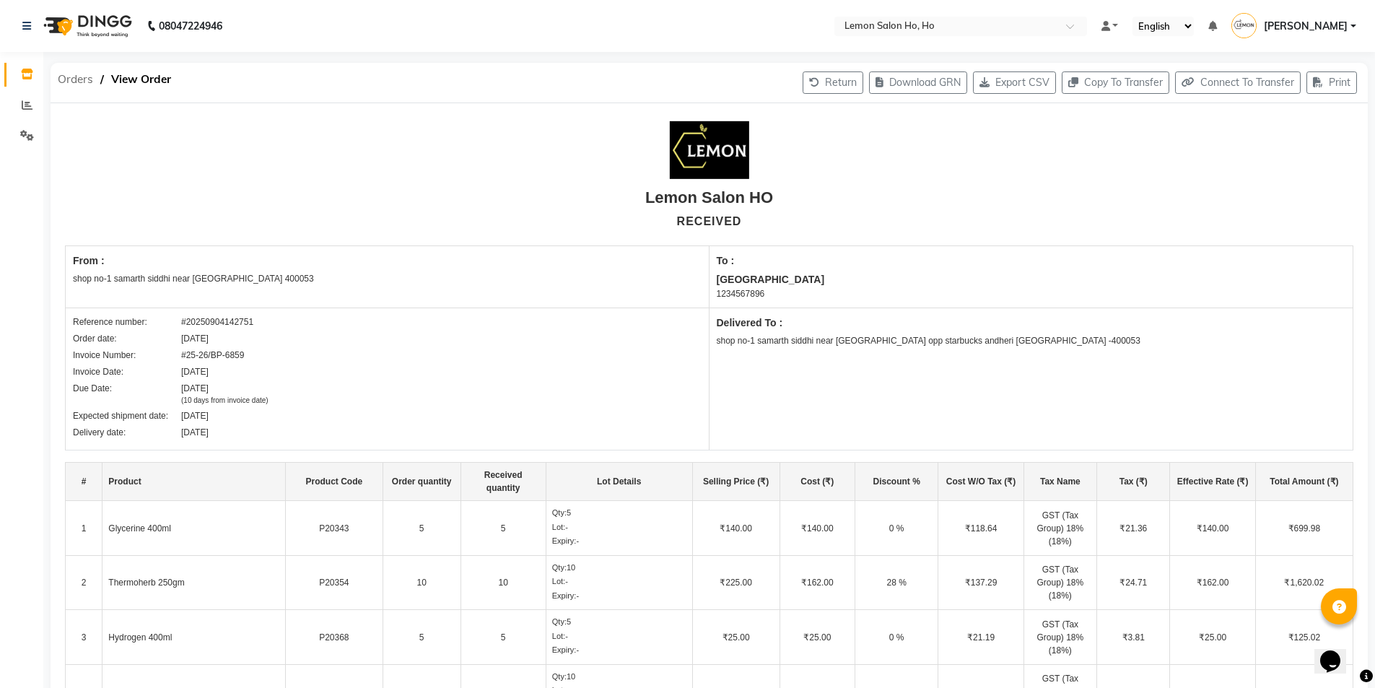
click at [65, 82] on span "Orders" at bounding box center [76, 79] width 50 height 26
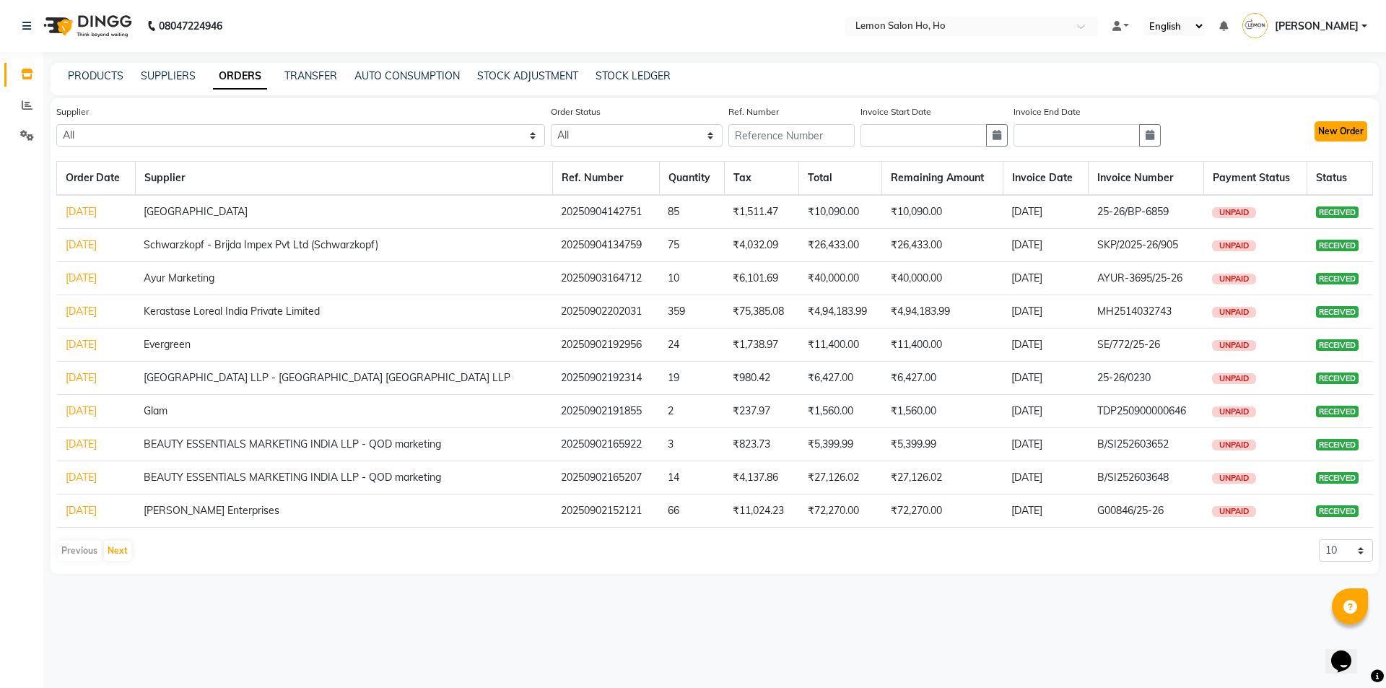
click at [1342, 131] on button "New Order" at bounding box center [1341, 131] width 53 height 20
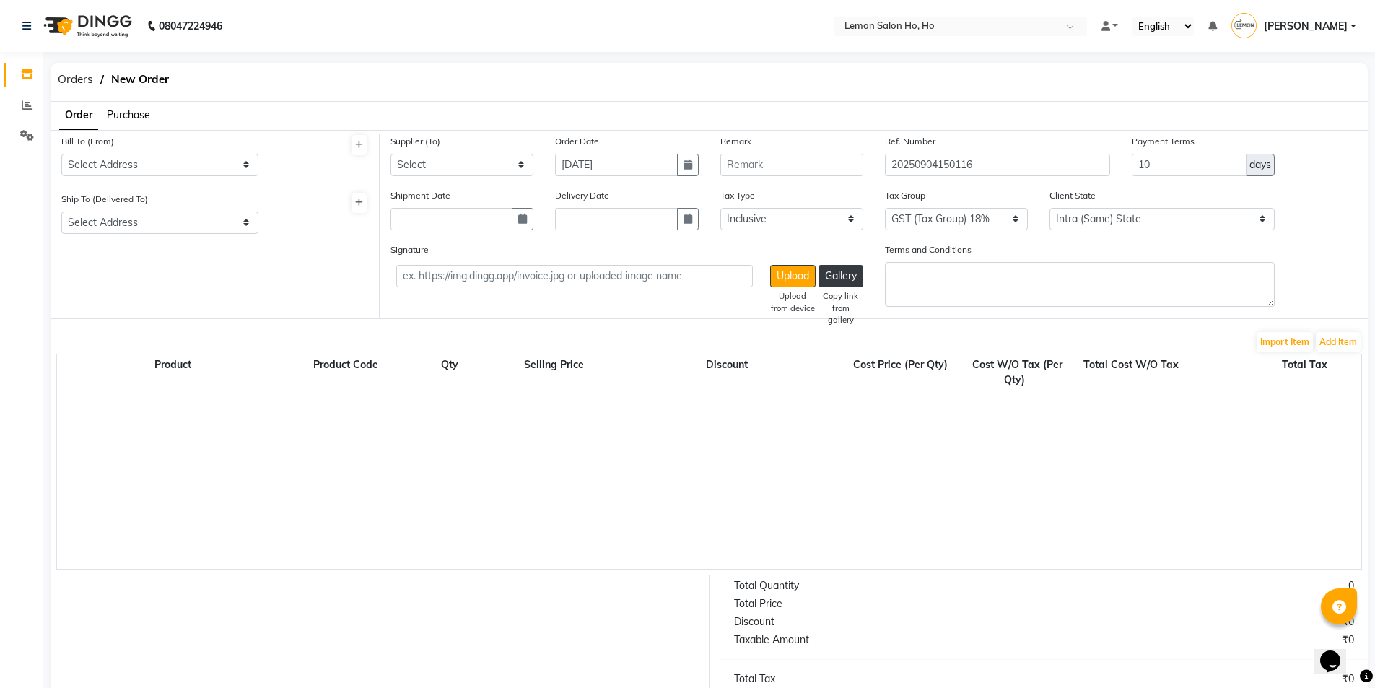
click at [121, 113] on span "Purchase" at bounding box center [128, 114] width 43 height 13
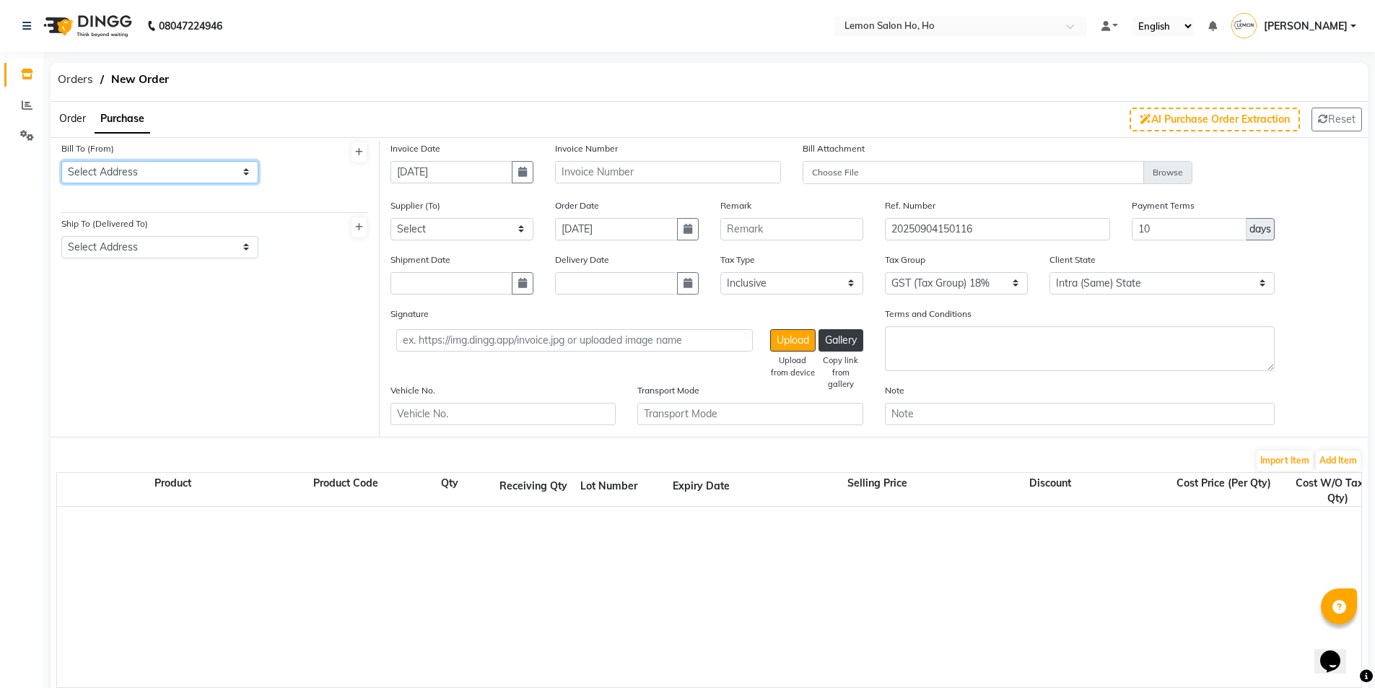
click at [140, 180] on select "Select Address shop [GEOGRAPHIC_DATA] [GEOGRAPHIC_DATA][PERSON_NAME]" at bounding box center [159, 172] width 197 height 22
click at [61, 161] on select "Select Address shop [GEOGRAPHIC_DATA] [GEOGRAPHIC_DATA][PERSON_NAME]" at bounding box center [159, 172] width 197 height 22
click at [149, 239] on select "Select Address shop no-1 samarth siddhi near [GEOGRAPHIC_DATA] opp [GEOGRAPHIC_…" at bounding box center [159, 247] width 197 height 22
click at [61, 236] on select "Select Address shop no-1 samarth siddhi near [GEOGRAPHIC_DATA] opp [GEOGRAPHIC_…" at bounding box center [159, 247] width 197 height 22
click at [510, 175] on input "[DATE]" at bounding box center [452, 172] width 122 height 22
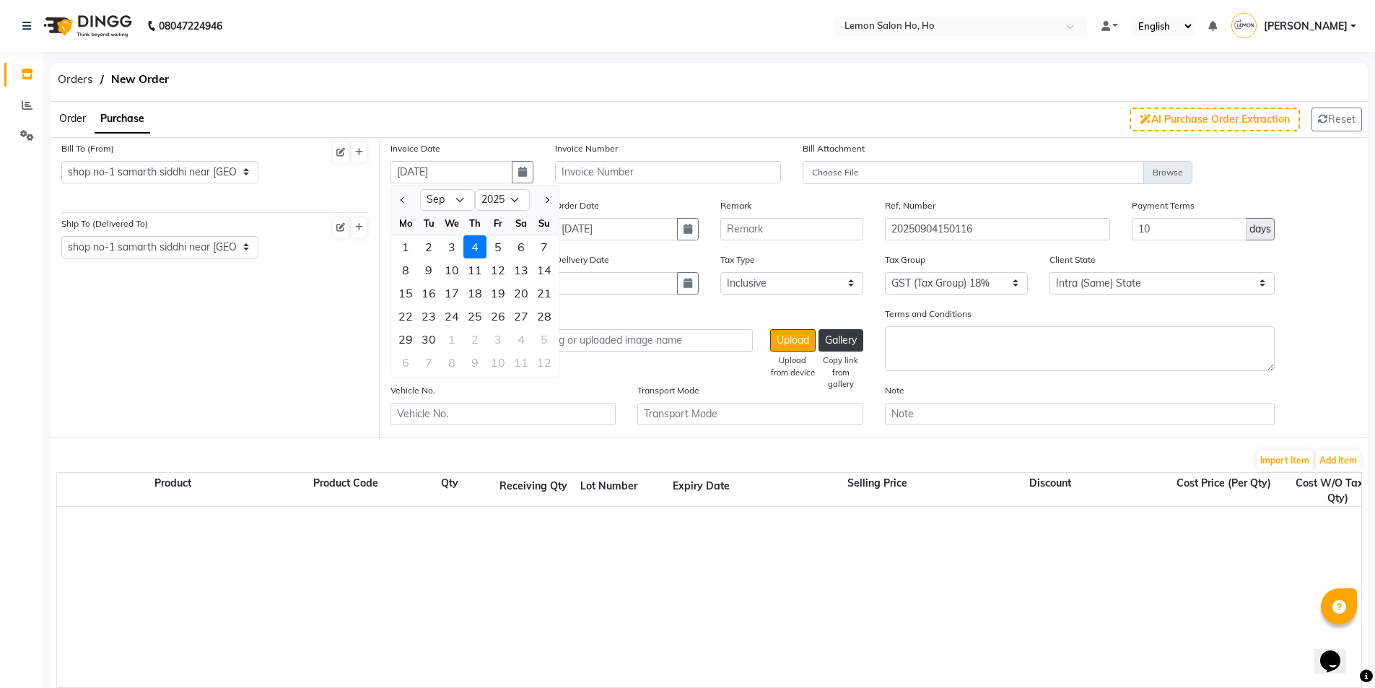
click at [471, 248] on div "4" at bounding box center [474, 246] width 23 height 23
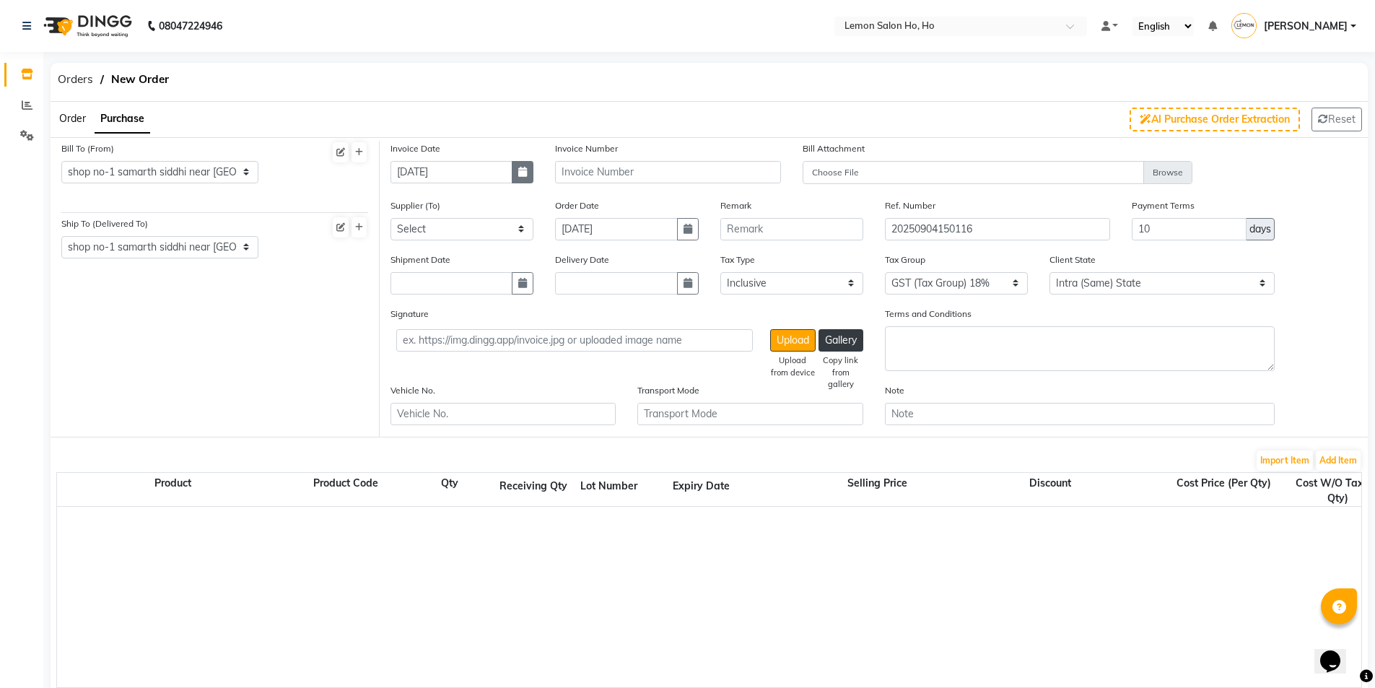
click at [525, 173] on icon "button" at bounding box center [522, 172] width 9 height 10
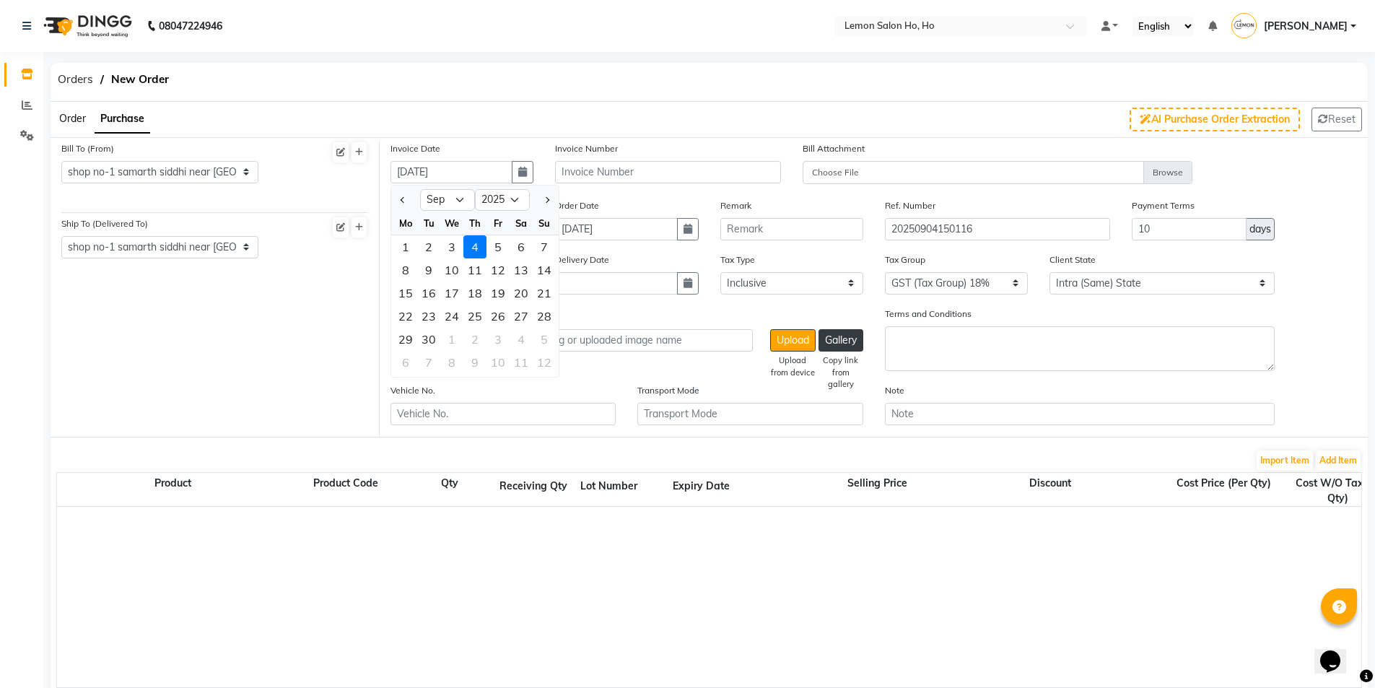
click at [396, 192] on div at bounding box center [405, 199] width 29 height 23
click at [402, 201] on span "Previous month" at bounding box center [404, 200] width 6 height 6
click at [481, 336] on div "28" at bounding box center [474, 339] width 23 height 23
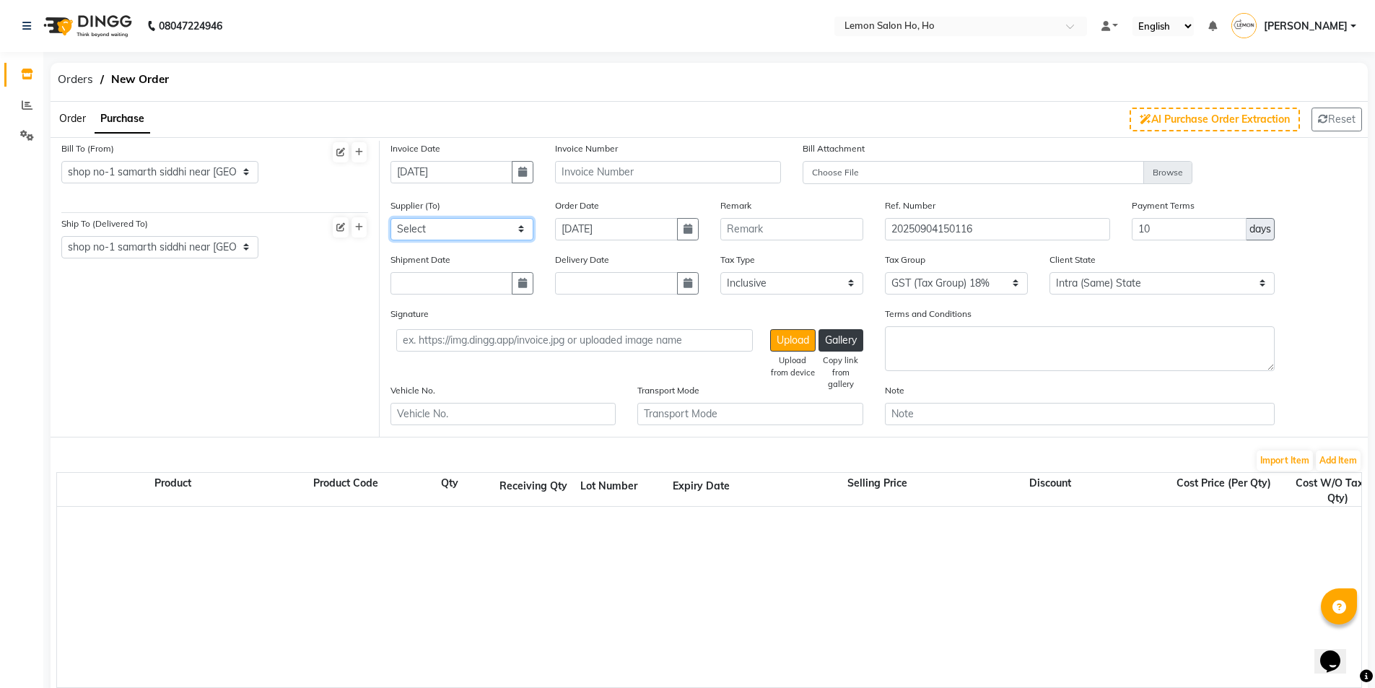
click at [492, 229] on select "Select [PERSON_NAME] Enterprises (Loreal) Narayan Sales Agency Osp Healthcare R…" at bounding box center [462, 229] width 143 height 22
click at [391, 218] on select "Select [PERSON_NAME] Enterprises (Loreal) Narayan Sales Agency Osp Healthcare R…" at bounding box center [462, 229] width 143 height 22
click at [523, 286] on icon "button" at bounding box center [522, 283] width 9 height 10
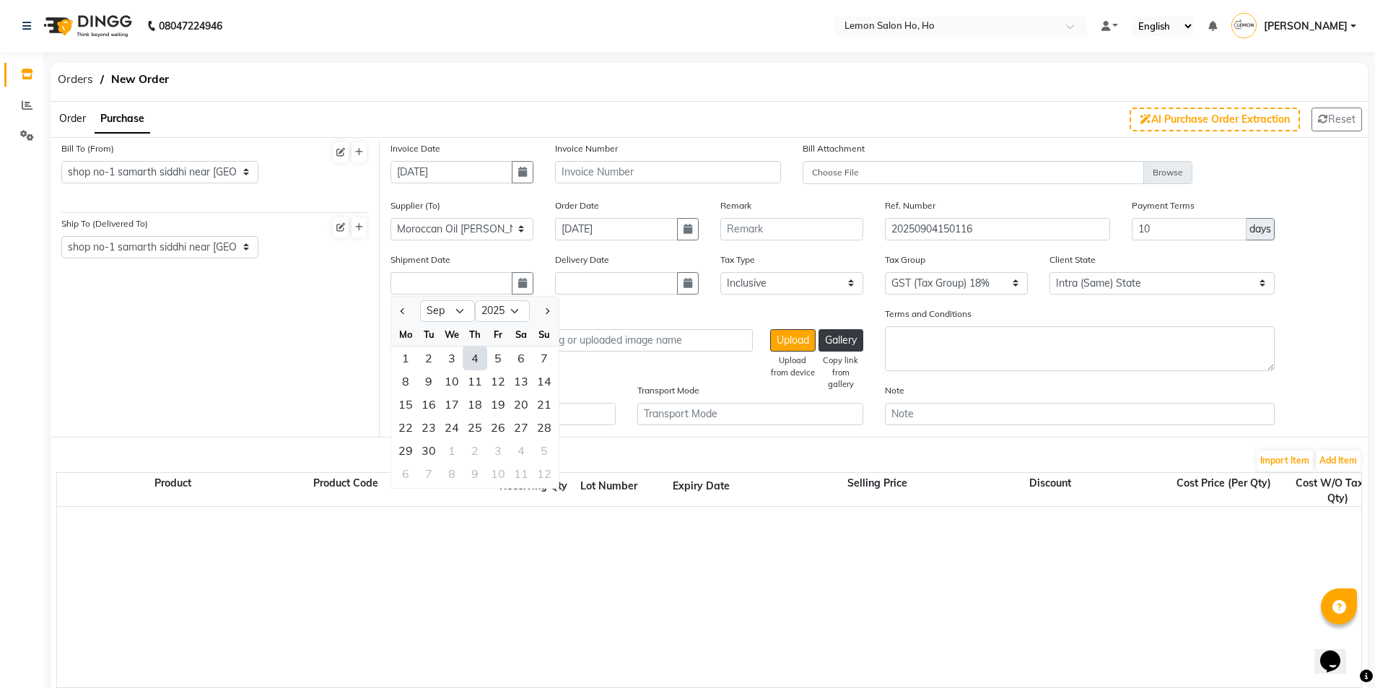
click at [476, 359] on div "4" at bounding box center [474, 357] width 23 height 23
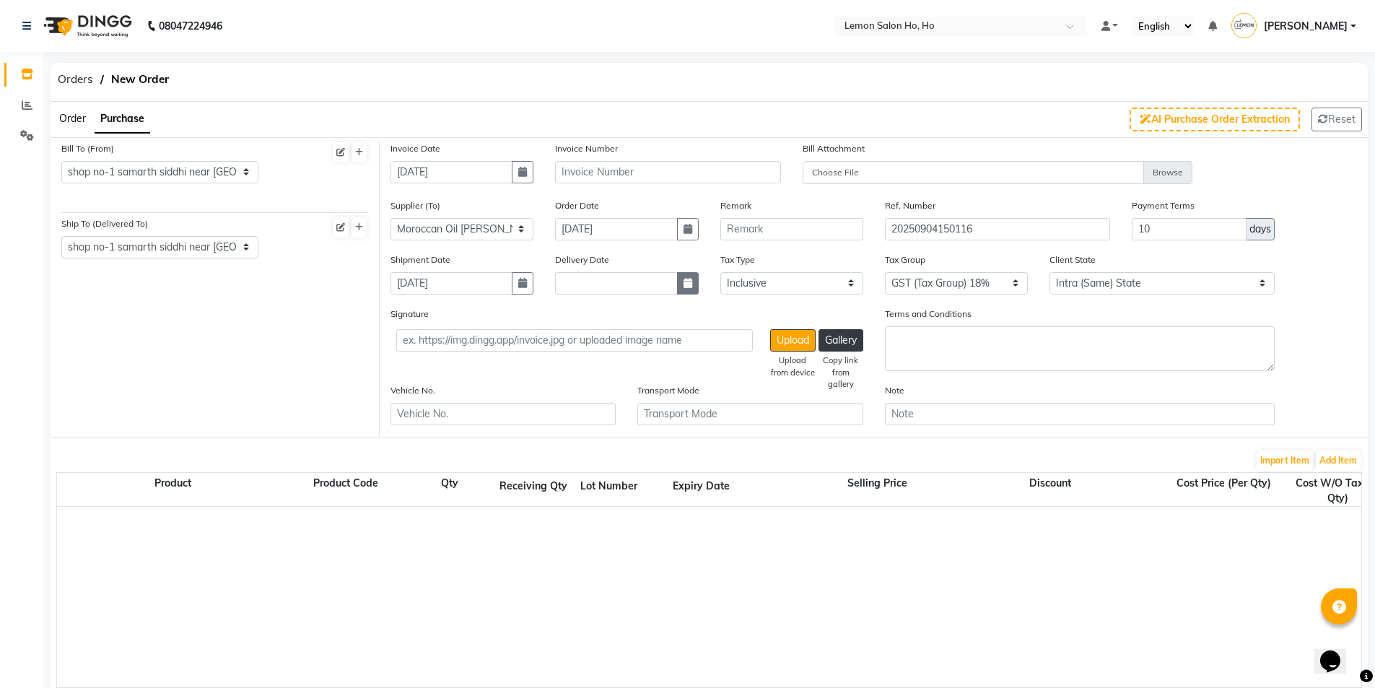
click at [686, 281] on icon "button" at bounding box center [688, 283] width 9 height 10
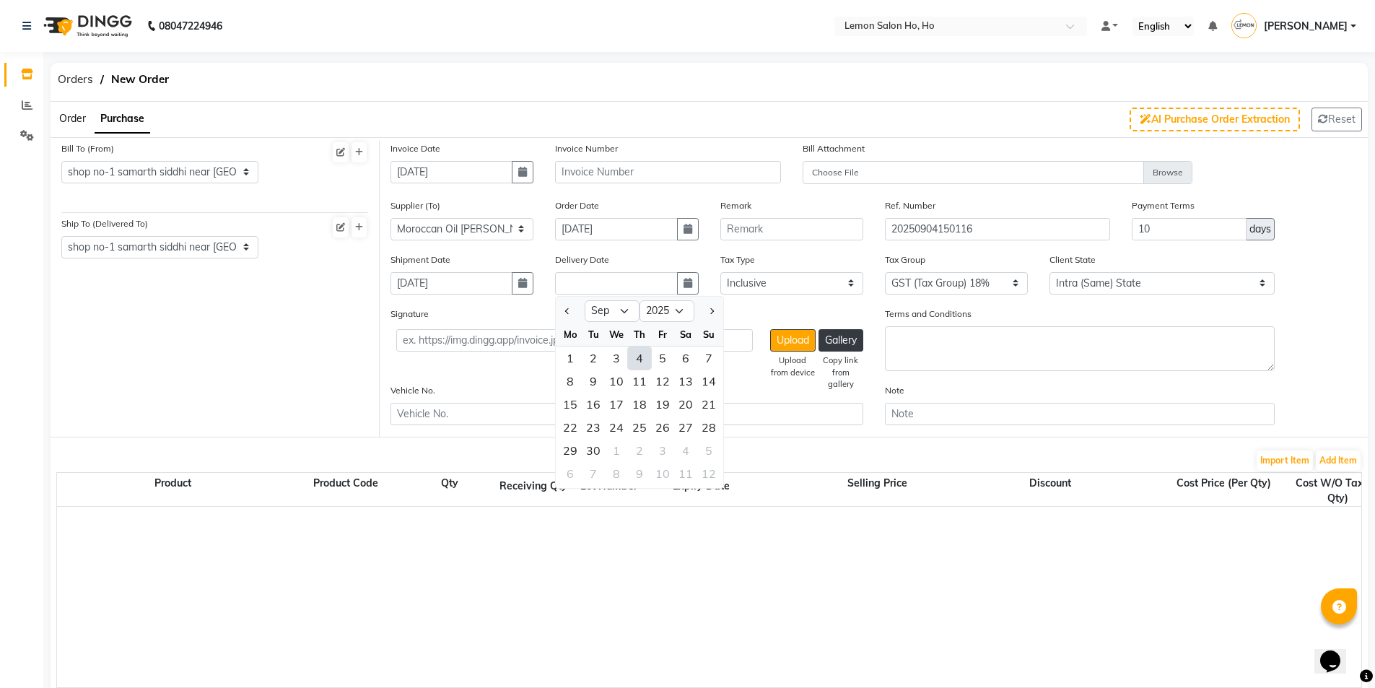
click at [638, 359] on div "4" at bounding box center [639, 357] width 23 height 23
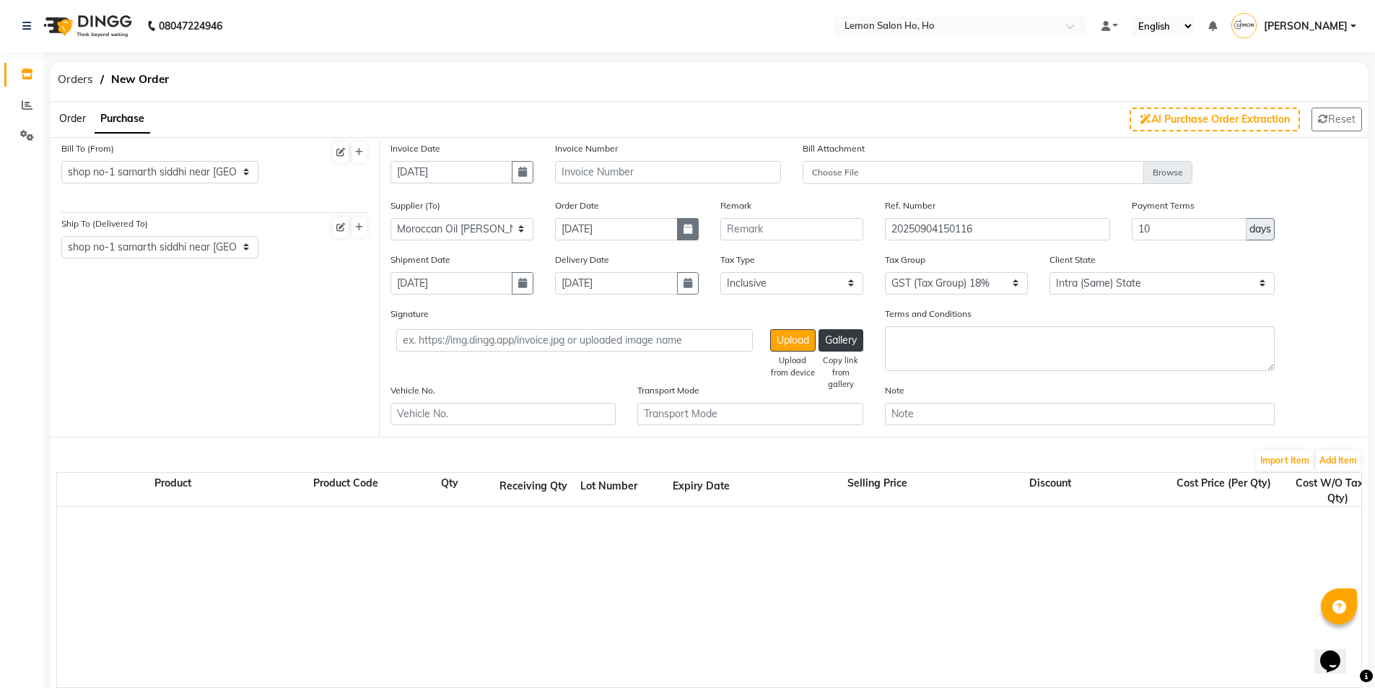
click at [686, 235] on button "button" at bounding box center [688, 229] width 22 height 22
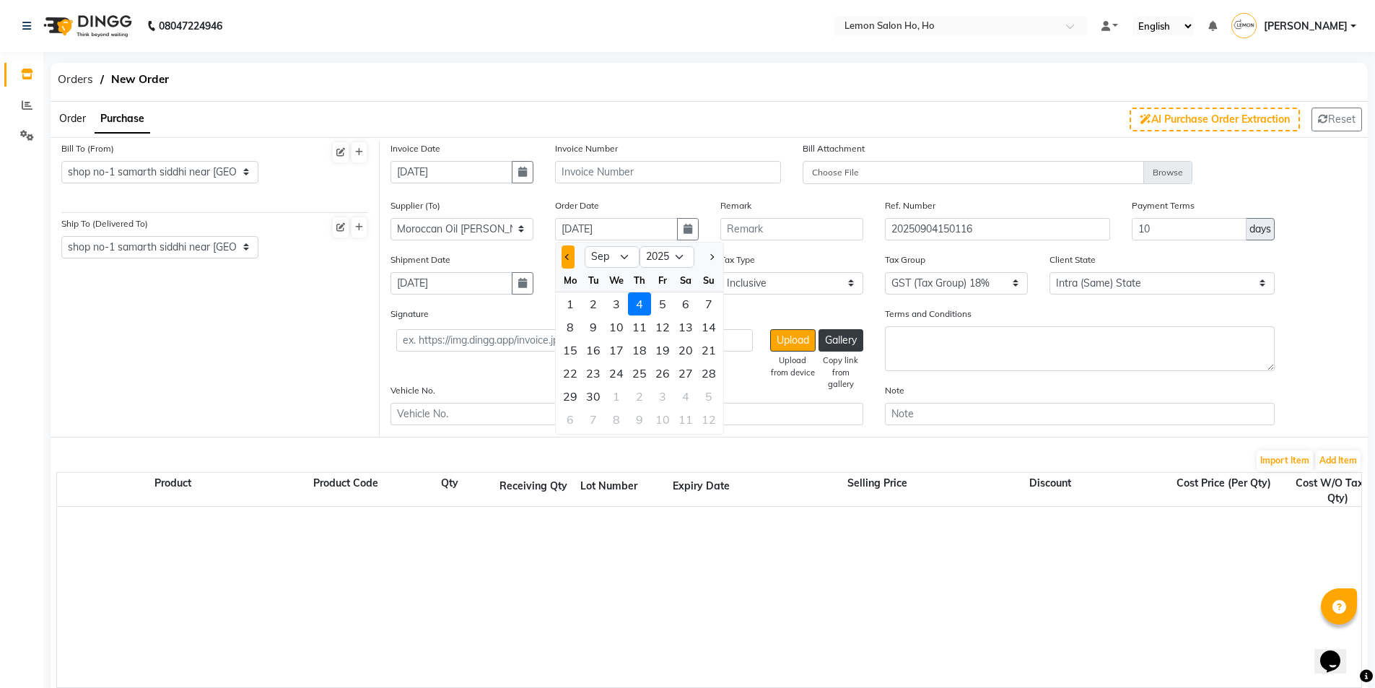
click at [570, 263] on button "Previous month" at bounding box center [568, 256] width 12 height 23
click at [571, 303] on div "28" at bounding box center [570, 303] width 23 height 23
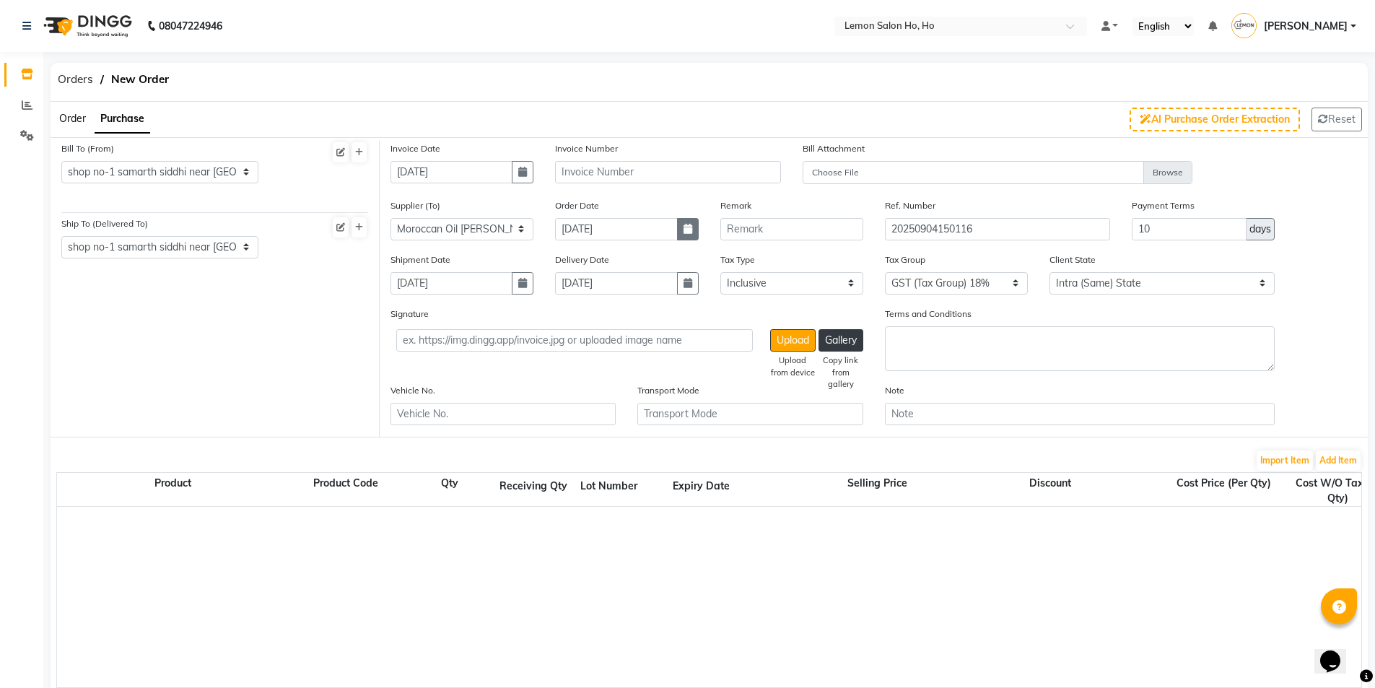
click at [686, 231] on icon "button" at bounding box center [688, 229] width 9 height 10
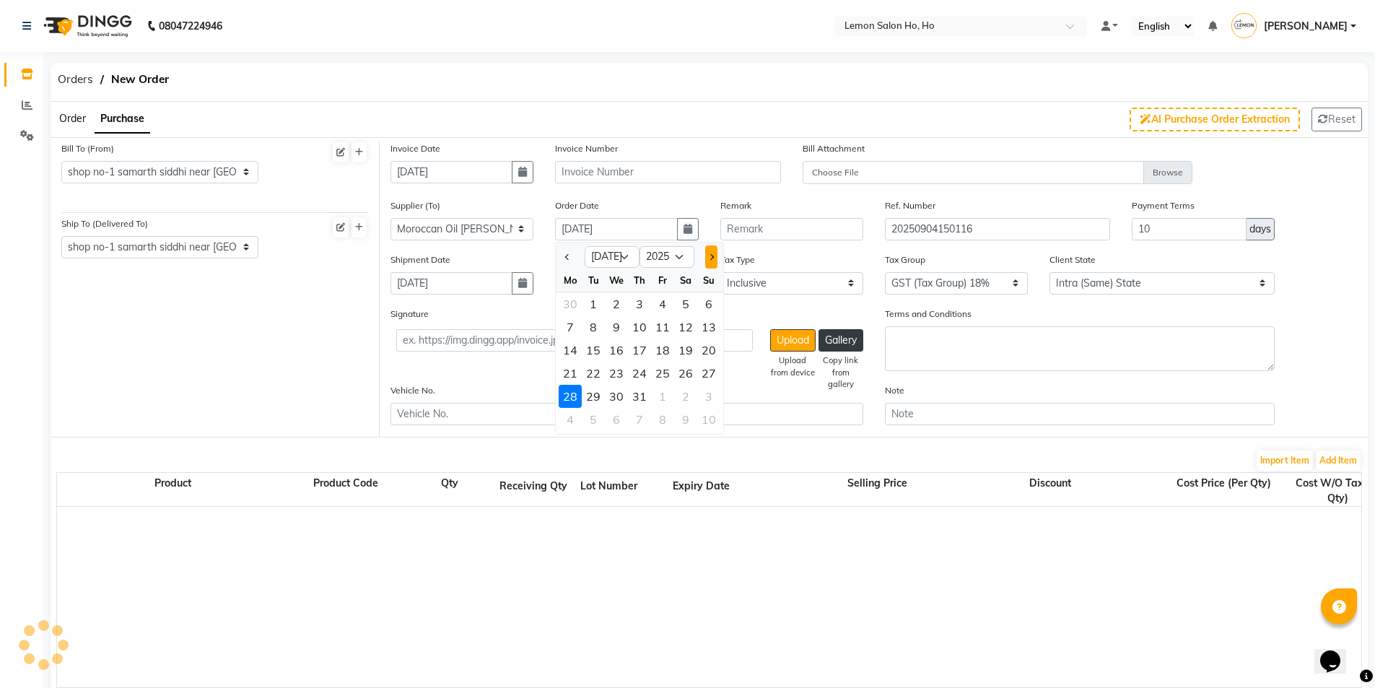
click at [707, 258] on button "Next month" at bounding box center [711, 256] width 12 height 23
click at [637, 398] on div "28" at bounding box center [639, 396] width 23 height 23
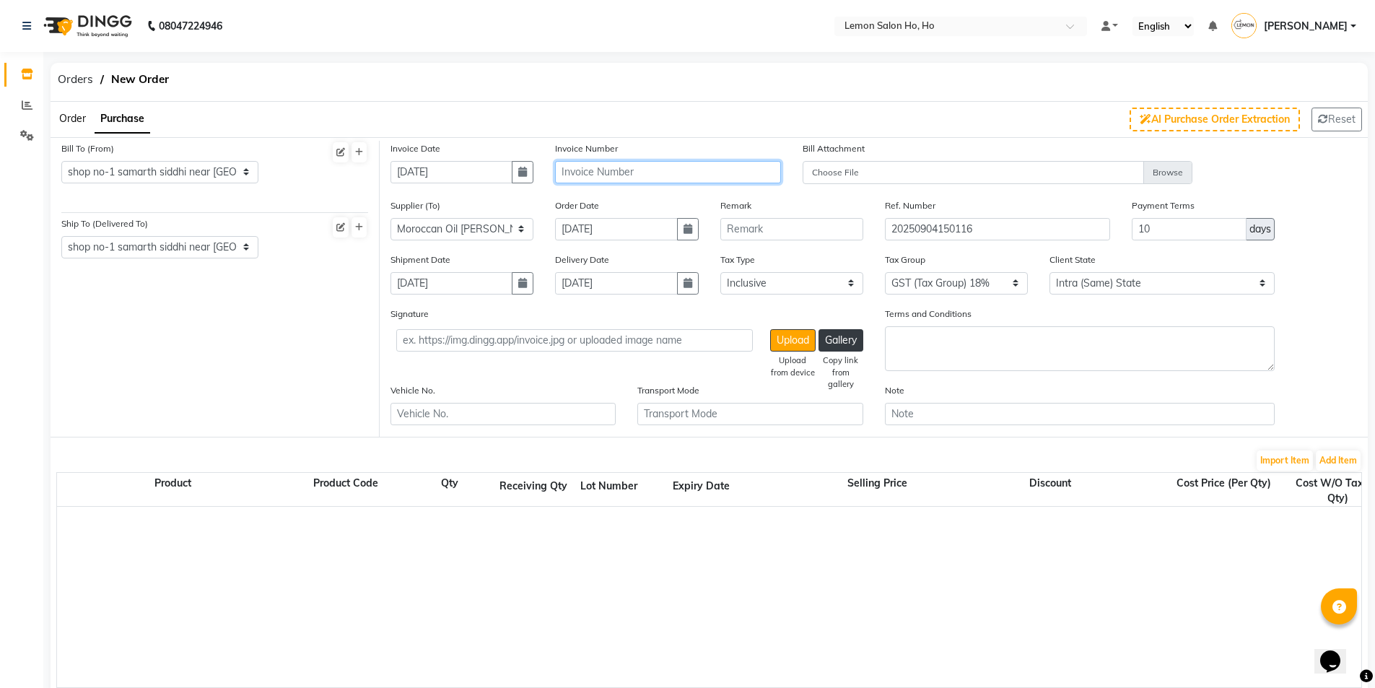
click at [610, 171] on input "text" at bounding box center [667, 172] width 225 height 22
click at [576, 167] on input "text" at bounding box center [667, 172] width 225 height 22
click at [1356, 453] on button "Add Item" at bounding box center [1338, 460] width 45 height 20
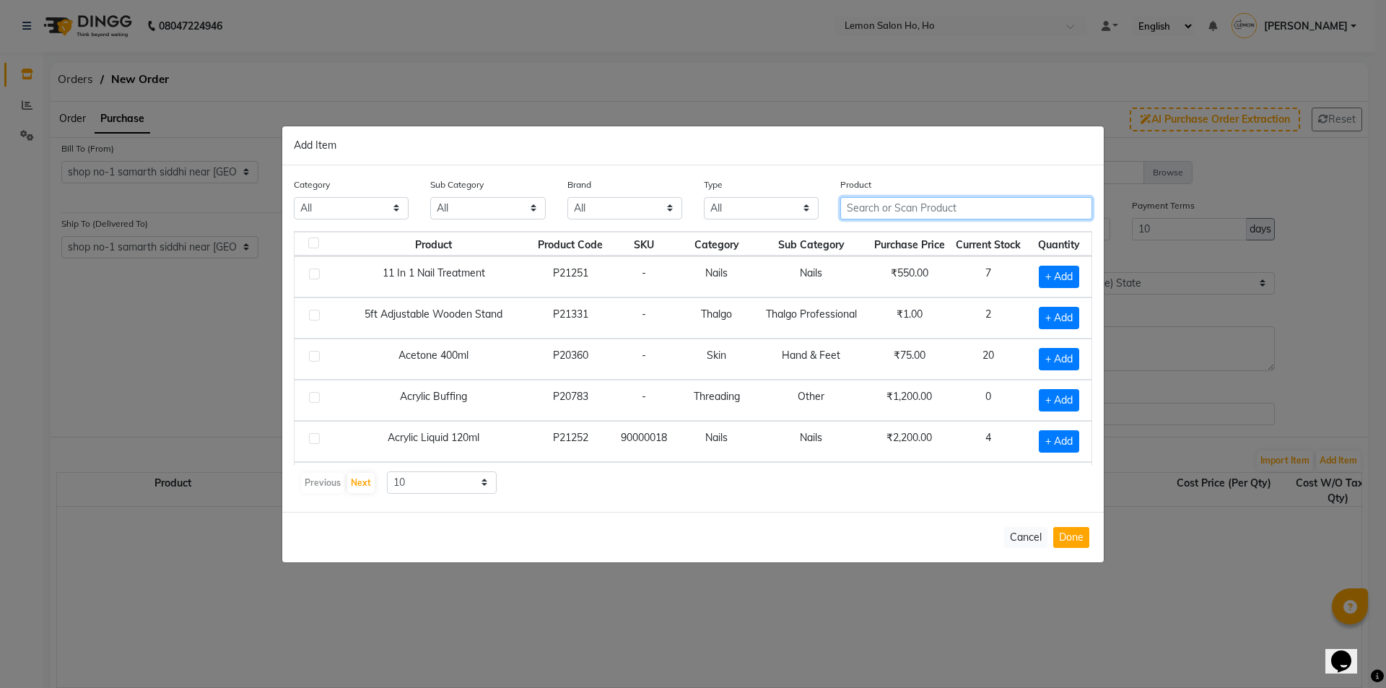
click at [919, 209] on input "text" at bounding box center [966, 208] width 252 height 22
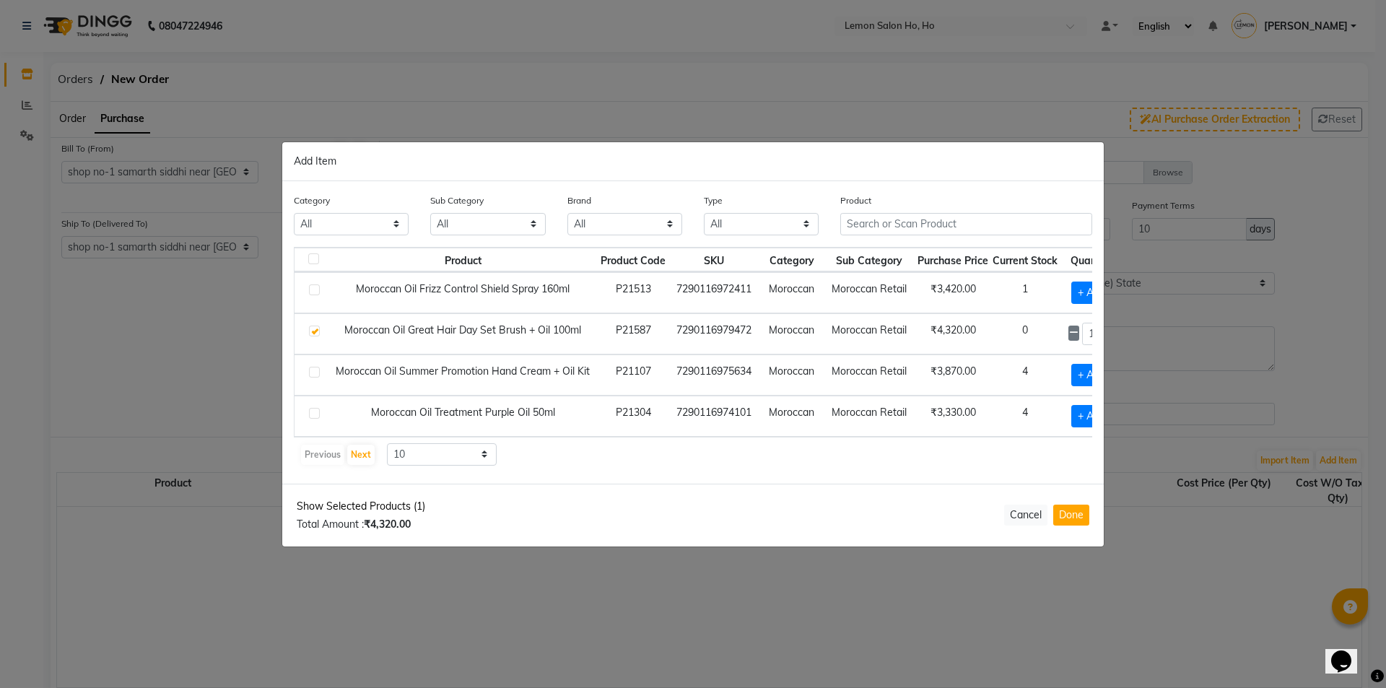
click at [353, 511] on span "Show Selected Products (1)" at bounding box center [361, 506] width 128 height 15
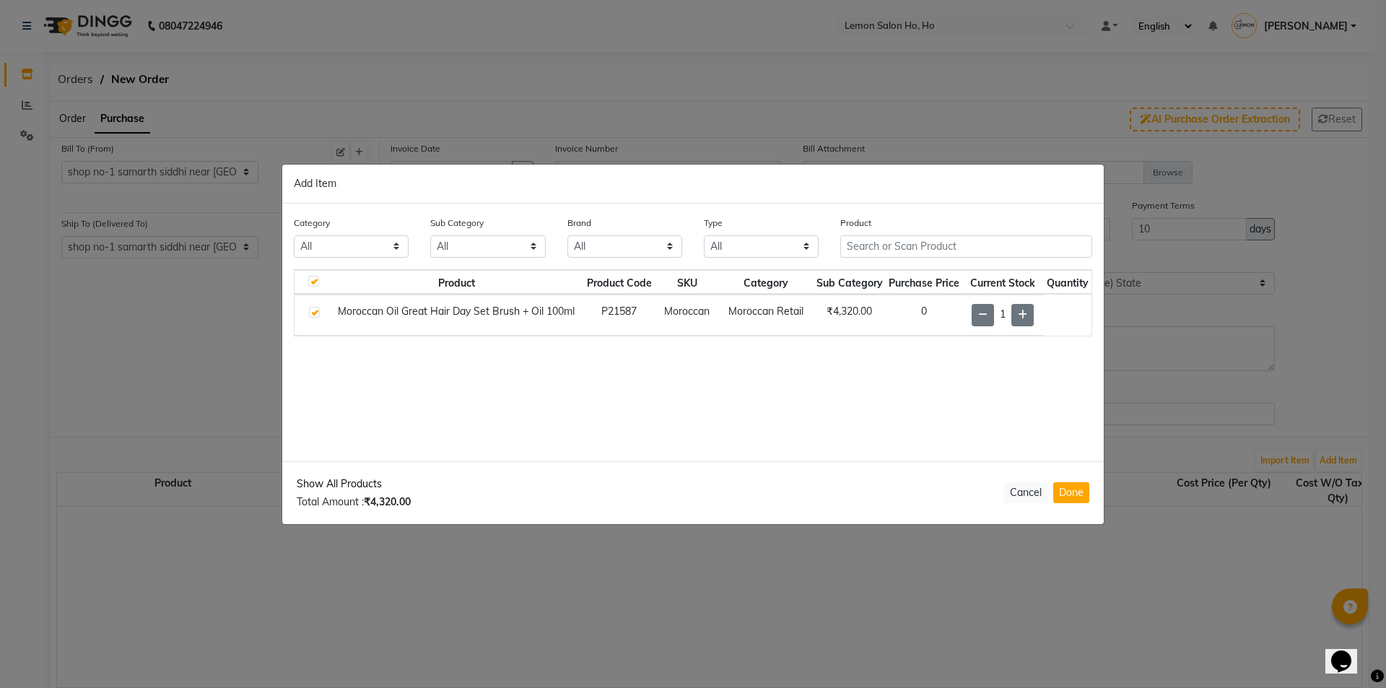
click at [362, 476] on span "Show All Products" at bounding box center [354, 483] width 114 height 15
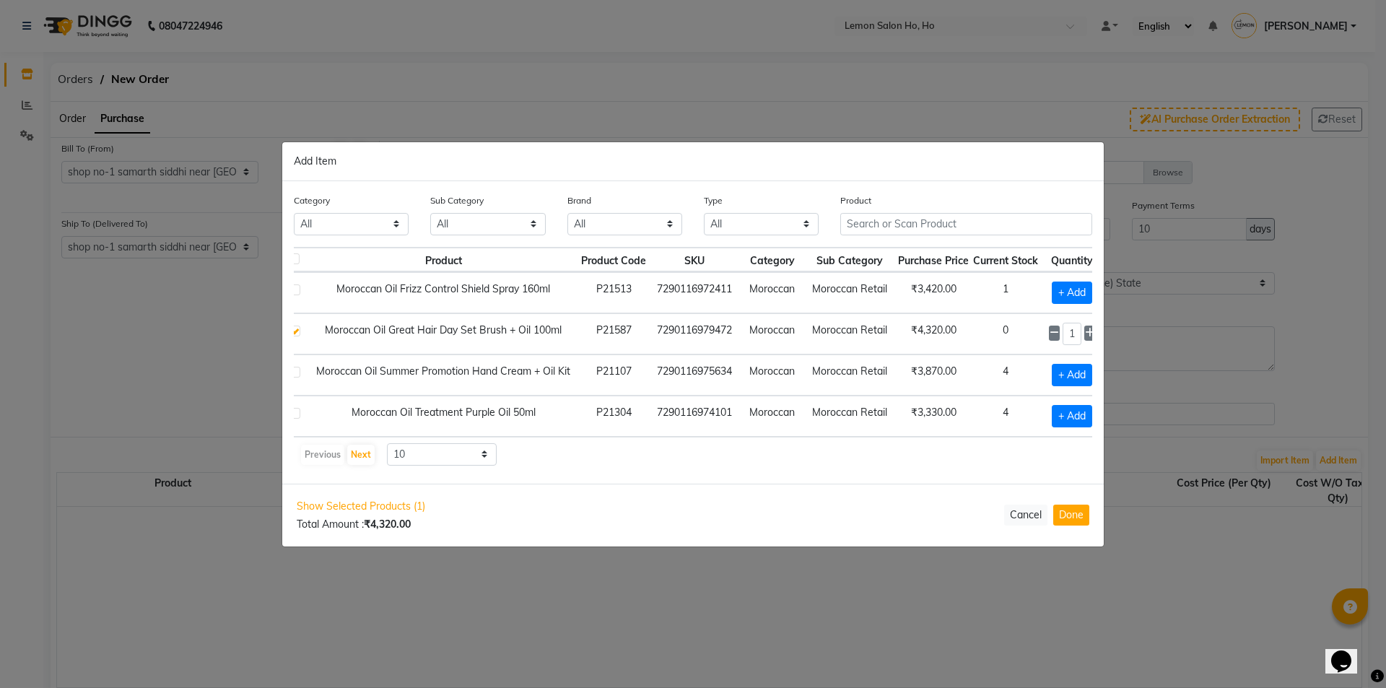
scroll to position [0, 38]
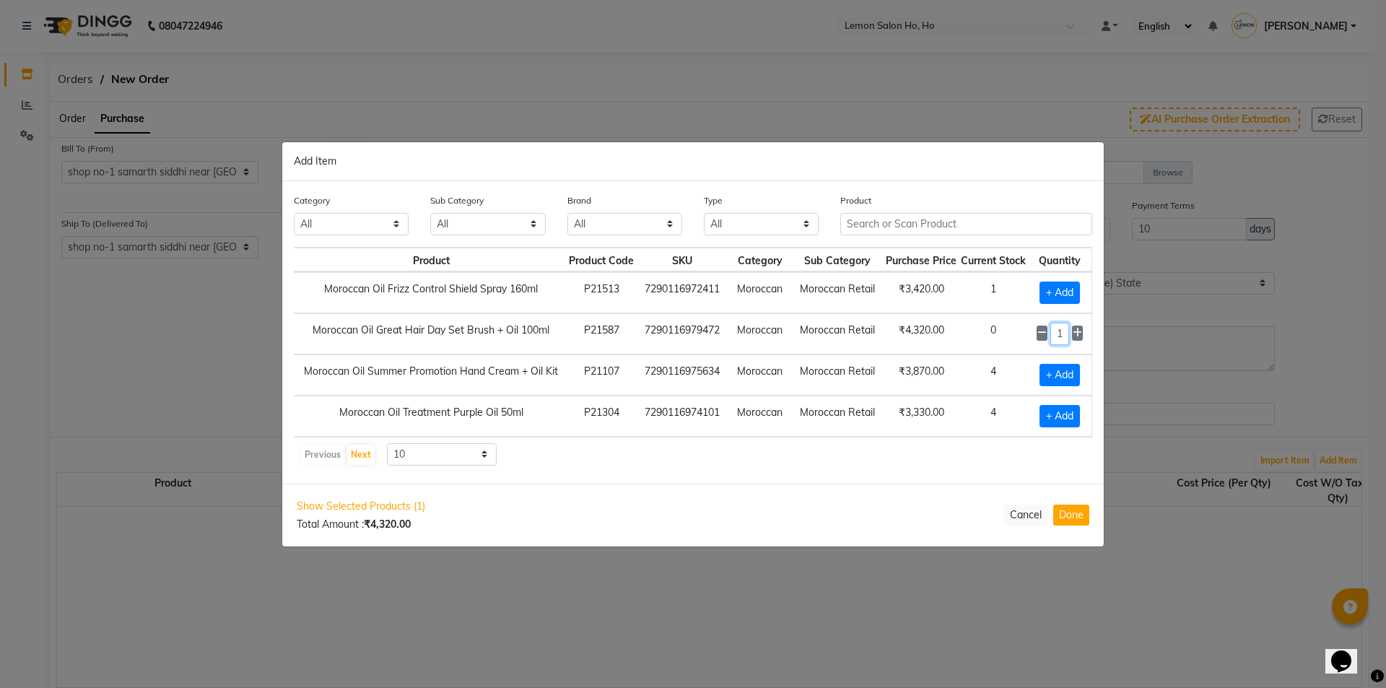
click at [1063, 323] on input "1" at bounding box center [1059, 334] width 19 height 22
click at [1072, 523] on button "Done" at bounding box center [1071, 515] width 36 height 21
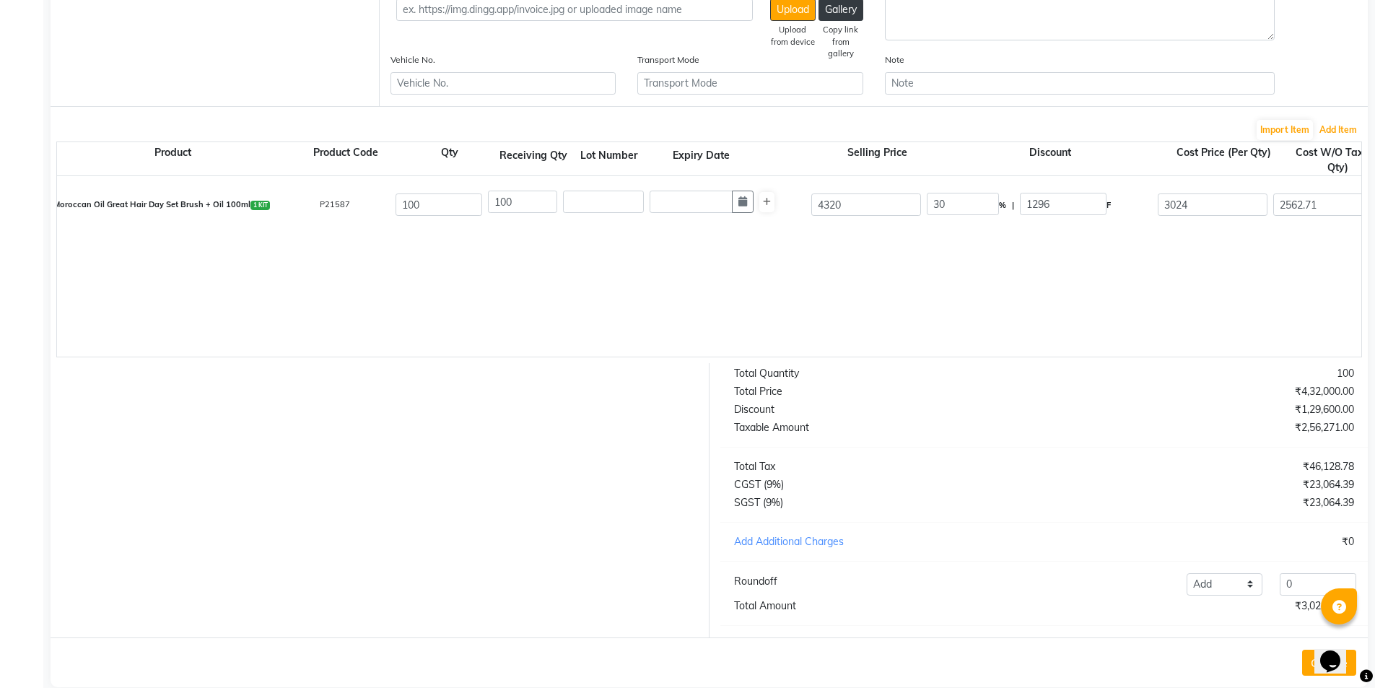
scroll to position [365, 0]
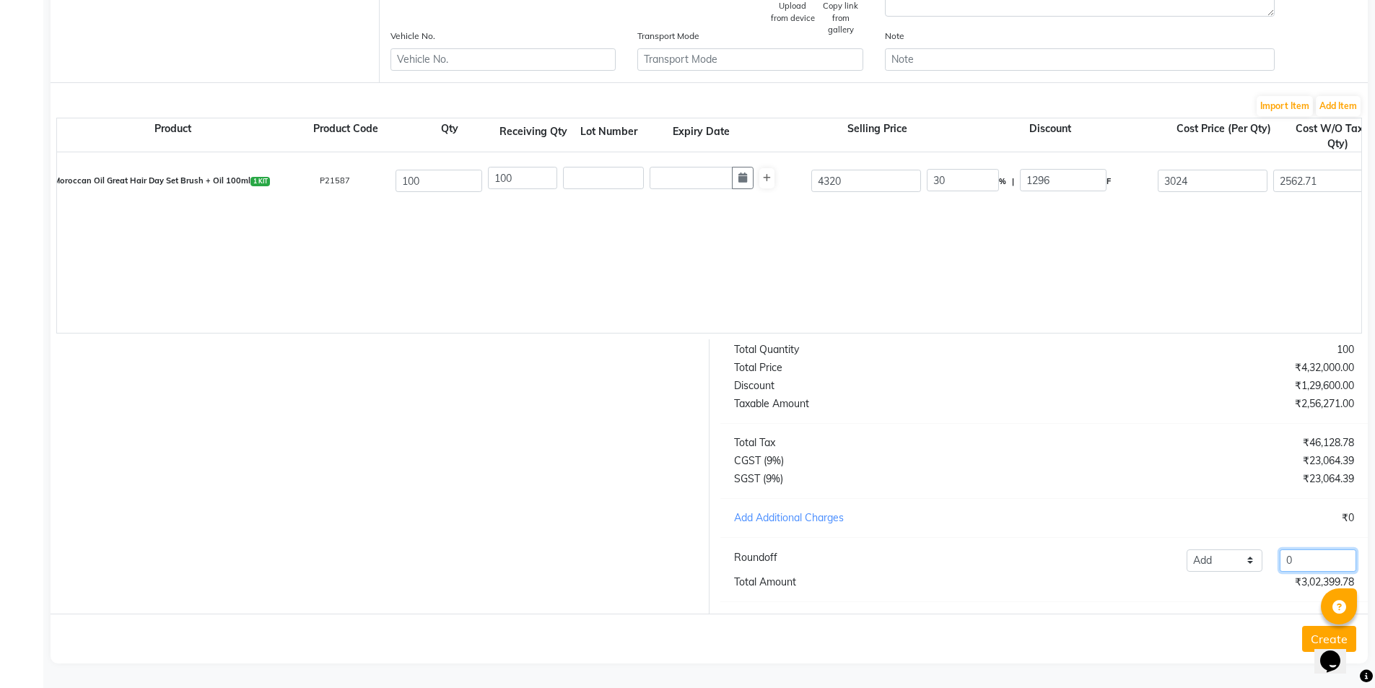
click at [1316, 559] on input "0" at bounding box center [1318, 560] width 77 height 22
click at [1307, 630] on button "Create" at bounding box center [1329, 639] width 54 height 26
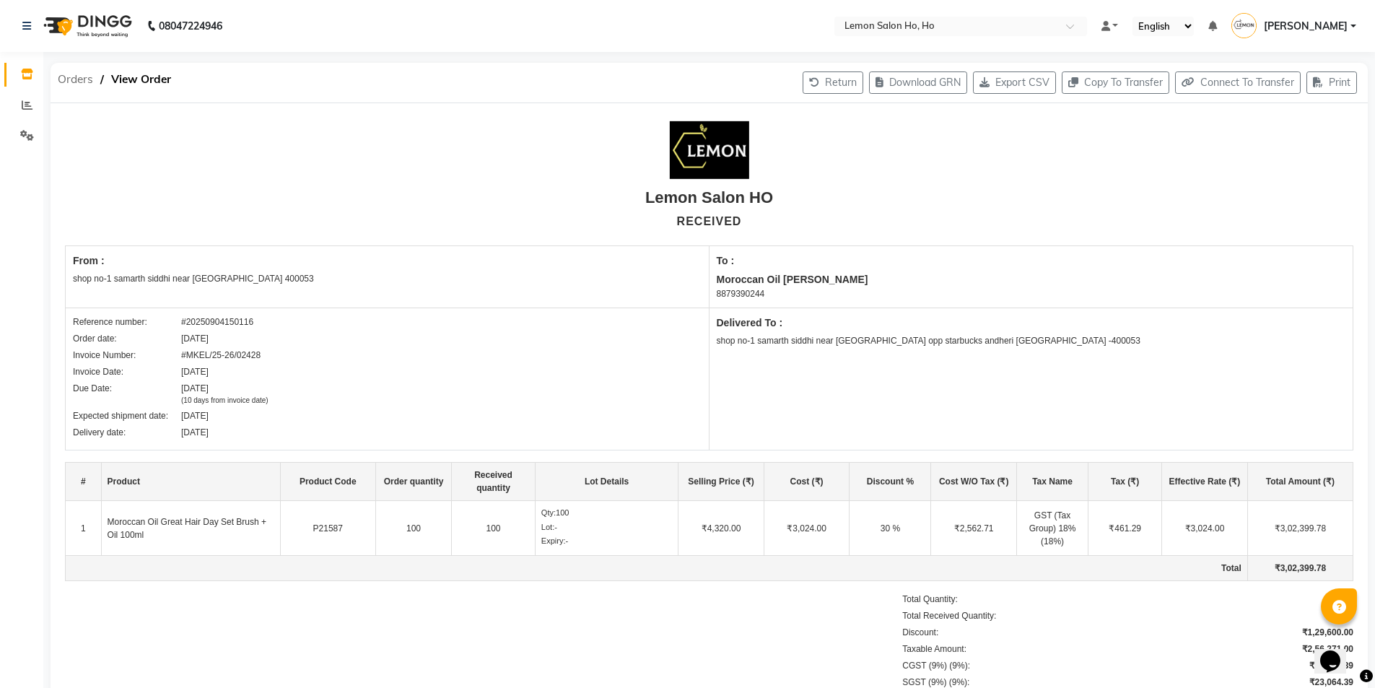
click at [77, 76] on span "Orders" at bounding box center [76, 79] width 50 height 26
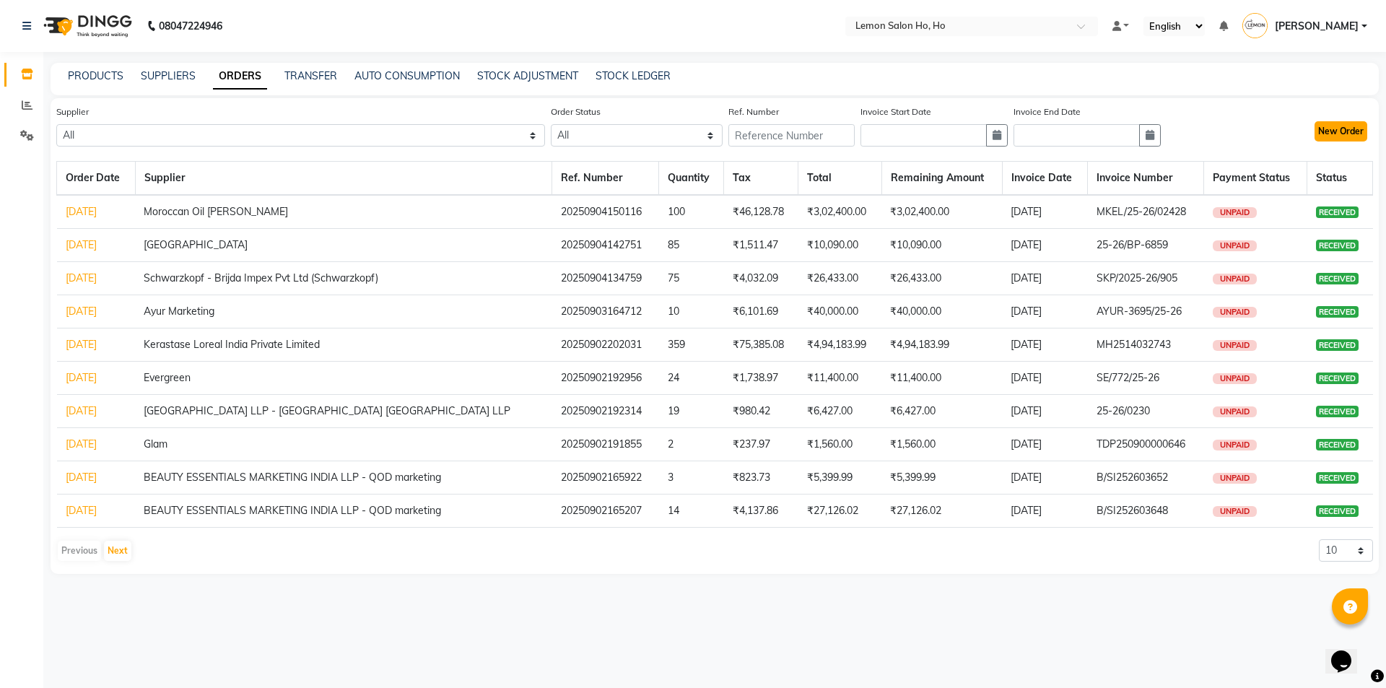
click at [1351, 131] on button "New Order" at bounding box center [1341, 131] width 53 height 20
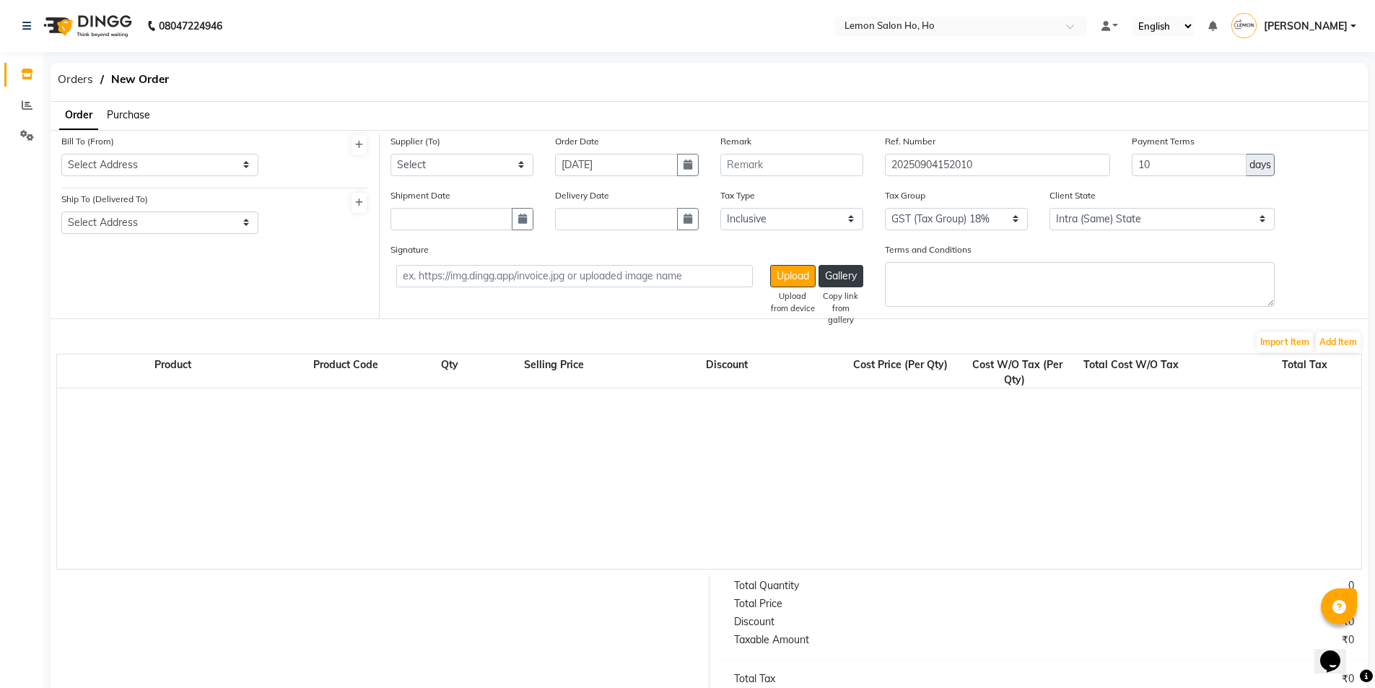
click at [123, 110] on span "Purchase" at bounding box center [128, 114] width 43 height 13
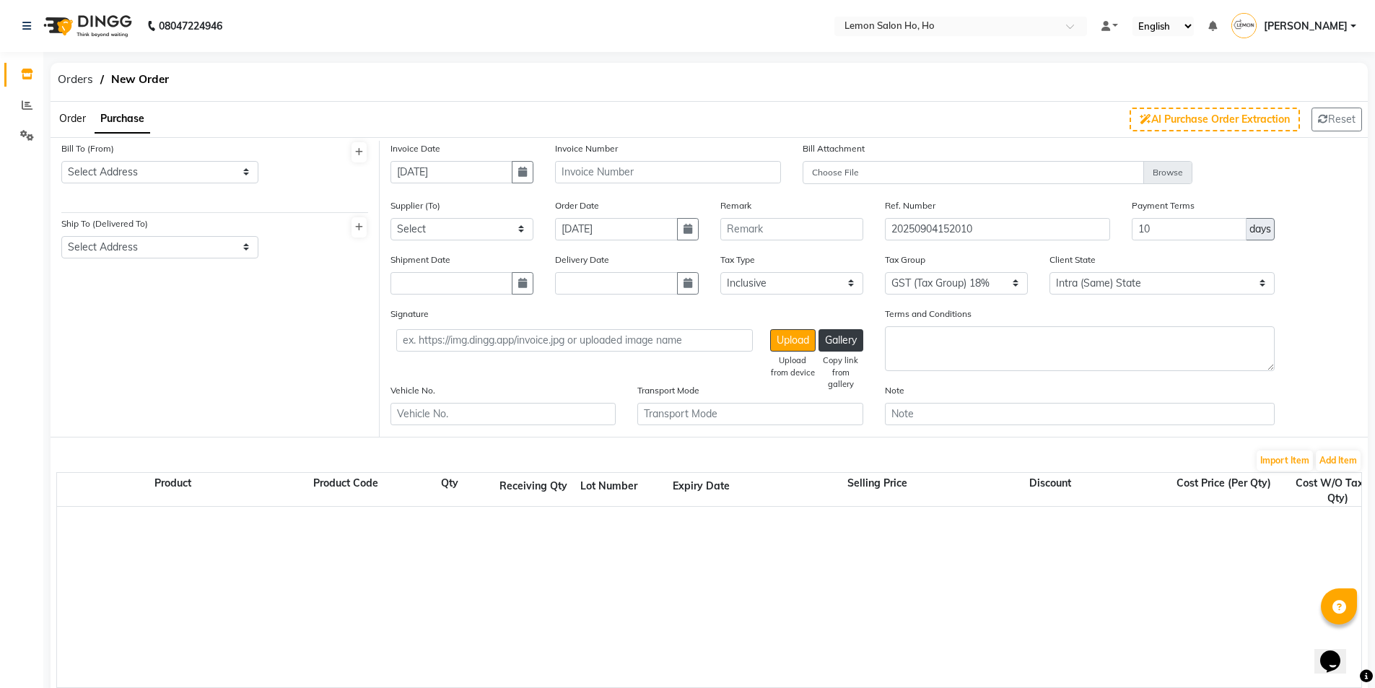
click at [131, 158] on div "Bill To (From) Select Address shop no-1 [GEOGRAPHIC_DATA] near [GEOGRAPHIC_DATA…" at bounding box center [159, 162] width 197 height 43
click at [134, 177] on select "Select Address shop [GEOGRAPHIC_DATA] [GEOGRAPHIC_DATA][PERSON_NAME]" at bounding box center [159, 172] width 197 height 22
click at [61, 161] on select "Select Address shop [GEOGRAPHIC_DATA] [GEOGRAPHIC_DATA][PERSON_NAME]" at bounding box center [159, 172] width 197 height 22
drag, startPoint x: 165, startPoint y: 250, endPoint x: 166, endPoint y: 257, distance: 7.3
click at [165, 250] on select "Select Address shop no-1 samarth siddhi near [GEOGRAPHIC_DATA] opp [GEOGRAPHIC_…" at bounding box center [159, 247] width 197 height 22
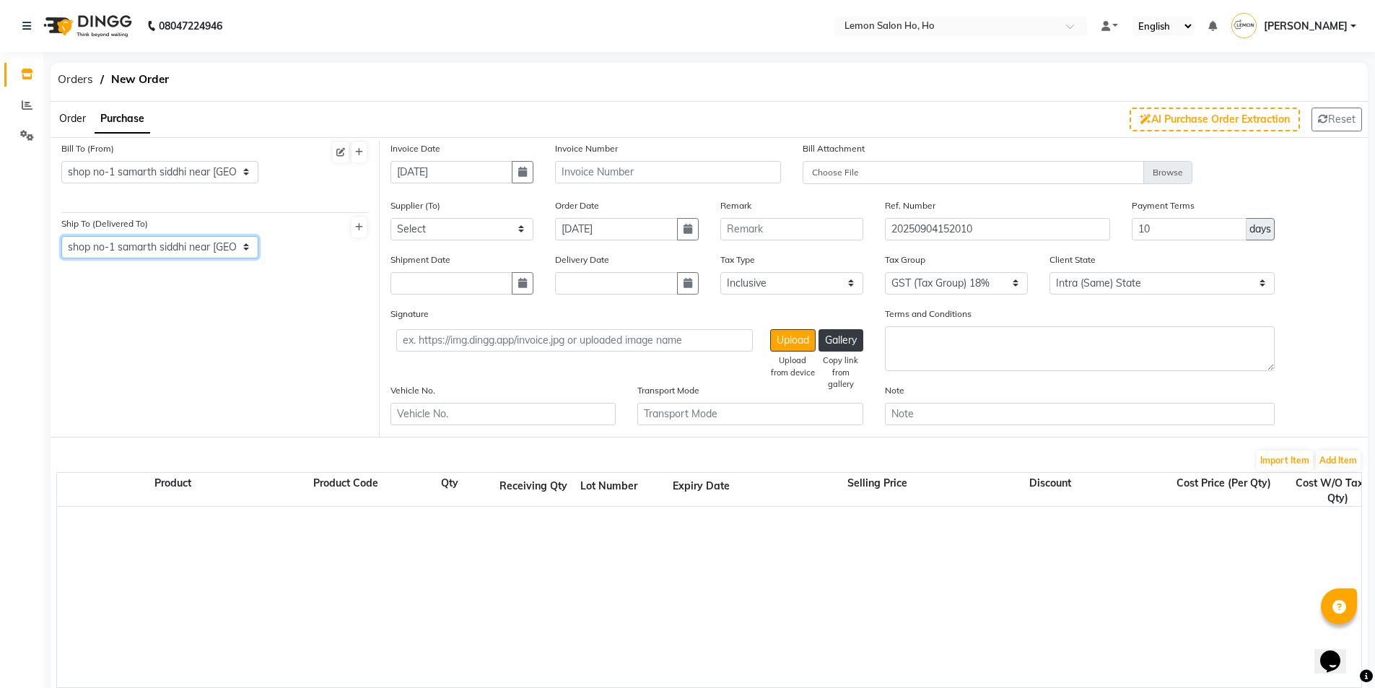
click at [61, 236] on select "Select Address shop no-1 samarth siddhi near [GEOGRAPHIC_DATA] opp [GEOGRAPHIC_…" at bounding box center [159, 247] width 197 height 22
click at [520, 176] on icon "button" at bounding box center [522, 172] width 9 height 10
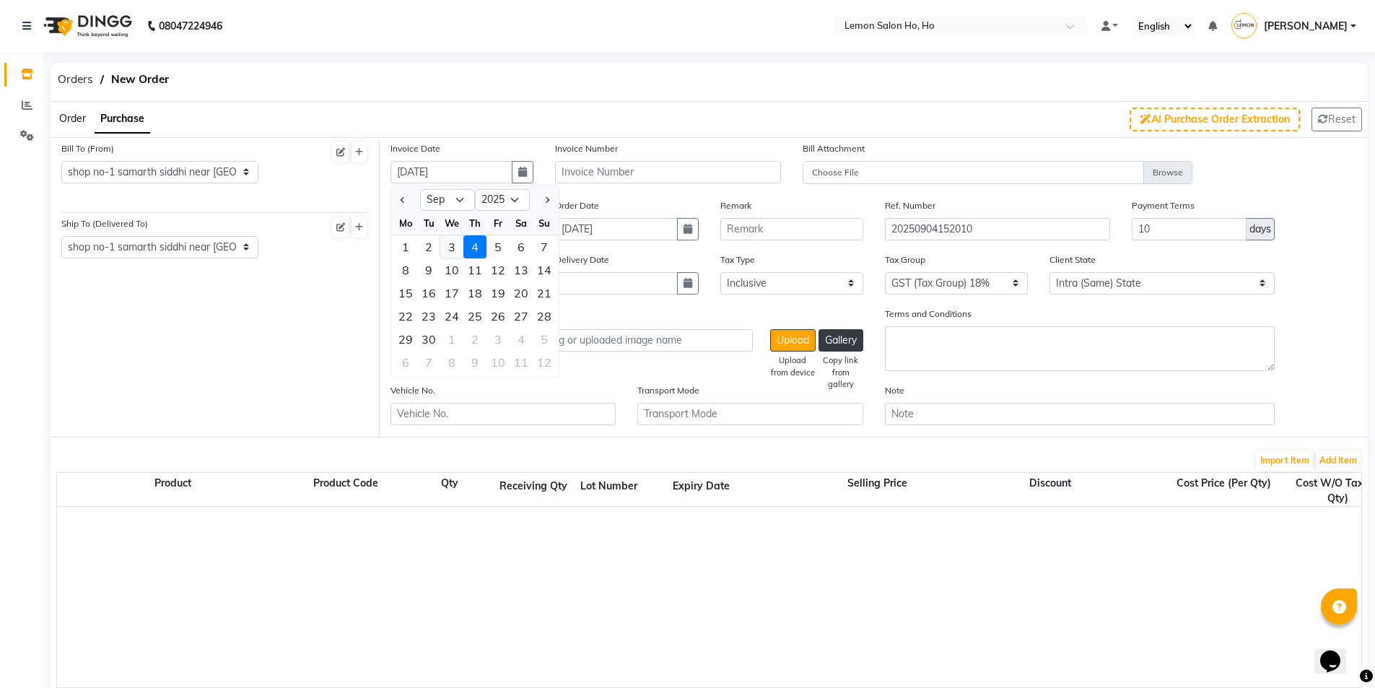
click at [458, 246] on div "3" at bounding box center [451, 246] width 23 height 23
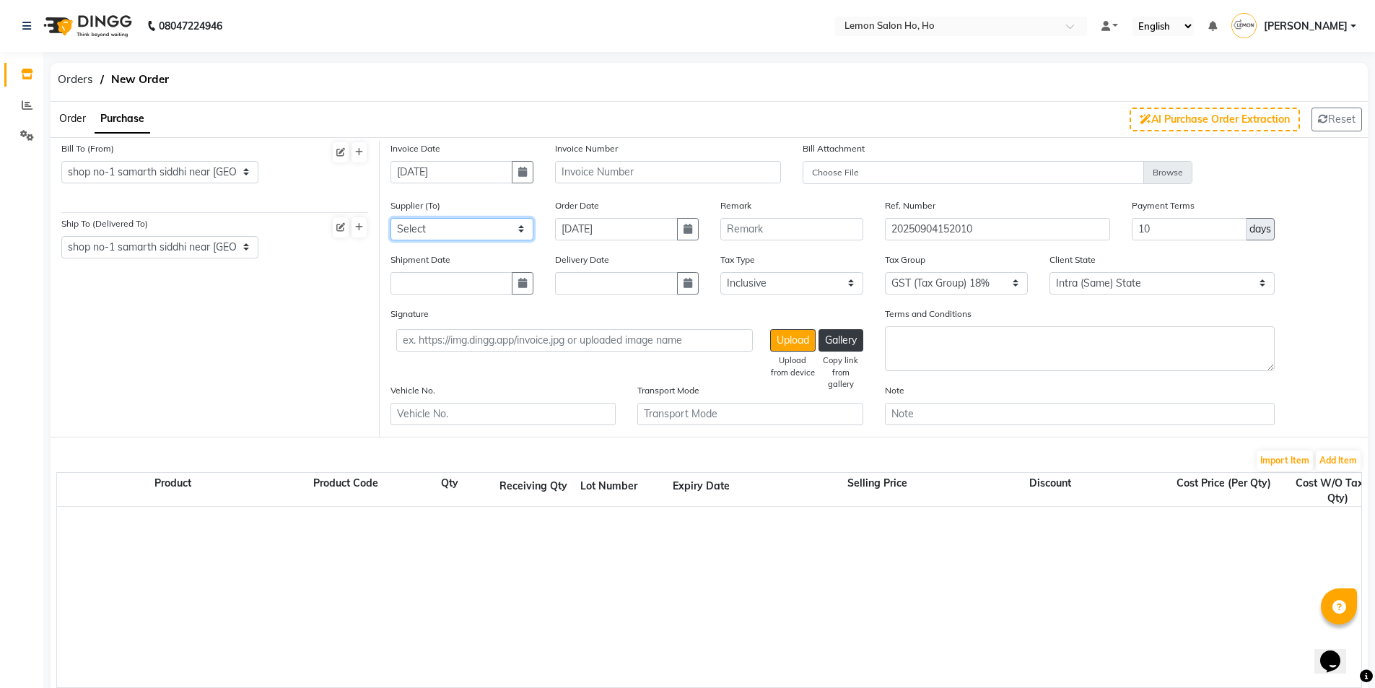
click at [496, 229] on select "Select [PERSON_NAME] Enterprises (Loreal) Narayan Sales Agency Osp Healthcare R…" at bounding box center [462, 229] width 143 height 22
click at [391, 218] on select "Select [PERSON_NAME] Enterprises (Loreal) Narayan Sales Agency Osp Healthcare R…" at bounding box center [462, 229] width 143 height 22
click at [519, 283] on icon "button" at bounding box center [522, 283] width 9 height 10
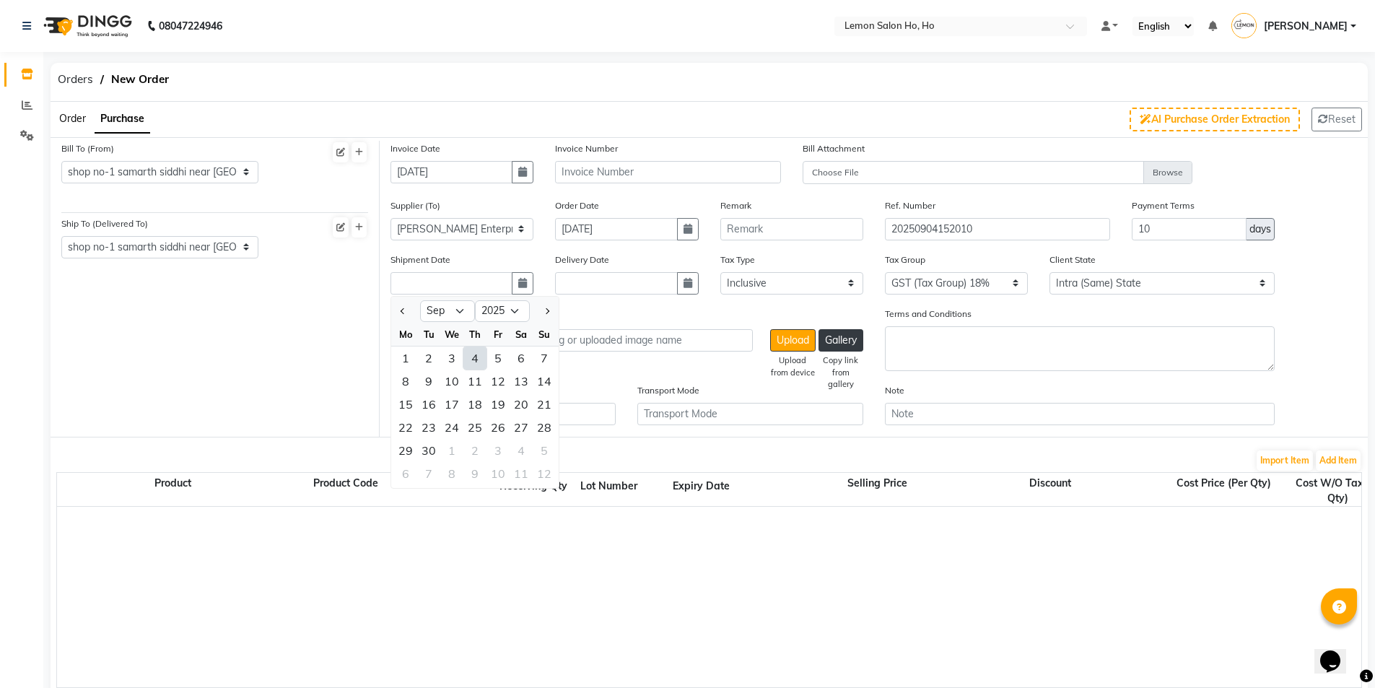
click at [473, 358] on div "4" at bounding box center [474, 357] width 23 height 23
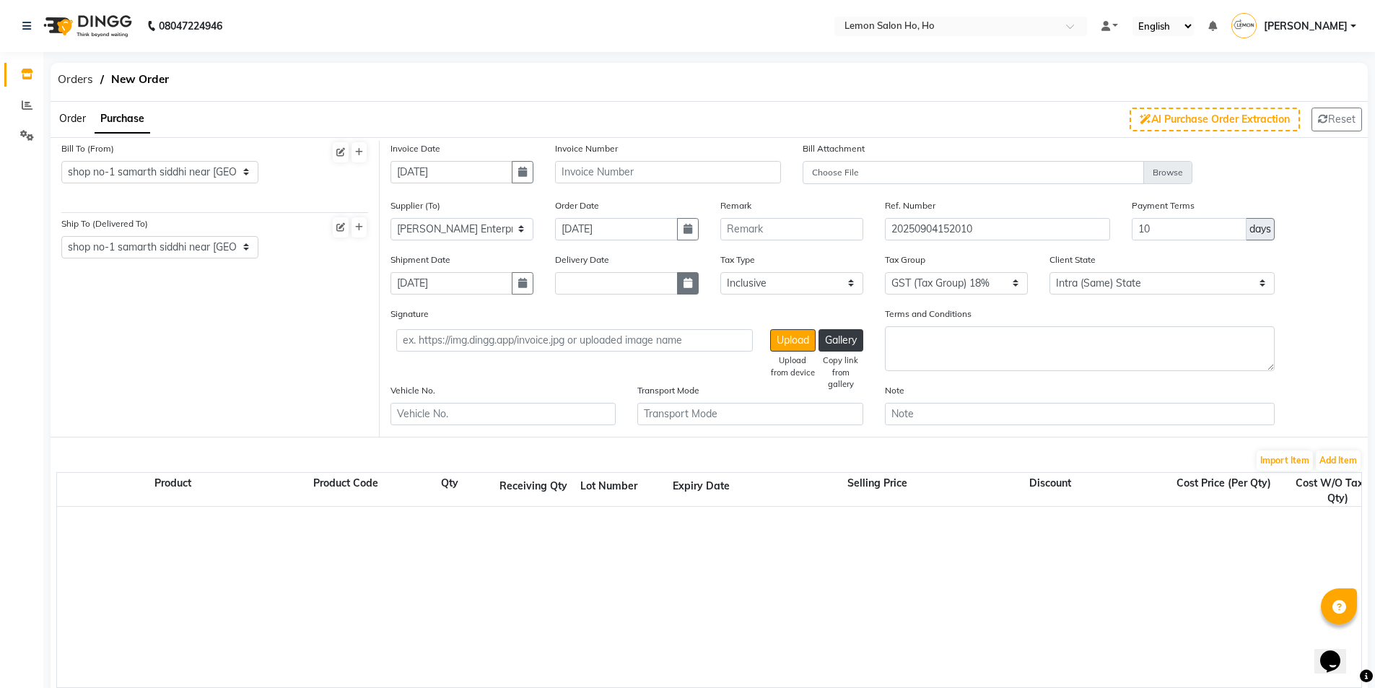
click at [685, 291] on button "button" at bounding box center [688, 283] width 22 height 22
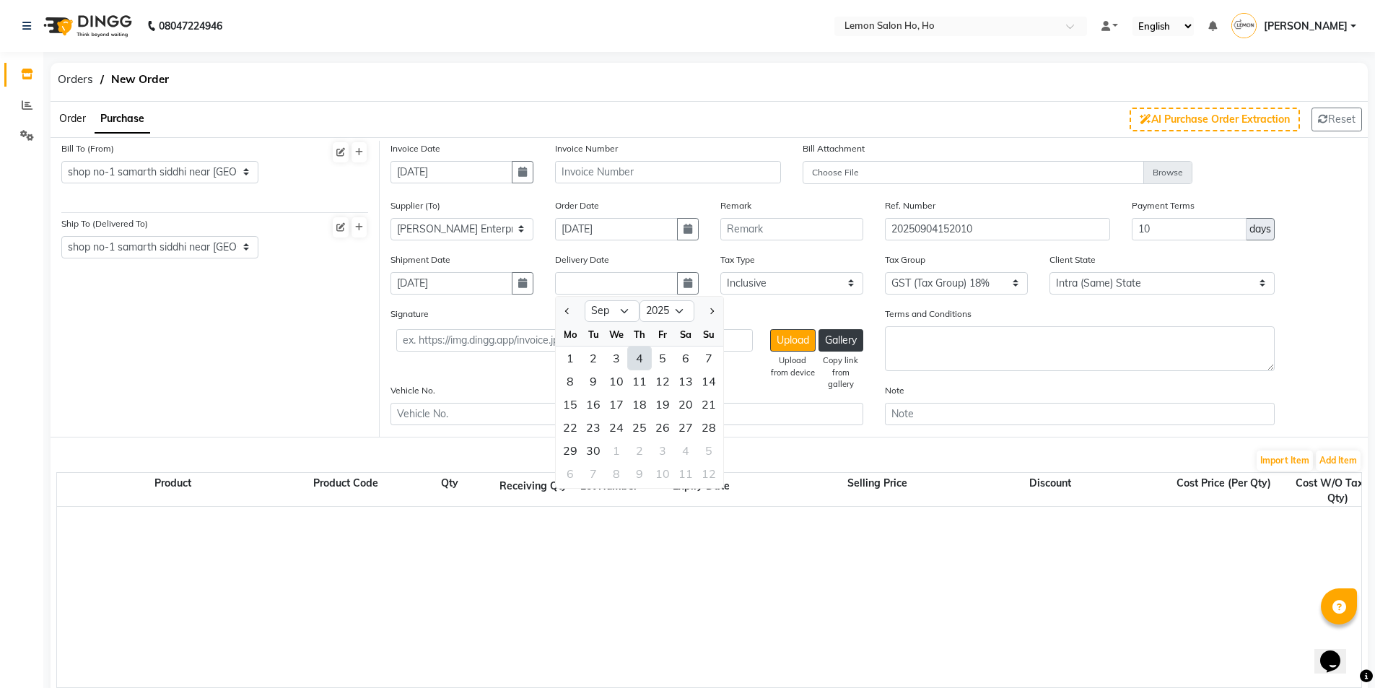
click at [640, 359] on div "4" at bounding box center [639, 357] width 23 height 23
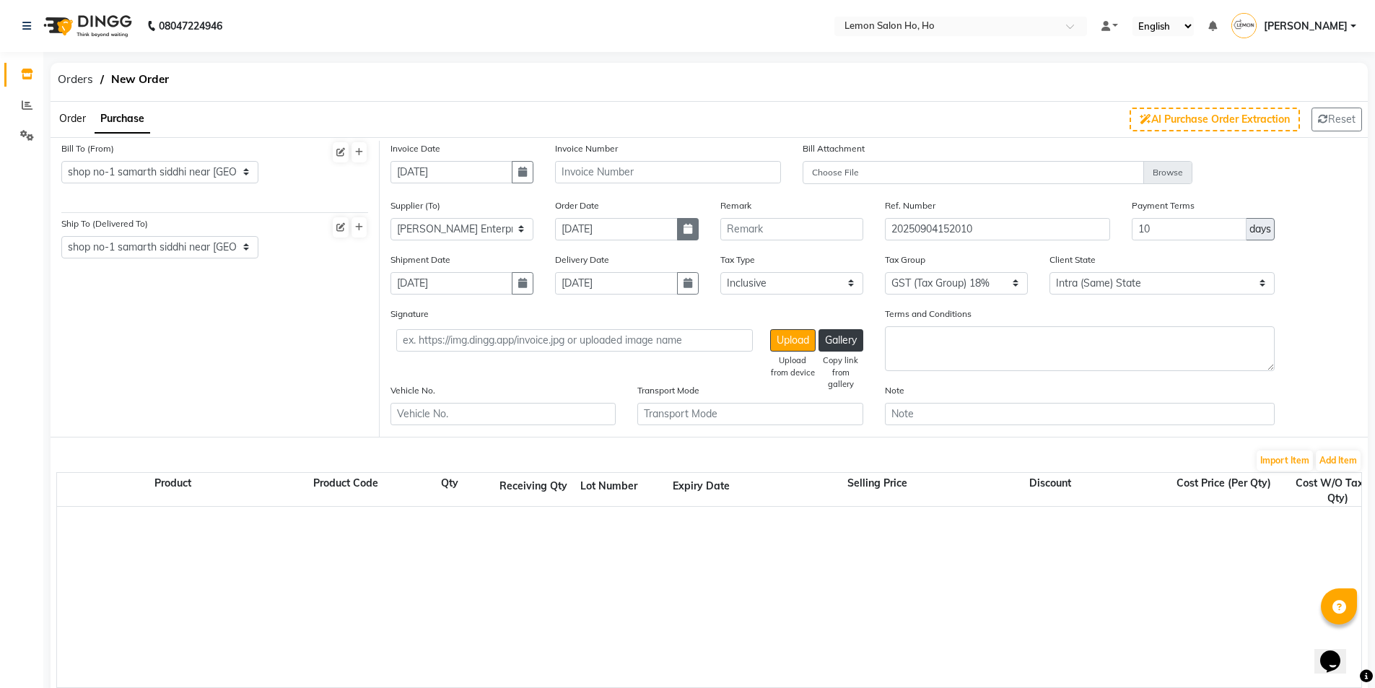
click at [687, 236] on button "button" at bounding box center [688, 229] width 22 height 22
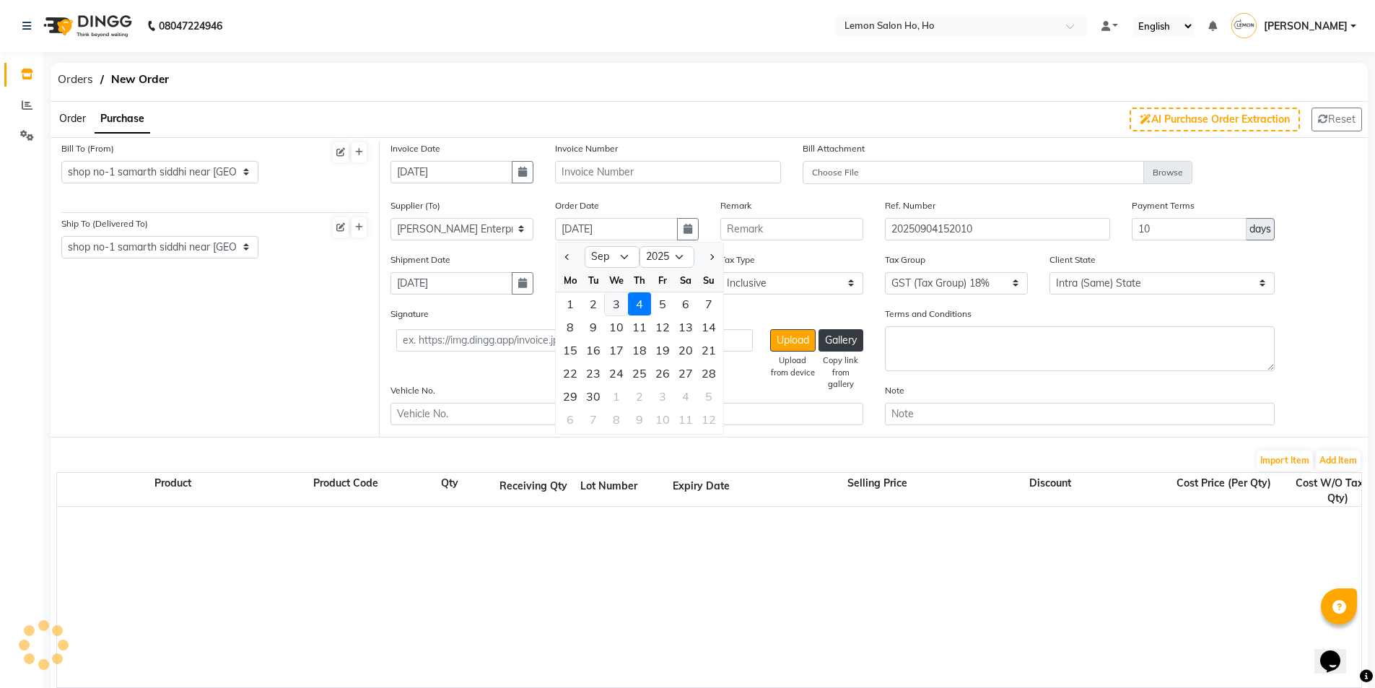
click at [611, 299] on div "3" at bounding box center [616, 303] width 23 height 23
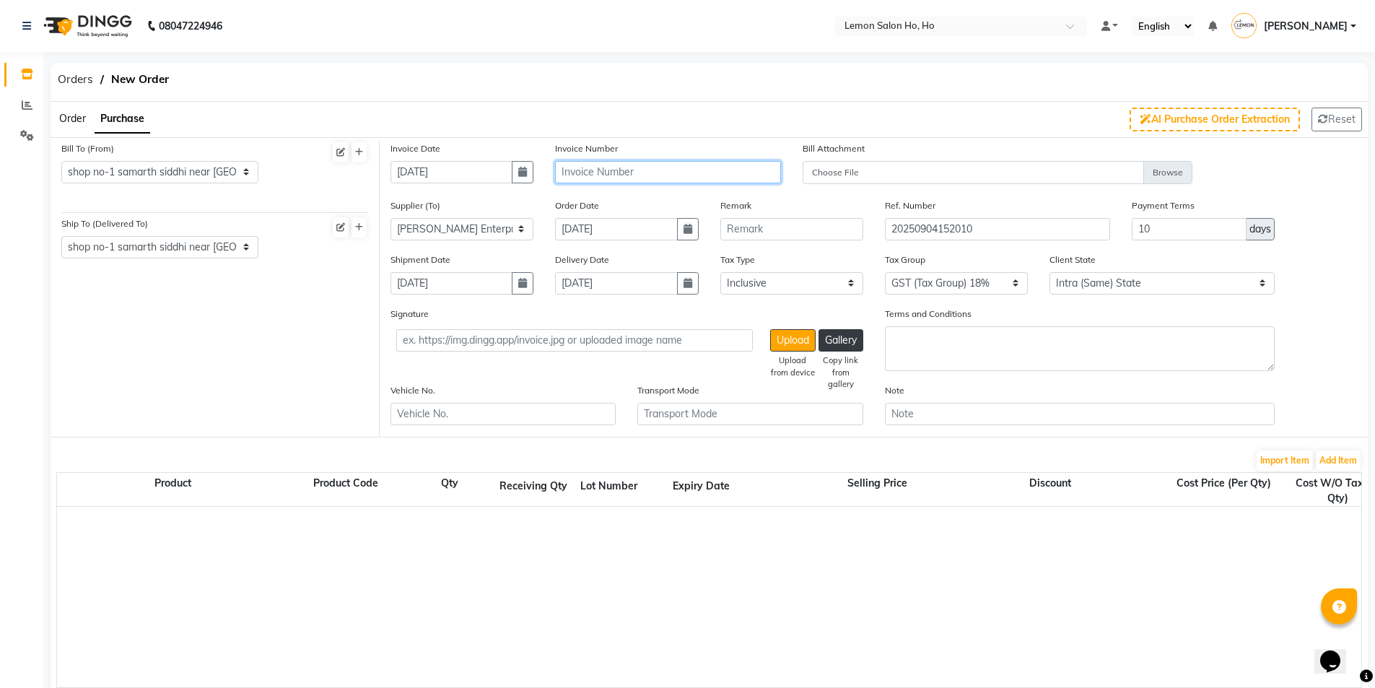
click at [624, 173] on input "text" at bounding box center [667, 172] width 225 height 22
click at [1350, 463] on button "Add Item" at bounding box center [1338, 460] width 45 height 20
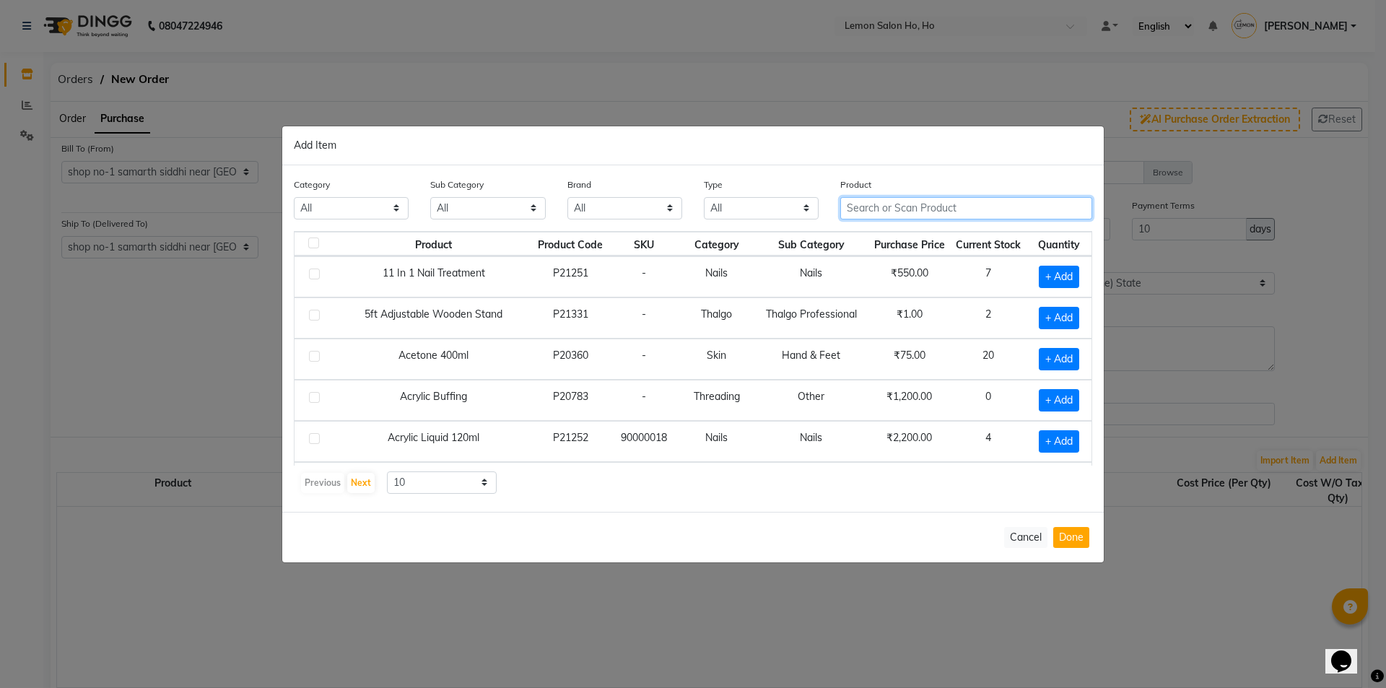
click at [953, 208] on input "text" at bounding box center [966, 208] width 252 height 22
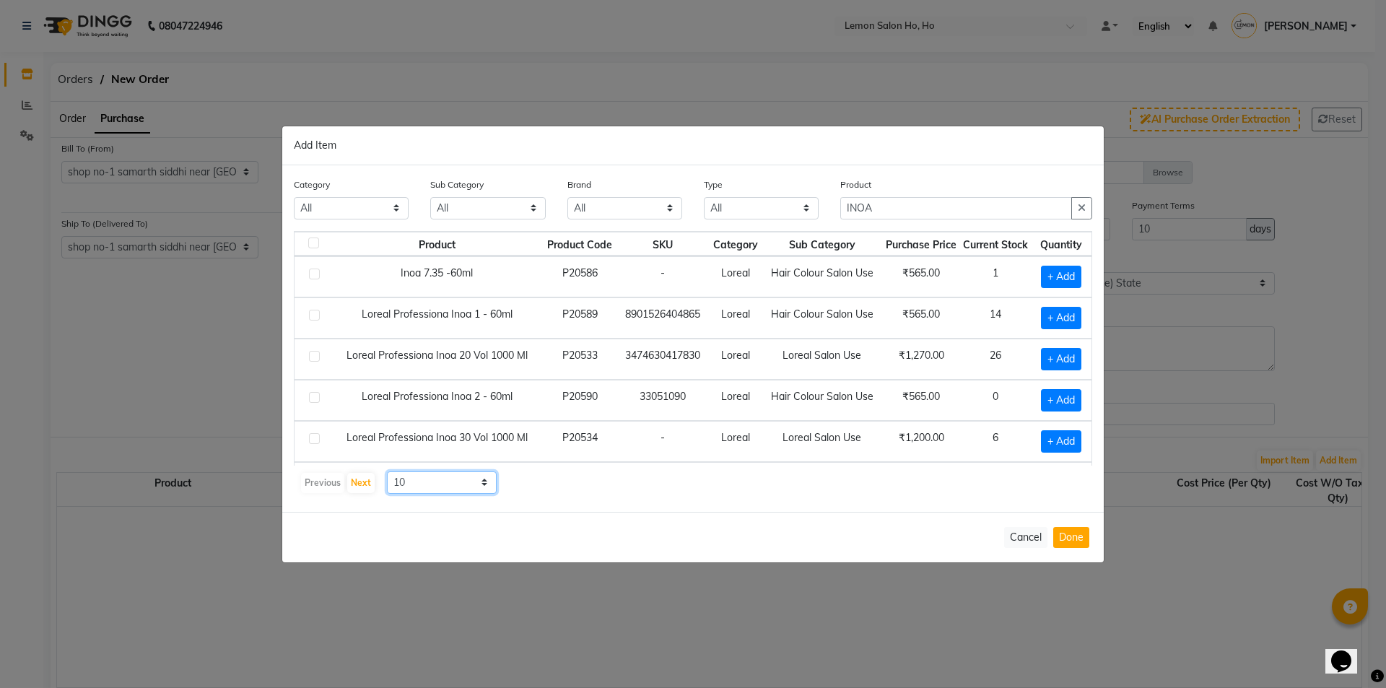
click at [436, 488] on select "10 50 100" at bounding box center [442, 482] width 110 height 22
click at [387, 471] on select "10 50 100" at bounding box center [442, 482] width 110 height 22
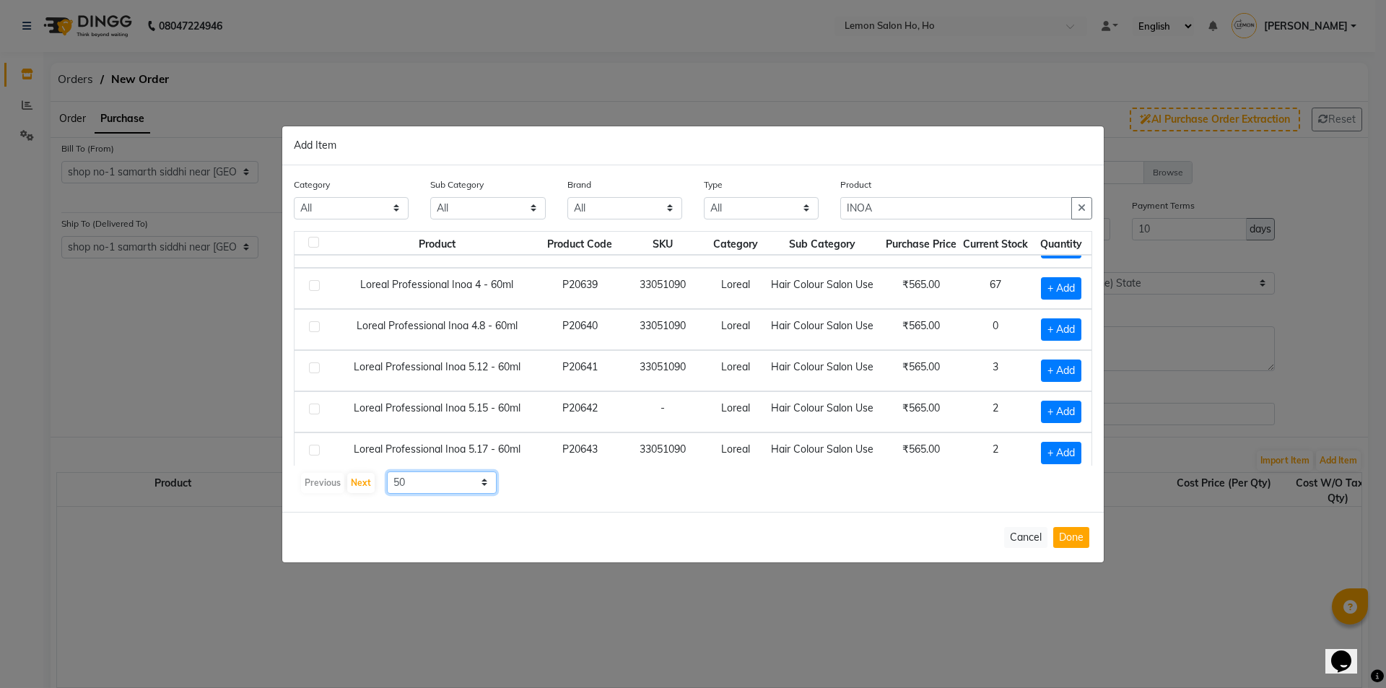
scroll to position [673, 0]
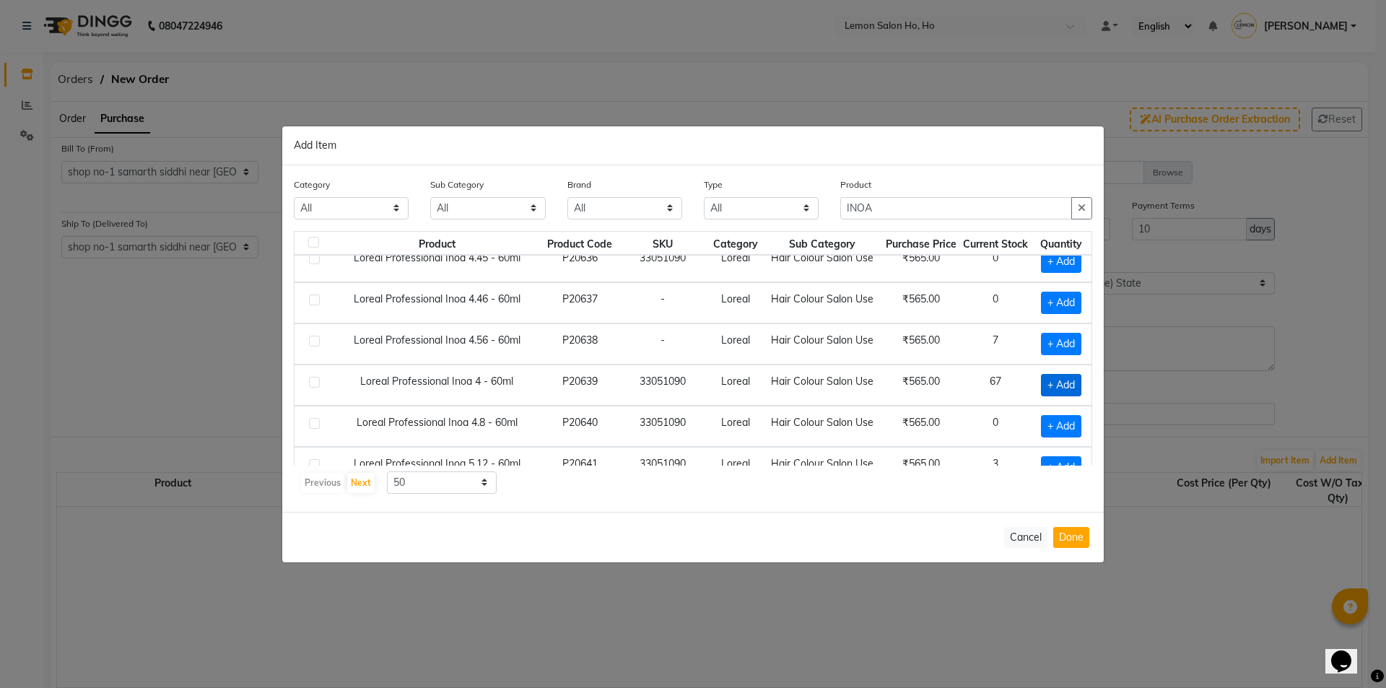
click at [1055, 388] on span "+ Add" at bounding box center [1061, 385] width 40 height 22
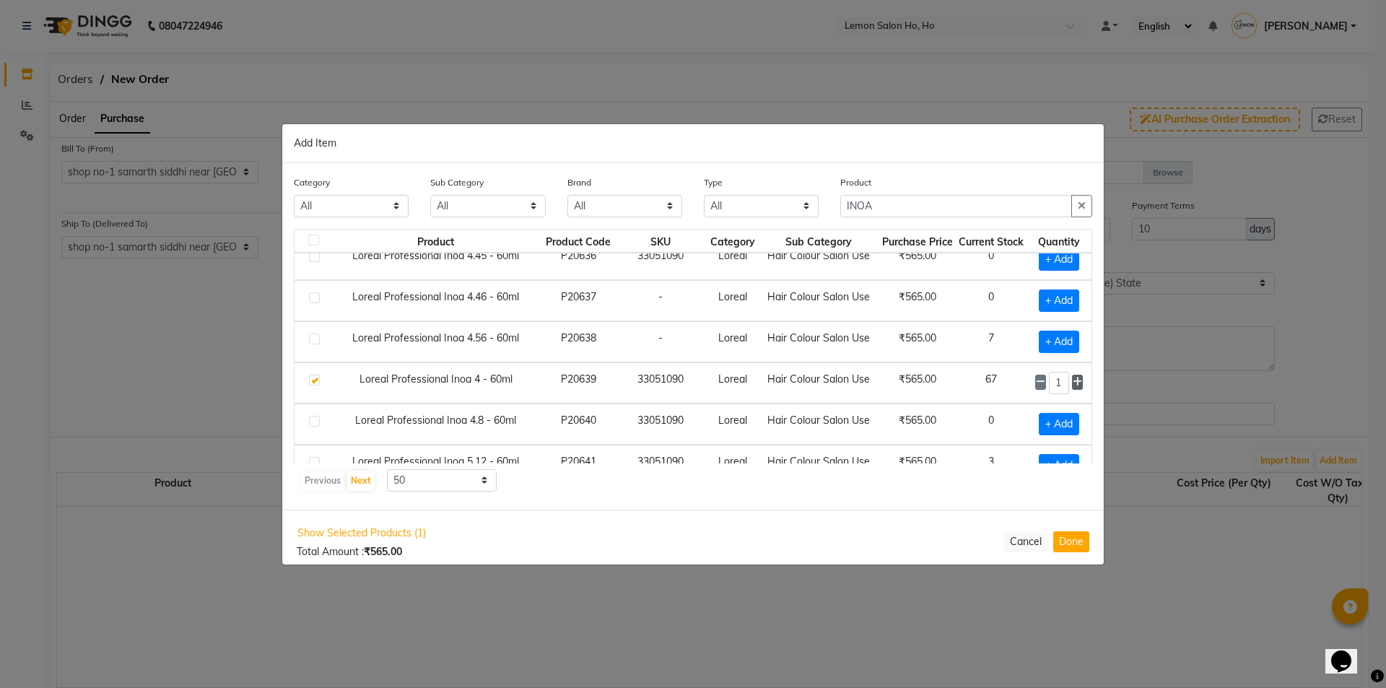
click at [1073, 381] on icon at bounding box center [1077, 382] width 9 height 10
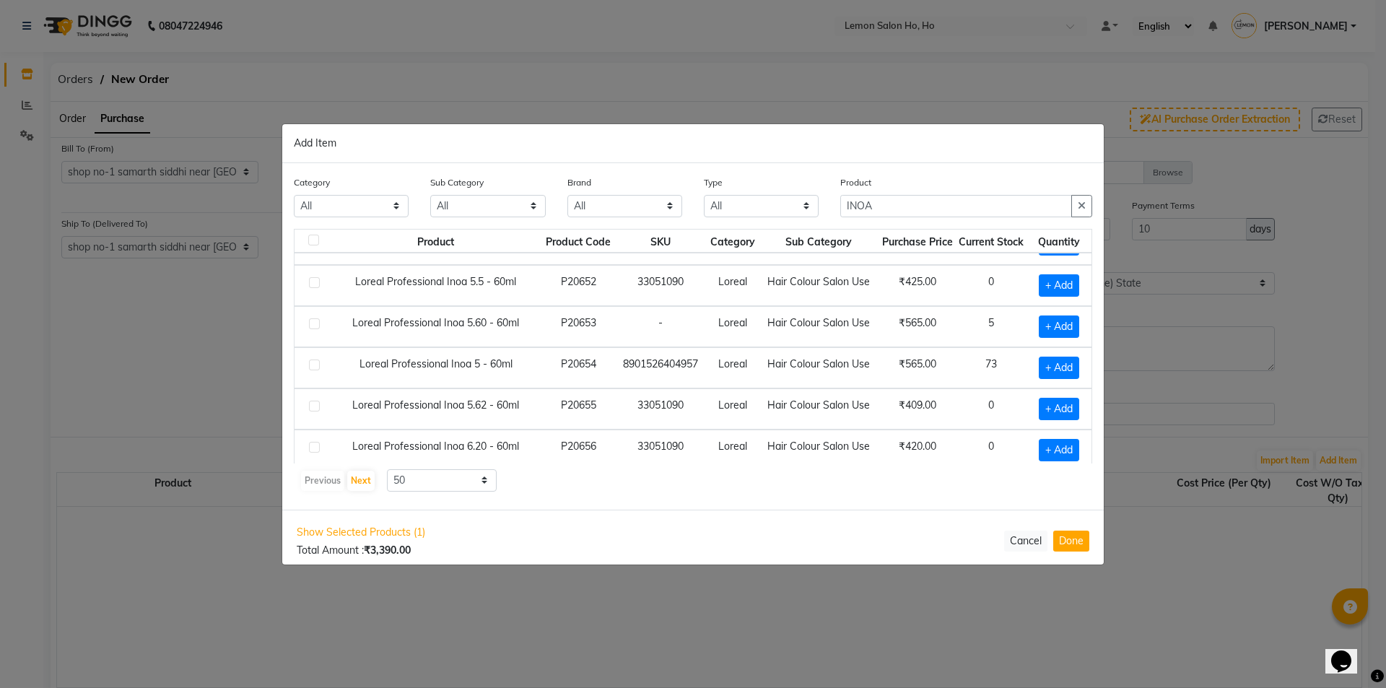
scroll to position [1348, 0]
click at [1040, 365] on span "+ Add" at bounding box center [1059, 367] width 40 height 22
click at [1073, 366] on icon at bounding box center [1077, 366] width 9 height 10
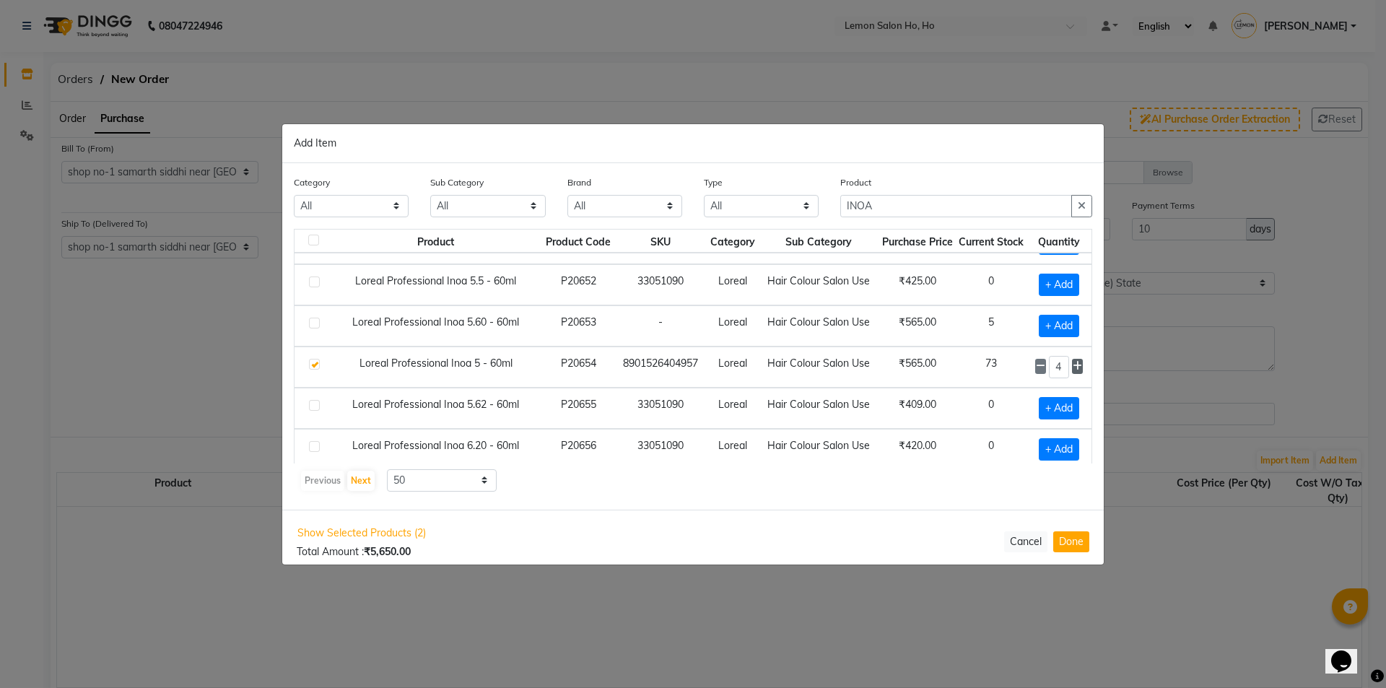
click at [1073, 366] on icon at bounding box center [1077, 366] width 9 height 10
drag, startPoint x: 886, startPoint y: 204, endPoint x: 750, endPoint y: 217, distance: 137.1
click at [750, 217] on div "Category All Hair Skin Makeup Personal Care Appliances [PERSON_NAME] Waxing Dis…" at bounding box center [693, 202] width 820 height 54
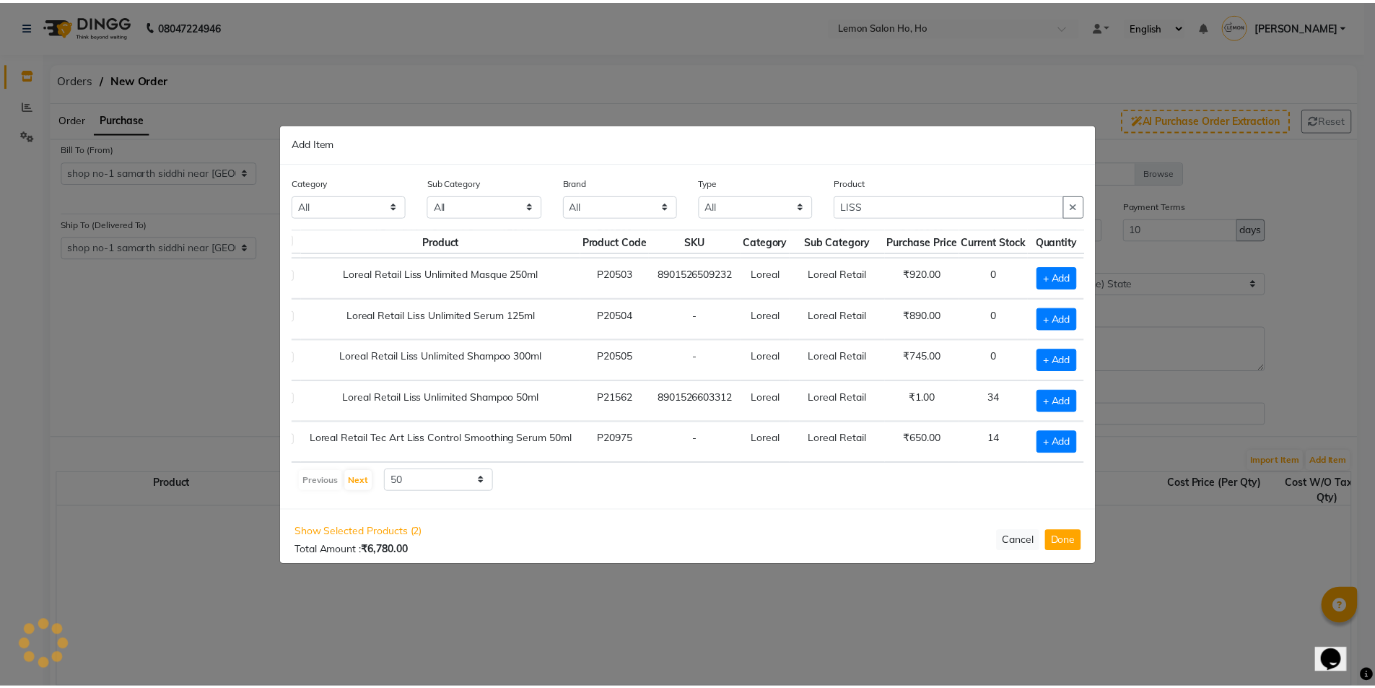
scroll to position [173, 42]
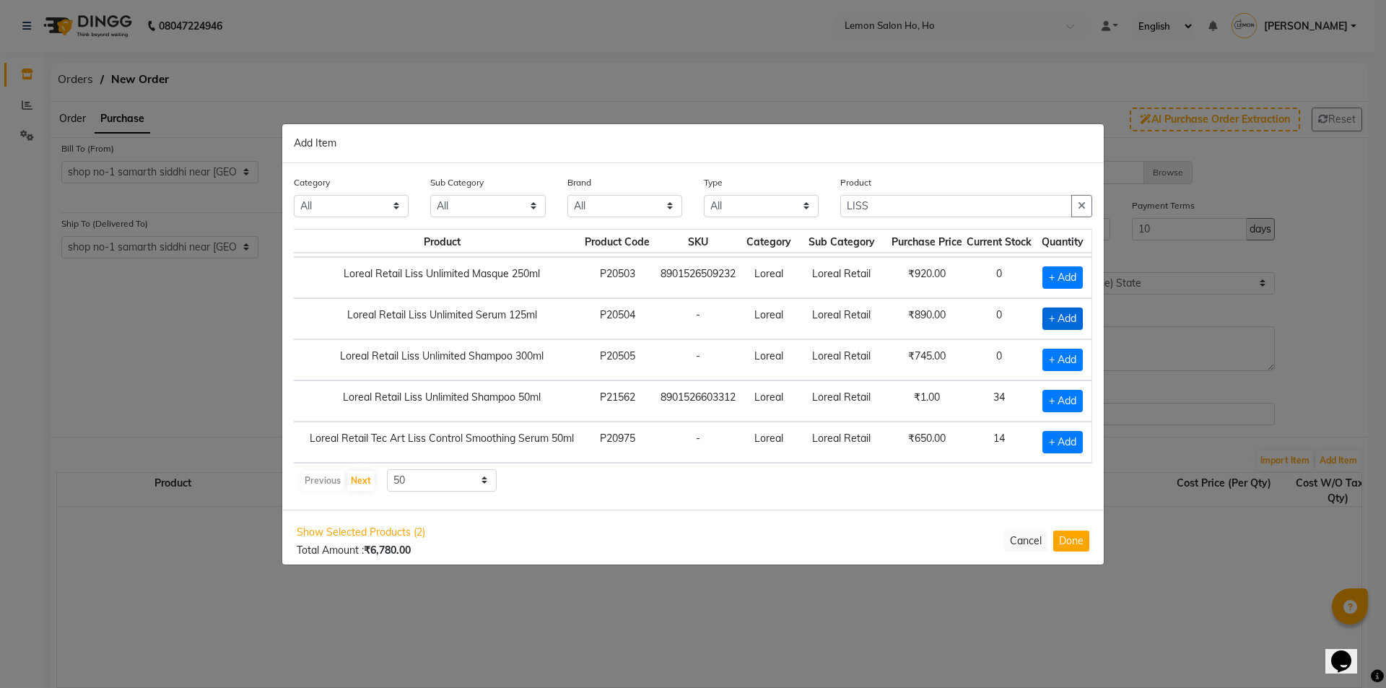
click at [1051, 308] on span "+ Add" at bounding box center [1062, 319] width 40 height 22
click at [1073, 313] on icon at bounding box center [1077, 318] width 9 height 10
drag, startPoint x: 1066, startPoint y: 546, endPoint x: 1079, endPoint y: 541, distance: 13.9
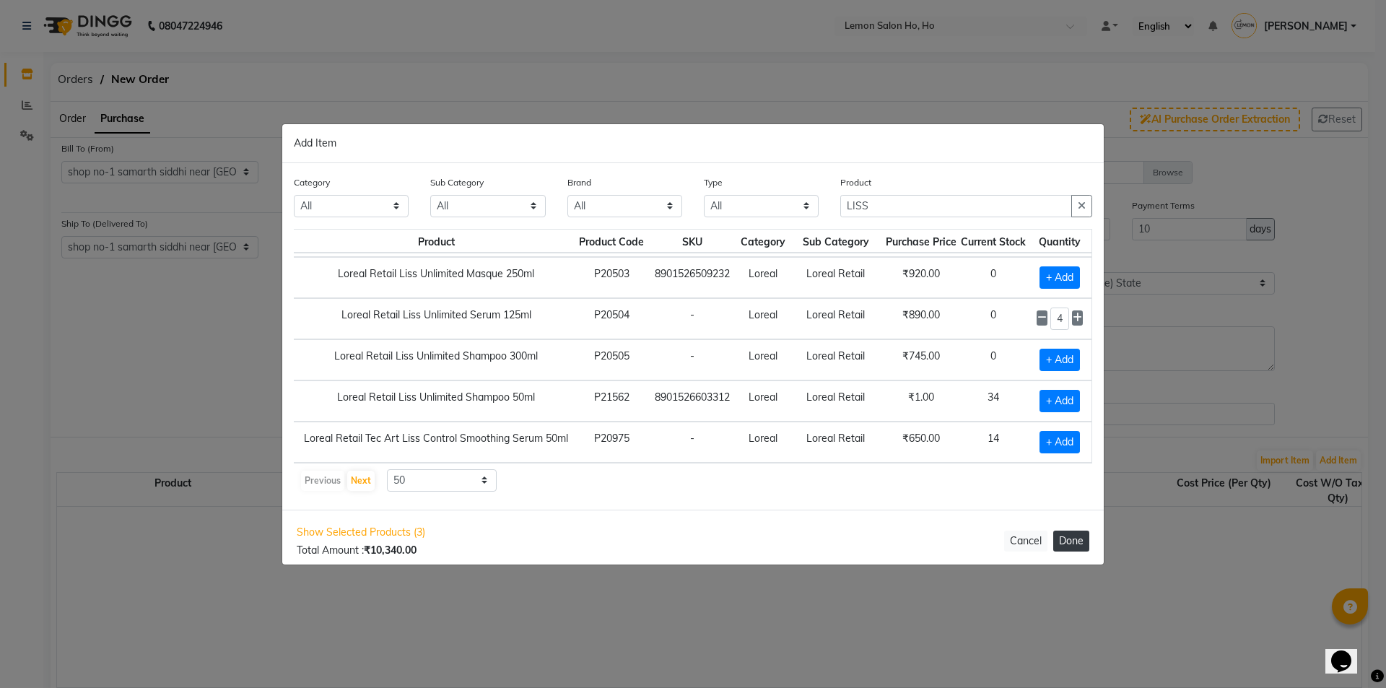
click at [1069, 546] on button "Done" at bounding box center [1071, 541] width 36 height 21
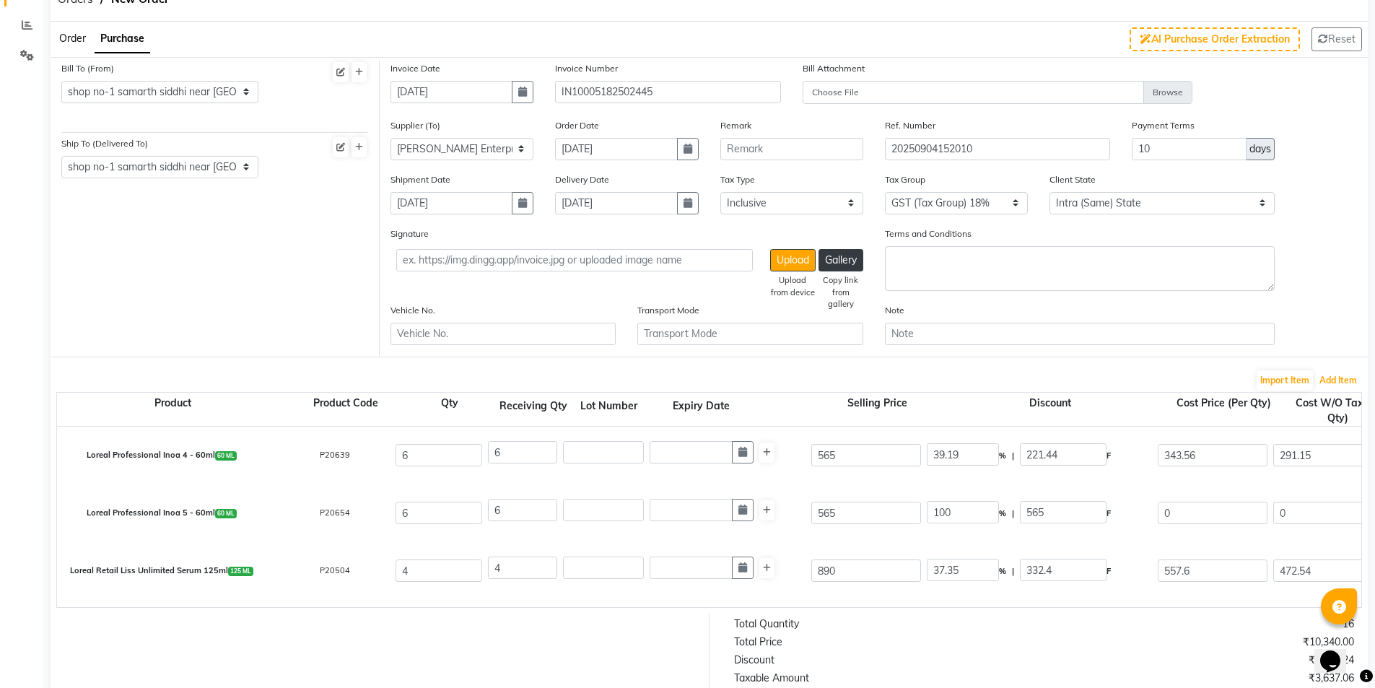
scroll to position [193, 0]
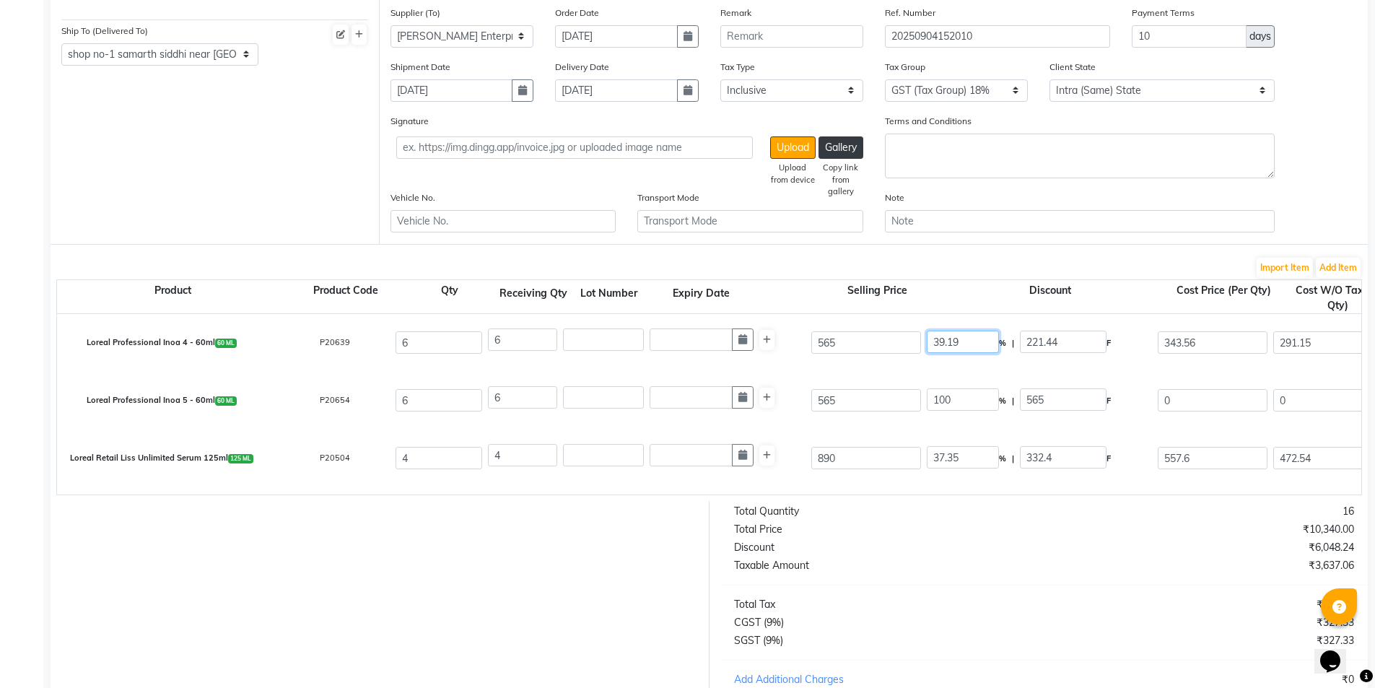
click at [943, 346] on input "39.19" at bounding box center [963, 342] width 72 height 22
click at [947, 393] on input "100" at bounding box center [963, 399] width 72 height 22
click at [950, 461] on input "37.35" at bounding box center [963, 457] width 72 height 22
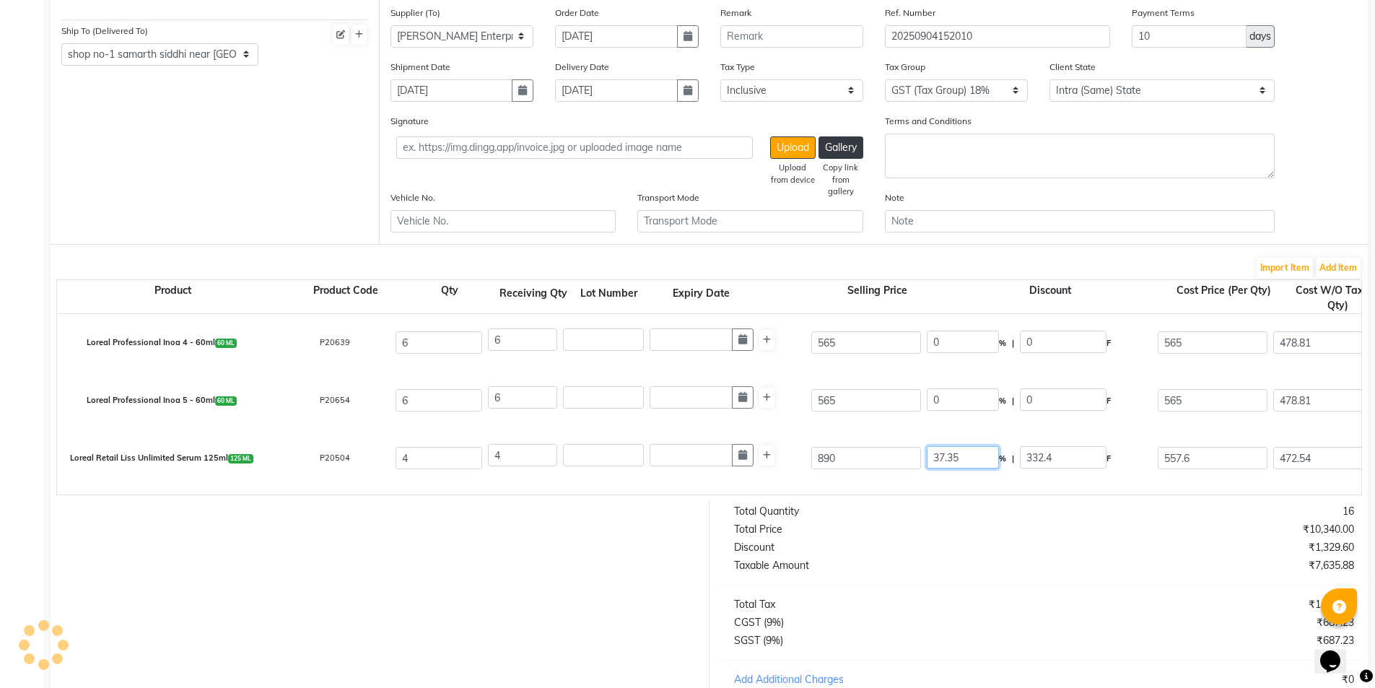
click at [950, 461] on input "37.35" at bounding box center [963, 457] width 72 height 22
click at [891, 422] on div "Loreal Professional Inoa 5 - 60ml 60 ML P20654 6 6 565 0 % | 0 F 565 478.81 287…" at bounding box center [1361, 401] width 2630 height 58
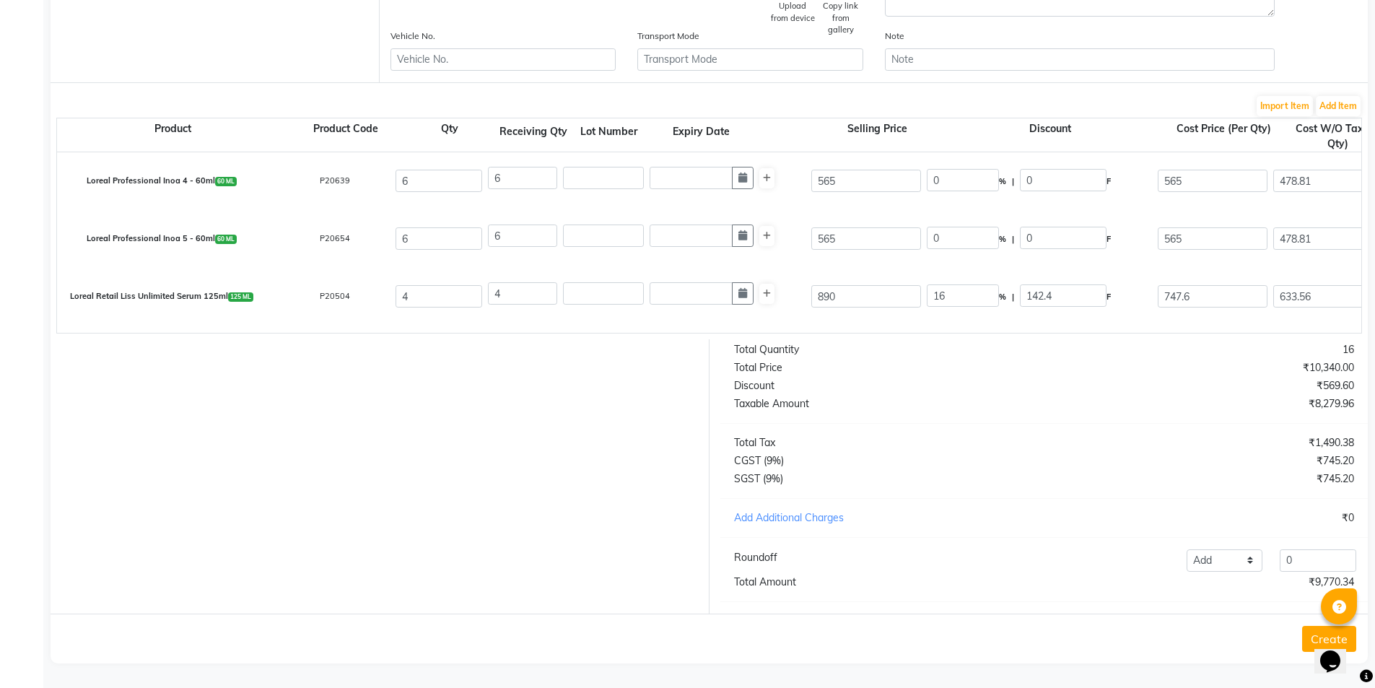
scroll to position [365, 0]
click at [1218, 562] on select "Add Reduce" at bounding box center [1225, 560] width 77 height 22
click at [1187, 549] on select "Add Reduce" at bounding box center [1225, 560] width 77 height 22
click at [1305, 562] on input "0" at bounding box center [1318, 560] width 77 height 22
click at [1306, 646] on button "Create" at bounding box center [1329, 639] width 54 height 26
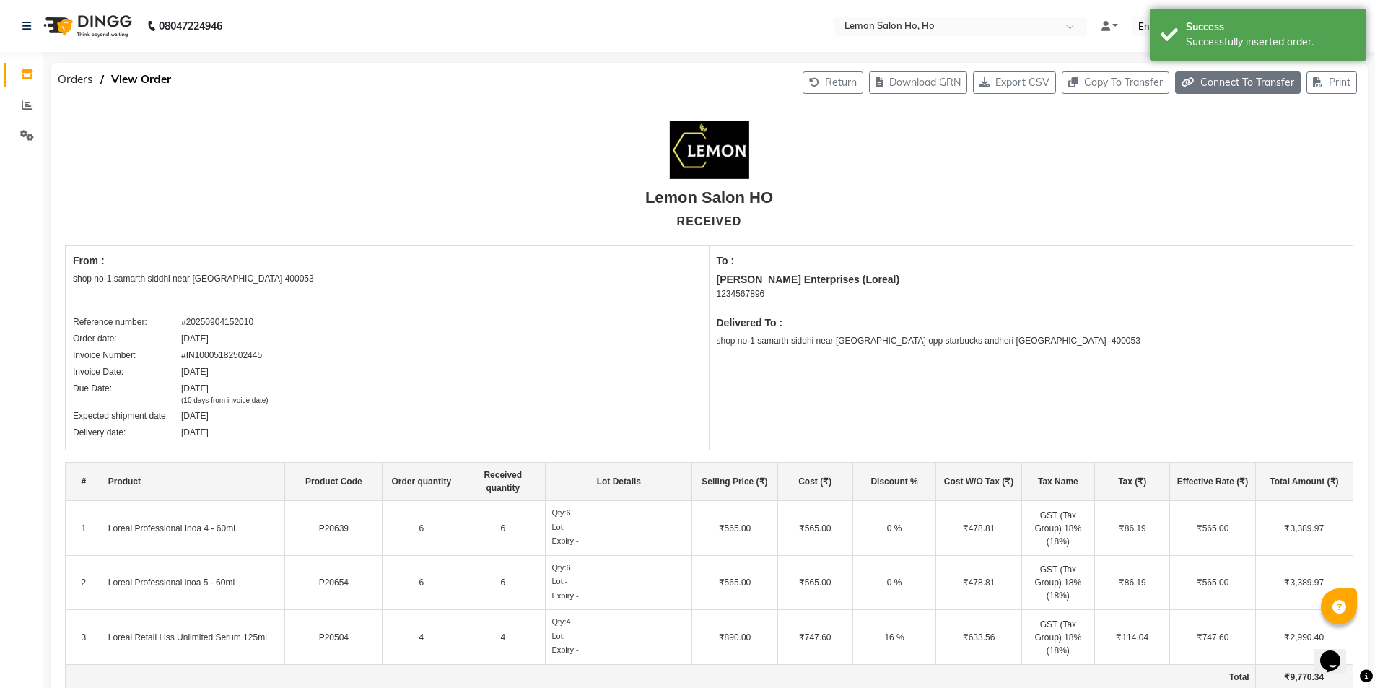
click at [1231, 82] on button "Connect To Transfer" at bounding box center [1238, 82] width 126 height 22
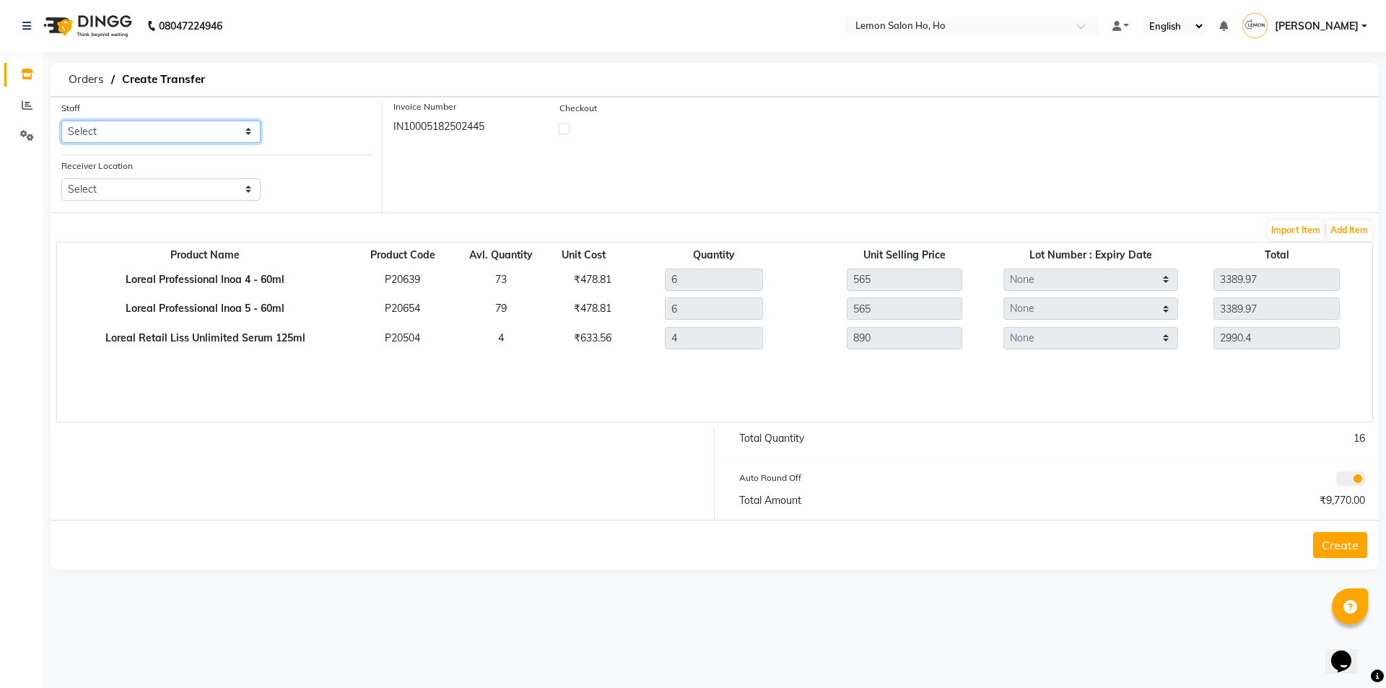
click at [117, 128] on select "Select [PERSON_NAME] [PERSON_NAME] DC DINGG Support [PERSON_NAME] [PERSON_NAME]…" at bounding box center [160, 132] width 199 height 22
click at [61, 121] on select "Select [PERSON_NAME] [PERSON_NAME] DC DINGG Support [PERSON_NAME] [PERSON_NAME]…" at bounding box center [160, 132] width 199 height 22
click at [154, 196] on select "Select Lemon Salon, Lokhandwala [GEOGRAPHIC_DATA], [GEOGRAPHIC_DATA], Seven Bun…" at bounding box center [160, 189] width 199 height 22
click at [61, 178] on select "Select Lemon Salon, Lokhandwala [GEOGRAPHIC_DATA], [GEOGRAPHIC_DATA], Seven Bun…" at bounding box center [160, 189] width 199 height 22
click at [565, 128] on label at bounding box center [564, 128] width 11 height 11
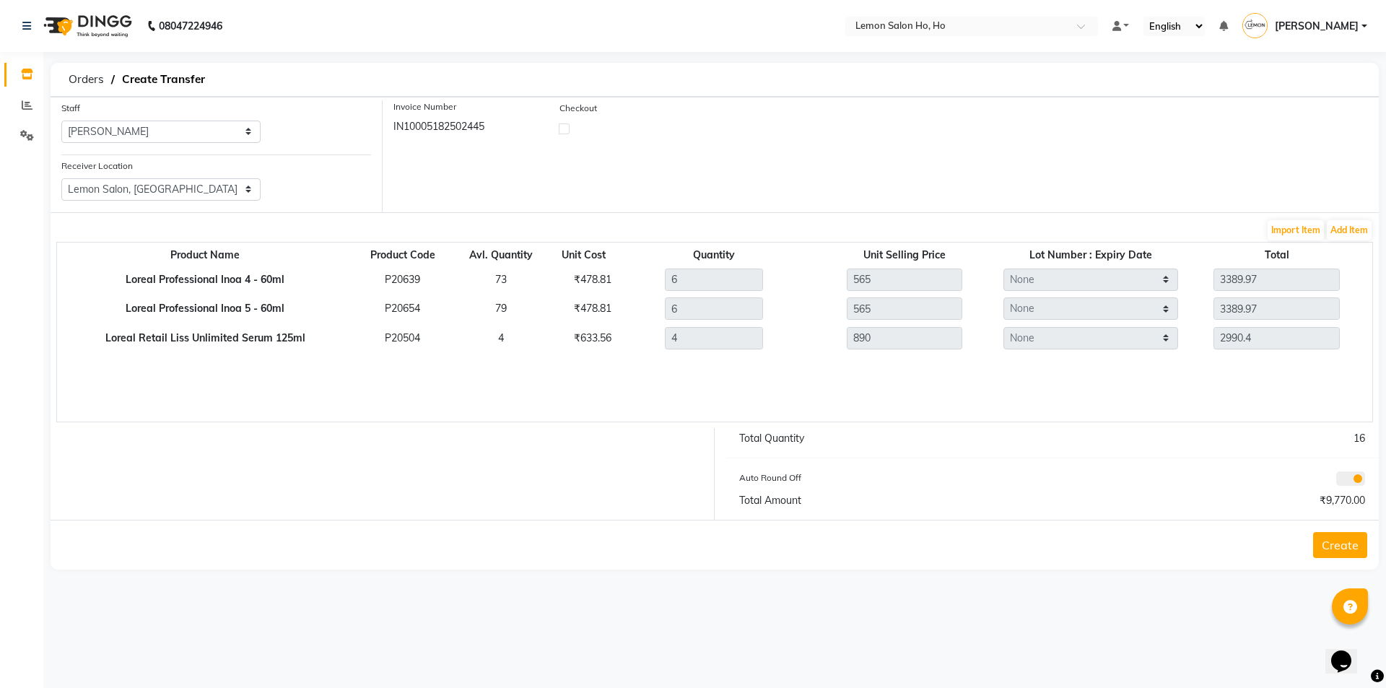
click at [565, 128] on input "checkbox" at bounding box center [563, 127] width 9 height 9
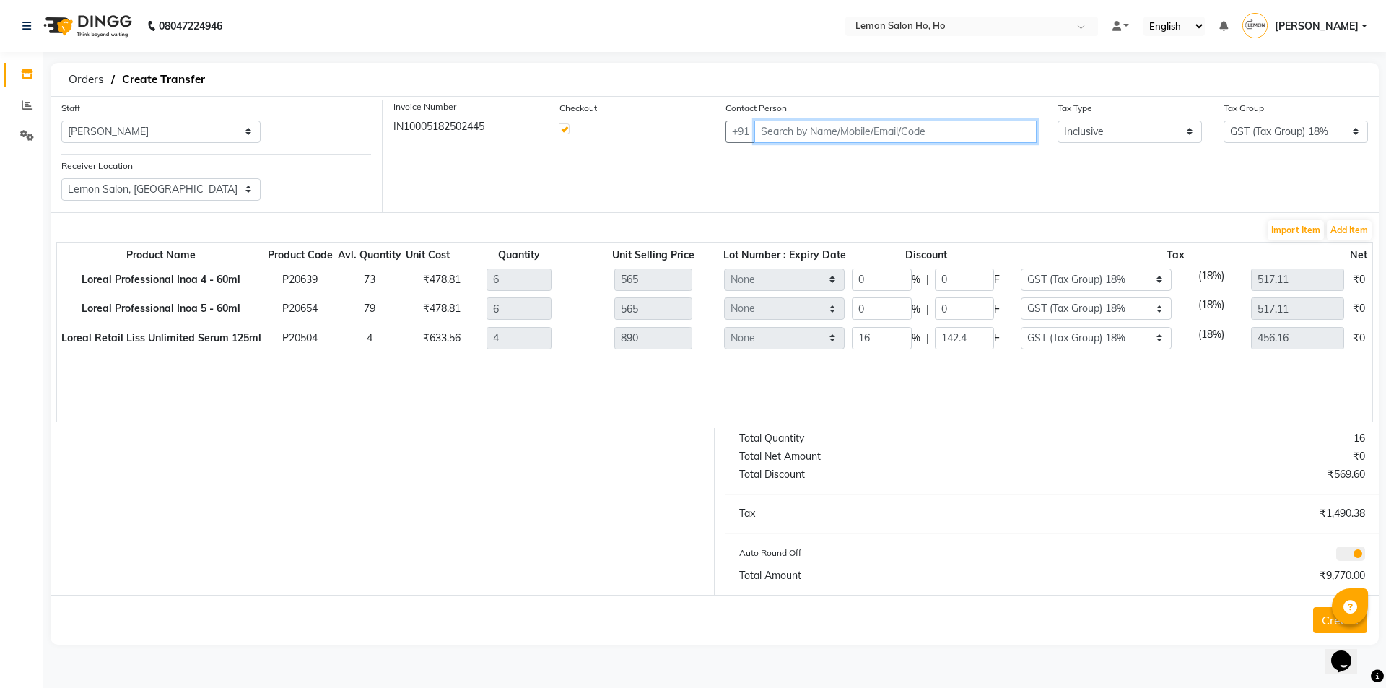
click at [799, 128] on input "text" at bounding box center [895, 132] width 282 height 22
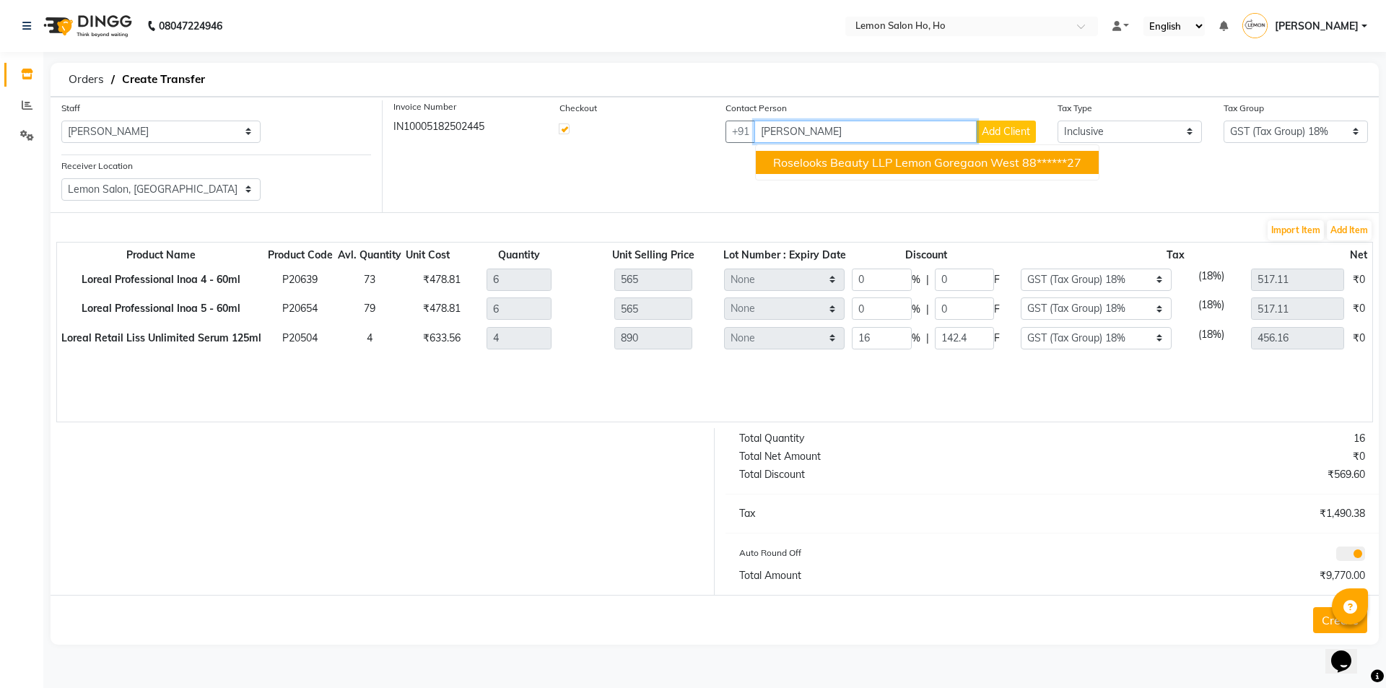
click at [850, 162] on span "Roselooks Beauty LLP Lemon Goregaon West" at bounding box center [896, 162] width 246 height 14
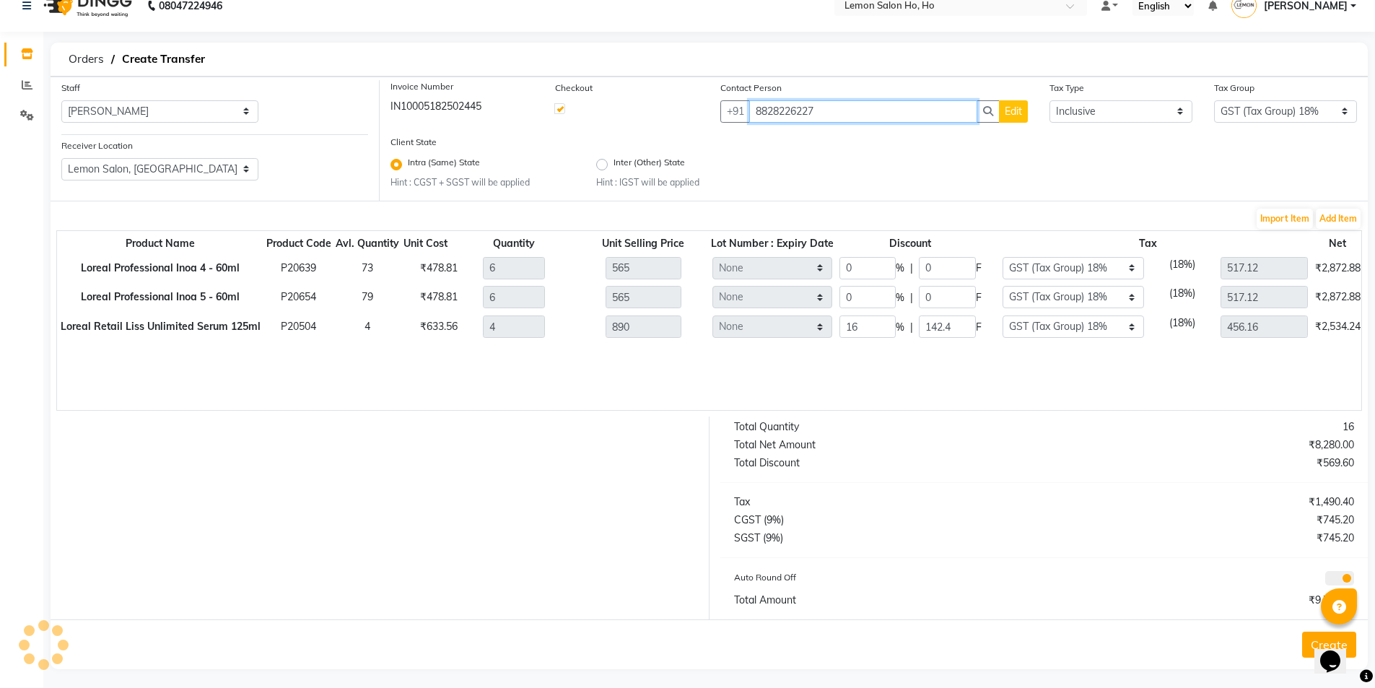
scroll to position [26, 0]
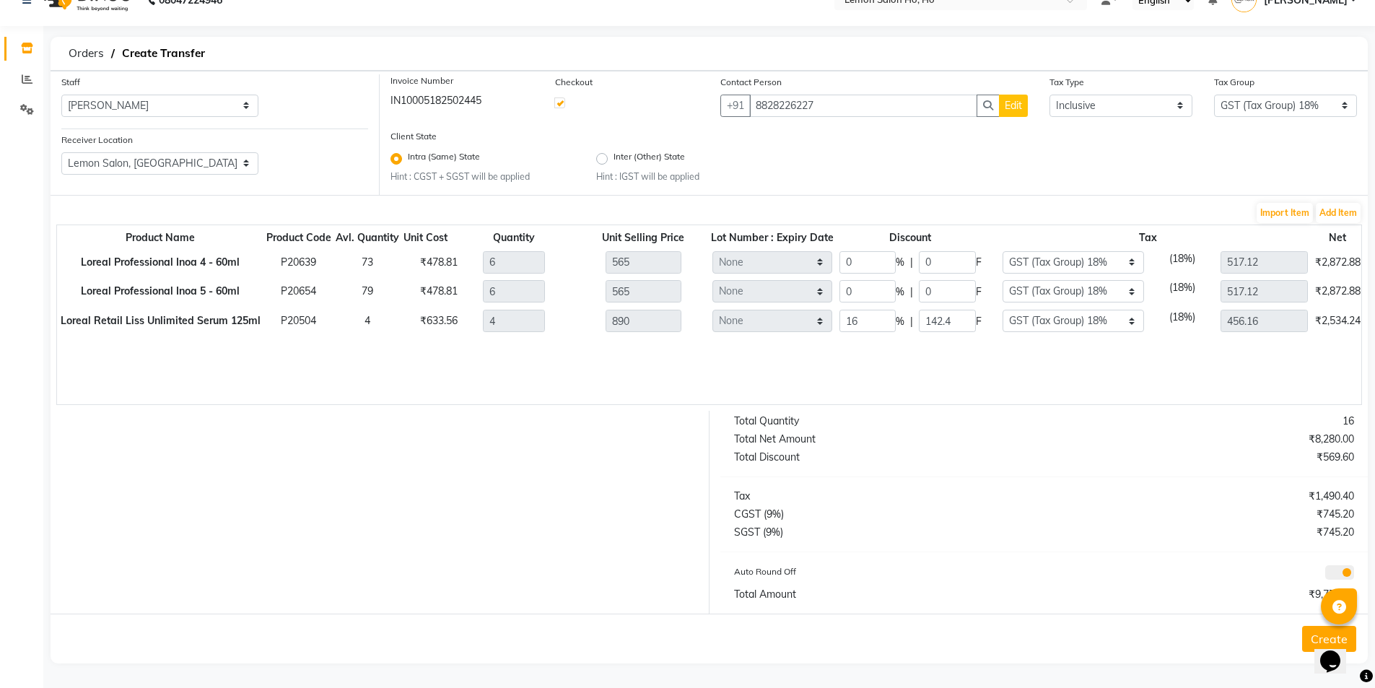
click at [1305, 646] on button "Create" at bounding box center [1329, 639] width 54 height 26
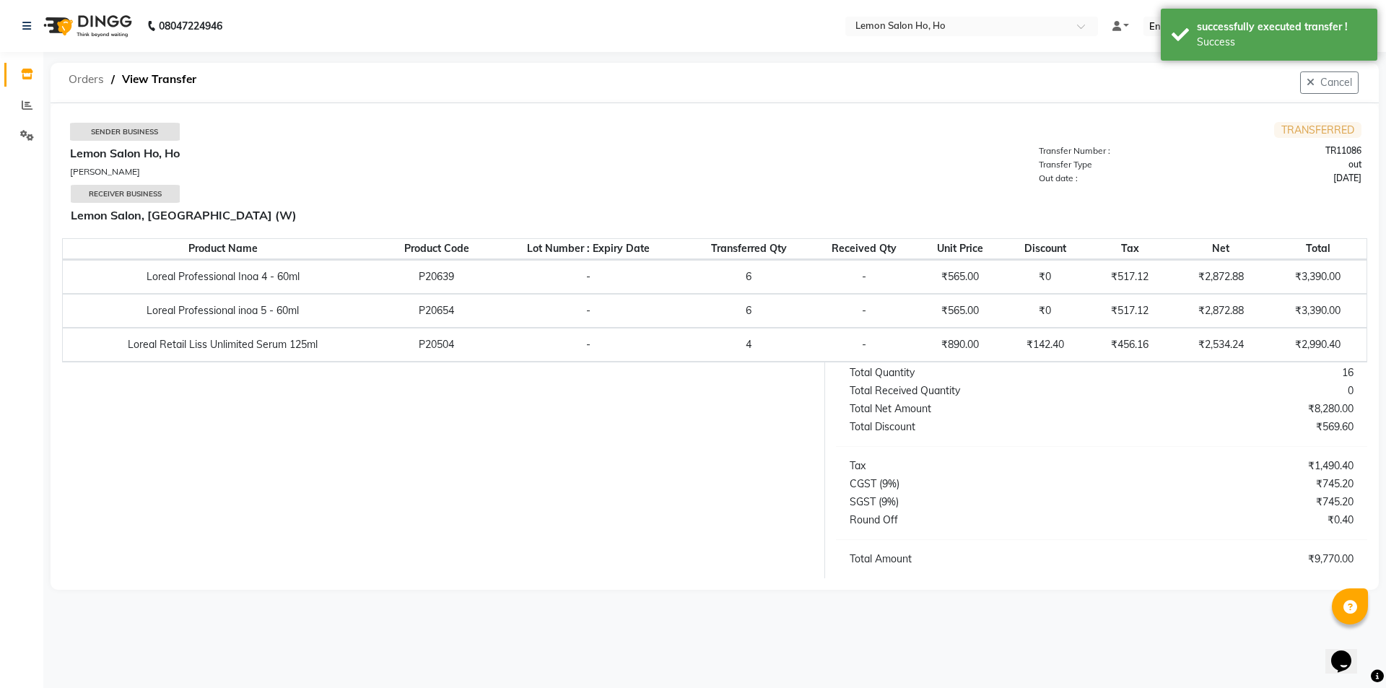
click at [83, 82] on span "Orders" at bounding box center [86, 79] width 50 height 26
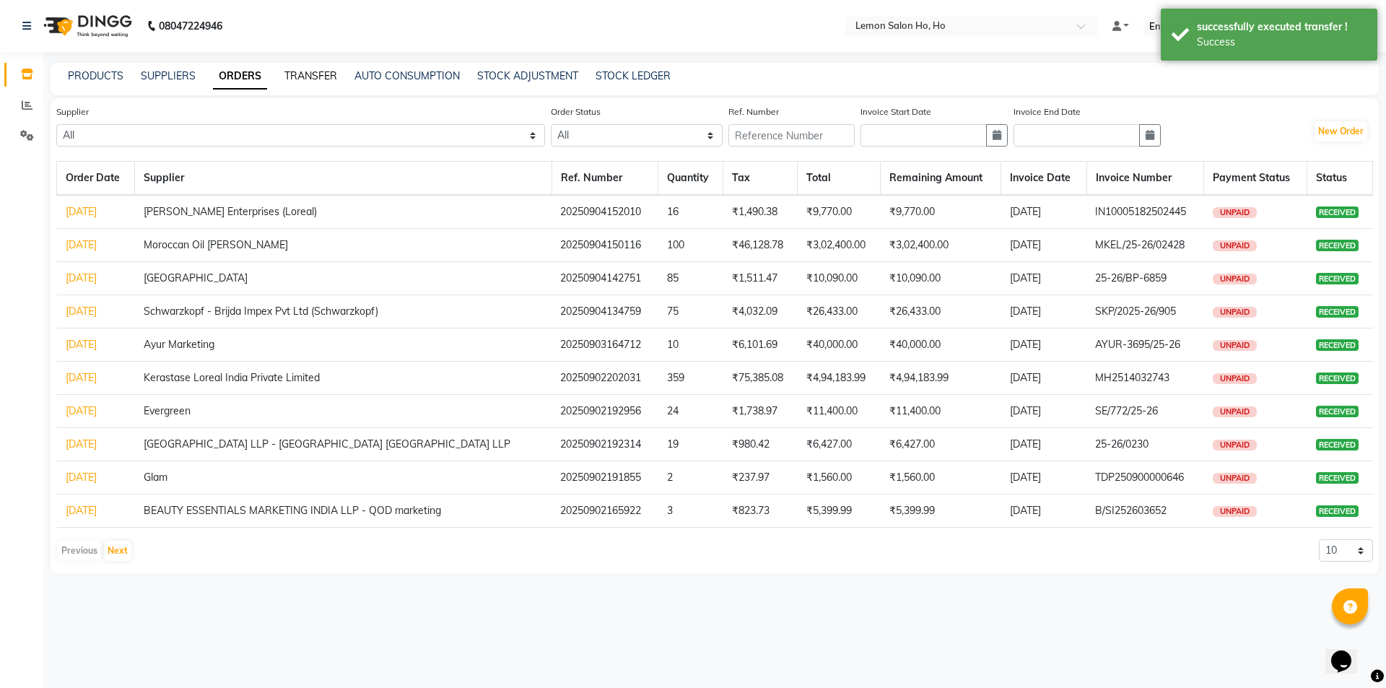
click at [308, 76] on link "TRANSFER" at bounding box center [310, 75] width 53 height 13
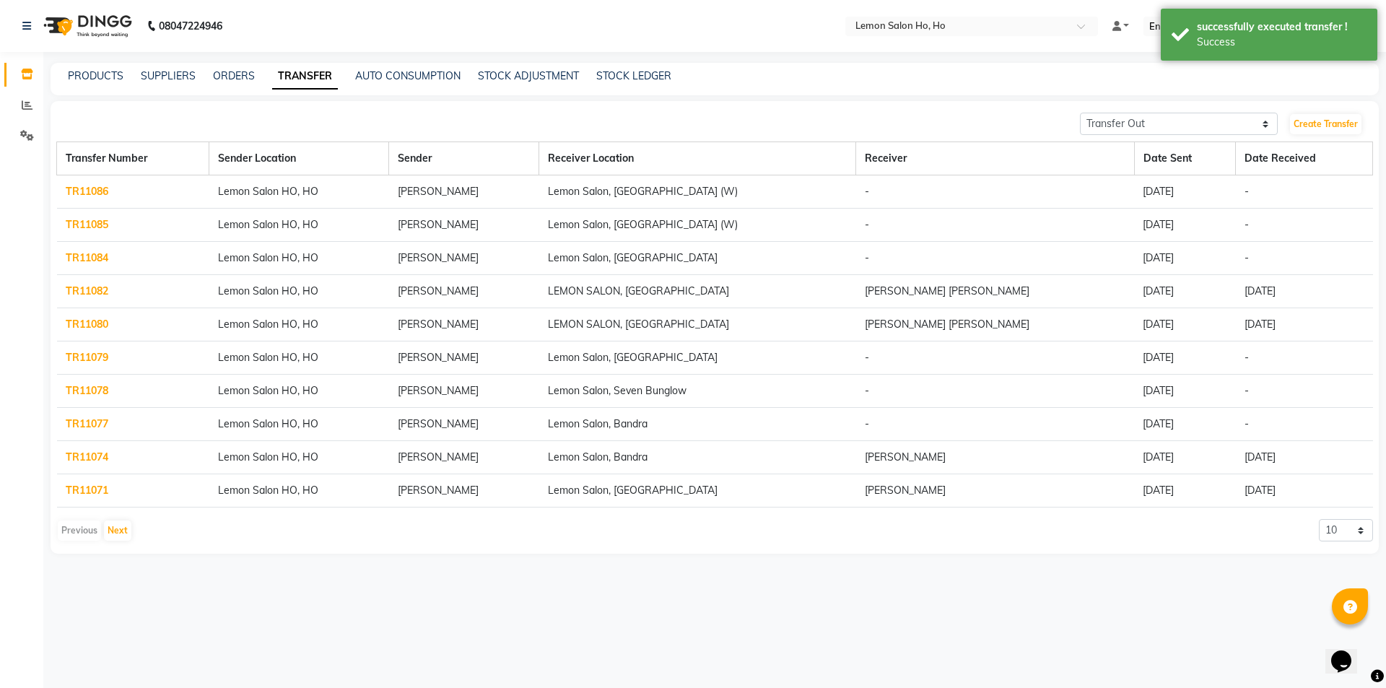
click at [97, 184] on td "TR11086" at bounding box center [133, 191] width 152 height 33
click at [93, 191] on link "TR11086" at bounding box center [87, 191] width 43 height 13
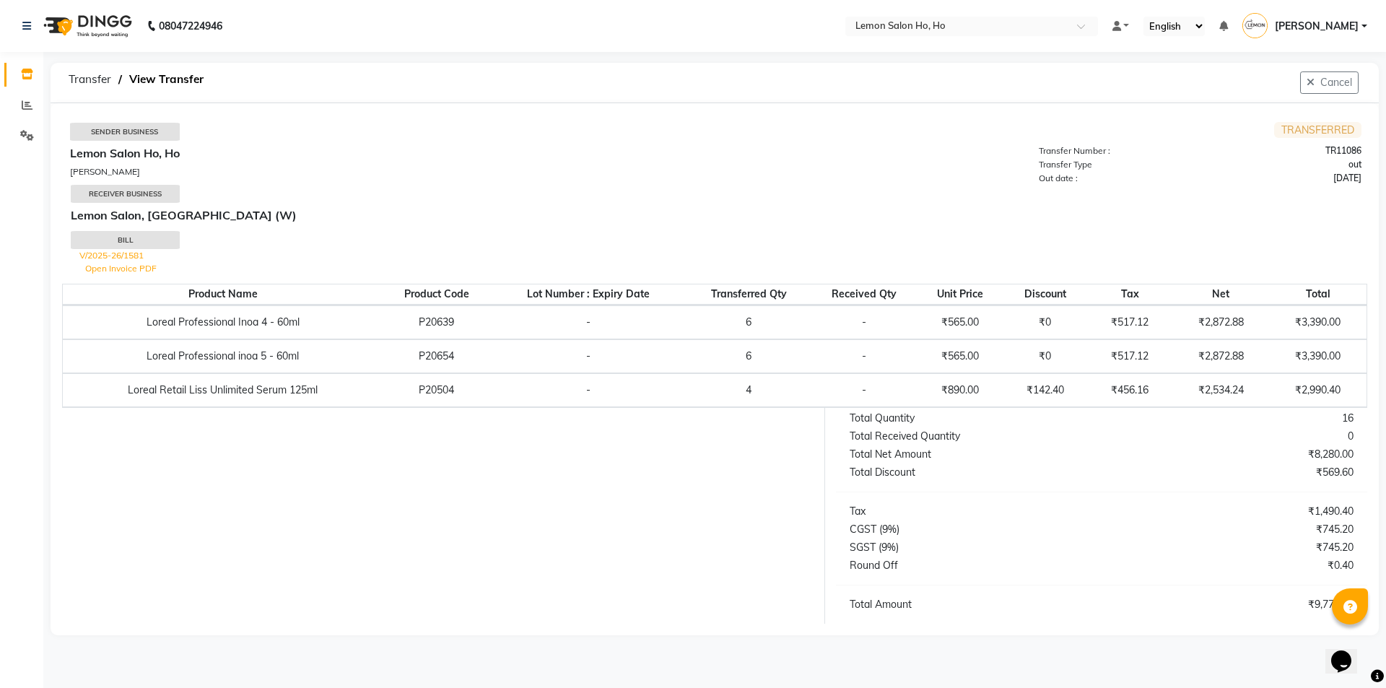
click at [128, 272] on link "Open Invoice PDF" at bounding box center [120, 268] width 71 height 11
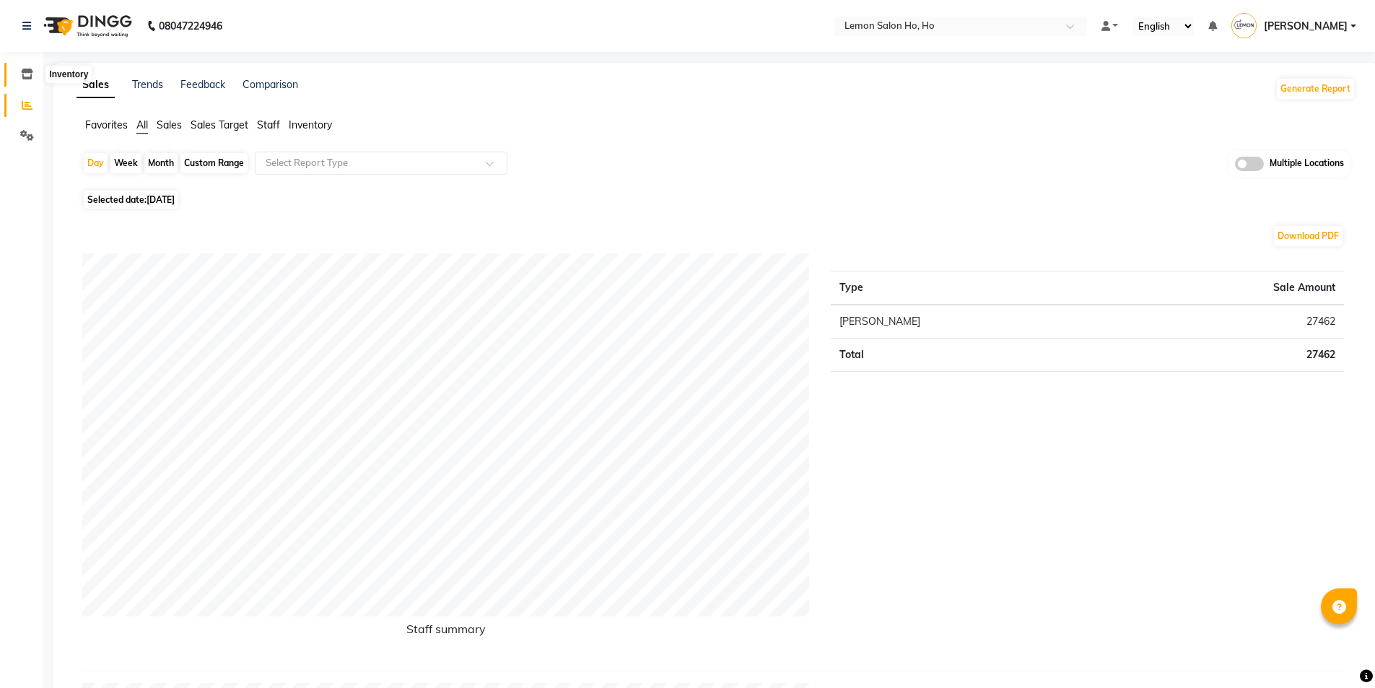
click at [31, 71] on icon at bounding box center [27, 74] width 12 height 11
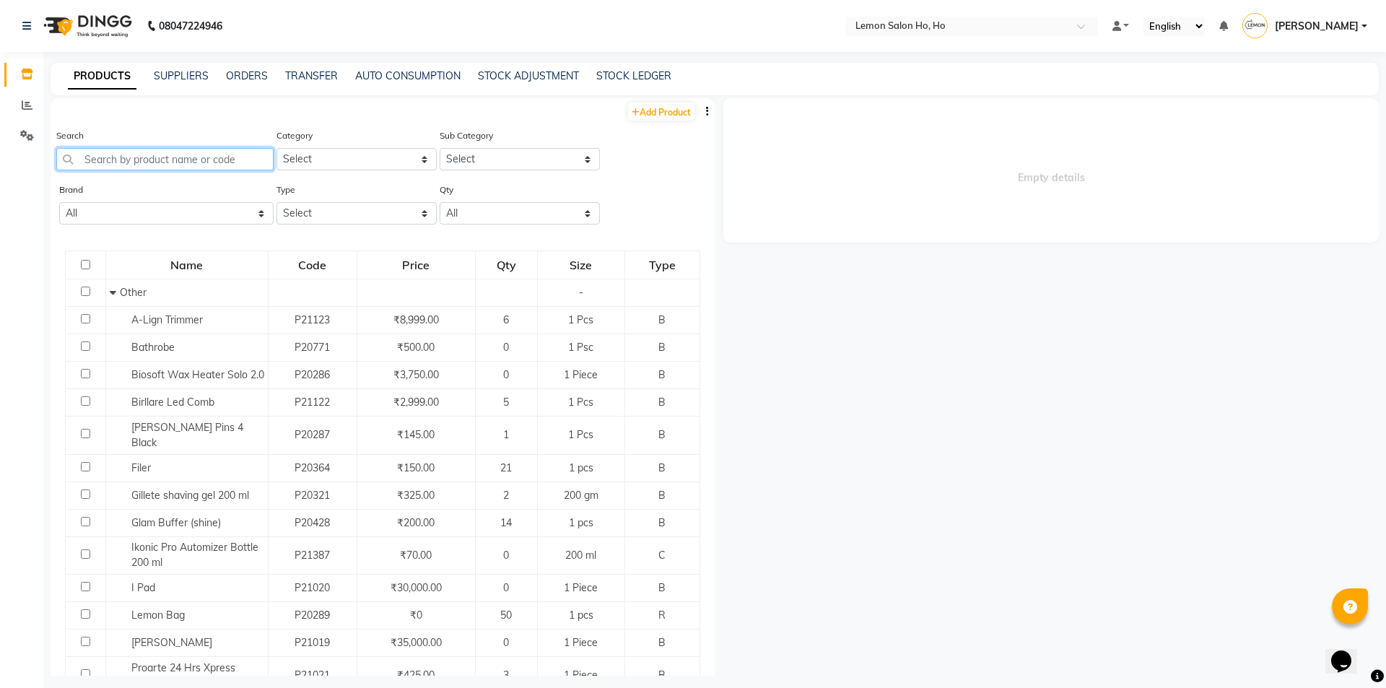
click at [180, 152] on input "text" at bounding box center [164, 159] width 217 height 22
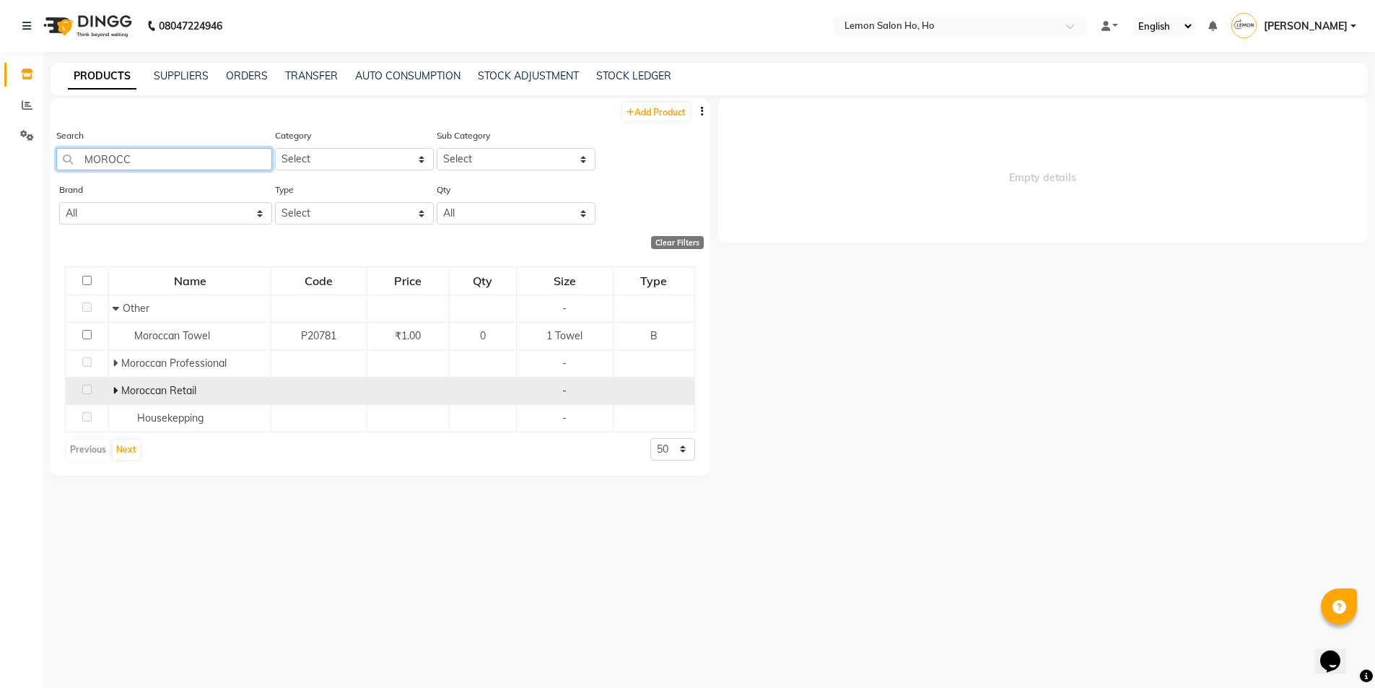
type input "MOROCC"
click at [113, 390] on icon at bounding box center [115, 390] width 5 height 10
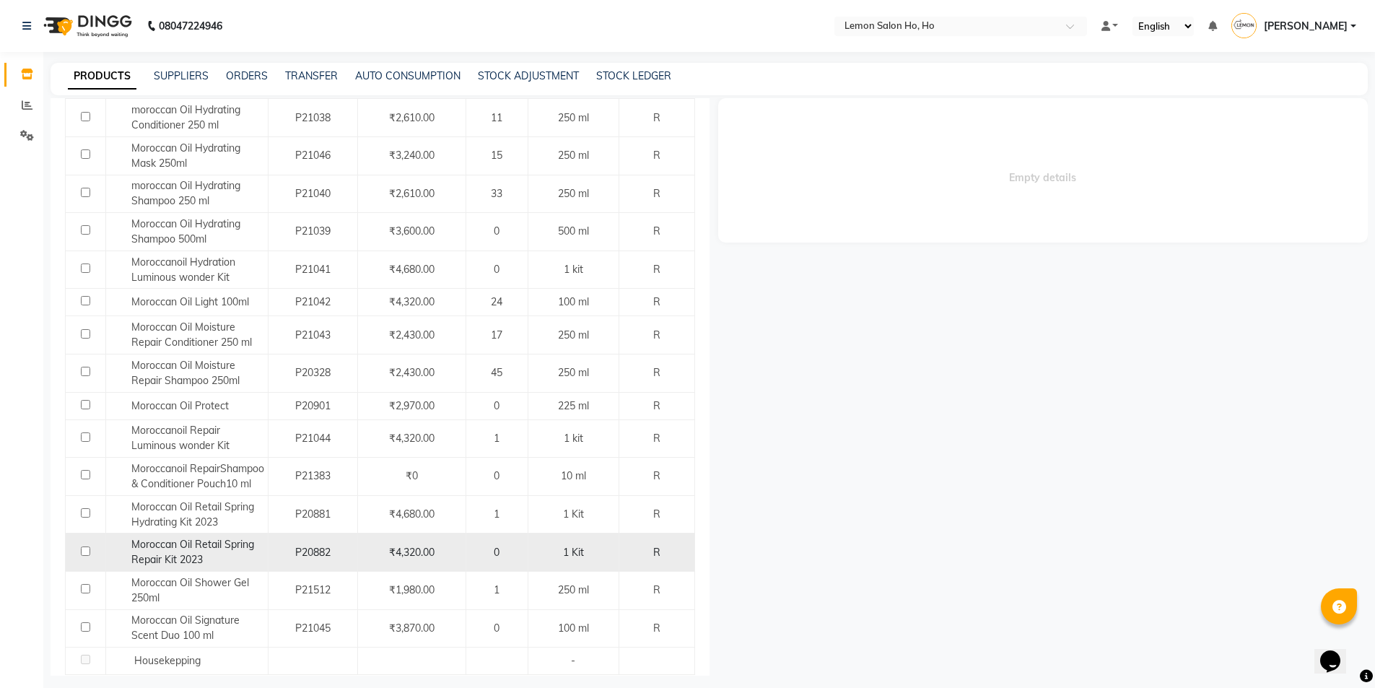
scroll to position [866, 0]
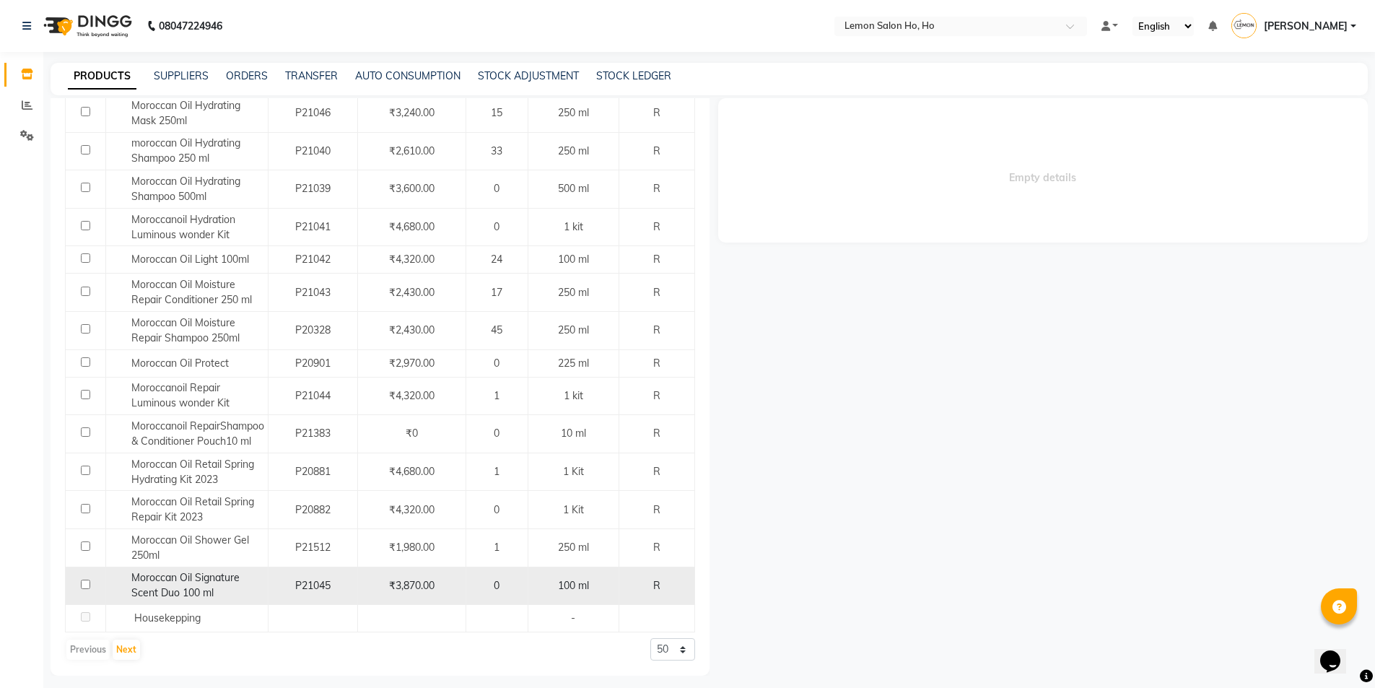
click at [85, 589] on input "checkbox" at bounding box center [85, 584] width 9 height 9
checkbox input "true"
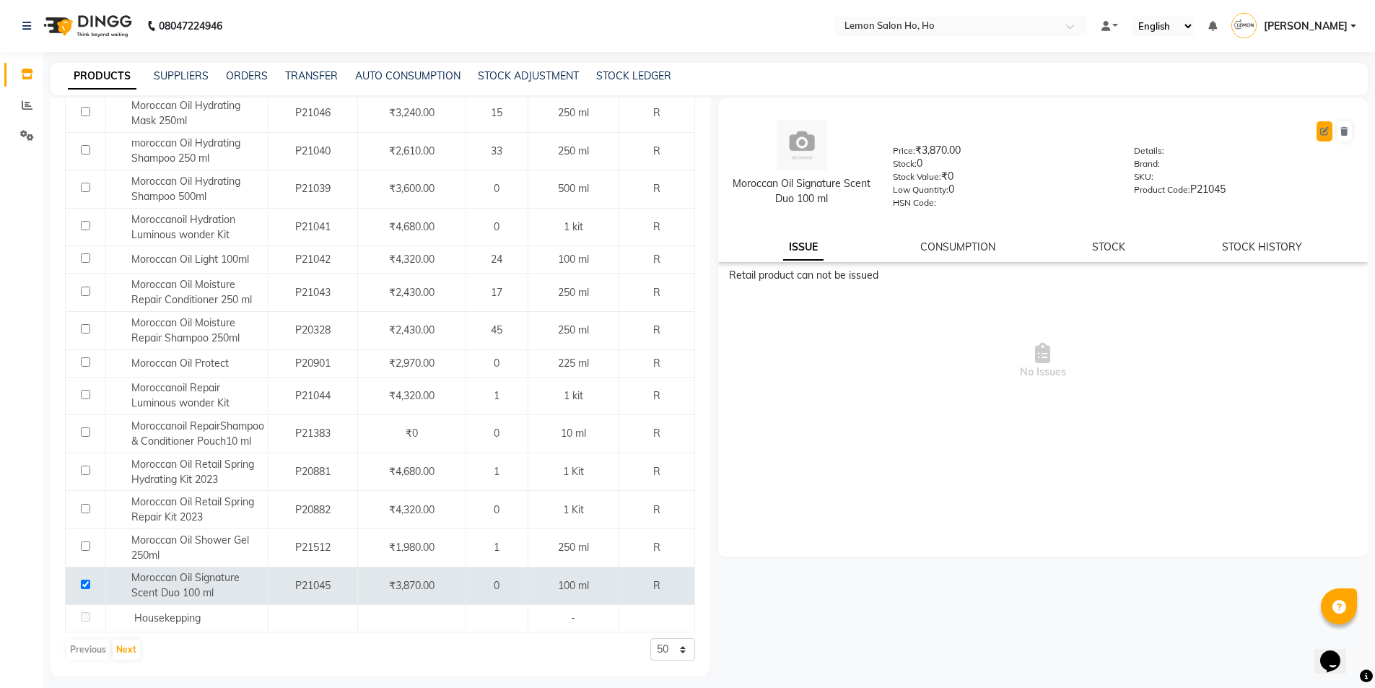
click at [1322, 134] on icon at bounding box center [1324, 131] width 9 height 9
select select "R"
select select "213702250"
select select "2137022502"
select select "true"
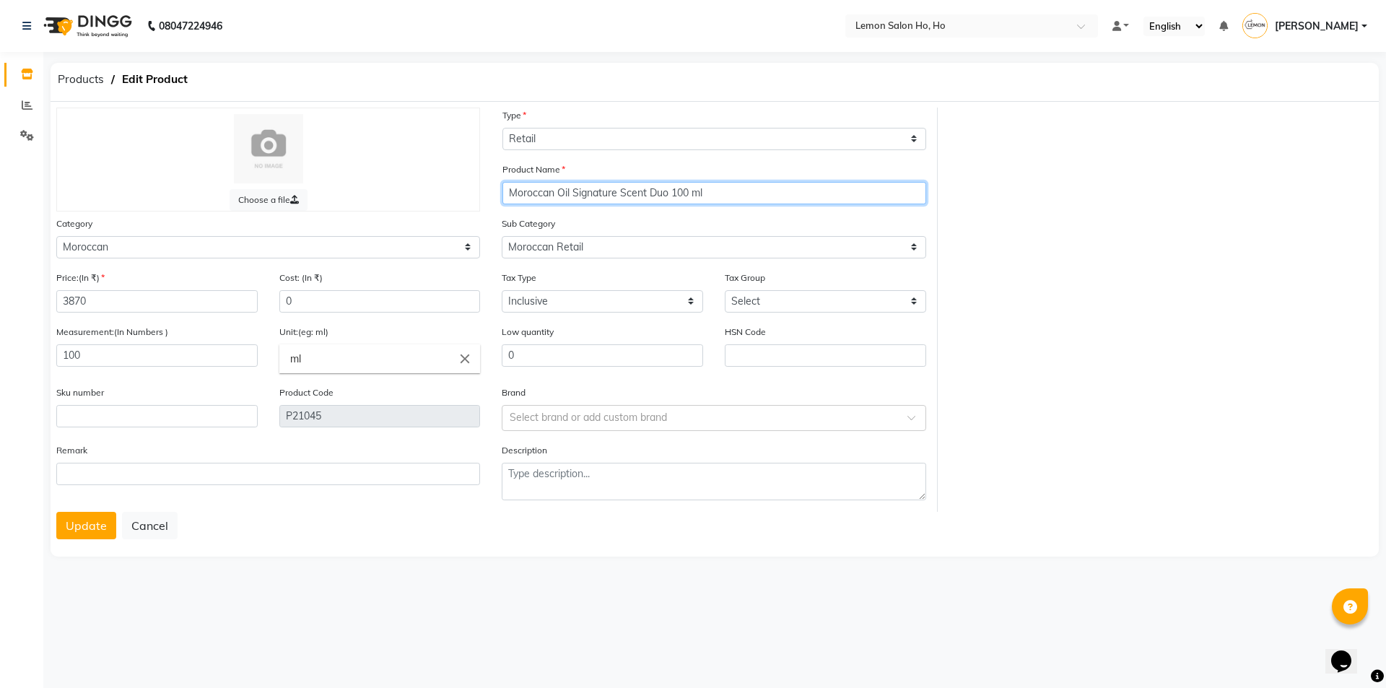
click at [636, 188] on input "Moroccan Oil Signature Scent Duo 100 ml" at bounding box center [714, 193] width 424 height 22
click at [706, 183] on input "Moroccan Oil Signature Scent Duo 100 ml" at bounding box center [714, 193] width 424 height 22
drag, startPoint x: 702, startPoint y: 191, endPoint x: 575, endPoint y: 196, distance: 127.9
click at [575, 196] on input "Moroccan Oil Signature Scent Duo 100 ml" at bounding box center [714, 193] width 424 height 22
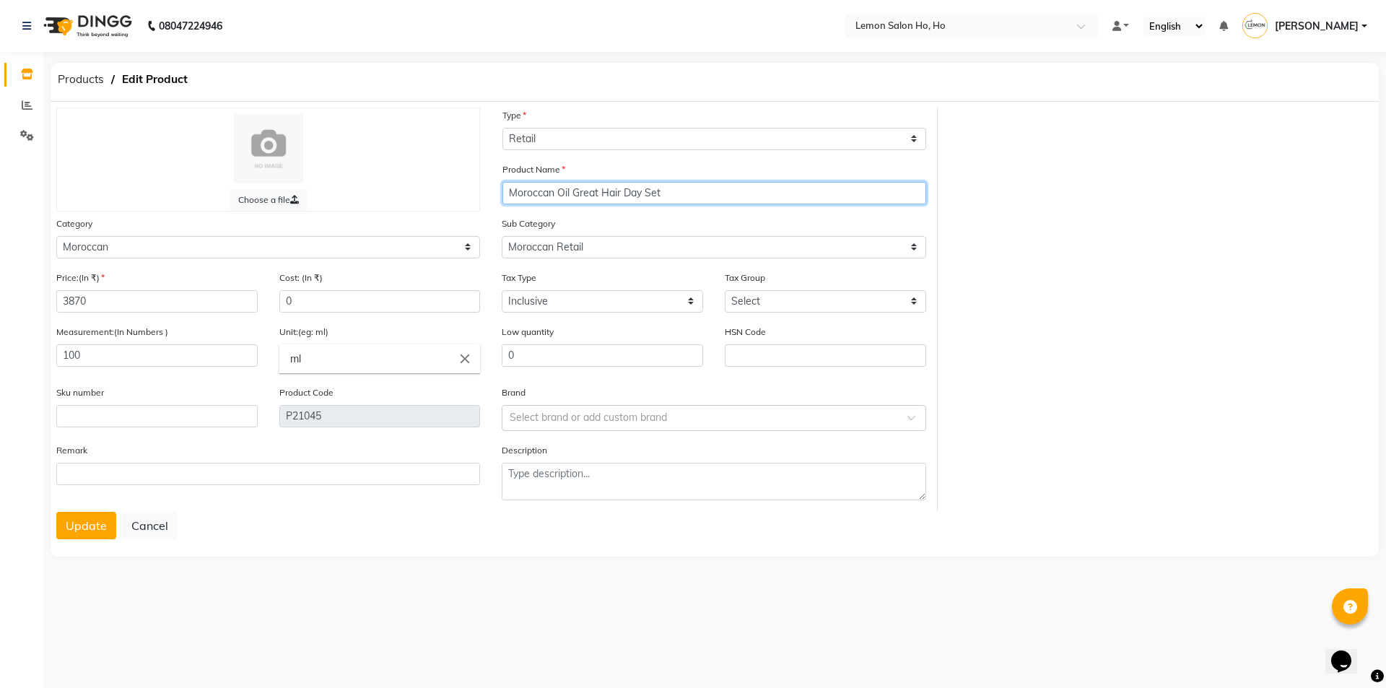
type input "Moroccan Oil Great Hair Day Set"
click at [56, 512] on button "Update" at bounding box center [86, 525] width 60 height 27
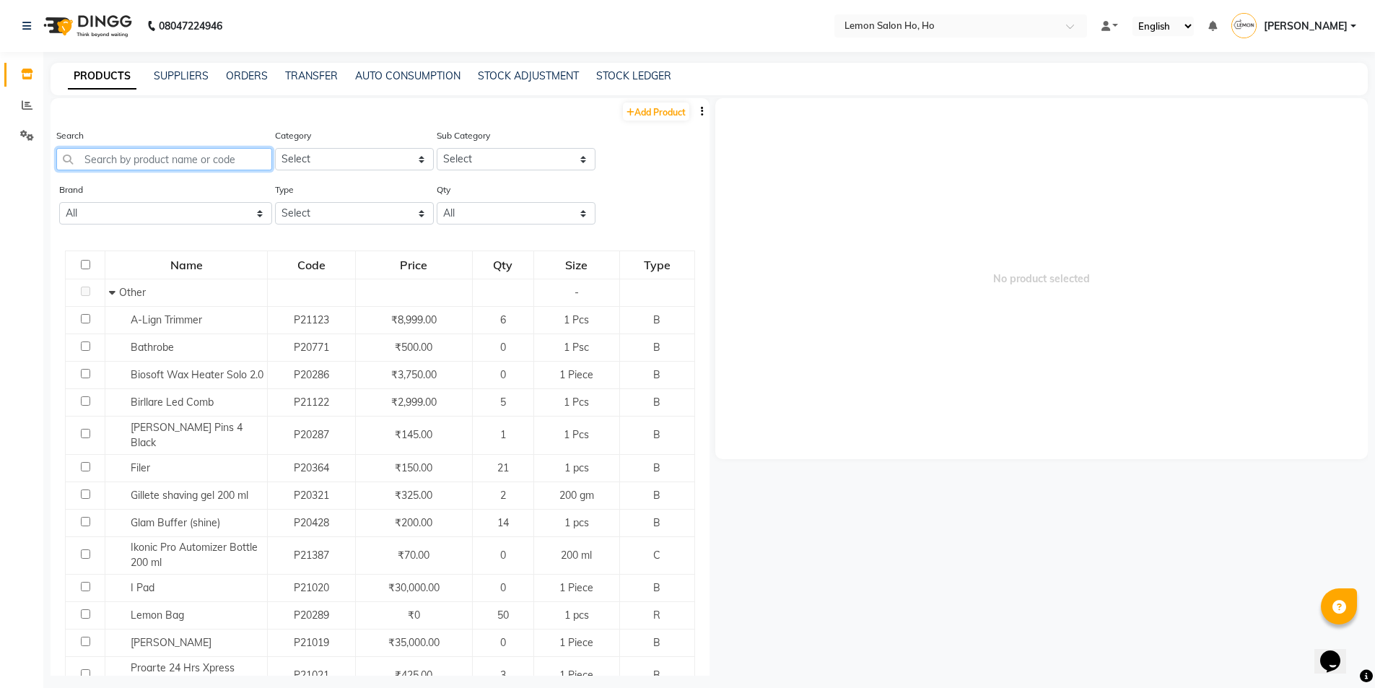
click at [186, 160] on input "text" at bounding box center [164, 159] width 216 height 22
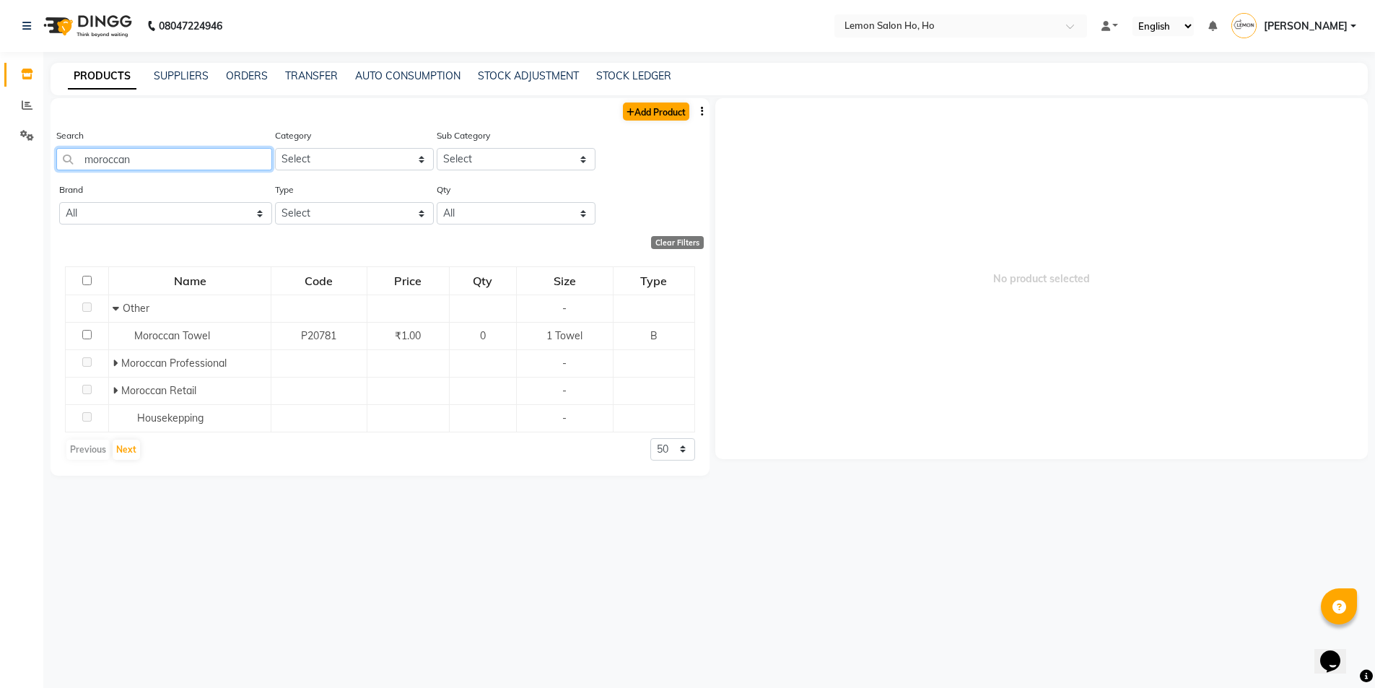
type input "moroccan"
click at [642, 109] on link "Add Product" at bounding box center [656, 112] width 66 height 18
select select "true"
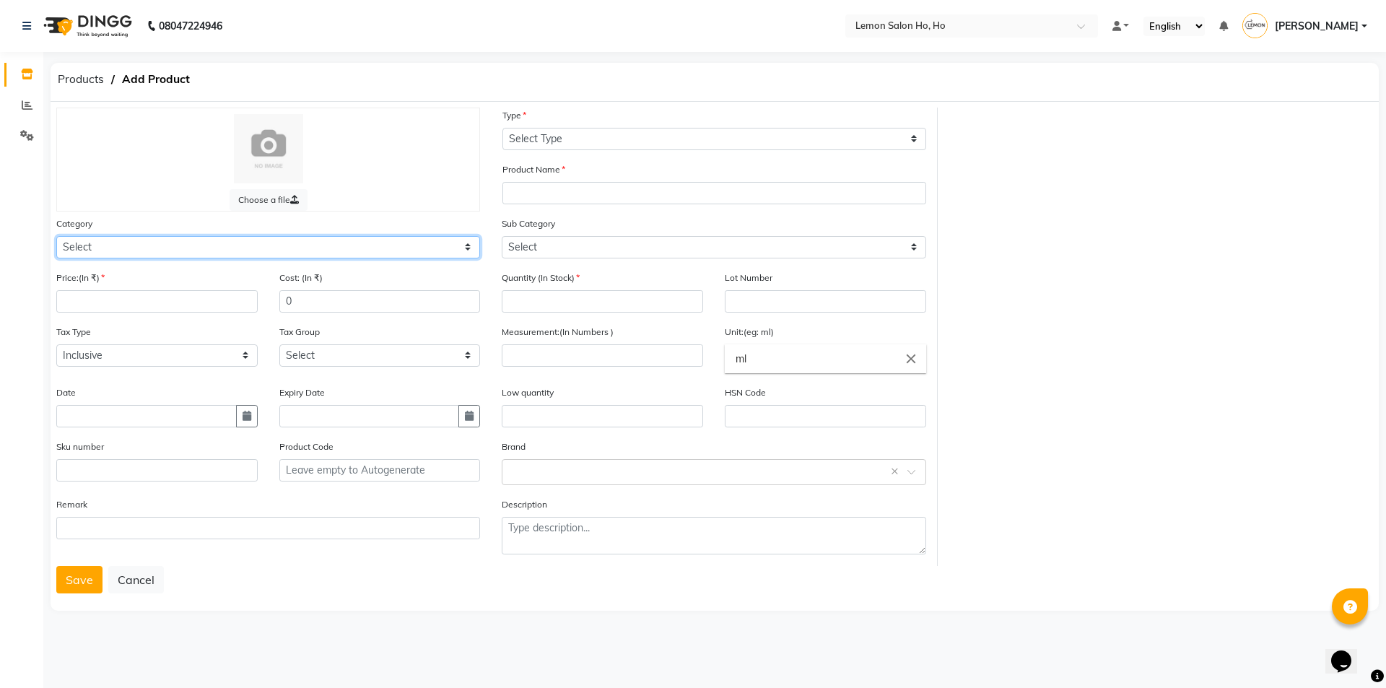
click at [286, 248] on select "Select Hair Skin Makeup Personal Care Appliances Beard Waxing Disposable Thread…" at bounding box center [268, 247] width 424 height 22
select select "213702250"
click at [56, 236] on select "Select Hair Skin Makeup Personal Care Appliances Beard Waxing Disposable Thread…" at bounding box center [268, 247] width 424 height 22
click at [184, 302] on input "number" at bounding box center [156, 301] width 201 height 22
type input "4320"
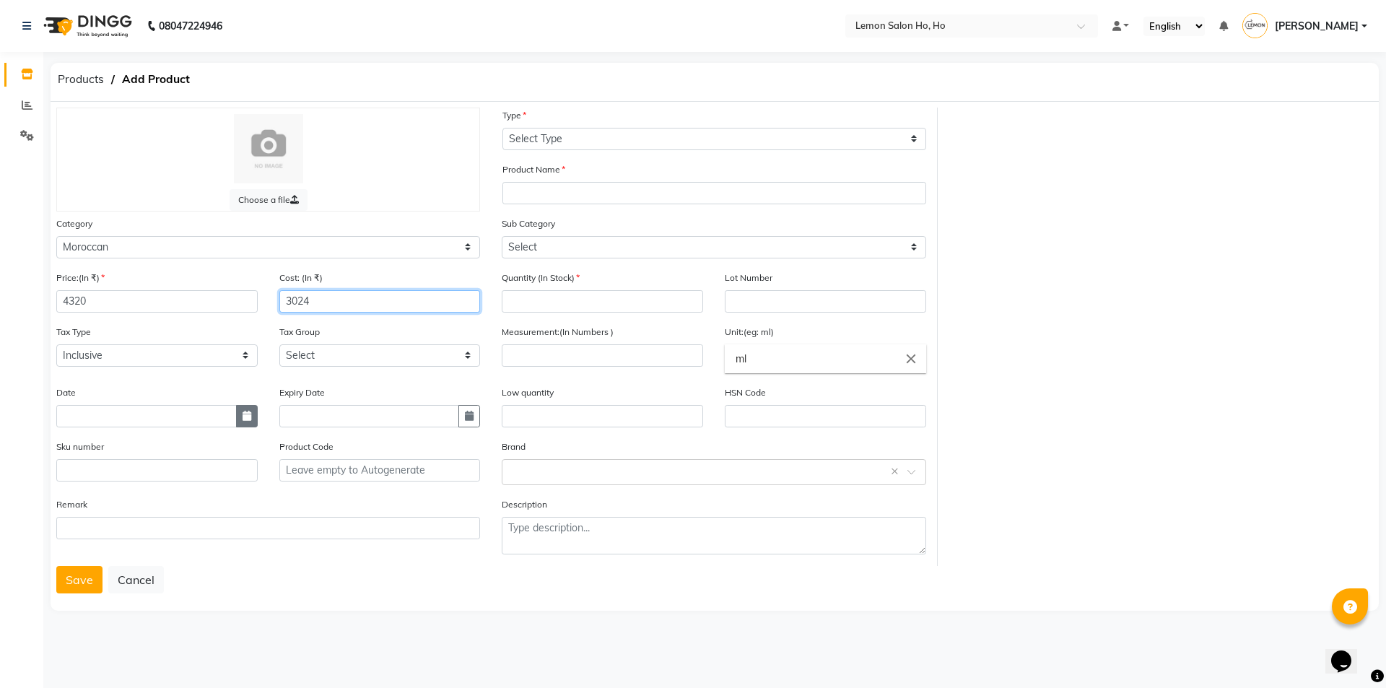
type input "3024"
click at [248, 419] on icon "button" at bounding box center [247, 416] width 9 height 10
select select "9"
select select "2025"
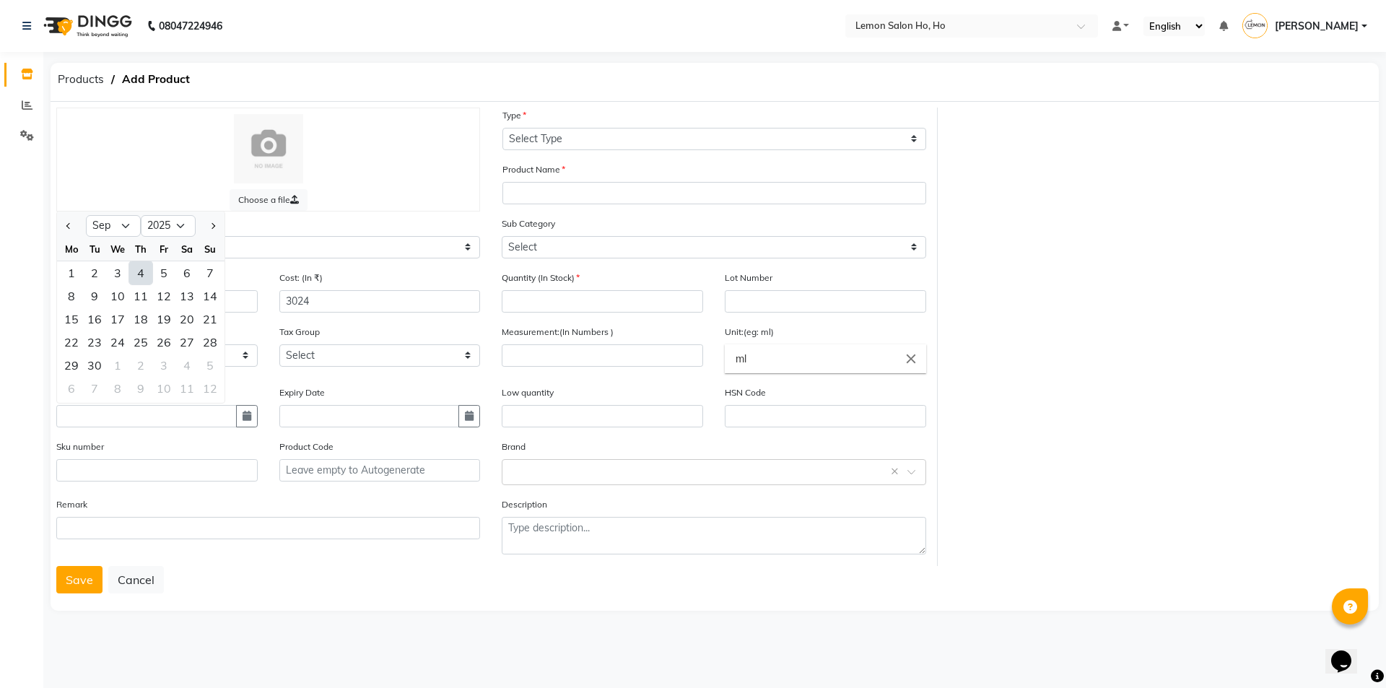
type input "[DATE]"
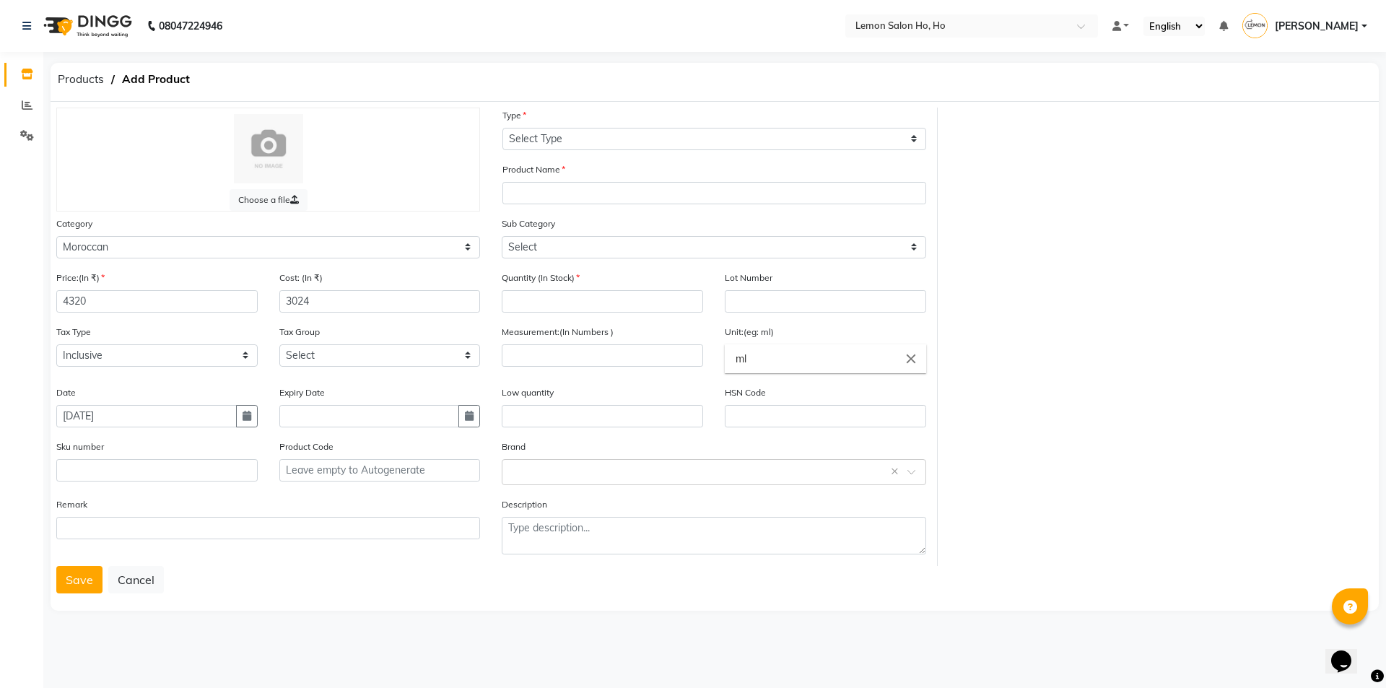
click at [236, 405] on button "button" at bounding box center [247, 416] width 22 height 22
select select "9"
select select "2025"
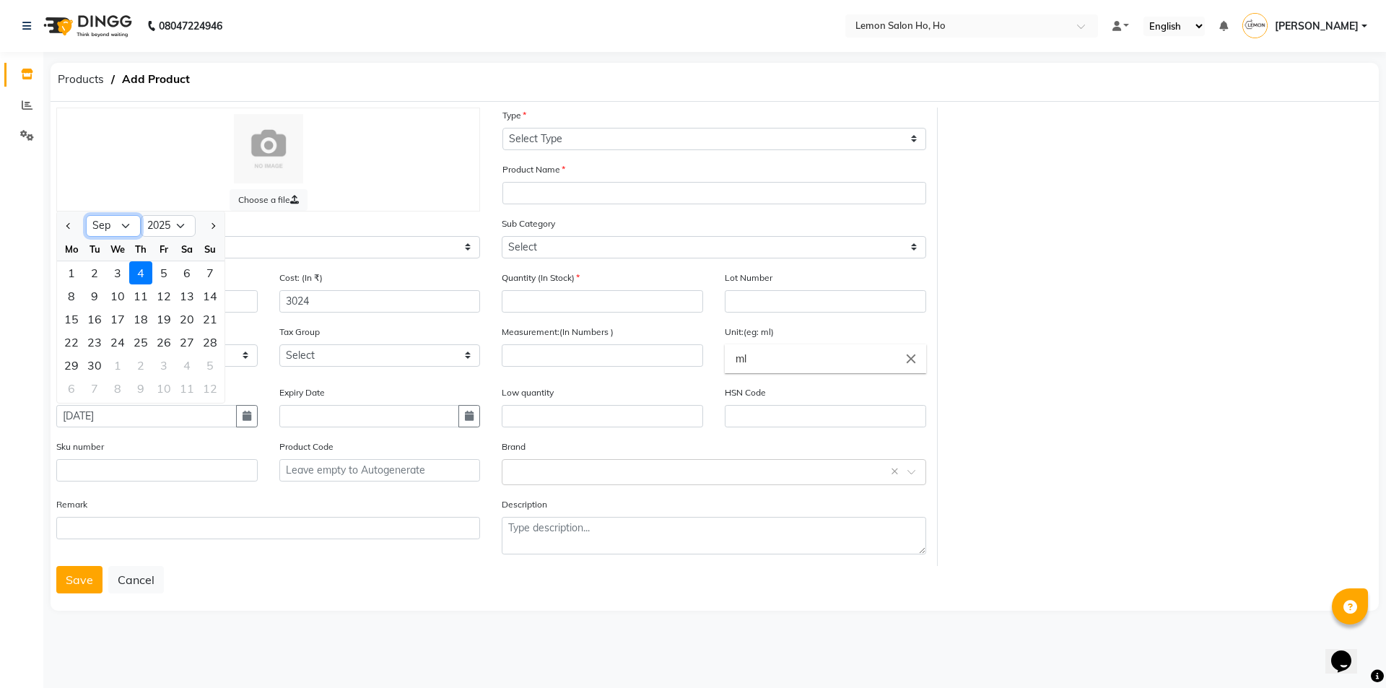
click at [127, 228] on select "Jan Feb Mar Apr May Jun Jul Aug Sep Oct Nov Dec" at bounding box center [113, 226] width 55 height 22
select select "4"
click at [86, 215] on select "Jan Feb Mar Apr May Jun Jul Aug Sep Oct Nov Dec" at bounding box center [113, 226] width 55 height 22
click at [118, 361] on div "30" at bounding box center [117, 365] width 23 height 23
type input "30-04-2025"
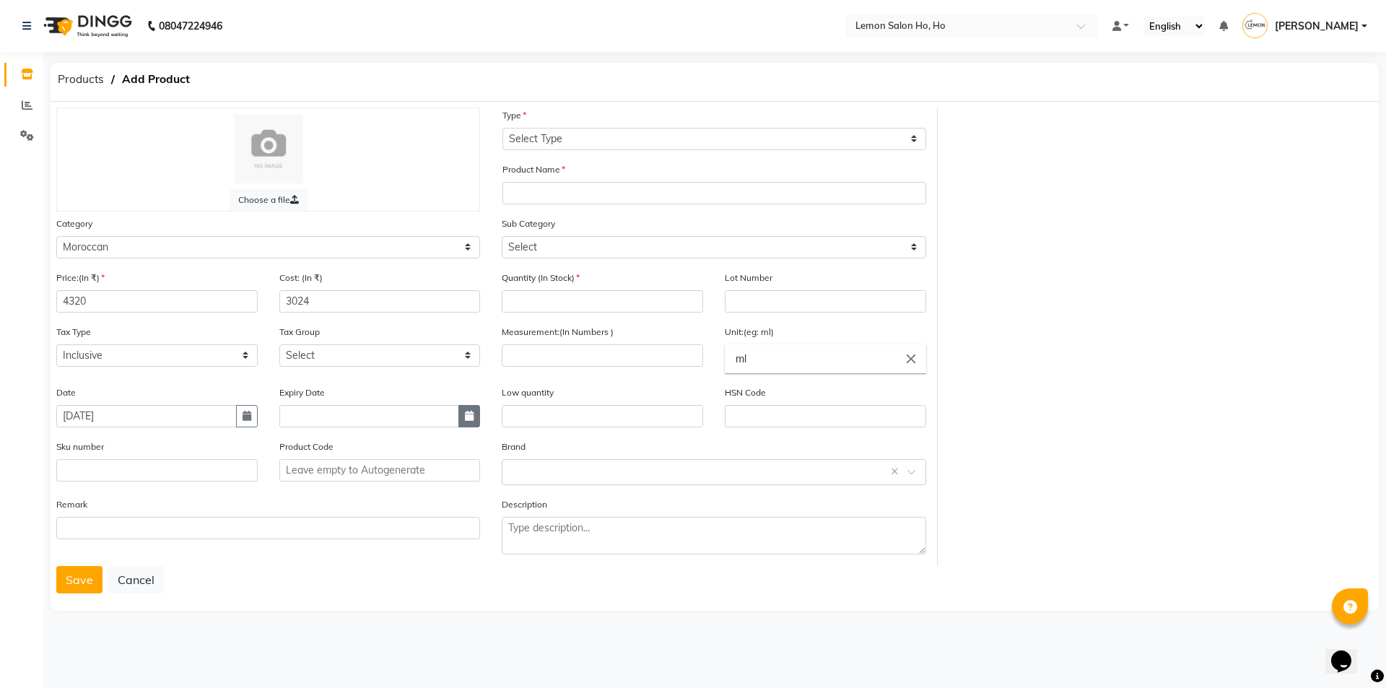
click at [470, 411] on icon "button" at bounding box center [469, 416] width 9 height 10
select select "9"
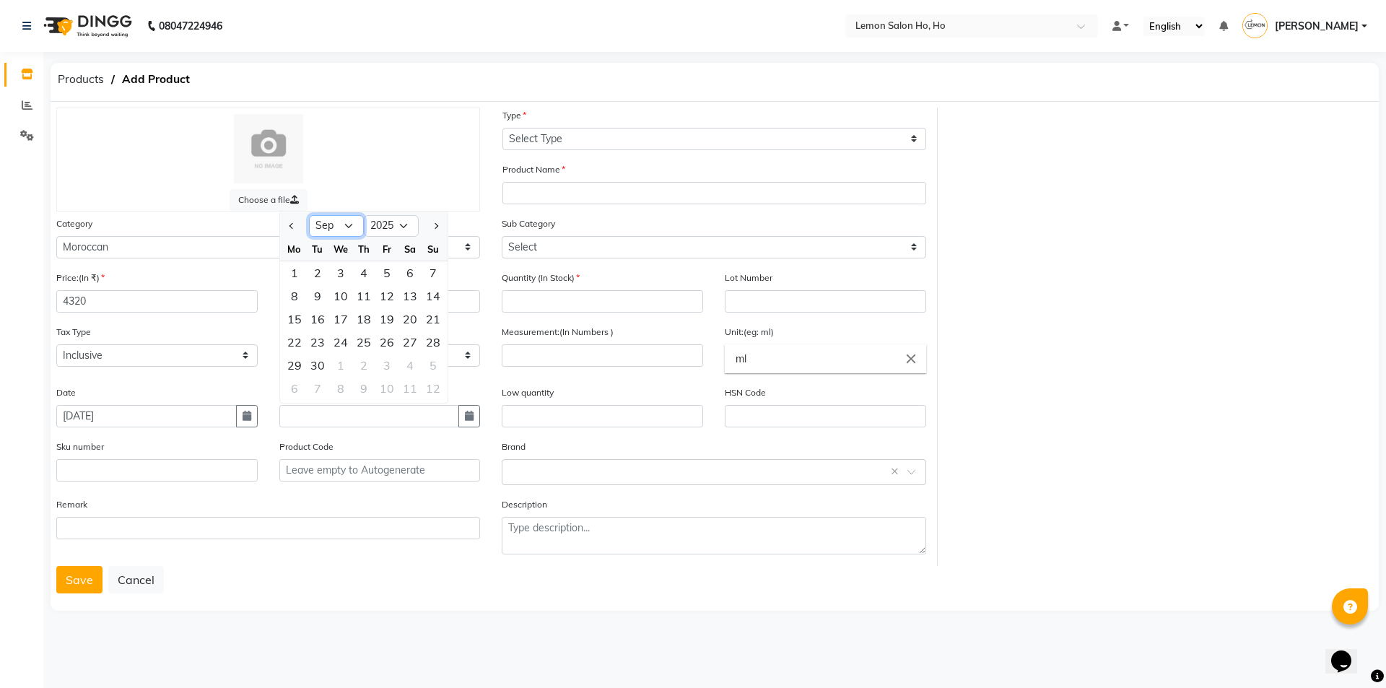
click at [349, 227] on select "Jan Feb Mar Apr May Jun Jul Aug Sep Oct Nov Dec" at bounding box center [336, 226] width 55 height 22
click at [402, 226] on select "2015 2016 2017 2018 2019 2020 2021 2022 2023 2024 2025 2026 2027 2028 2029 2030…" at bounding box center [391, 226] width 55 height 22
select select "2028"
click at [364, 215] on select "2015 2016 2017 2018 2019 2020 2021 2022 2023 2024 2025 2026 2027 2028 2029 2030…" at bounding box center [391, 226] width 55 height 22
click at [349, 227] on select "Jan Feb Mar Apr May Jun Jul Aug Sep Oct Nov Dec" at bounding box center [336, 226] width 55 height 22
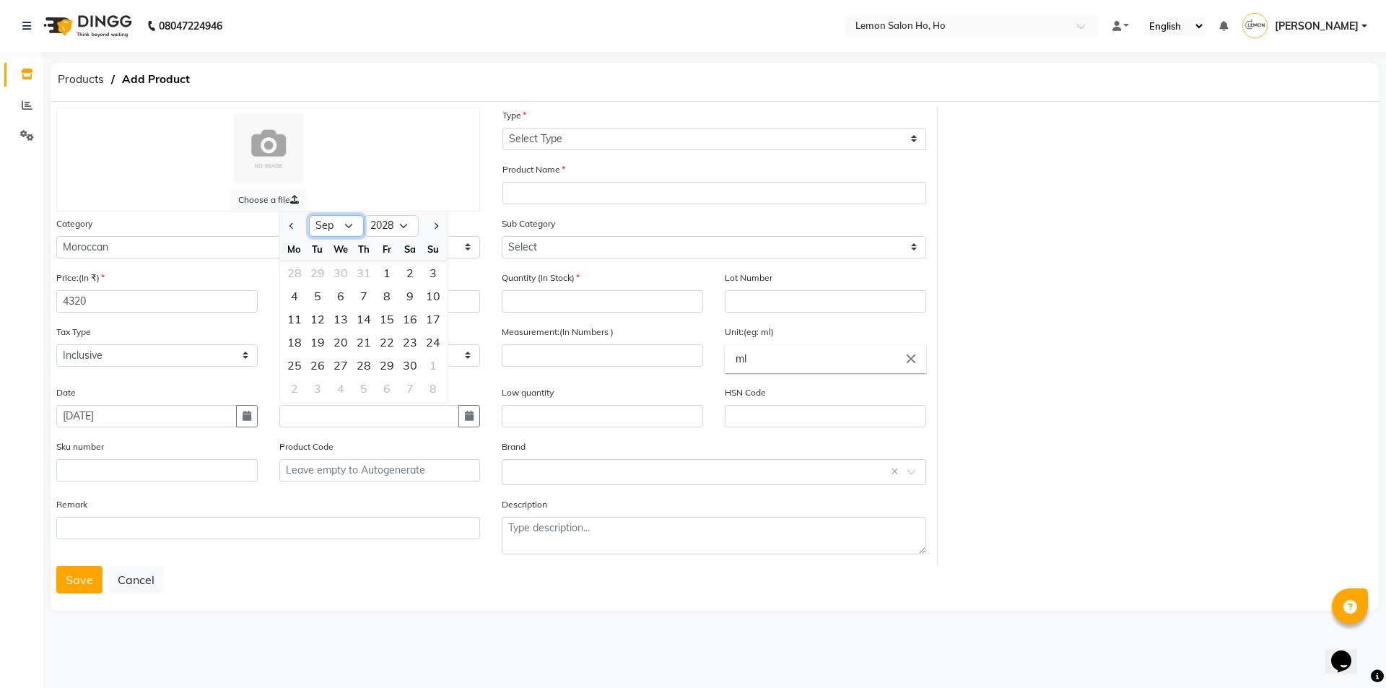
select select "10"
click at [309, 215] on select "Jan Feb Mar Apr May Jun Jul Aug Sep Oct Nov Dec" at bounding box center [336, 226] width 55 height 22
click at [313, 391] on div "31" at bounding box center [317, 388] width 23 height 23
type input "31-10-2028"
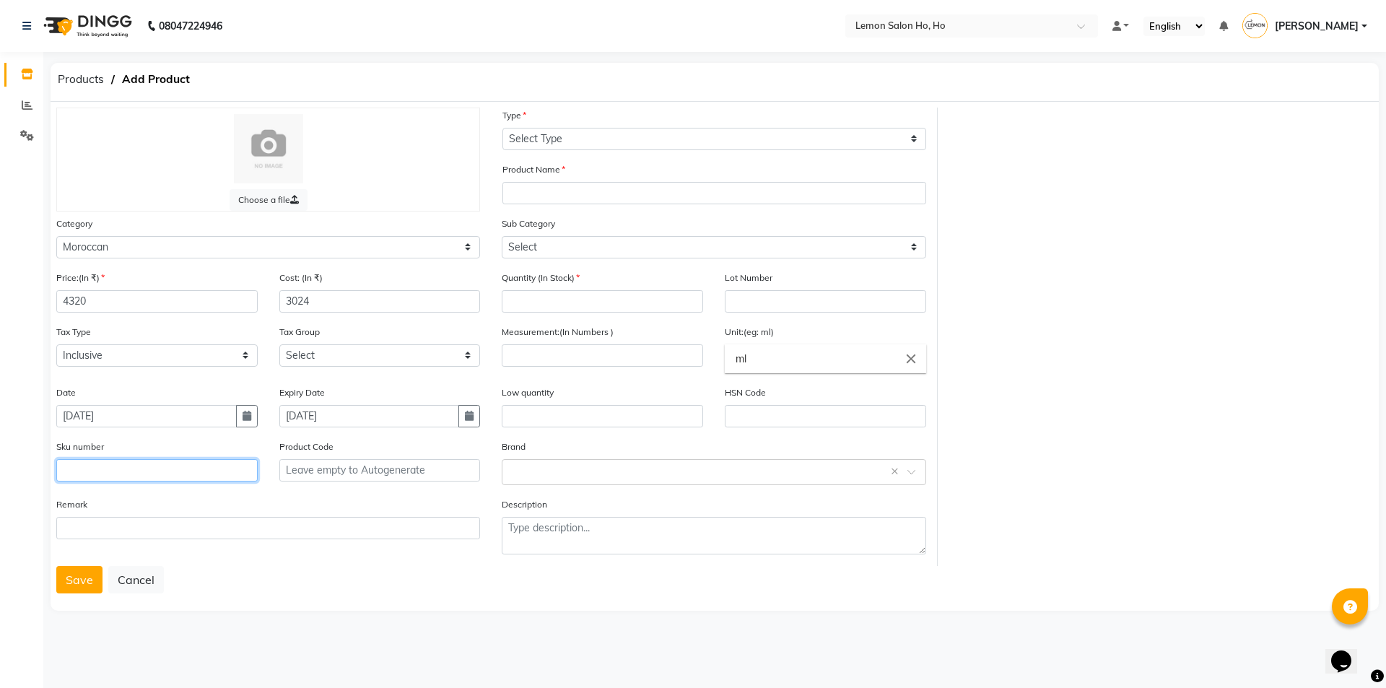
click at [207, 474] on input "text" at bounding box center [156, 470] width 201 height 22
type input "7290116979472"
click at [56, 566] on button "Save" at bounding box center [79, 579] width 46 height 27
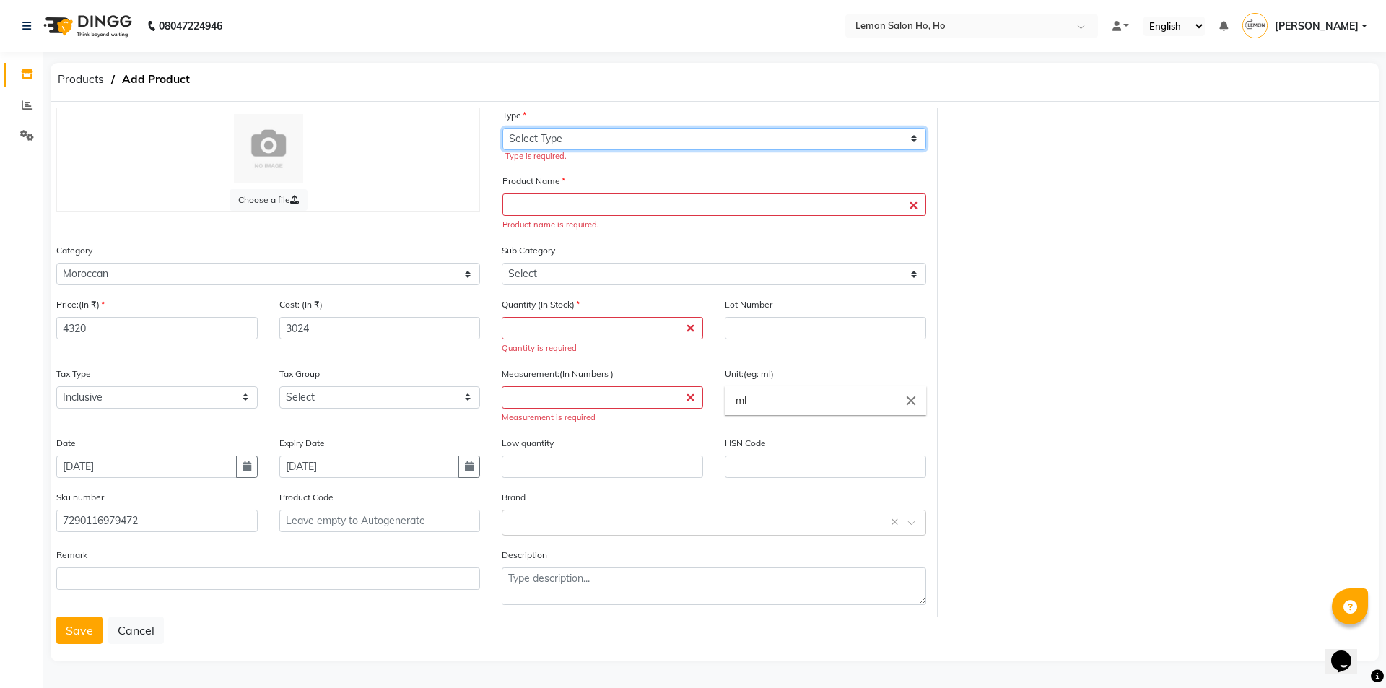
click at [636, 146] on select "Select Type Both Retail Consumable" at bounding box center [714, 139] width 424 height 22
select select "R"
click at [502, 128] on select "Select Type Both Retail Consumable" at bounding box center [714, 139] width 424 height 22
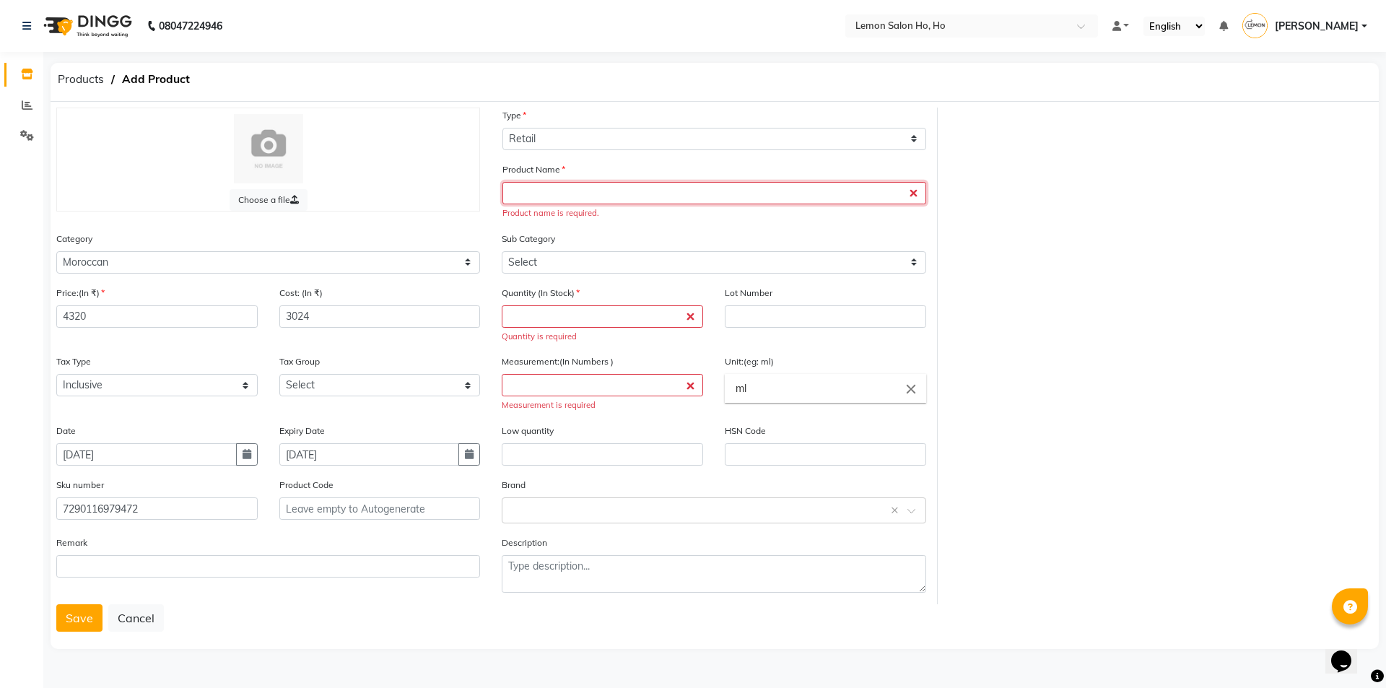
click at [605, 198] on input "text" at bounding box center [714, 193] width 424 height 22
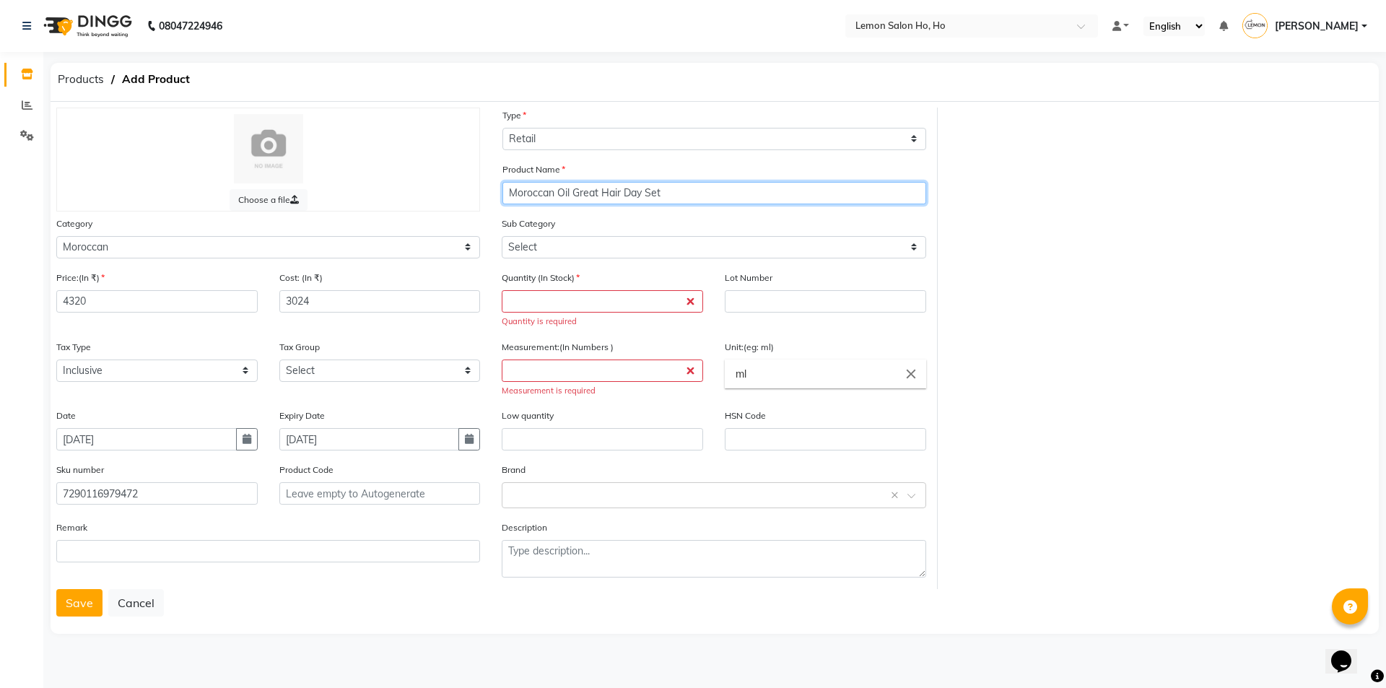
type input "Moroccan Oil Great Hair Day Set"
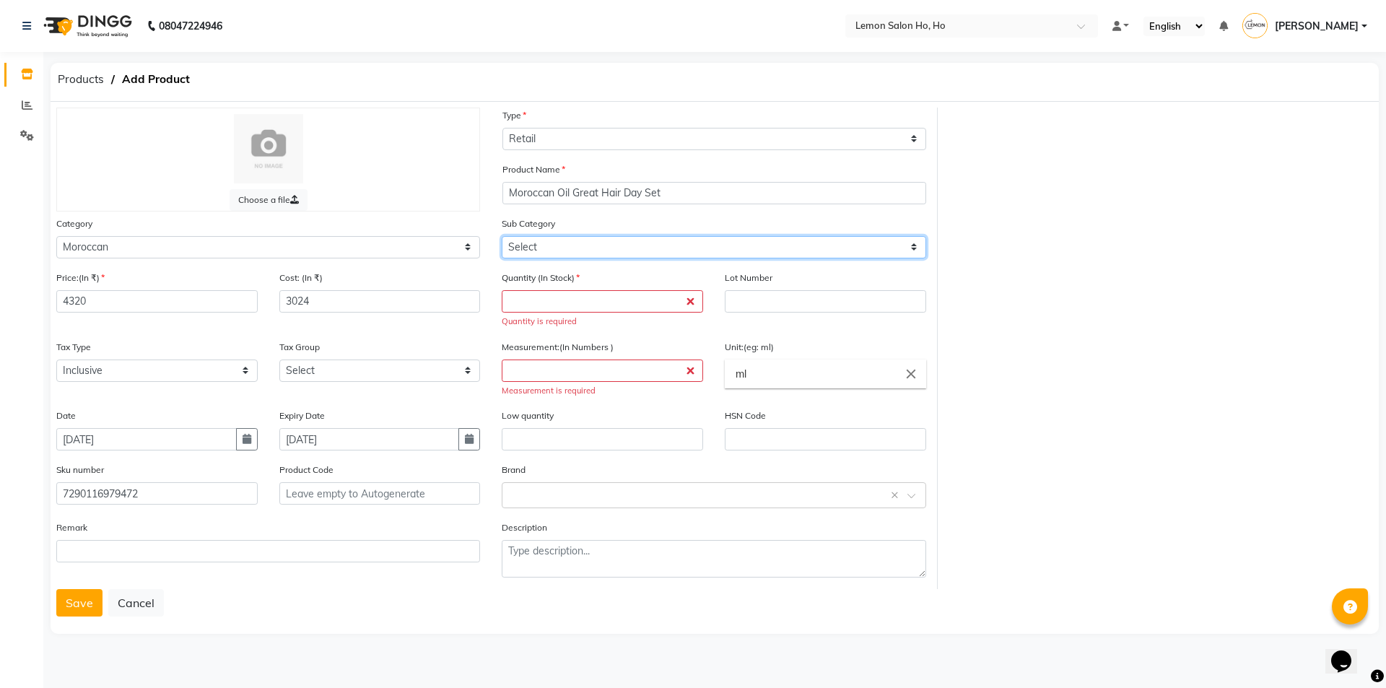
click at [640, 239] on select "Select Moroccan Professional Moroccan Retail" at bounding box center [714, 247] width 424 height 22
select select "2137022502"
click at [502, 236] on select "Select Moroccan Professional Moroccan Retail" at bounding box center [714, 247] width 424 height 22
click at [623, 295] on input "number" at bounding box center [602, 301] width 201 height 22
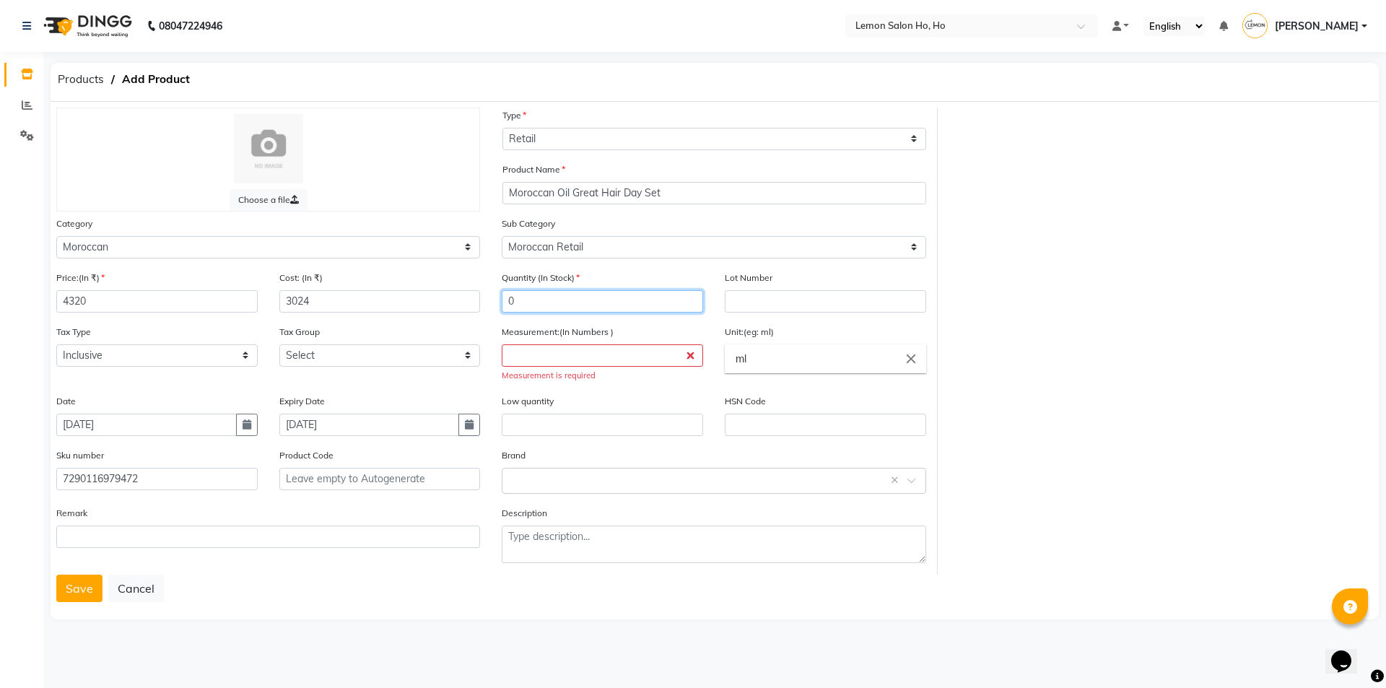
type input "0"
click at [624, 358] on input "number" at bounding box center [602, 355] width 201 height 22
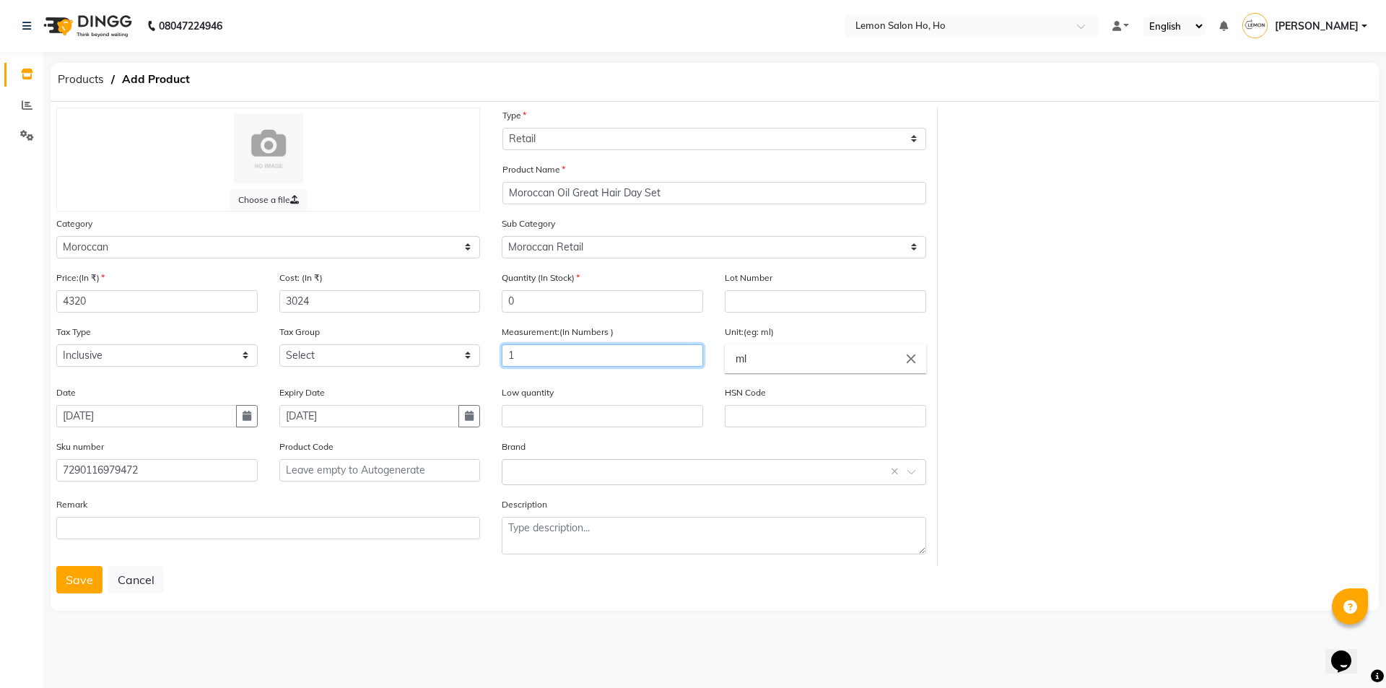
type input "1"
drag, startPoint x: 762, startPoint y: 358, endPoint x: 729, endPoint y: 367, distance: 34.3
click at [729, 367] on input "ml" at bounding box center [825, 358] width 201 height 29
type input "kit"
click at [615, 180] on div at bounding box center [693, 344] width 1386 height 688
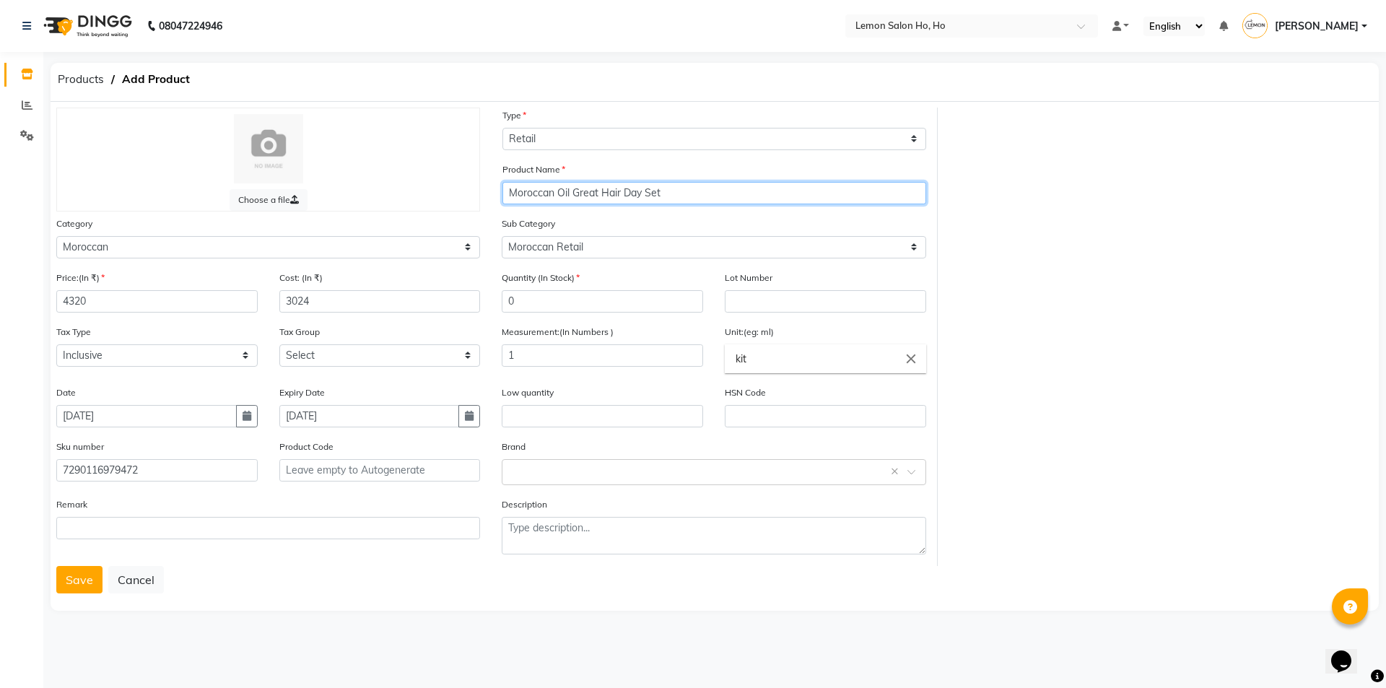
click at [624, 193] on input "Moroccan Oil Great Hair Day Set" at bounding box center [714, 193] width 424 height 22
click at [574, 191] on input "Moroccan Oil Great Hair Day Set" at bounding box center [714, 193] width 424 height 22
drag, startPoint x: 748, startPoint y: 192, endPoint x: 661, endPoint y: 193, distance: 86.6
click at [661, 193] on input "Moroccan Oil Brush + Oil 100ml Great Hair Day Set" at bounding box center [714, 193] width 424 height 22
click at [576, 189] on input "Moroccan Oil Brush + Oil 100ml" at bounding box center [714, 193] width 424 height 22
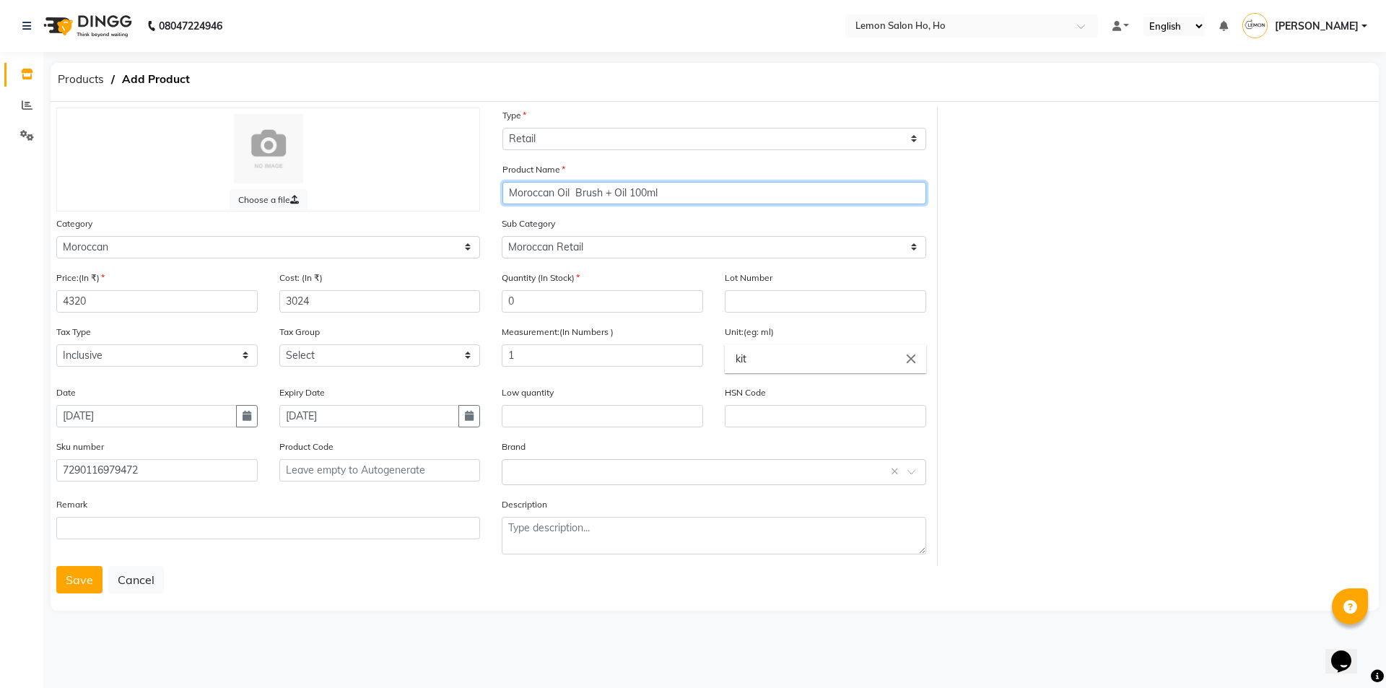
paste input "Great Hair Day Set"
click at [572, 192] on input "Moroccan Oil Great Hair Day Set Brush + Oil 100ml" at bounding box center [714, 193] width 424 height 22
type input "Moroccan Oil Great Hair Day Set Brush + Oil 100ml"
click at [66, 577] on button "Save" at bounding box center [79, 579] width 46 height 27
